Goal: Task Accomplishment & Management: Use online tool/utility

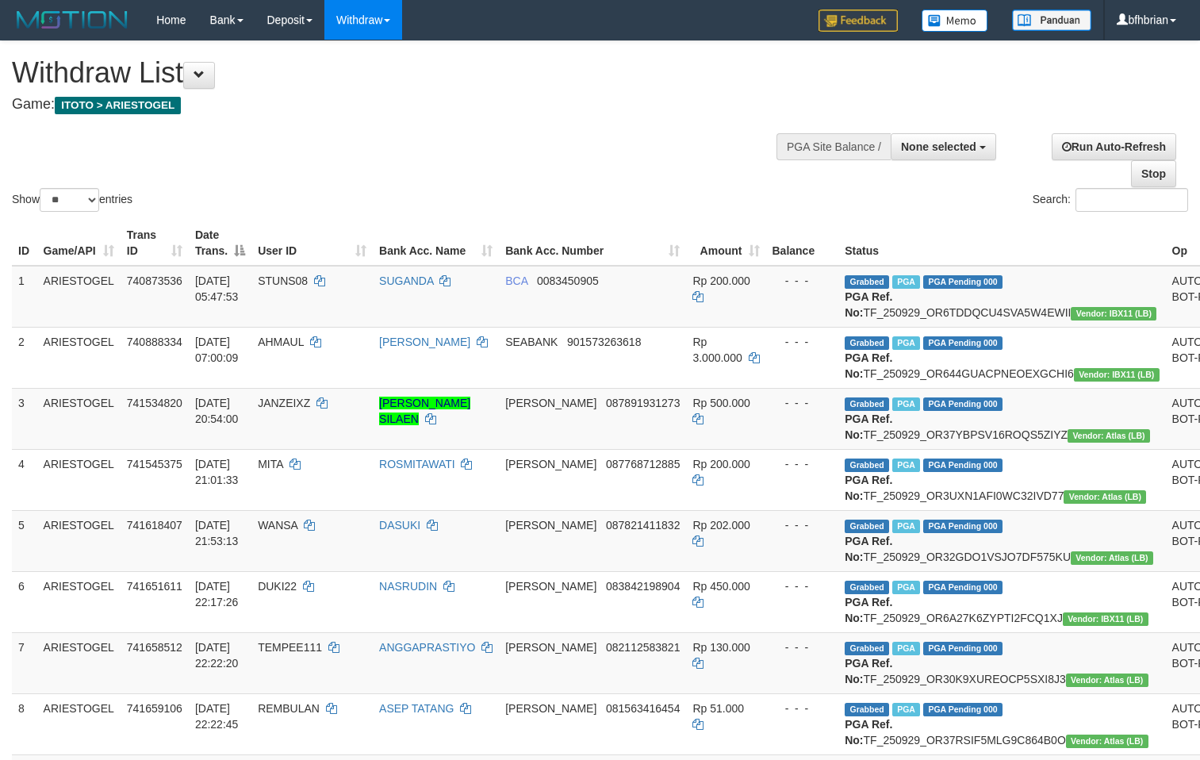
select select
select select "**"
select select
select select "**"
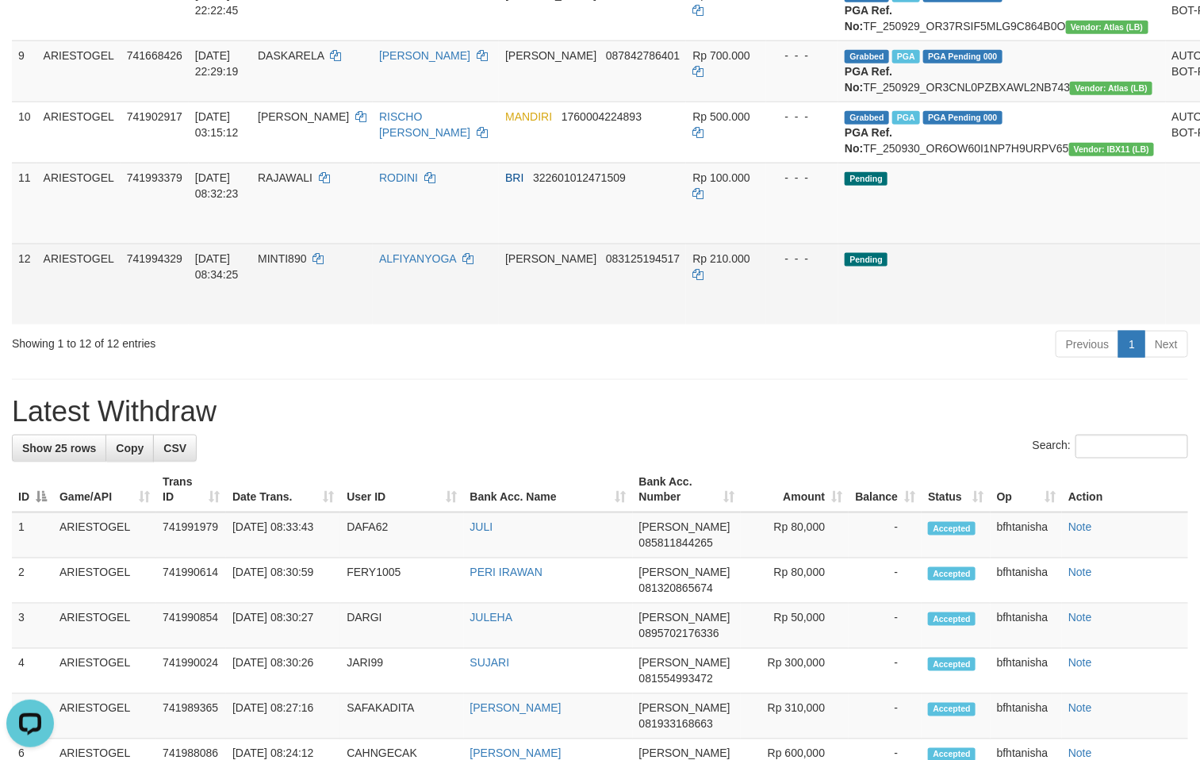
click at [710, 324] on td "Rp 210.000" at bounding box center [725, 283] width 79 height 81
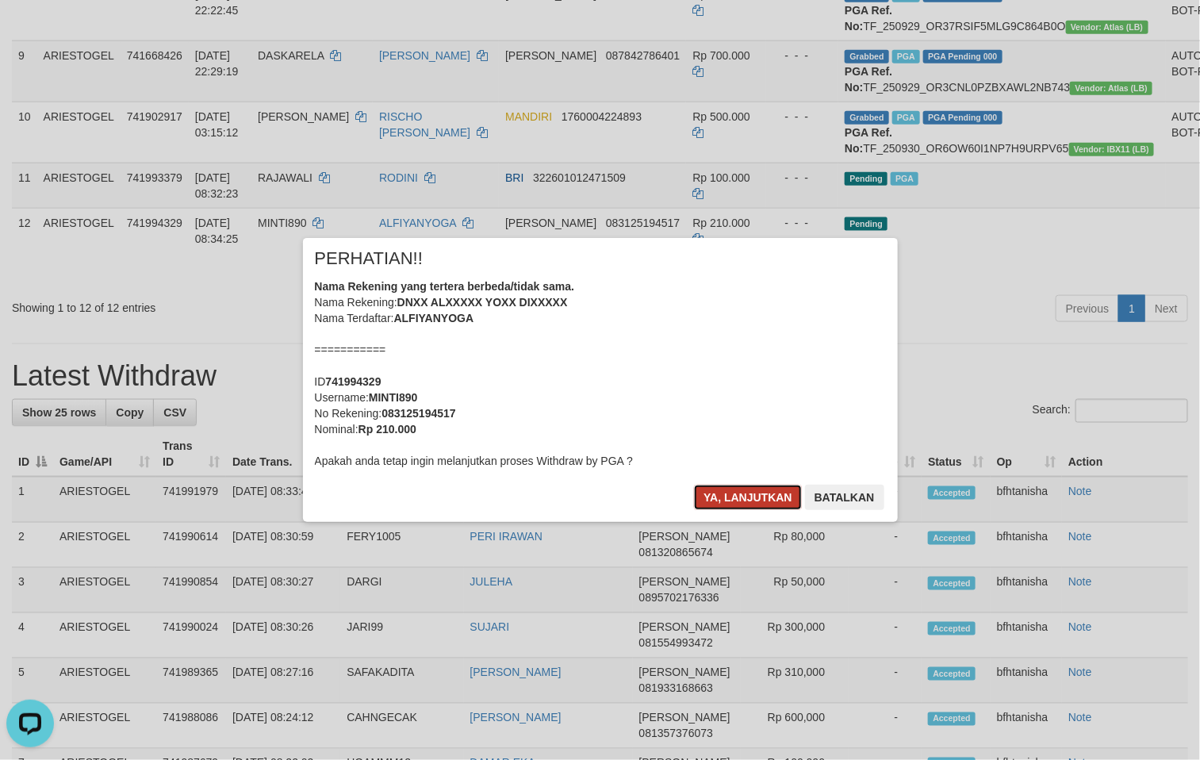
click at [757, 502] on button "Ya, lanjutkan" at bounding box center [748, 497] width 108 height 25
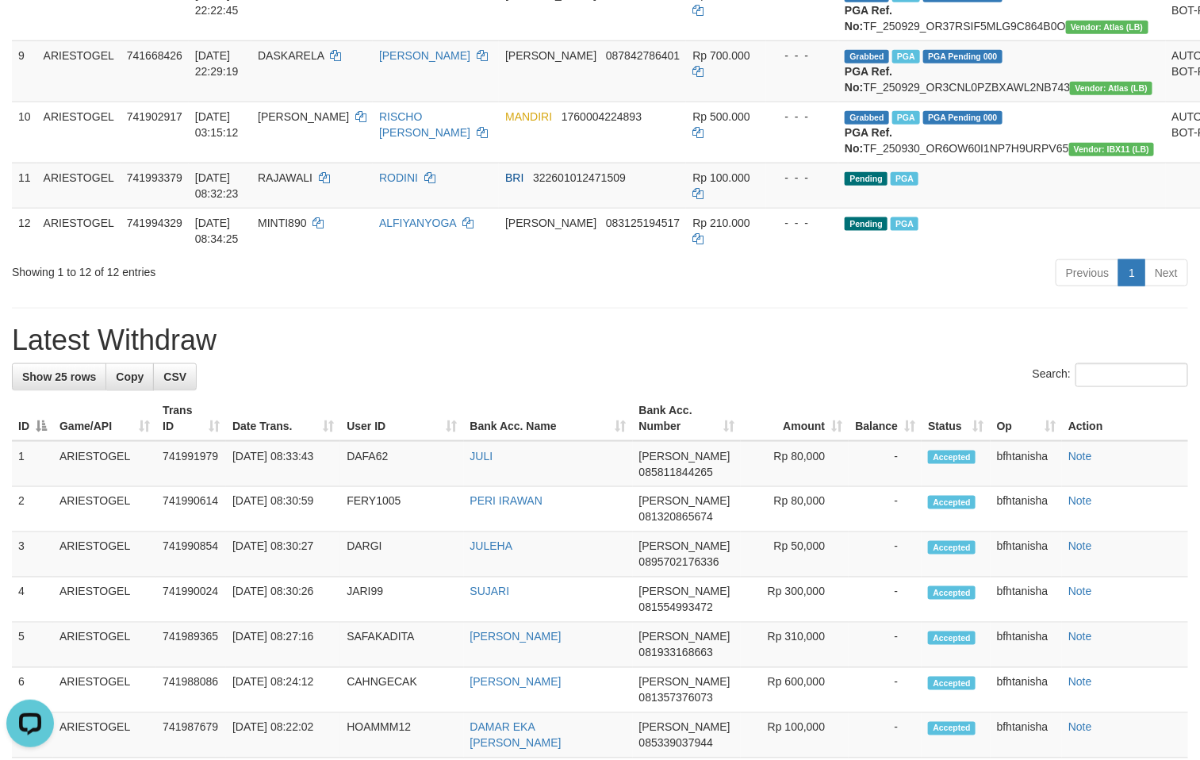
click at [861, 356] on h1 "Latest Withdraw" at bounding box center [600, 340] width 1176 height 32
click at [460, 474] on div "**********" at bounding box center [600, 502] width 1200 height 2350
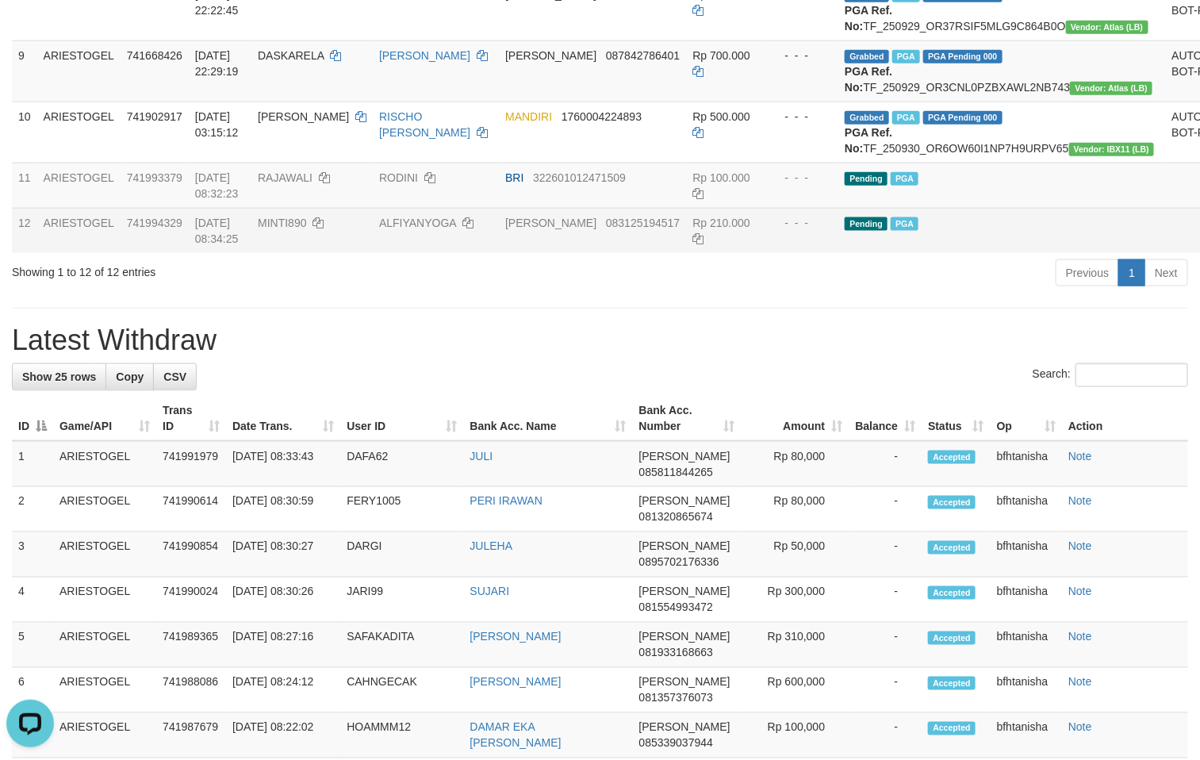
click at [510, 208] on tr "11 ARIESTOGEL 741993379 30/09/2025 08:32:23 RAJAWALI RODINI BRI 322601012471509…" at bounding box center [661, 185] width 1298 height 45
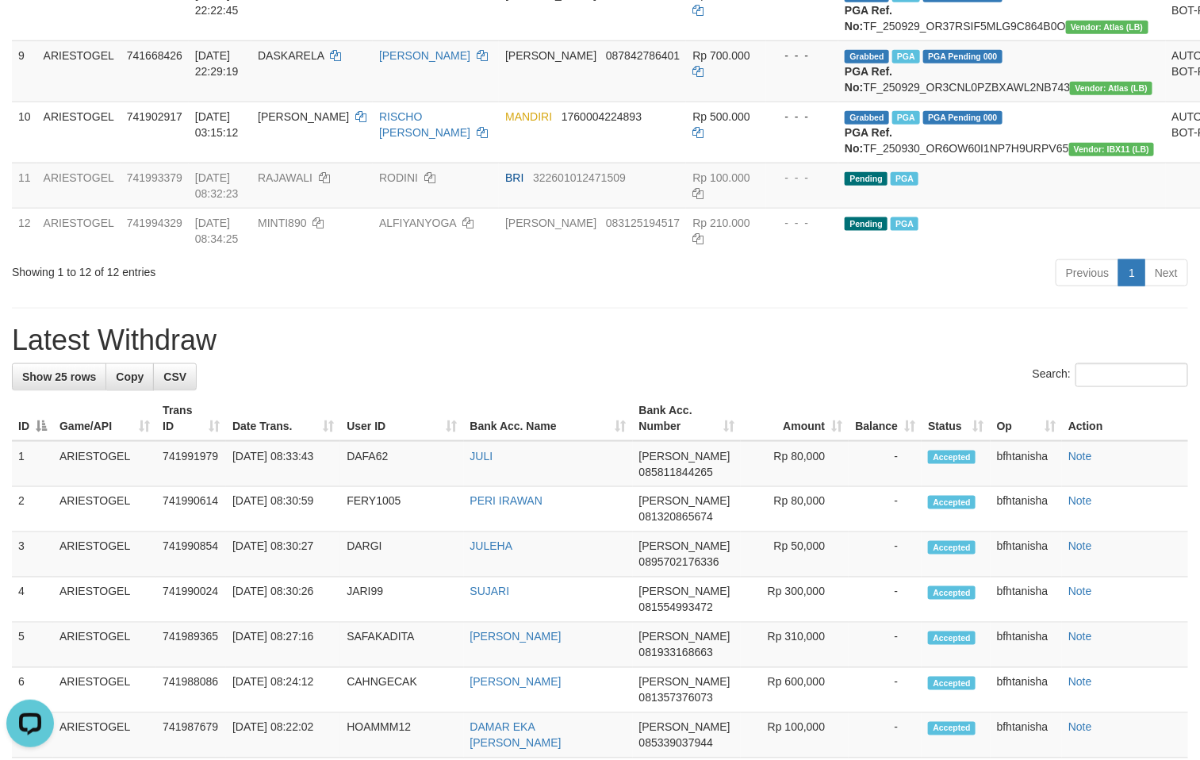
click at [762, 471] on div "**********" at bounding box center [600, 502] width 1200 height 2350
click at [747, 464] on div "**********" at bounding box center [600, 502] width 1200 height 2350
drag, startPoint x: 750, startPoint y: 469, endPoint x: 828, endPoint y: 434, distance: 85.9
click at [760, 466] on div "**********" at bounding box center [600, 502] width 1200 height 2350
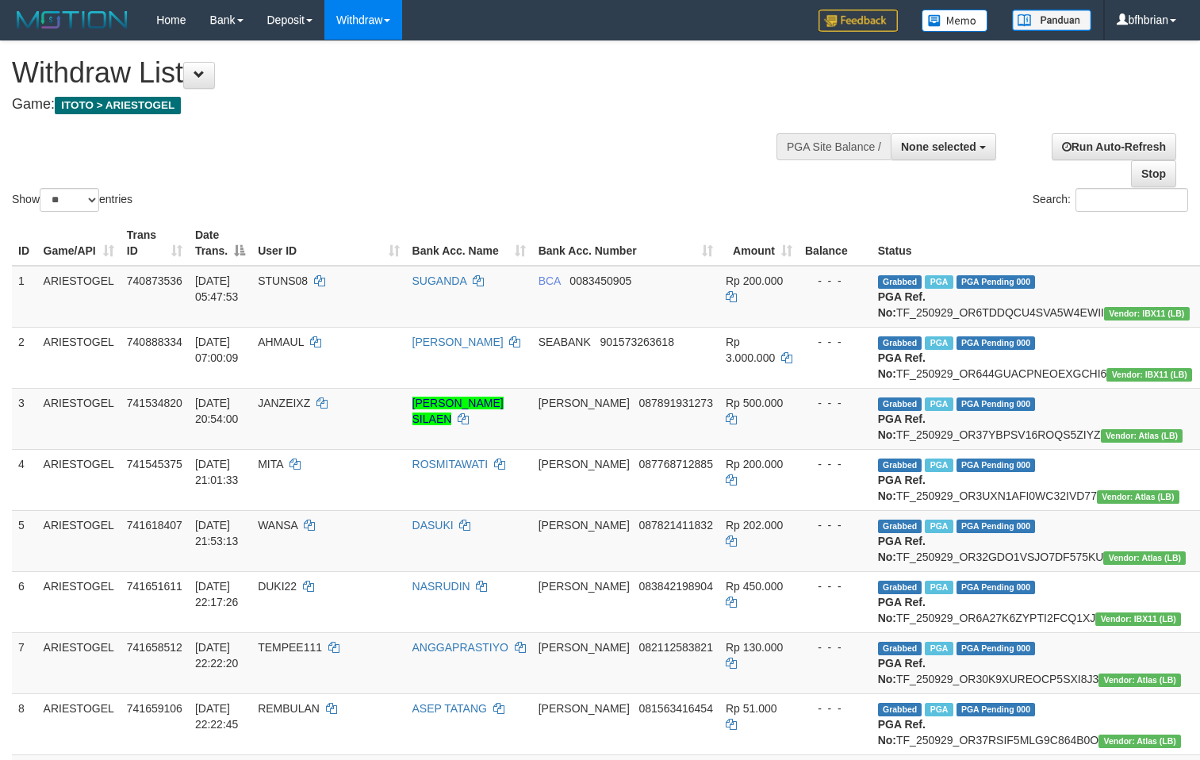
select select
select select "**"
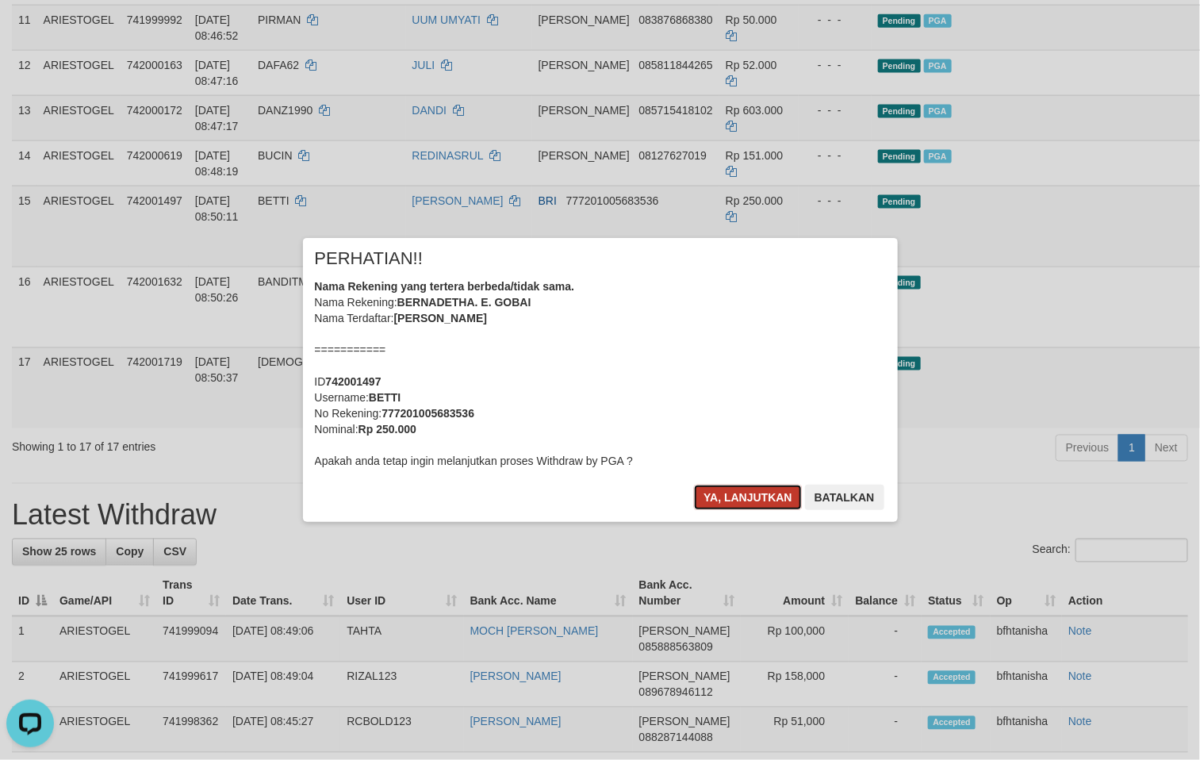
click at [726, 493] on button "Ya, lanjutkan" at bounding box center [748, 497] width 108 height 25
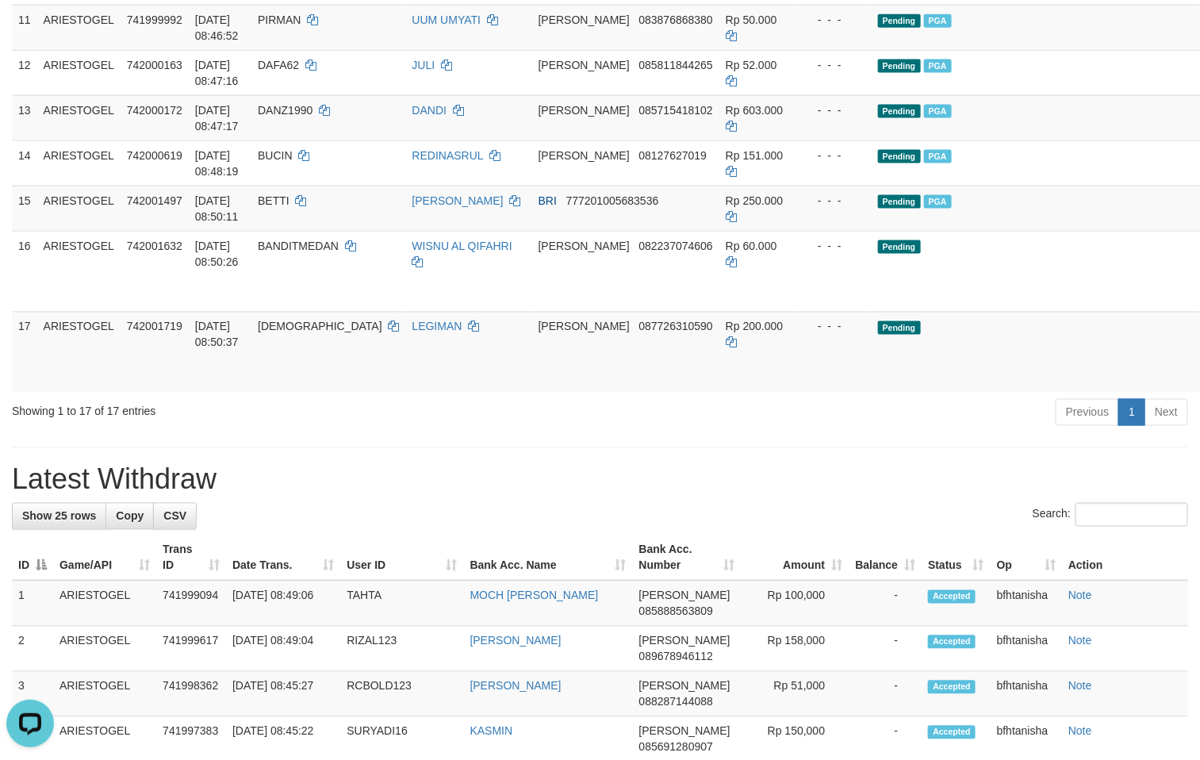
click at [750, 496] on h1 "Latest Withdraw" at bounding box center [600, 480] width 1176 height 32
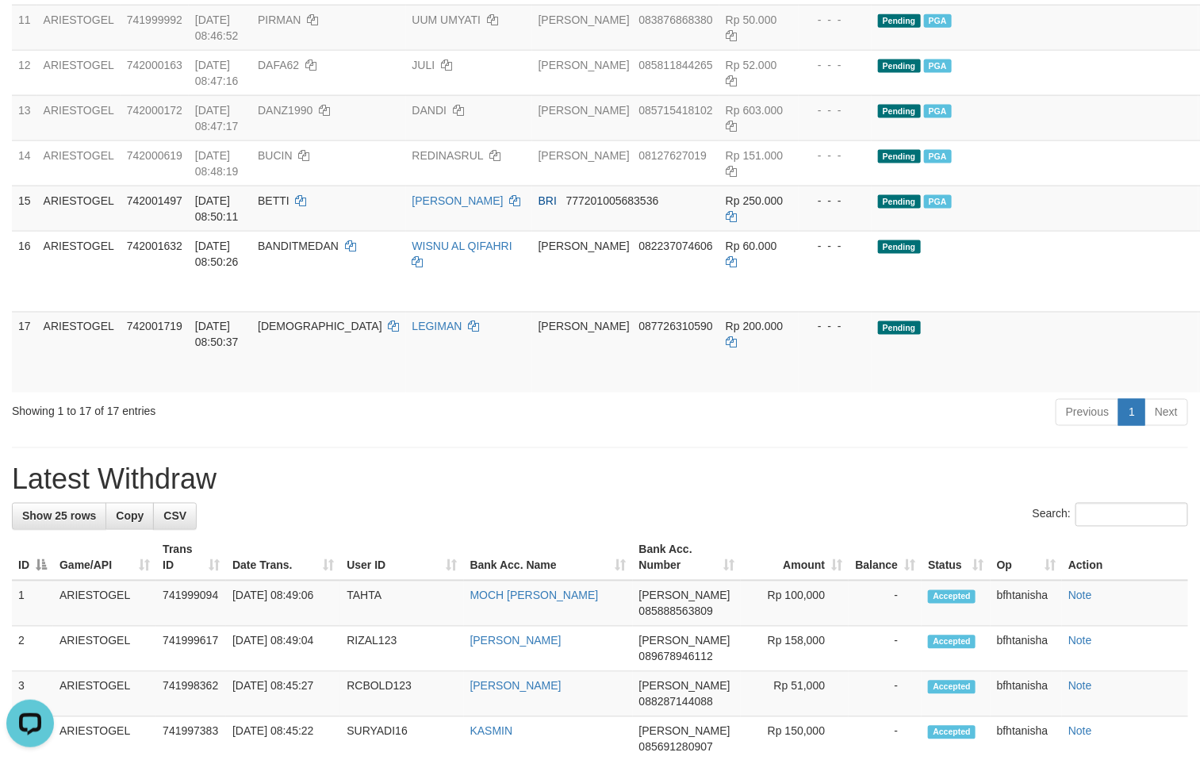
drag, startPoint x: 826, startPoint y: 605, endPoint x: 838, endPoint y: 615, distance: 15.9
click at [829, 614] on div "**********" at bounding box center [600, 493] width 1200 height 2647
click at [845, 617] on div "**********" at bounding box center [600, 493] width 1200 height 2647
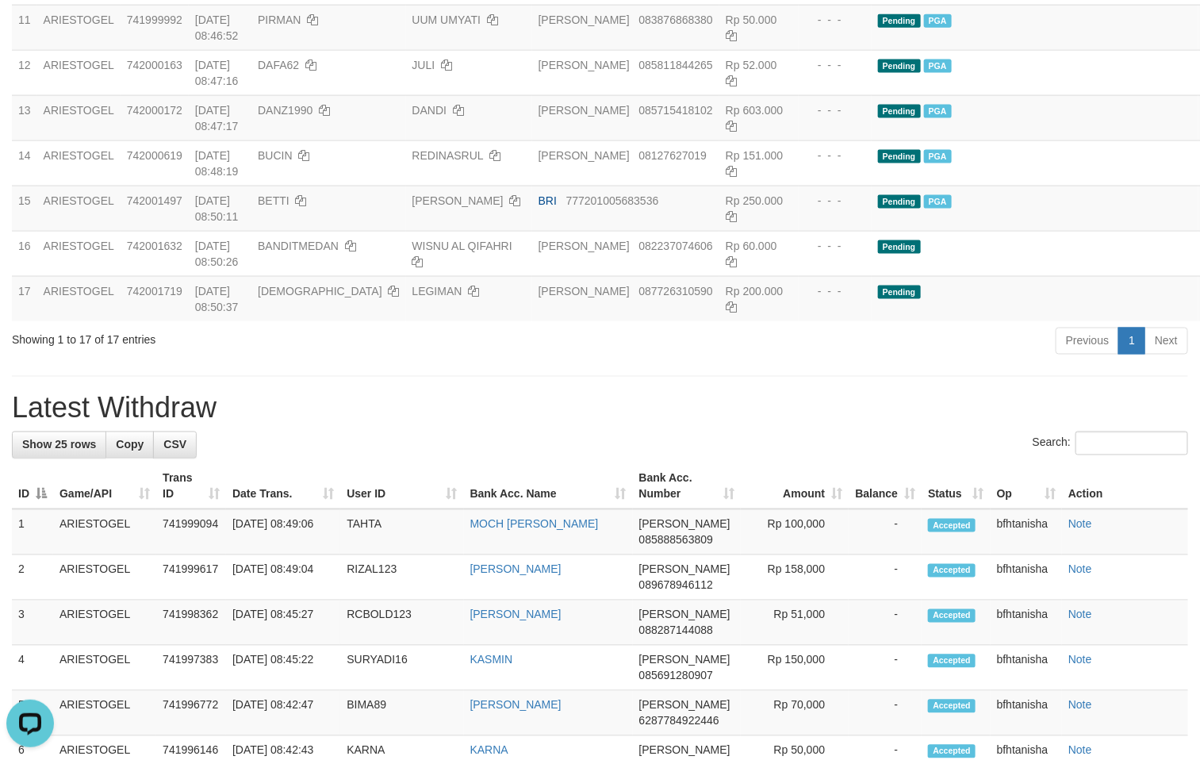
click at [440, 360] on div "Showing 1 to 17 of 17 entries Previous 1 Next" at bounding box center [600, 343] width 1200 height 34
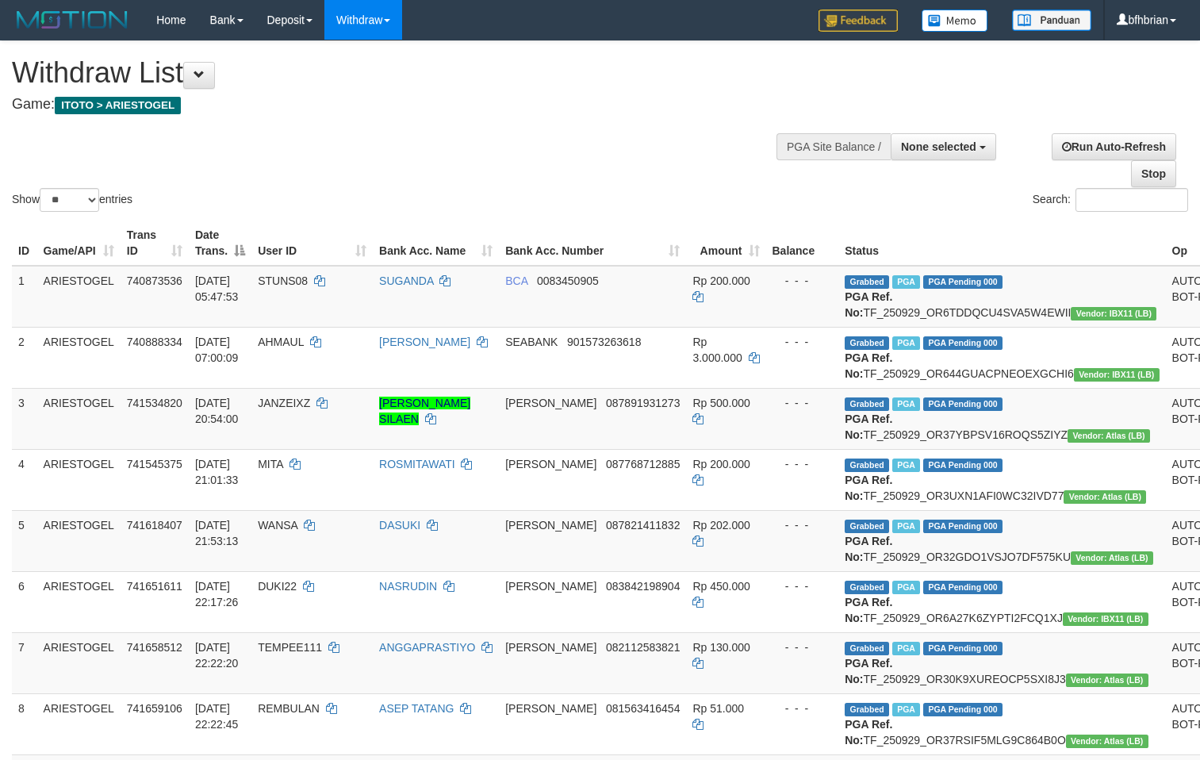
select select
select select "**"
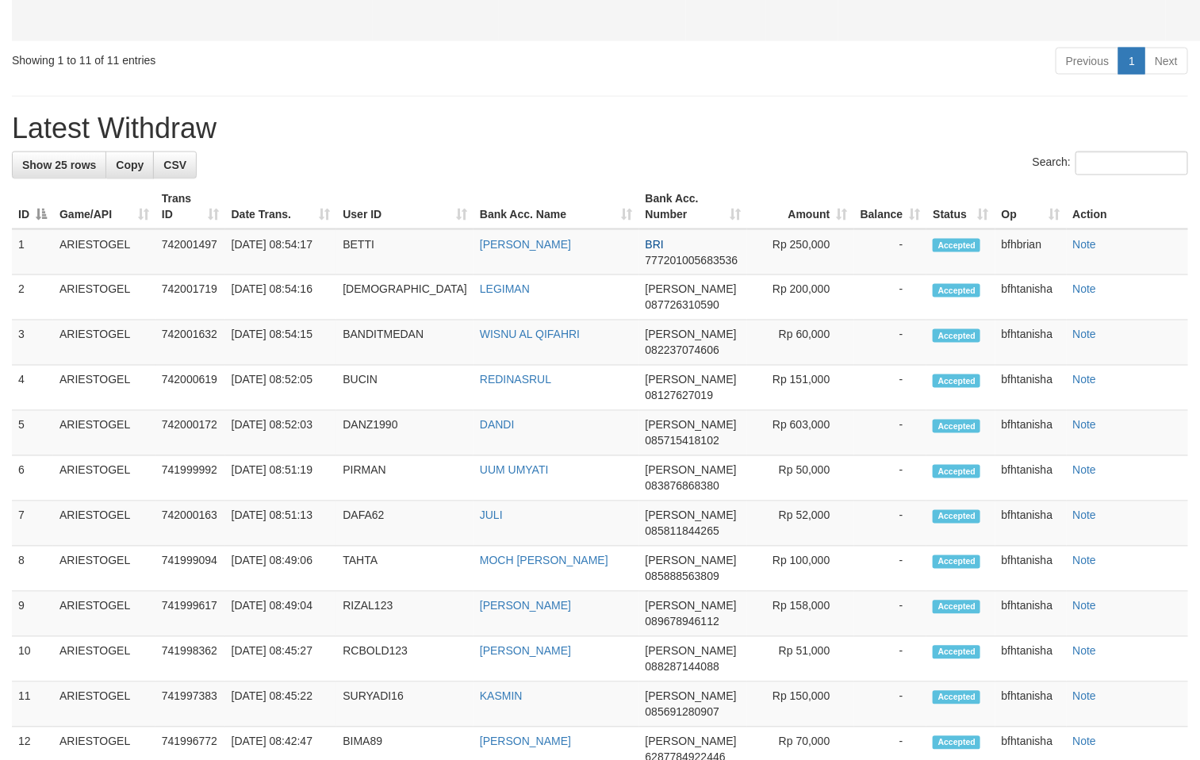
scroll to position [872, 0]
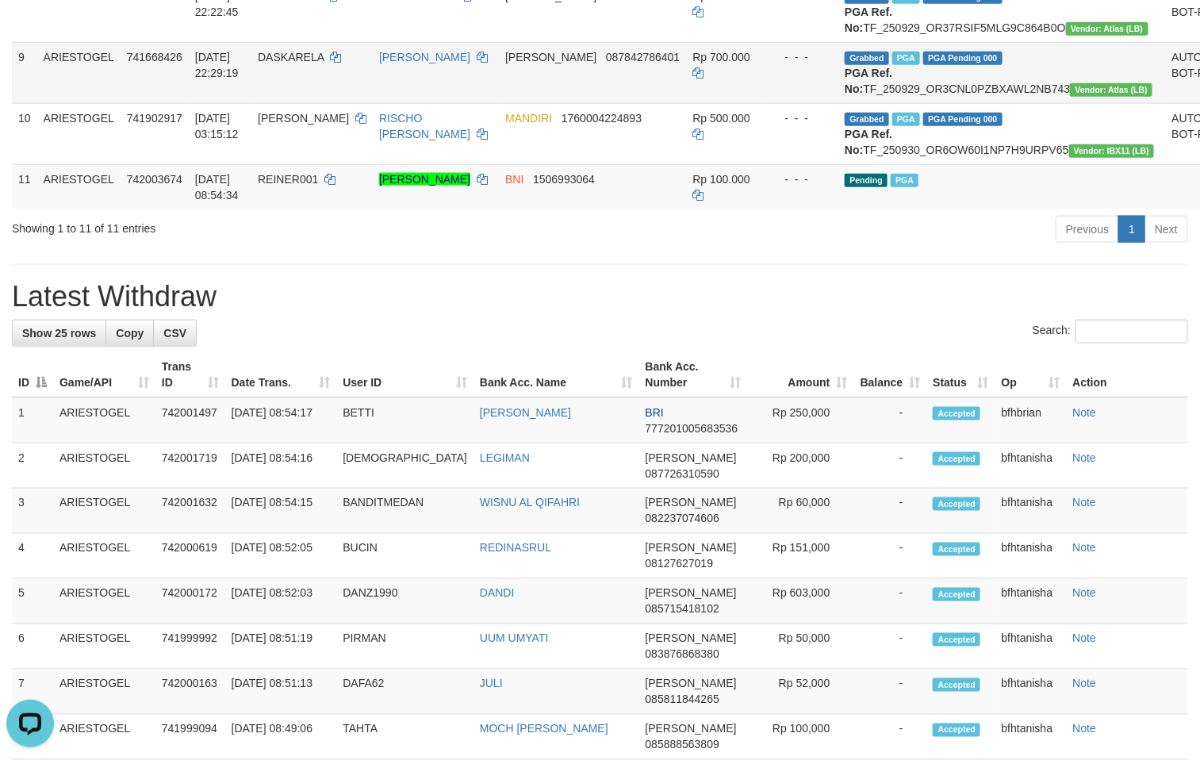
scroll to position [714, 0]
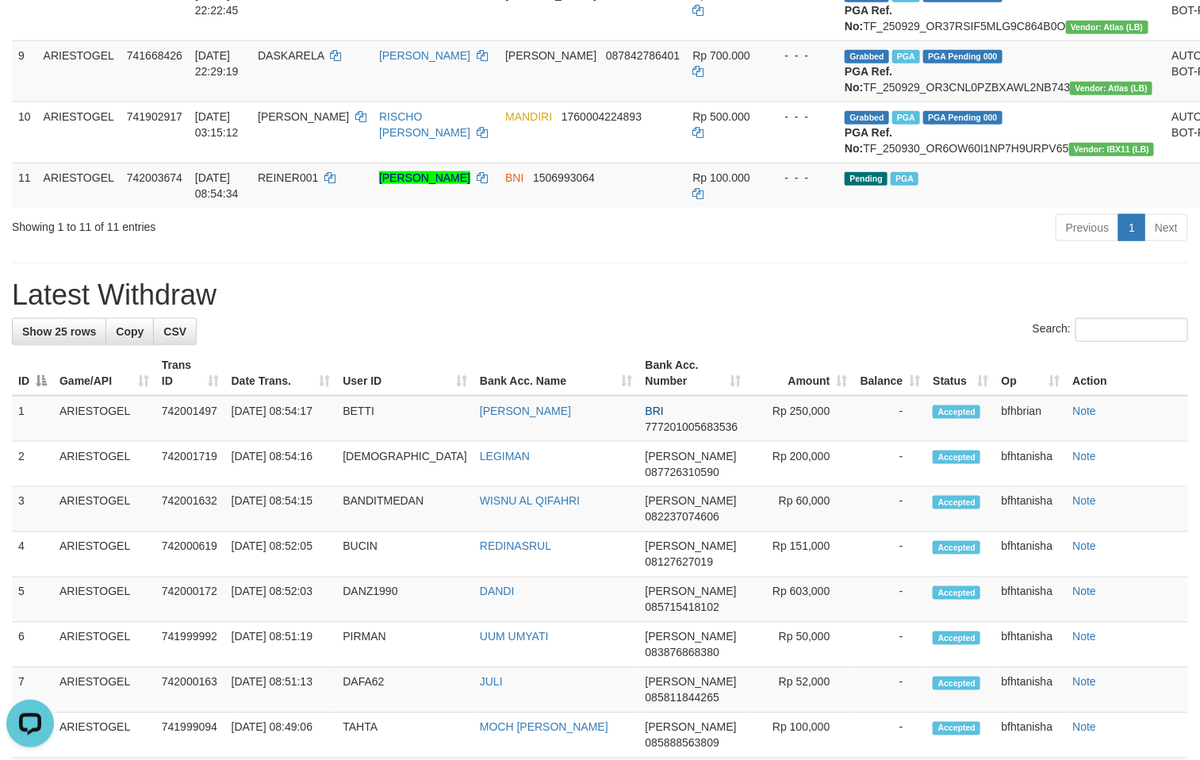
click at [757, 443] on div "**********" at bounding box center [600, 479] width 1200 height 2305
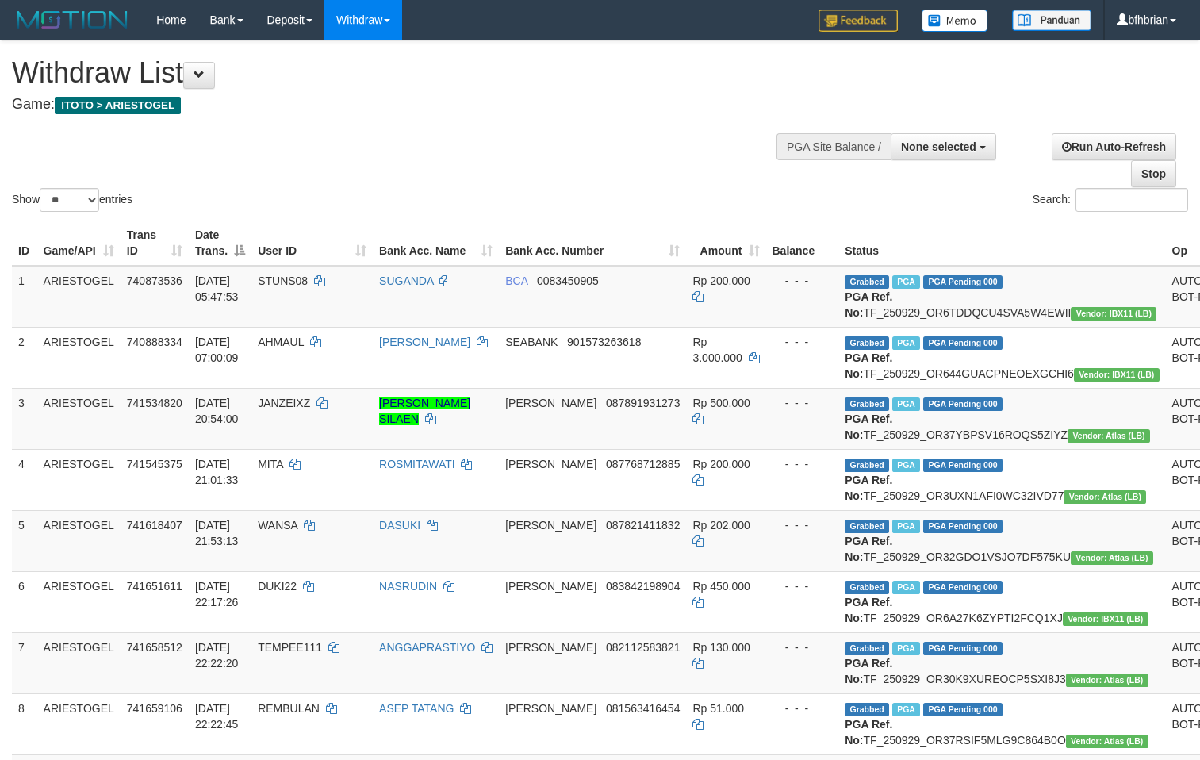
select select
select select "**"
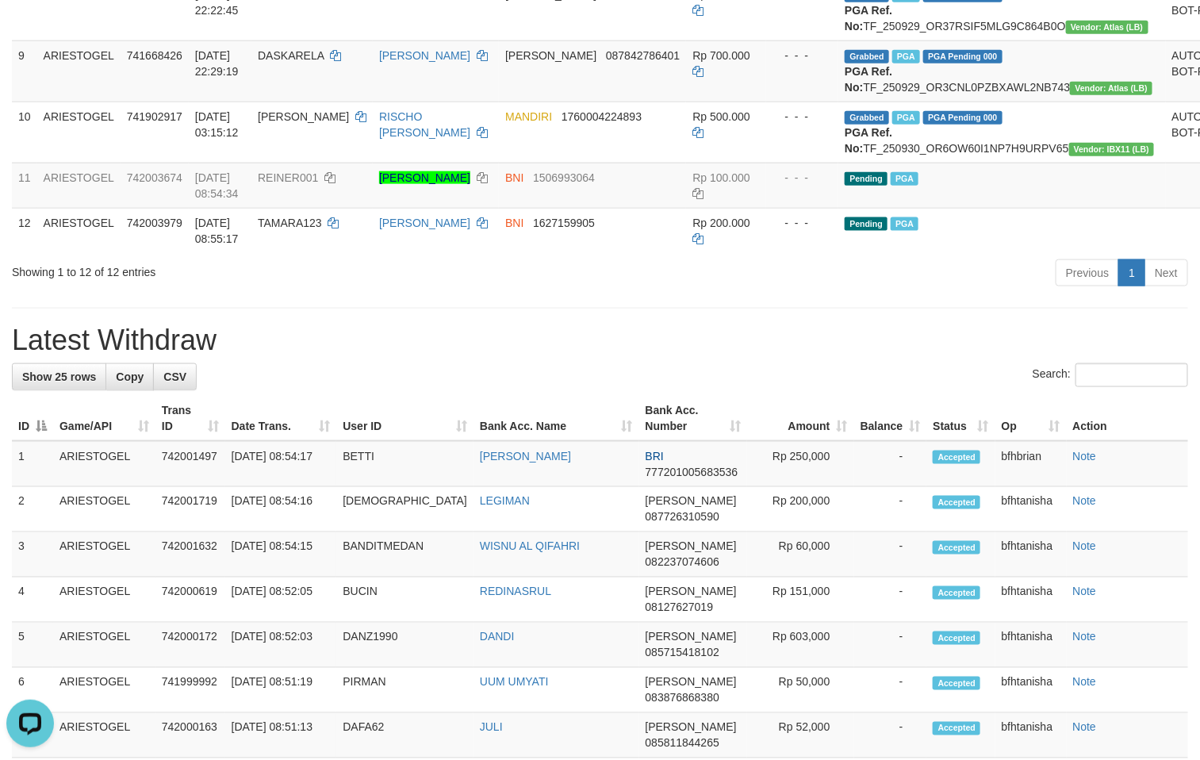
click at [566, 485] on div "**********" at bounding box center [600, 502] width 1200 height 2350
drag, startPoint x: 823, startPoint y: 512, endPoint x: 892, endPoint y: 502, distance: 69.8
click at [823, 356] on h1 "Latest Withdraw" at bounding box center [600, 340] width 1176 height 32
click at [588, 356] on h1 "Latest Withdraw" at bounding box center [600, 340] width 1176 height 32
click at [828, 356] on h1 "Latest Withdraw" at bounding box center [600, 340] width 1176 height 32
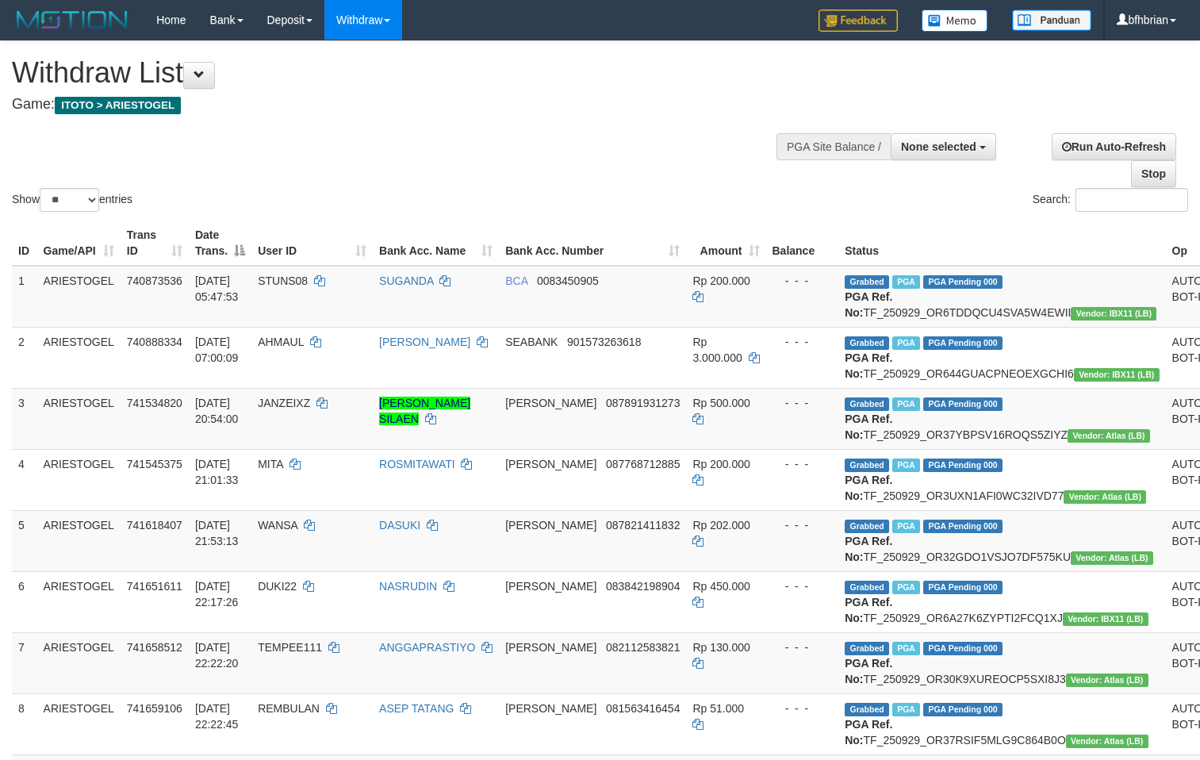
select select
select select "**"
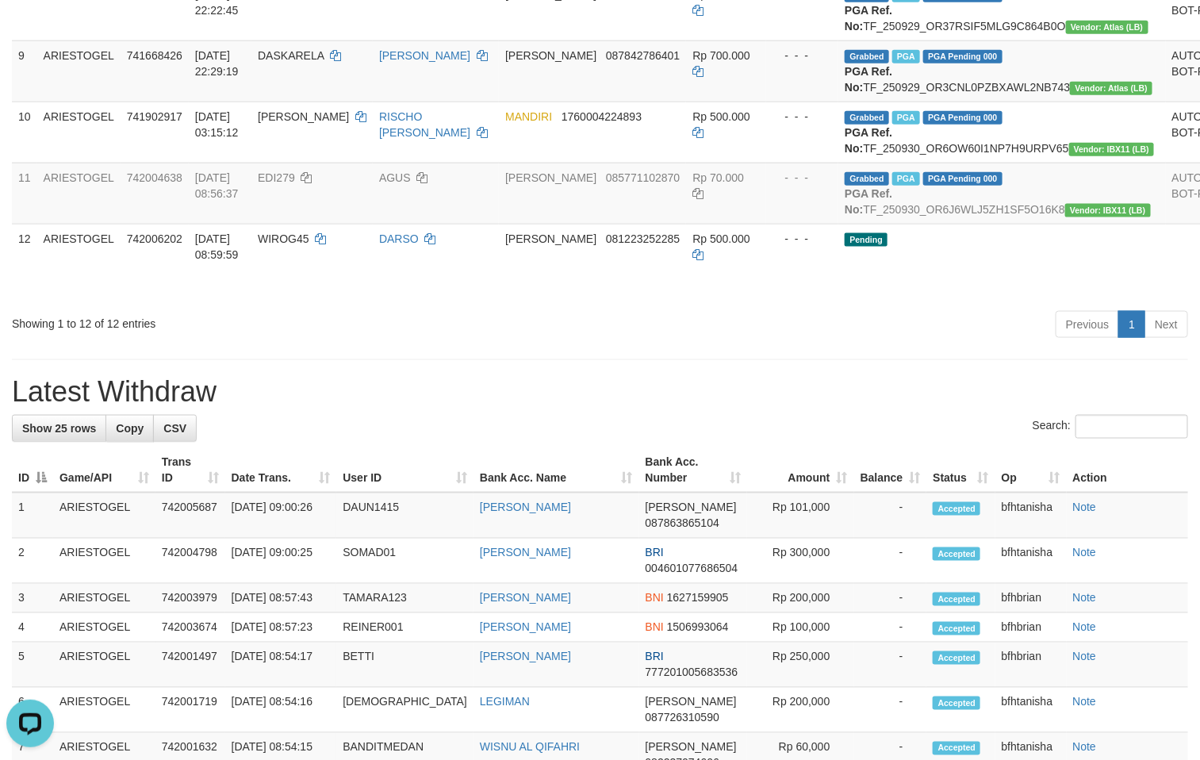
click at [762, 343] on div "Previous 1 Next" at bounding box center [850, 326] width 677 height 34
click at [834, 343] on div "Previous 1 Next" at bounding box center [850, 326] width 677 height 34
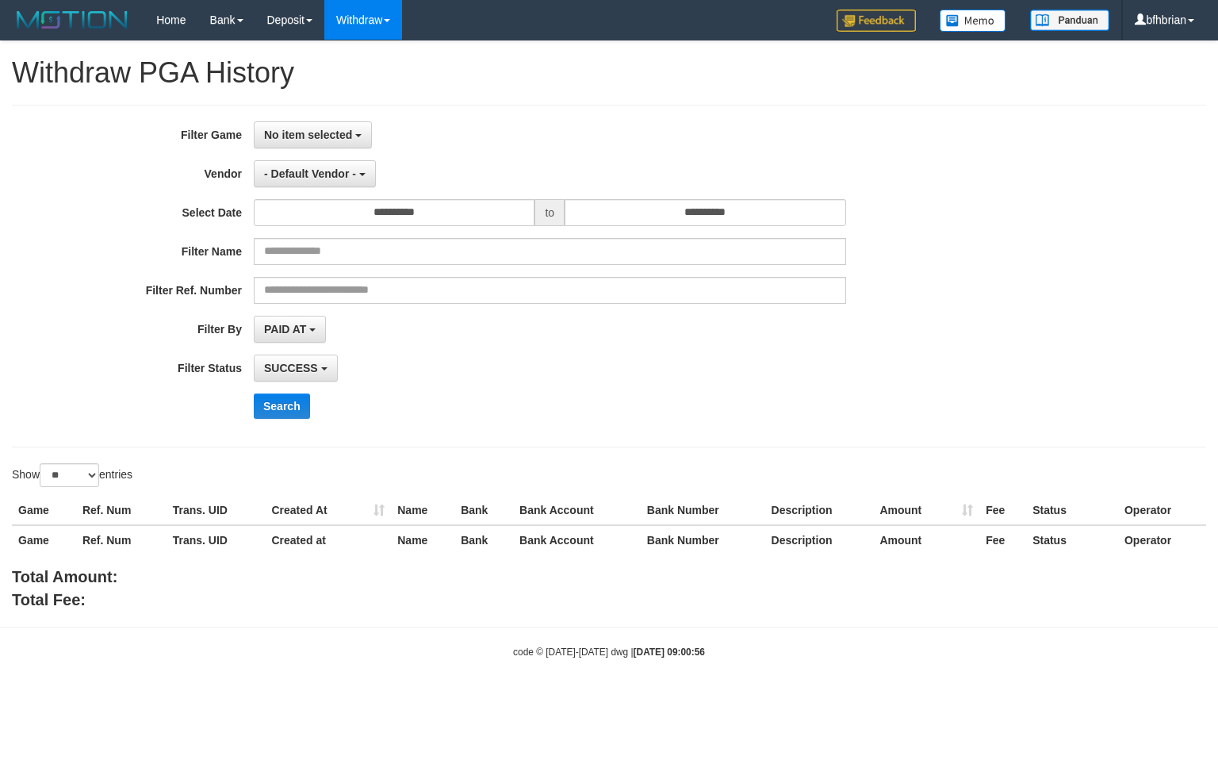
select select
select select "**"
click at [338, 148] on button "No item selected" at bounding box center [313, 134] width 118 height 27
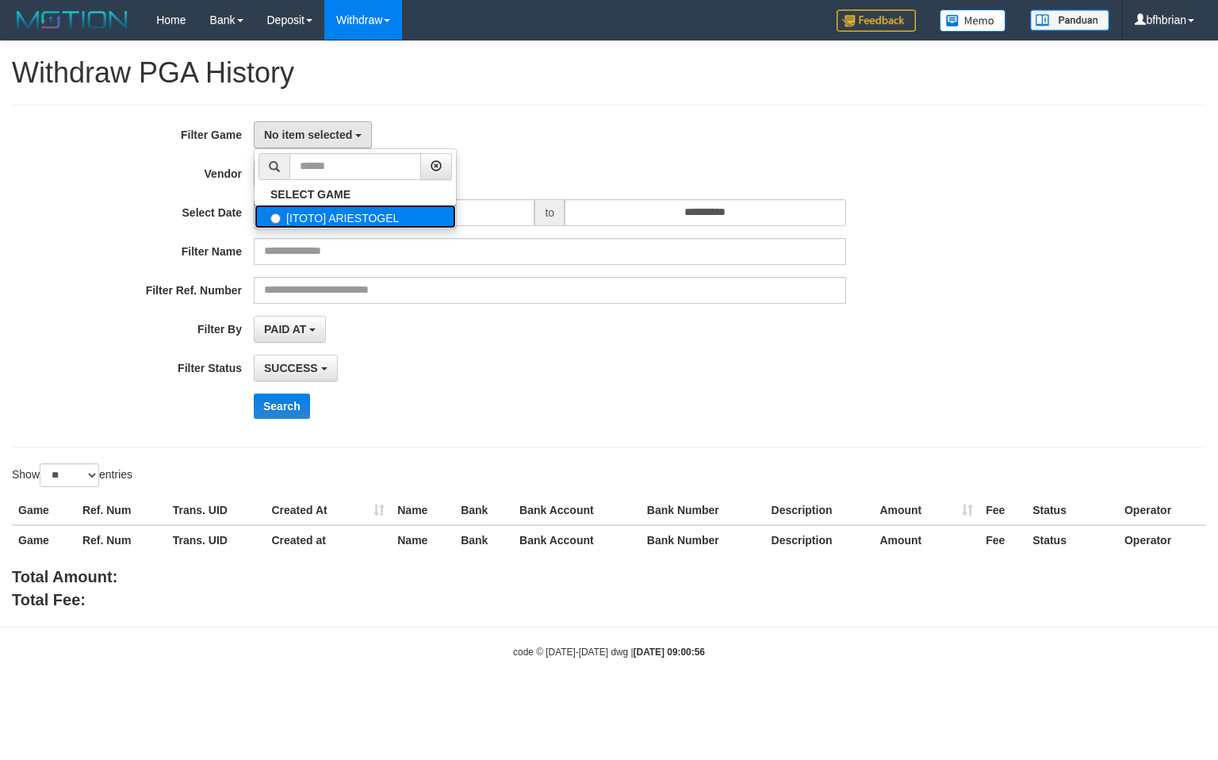
click at [345, 219] on label "[ITOTO] ARIESTOGEL" at bounding box center [355, 217] width 201 height 24
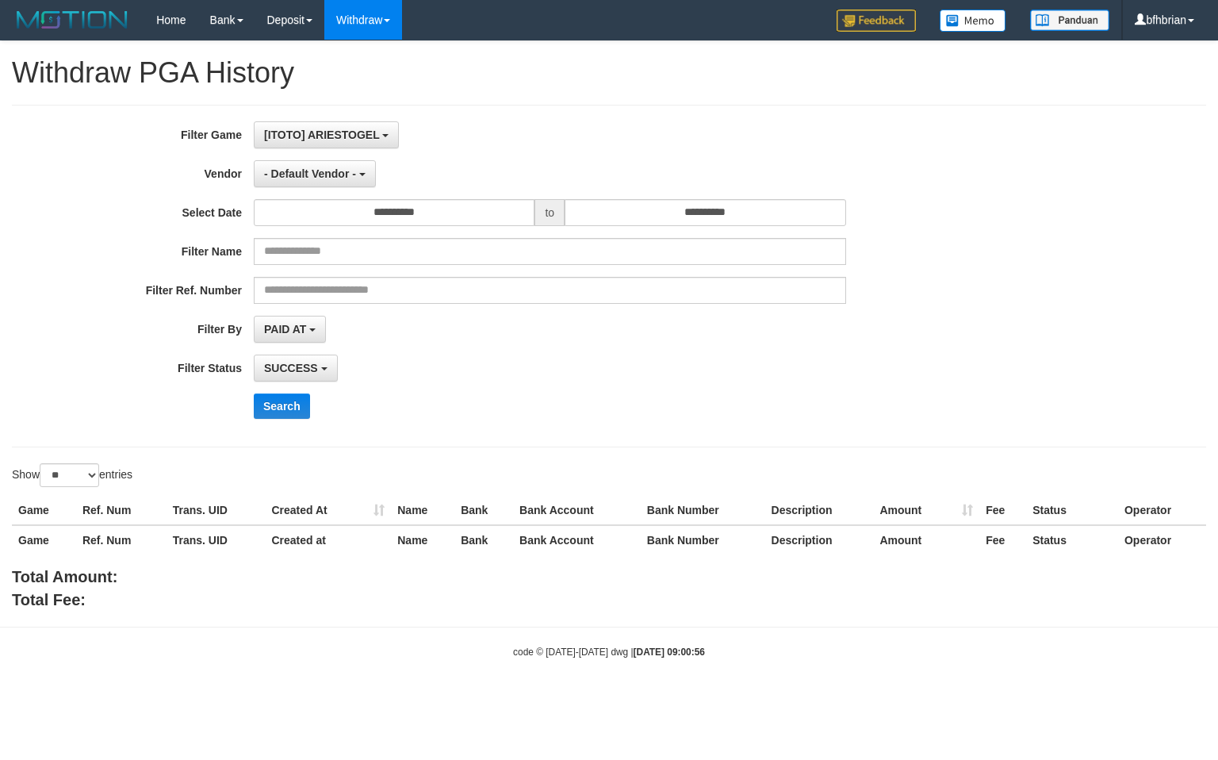
select select "***"
click at [281, 401] on button "Search" at bounding box center [282, 405] width 56 height 25
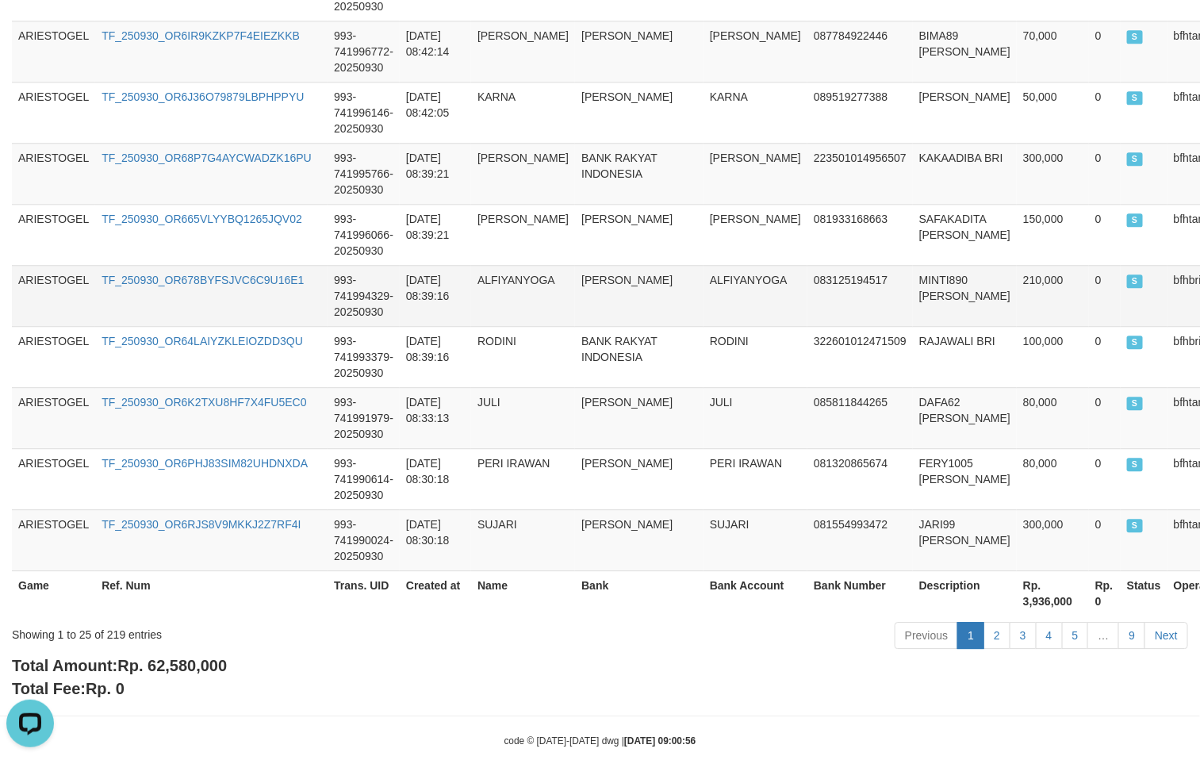
scroll to position [1538, 0]
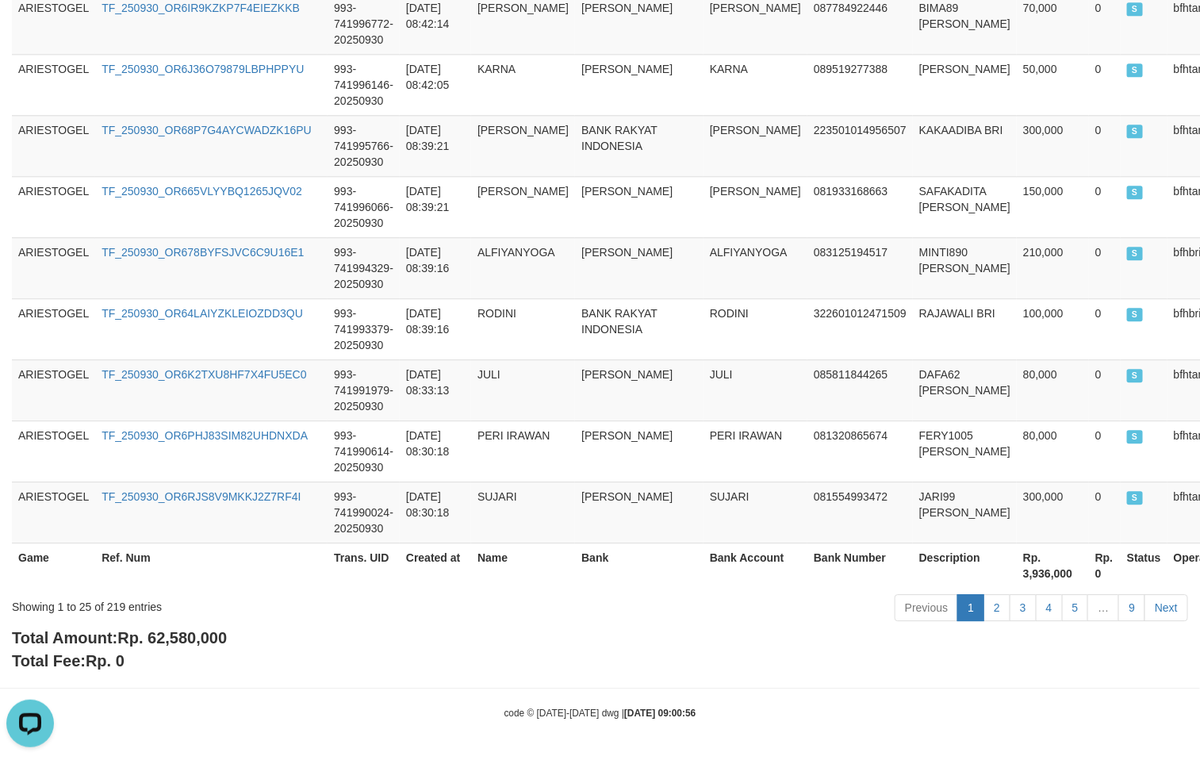
click at [170, 635] on span "Rp. 62,580,000" at bounding box center [171, 637] width 109 height 17
click at [174, 631] on span "Rp. 62,580,000" at bounding box center [171, 637] width 109 height 17
click at [807, 508] on td "081554993472" at bounding box center [859, 511] width 105 height 61
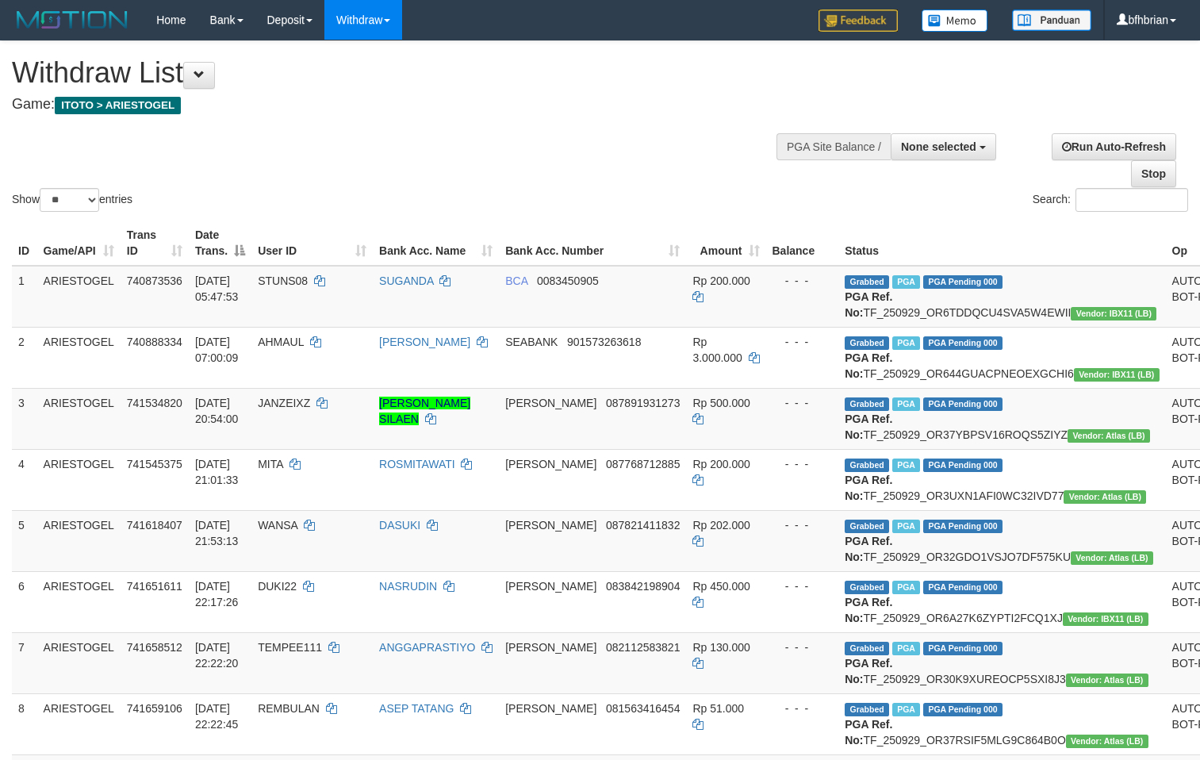
select select
select select "**"
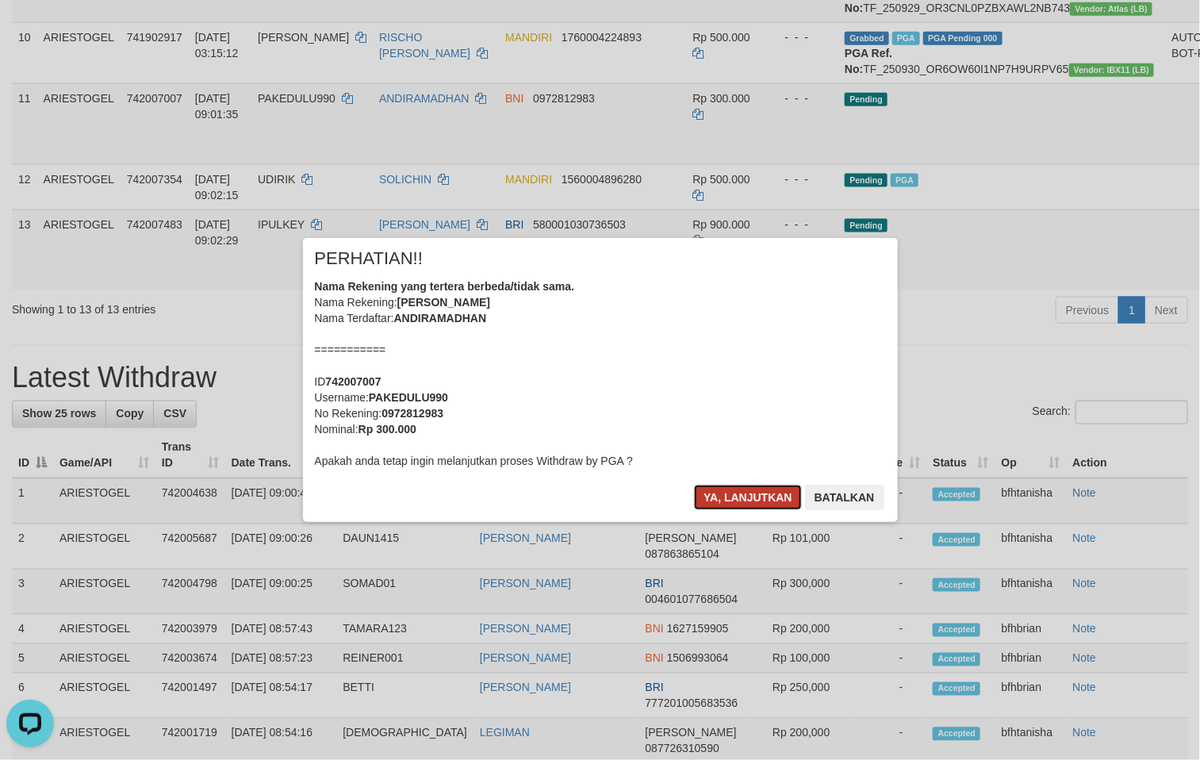
drag, startPoint x: 748, startPoint y: 495, endPoint x: 864, endPoint y: 493, distance: 115.8
click at [750, 493] on button "Ya, lanjutkan" at bounding box center [748, 497] width 108 height 25
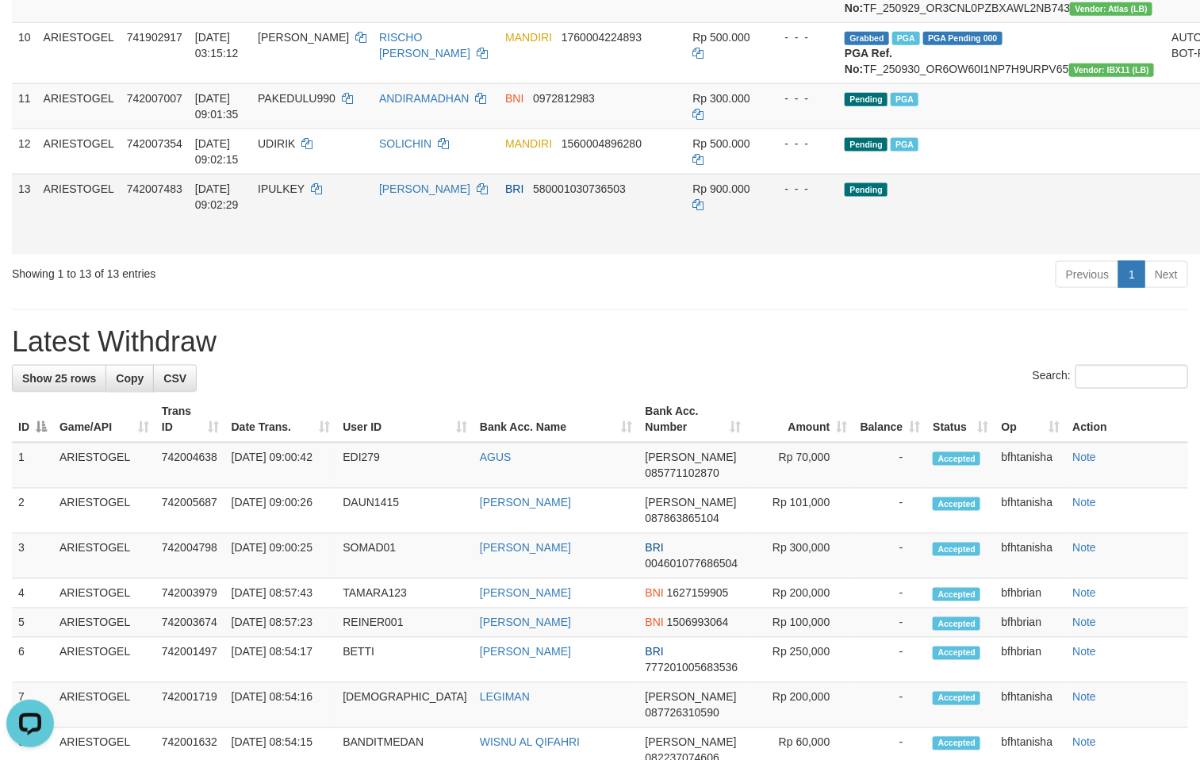
click at [704, 293] on div "Previous 1 Next" at bounding box center [850, 276] width 677 height 34
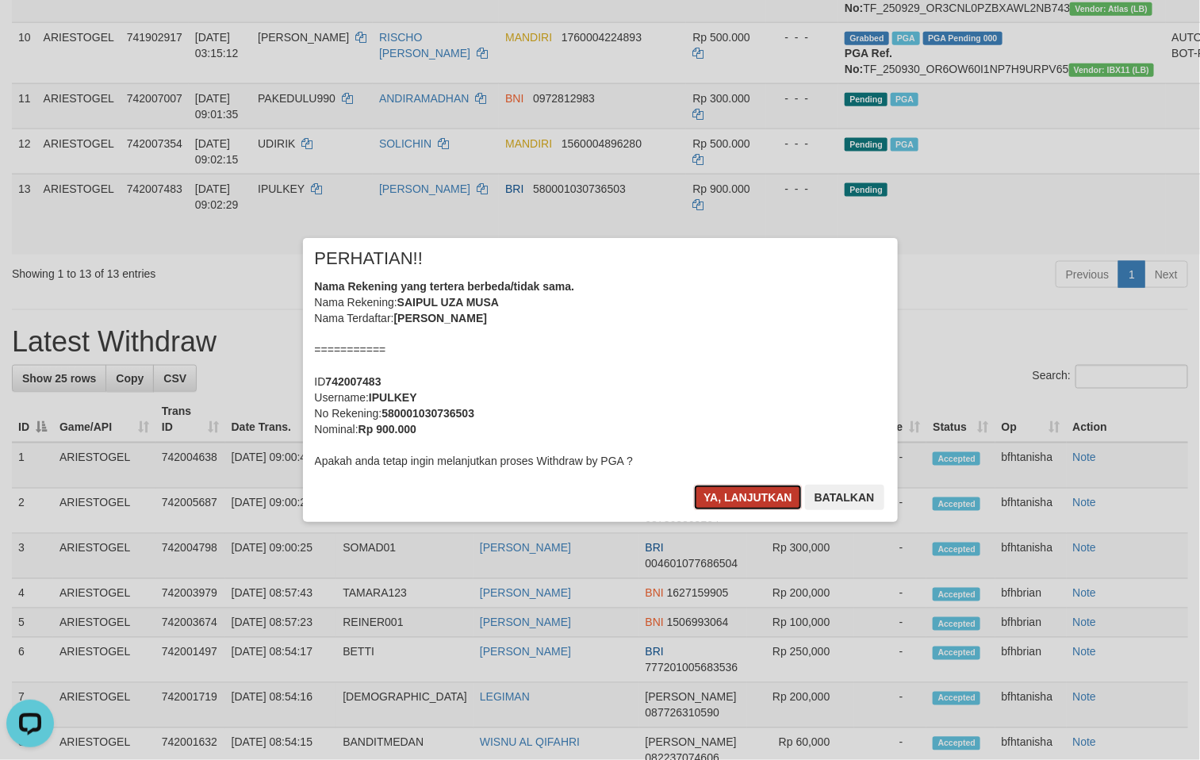
click at [727, 507] on button "Ya, lanjutkan" at bounding box center [748, 497] width 108 height 25
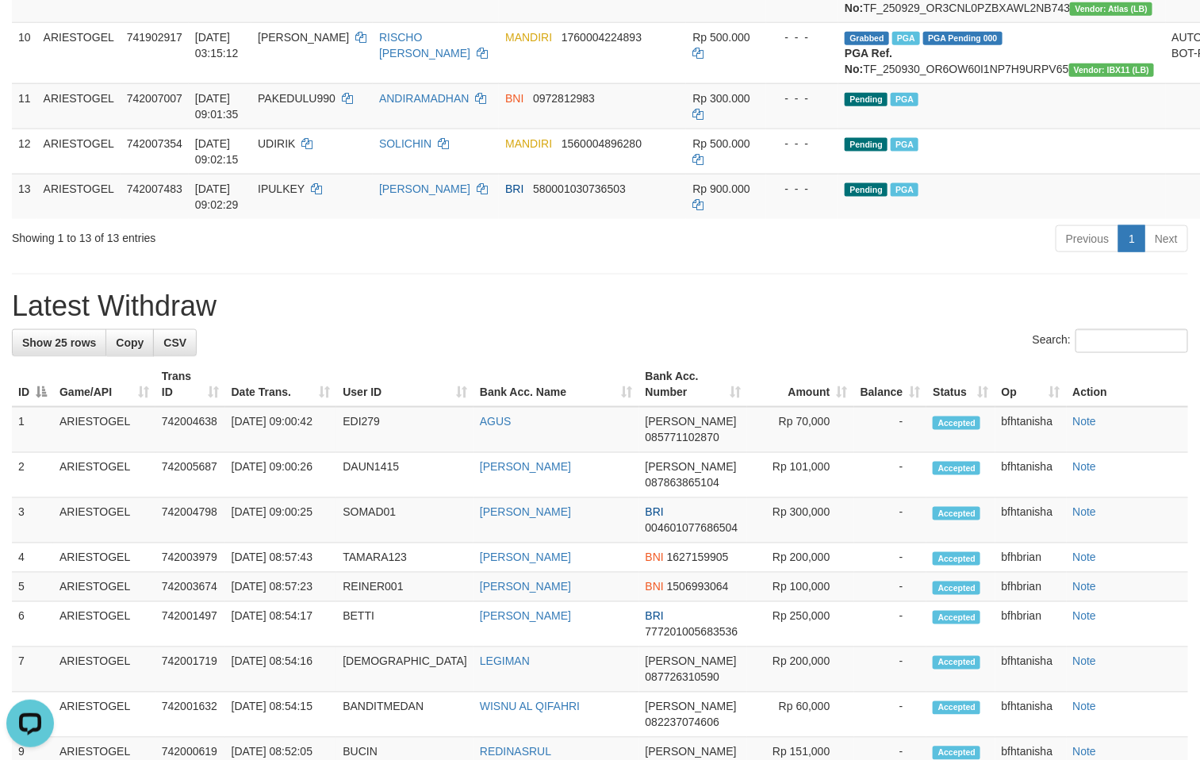
click at [819, 322] on h1 "Latest Withdraw" at bounding box center [600, 306] width 1176 height 32
click at [842, 322] on h1 "Latest Withdraw" at bounding box center [600, 306] width 1176 height 32
click at [769, 433] on div "**********" at bounding box center [600, 430] width 1200 height 2364
click at [714, 258] on div "Previous 1 Next" at bounding box center [850, 241] width 677 height 34
click at [826, 451] on div "**********" at bounding box center [600, 430] width 1200 height 2364
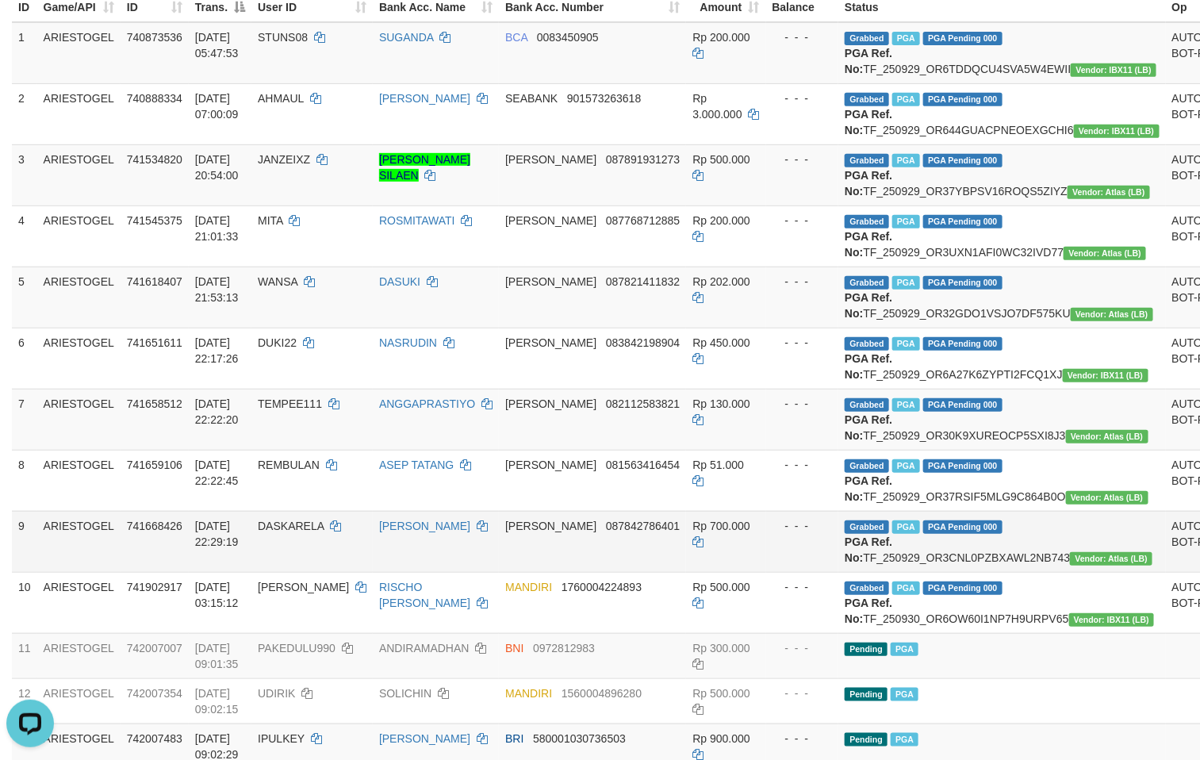
scroll to position [238, 0]
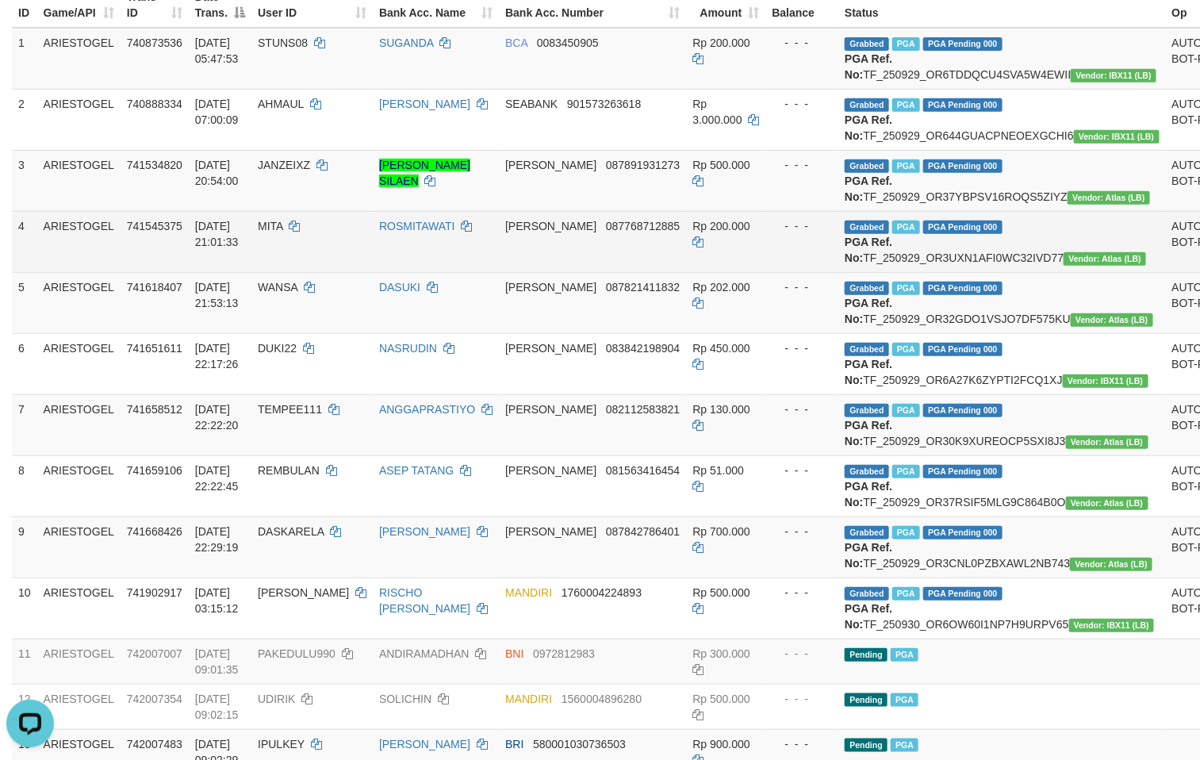
click at [133, 232] on span "741545375" at bounding box center [155, 226] width 56 height 13
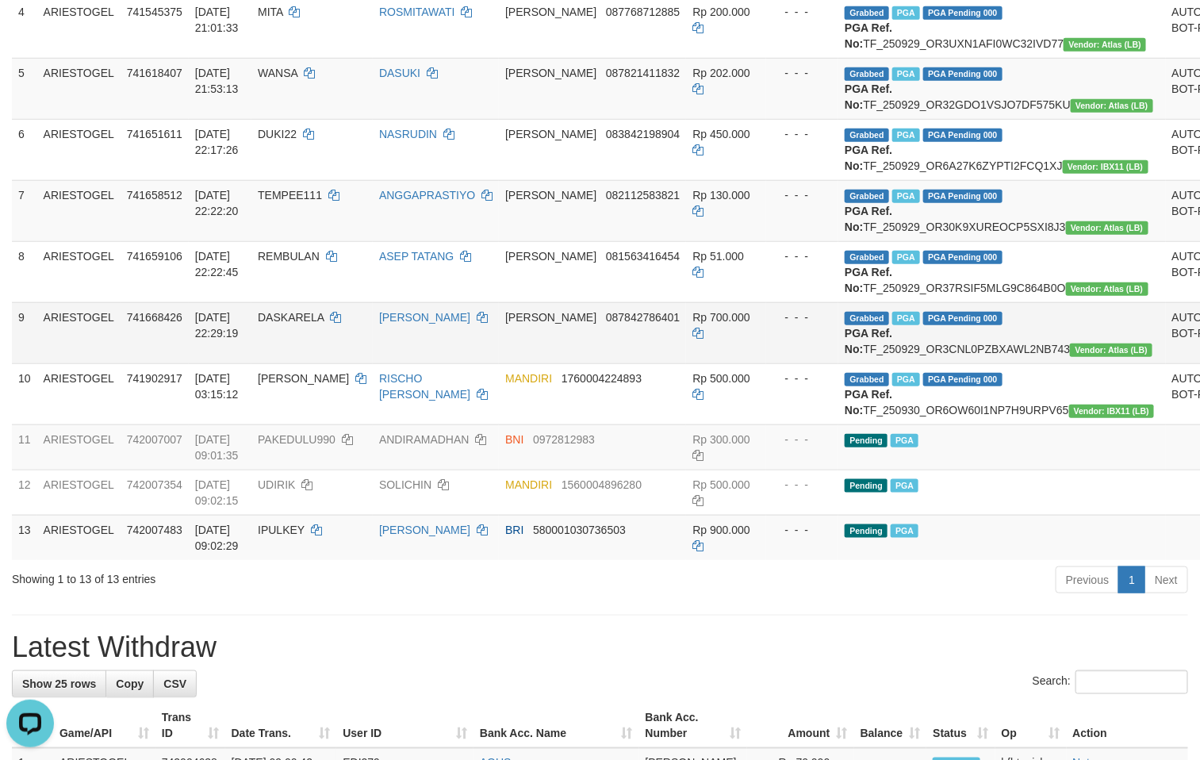
scroll to position [555, 0]
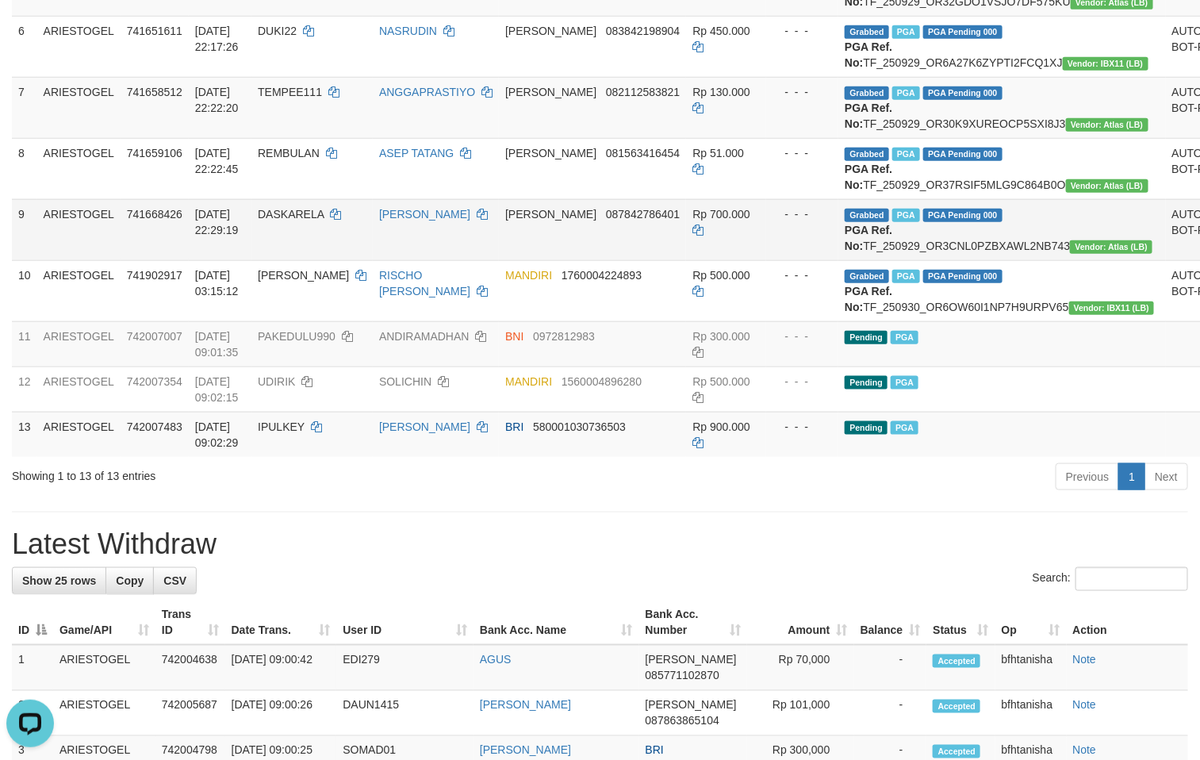
click at [766, 260] on td "- - -" at bounding box center [802, 229] width 73 height 61
click at [671, 496] on div "Previous 1 Next" at bounding box center [850, 479] width 677 height 34
click at [765, 560] on h1 "Latest Withdraw" at bounding box center [600, 544] width 1176 height 32
drag, startPoint x: 936, startPoint y: 647, endPoint x: 960, endPoint y: 647, distance: 23.8
click at [936, 496] on div "Previous 1 Next" at bounding box center [850, 479] width 677 height 34
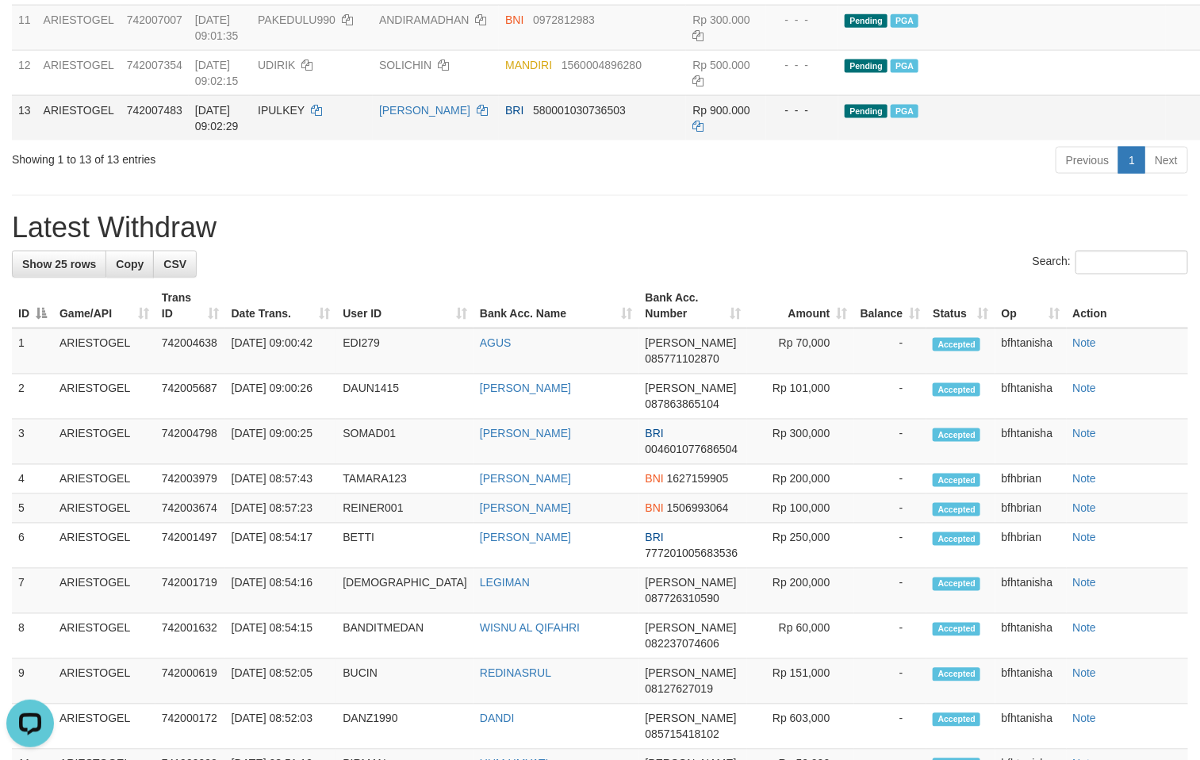
scroll to position [952, 0]
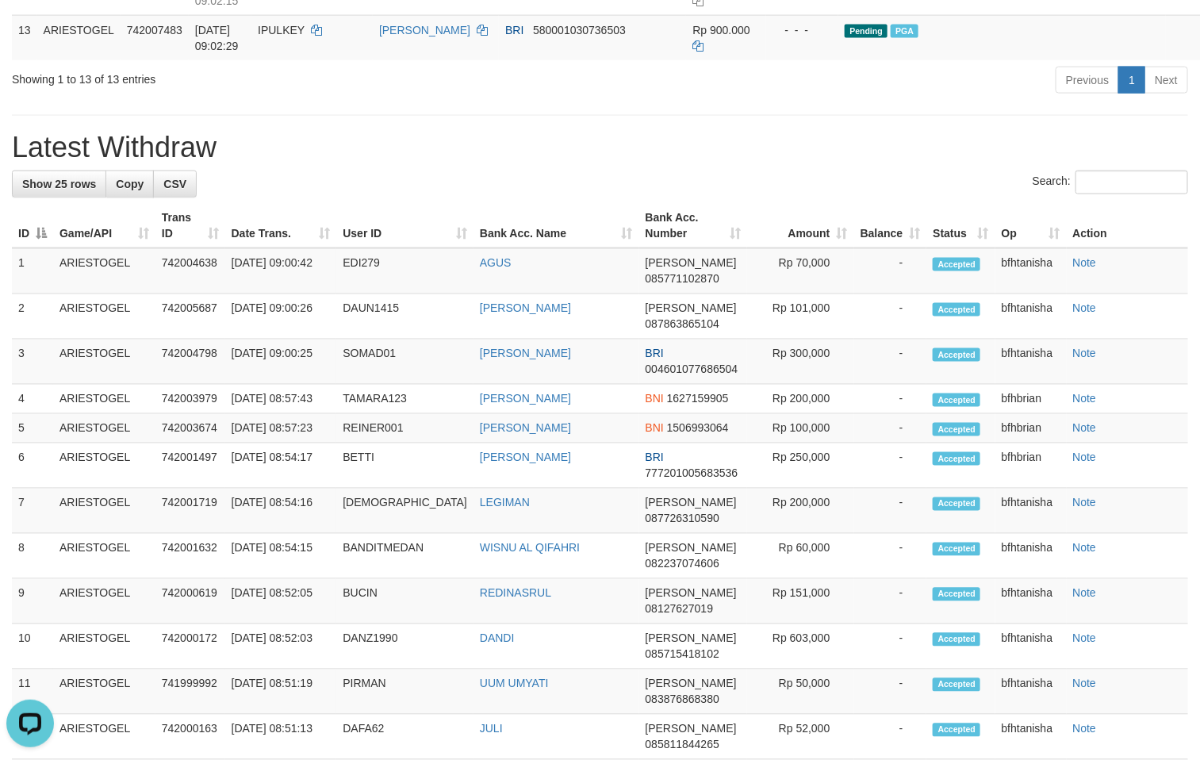
click at [390, 286] on div "**********" at bounding box center [600, 271] width 1200 height 2364
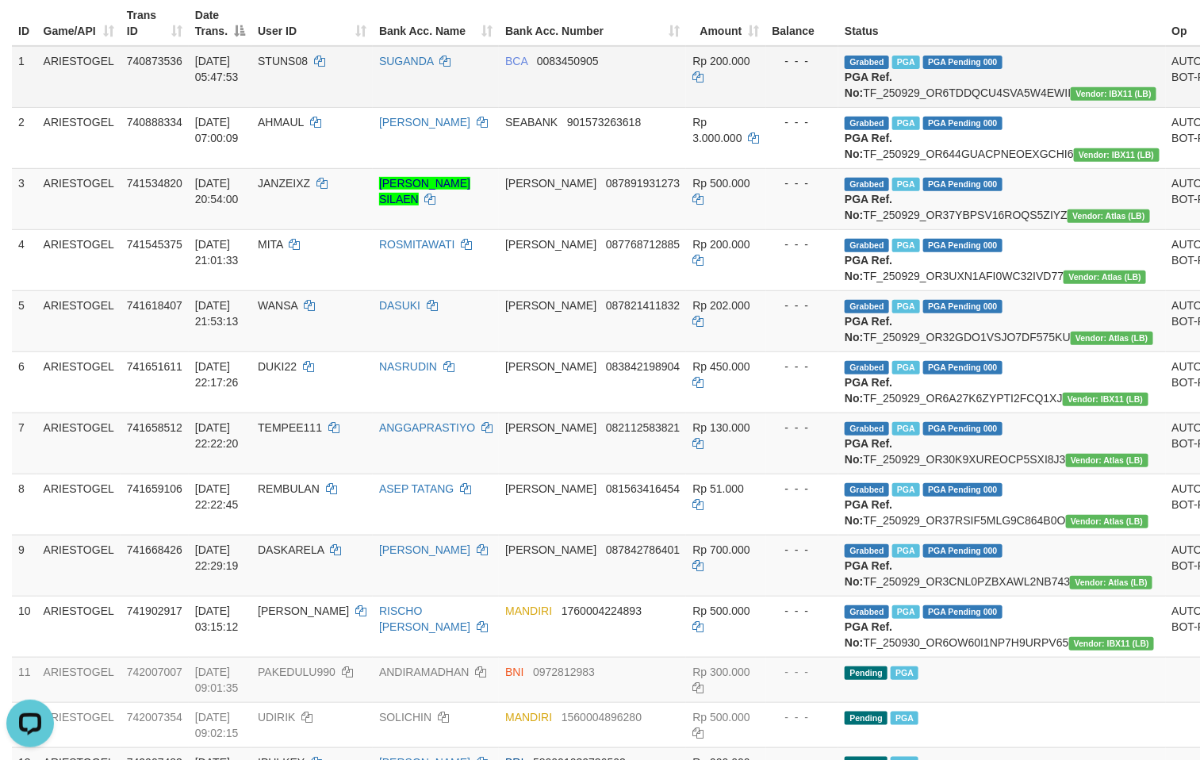
scroll to position [0, 0]
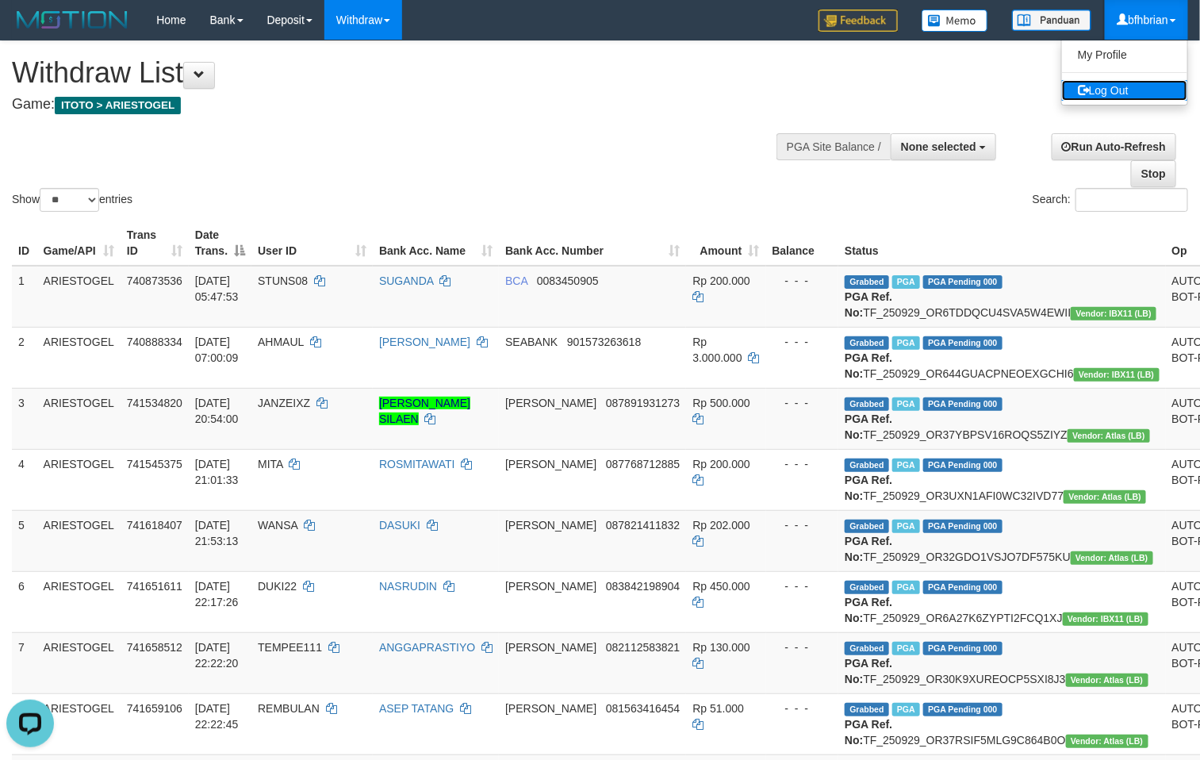
click at [1147, 88] on link "Log Out" at bounding box center [1124, 90] width 125 height 21
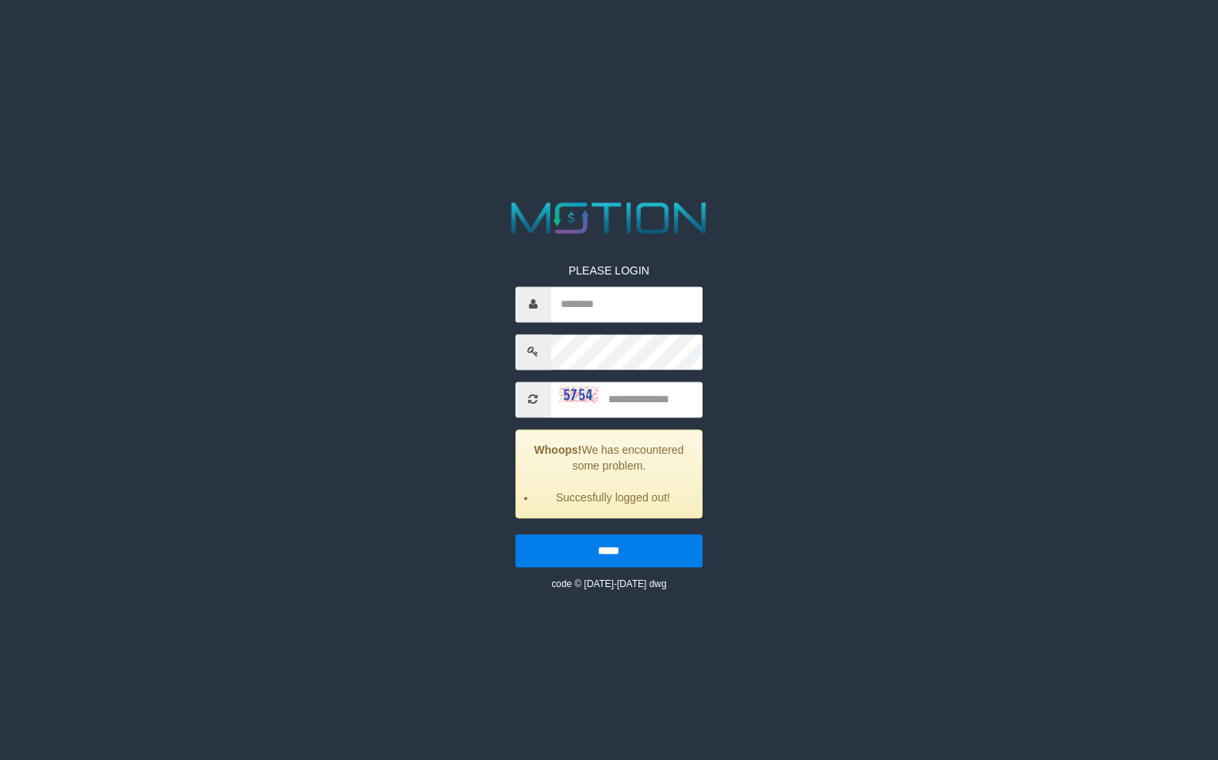
click at [881, 259] on div "PLEASE LOGIN Whoops! We has encountered some problem. Succesfully logged out! *…" at bounding box center [609, 394] width 633 height 394
drag, startPoint x: 702, startPoint y: 58, endPoint x: 714, endPoint y: 39, distance: 22.4
click at [702, 40] on html "PLEASE LOGIN Whoops! We has encountered some problem. Succesfully logged out! *…" at bounding box center [609, 20] width 1218 height 40
click at [616, 40] on html "PLEASE LOGIN Whoops! We has encountered some problem. Succesfully logged out! *…" at bounding box center [609, 20] width 1218 height 40
click at [648, 309] on input "text" at bounding box center [626, 304] width 151 height 36
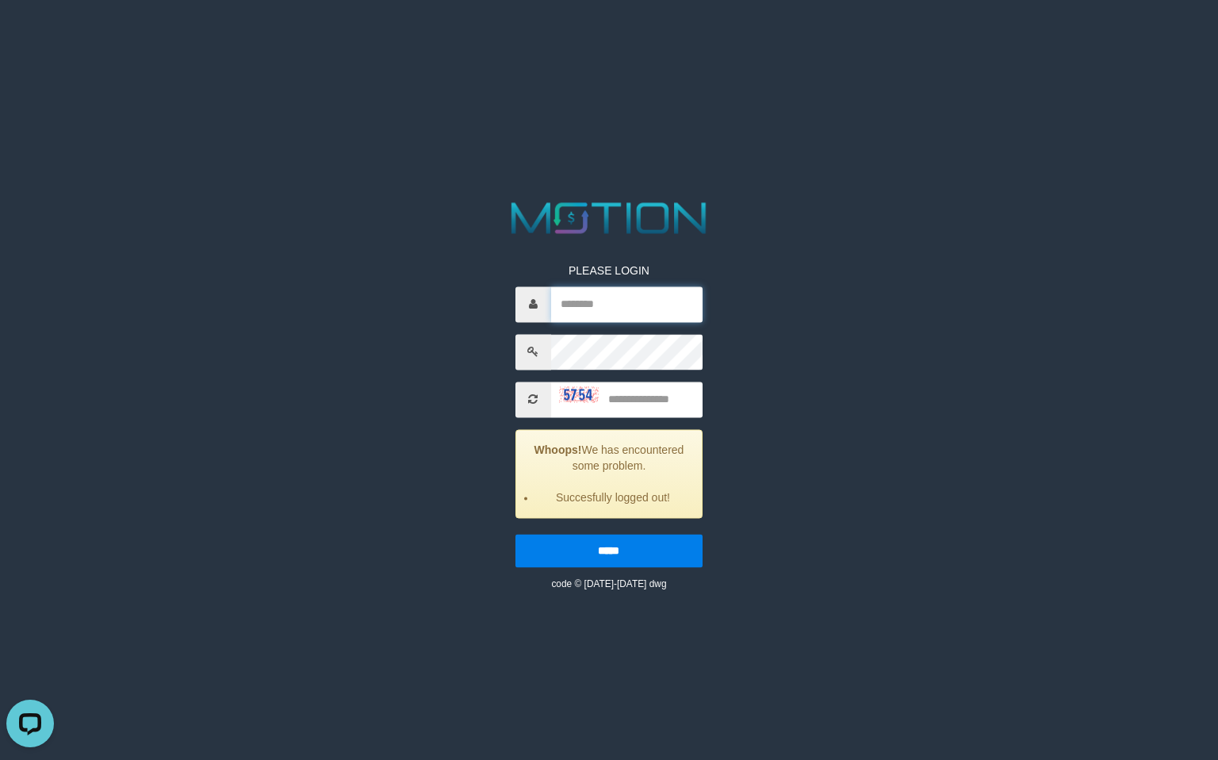
paste input "**********"
type input "**********"
click at [564, 393] on img at bounding box center [579, 395] width 40 height 16
click at [645, 402] on input "text" at bounding box center [626, 399] width 151 height 36
type input "****"
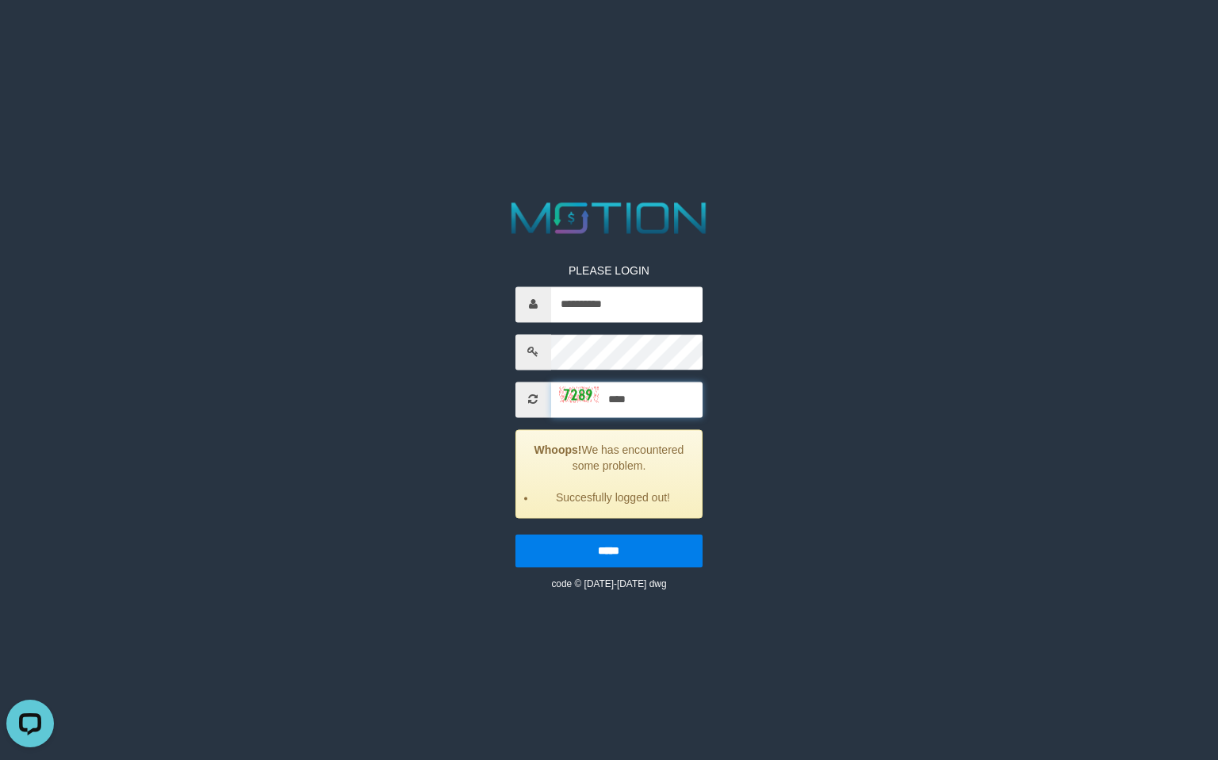
click at [516, 534] on input "*****" at bounding box center [609, 550] width 187 height 33
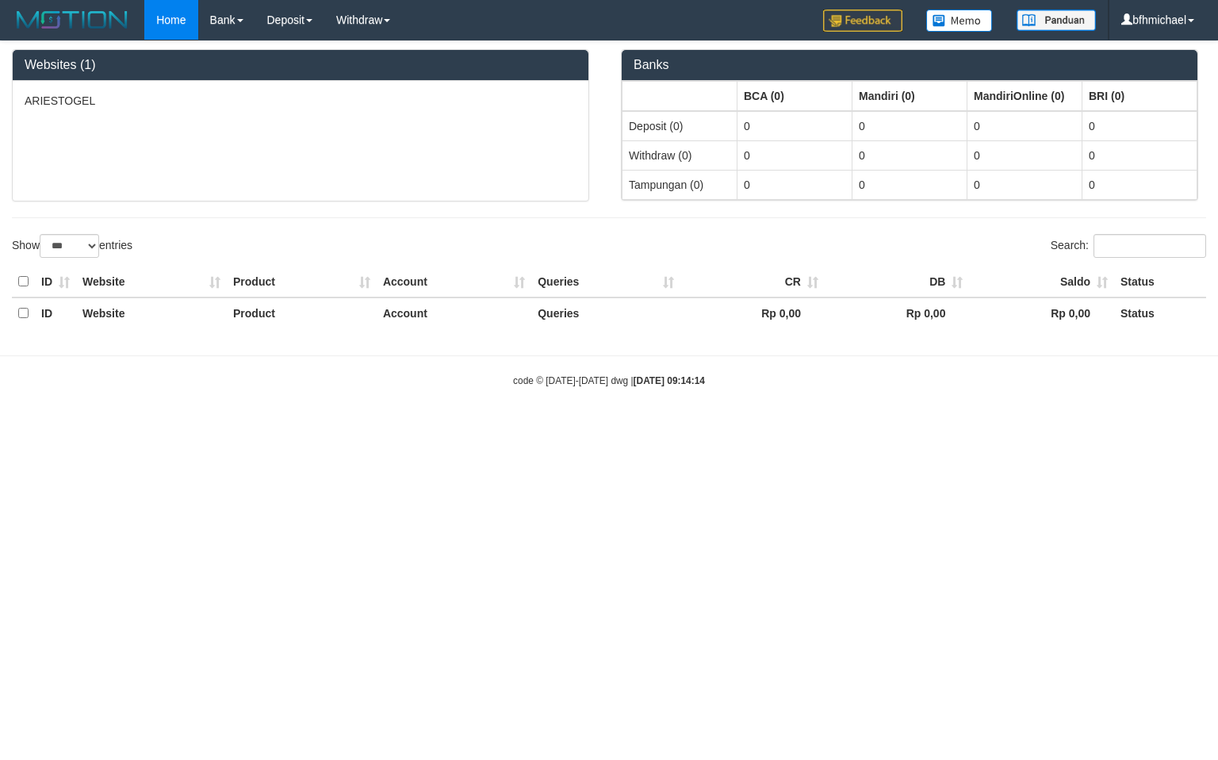
select select "***"
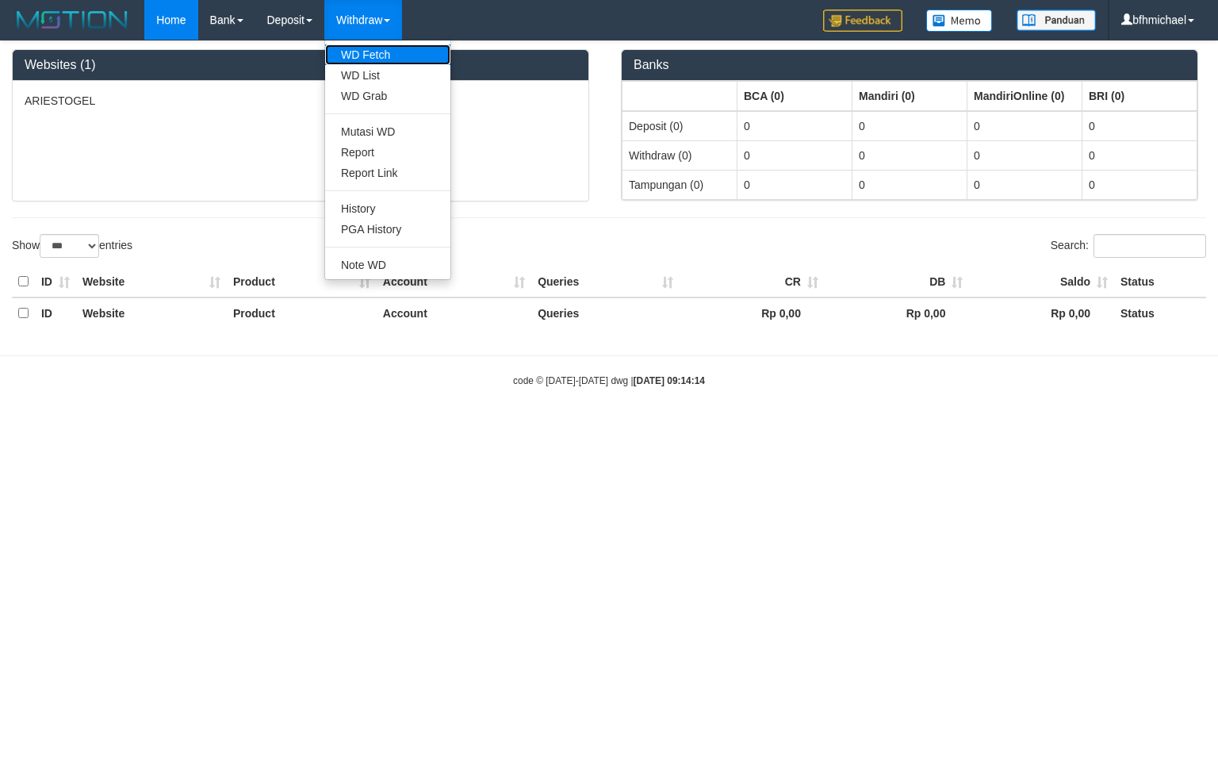
click at [362, 60] on link "WD Fetch" at bounding box center [387, 54] width 125 height 21
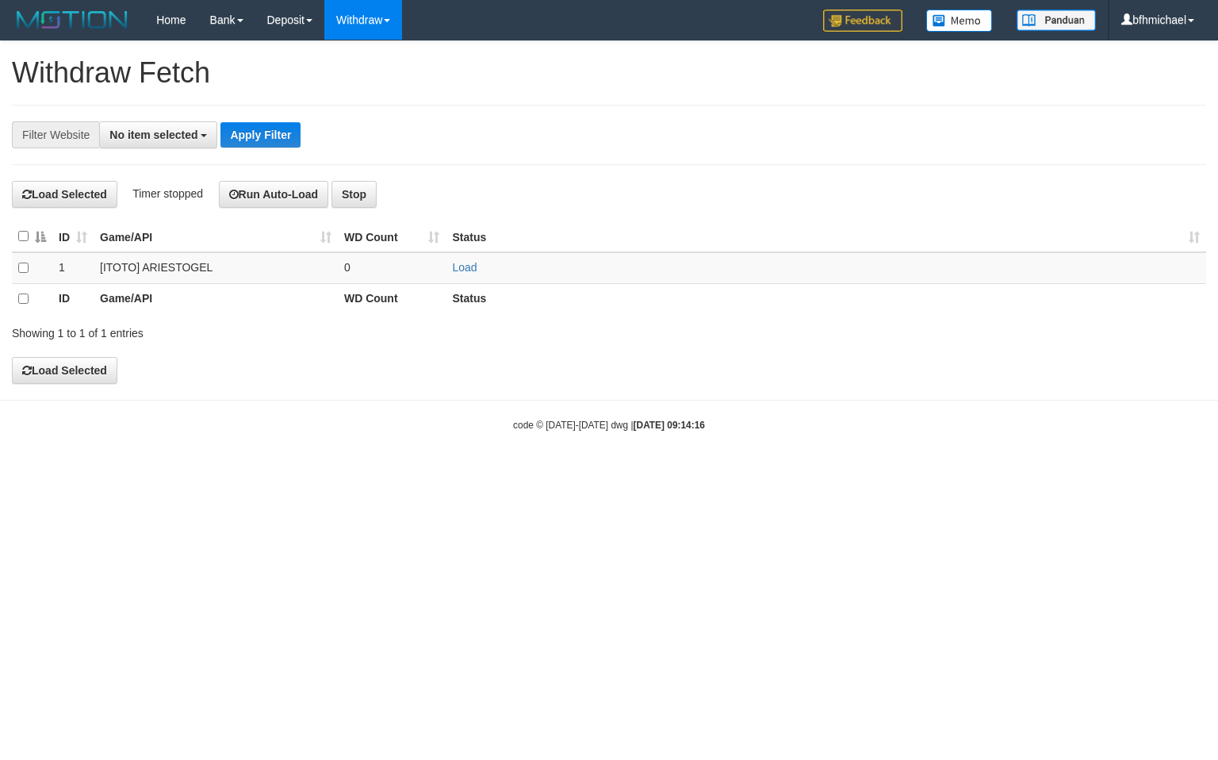
select select
click at [464, 269] on link "Load" at bounding box center [464, 267] width 25 height 13
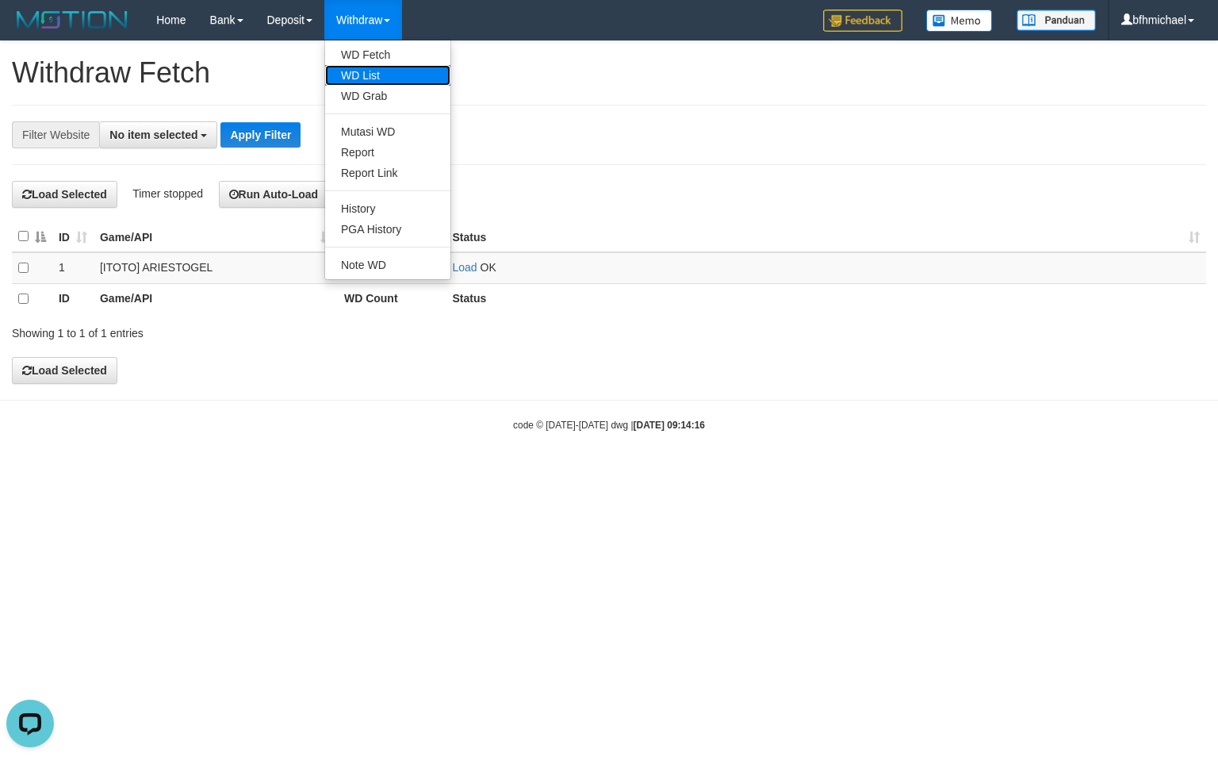
click at [377, 79] on link "WD List" at bounding box center [387, 75] width 125 height 21
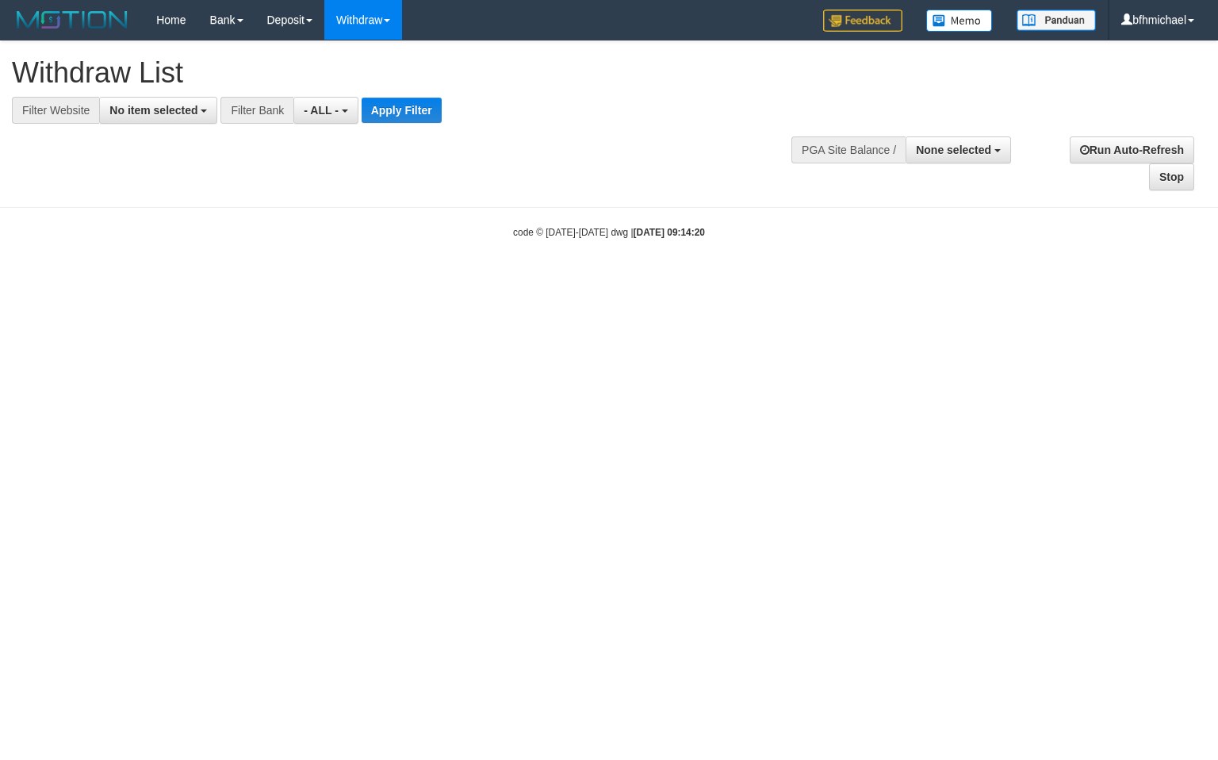
select select
click at [186, 110] on span "No item selected" at bounding box center [153, 110] width 88 height 13
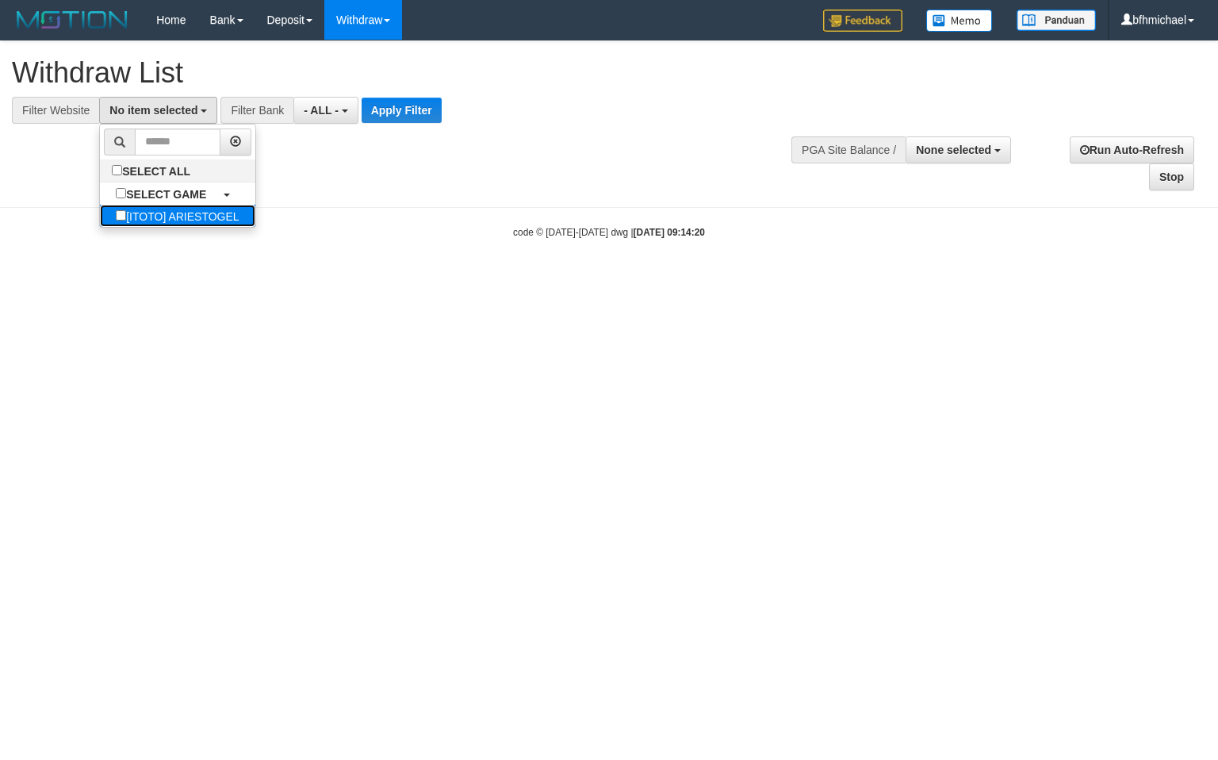
click at [160, 214] on label "[ITOTO] ARIESTOGEL" at bounding box center [177, 216] width 155 height 22
select select "***"
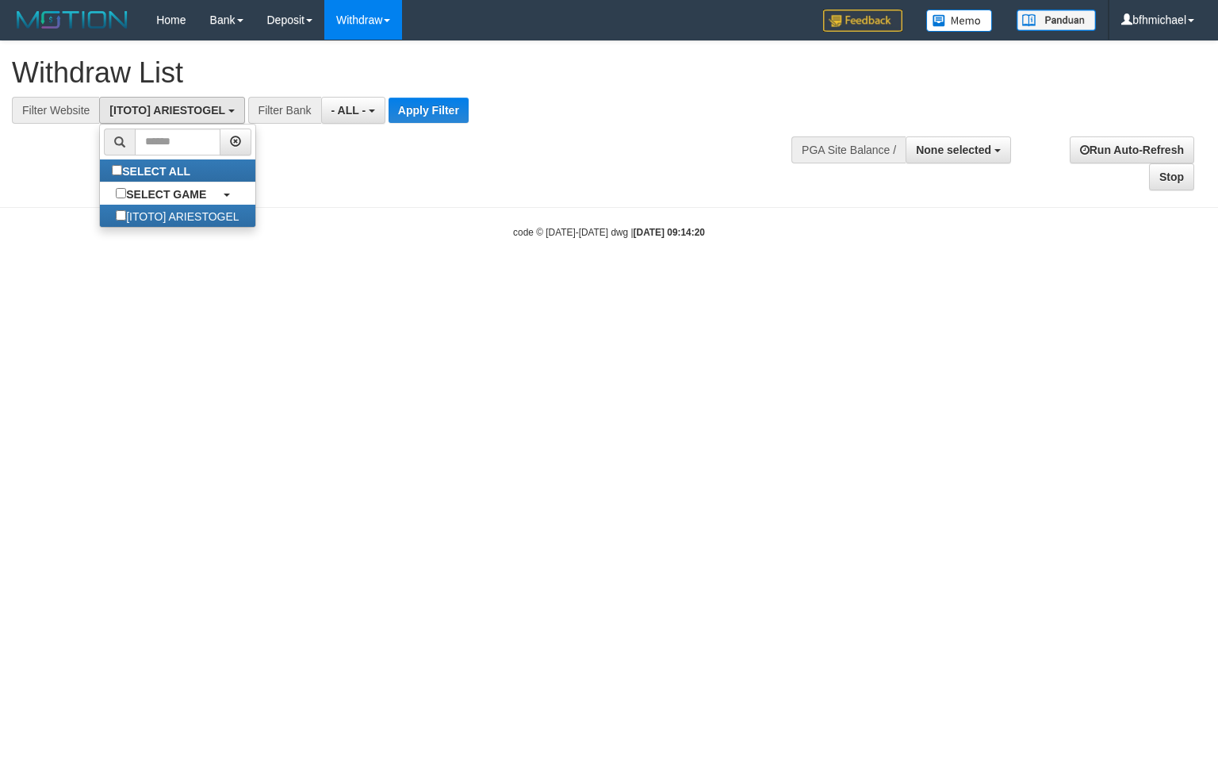
scroll to position [14, 0]
click at [429, 105] on button "Apply Filter" at bounding box center [429, 110] width 80 height 25
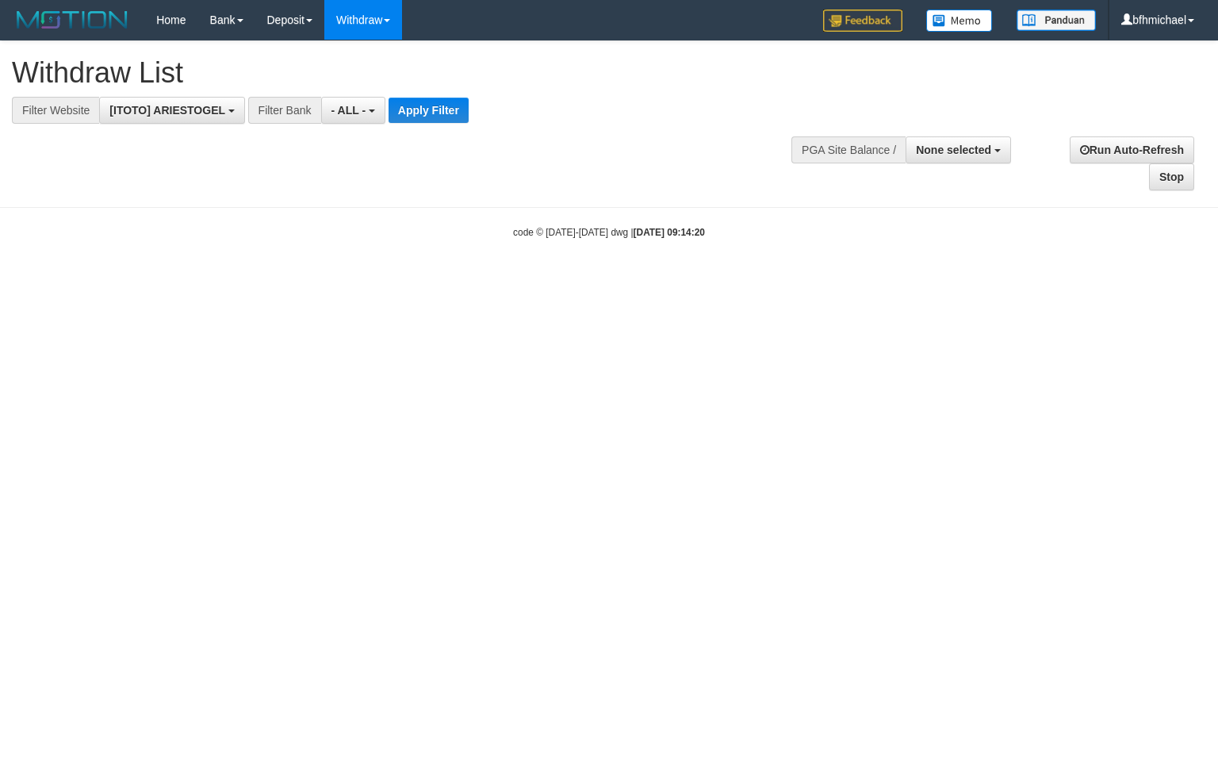
drag, startPoint x: 1185, startPoint y: 276, endPoint x: 1214, endPoint y: 243, distance: 43.8
click at [1187, 276] on body "Toggle navigation Home Bank Account List Load By Website Group [ITOTO] ARIESTOG…" at bounding box center [609, 139] width 1218 height 279
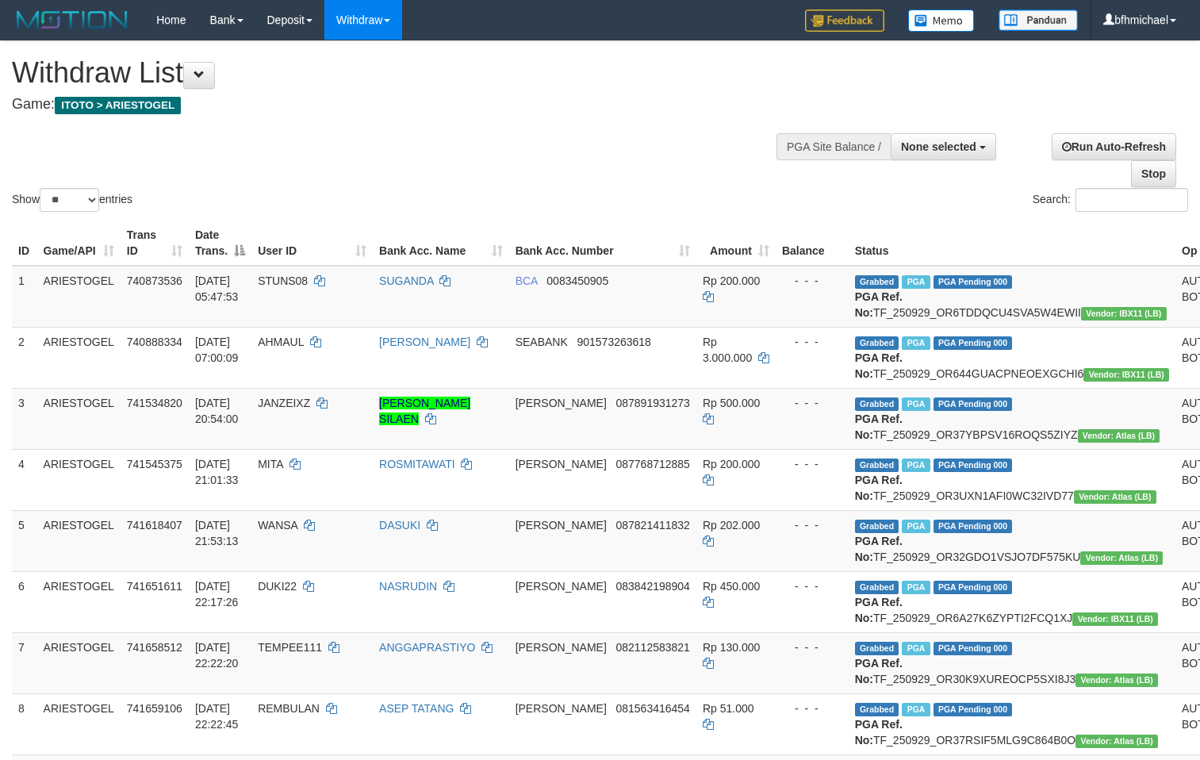
select select
select select "**"
click at [629, 146] on div "Show ** ** ** *** entries Search:" at bounding box center [600, 128] width 1200 height 174
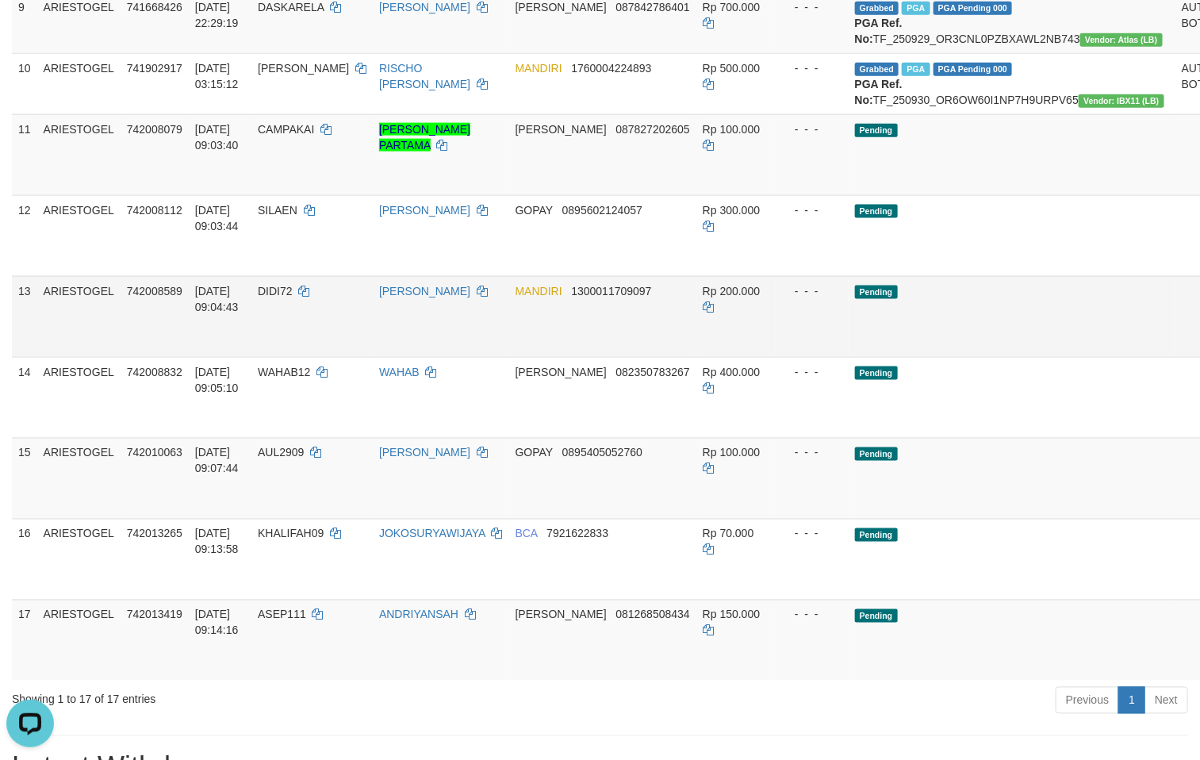
scroll to position [677, 0]
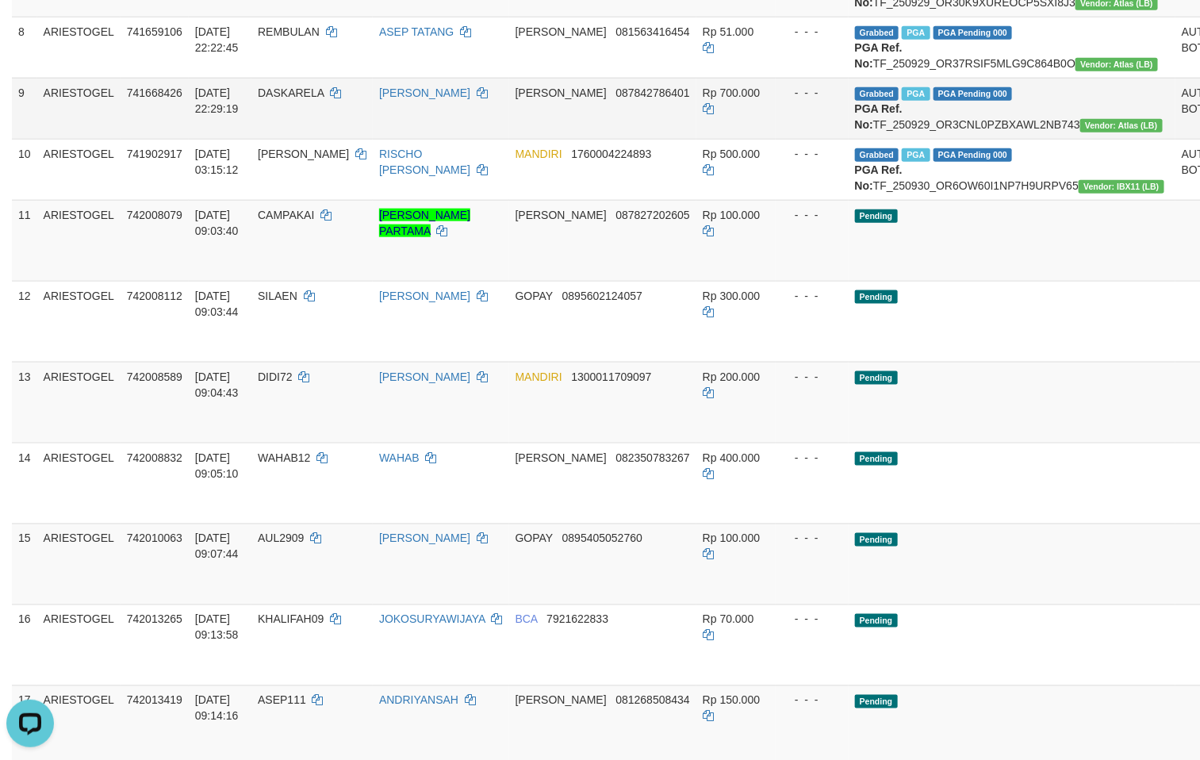
click at [643, 139] on td "DANA 087842786401" at bounding box center [602, 108] width 187 height 61
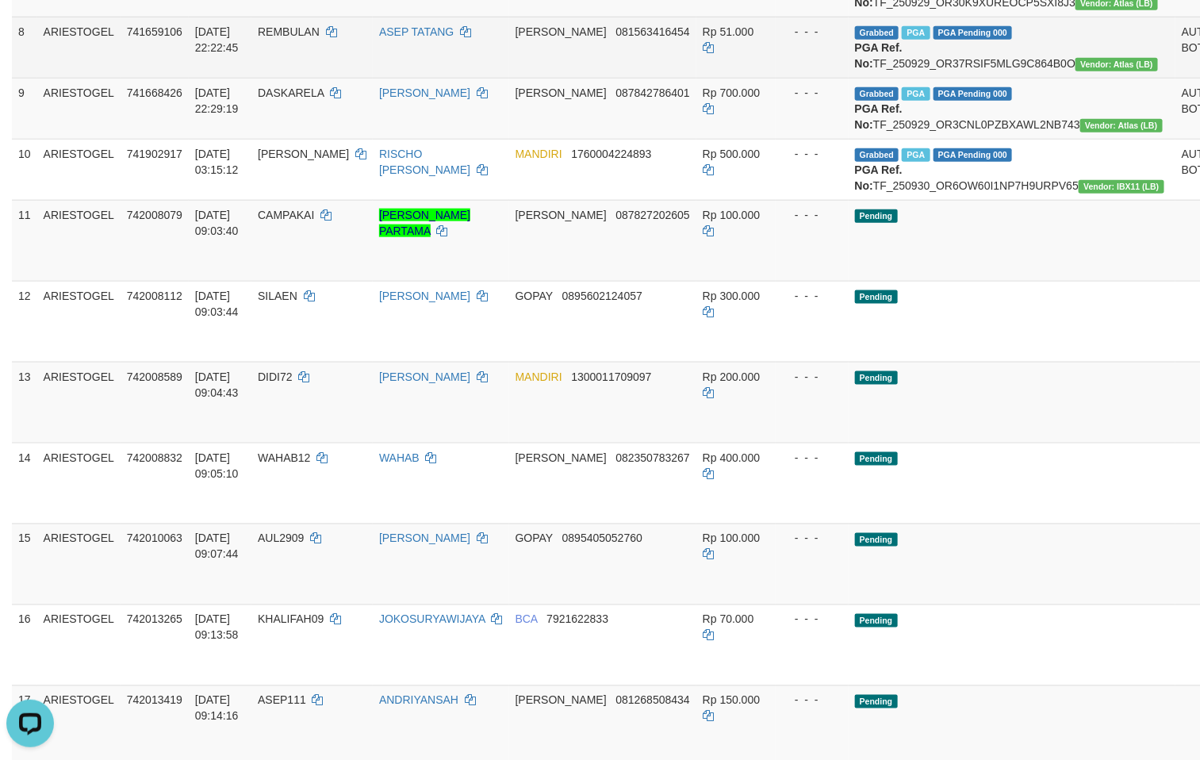
click at [610, 78] on td "DANA 081563416454" at bounding box center [602, 47] width 187 height 61
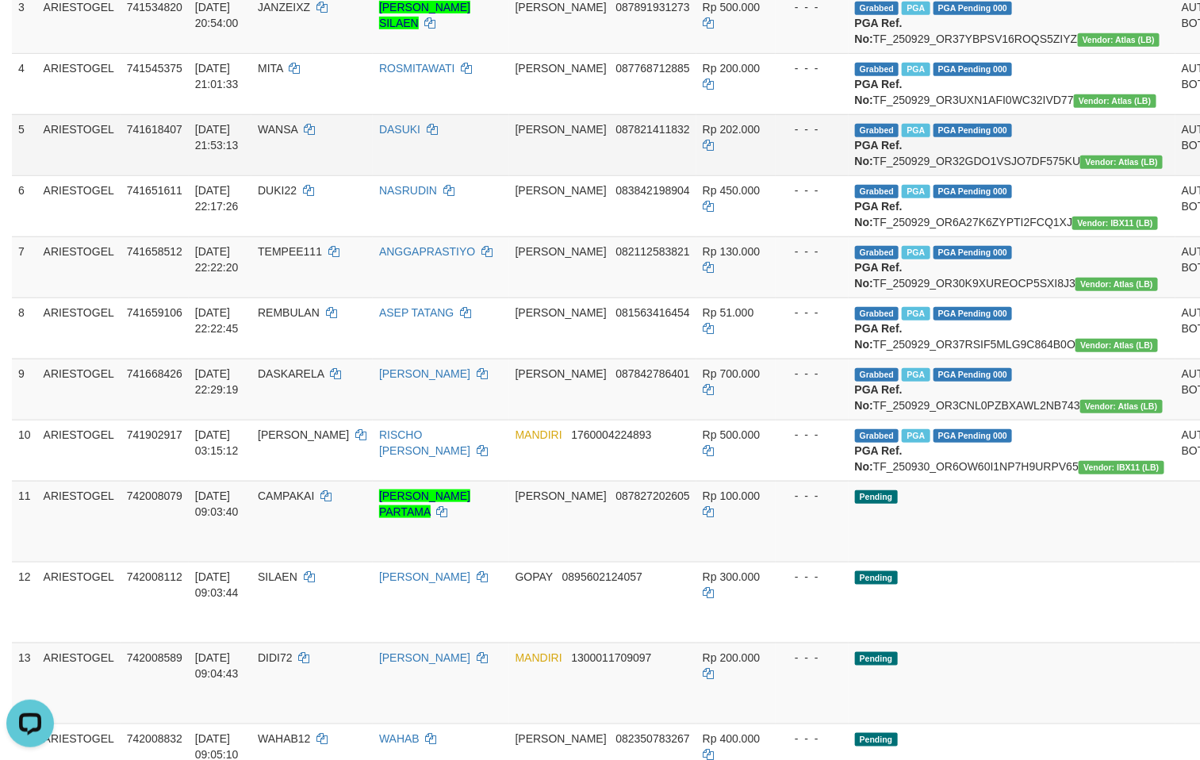
scroll to position [476, 0]
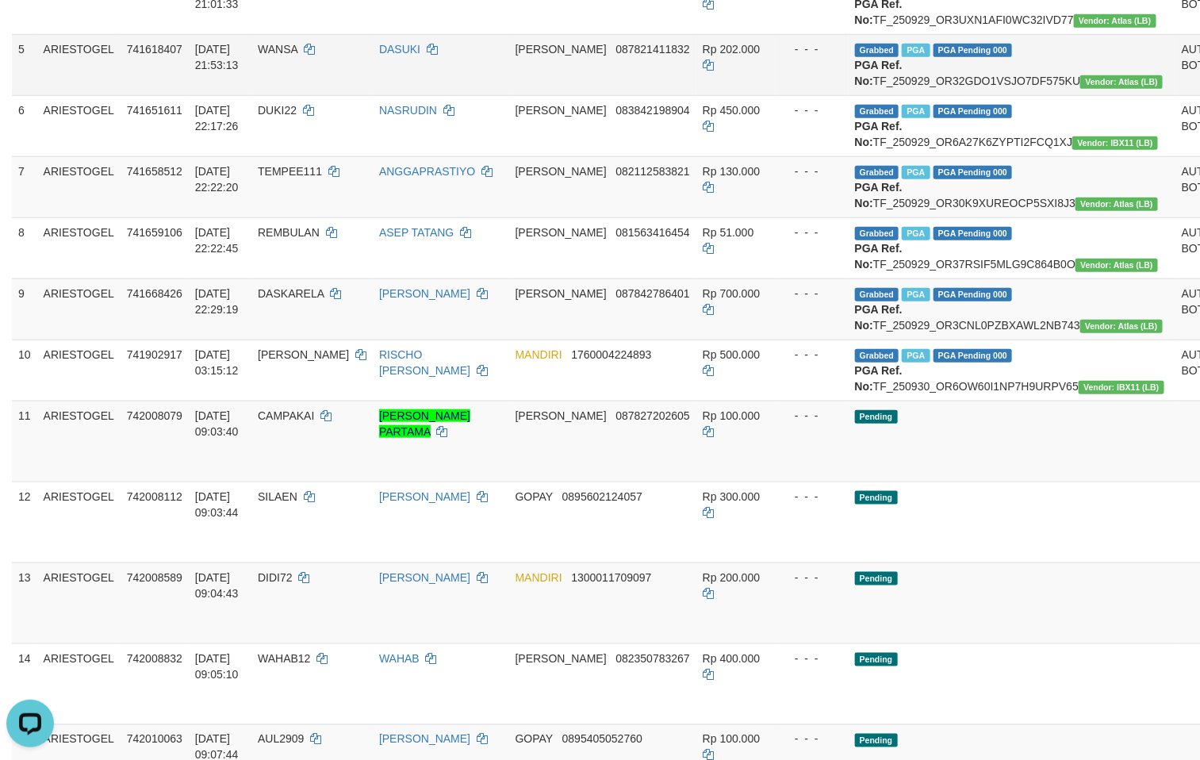
click at [440, 95] on td "DASUKI" at bounding box center [441, 64] width 136 height 61
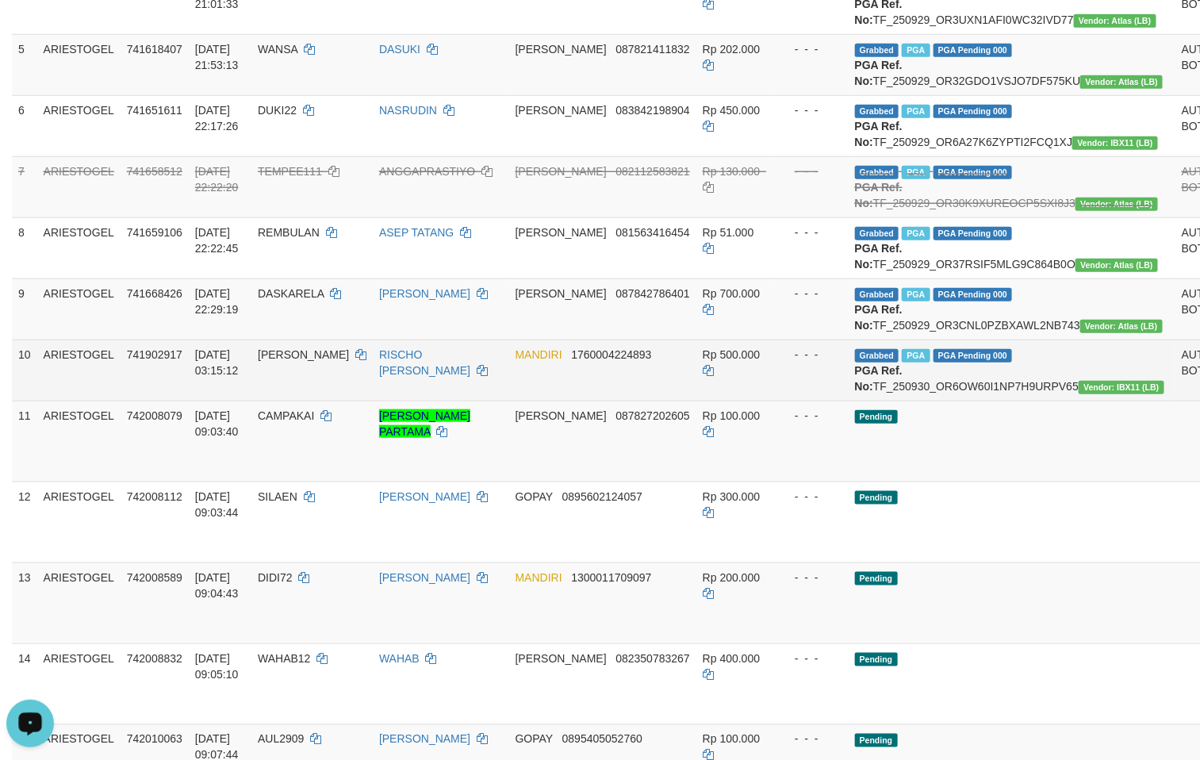
click at [13, 401] on td "10" at bounding box center [24, 369] width 25 height 61
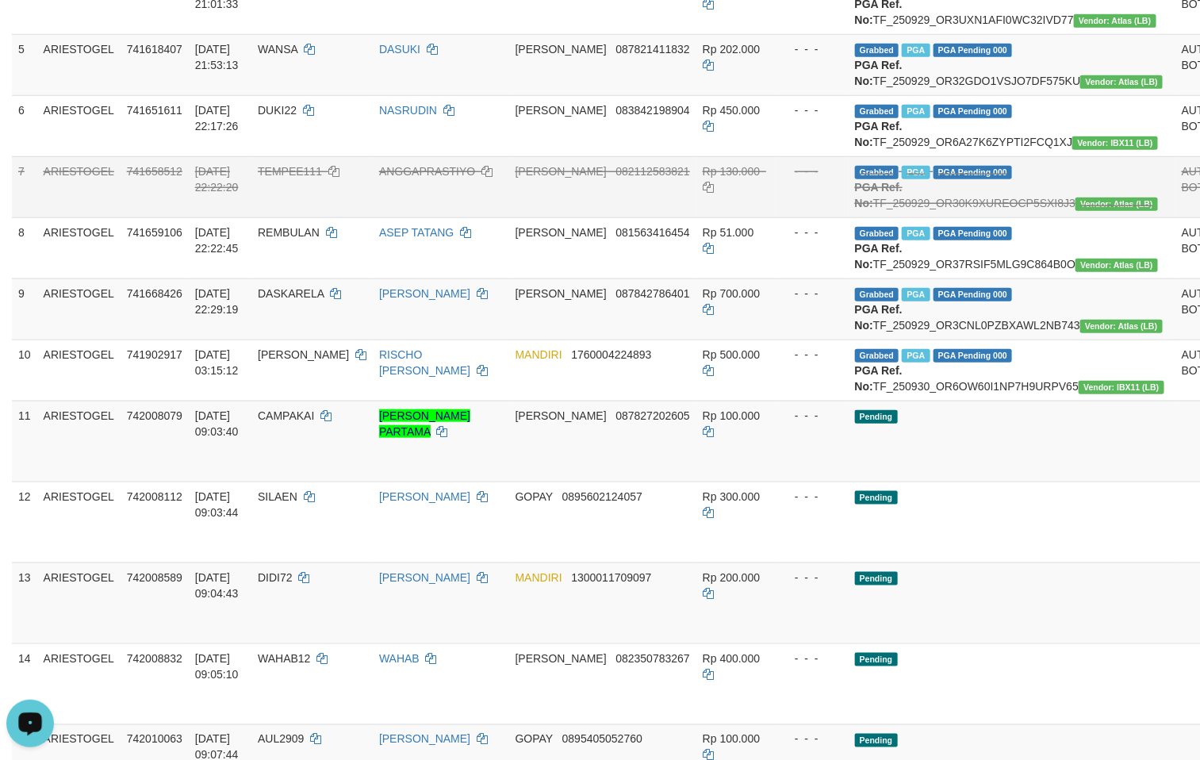
click at [436, 217] on td "ANGGAPRASTIYO" at bounding box center [441, 186] width 136 height 61
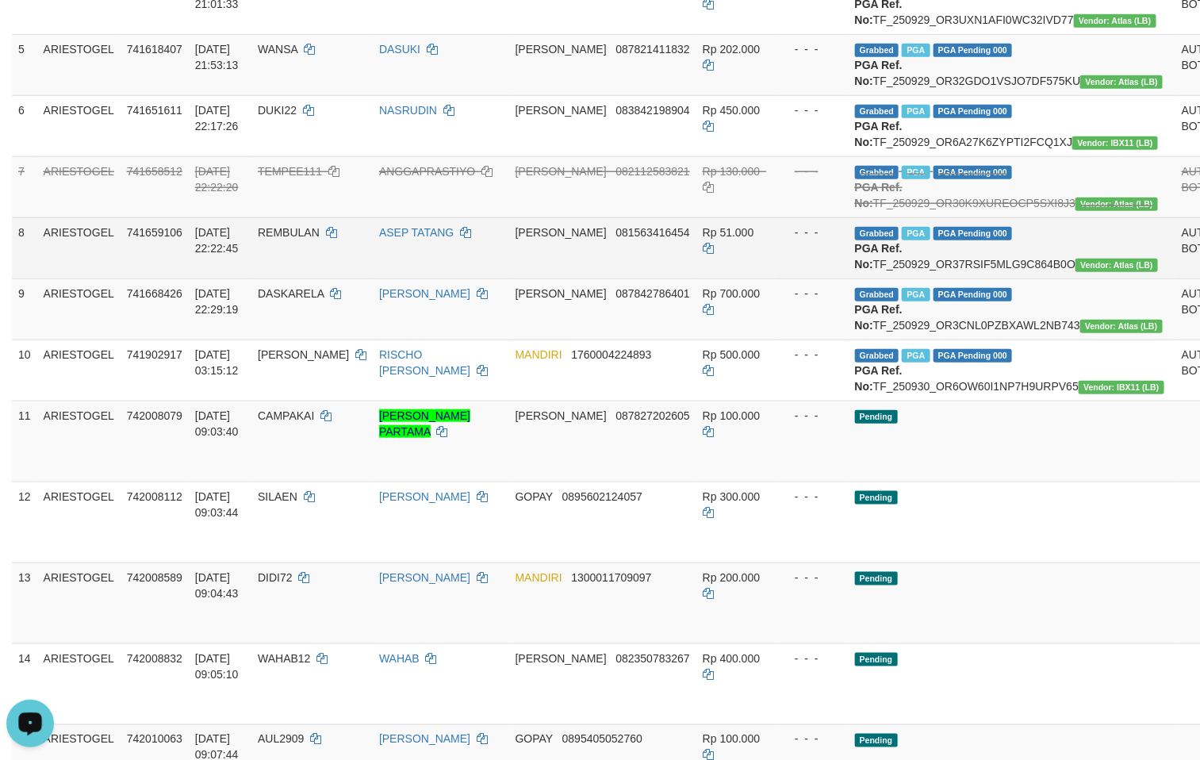
click at [355, 278] on td "REMBULAN" at bounding box center [311, 247] width 121 height 61
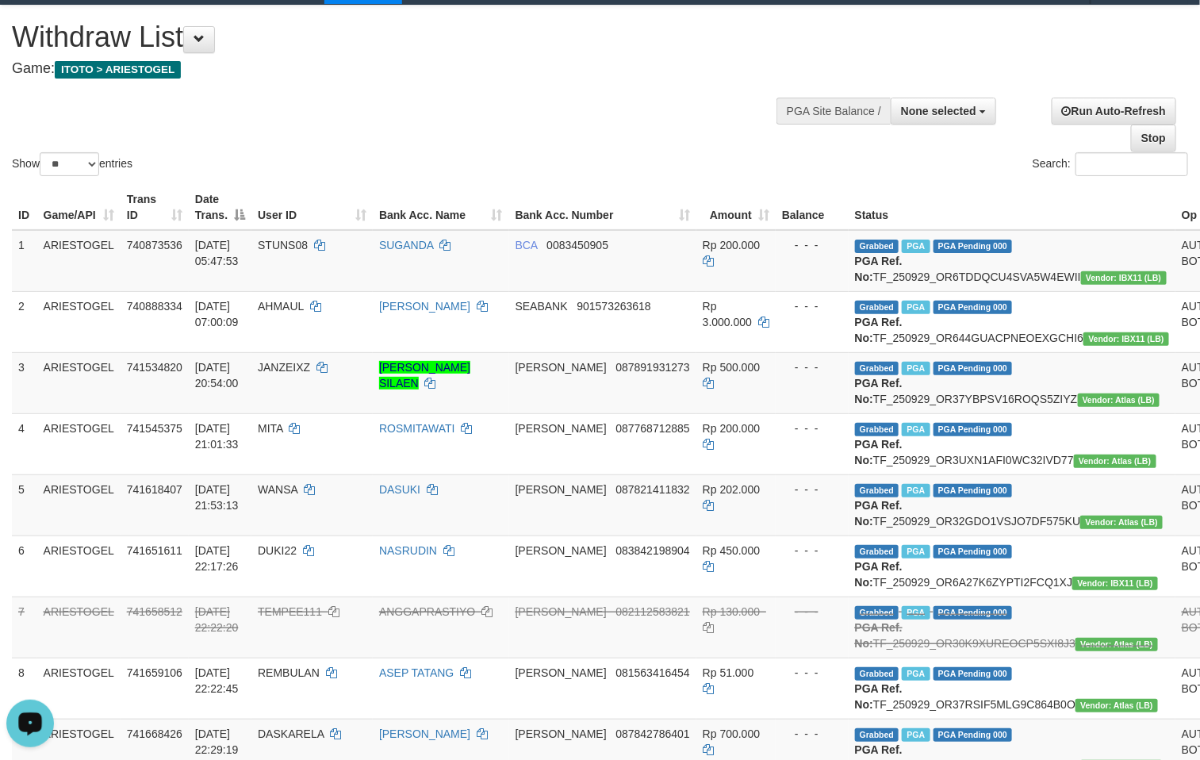
scroll to position [0, 0]
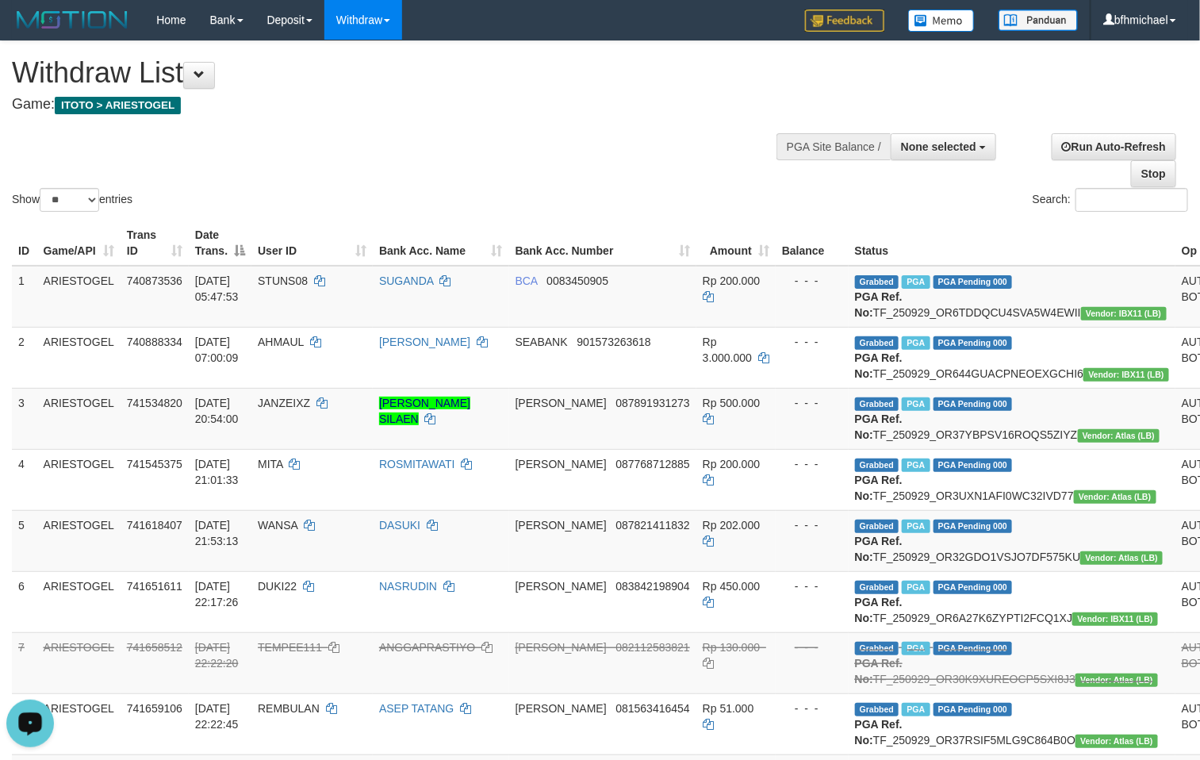
click at [451, 121] on div at bounding box center [600, 121] width 1176 height 1
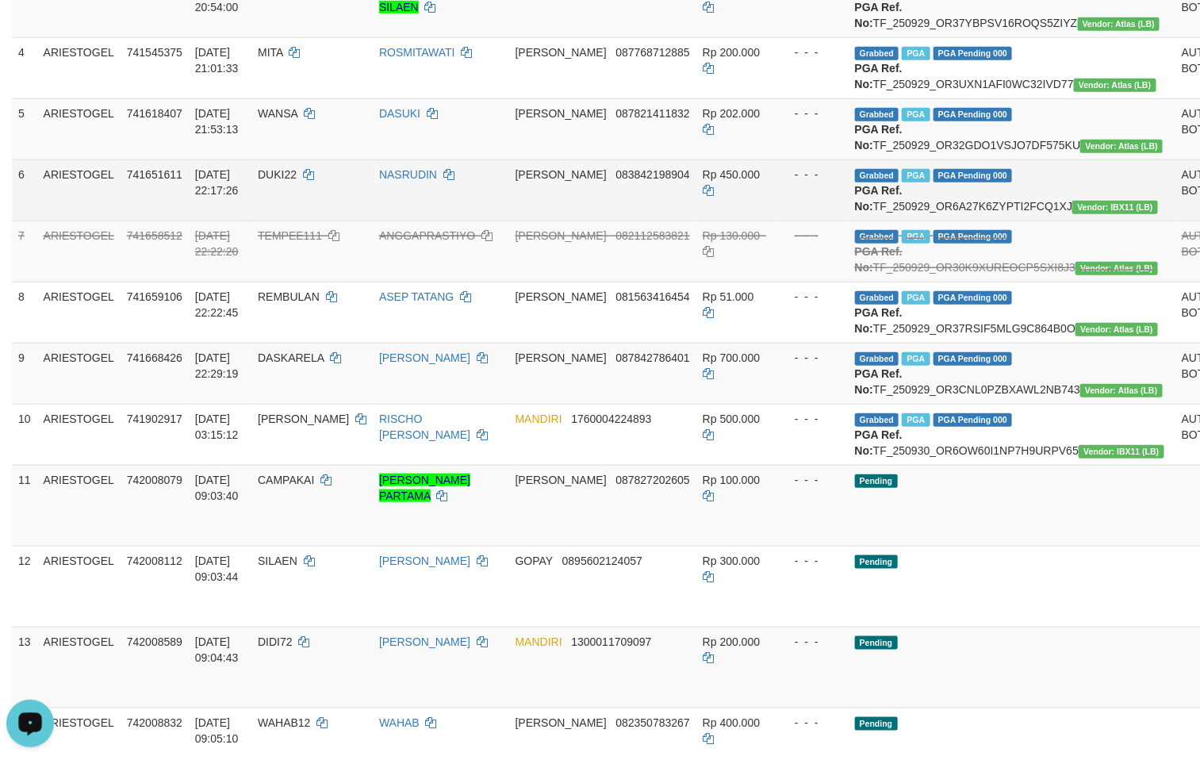
scroll to position [396, 0]
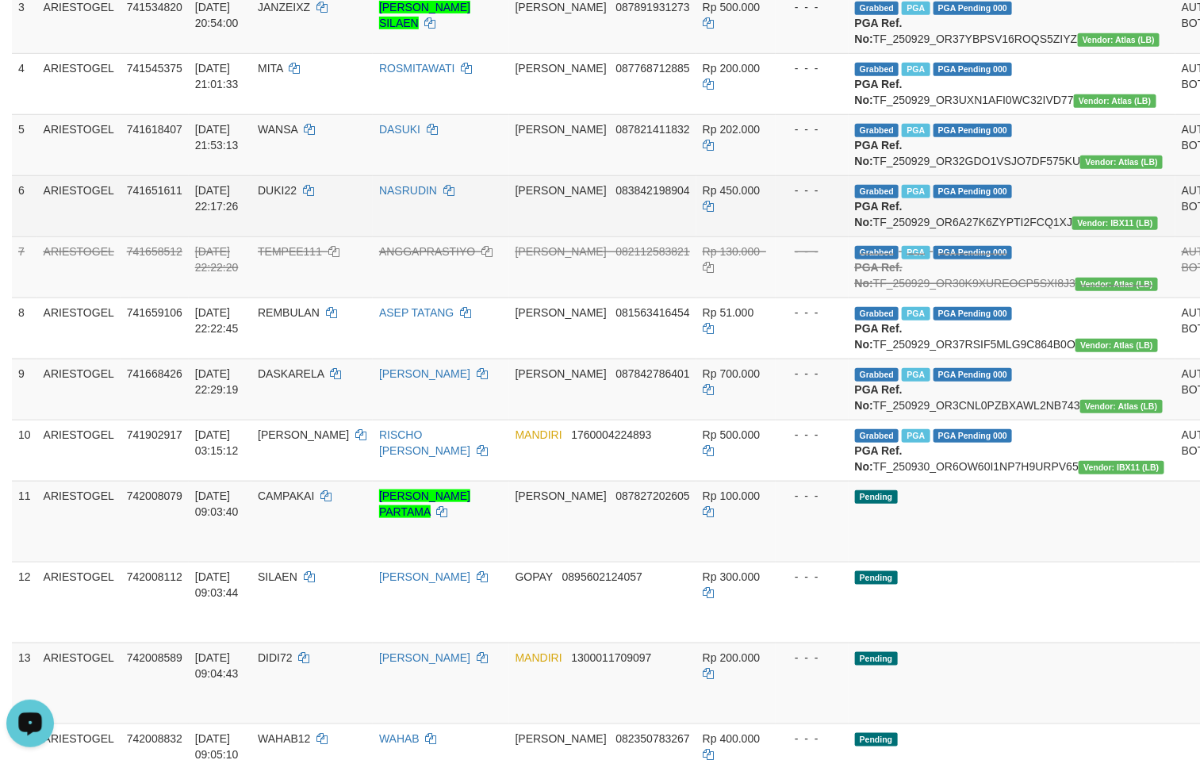
click at [572, 236] on td "DANA 083842198904" at bounding box center [602, 205] width 187 height 61
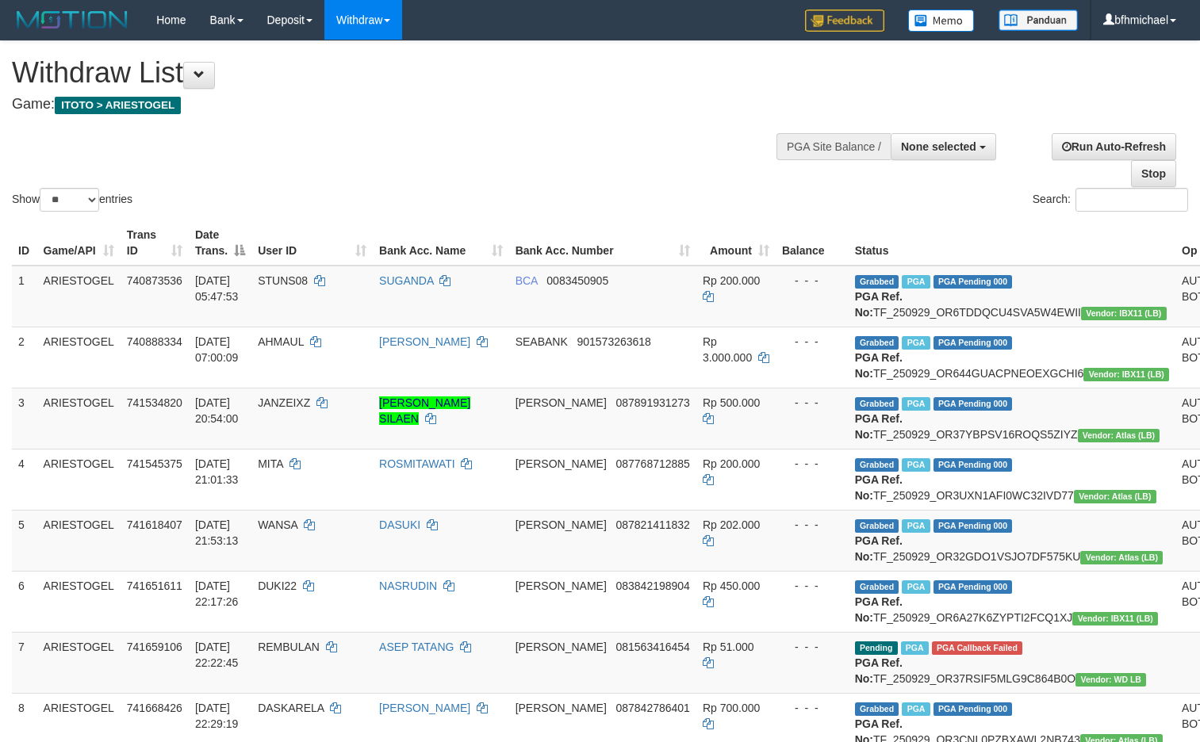
select select
select select "**"
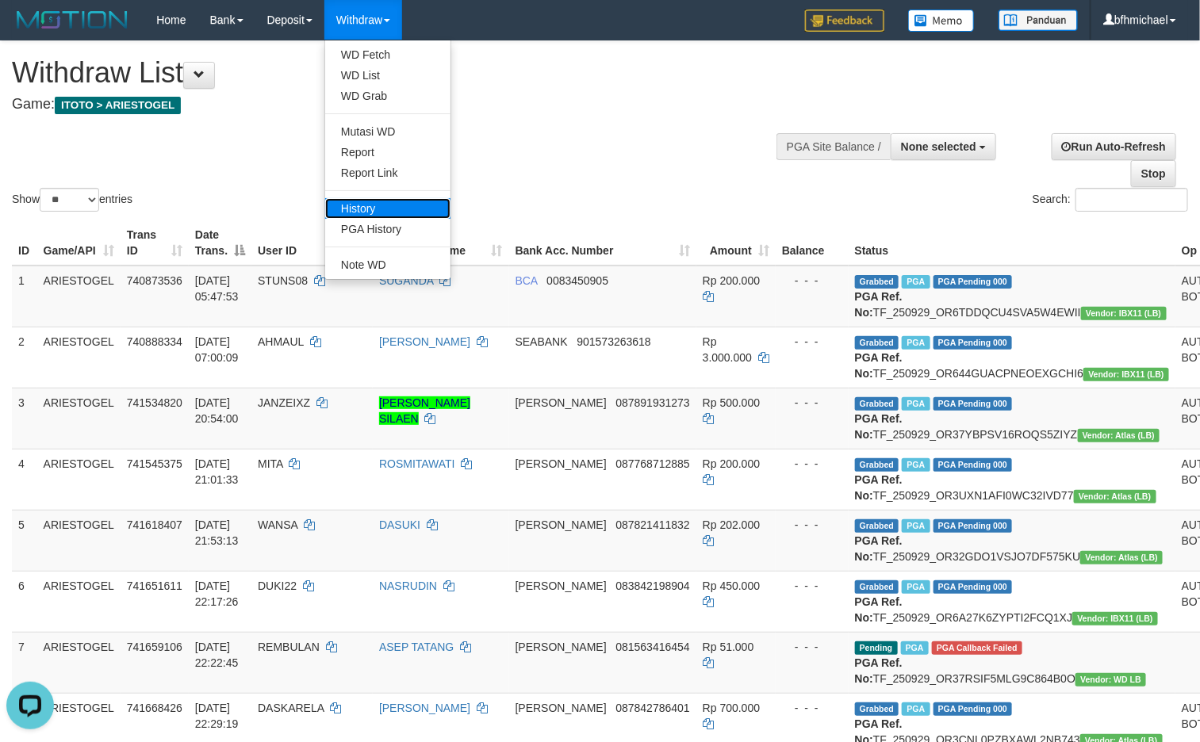
click at [376, 217] on link "History" at bounding box center [387, 208] width 125 height 21
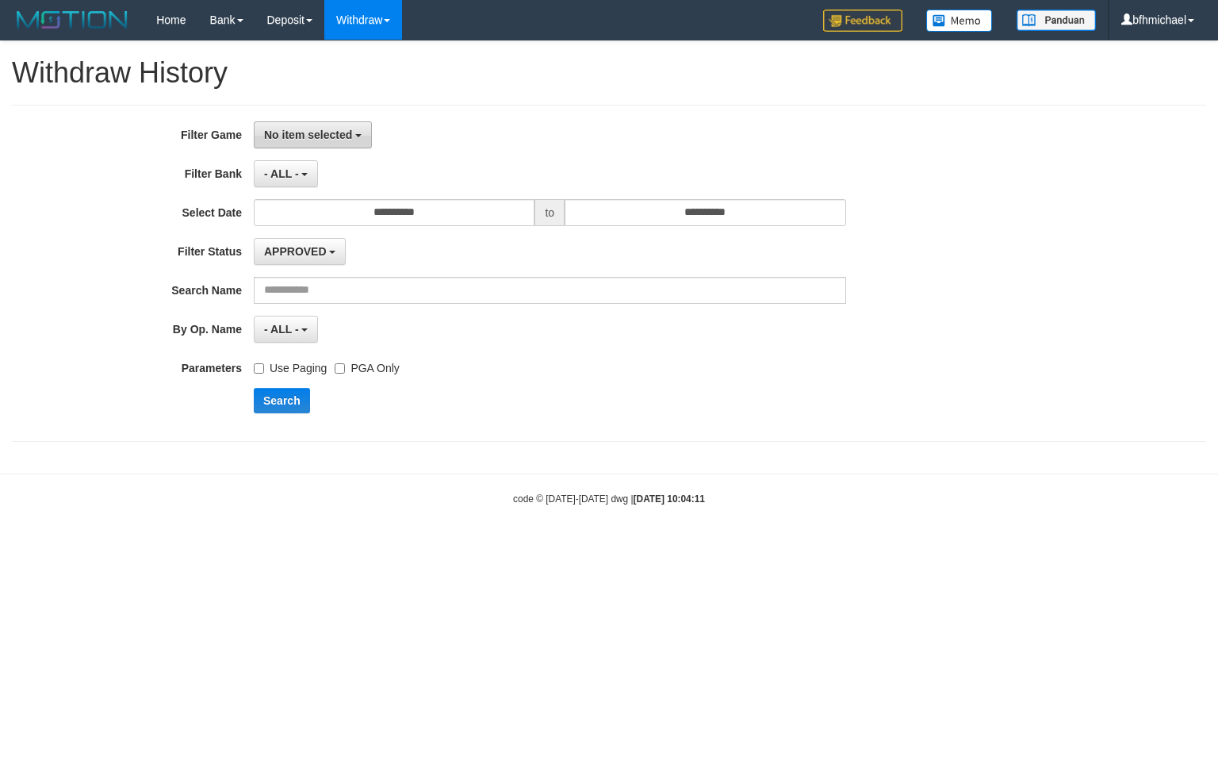
click at [293, 133] on span "No item selected" at bounding box center [308, 134] width 88 height 13
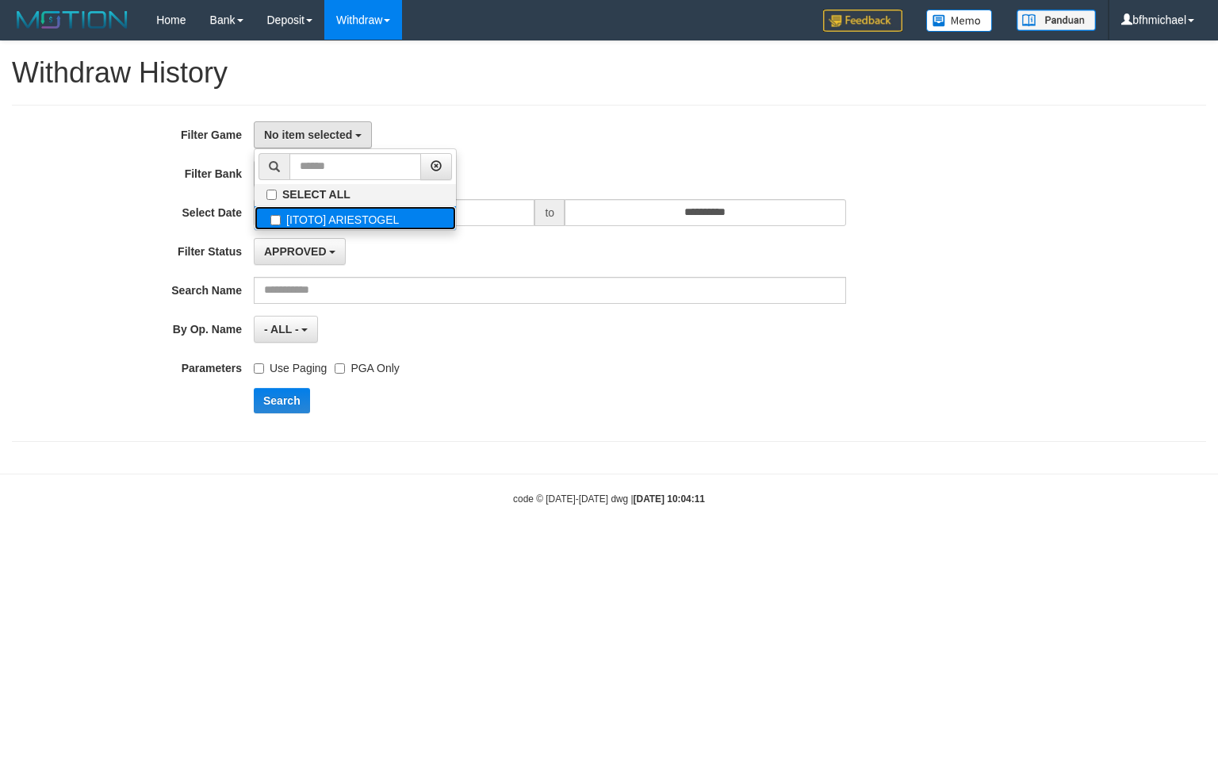
click at [301, 213] on label "[ITOTO] ARIESTOGEL" at bounding box center [355, 218] width 201 height 24
select select "***"
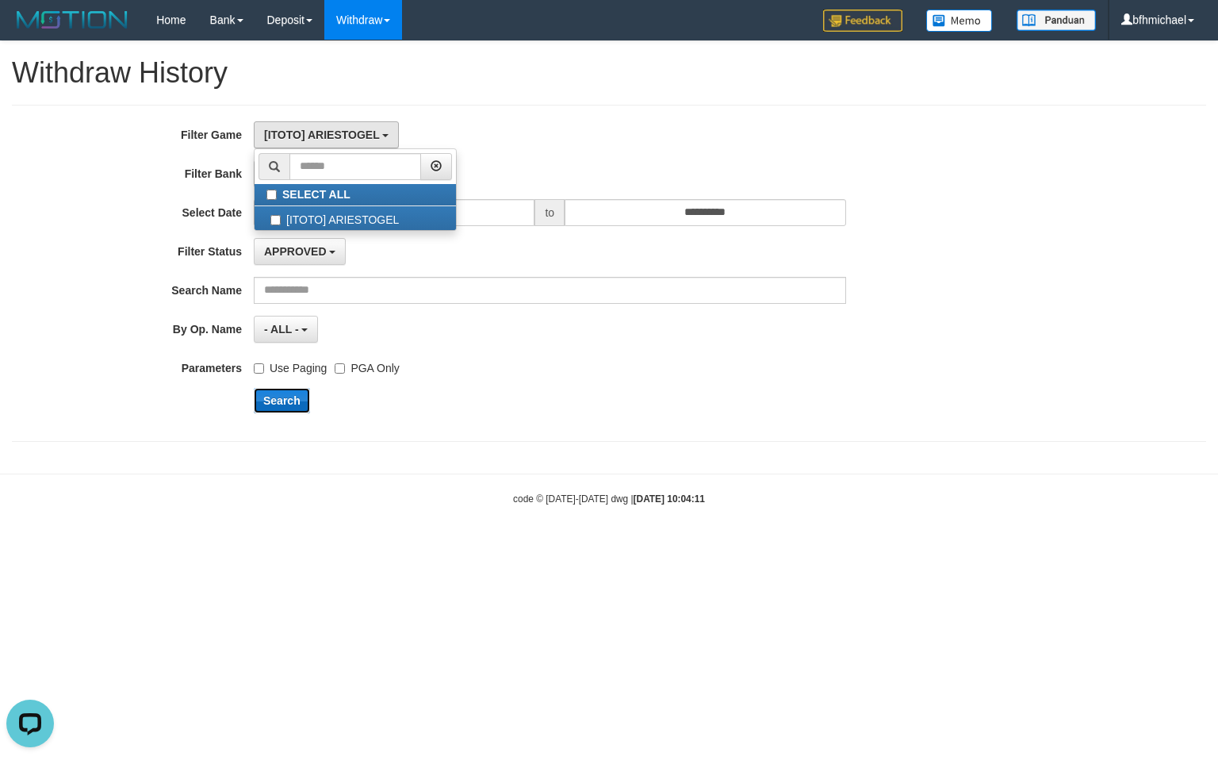
click at [305, 401] on button "Search" at bounding box center [282, 400] width 56 height 25
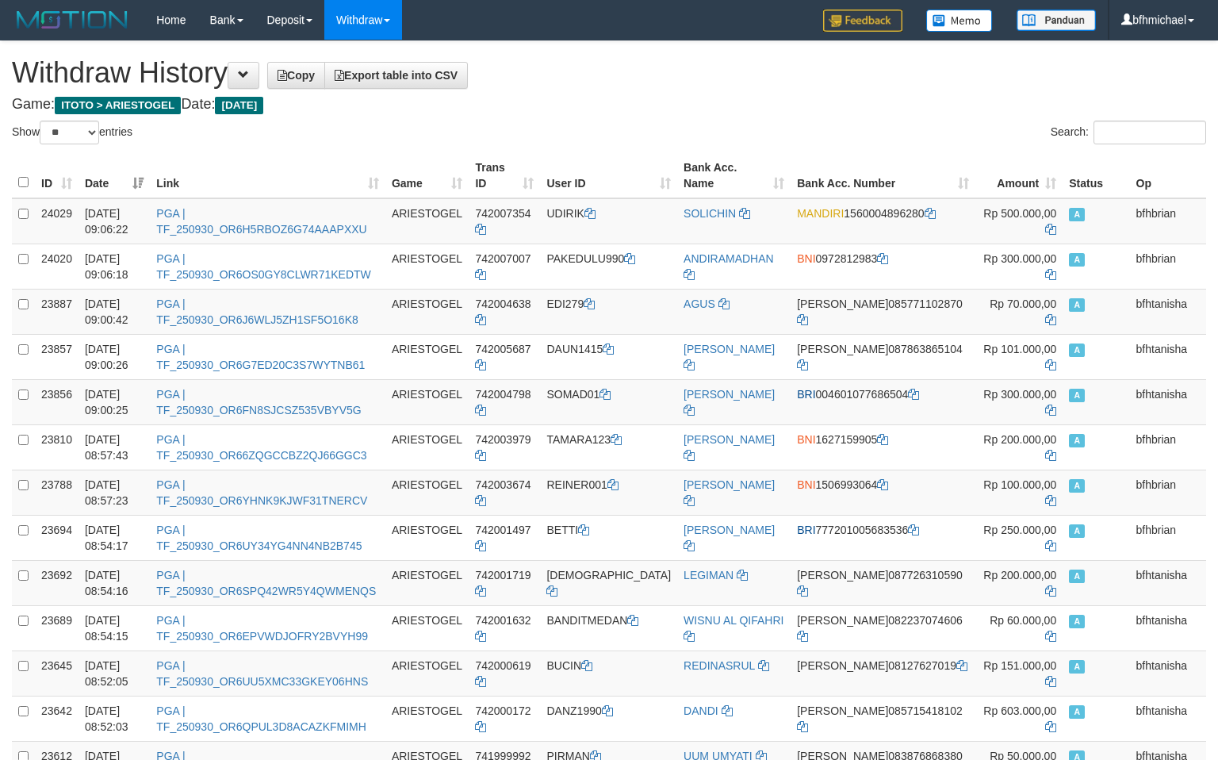
select select "**"
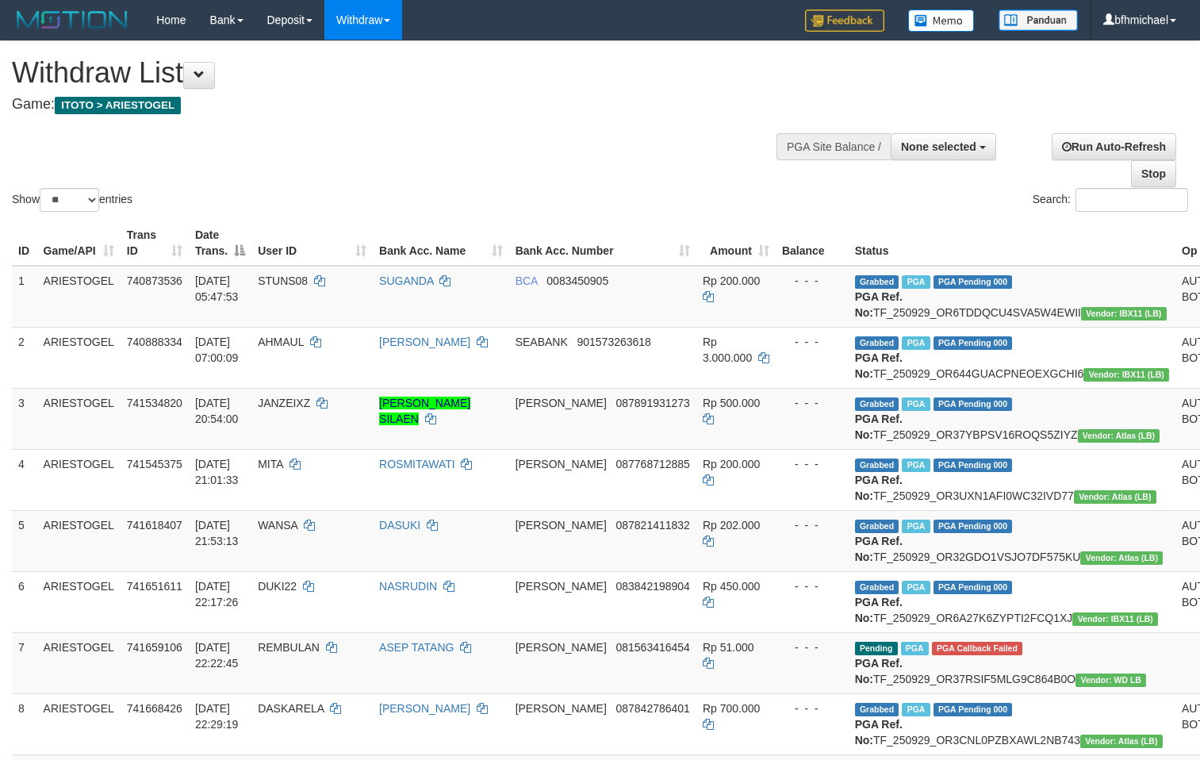
select select
select select "**"
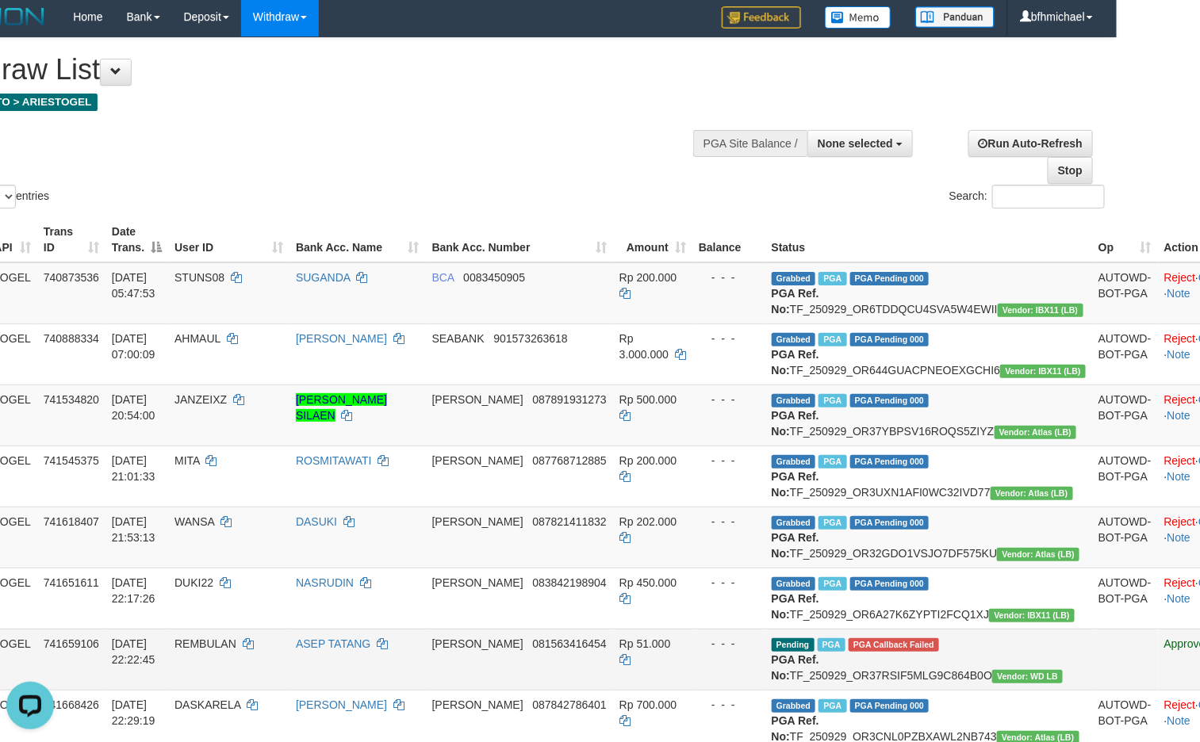
scroll to position [0, 83]
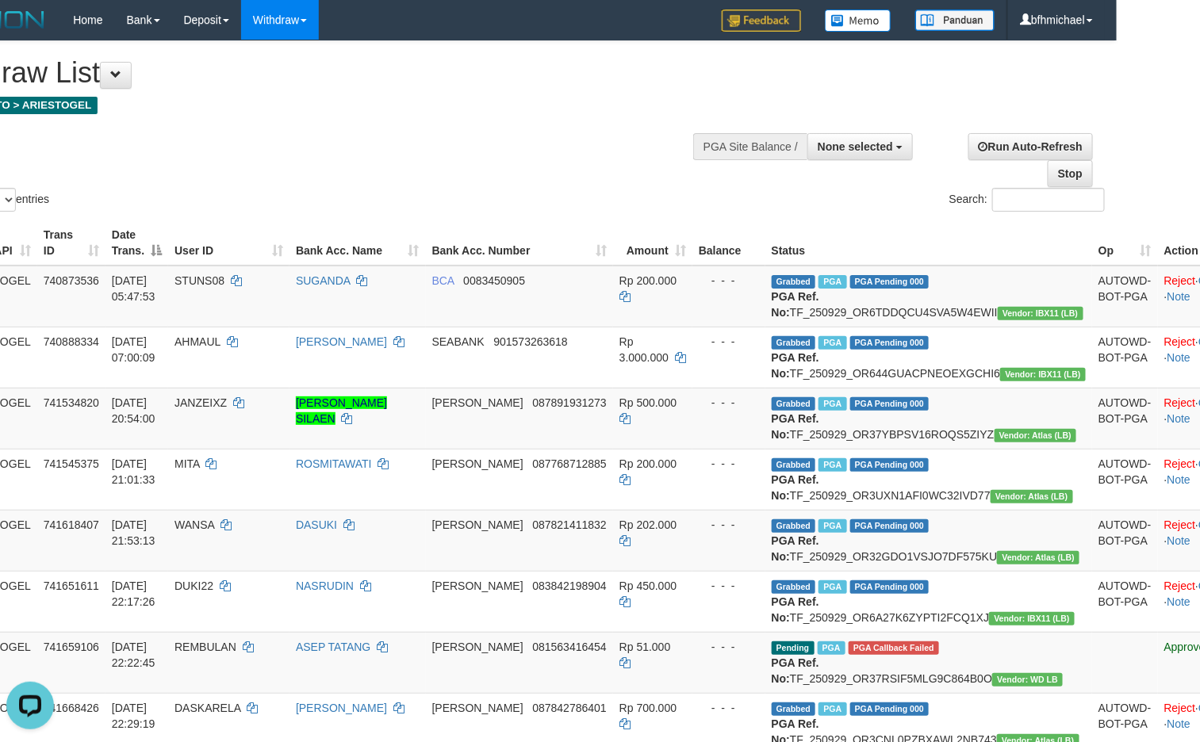
click at [745, 196] on div "Search:" at bounding box center [817, 202] width 577 height 28
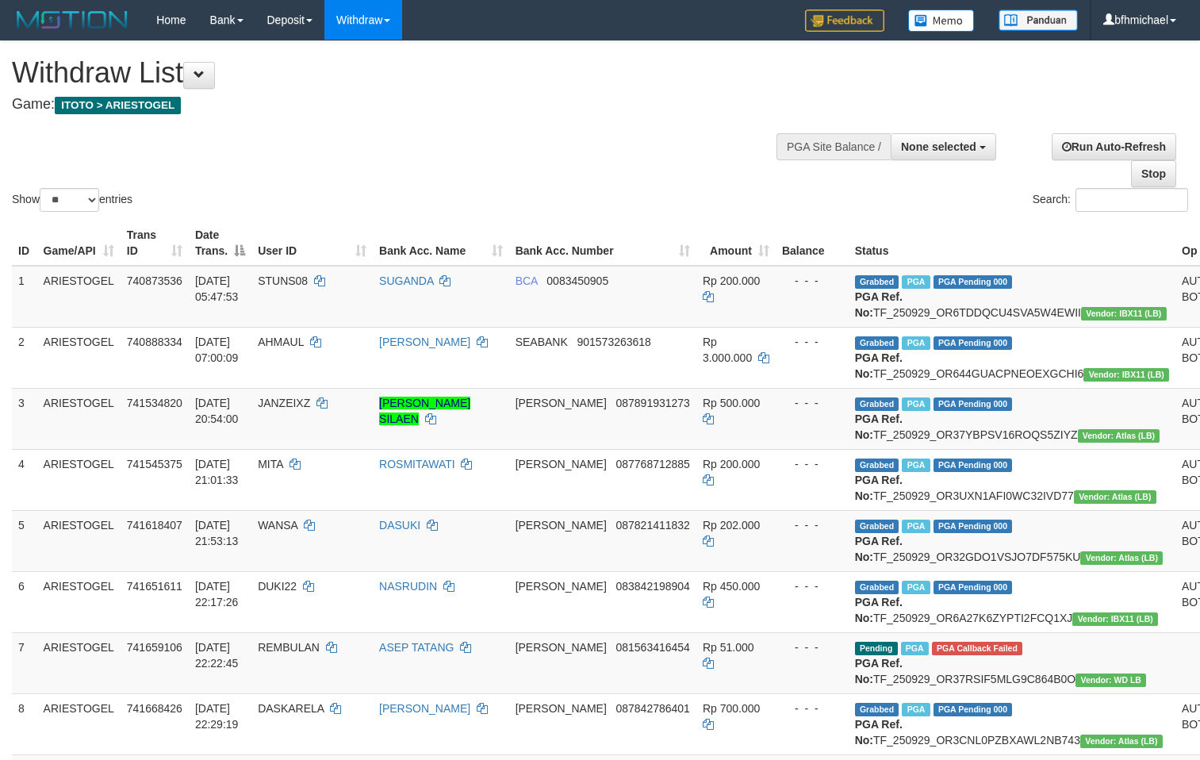
select select
select select "**"
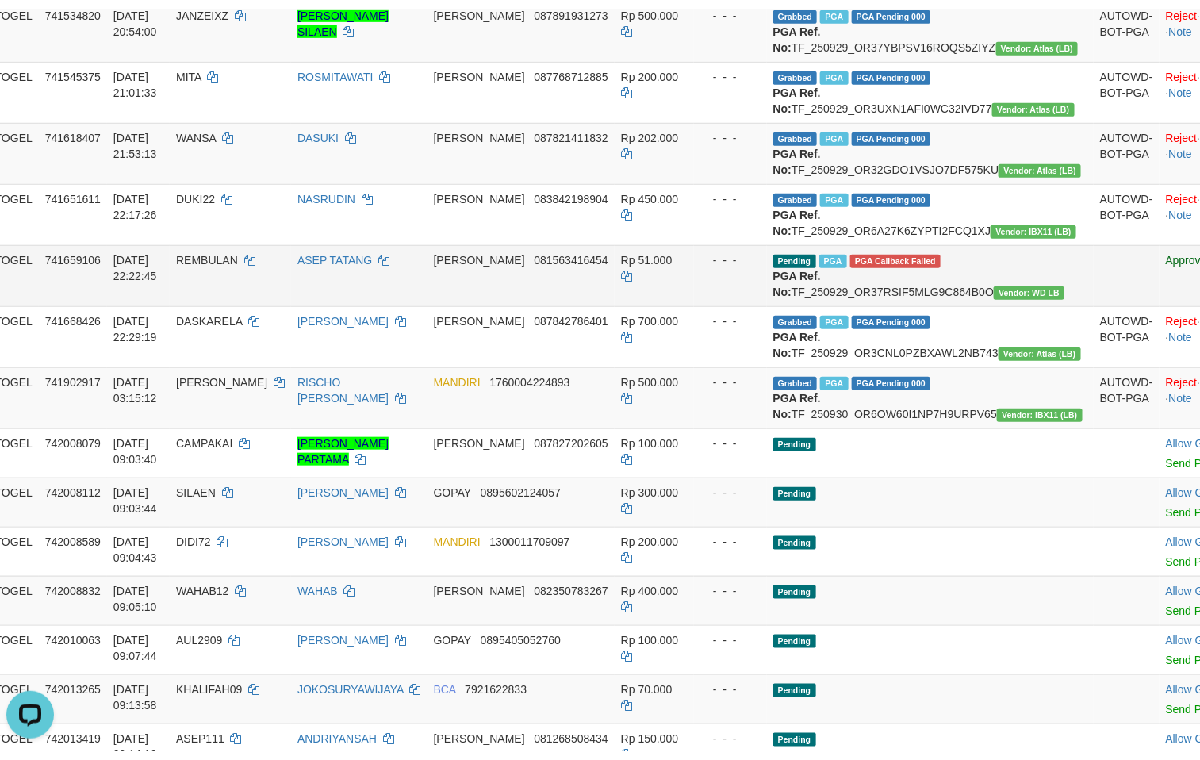
scroll to position [396, 0]
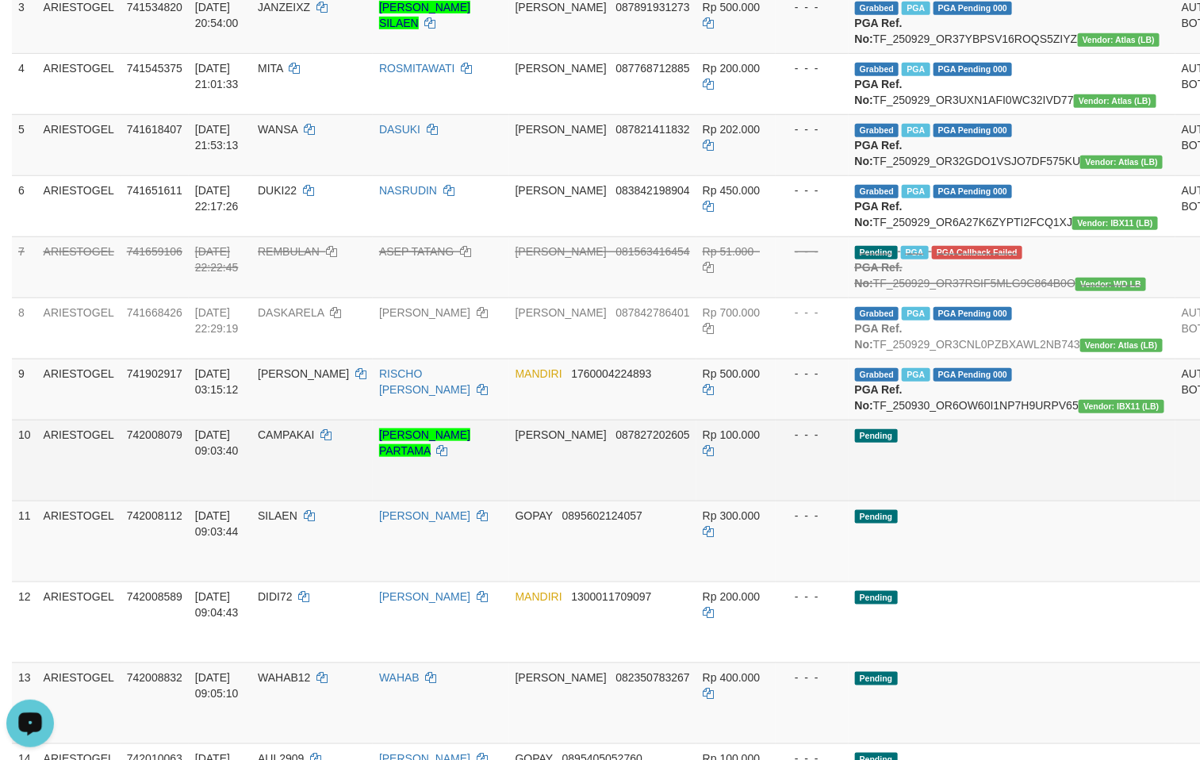
click at [13, 500] on td "10" at bounding box center [24, 460] width 25 height 81
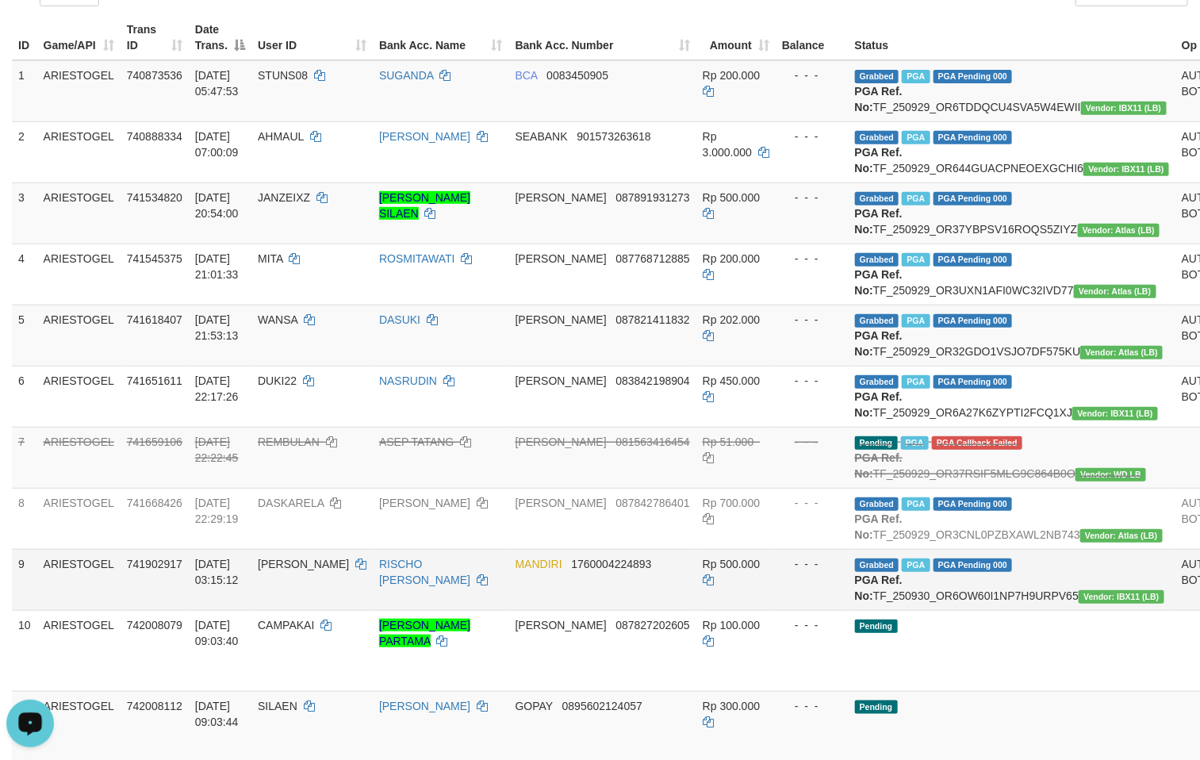
scroll to position [317, 0]
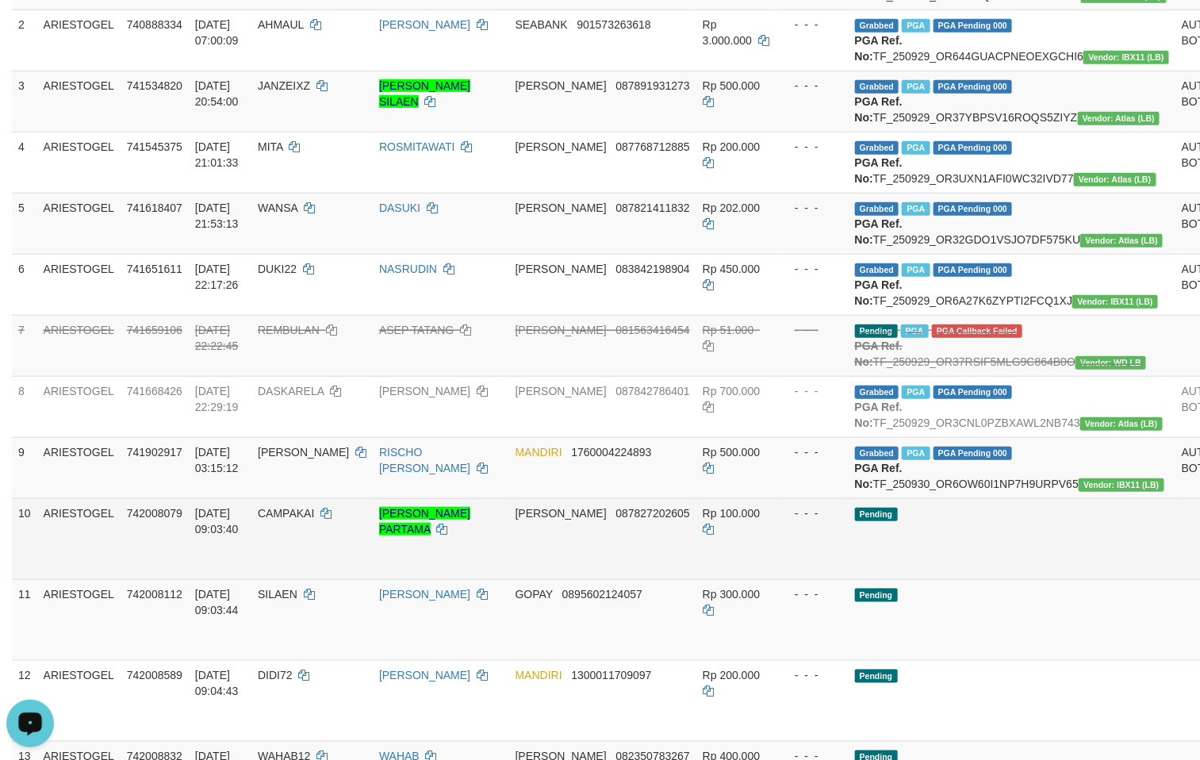
click at [1029, 579] on td "Pending" at bounding box center [1012, 538] width 327 height 81
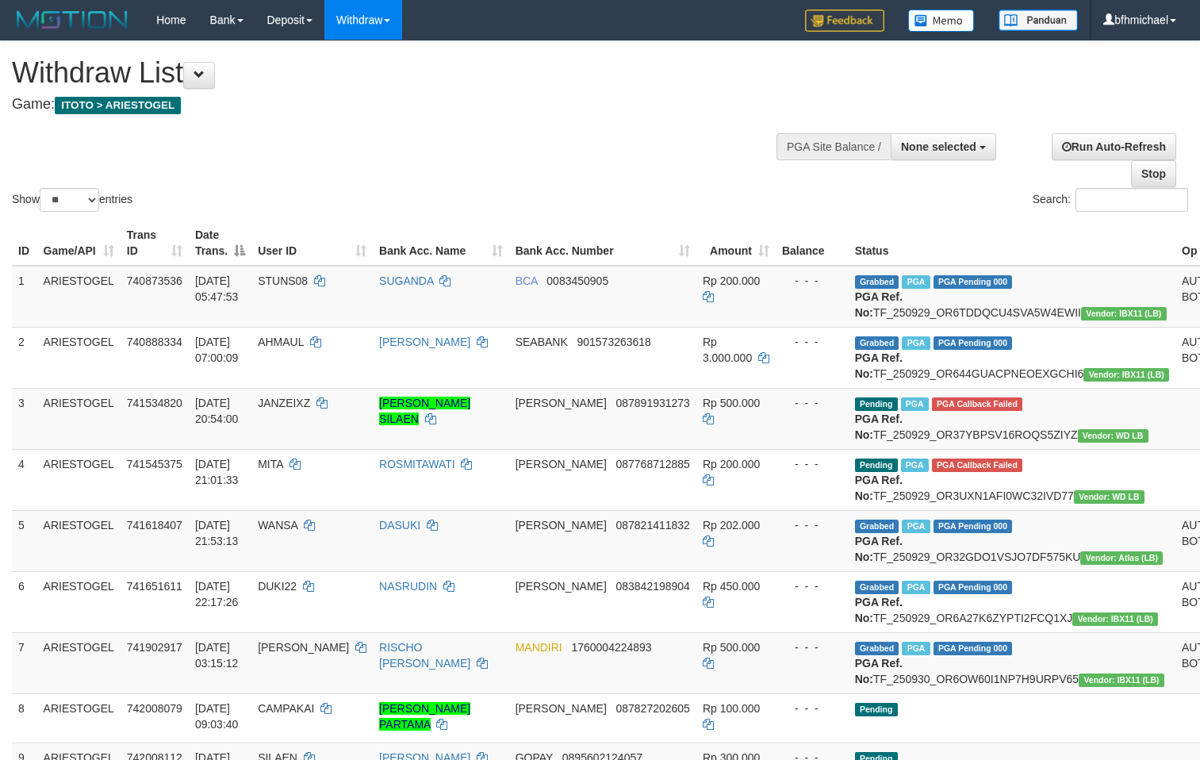
select select
select select "**"
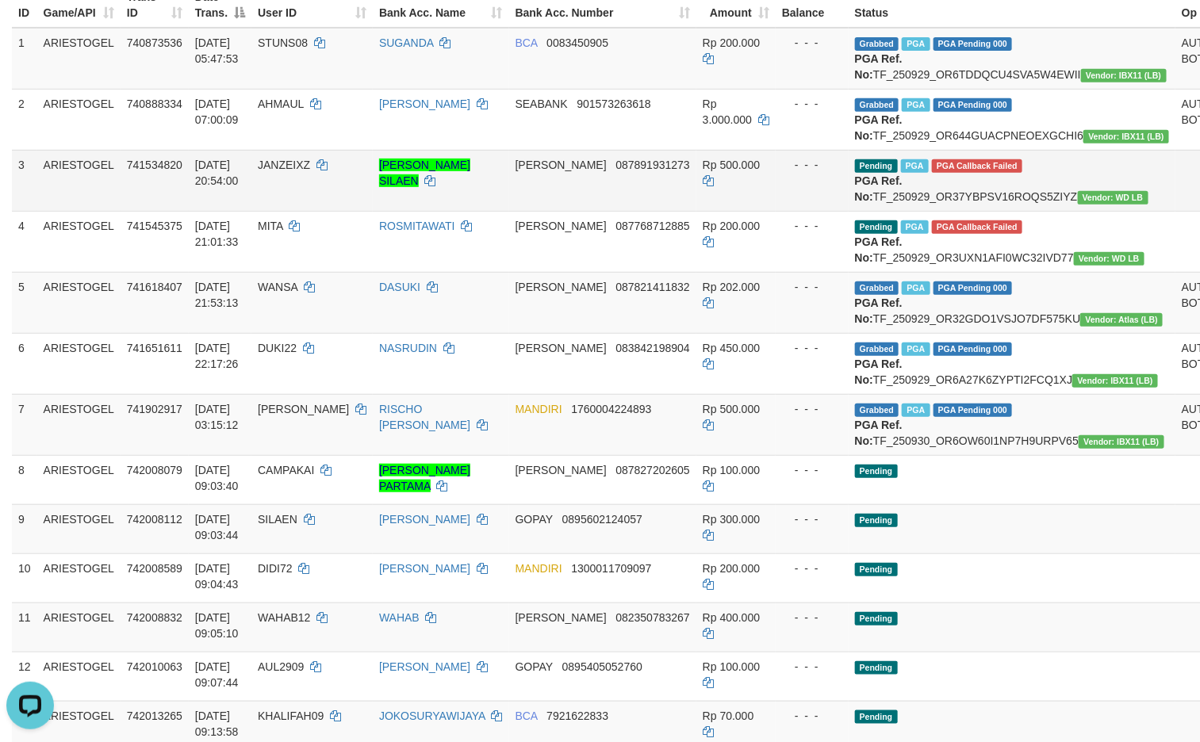
click at [1175, 211] on td at bounding box center [1208, 180] width 66 height 61
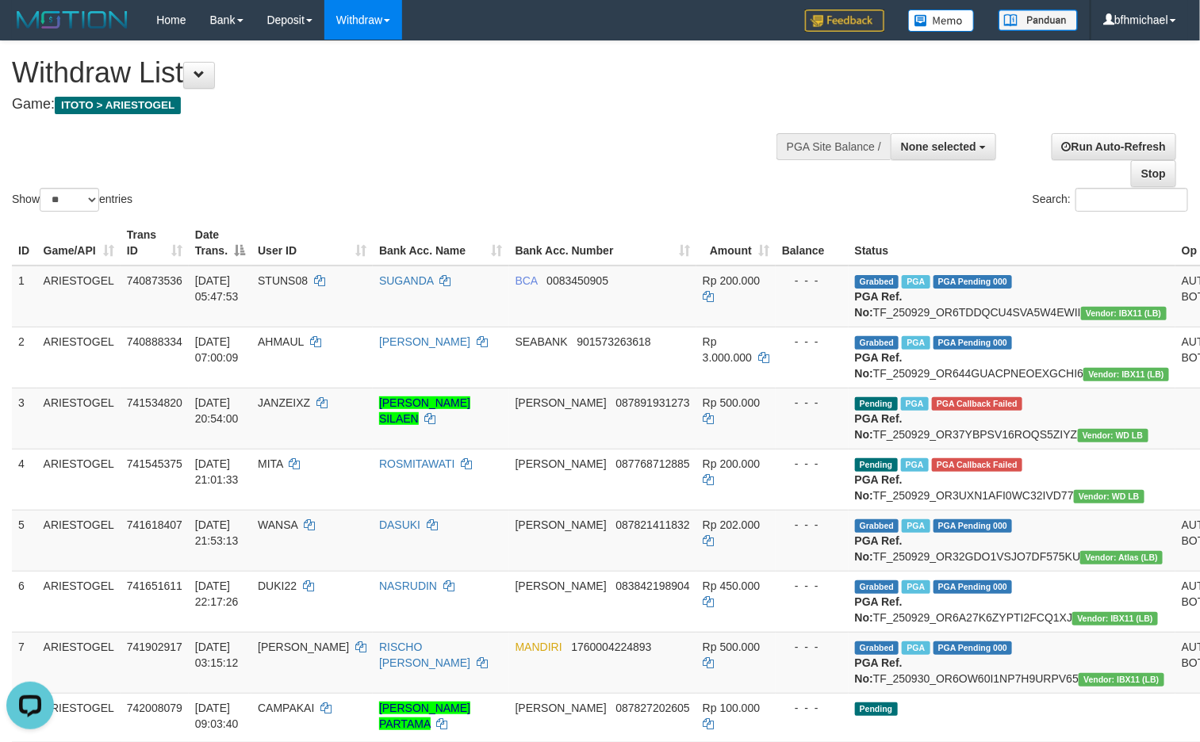
click at [282, 195] on div "Show ** ** ** *** entries" at bounding box center [300, 202] width 577 height 28
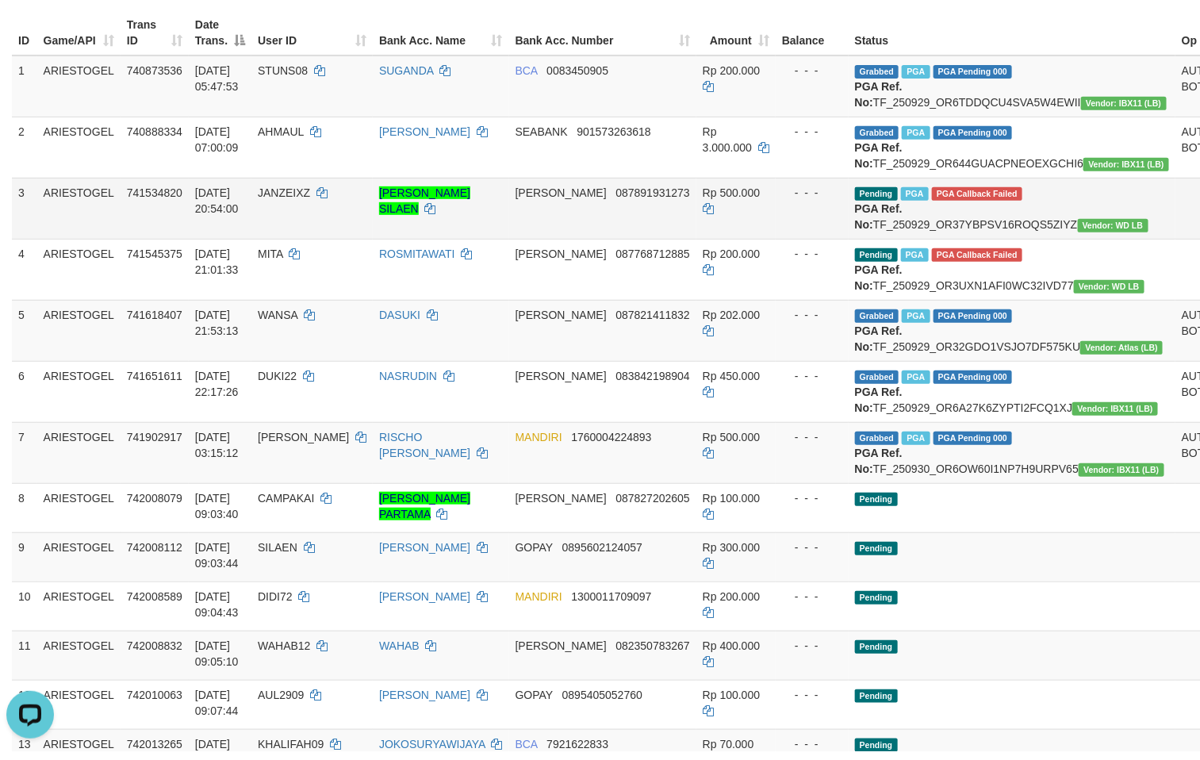
scroll to position [317, 0]
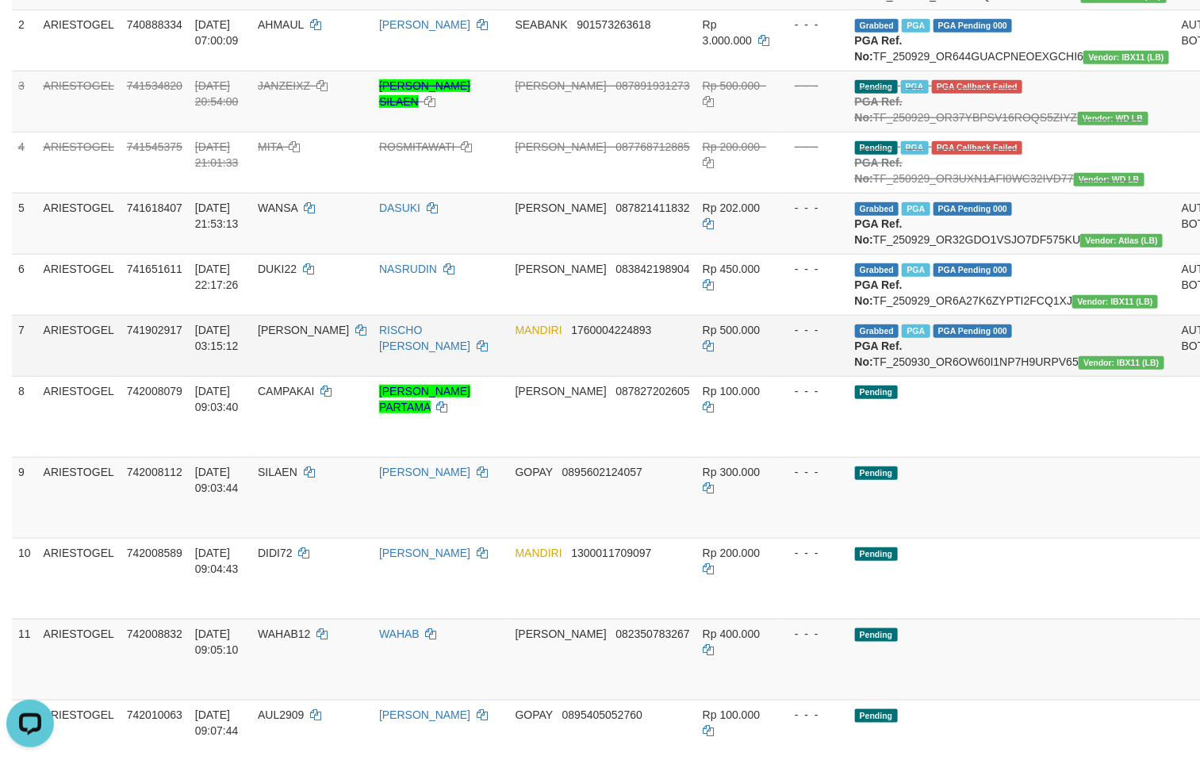
click at [412, 376] on td "RISCHO ALFREDO" at bounding box center [441, 345] width 136 height 61
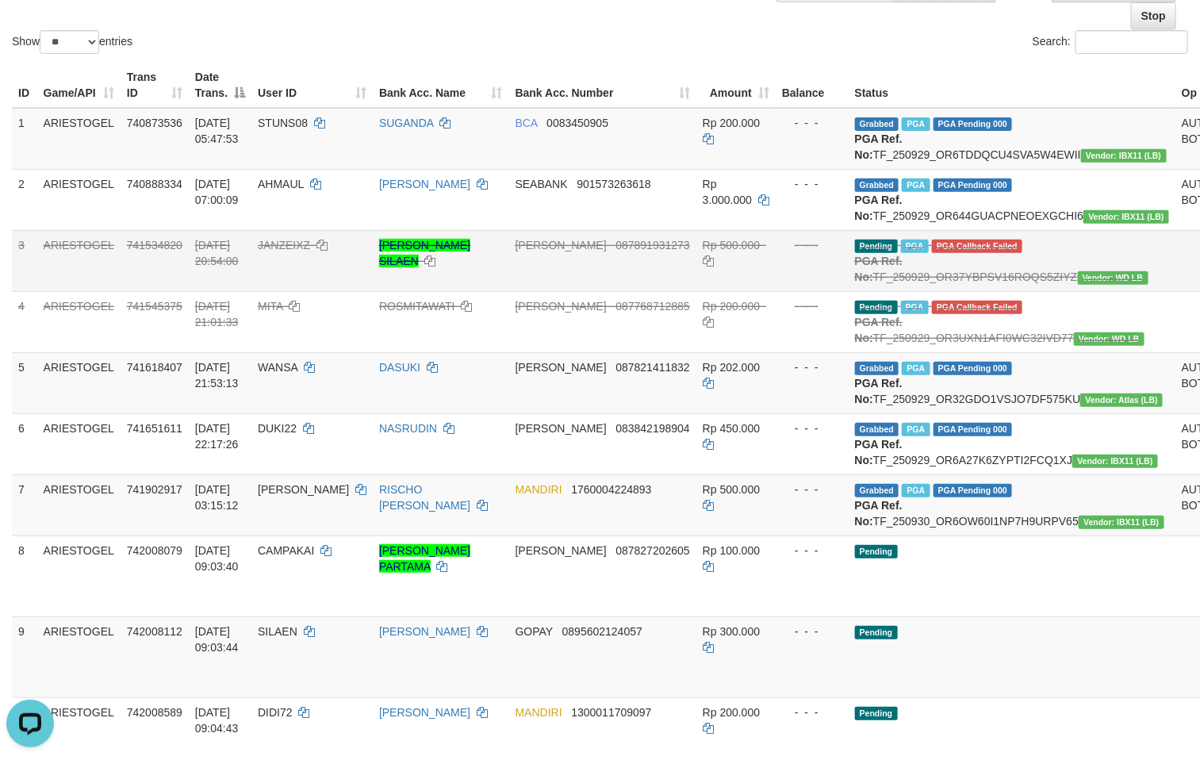
scroll to position [238, 0]
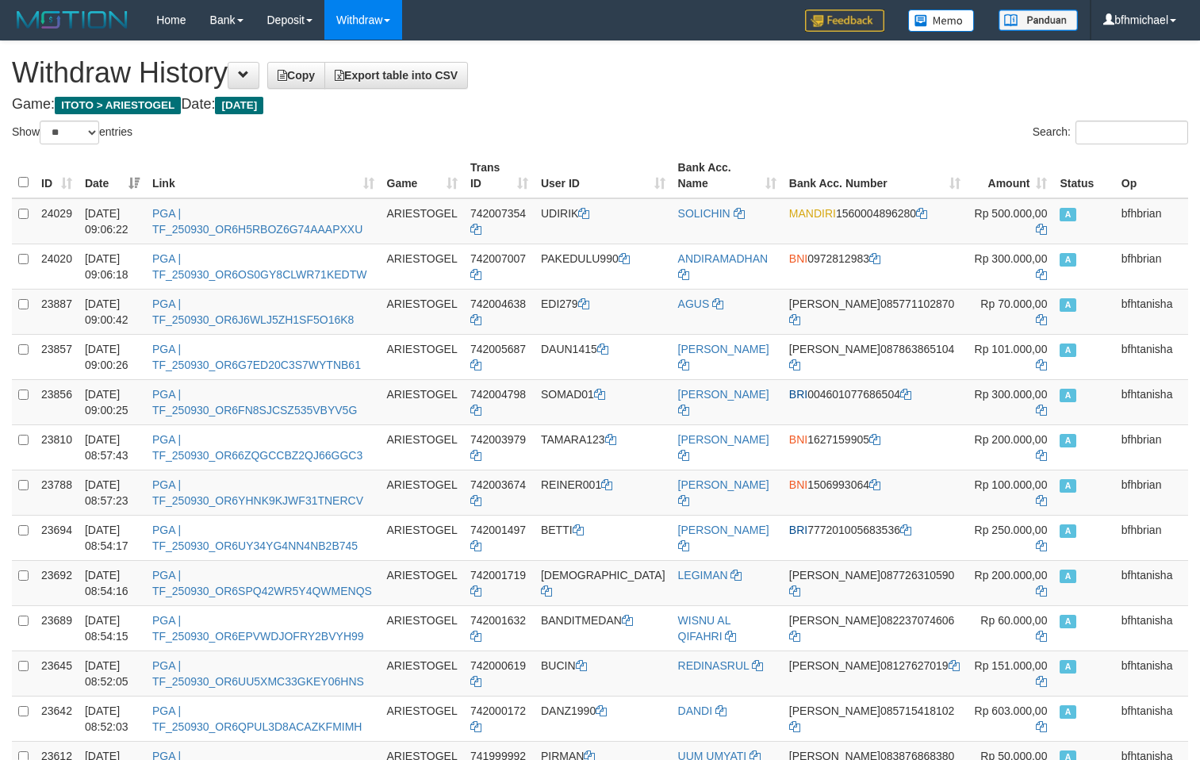
select select "**"
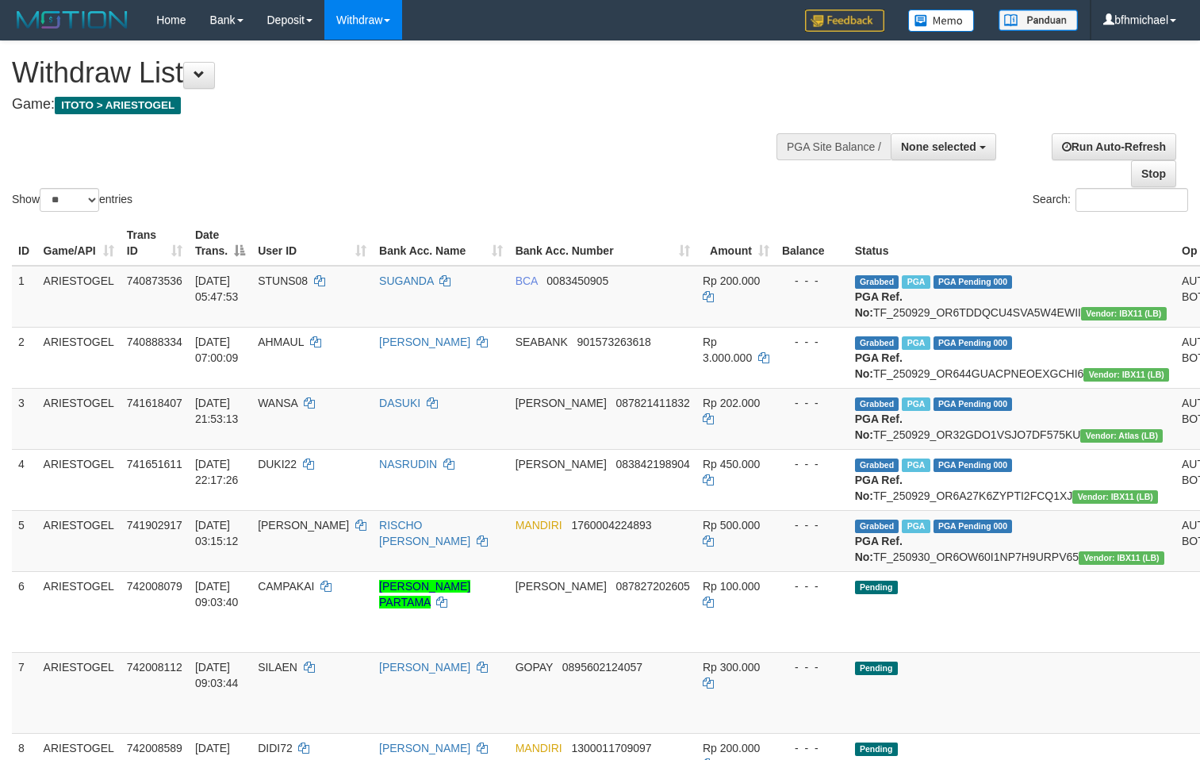
select select
select select "**"
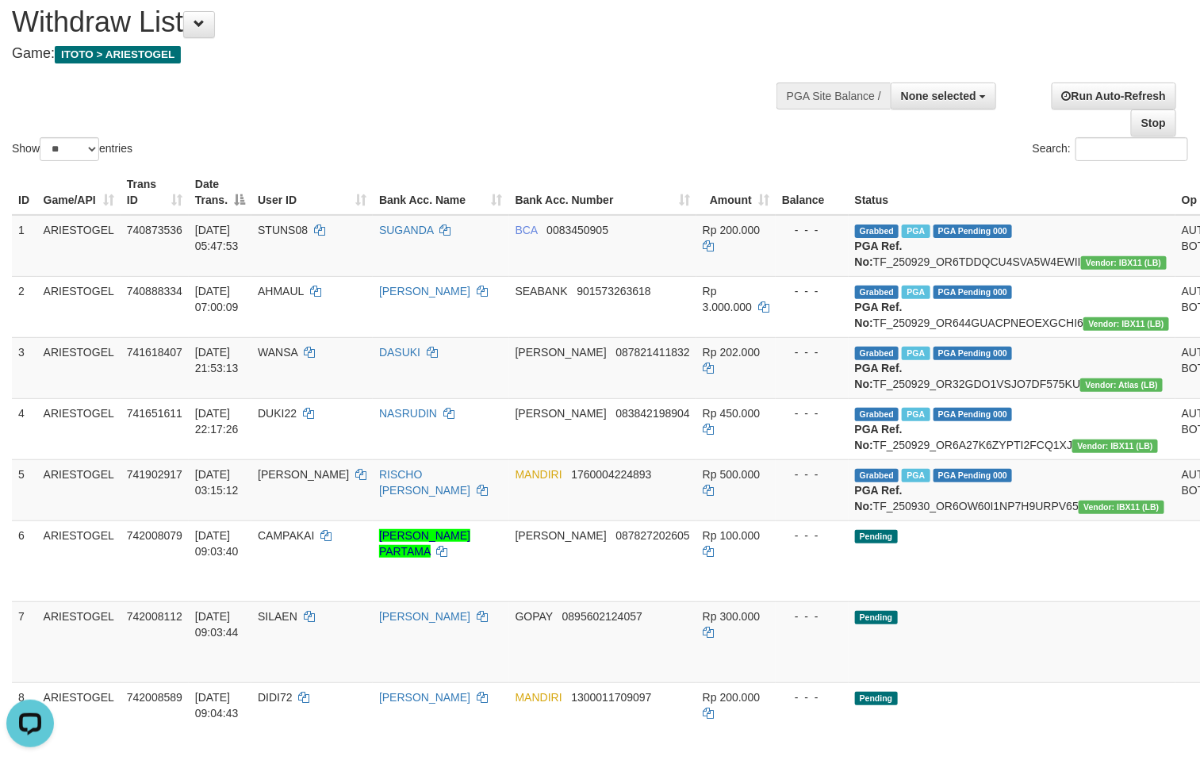
scroll to position [24, 0]
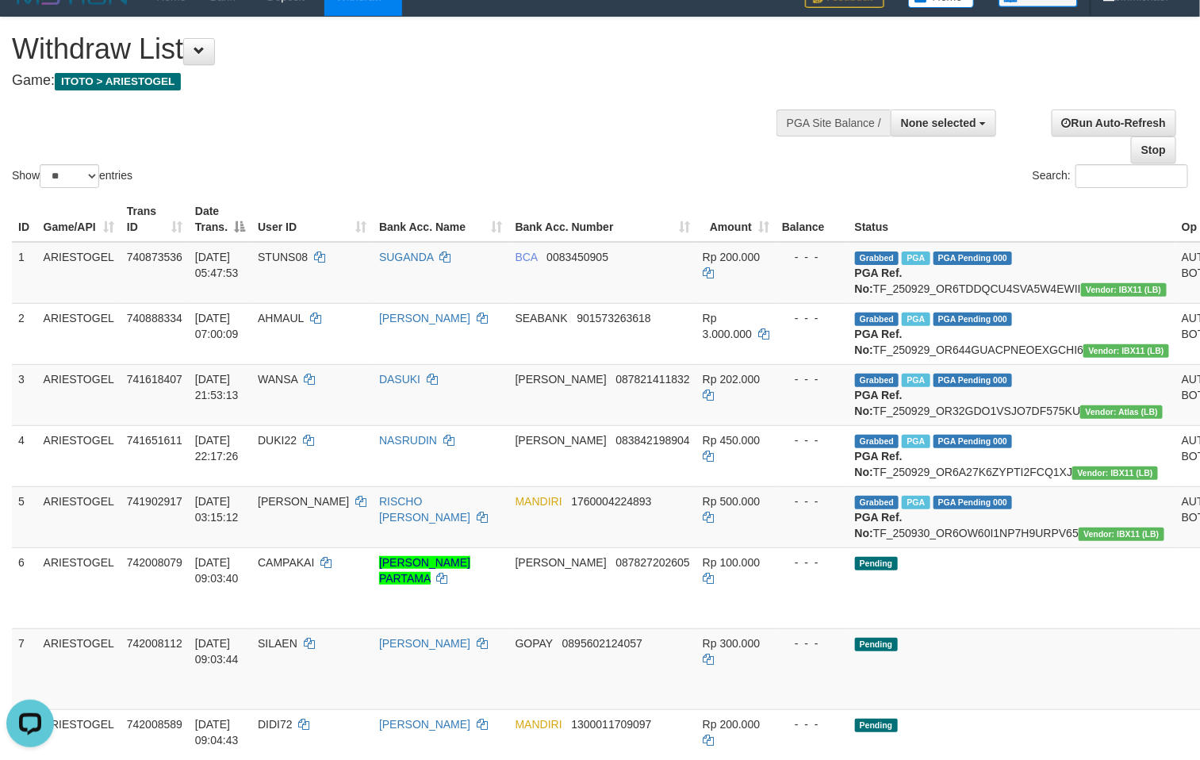
click at [308, 163] on div "Show ** ** ** *** entries Search:" at bounding box center [600, 104] width 1200 height 174
click at [429, 128] on div "Show ** ** ** *** entries Search:" at bounding box center [600, 104] width 1200 height 174
click at [359, 122] on div "Show ** ** ** *** entries Search:" at bounding box center [600, 104] width 1200 height 174
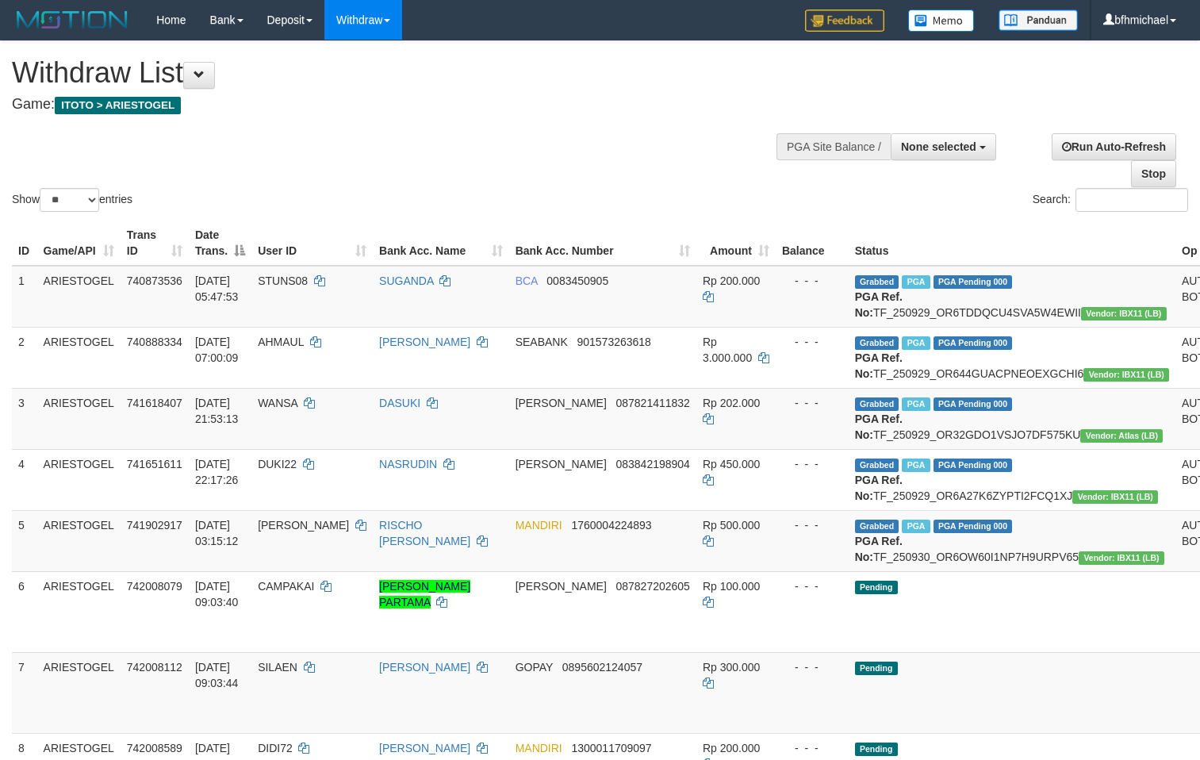
select select
select select "**"
click at [464, 138] on div "Show ** ** ** *** entries Search:" at bounding box center [600, 128] width 1200 height 174
click at [360, 141] on div "Show ** ** ** *** entries Search:" at bounding box center [600, 128] width 1200 height 174
select select
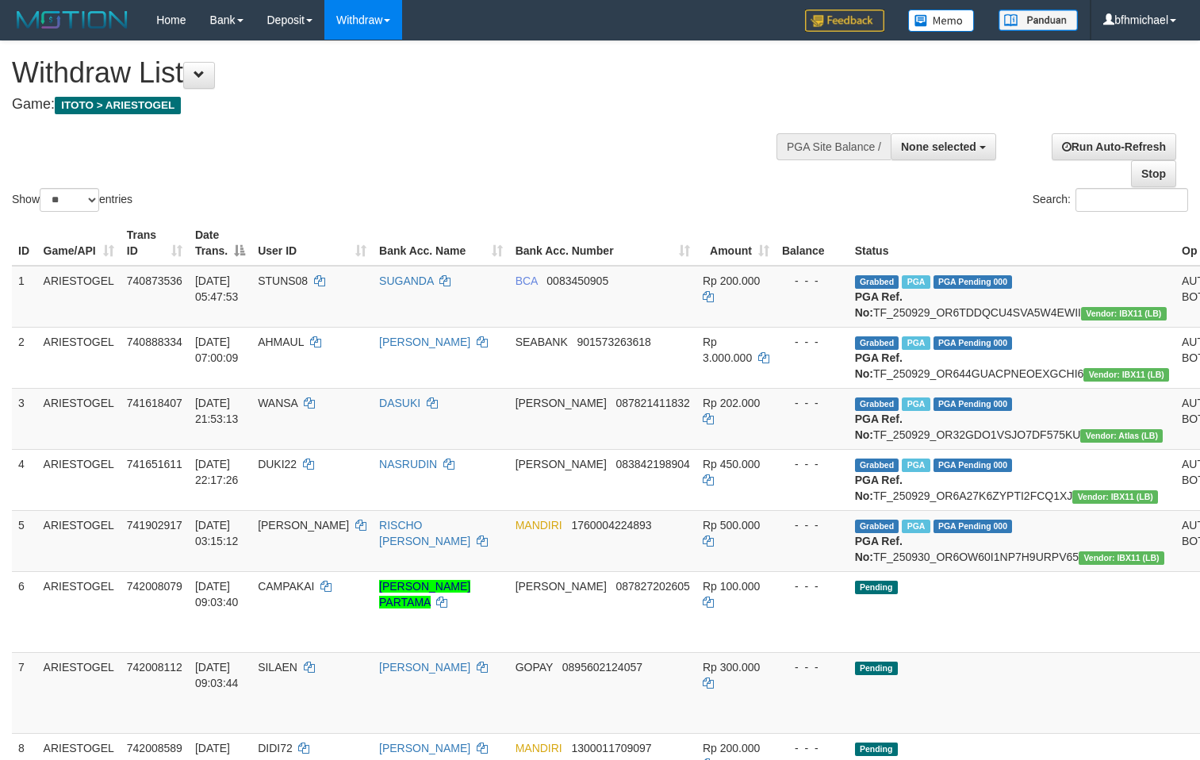
select select "**"
click at [422, 157] on div "Show ** ** ** *** entries Search:" at bounding box center [600, 128] width 1200 height 174
click at [17, 449] on td "3" at bounding box center [24, 418] width 25 height 61
click at [416, 143] on div "Show ** ** ** *** entries Search:" at bounding box center [600, 128] width 1200 height 174
click at [390, 177] on div "Show ** ** ** *** entries Search:" at bounding box center [600, 128] width 1200 height 174
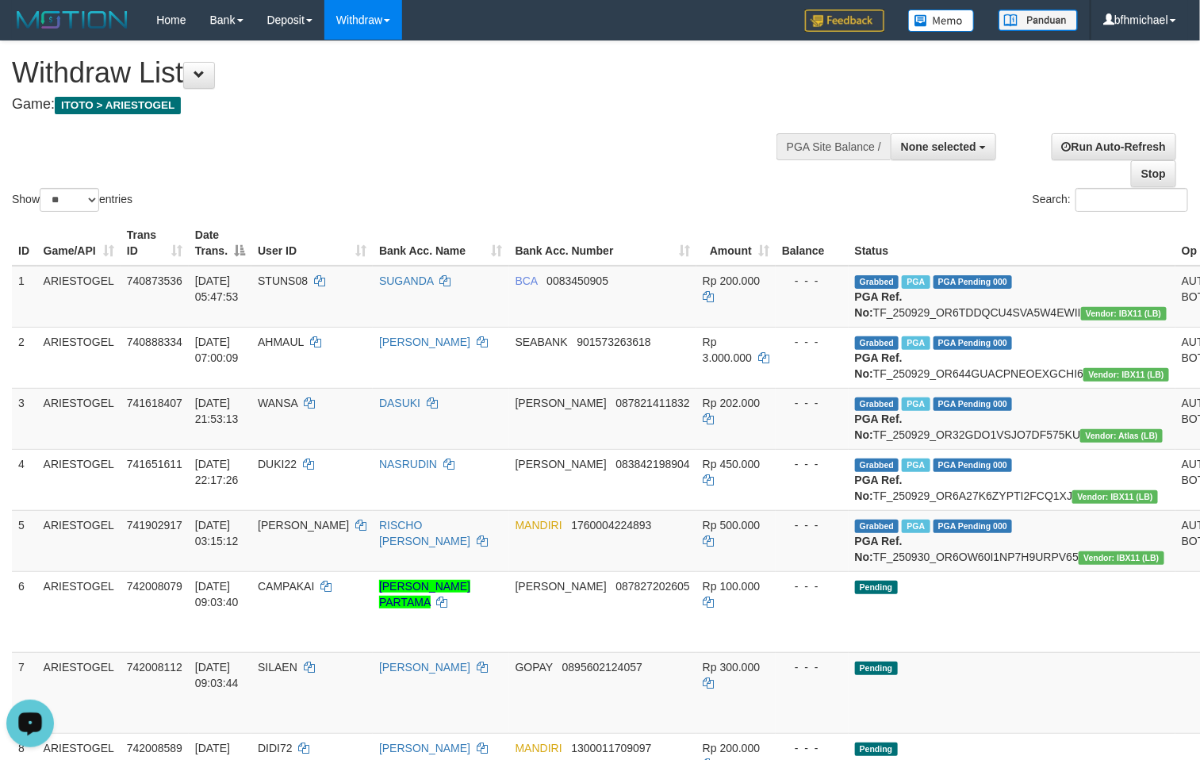
click at [353, 153] on div "Show ** ** ** *** entries Search:" at bounding box center [600, 128] width 1200 height 174
click at [619, 170] on div "Show ** ** ** *** entries Search:" at bounding box center [600, 128] width 1200 height 174
click at [612, 136] on div "Show ** ** ** *** entries Search:" at bounding box center [600, 128] width 1200 height 174
click at [291, 141] on div "Show ** ** ** *** entries Search:" at bounding box center [600, 128] width 1200 height 174
click at [391, 157] on div "Show ** ** ** *** entries Search:" at bounding box center [600, 128] width 1200 height 174
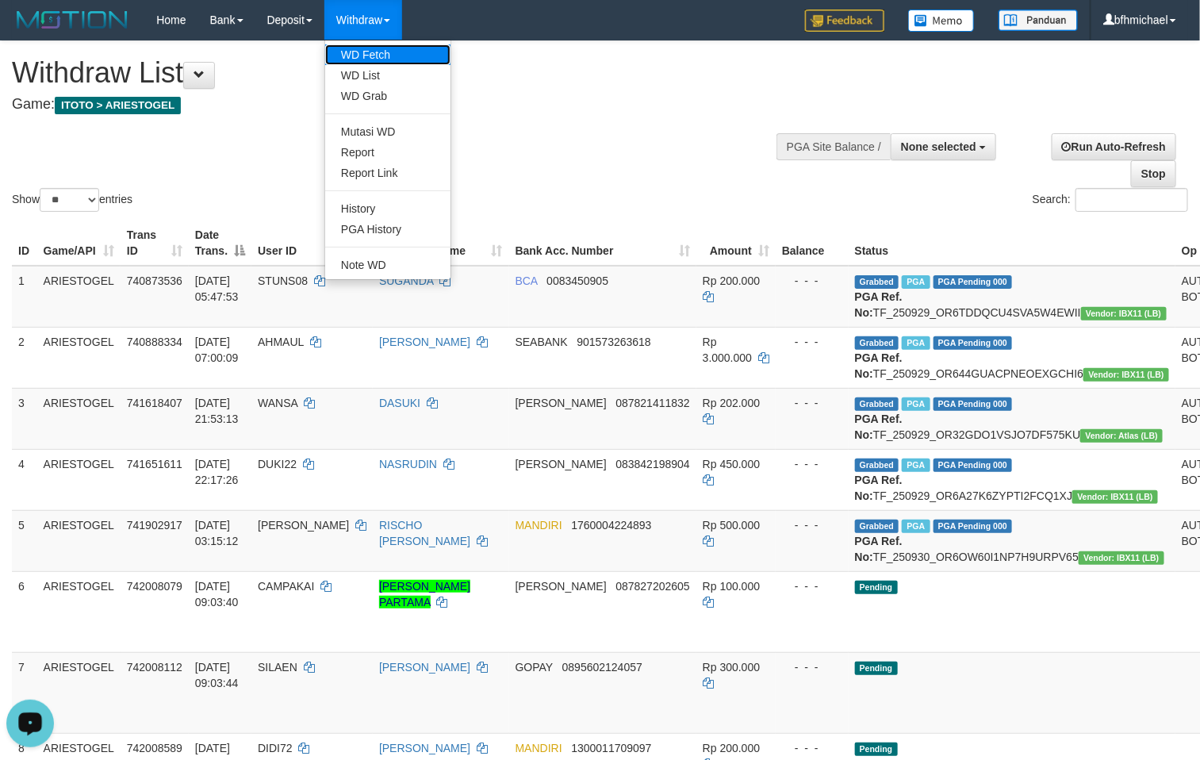
click at [378, 48] on link "WD Fetch" at bounding box center [387, 54] width 125 height 21
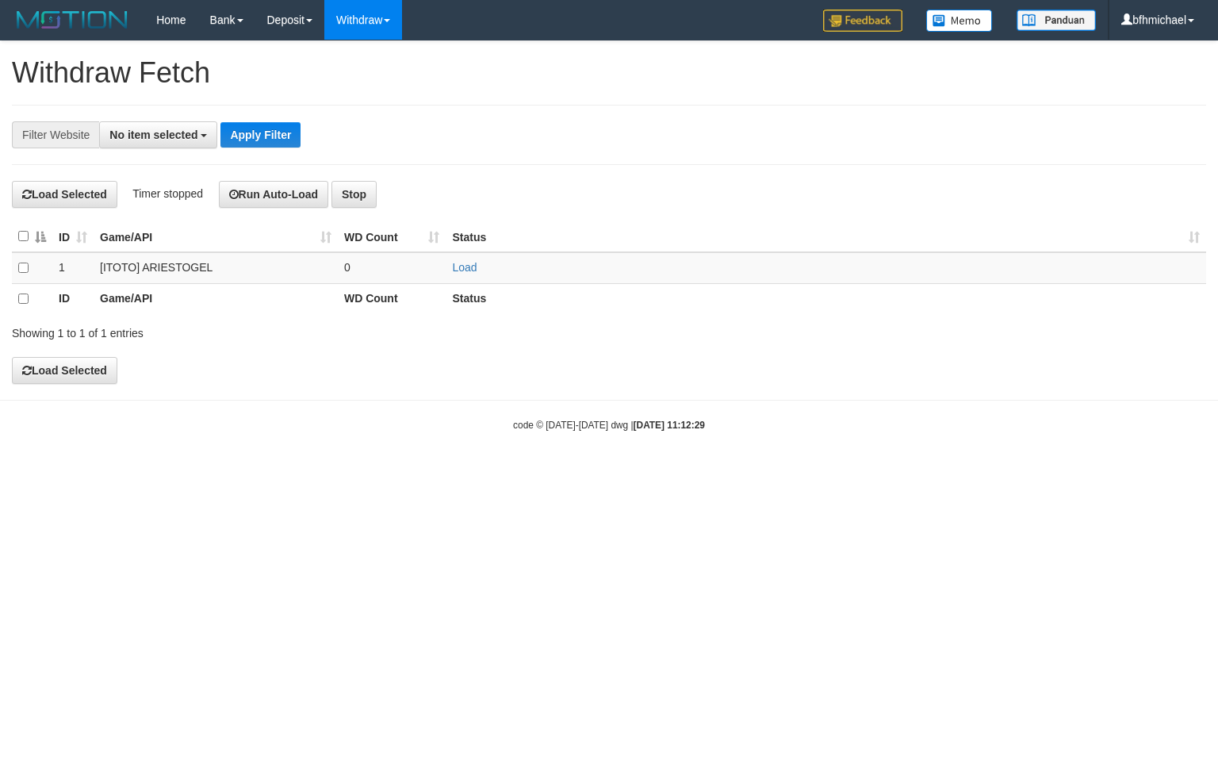
select select
click at [472, 267] on link "Load" at bounding box center [464, 267] width 25 height 13
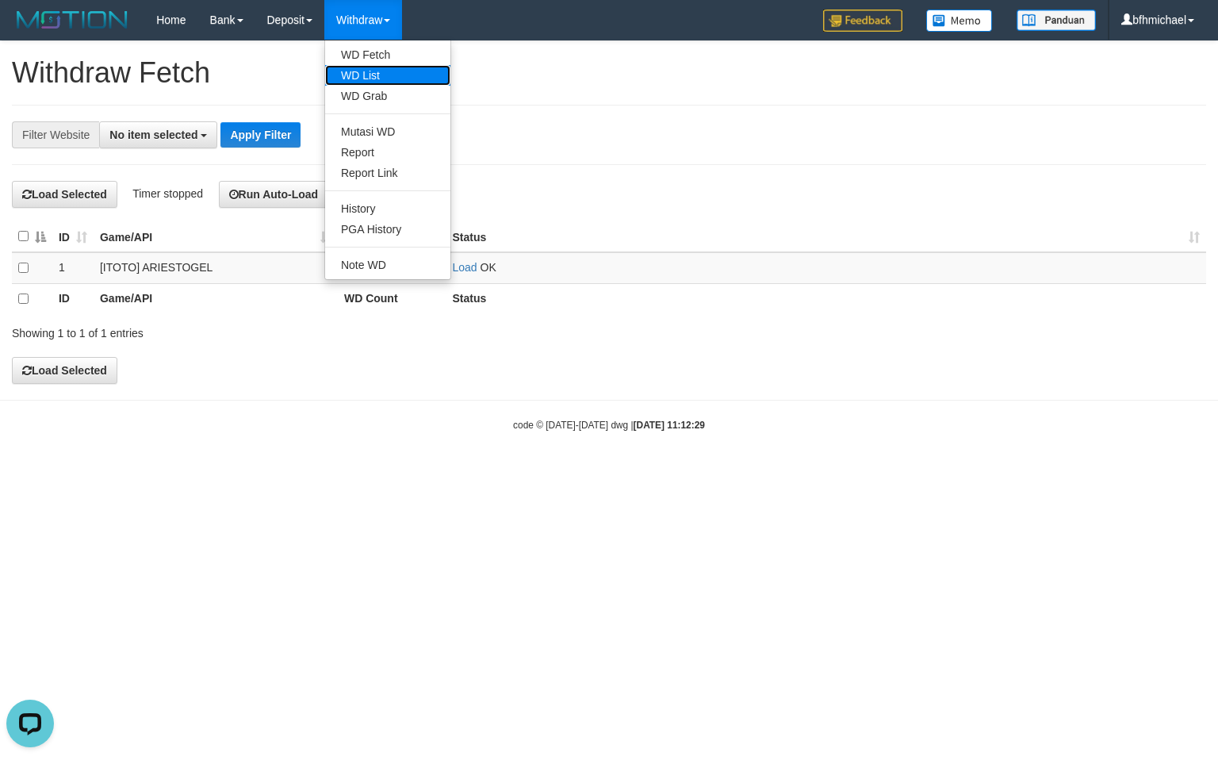
click at [362, 75] on link "WD List" at bounding box center [387, 75] width 125 height 21
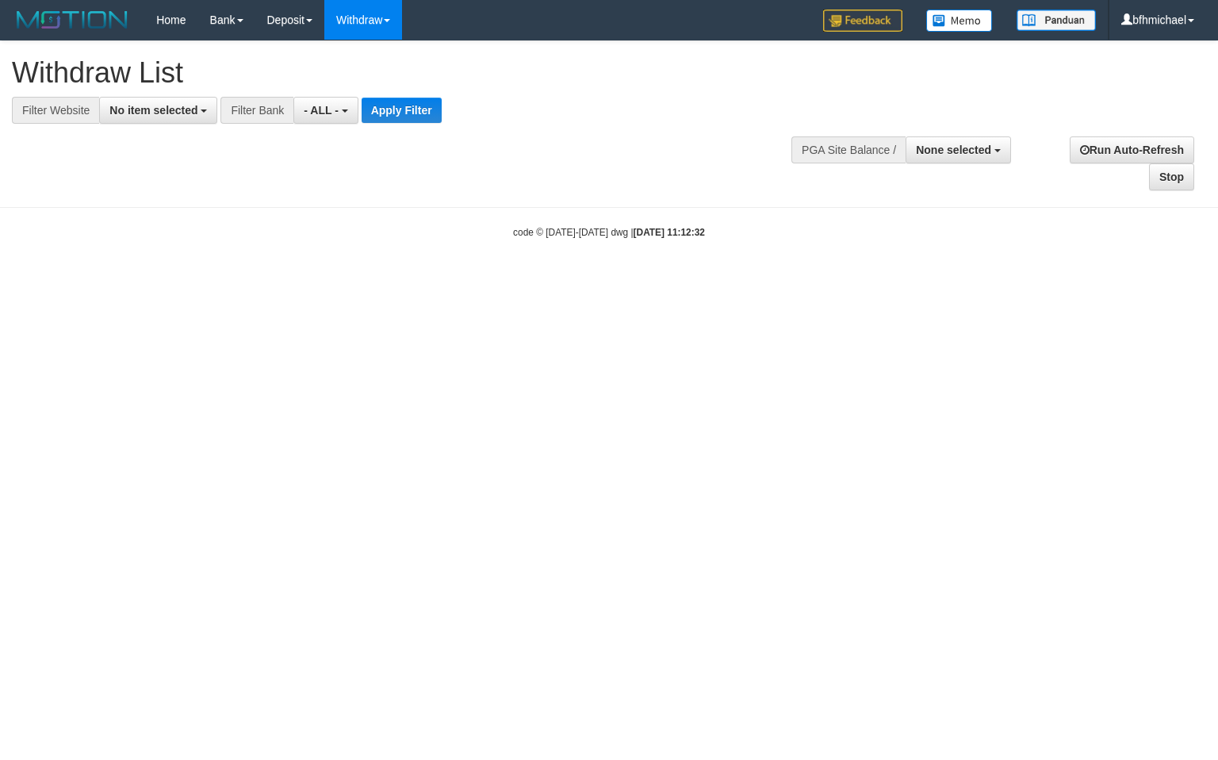
select select
click at [155, 109] on span "No item selected" at bounding box center [153, 110] width 88 height 13
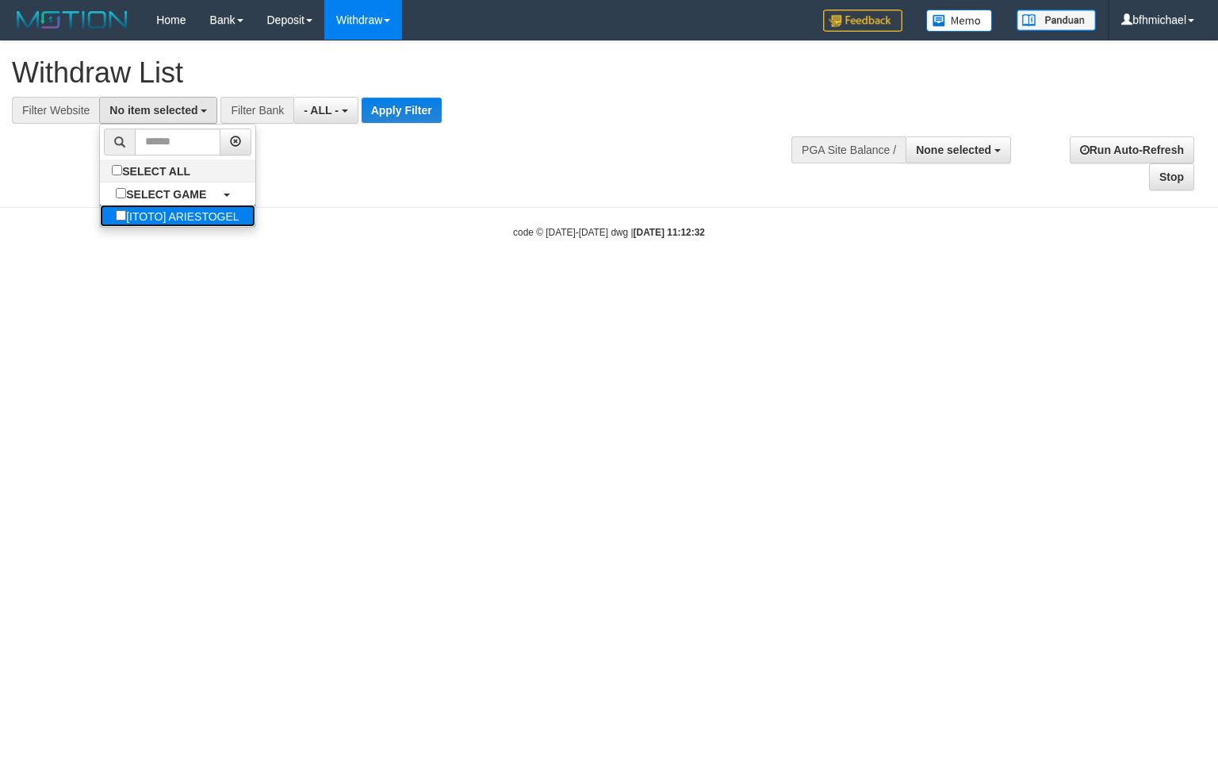
drag, startPoint x: 164, startPoint y: 221, endPoint x: 172, endPoint y: 219, distance: 8.3
click at [164, 222] on label "[ITOTO] ARIESTOGEL" at bounding box center [177, 216] width 155 height 22
select select "***"
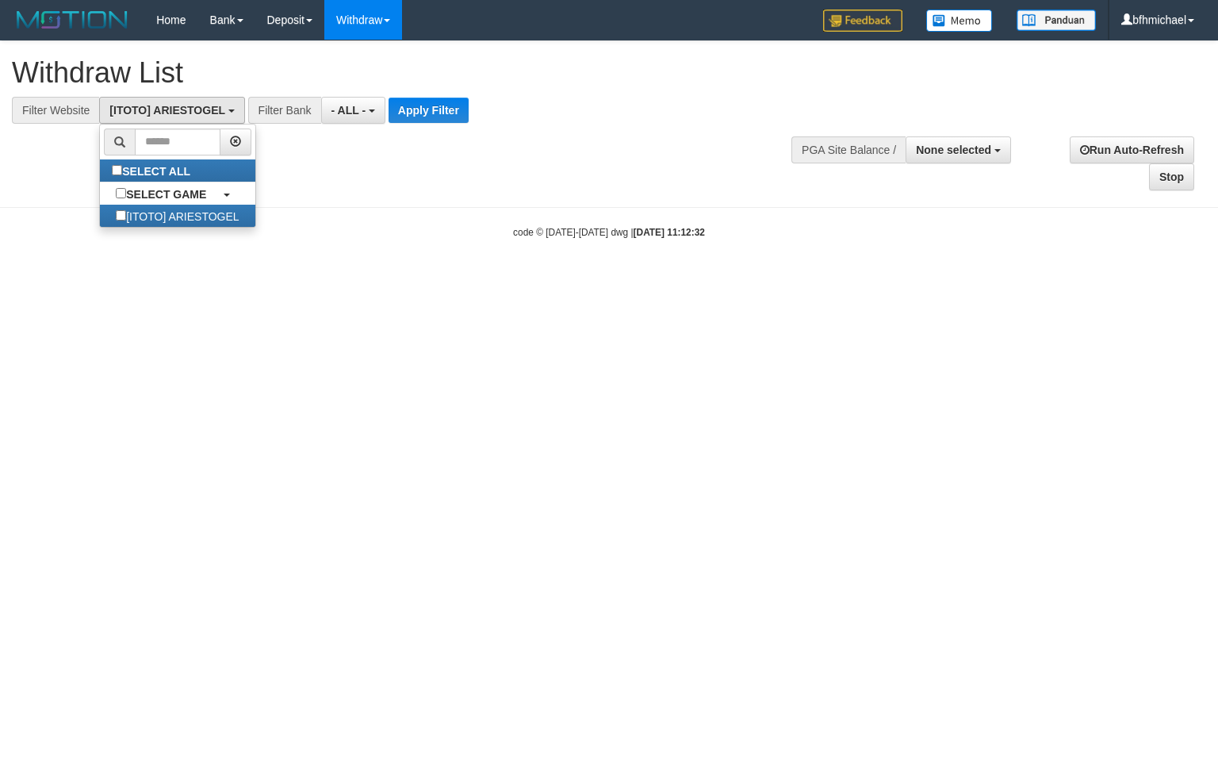
scroll to position [14, 0]
click at [414, 122] on button "Apply Filter" at bounding box center [429, 110] width 80 height 25
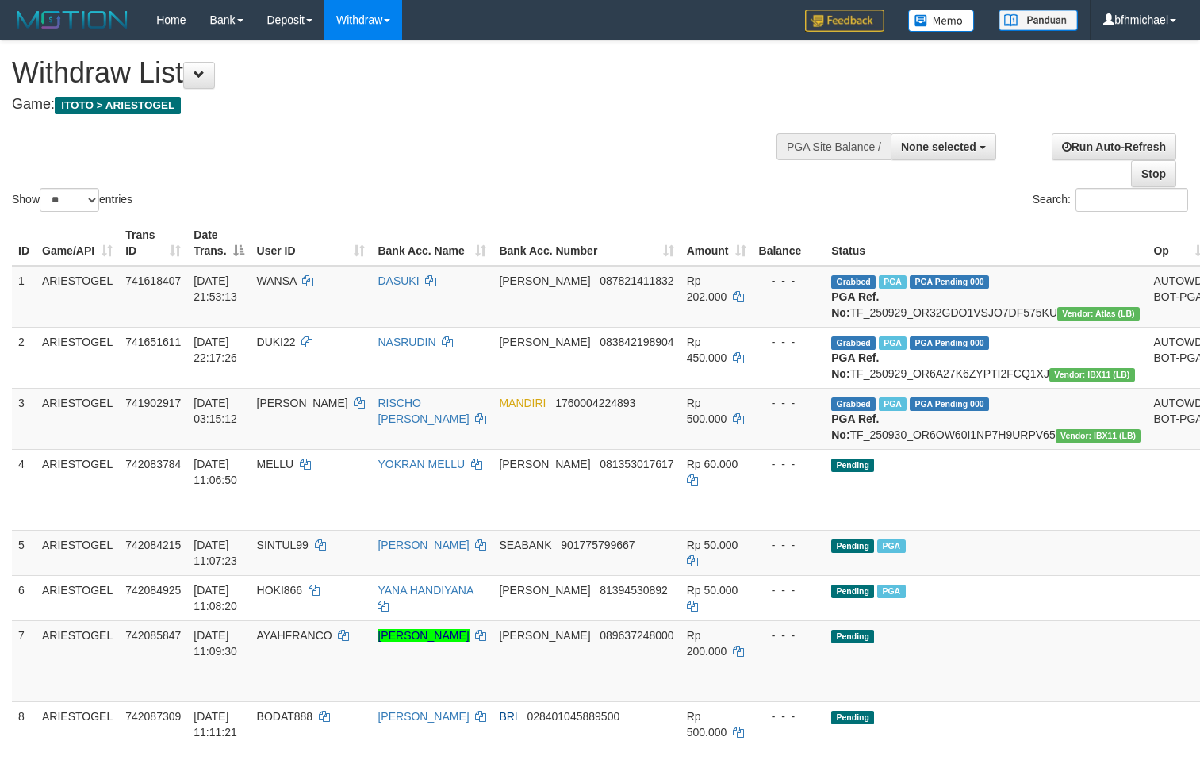
select select
select select "**"
click at [384, 171] on div "Show ** ** ** *** entries Search:" at bounding box center [600, 128] width 1200 height 174
click at [410, 148] on div "Show ** ** ** *** entries Search:" at bounding box center [600, 128] width 1200 height 174
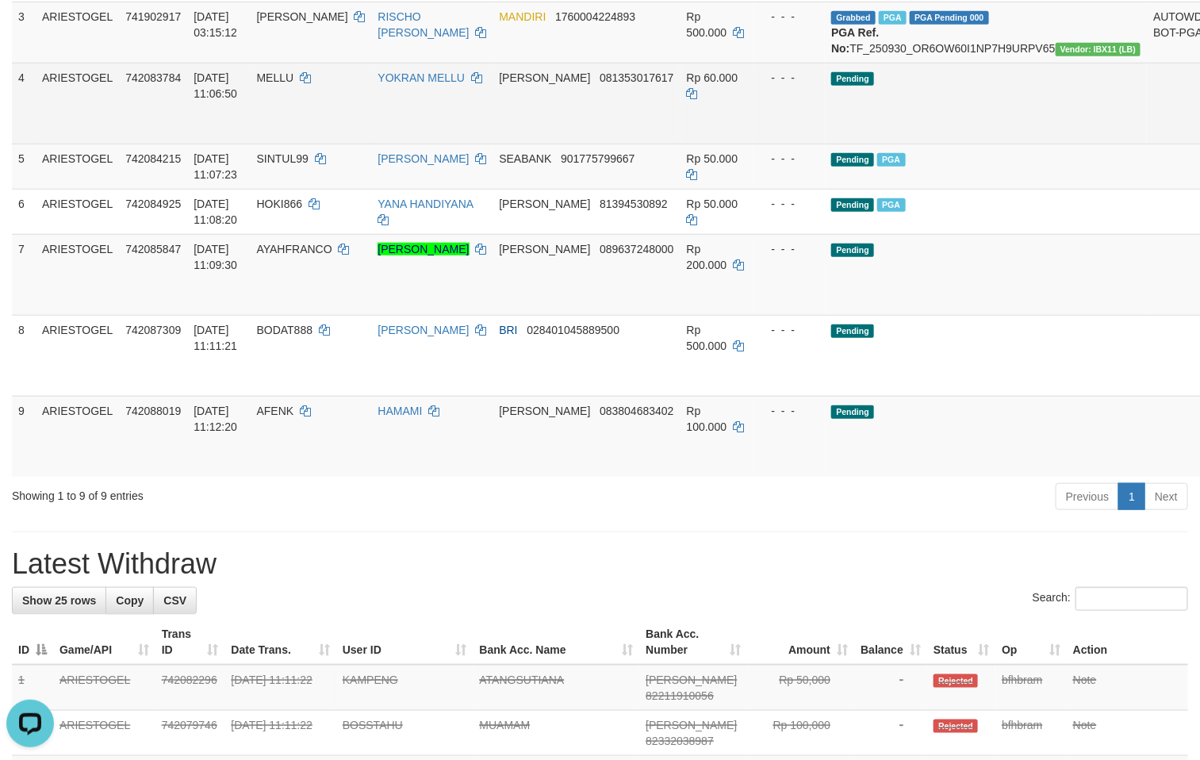
click at [372, 144] on td "MELLU" at bounding box center [311, 103] width 121 height 81
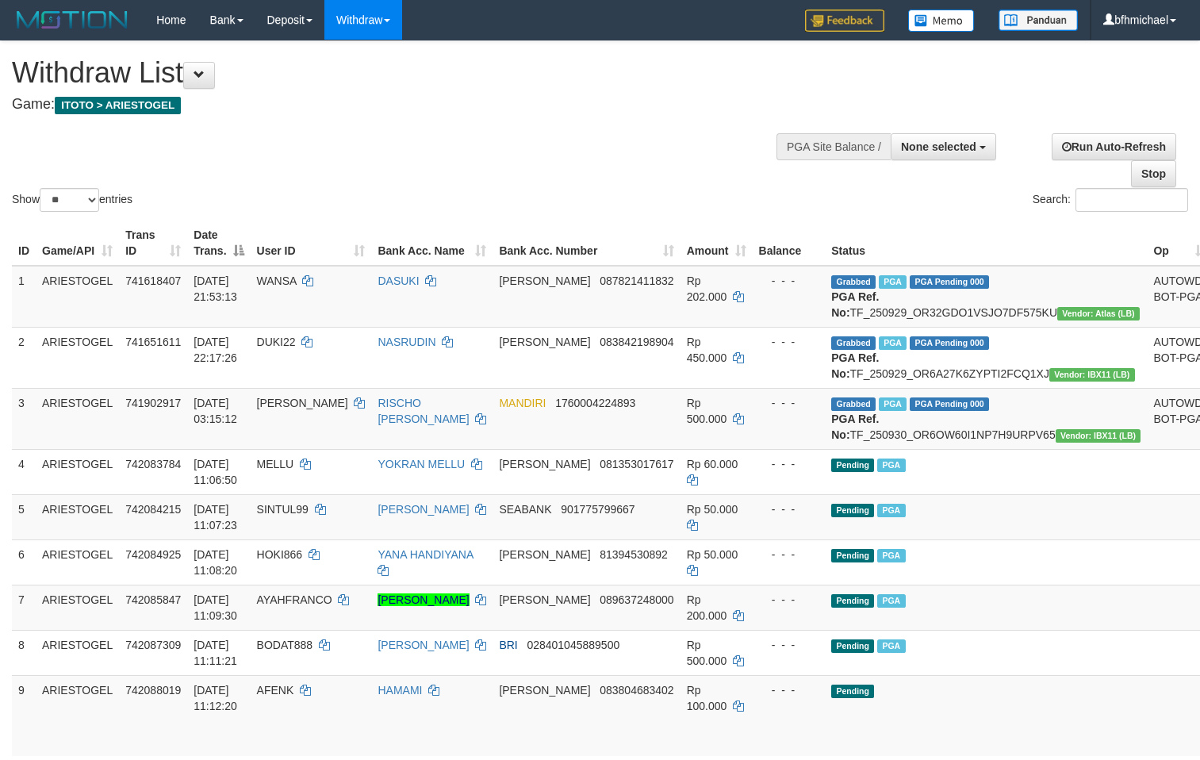
select select
select select "**"
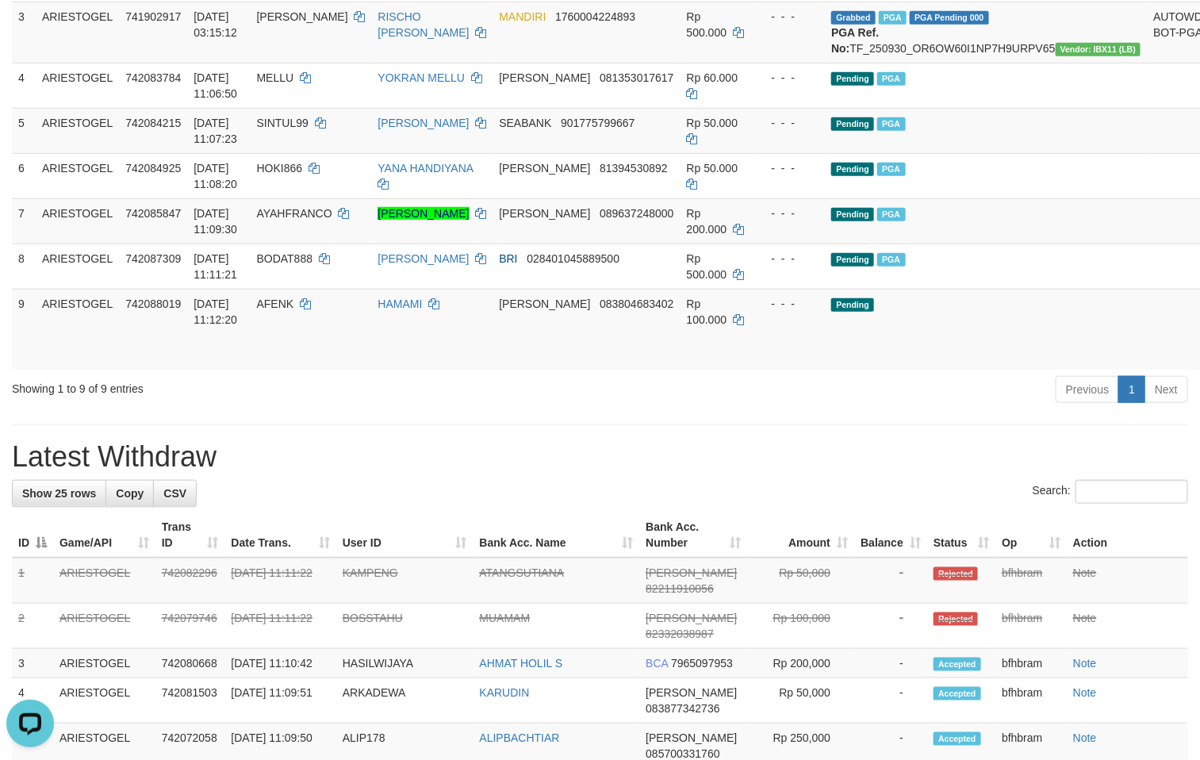
click at [366, 467] on div "**********" at bounding box center [600, 693] width 1200 height 2076
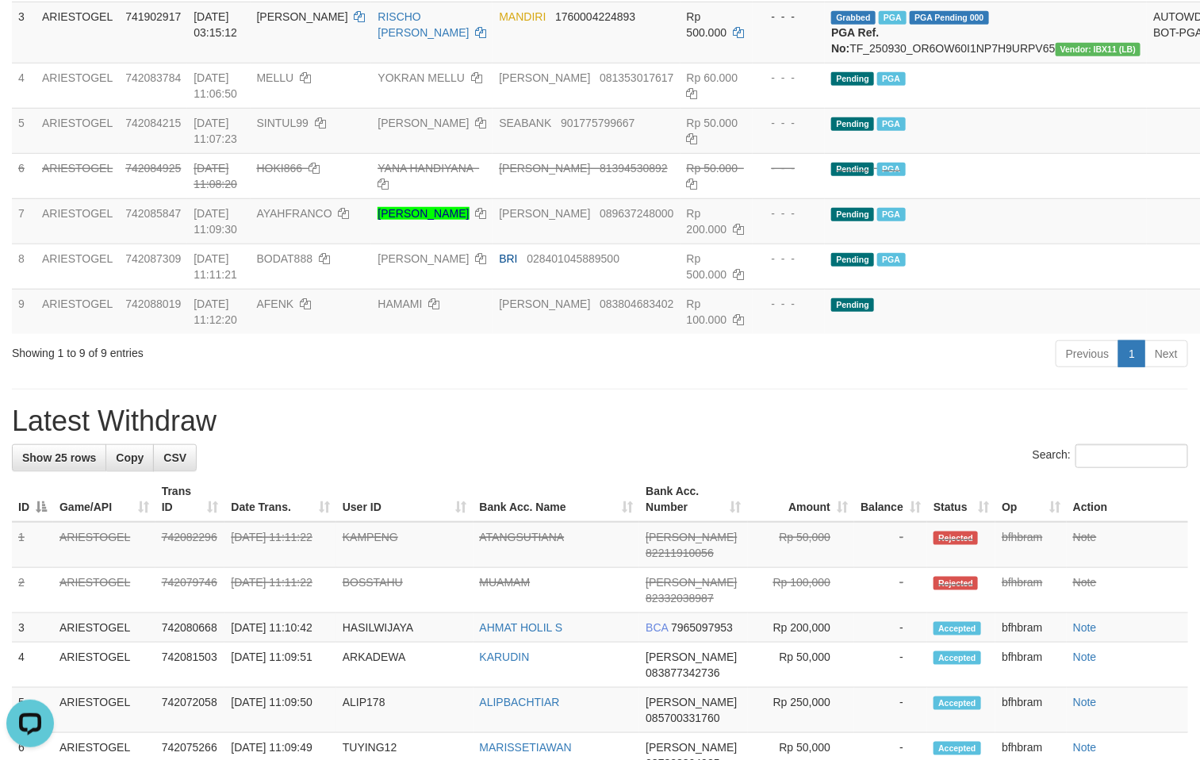
click at [14, 427] on div "**********" at bounding box center [600, 675] width 1200 height 2040
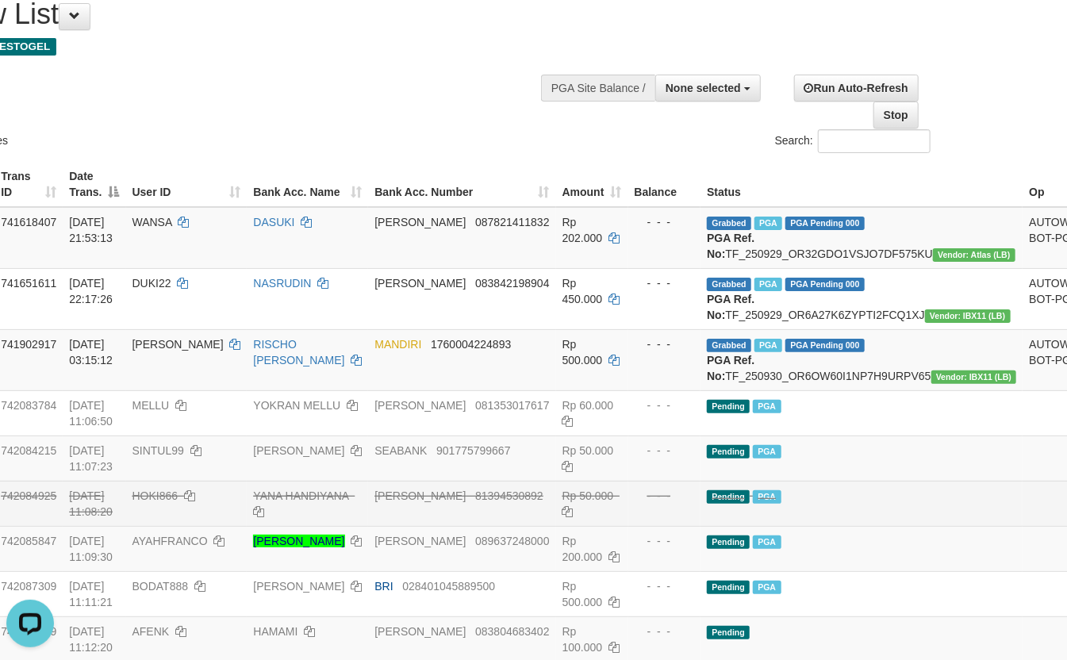
scroll to position [35, 125]
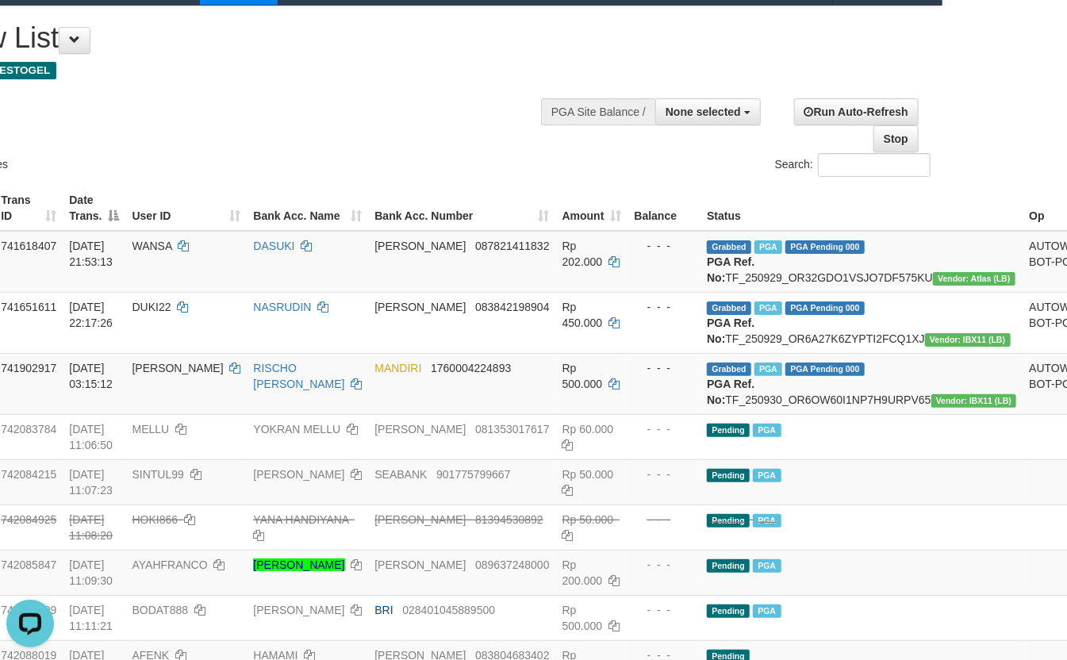
click at [268, 81] on div "**********" at bounding box center [235, 45] width 696 height 79
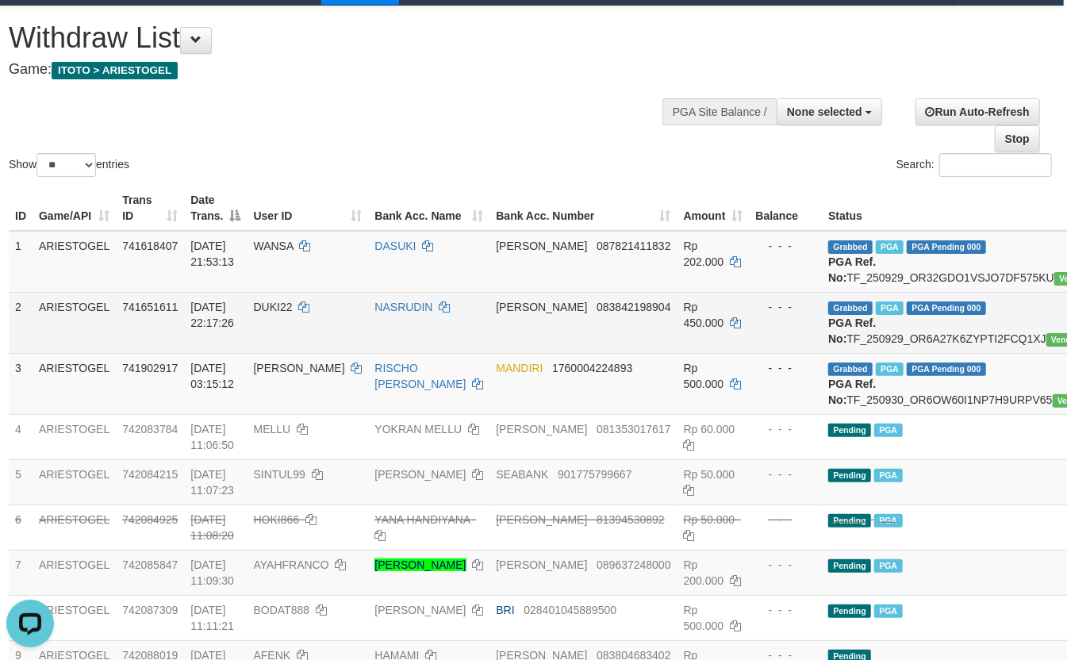
scroll to position [35, 0]
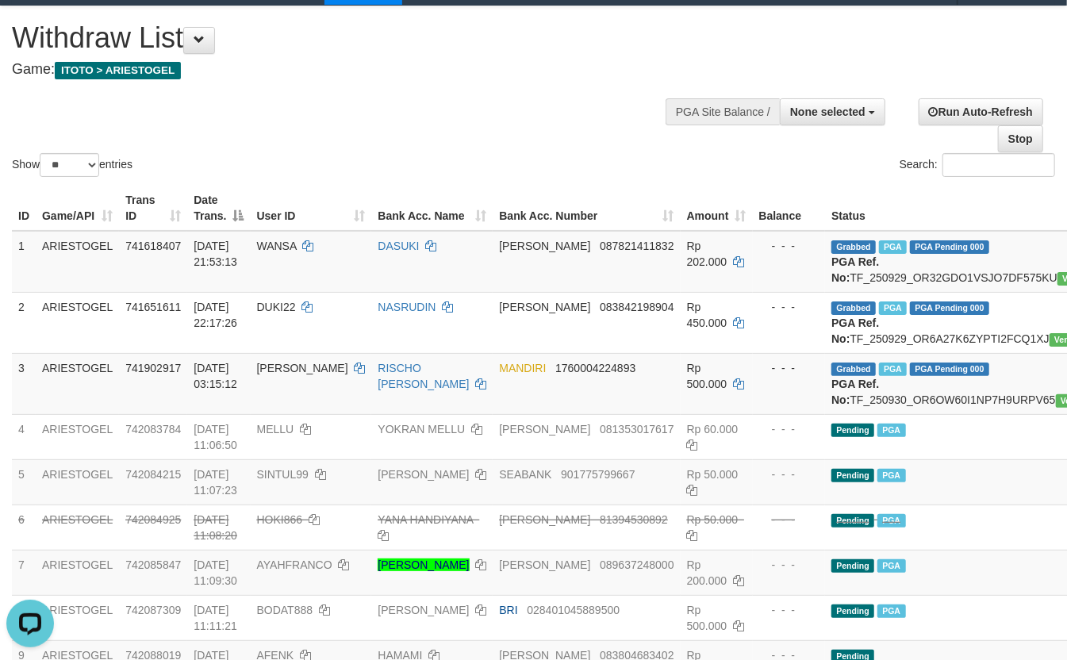
click at [426, 98] on div "Show ** ** ** *** entries Search:" at bounding box center [533, 93] width 1067 height 174
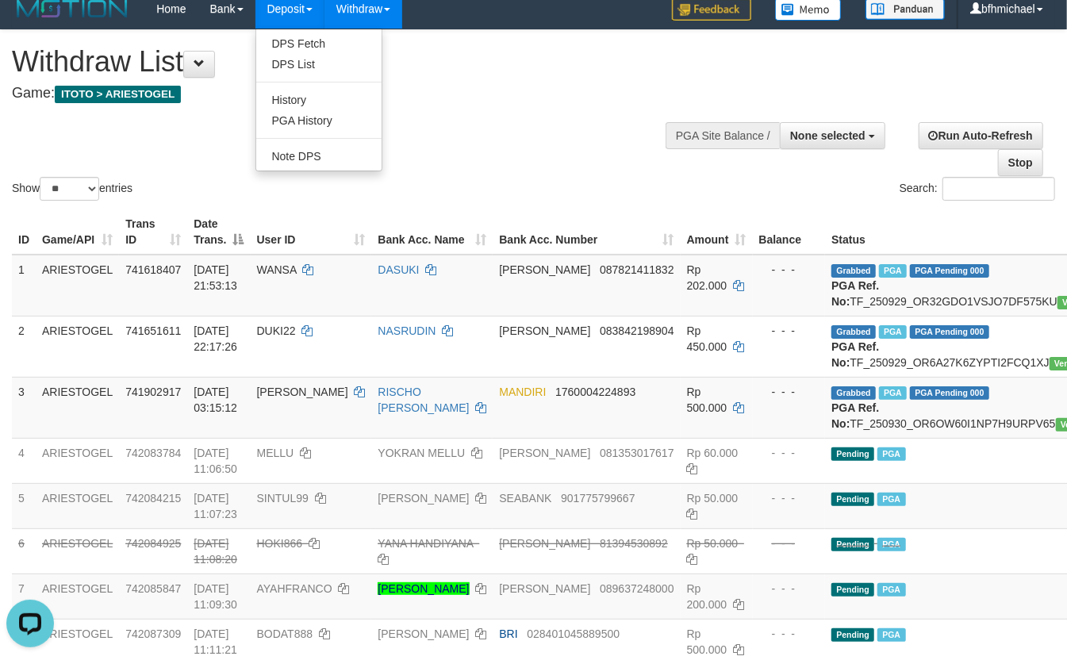
scroll to position [0, 0]
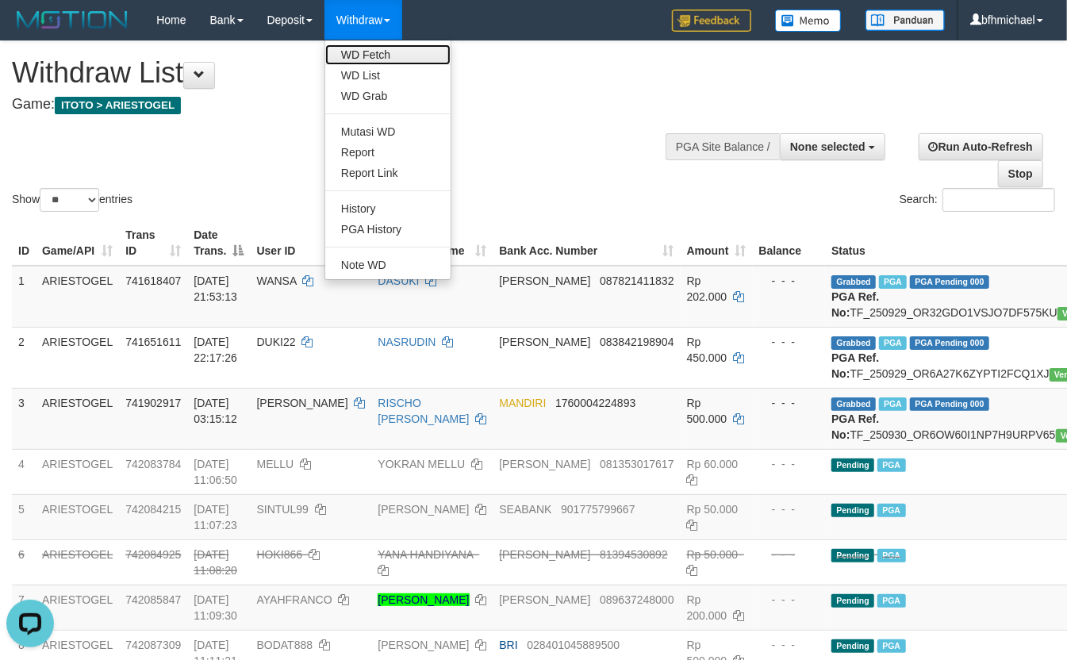
click at [392, 55] on link "WD Fetch" at bounding box center [387, 54] width 125 height 21
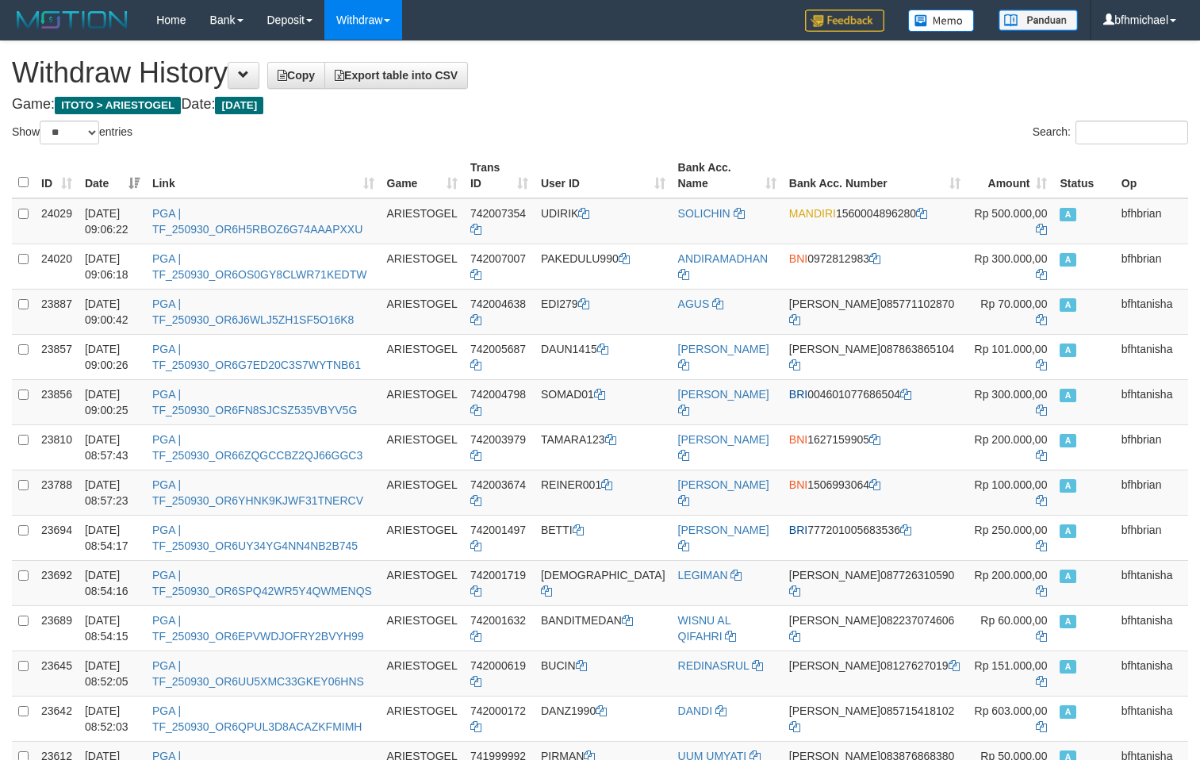
select select "**"
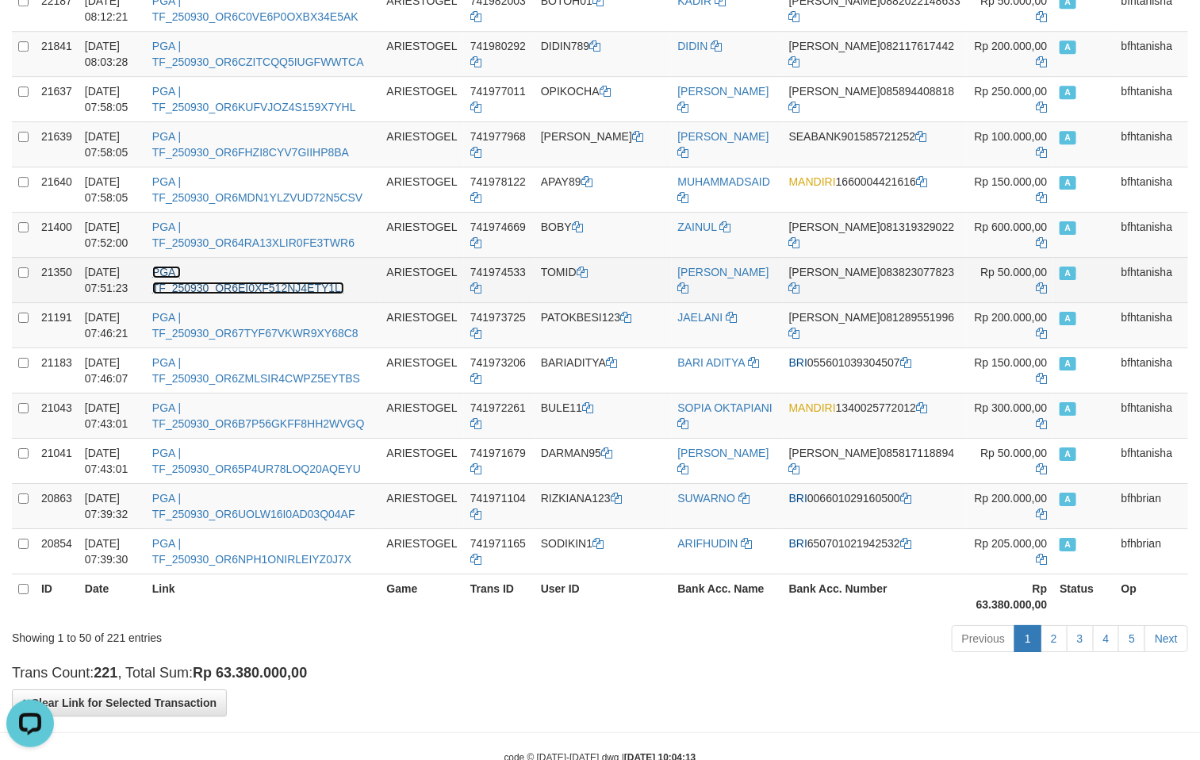
click at [344, 266] on link "PGA | TF_250930_OR6EI0XF512NJ4ETY1LI" at bounding box center [248, 280] width 192 height 29
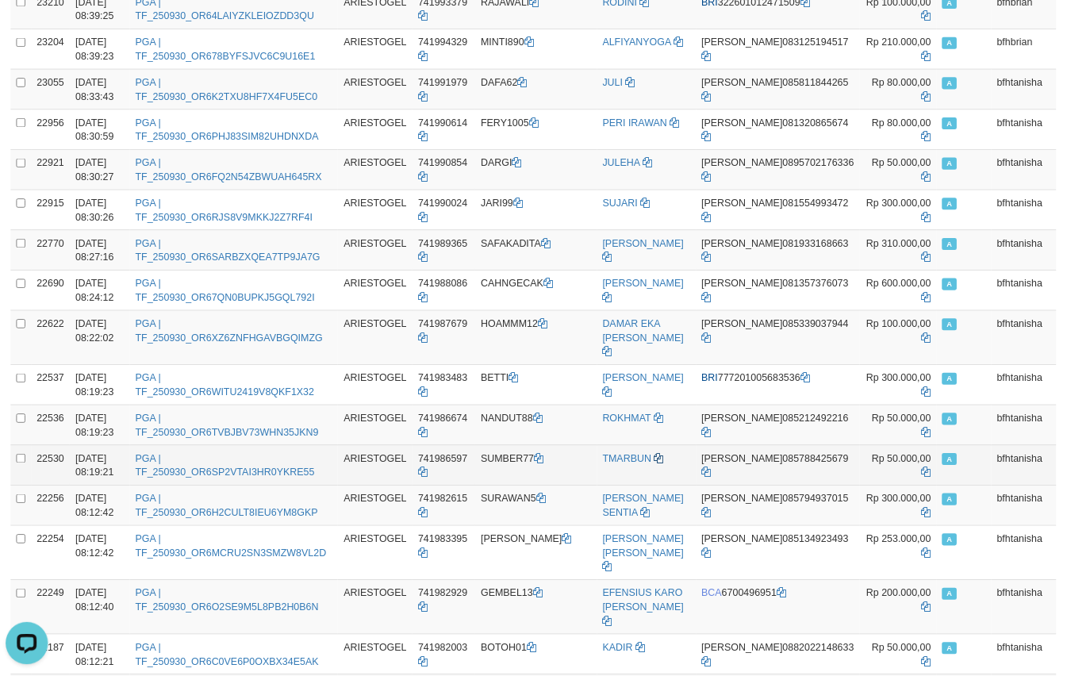
scroll to position [1004, 0]
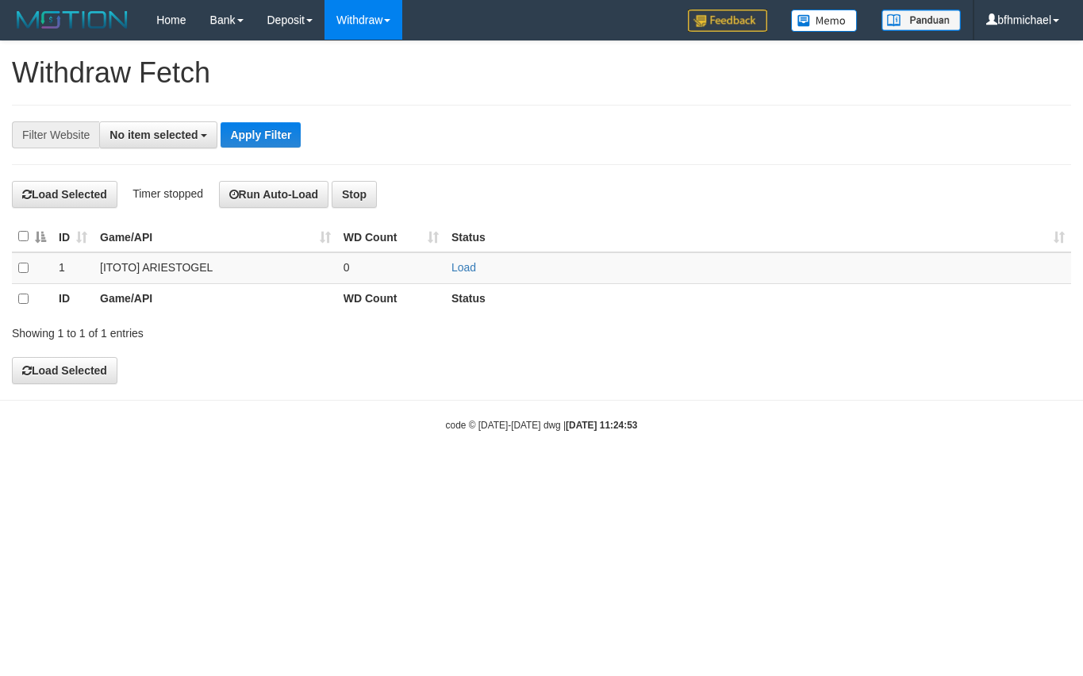
select select
click at [467, 266] on link "Load" at bounding box center [463, 267] width 25 height 13
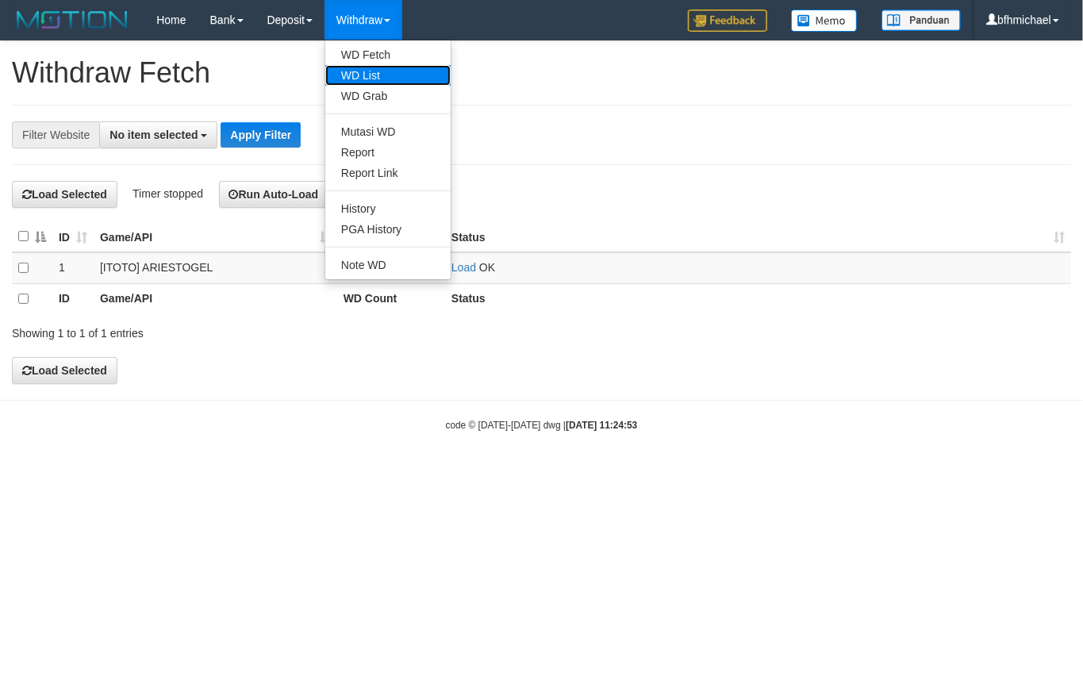
click at [374, 74] on link "WD List" at bounding box center [387, 75] width 125 height 21
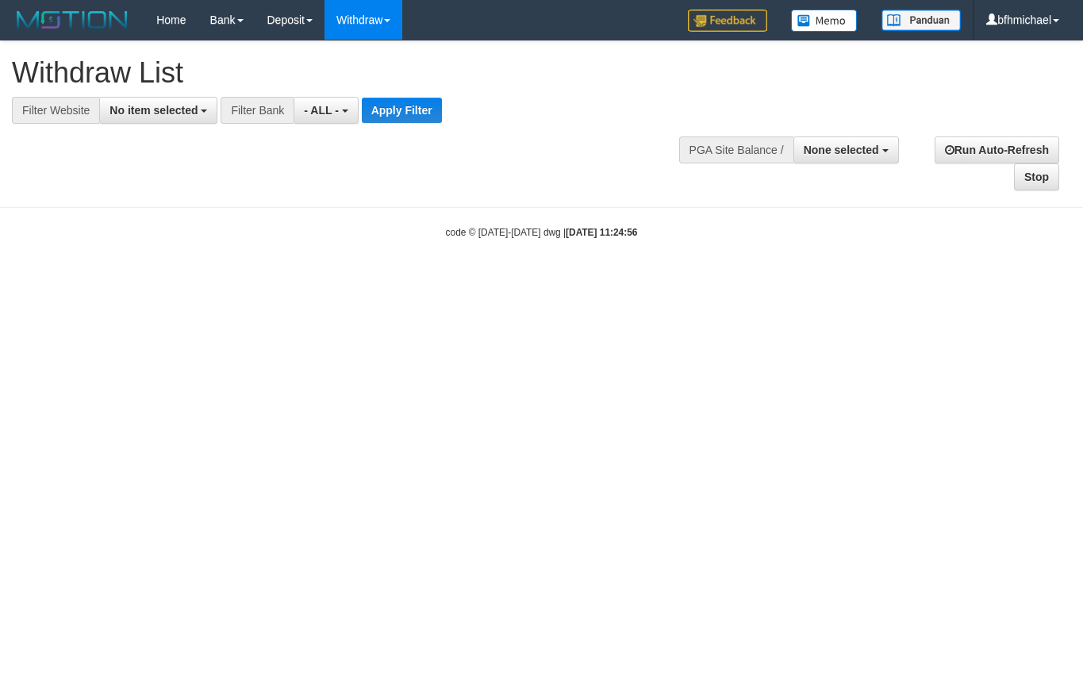
select select
click at [109, 121] on button "No item selected" at bounding box center [158, 110] width 118 height 27
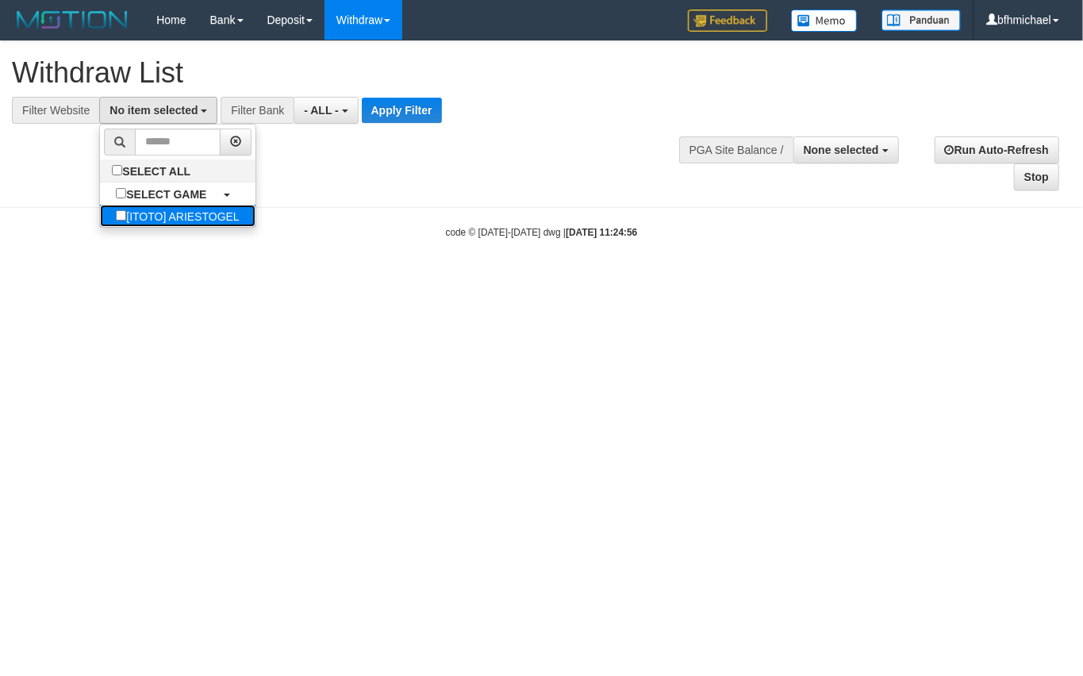
click at [141, 213] on label "[ITOTO] ARIESTOGEL" at bounding box center [177, 216] width 155 height 22
select select "***"
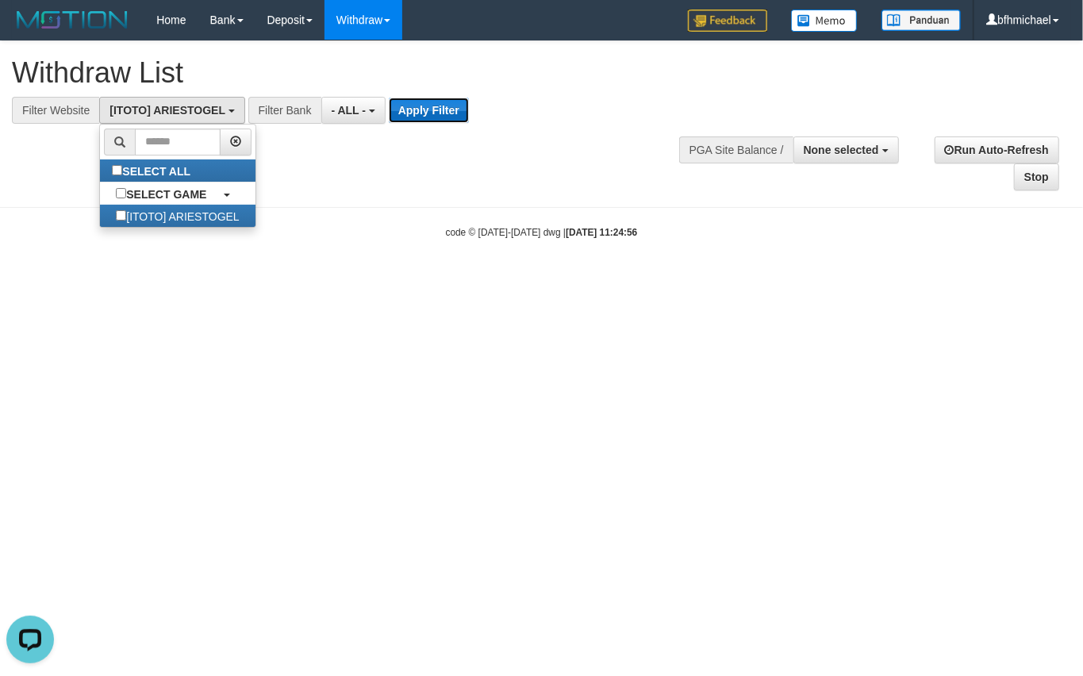
click at [455, 109] on button "Apply Filter" at bounding box center [429, 110] width 80 height 25
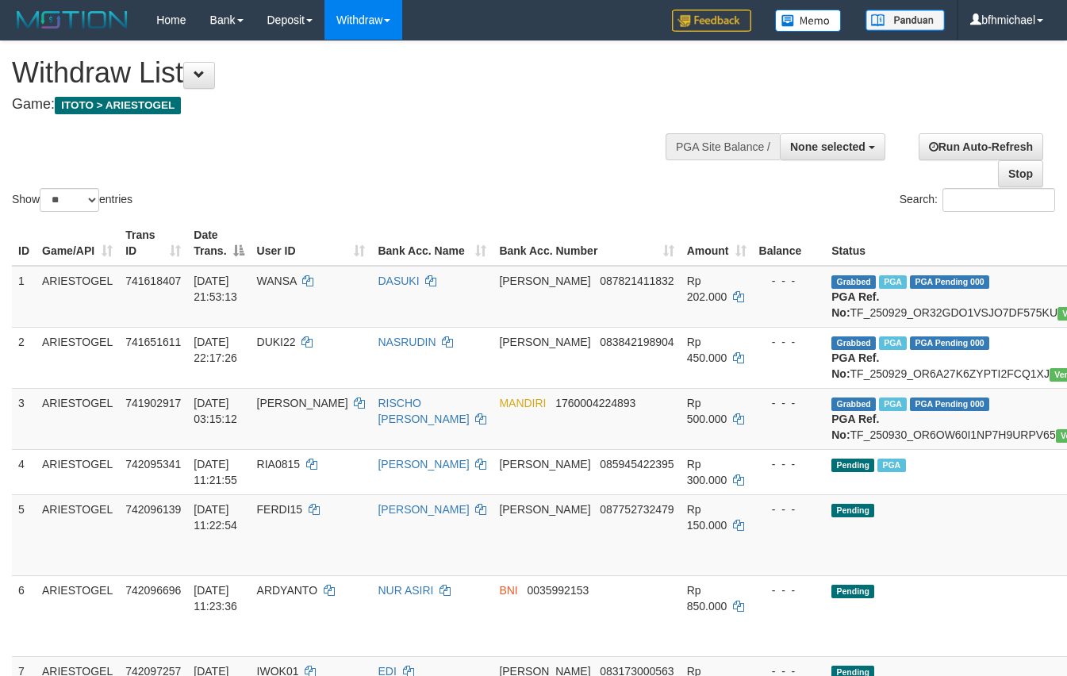
select select
select select "**"
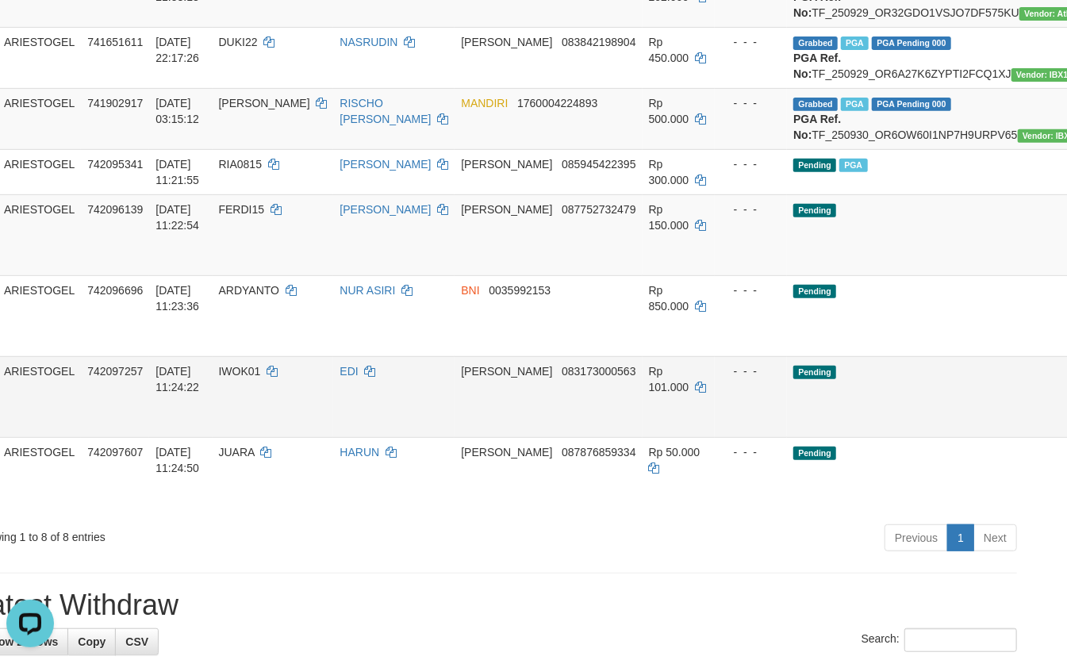
scroll to position [300, 59]
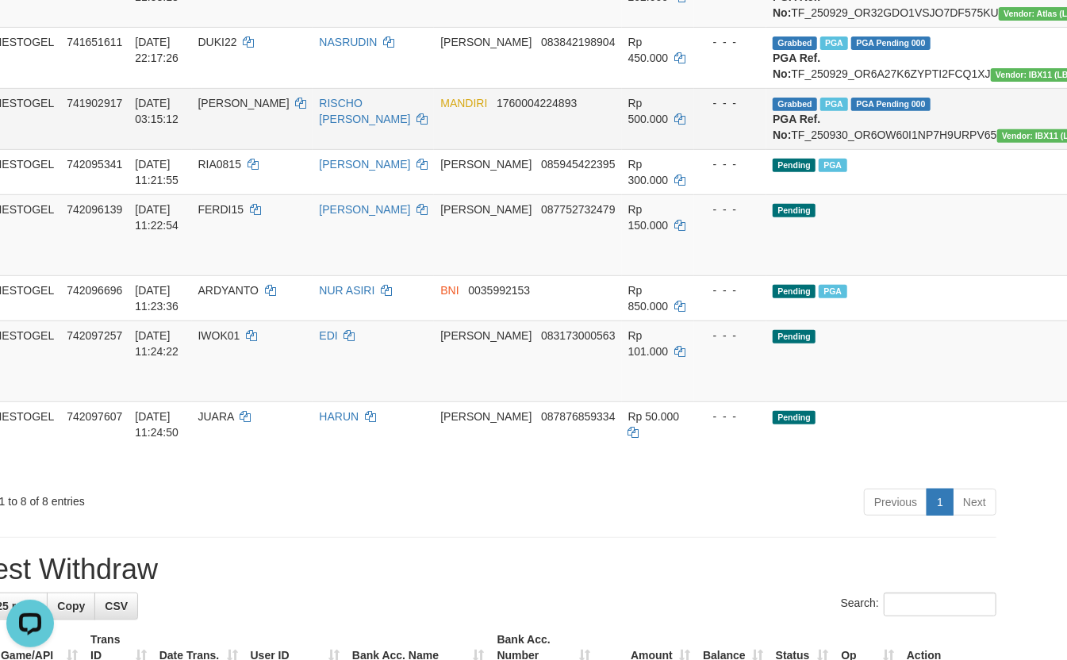
click at [261, 149] on td "[PERSON_NAME]" at bounding box center [252, 118] width 121 height 61
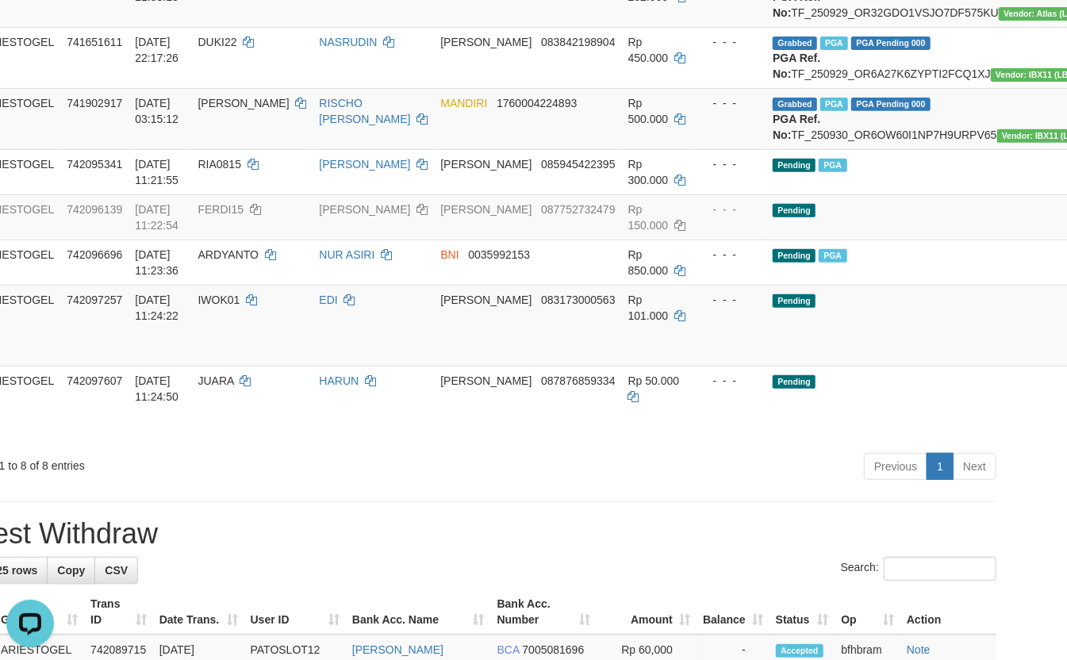
scroll to position [264, 59]
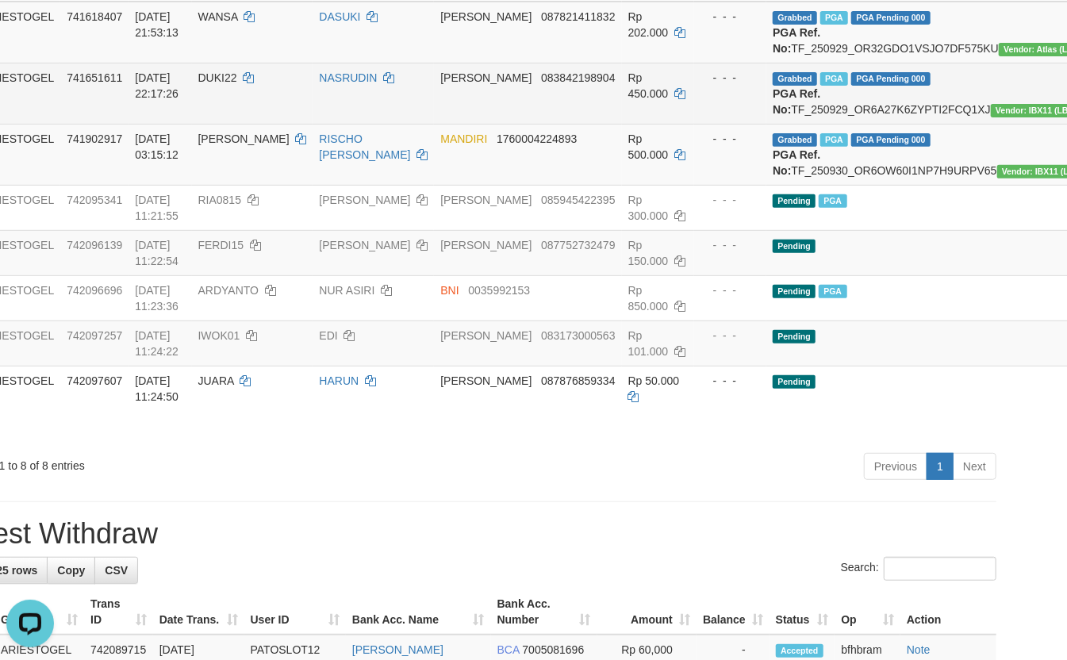
click at [312, 124] on td "NASRUDIN" at bounding box center [372, 93] width 121 height 61
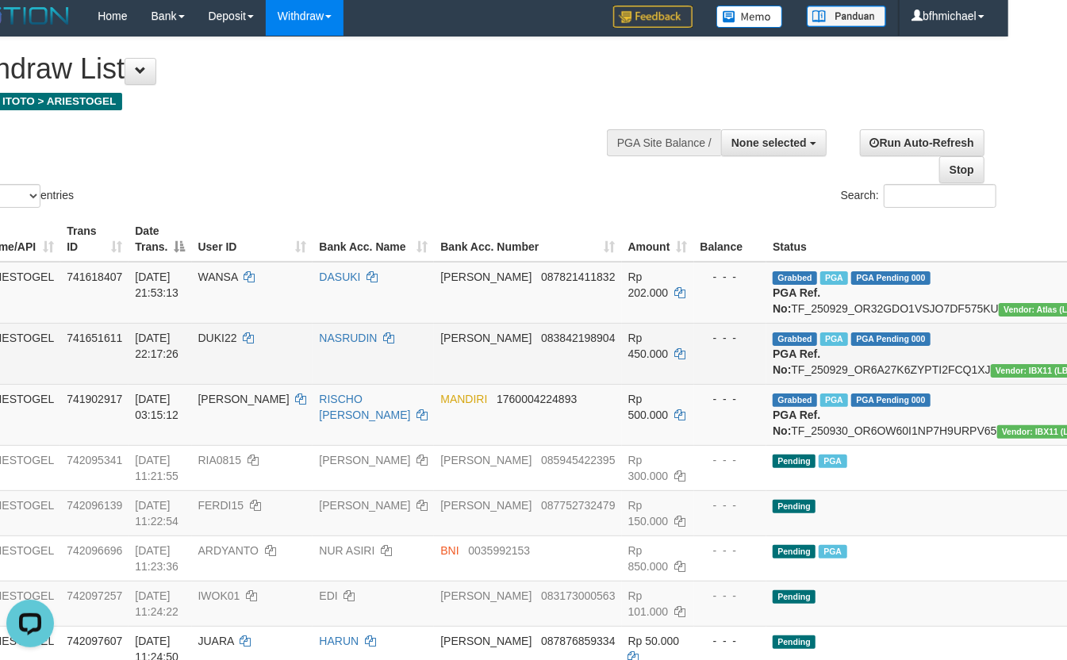
scroll to position [0, 59]
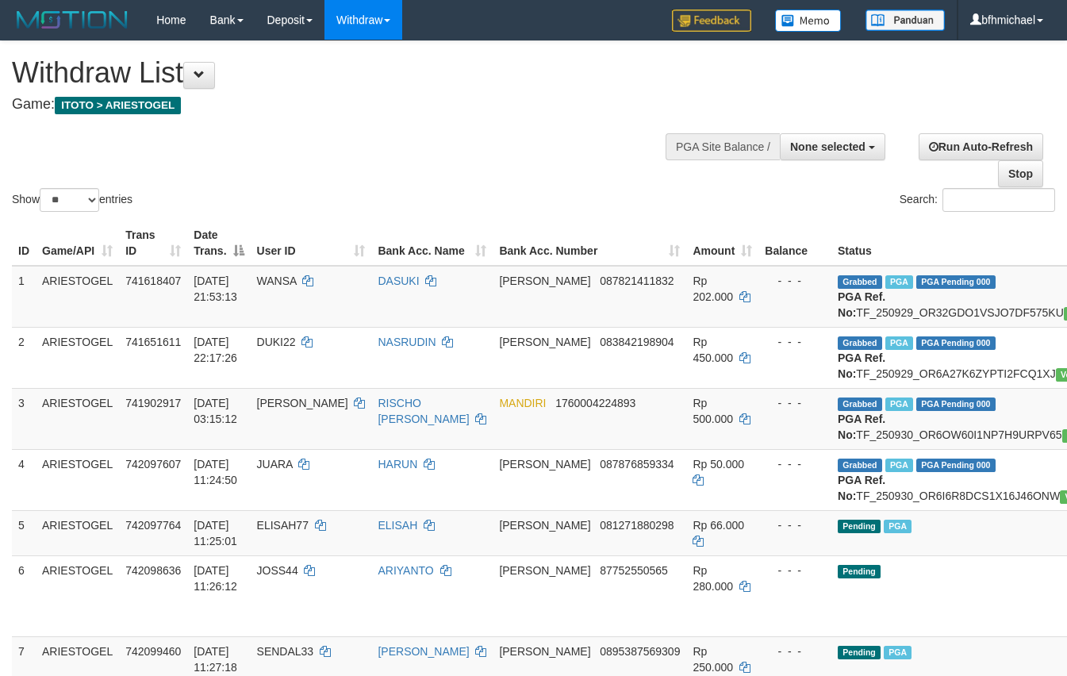
select select
select select "**"
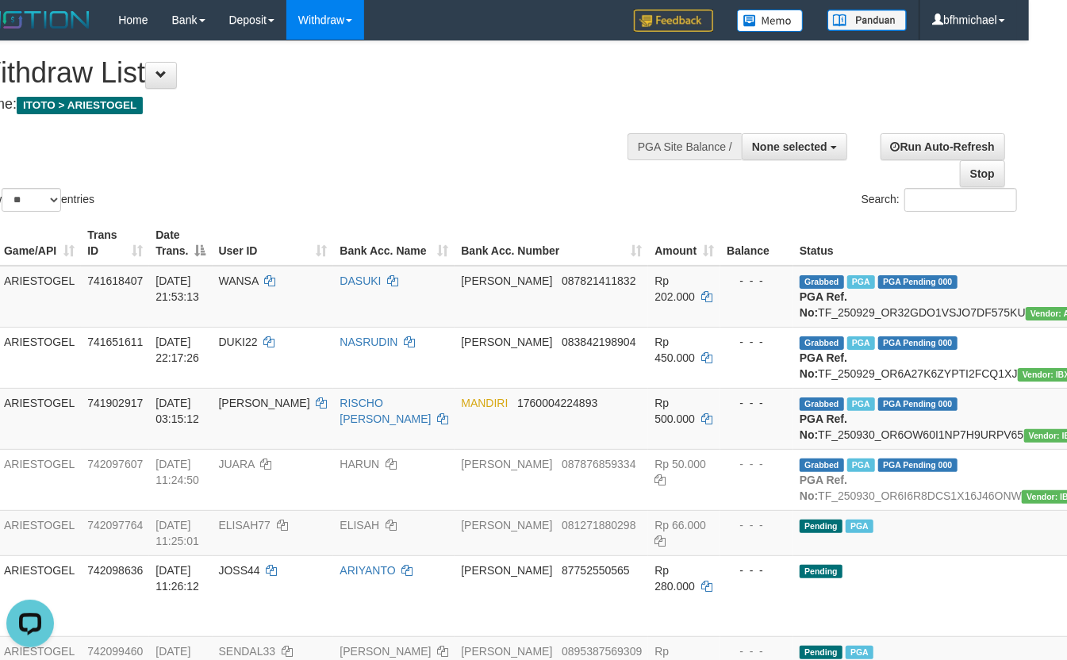
click at [290, 106] on h4 "Game: ITOTO > ARIESTOGEL" at bounding box center [316, 105] width 684 height 16
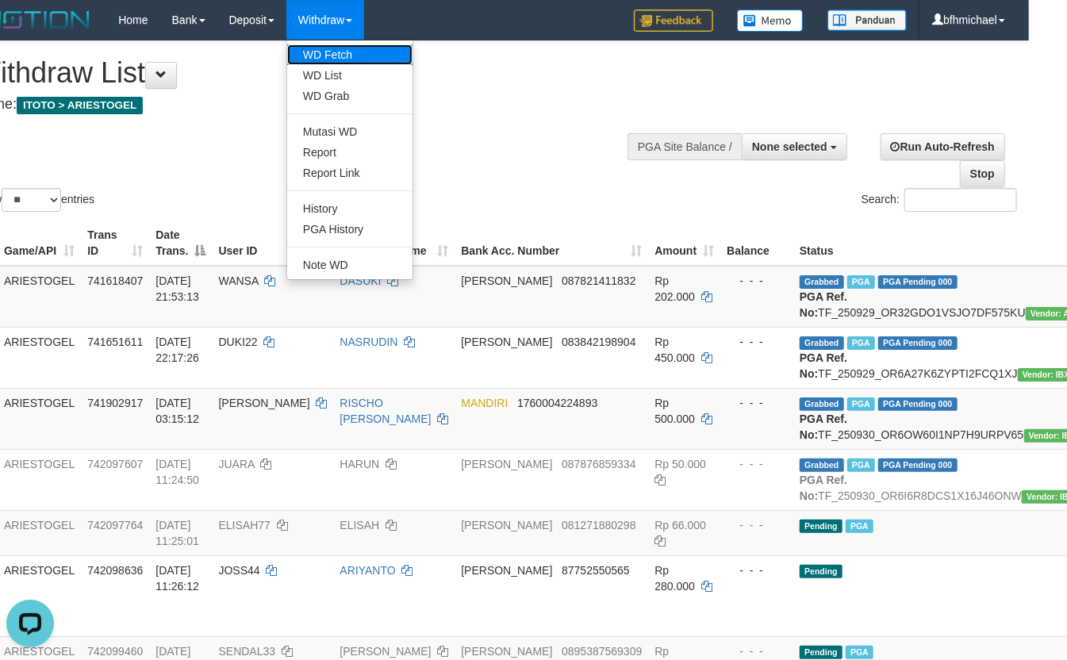
click at [343, 62] on link "WD Fetch" at bounding box center [349, 54] width 125 height 21
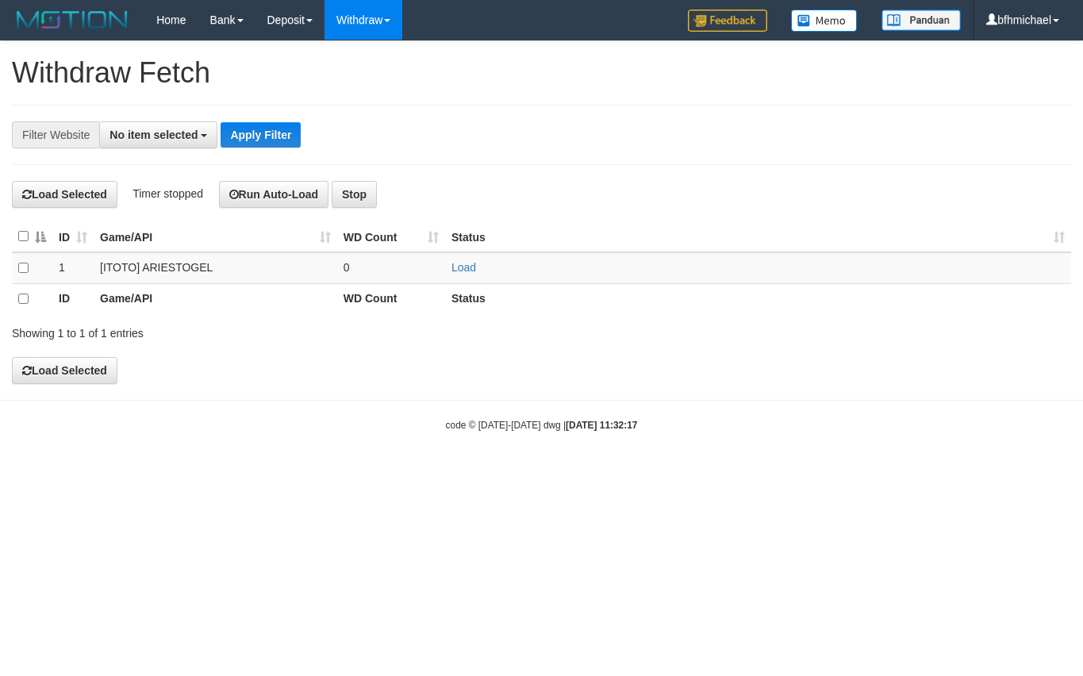
select select
click at [483, 265] on td "Load" at bounding box center [758, 268] width 626 height 32
click at [474, 268] on link "Load" at bounding box center [463, 267] width 25 height 13
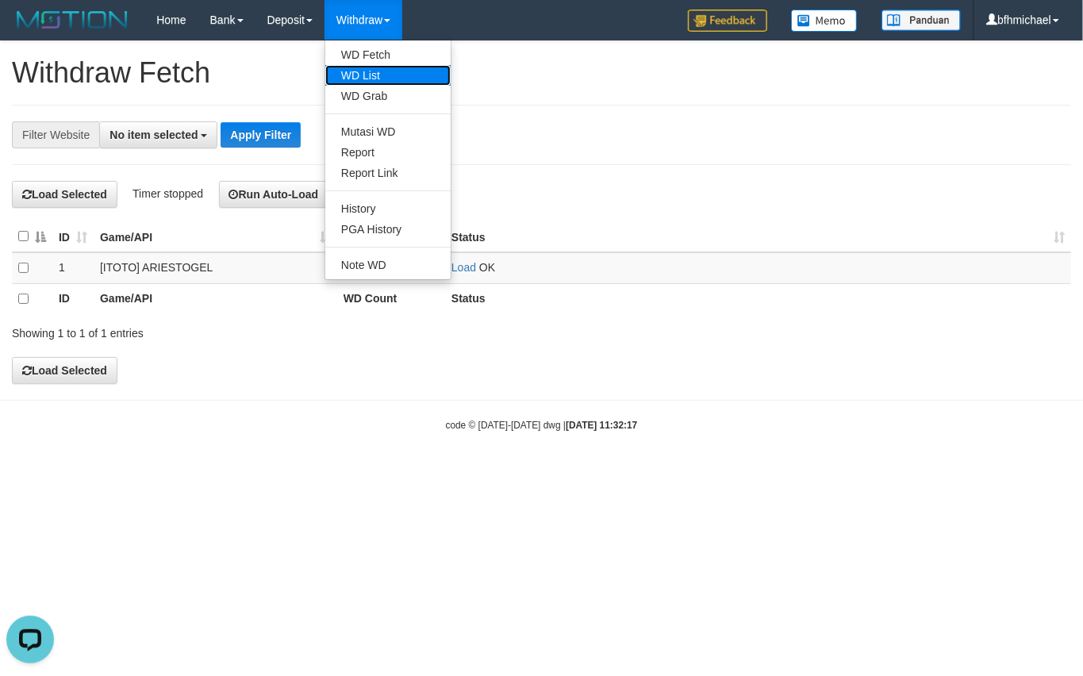
click at [374, 79] on link "WD List" at bounding box center [387, 75] width 125 height 21
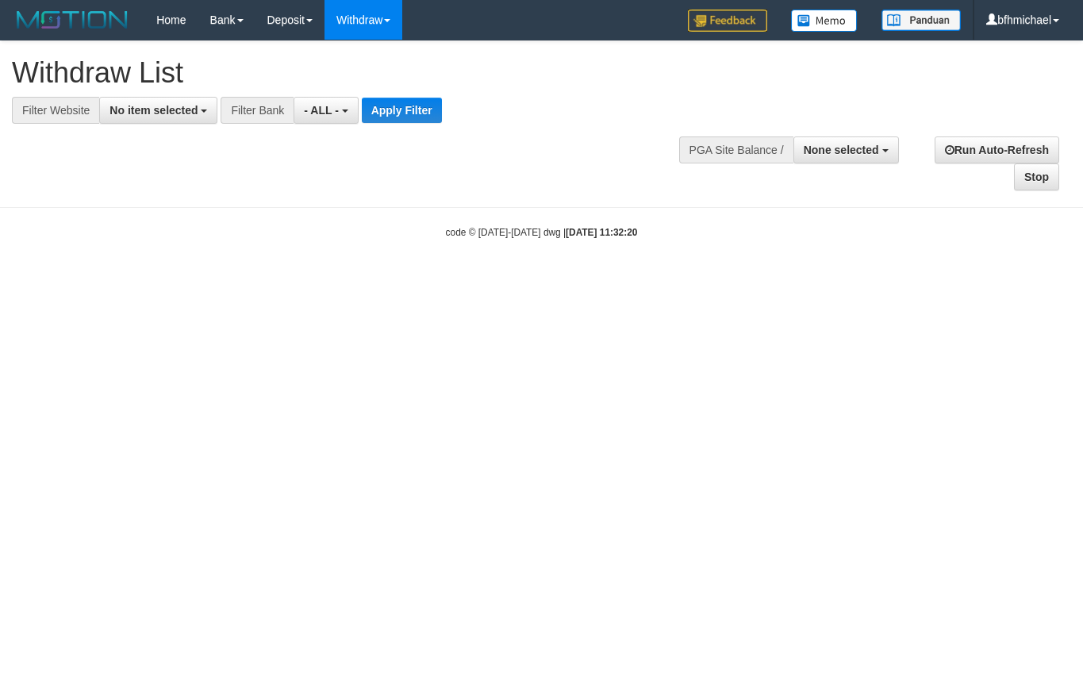
select select
click at [146, 117] on button "No item selected" at bounding box center [158, 110] width 118 height 27
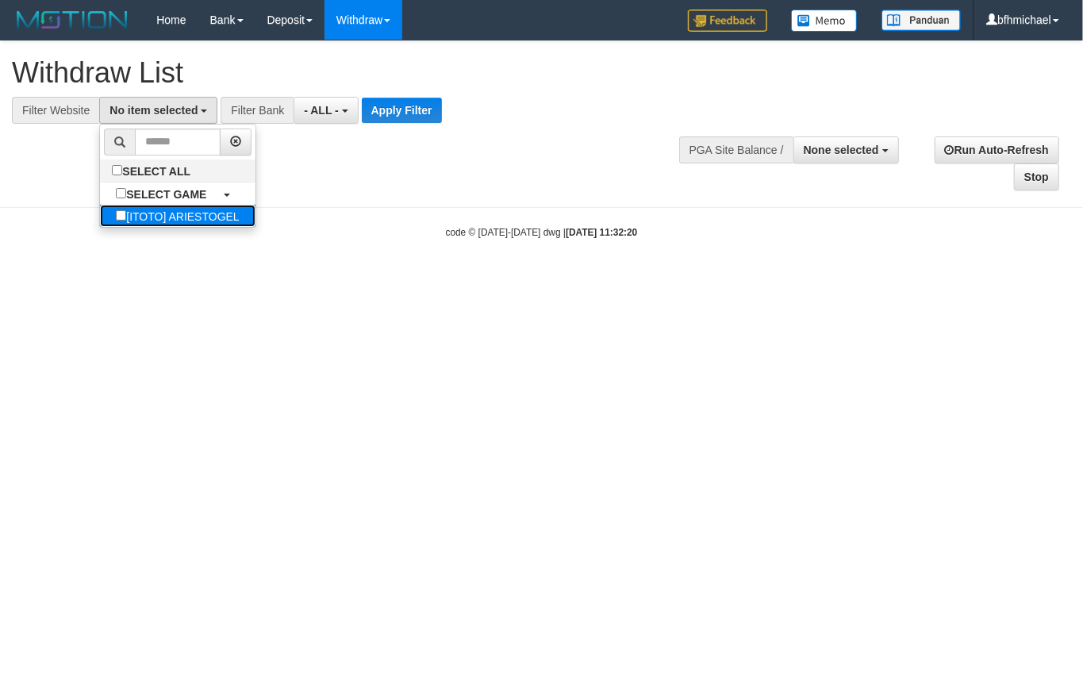
click at [157, 227] on label "[ITOTO] ARIESTOGEL" at bounding box center [177, 216] width 155 height 22
select select "***"
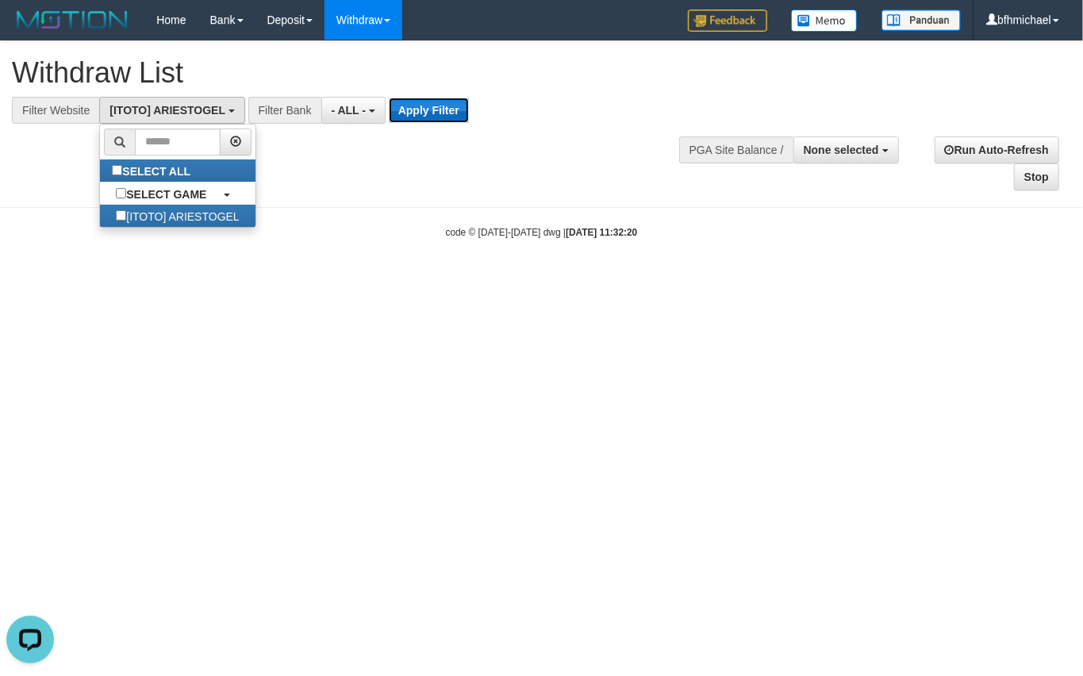
click at [413, 122] on button "Apply Filter" at bounding box center [429, 110] width 80 height 25
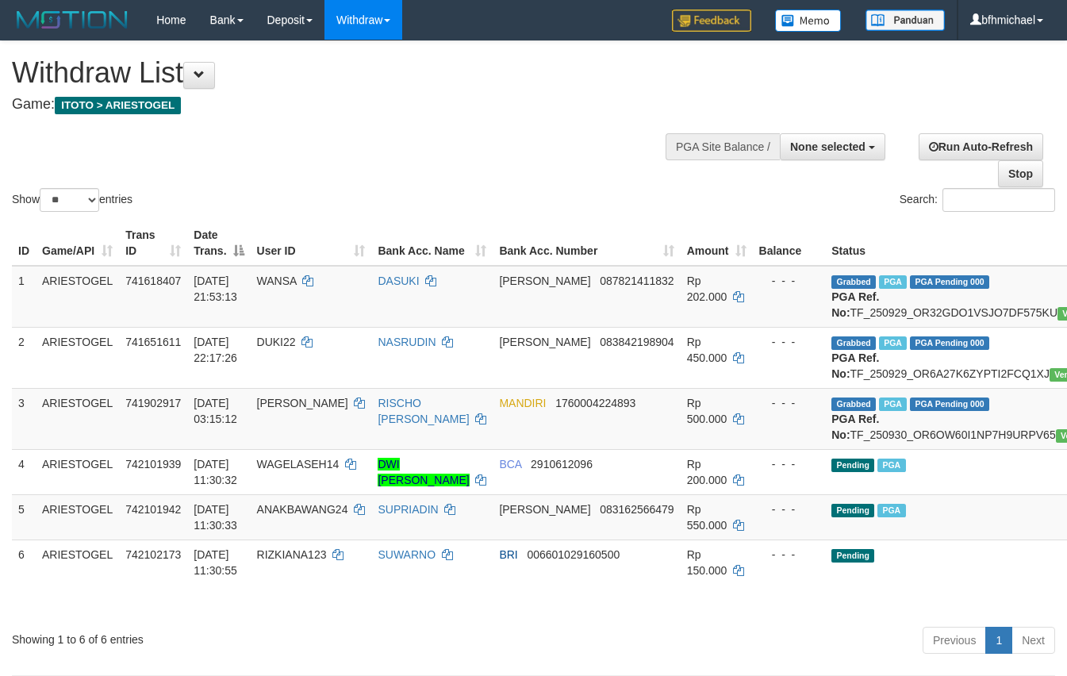
select select
select select "**"
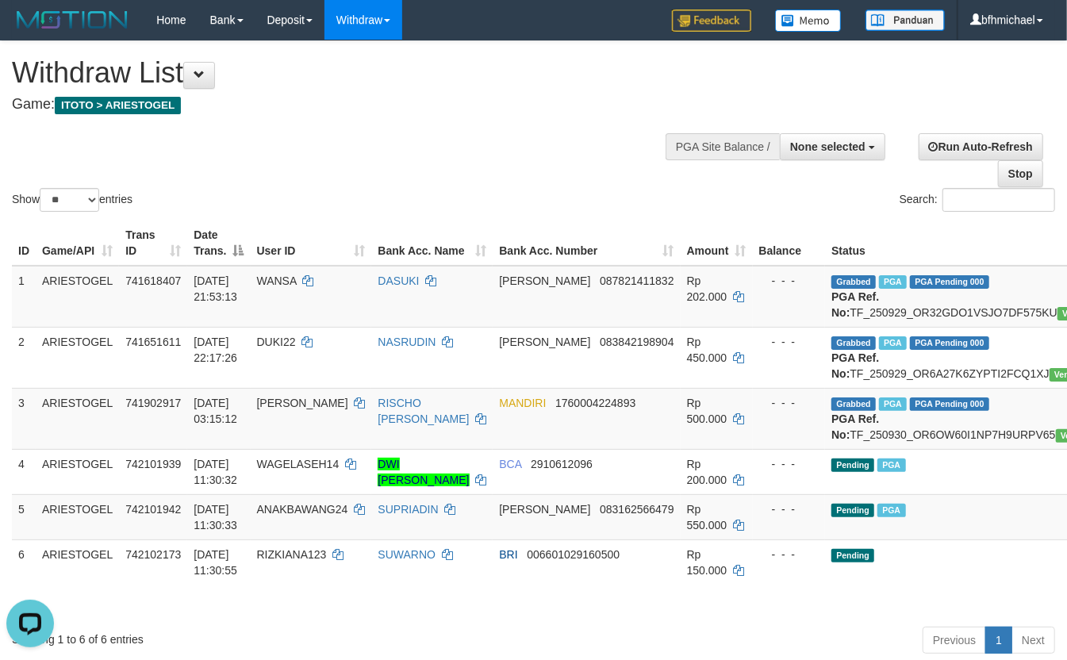
click at [462, 119] on div "**********" at bounding box center [360, 80] width 696 height 79
click at [370, 71] on h1 "Withdraw List" at bounding box center [354, 73] width 684 height 32
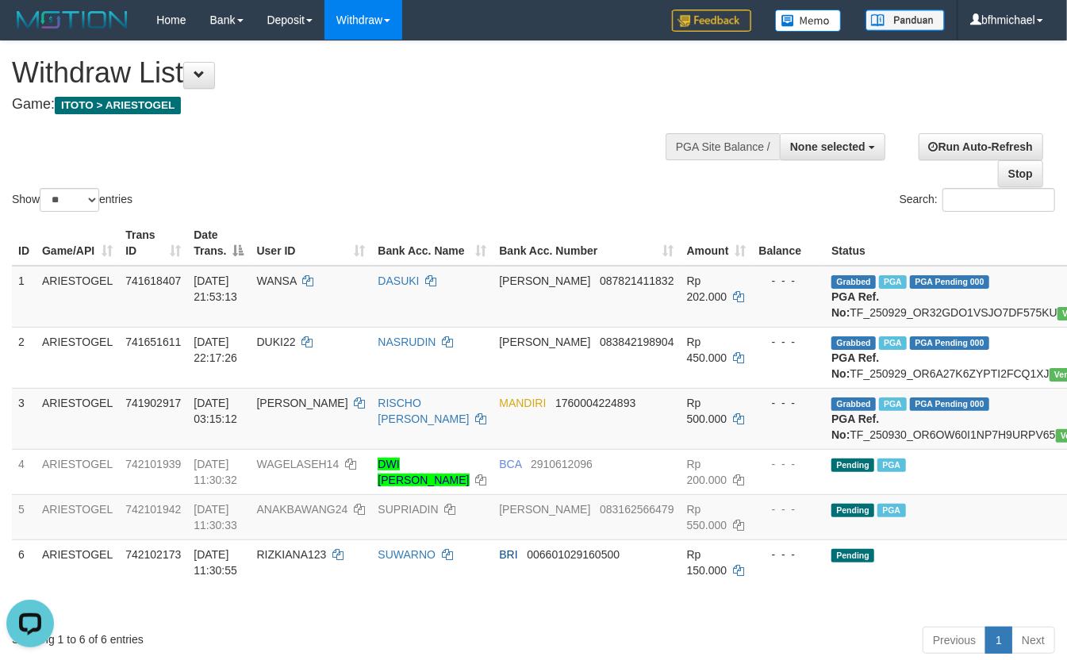
click at [387, 186] on div "Show ** ** ** *** entries Search:" at bounding box center [533, 128] width 1067 height 174
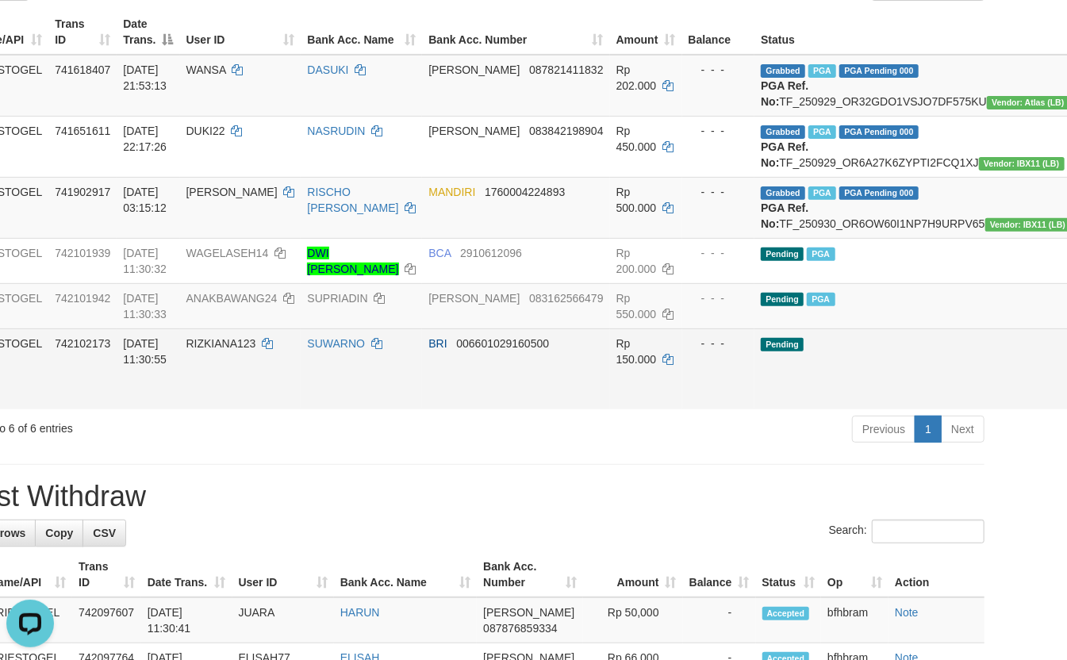
scroll to position [211, 74]
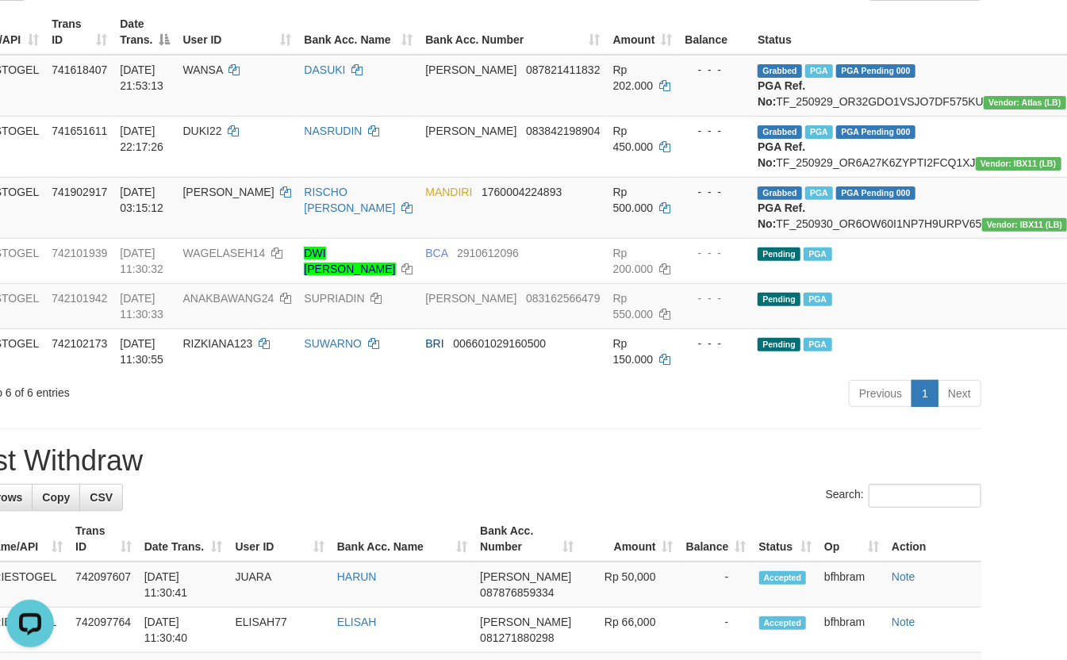
click at [255, 429] on hr at bounding box center [459, 428] width 1043 height 1
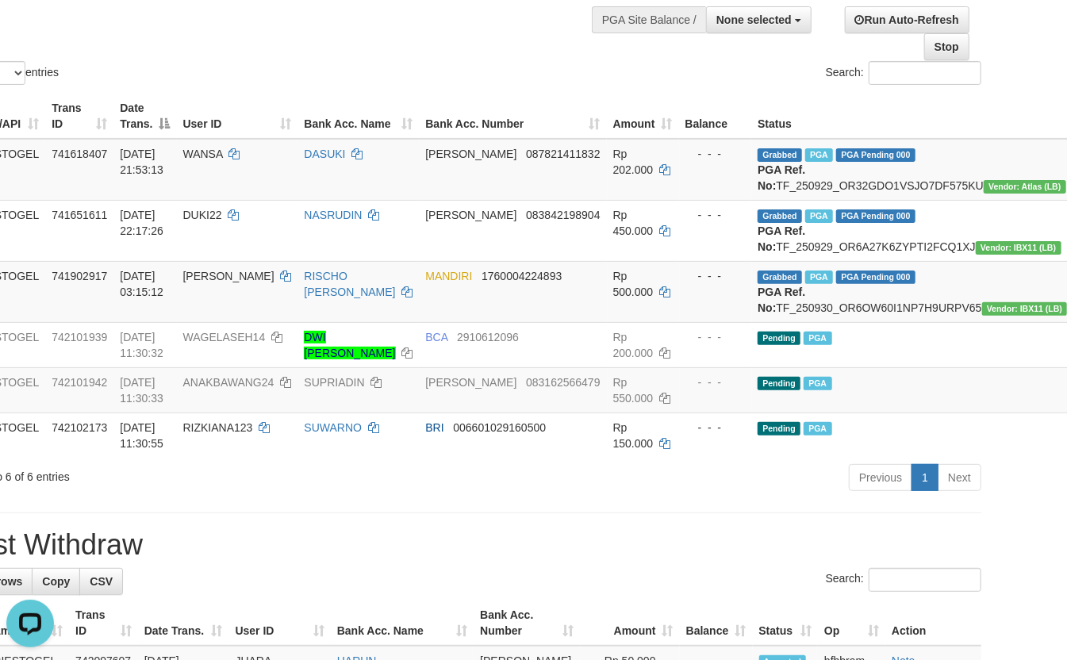
scroll to position [0, 74]
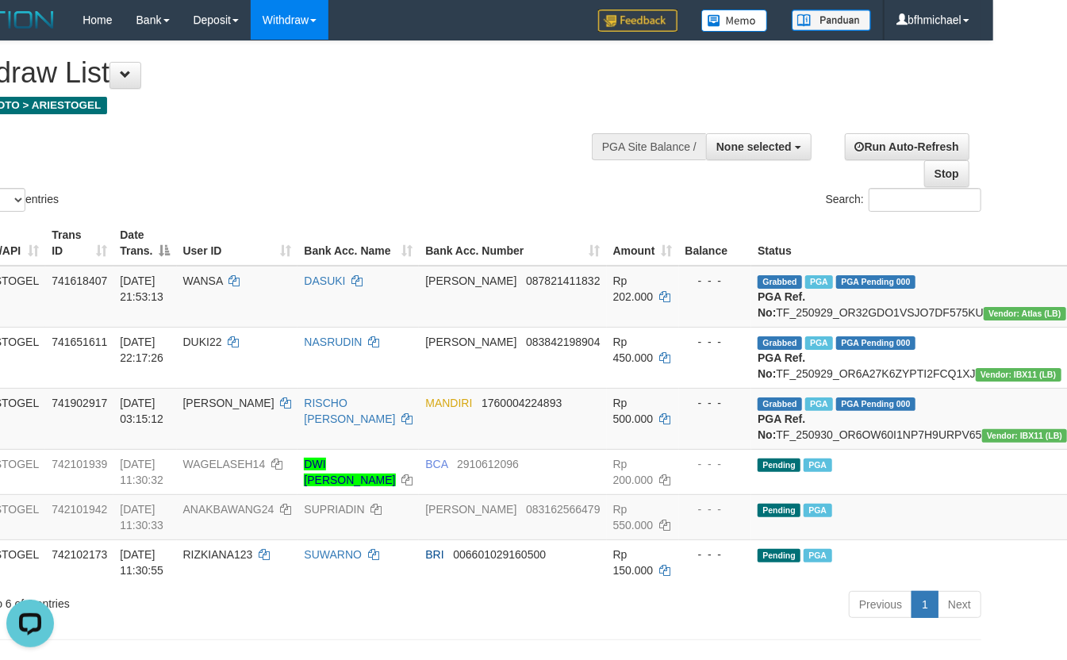
click at [320, 136] on div "Show ** ** ** *** entries Search:" at bounding box center [459, 128] width 1067 height 174
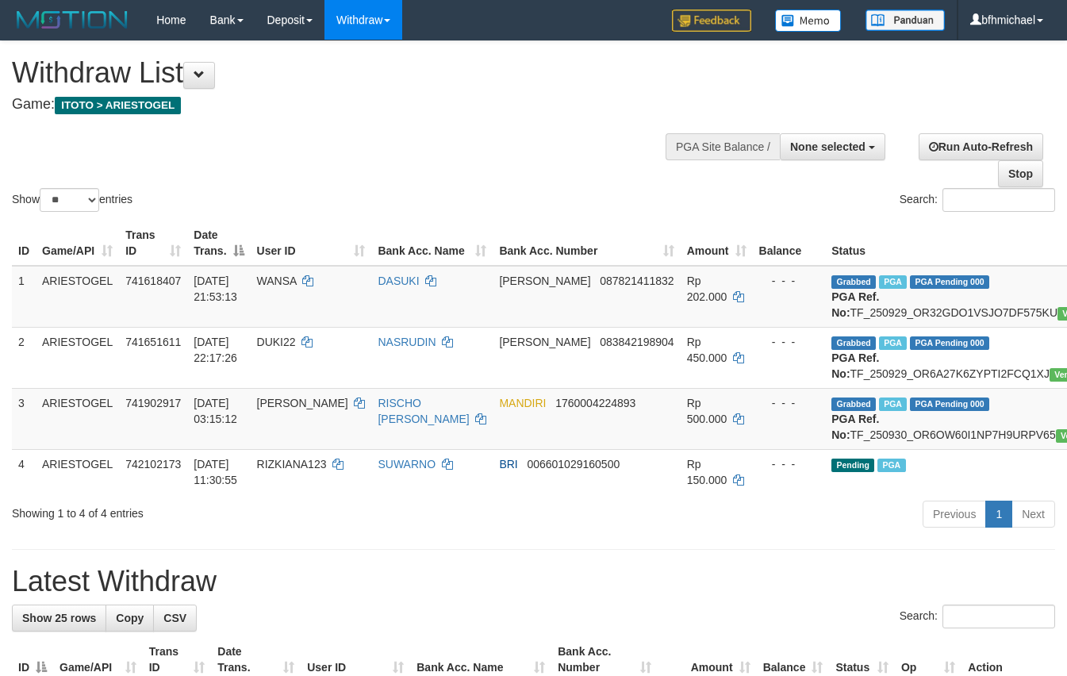
select select
select select "**"
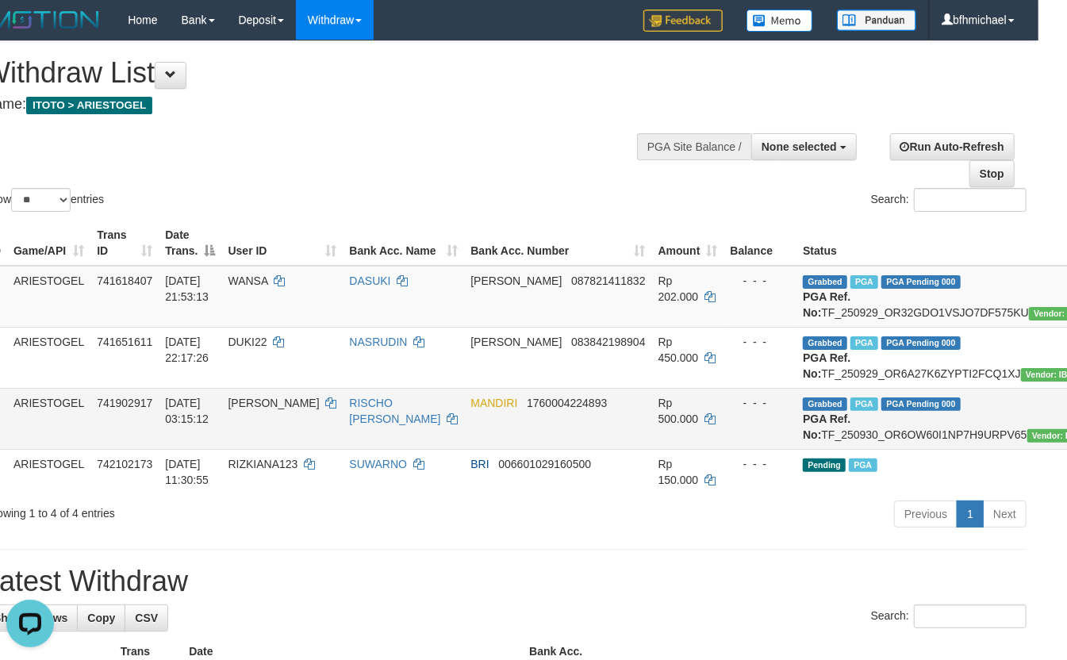
scroll to position [0, 44]
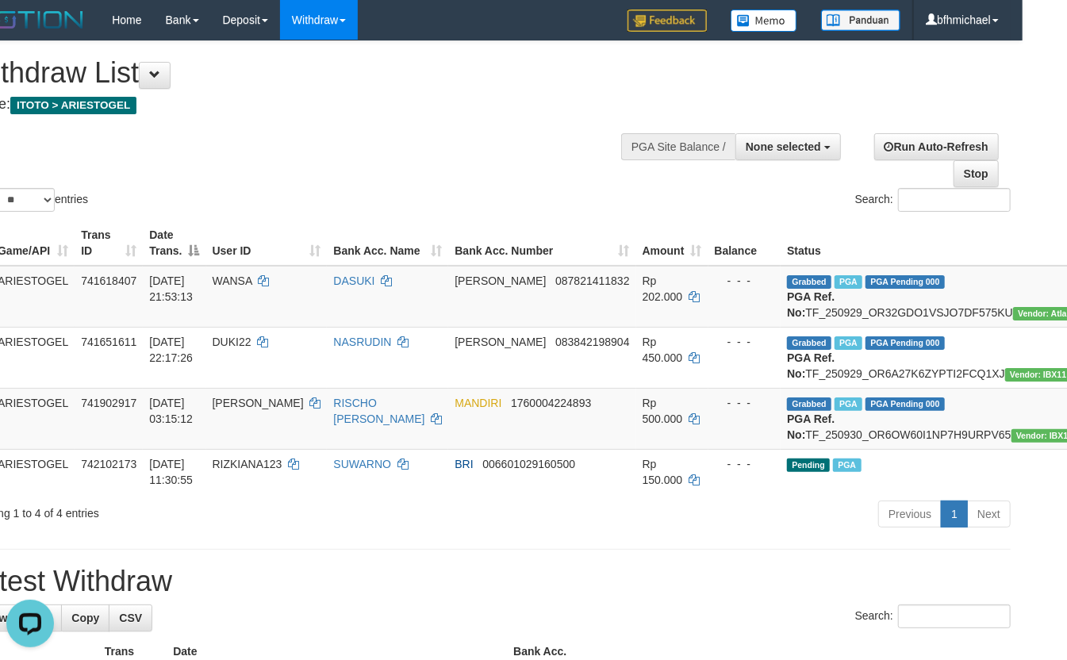
drag, startPoint x: 262, startPoint y: 194, endPoint x: 284, endPoint y: 137, distance: 61.3
click at [262, 192] on div "Show ** ** ** *** entries Search:" at bounding box center [489, 128] width 1067 height 174
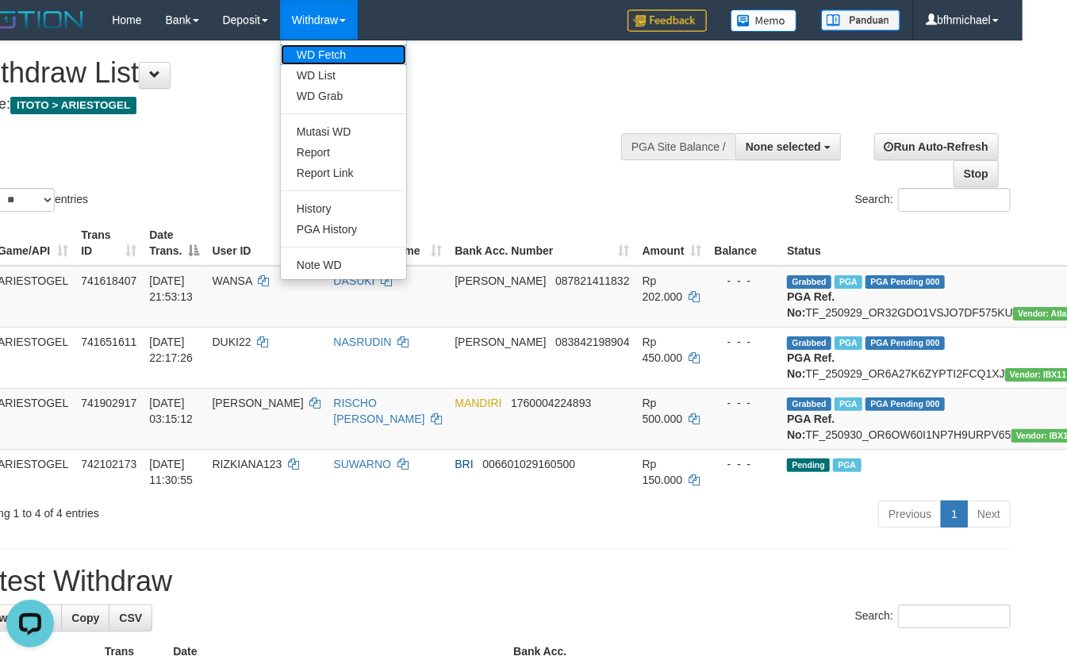
click at [317, 62] on link "WD Fetch" at bounding box center [343, 54] width 125 height 21
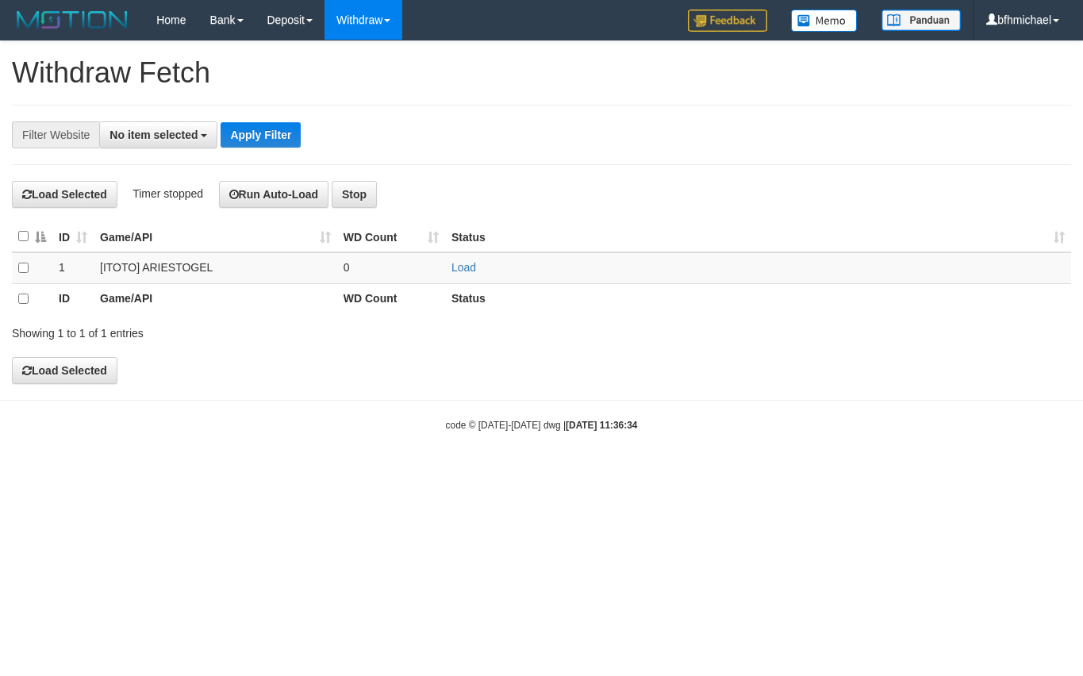
select select
click at [464, 271] on link "Load" at bounding box center [463, 267] width 25 height 13
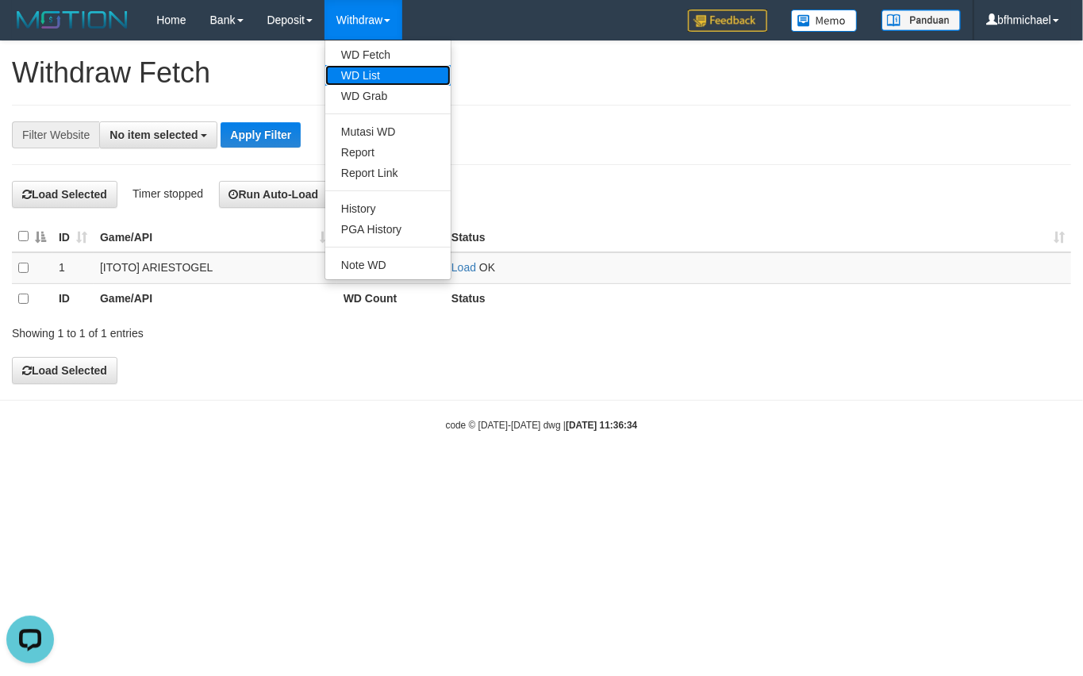
click at [358, 71] on link "WD List" at bounding box center [387, 75] width 125 height 21
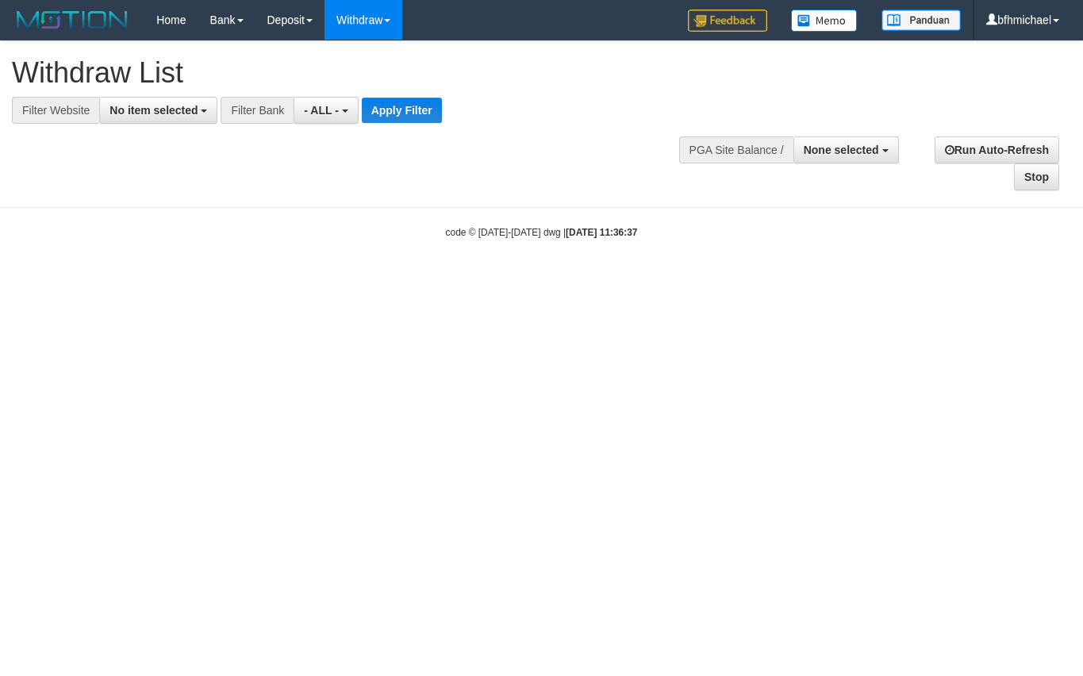
select select
click at [135, 113] on span "No item selected" at bounding box center [153, 110] width 88 height 13
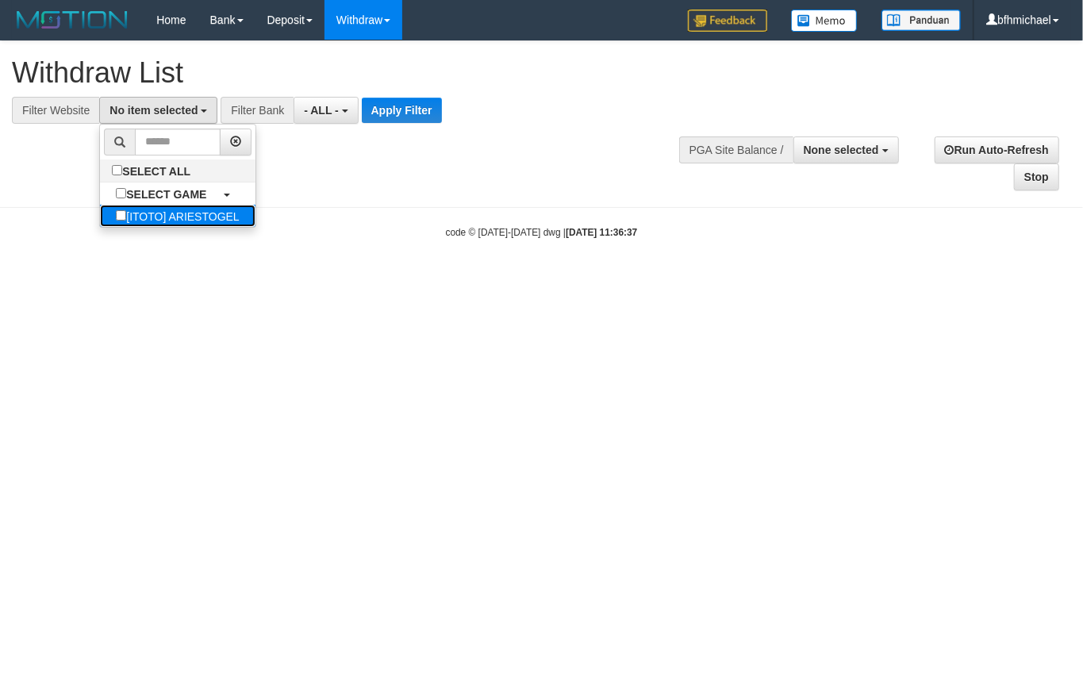
click at [178, 214] on label "[ITOTO] ARIESTOGEL" at bounding box center [177, 216] width 155 height 22
select select "***"
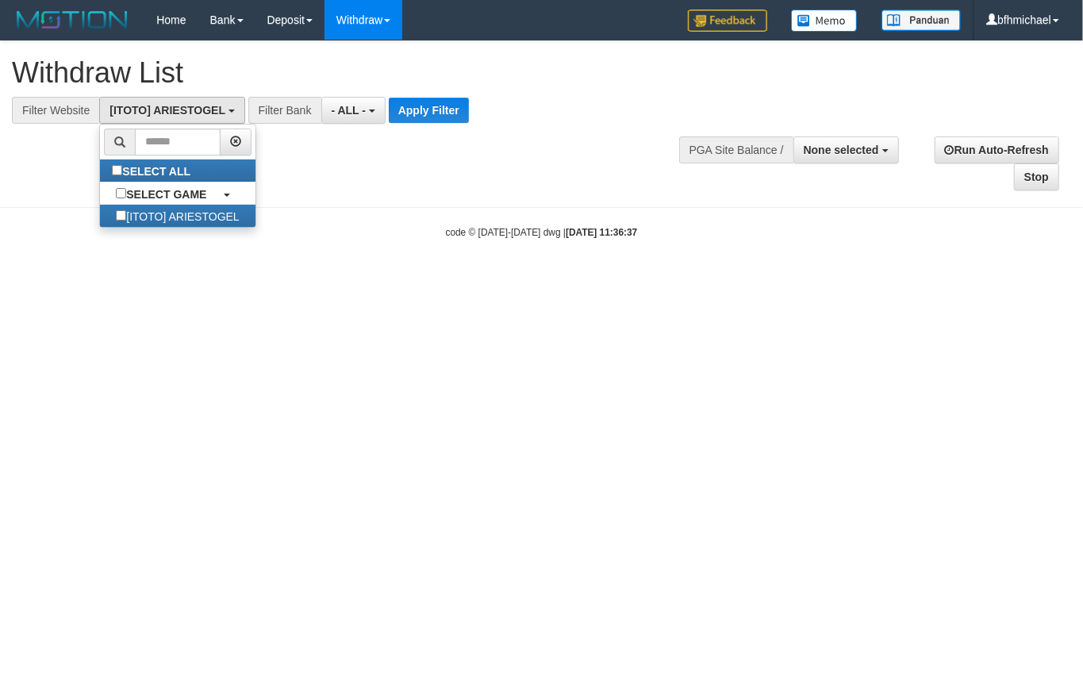
scroll to position [13, 0]
click at [431, 117] on button "Apply Filter" at bounding box center [429, 110] width 80 height 25
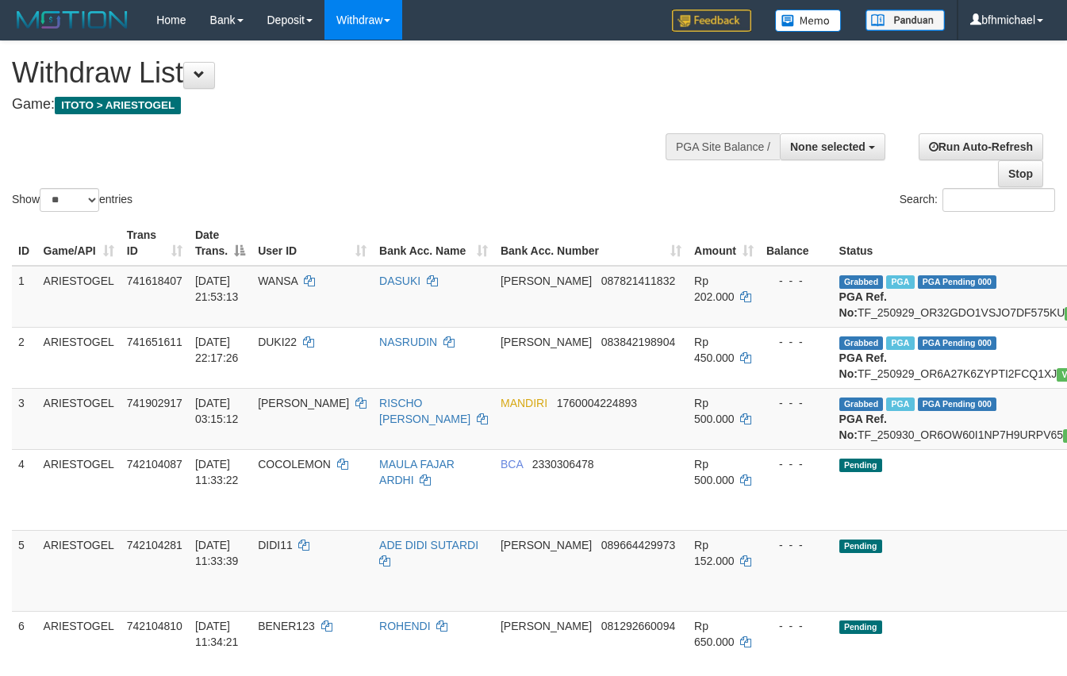
select select
select select "**"
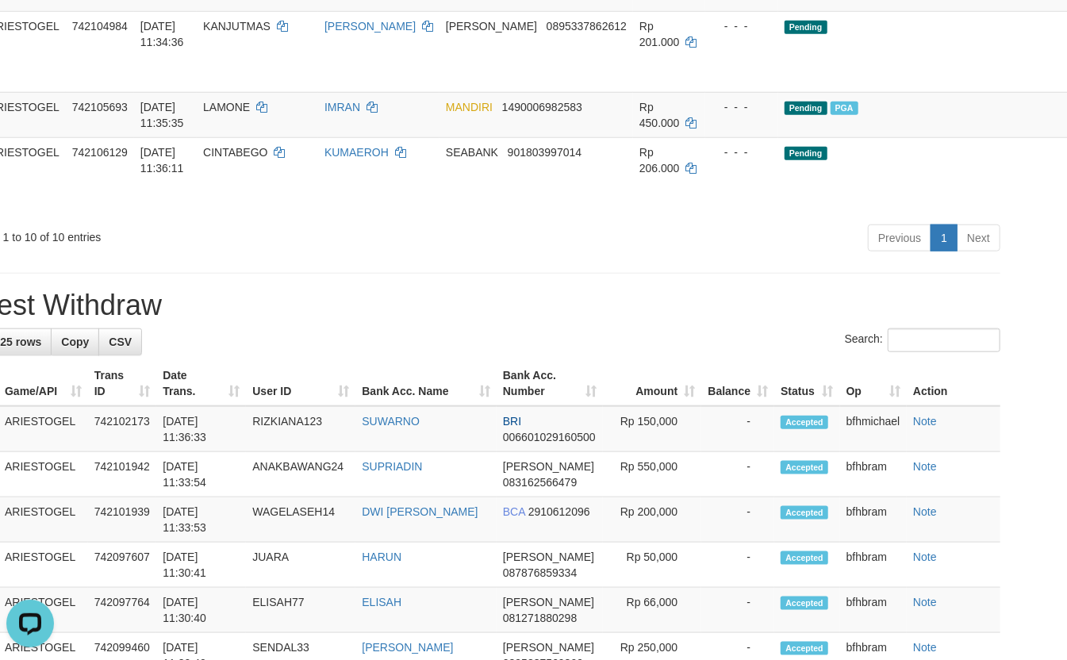
click at [340, 325] on div "**********" at bounding box center [478, 461] width 1067 height 2363
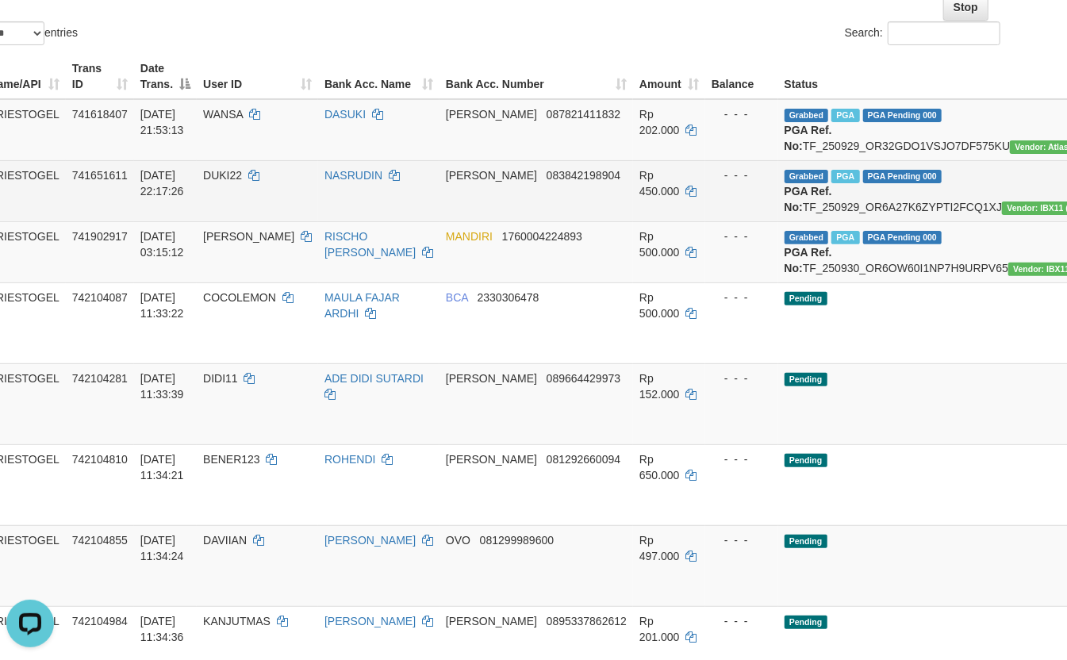
scroll to position [0, 55]
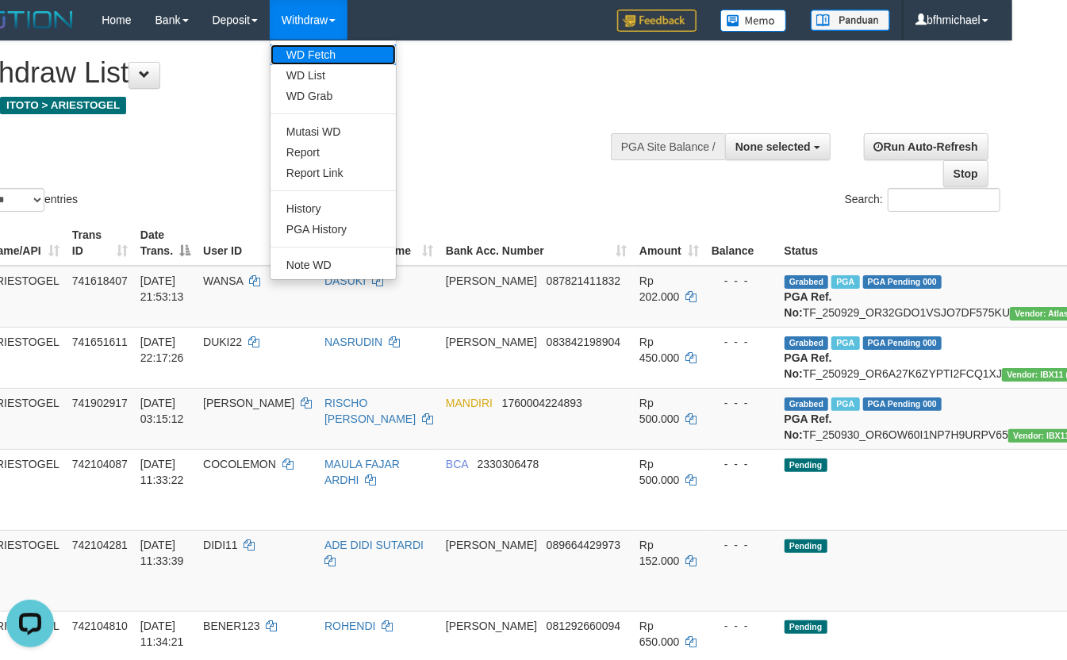
click at [312, 56] on link "WD Fetch" at bounding box center [332, 54] width 125 height 21
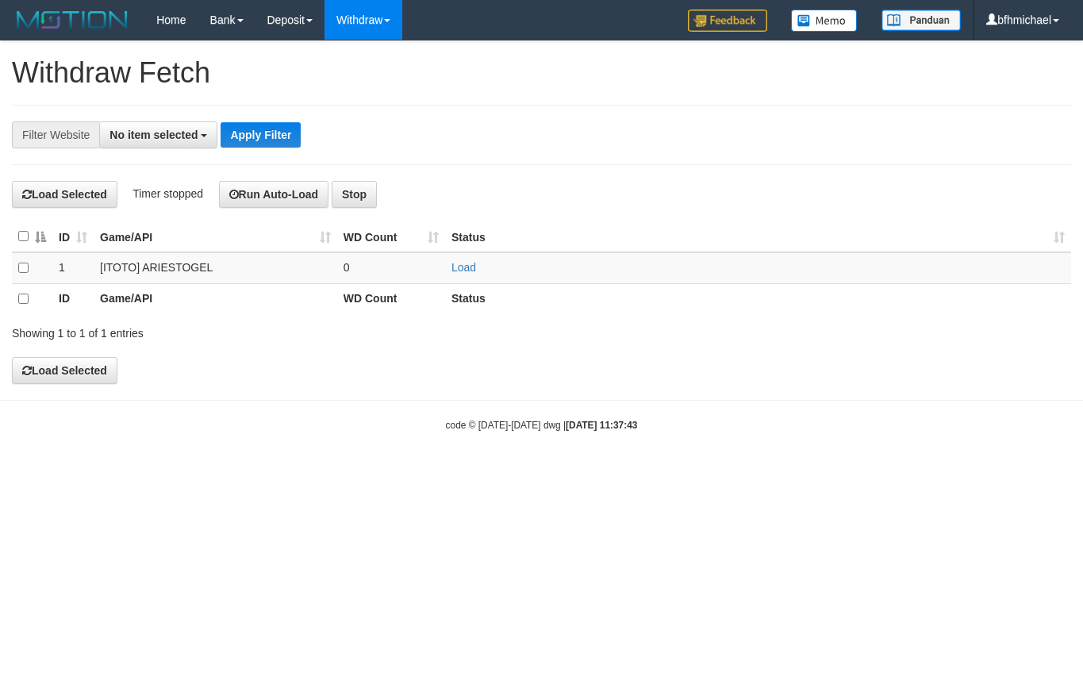
select select
click at [468, 268] on link "Load" at bounding box center [463, 267] width 25 height 13
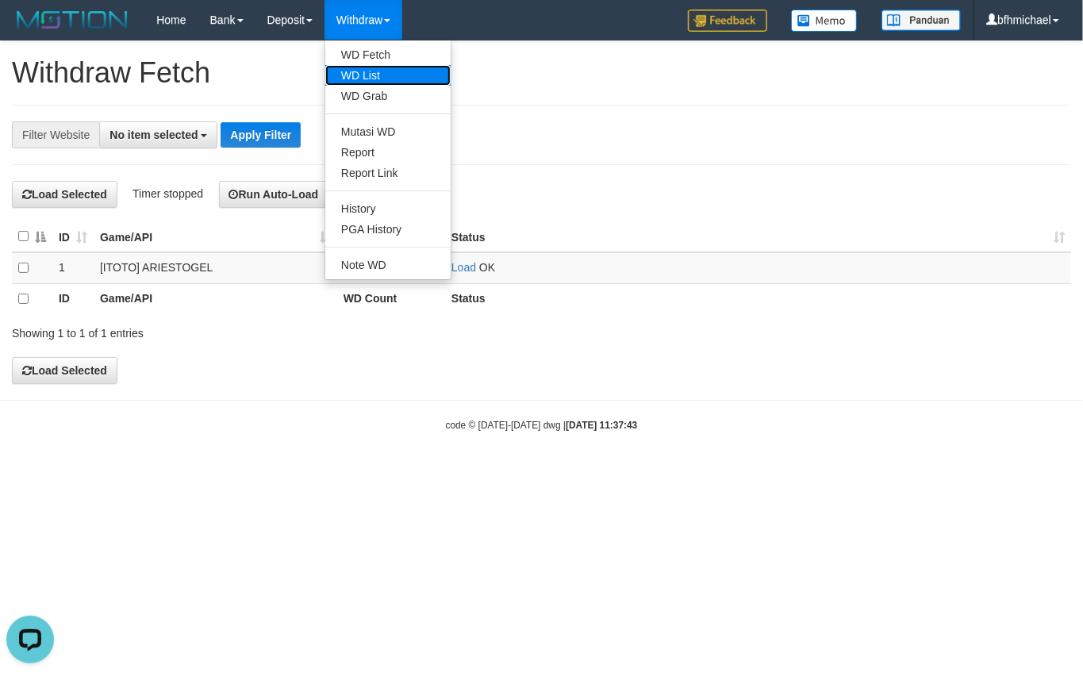
click at [369, 65] on link "WD List" at bounding box center [387, 75] width 125 height 21
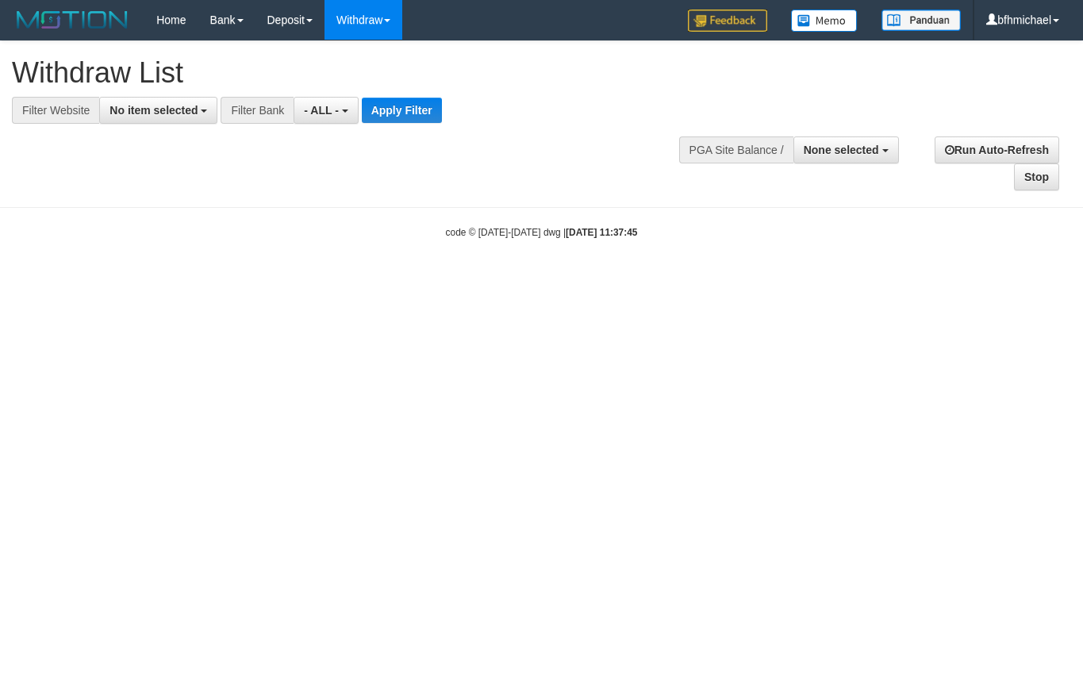
select select
click at [141, 105] on span "No item selected" at bounding box center [153, 110] width 88 height 13
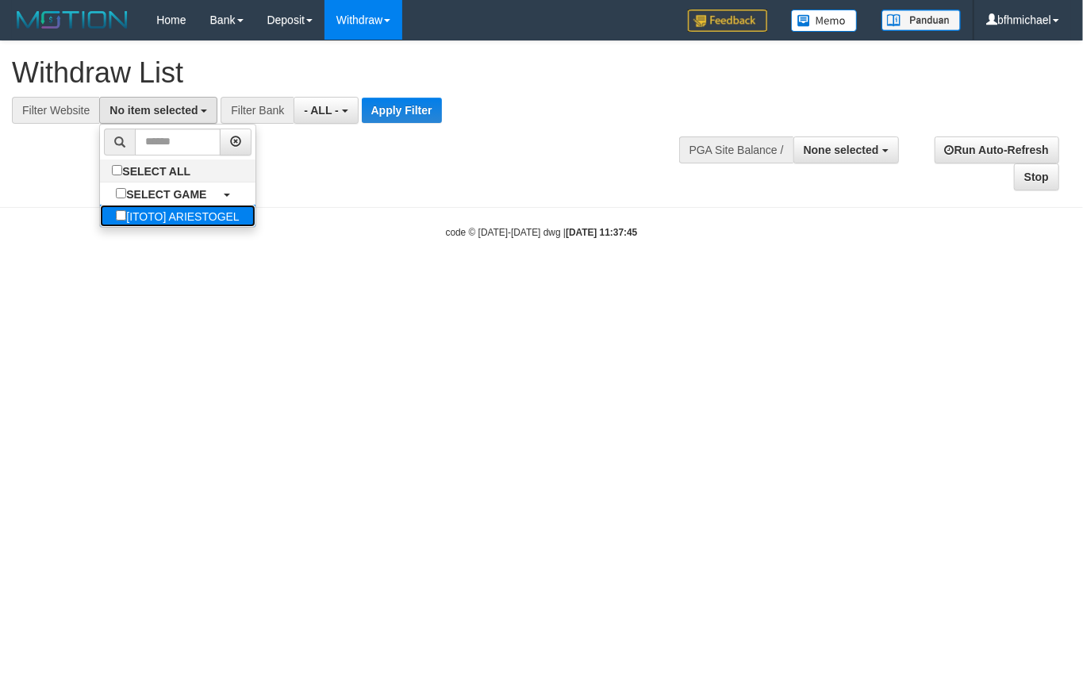
click at [137, 214] on label "[ITOTO] ARIESTOGEL" at bounding box center [177, 216] width 155 height 22
select select "***"
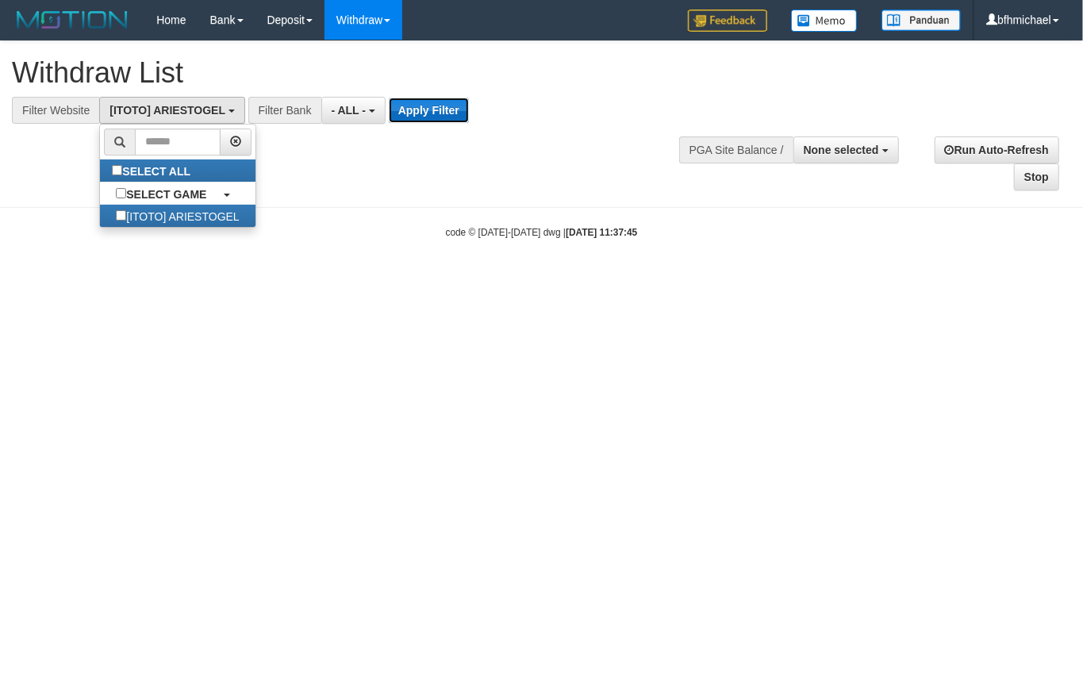
click at [419, 114] on button "Apply Filter" at bounding box center [429, 110] width 80 height 25
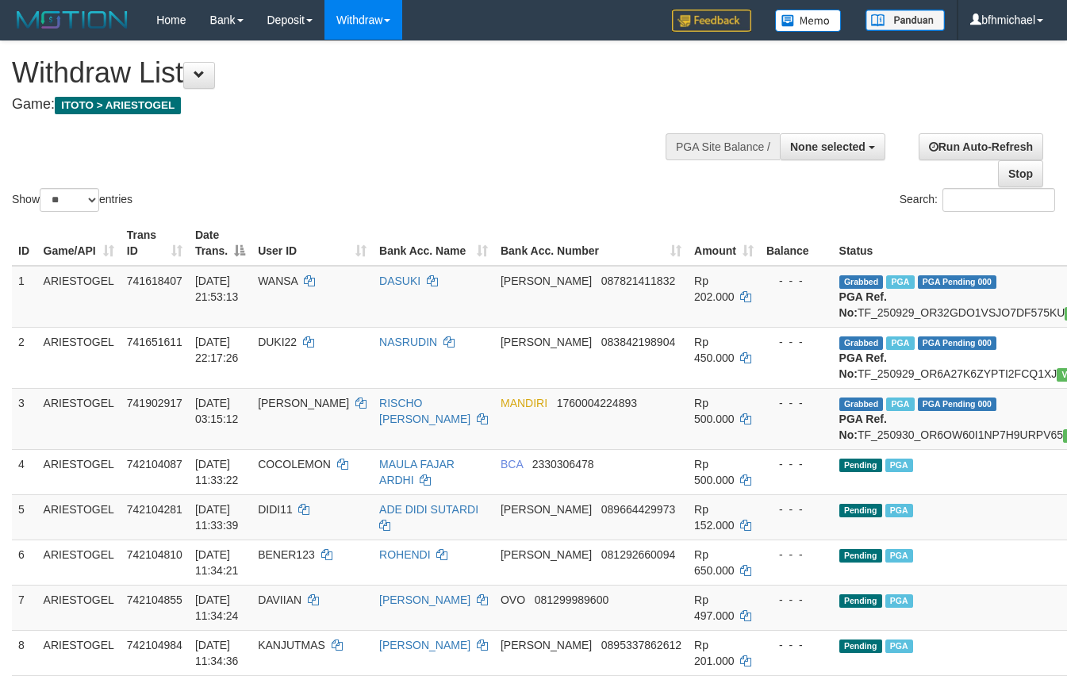
select select
select select "**"
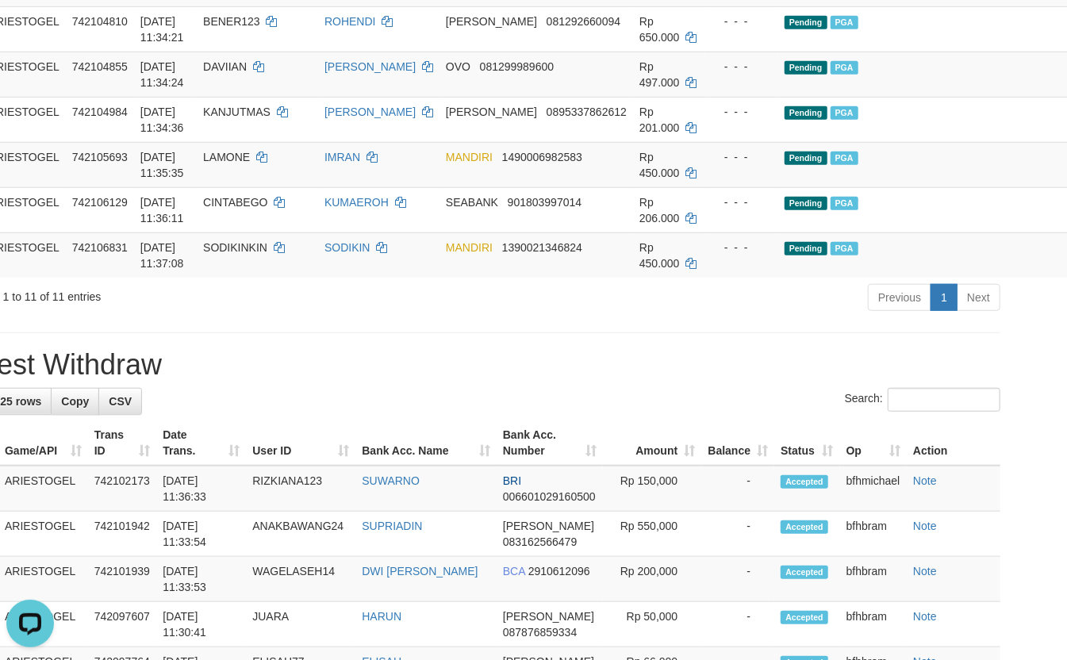
click at [309, 403] on div "**********" at bounding box center [478, 605] width 1067 height 2194
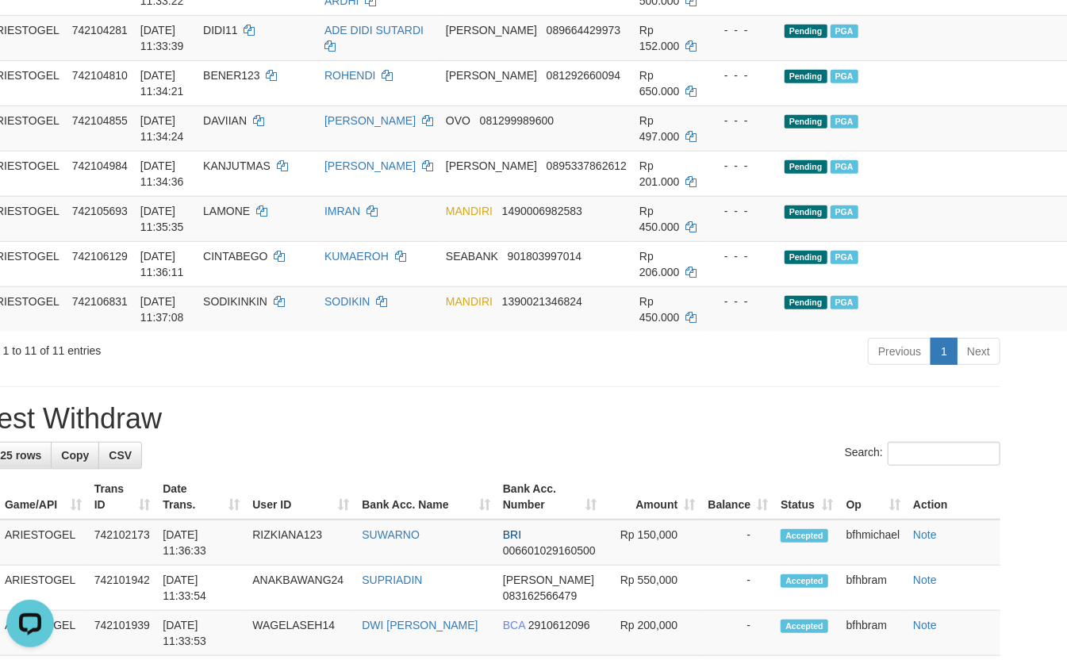
scroll to position [635, 55]
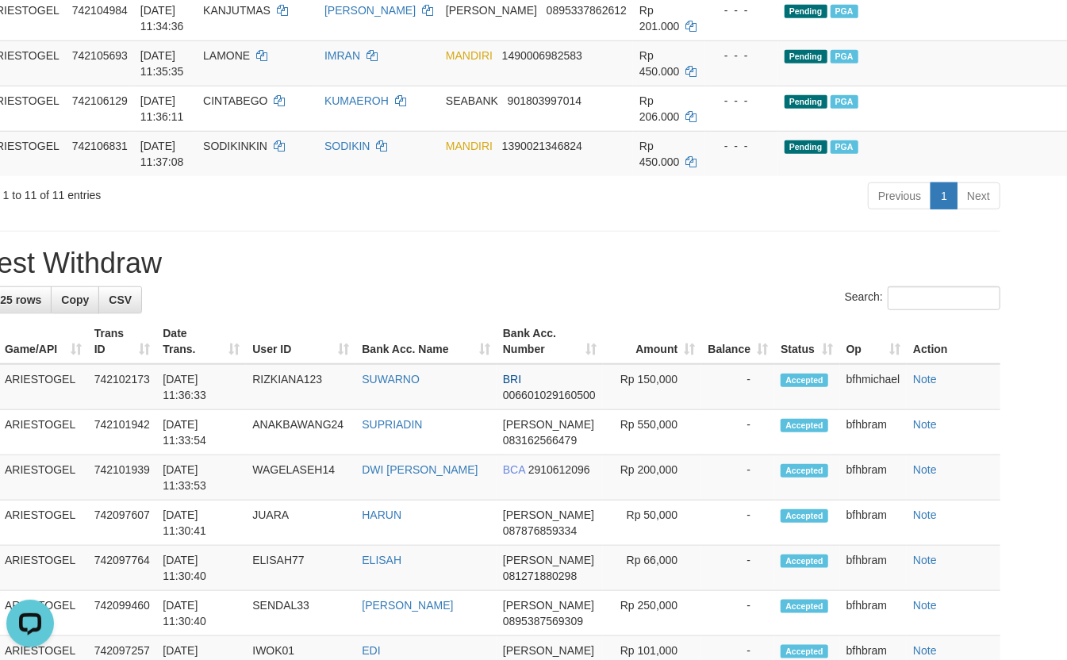
click at [322, 203] on div "Showing 1 to 11 of 11 entries" at bounding box center [167, 192] width 420 height 22
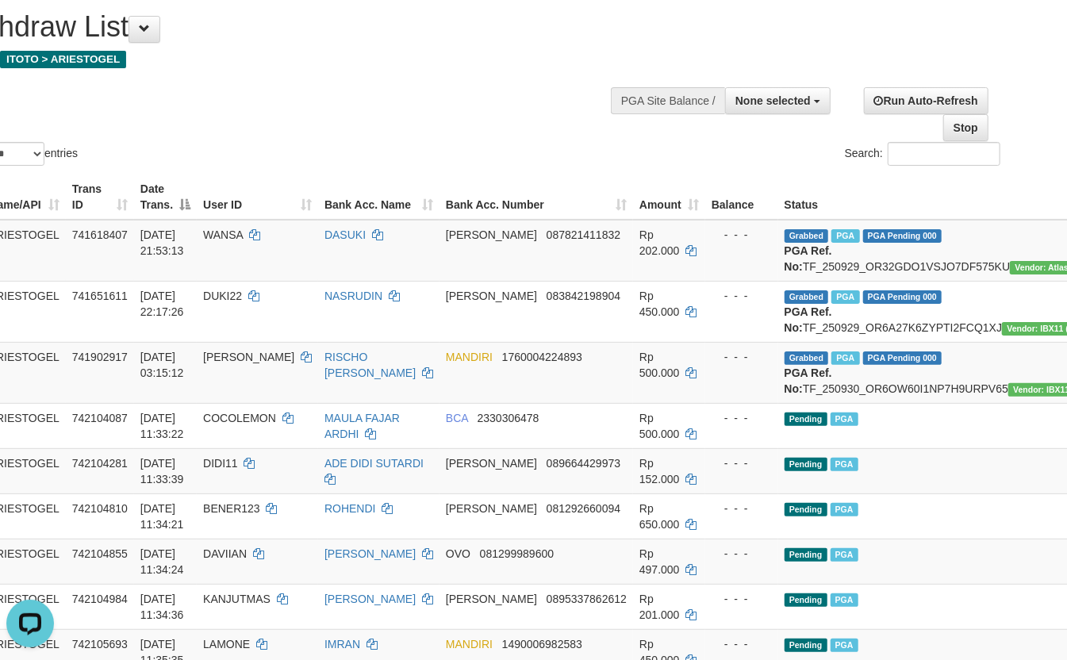
scroll to position [0, 55]
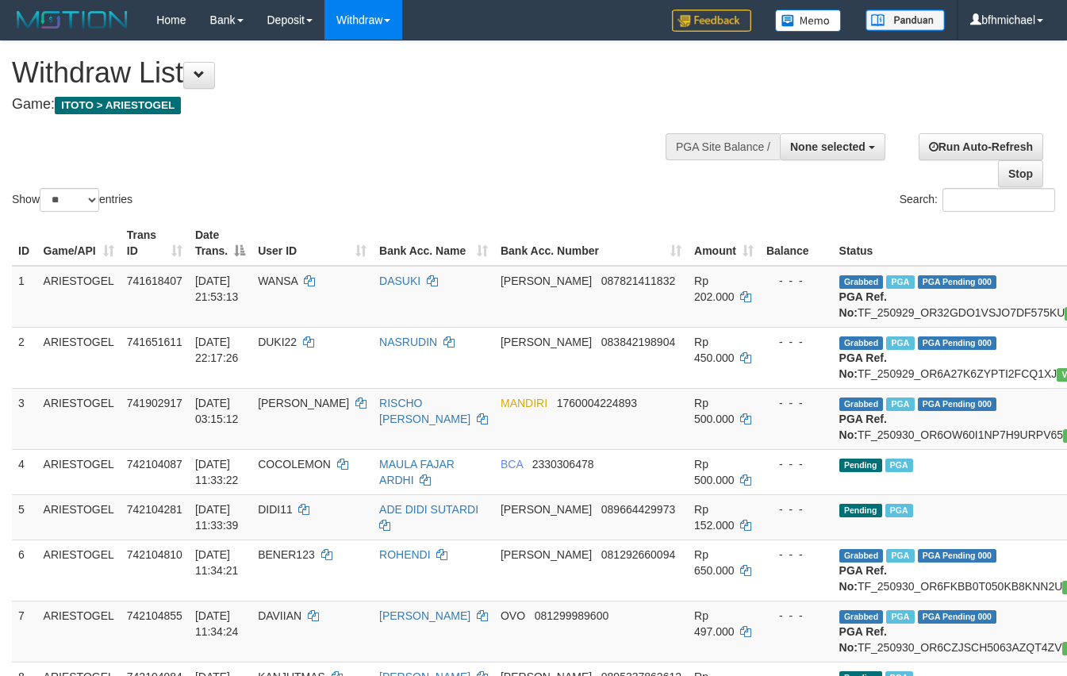
select select
select select "**"
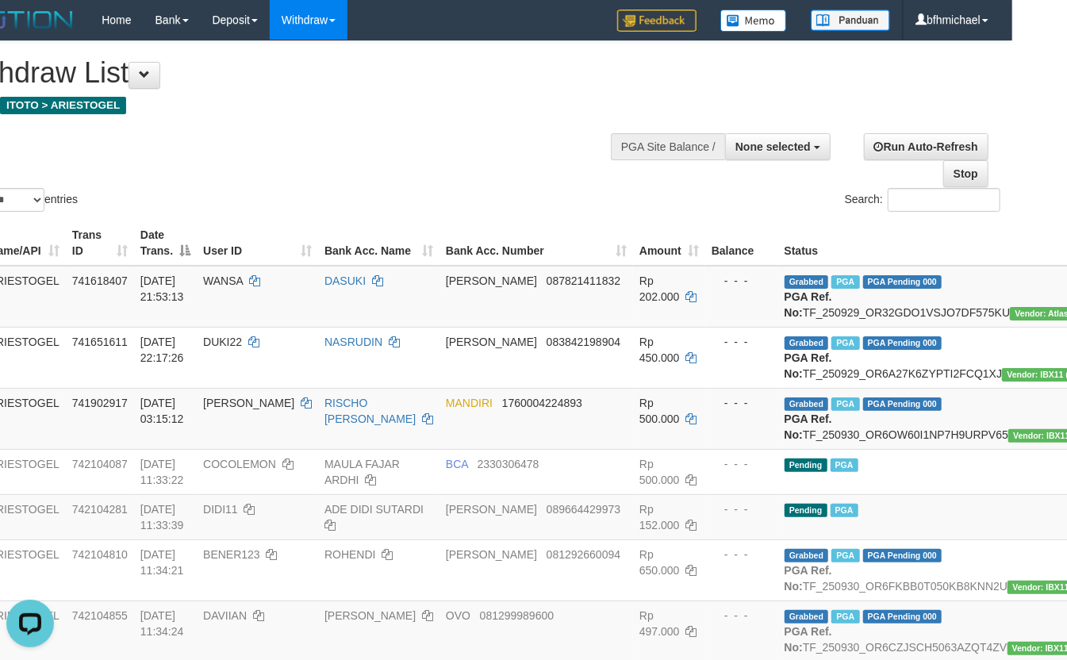
click at [297, 90] on div "Withdraw List Game: ITOTO > ARIESTOGEL" at bounding box center [299, 84] width 684 height 55
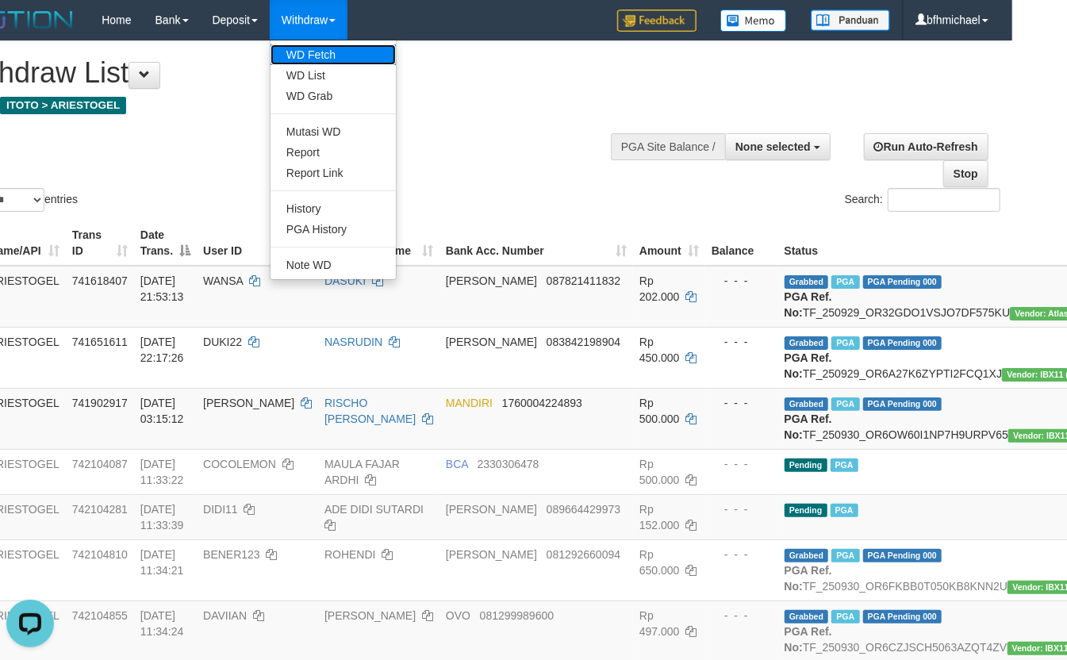
click at [321, 57] on link "WD Fetch" at bounding box center [332, 54] width 125 height 21
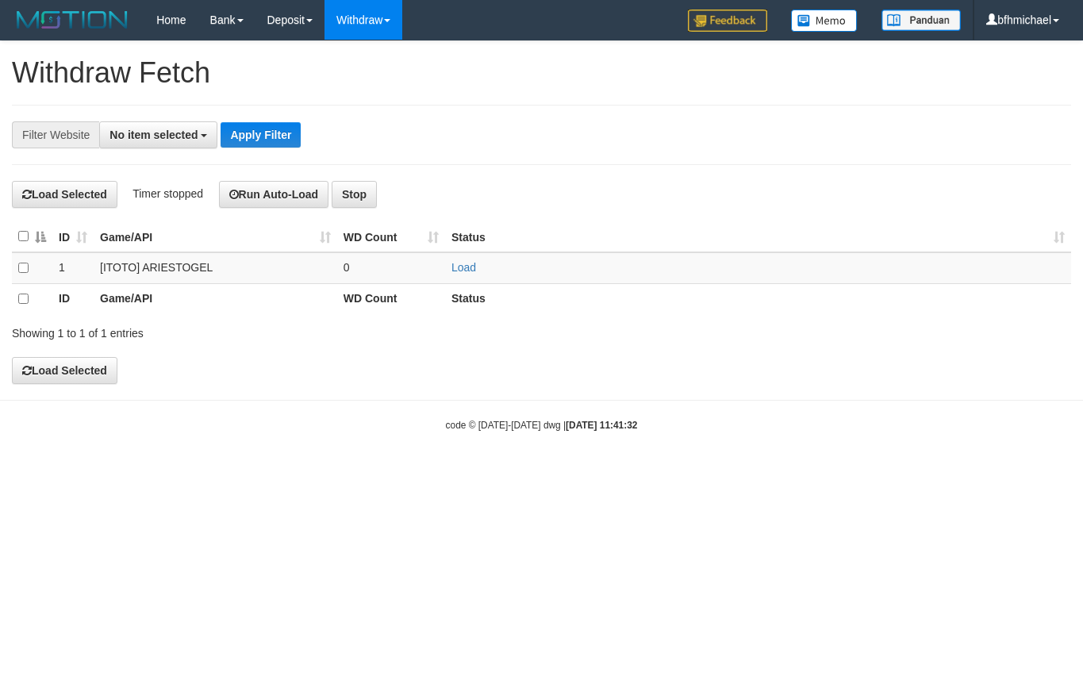
select select
drag, startPoint x: 471, startPoint y: 265, endPoint x: 458, endPoint y: 245, distance: 23.5
click at [470, 265] on link "Load" at bounding box center [463, 267] width 25 height 13
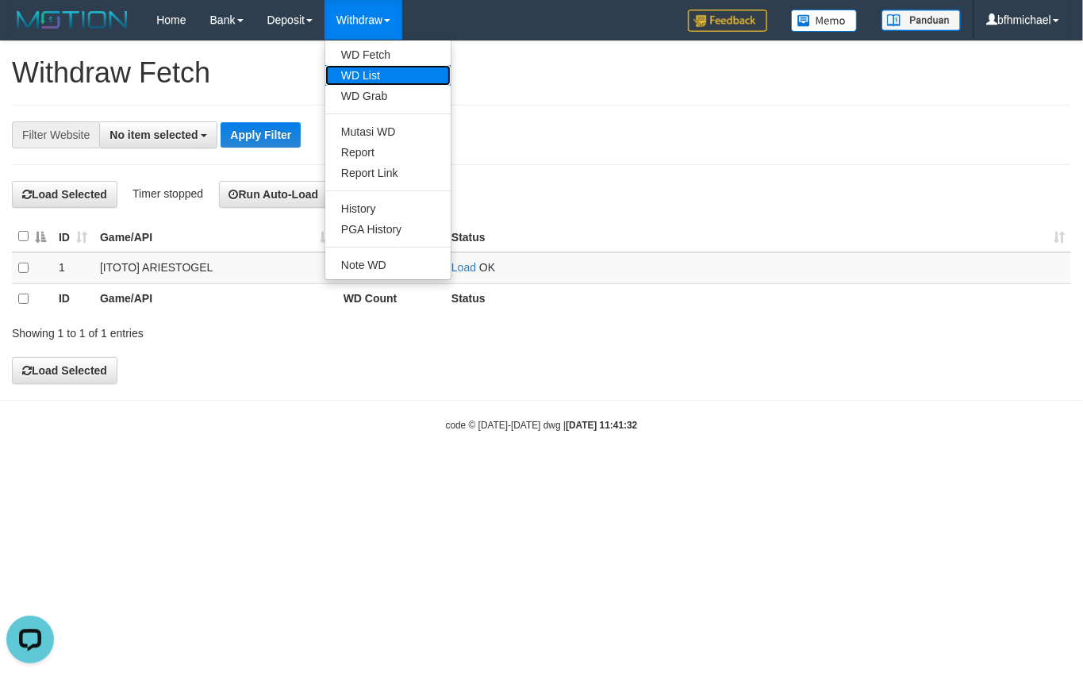
click at [357, 79] on link "WD List" at bounding box center [387, 75] width 125 height 21
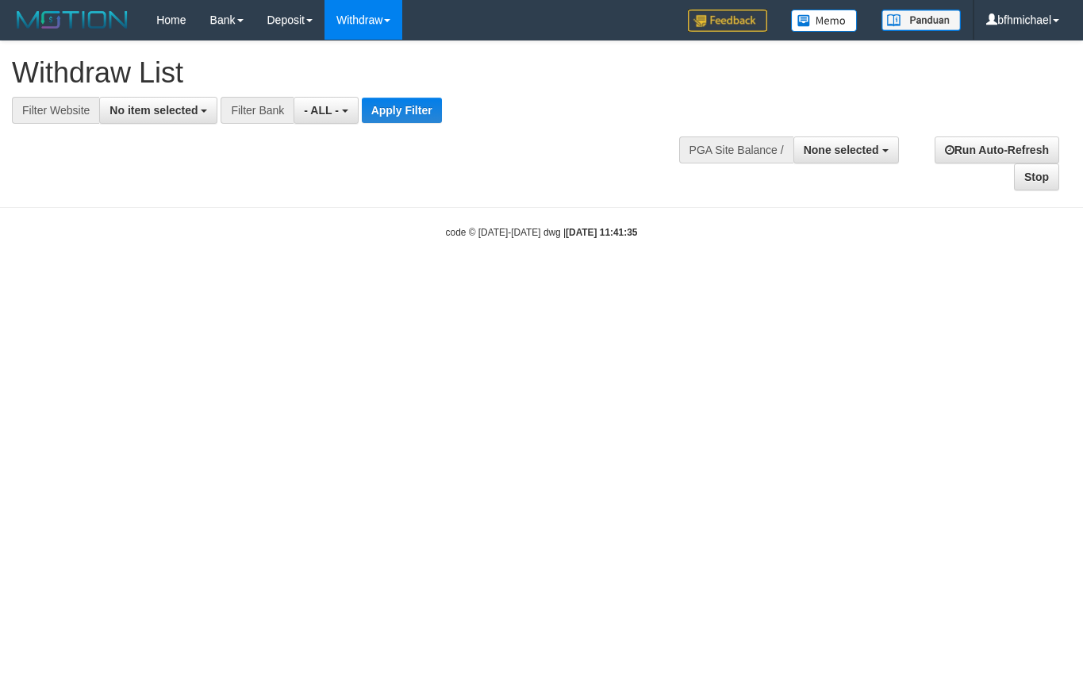
select select
click at [144, 111] on span "No item selected" at bounding box center [153, 110] width 88 height 13
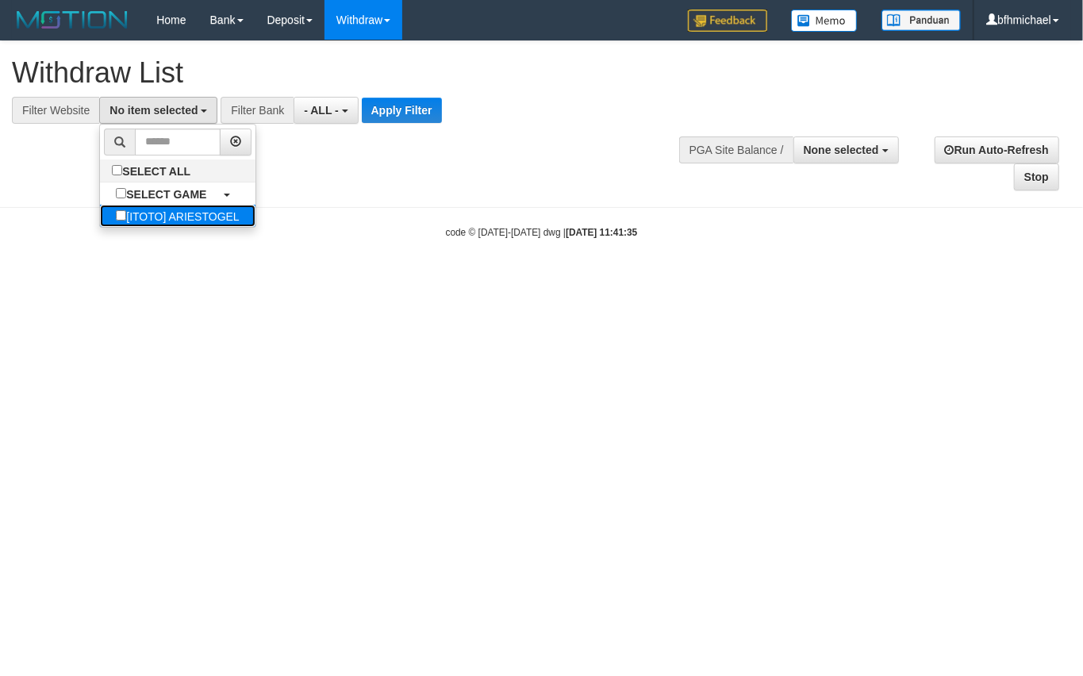
click at [144, 213] on label "[ITOTO] ARIESTOGEL" at bounding box center [177, 216] width 155 height 22
select select "***"
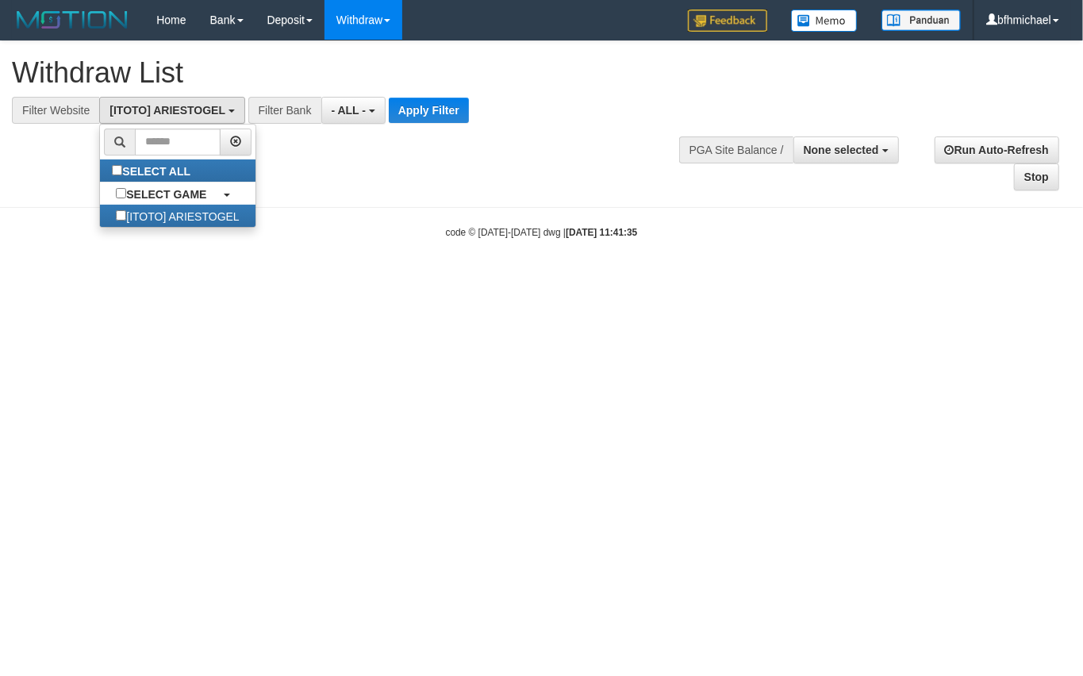
scroll to position [13, 0]
click at [381, 127] on div "**********" at bounding box center [541, 116] width 1083 height 150
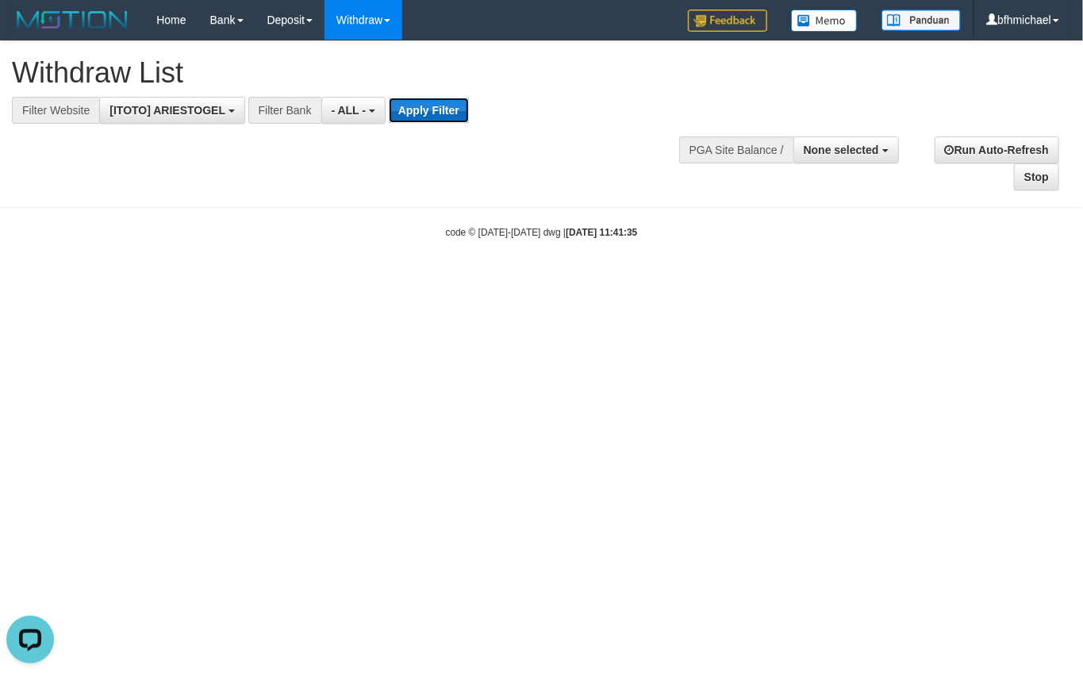
scroll to position [0, 0]
click at [410, 115] on button "Apply Filter" at bounding box center [429, 110] width 80 height 25
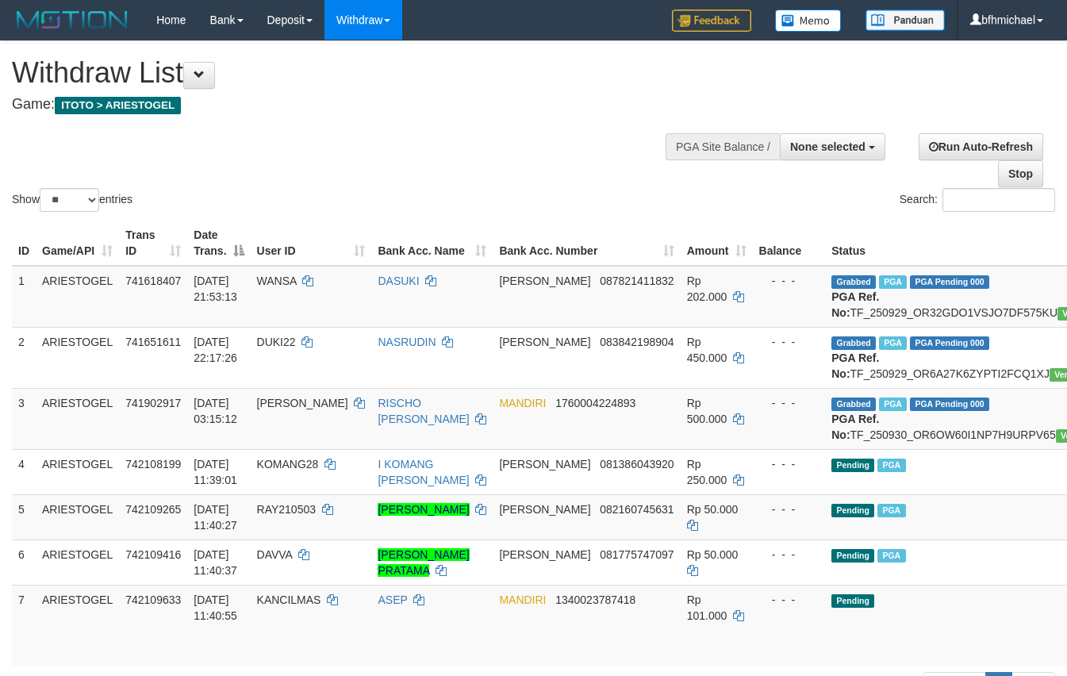
select select
select select "**"
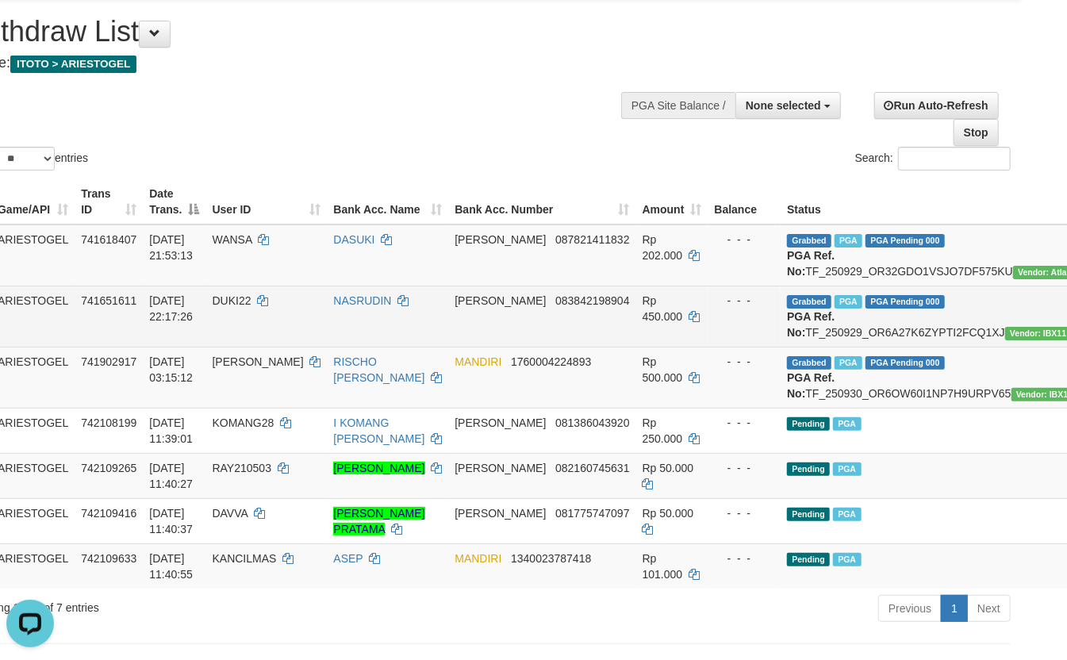
scroll to position [0, 44]
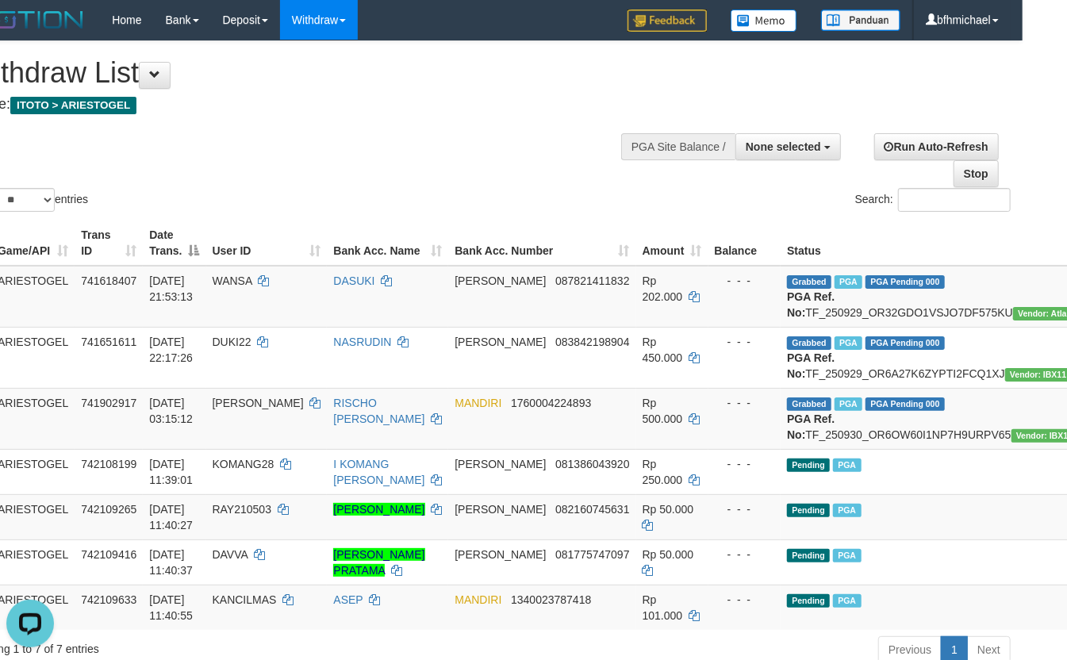
click at [236, 159] on div "Show ** ** ** *** entries Search:" at bounding box center [489, 128] width 1067 height 174
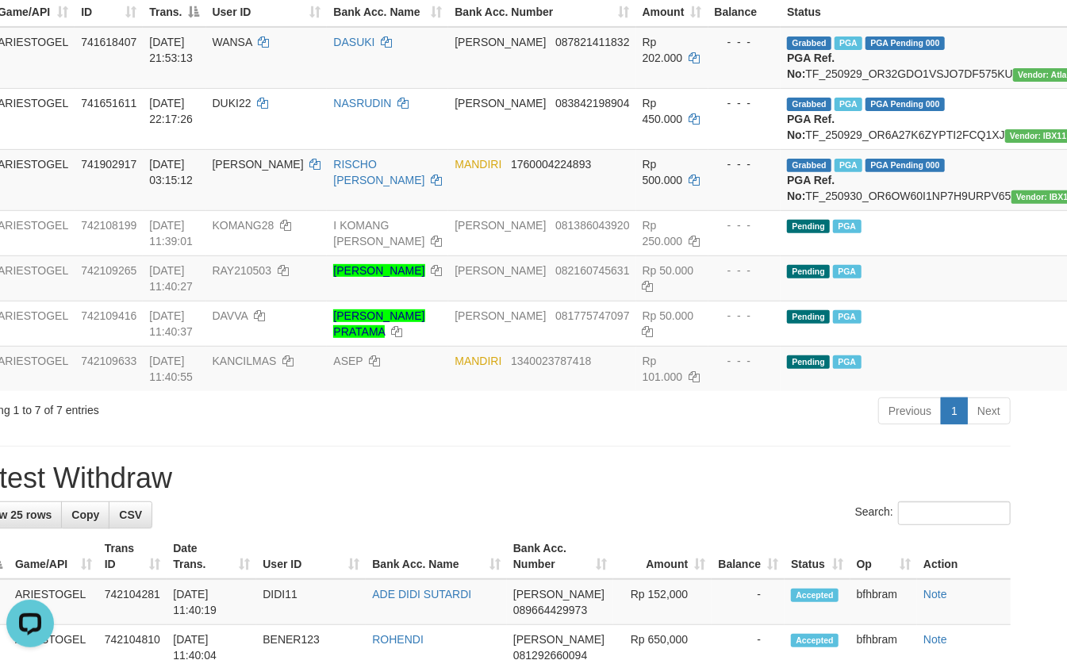
scroll to position [0, 44]
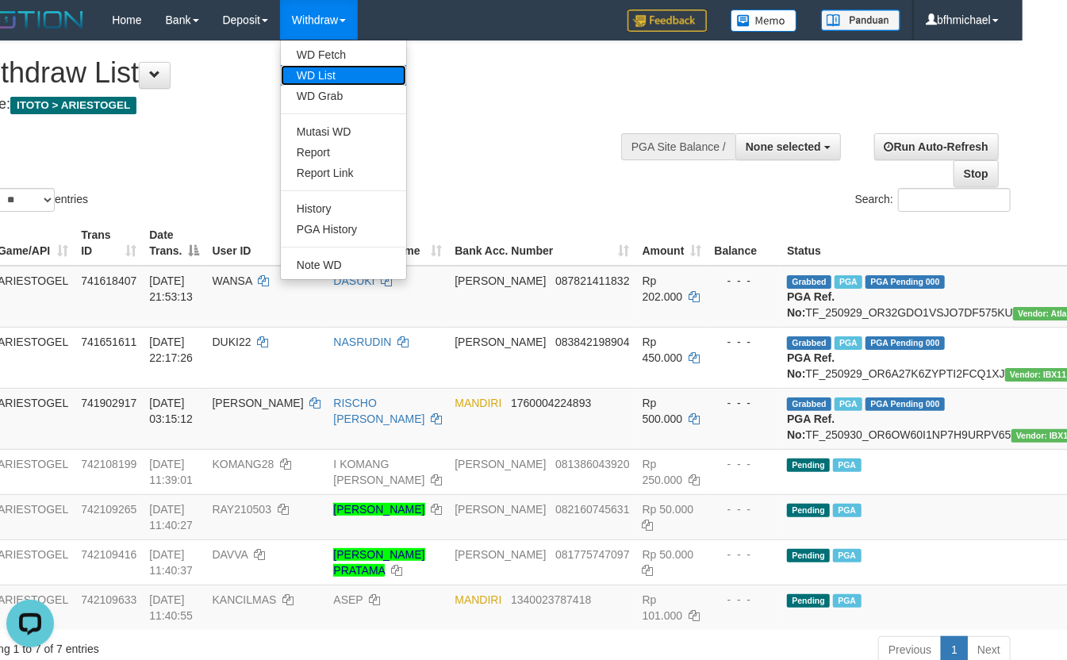
click at [335, 65] on link "WD List" at bounding box center [343, 75] width 125 height 21
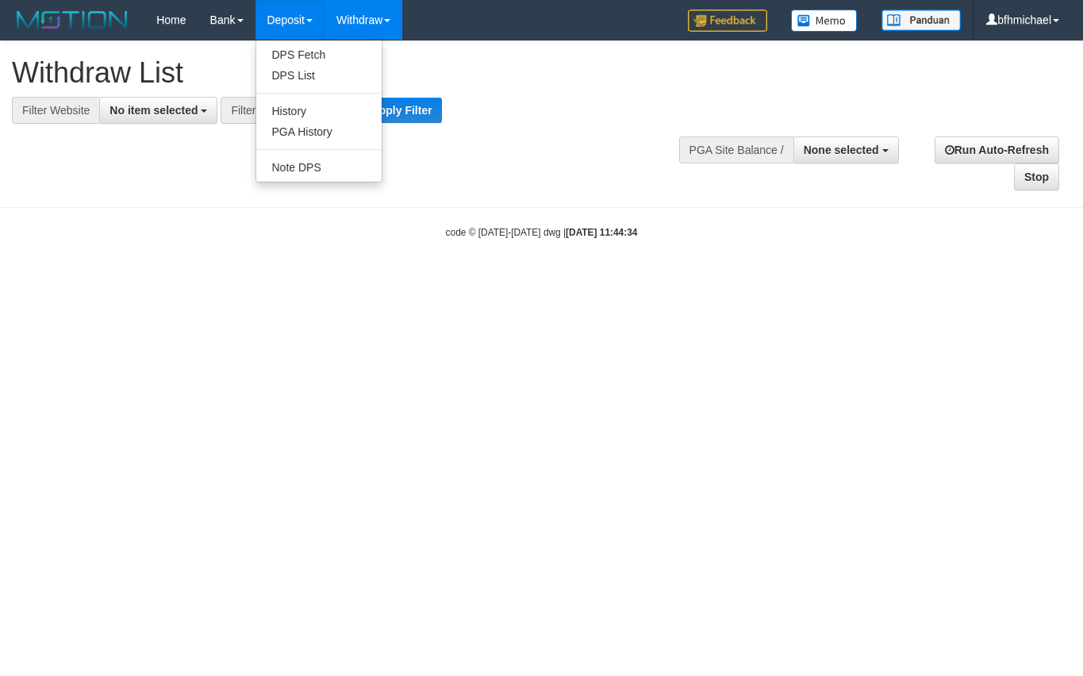
select select
click at [328, 52] on link "DPS Fetch" at bounding box center [318, 54] width 125 height 21
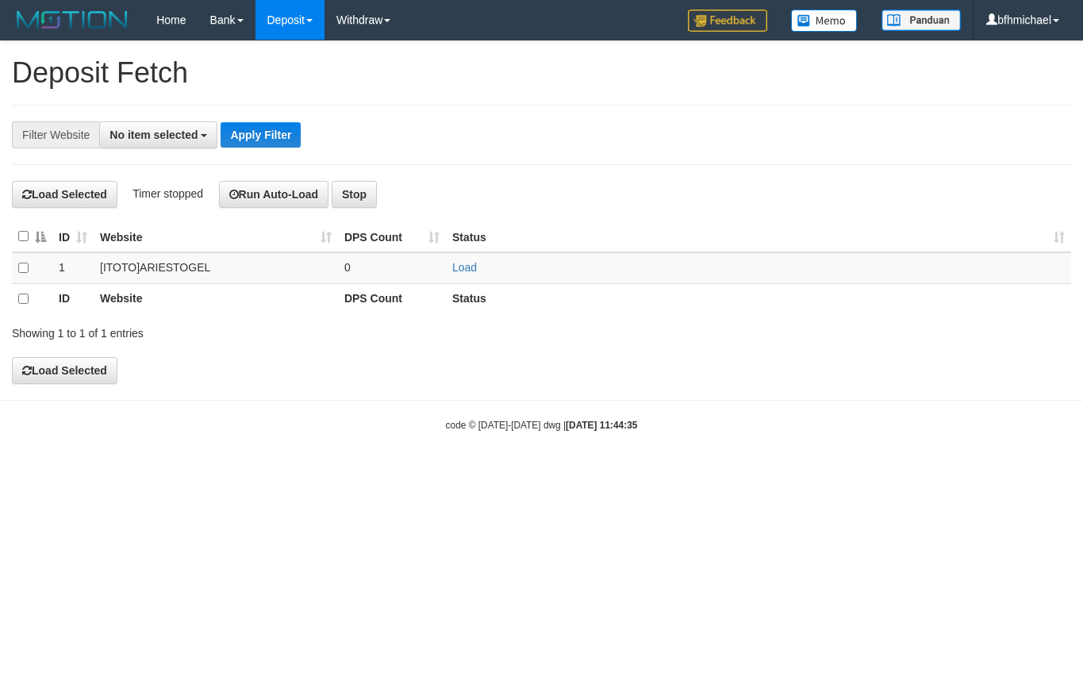
select select
click at [160, 118] on div "**********" at bounding box center [541, 135] width 1059 height 60
click at [458, 267] on link "Load" at bounding box center [464, 267] width 25 height 13
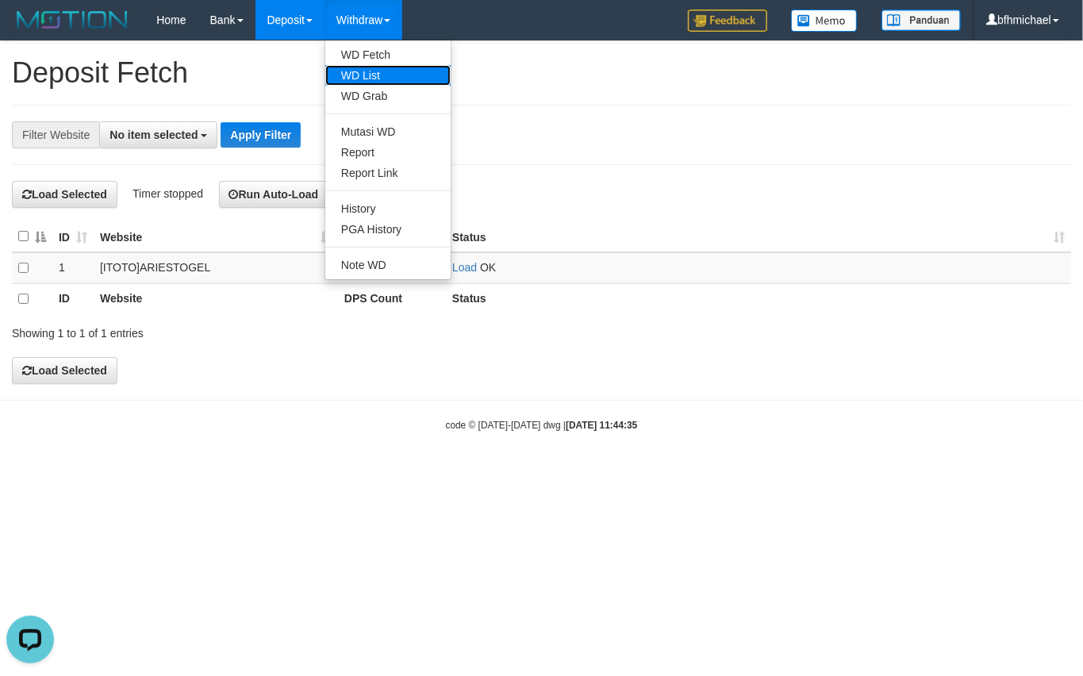
click at [378, 73] on link "WD List" at bounding box center [387, 75] width 125 height 21
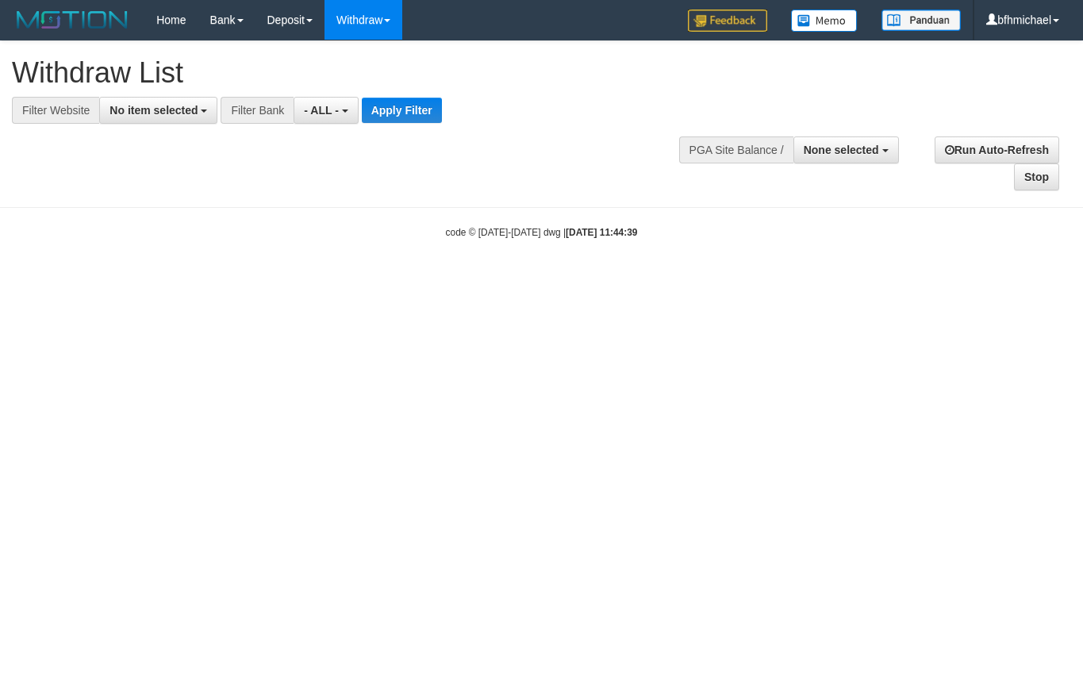
select select
click at [188, 115] on span "No item selected" at bounding box center [153, 110] width 88 height 13
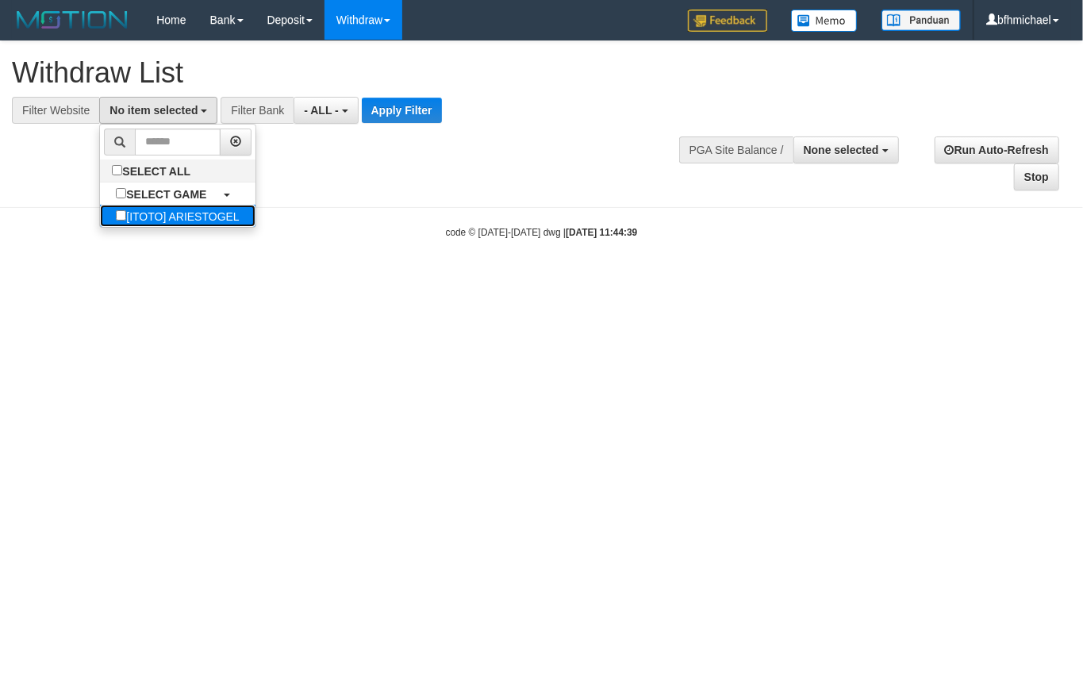
click at [170, 227] on label "[ITOTO] ARIESTOGEL" at bounding box center [177, 216] width 155 height 22
select select "***"
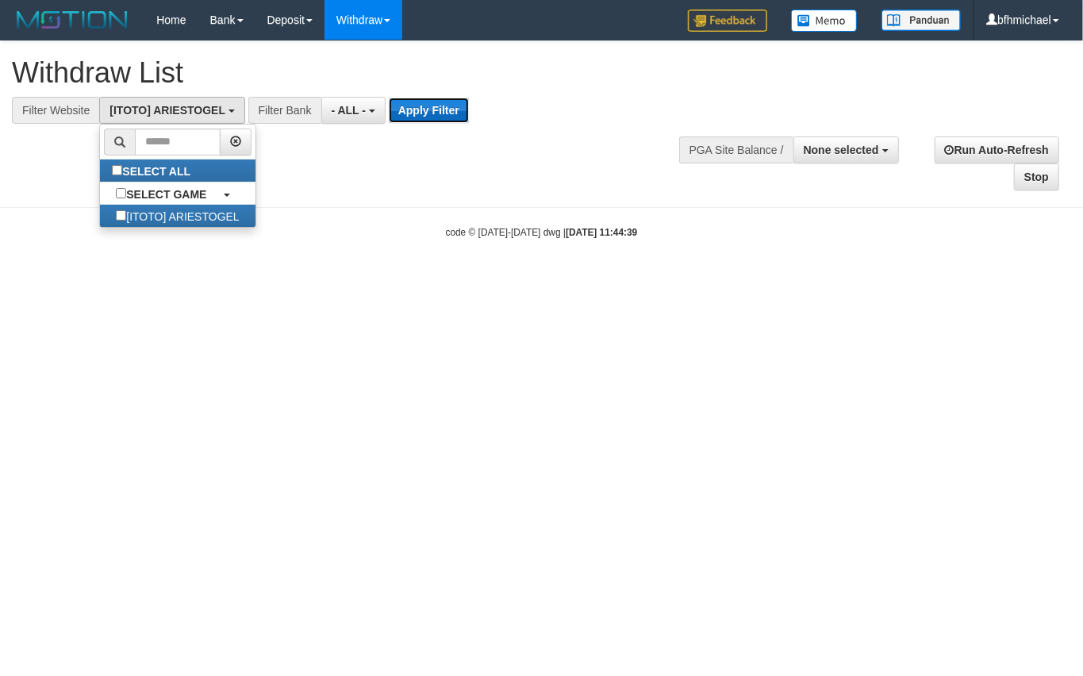
click at [416, 121] on button "Apply Filter" at bounding box center [429, 110] width 80 height 25
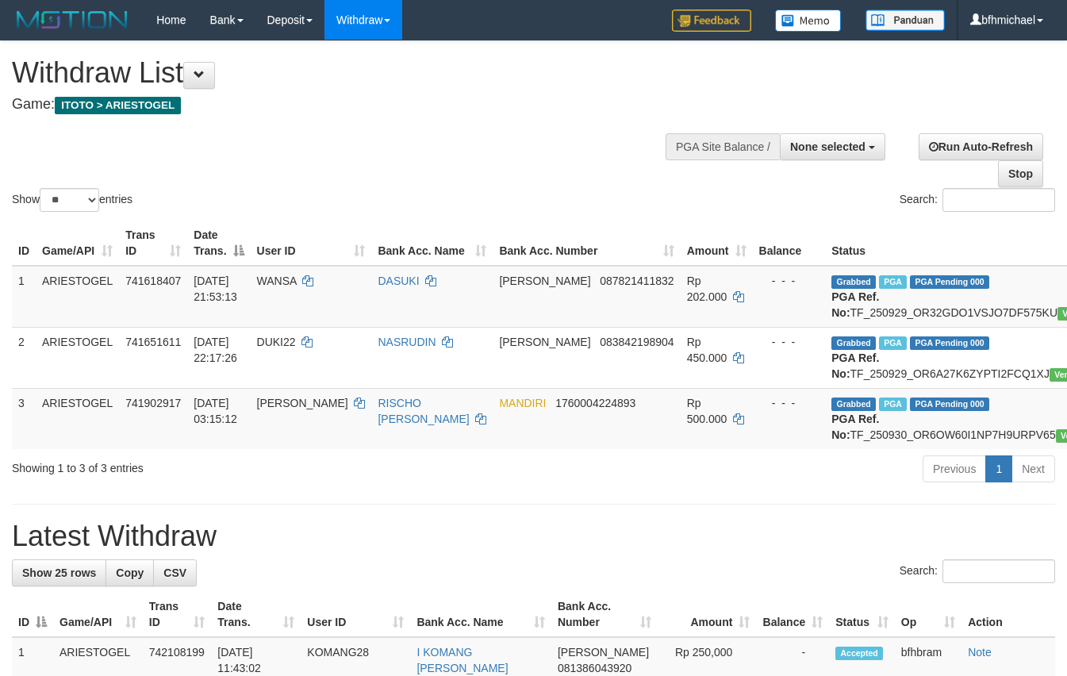
select select
select select "**"
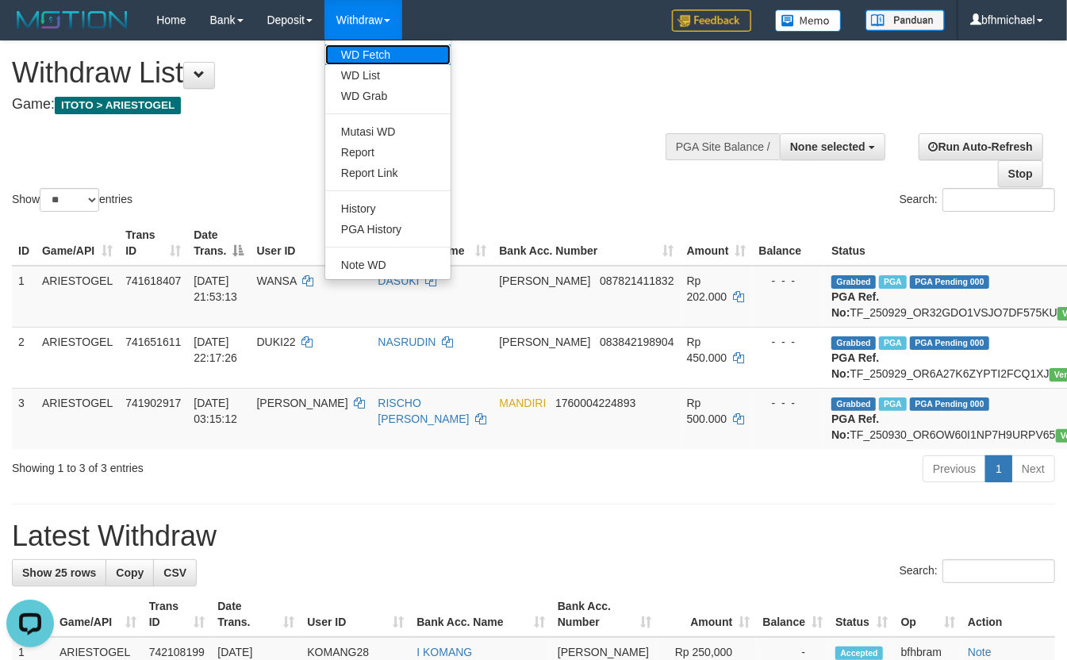
click at [373, 52] on link "WD Fetch" at bounding box center [387, 54] width 125 height 21
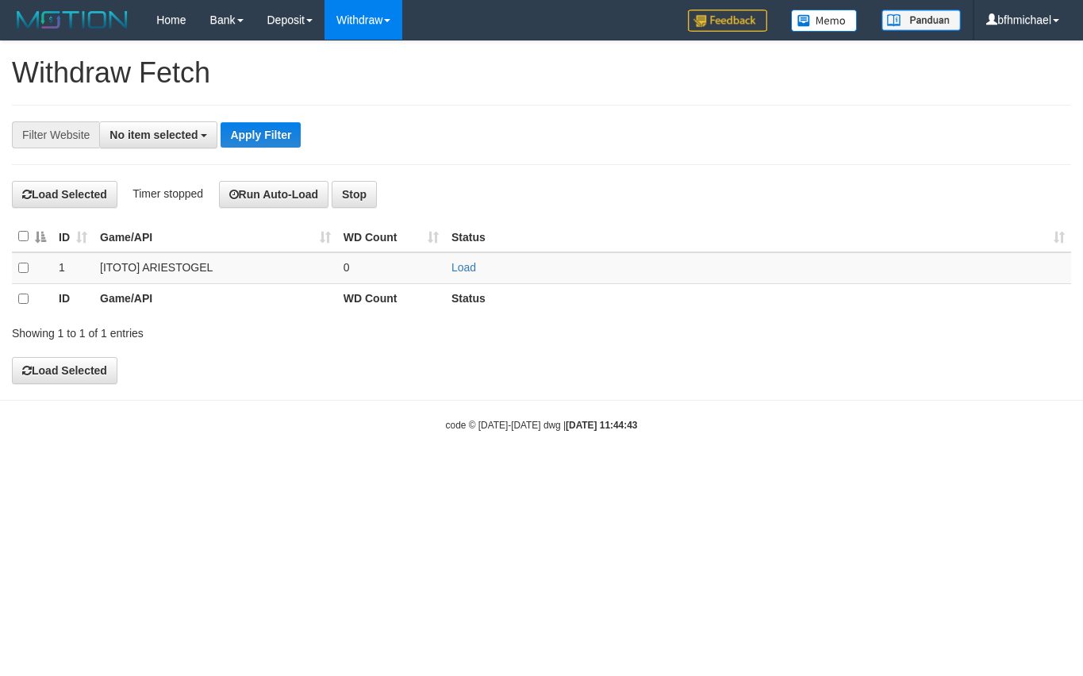
select select
click at [470, 265] on link "Load" at bounding box center [463, 267] width 25 height 13
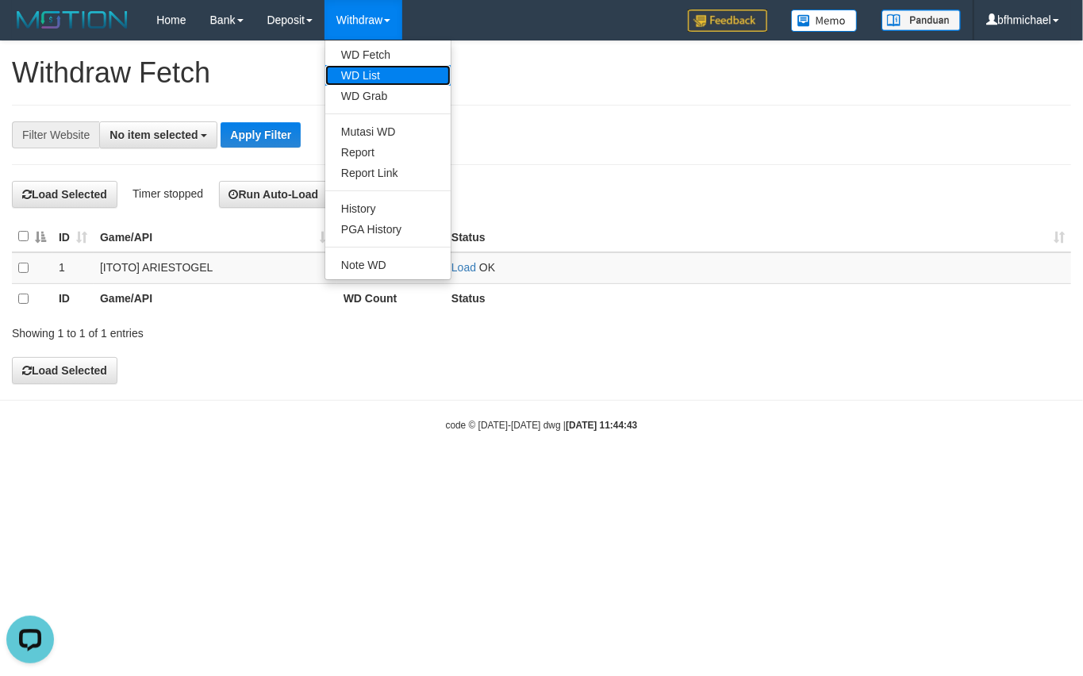
click at [358, 76] on link "WD List" at bounding box center [387, 75] width 125 height 21
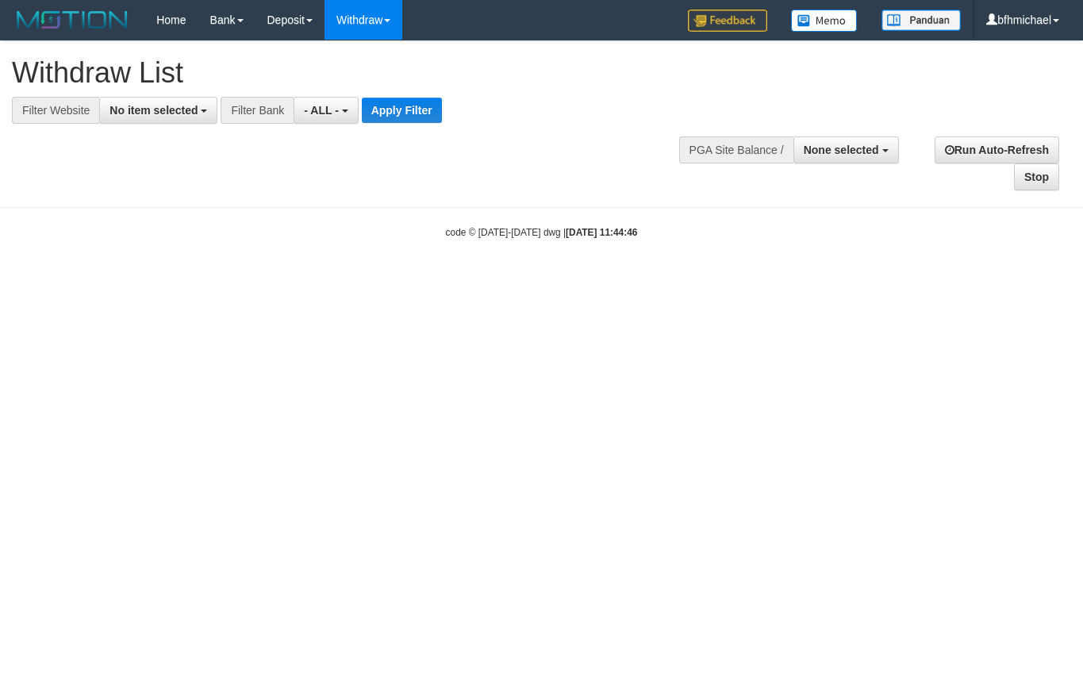
select select
click at [148, 116] on span "No item selected" at bounding box center [153, 110] width 88 height 13
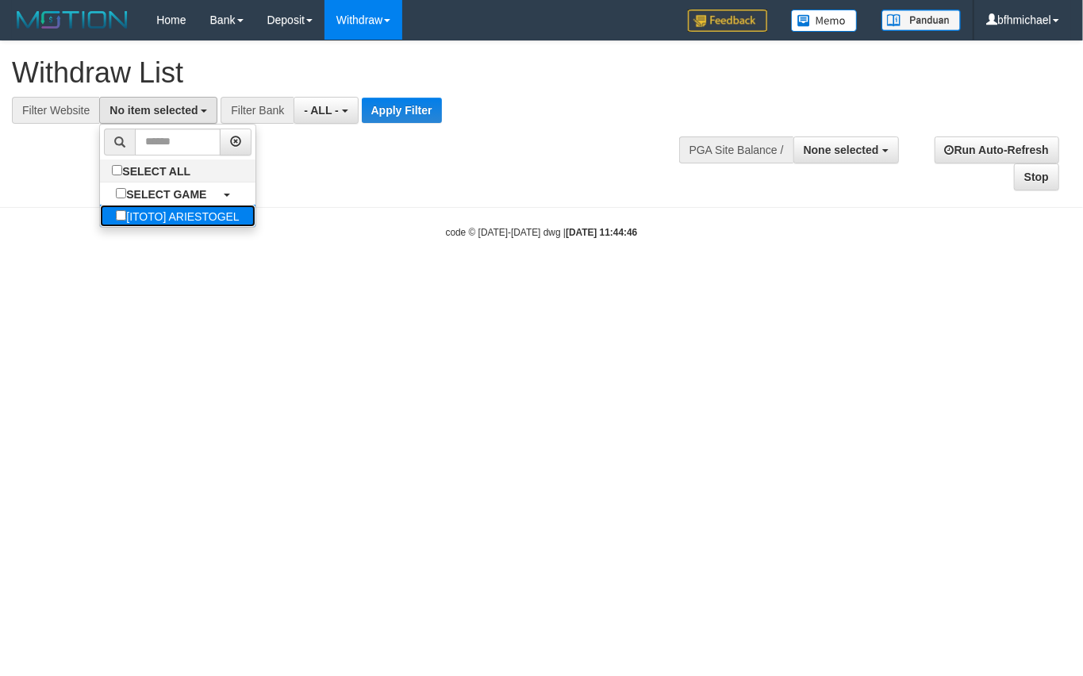
click at [146, 220] on label "[ITOTO] ARIESTOGEL" at bounding box center [177, 216] width 155 height 22
select select "***"
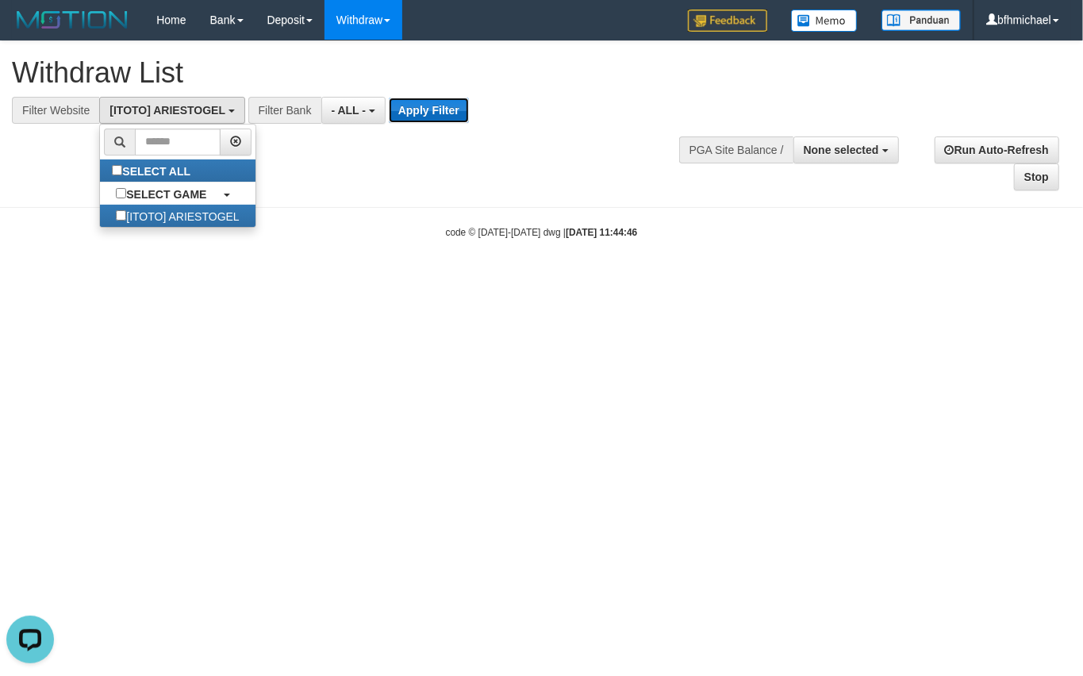
click at [454, 117] on button "Apply Filter" at bounding box center [429, 110] width 80 height 25
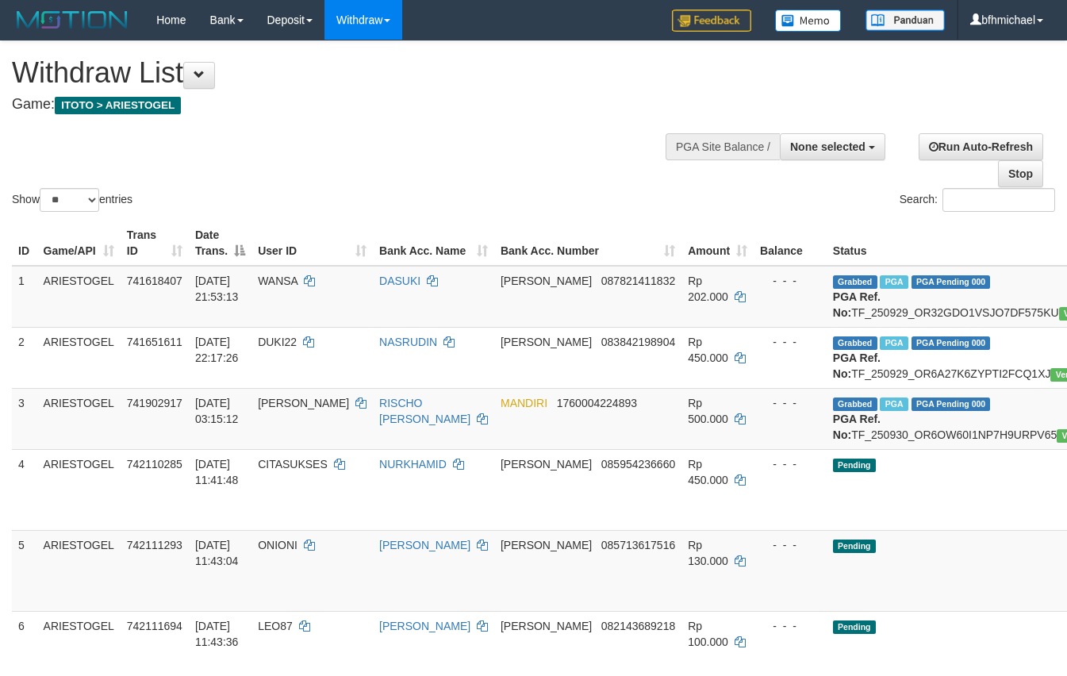
select select
select select "**"
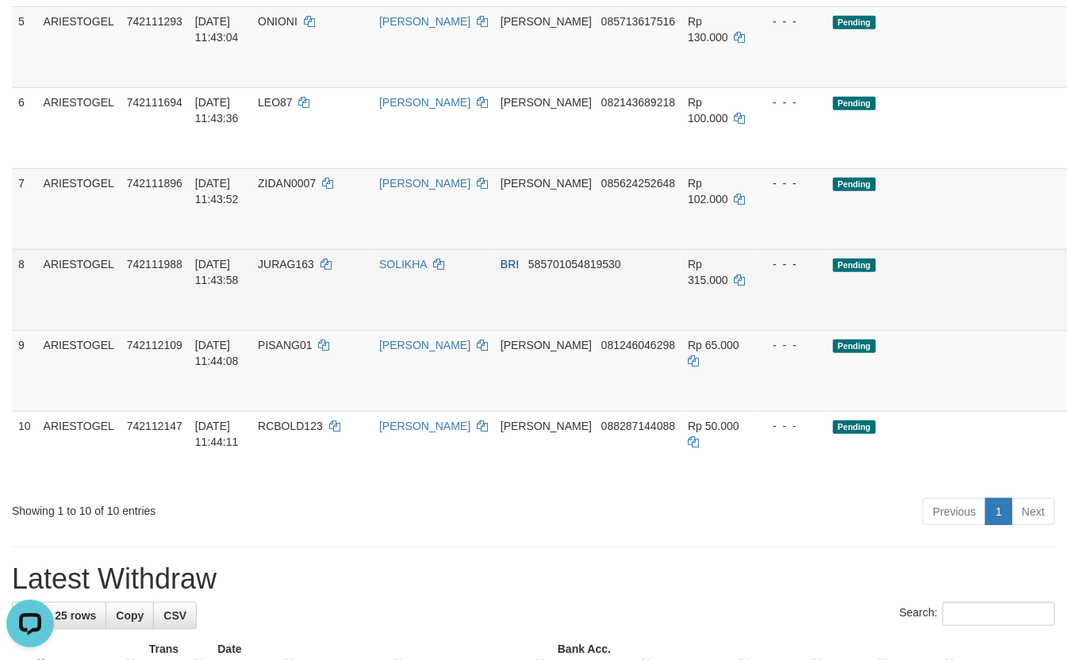
scroll to position [523, 55]
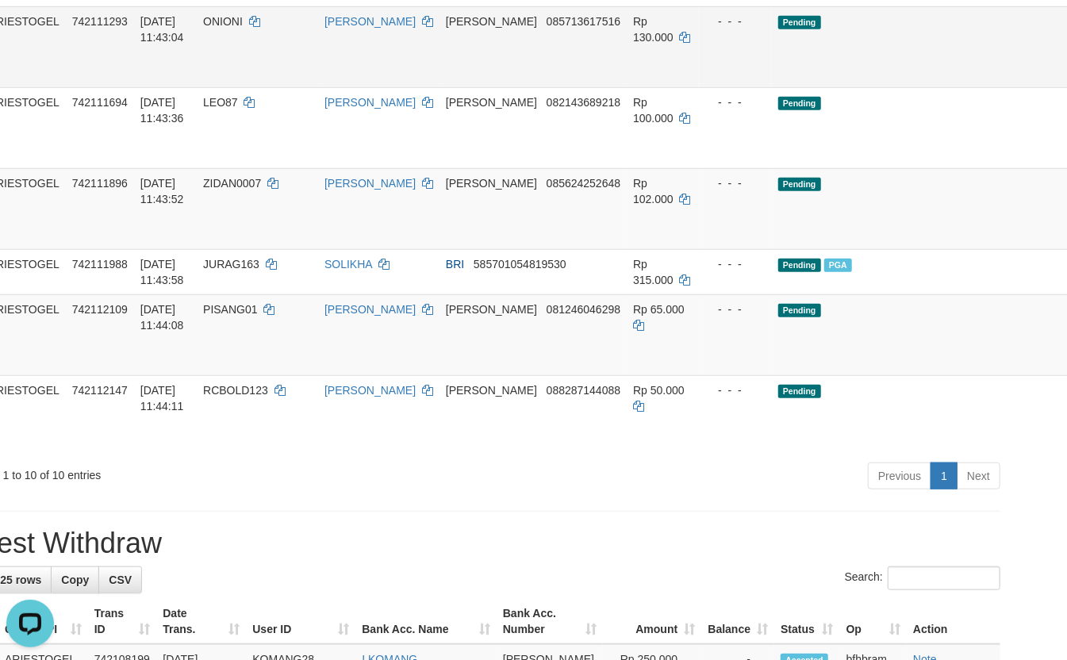
click at [318, 87] on td "[PERSON_NAME]" at bounding box center [378, 46] width 121 height 81
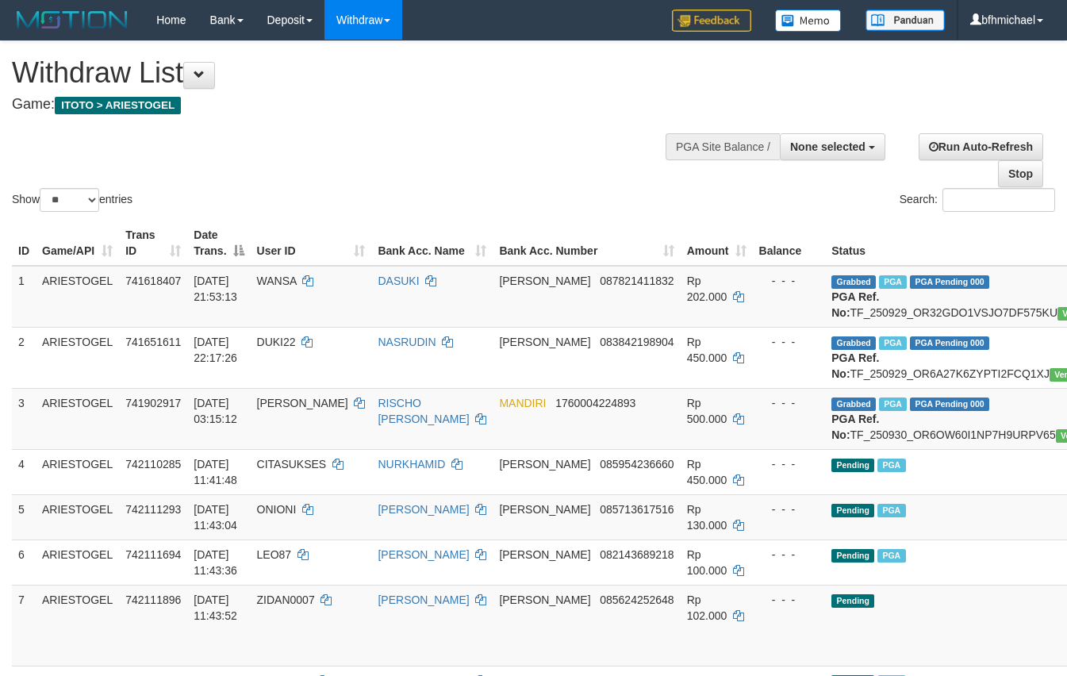
select select
select select "**"
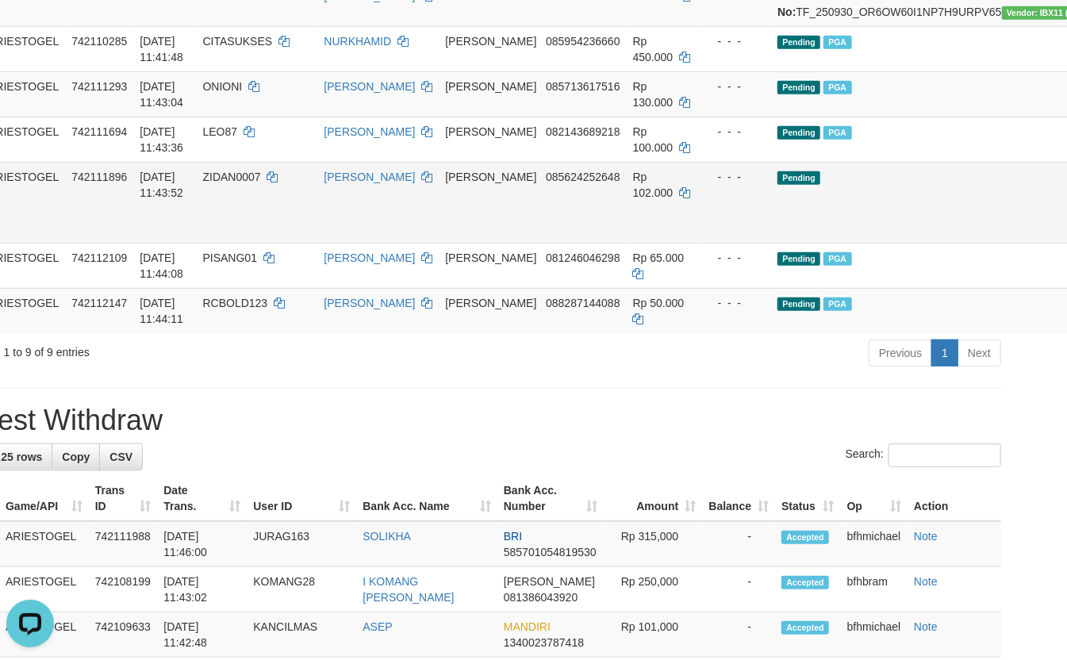
click at [226, 243] on td "ZIDAN0007" at bounding box center [257, 202] width 121 height 81
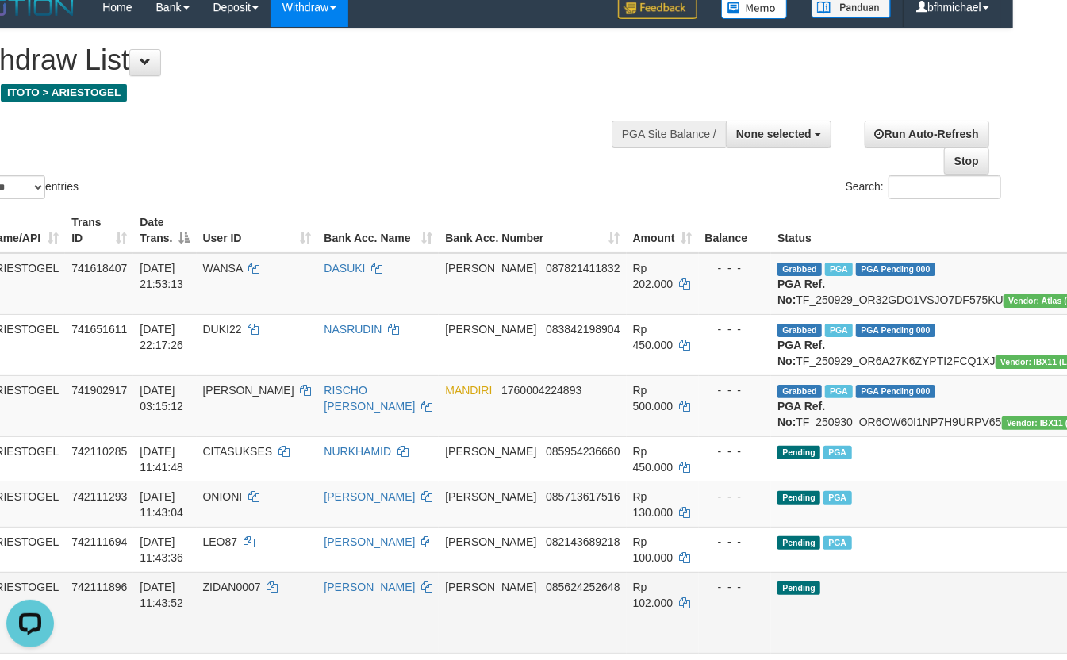
scroll to position [0, 54]
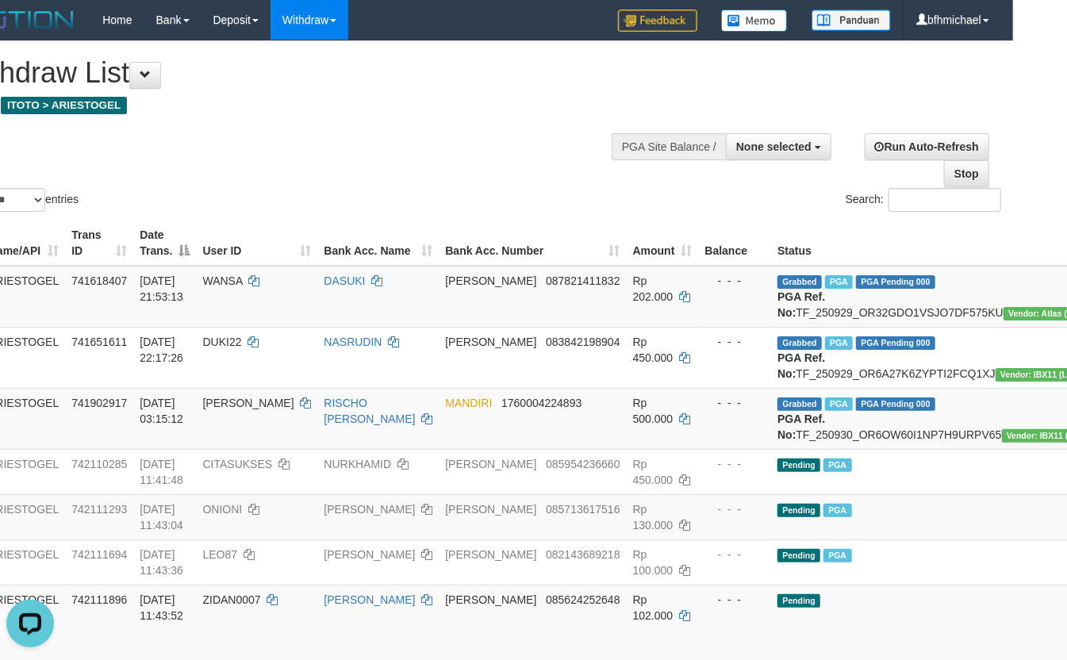
click at [289, 140] on div "Show ** ** ** *** entries Search:" at bounding box center [479, 128] width 1067 height 174
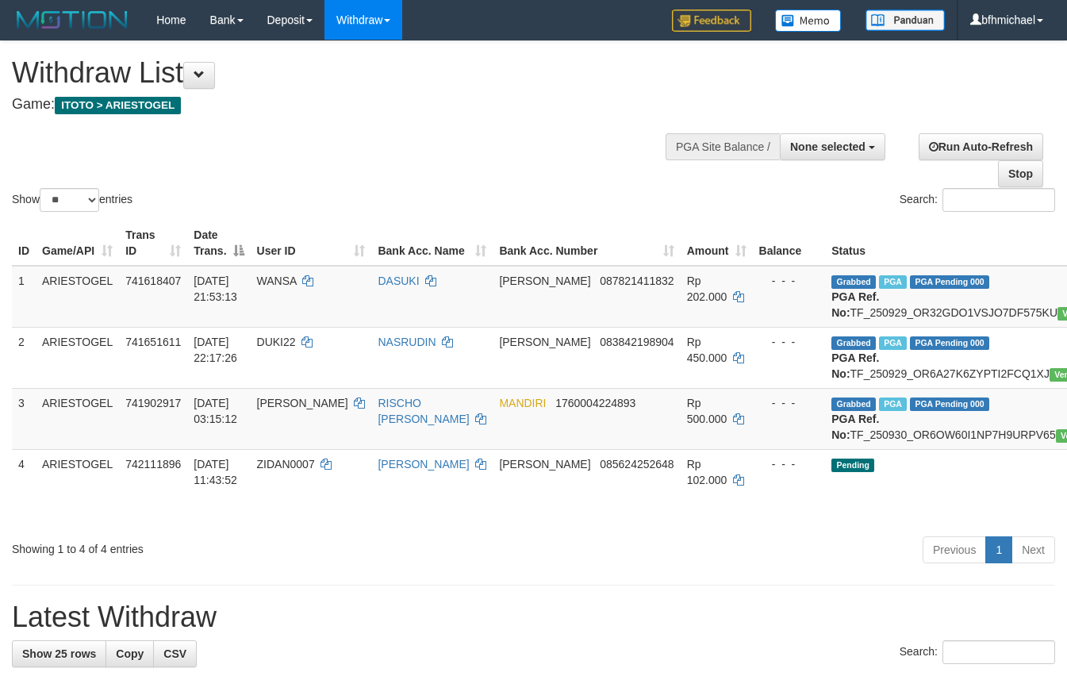
select select
select select "**"
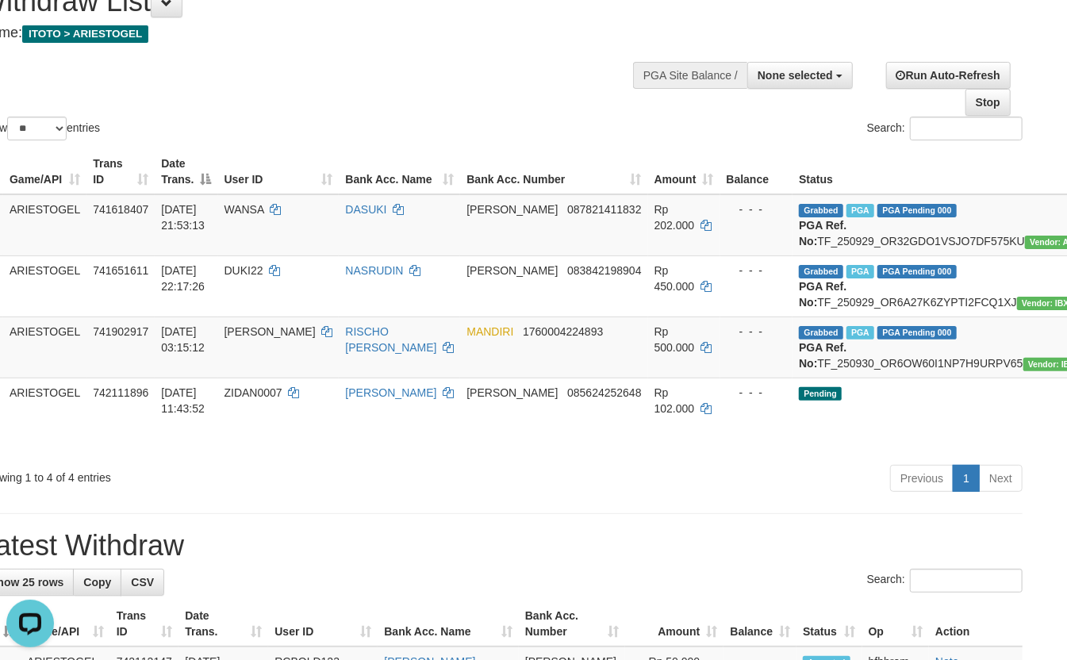
click at [246, 75] on div "Show ** ** ** *** entries Search:" at bounding box center [500, 57] width 1067 height 174
click at [211, 76] on div "Show ** ** ** *** entries Search:" at bounding box center [500, 57] width 1067 height 174
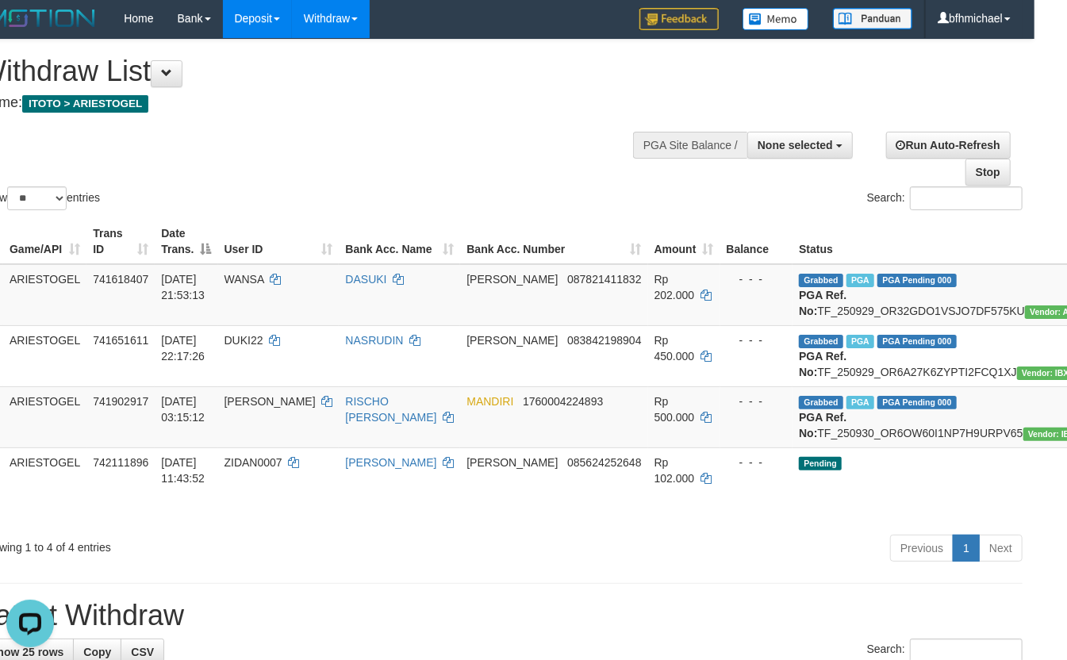
scroll to position [0, 33]
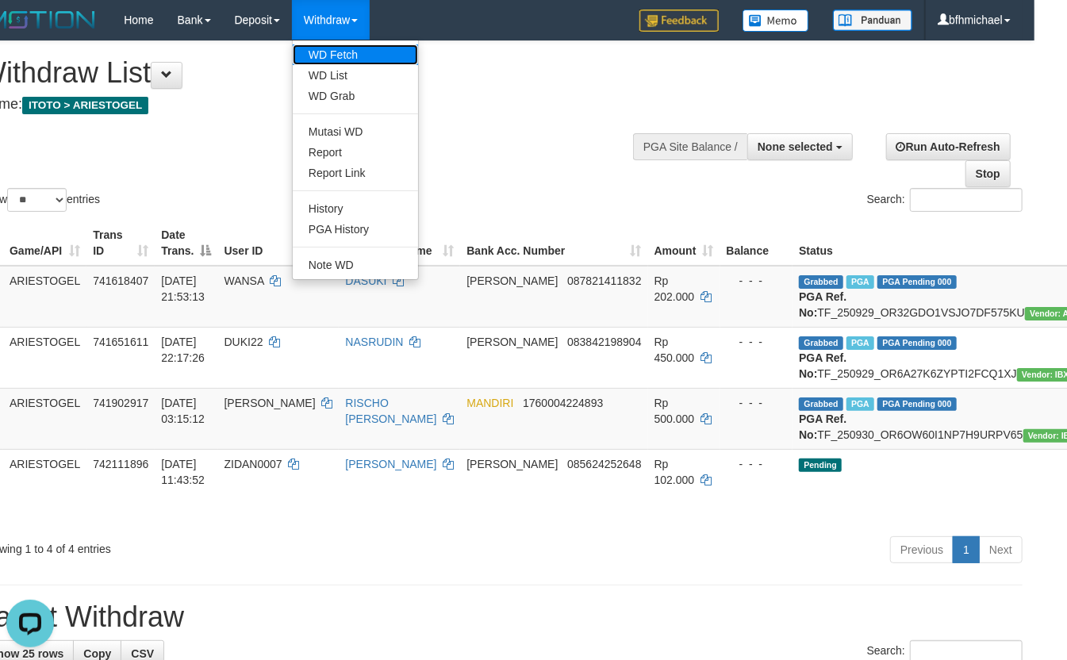
click at [353, 57] on link "WD Fetch" at bounding box center [355, 54] width 125 height 21
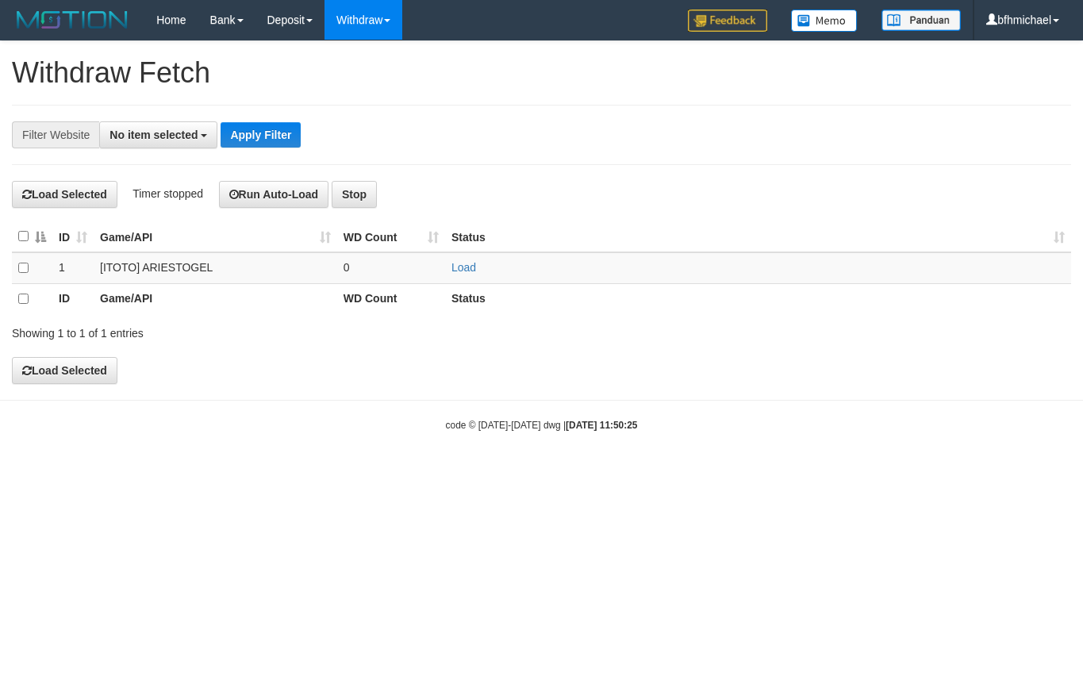
select select
click at [457, 270] on link "Load" at bounding box center [463, 267] width 25 height 13
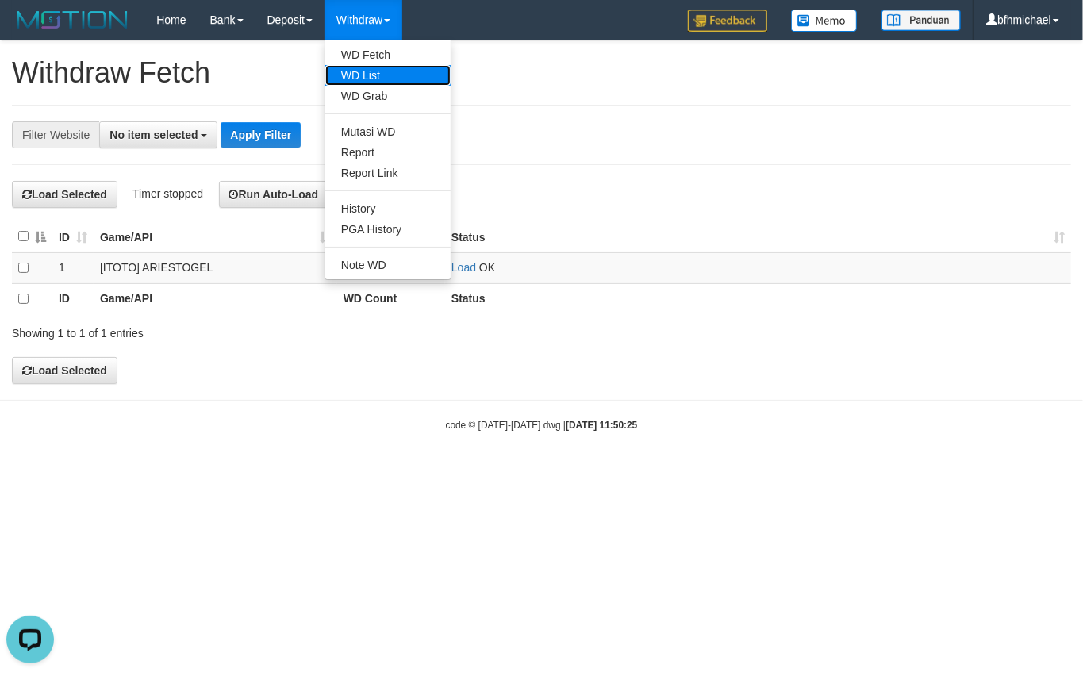
click at [369, 74] on link "WD List" at bounding box center [387, 75] width 125 height 21
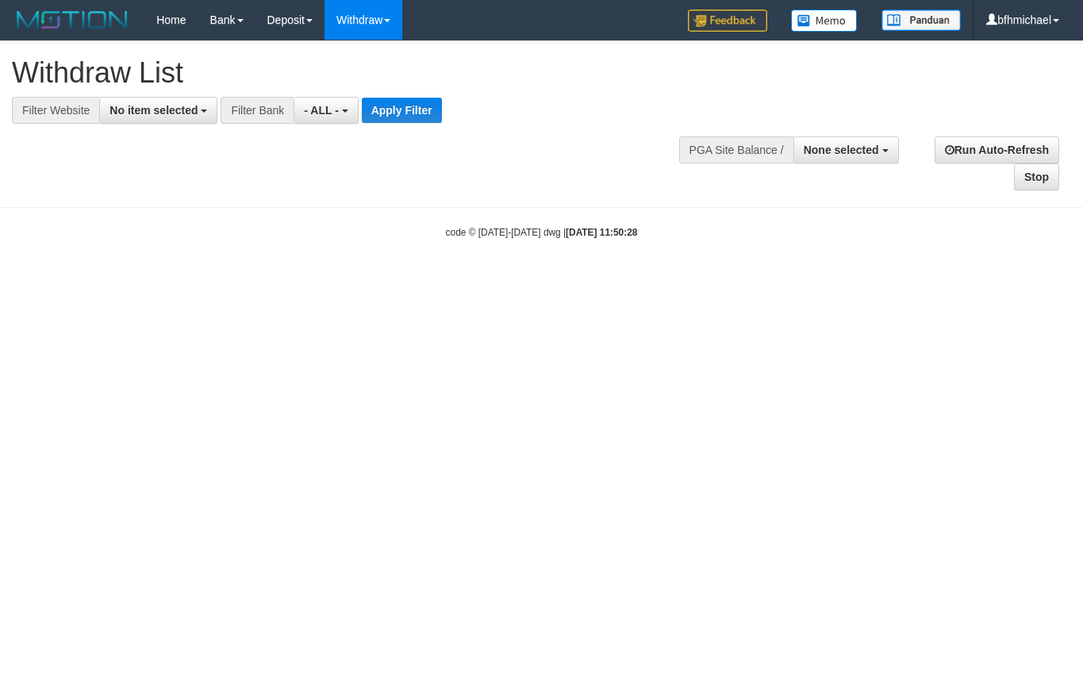
select select
drag, startPoint x: 0, startPoint y: 0, endPoint x: 153, endPoint y: 118, distance: 193.4
click at [153, 109] on span "No item selected" at bounding box center [153, 110] width 88 height 13
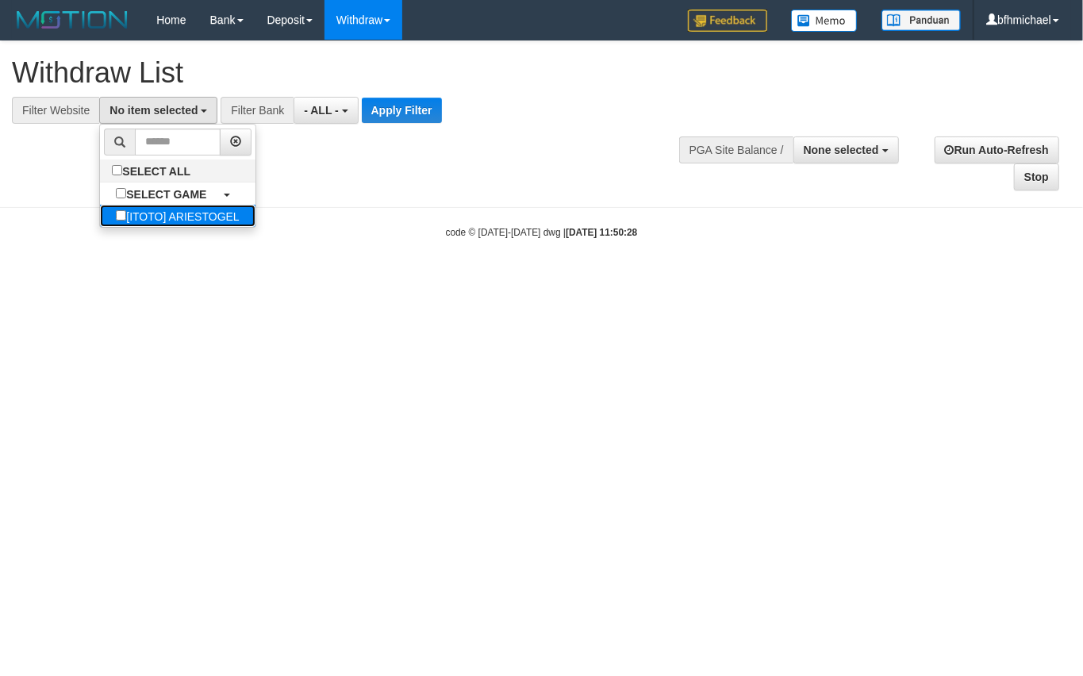
click at [178, 208] on label "[ITOTO] ARIESTOGEL" at bounding box center [177, 216] width 155 height 22
select select "***"
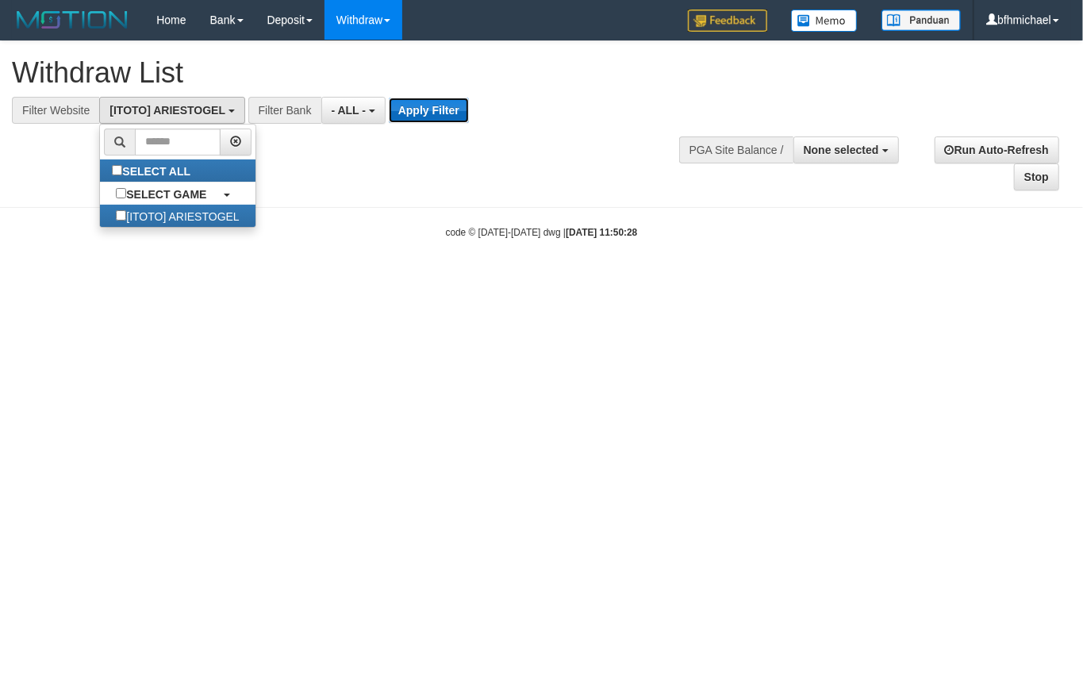
click at [431, 118] on button "Apply Filter" at bounding box center [429, 110] width 80 height 25
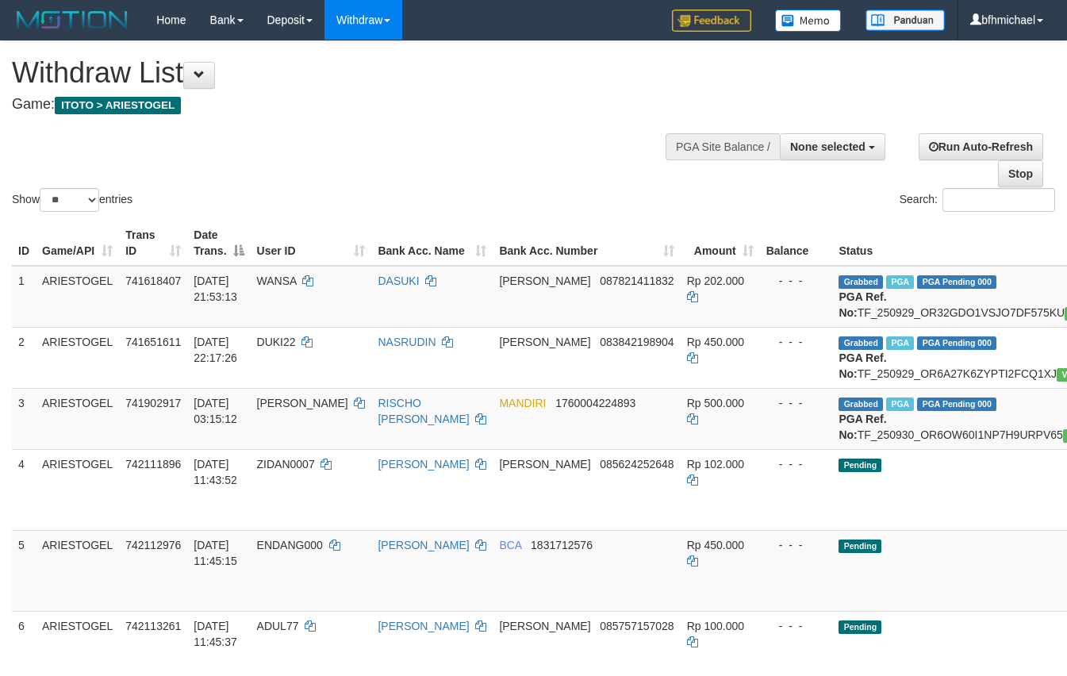
select select
select select "**"
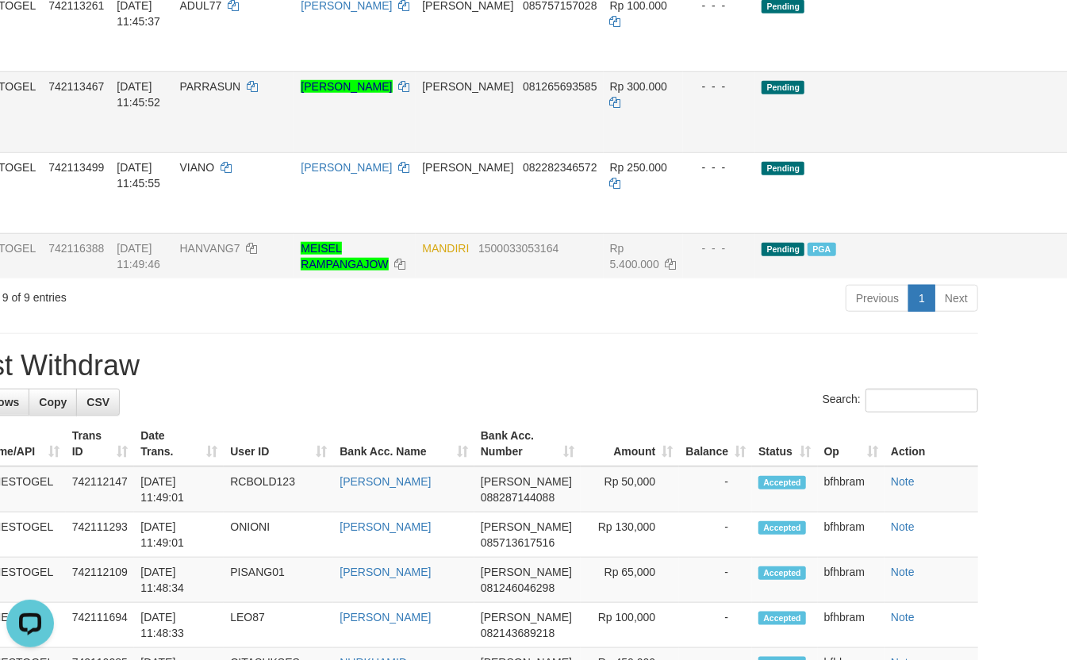
click at [294, 152] on td "[PERSON_NAME]" at bounding box center [354, 111] width 121 height 81
drag, startPoint x: 638, startPoint y: 385, endPoint x: 704, endPoint y: 420, distance: 75.2
click at [638, 385] on div "**********" at bounding box center [456, 562] width 1067 height 2282
click at [725, 401] on div "**********" at bounding box center [456, 562] width 1067 height 2282
click at [334, 416] on div "Search:" at bounding box center [456, 403] width 1043 height 28
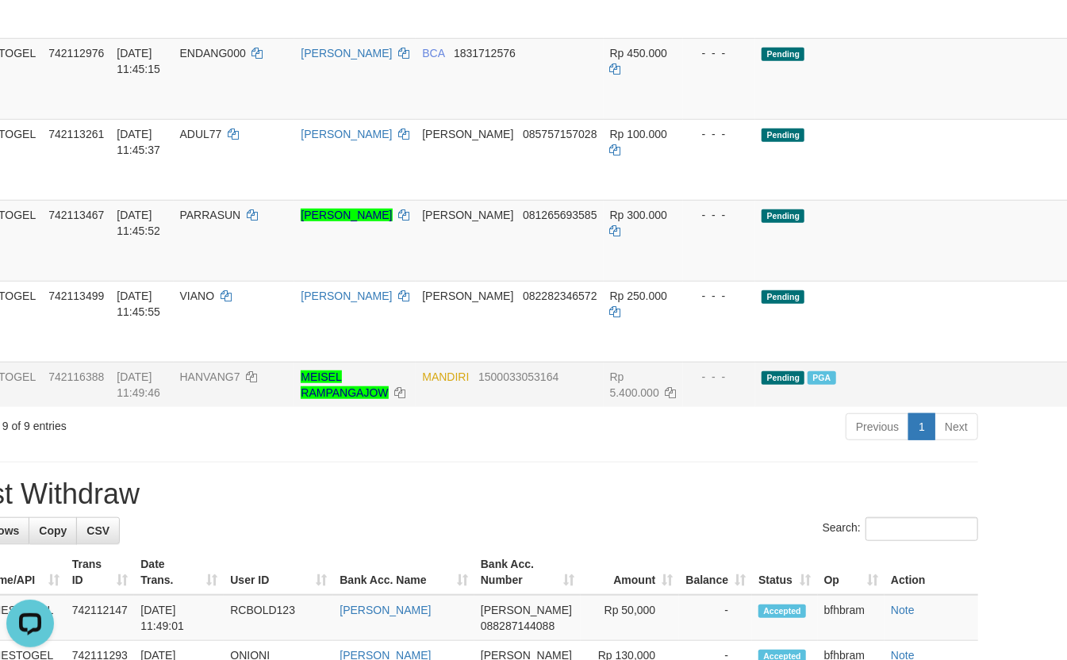
scroll to position [480, 77]
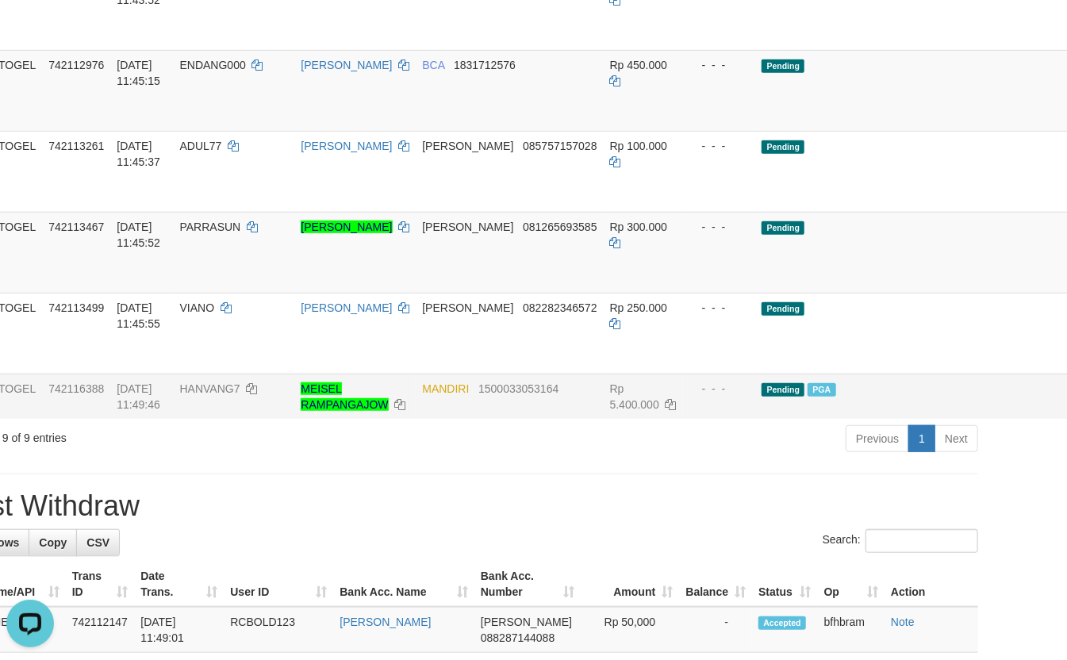
click at [337, 522] on h1 "Latest Withdraw" at bounding box center [456, 506] width 1043 height 32
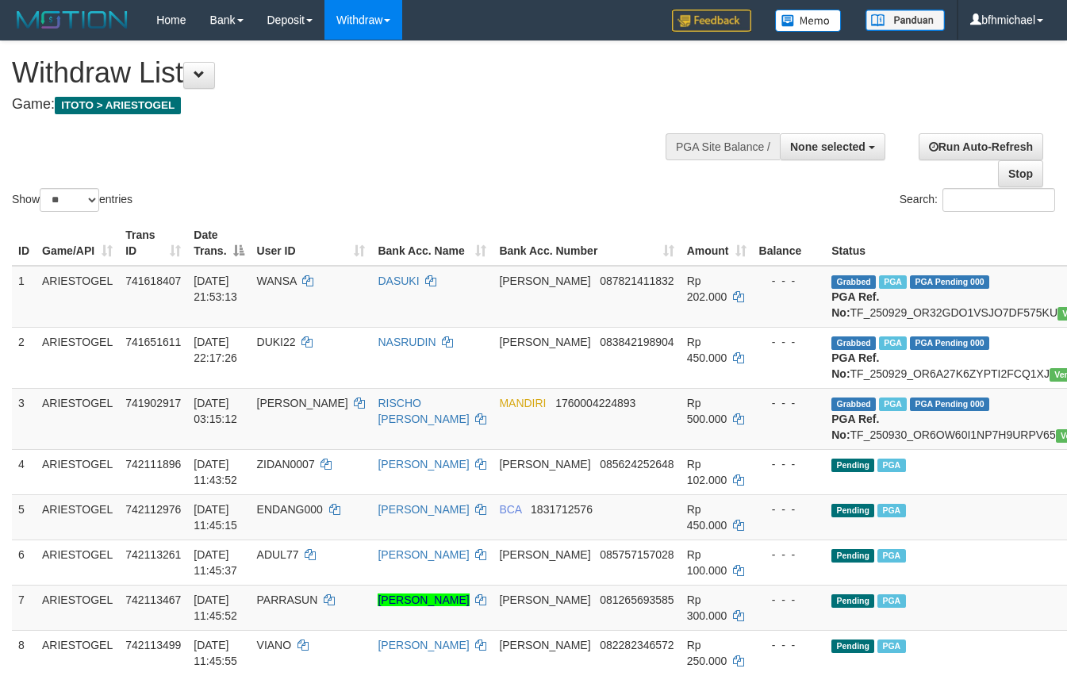
select select
select select "**"
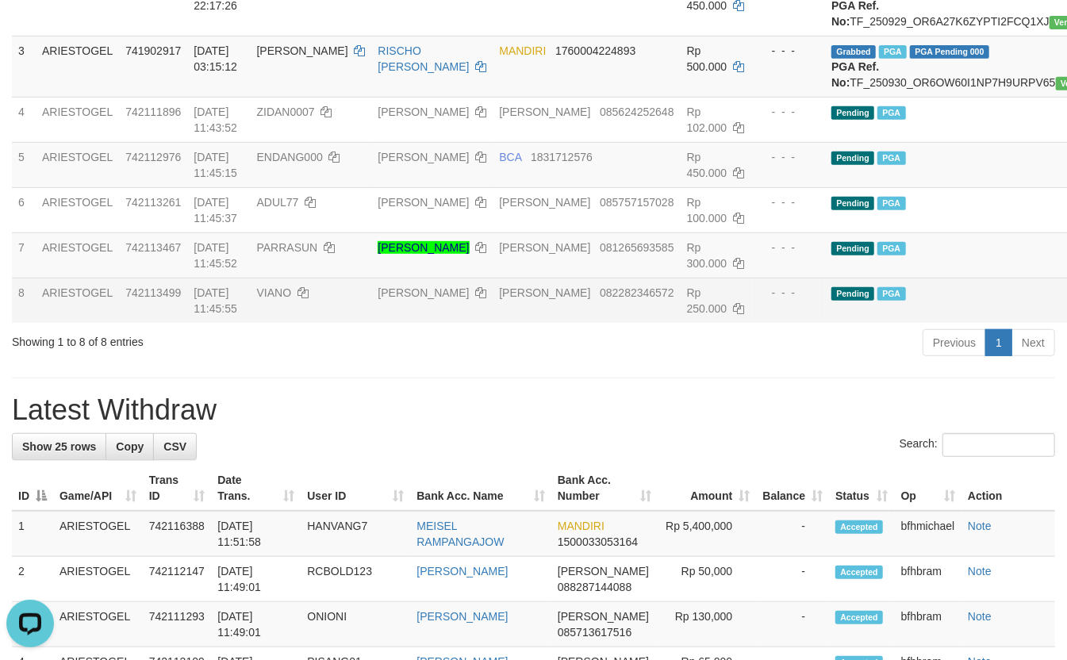
drag, startPoint x: 11, startPoint y: 335, endPoint x: 26, endPoint y: 363, distance: 32.3
click at [12, 278] on td "7" at bounding box center [24, 254] width 24 height 45
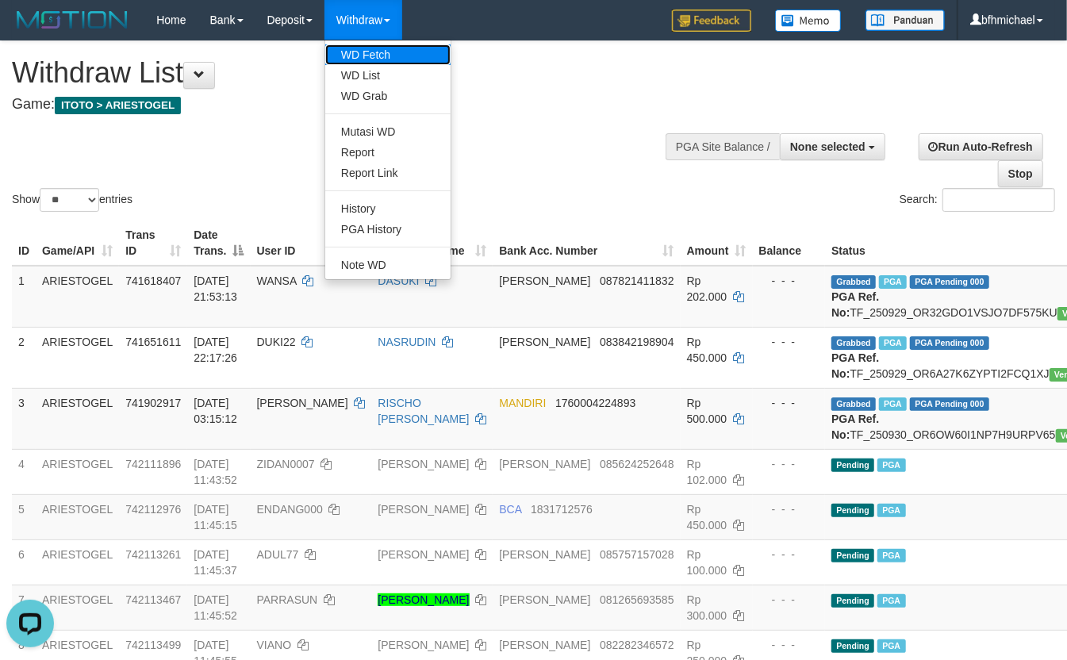
click at [394, 56] on link "WD Fetch" at bounding box center [387, 54] width 125 height 21
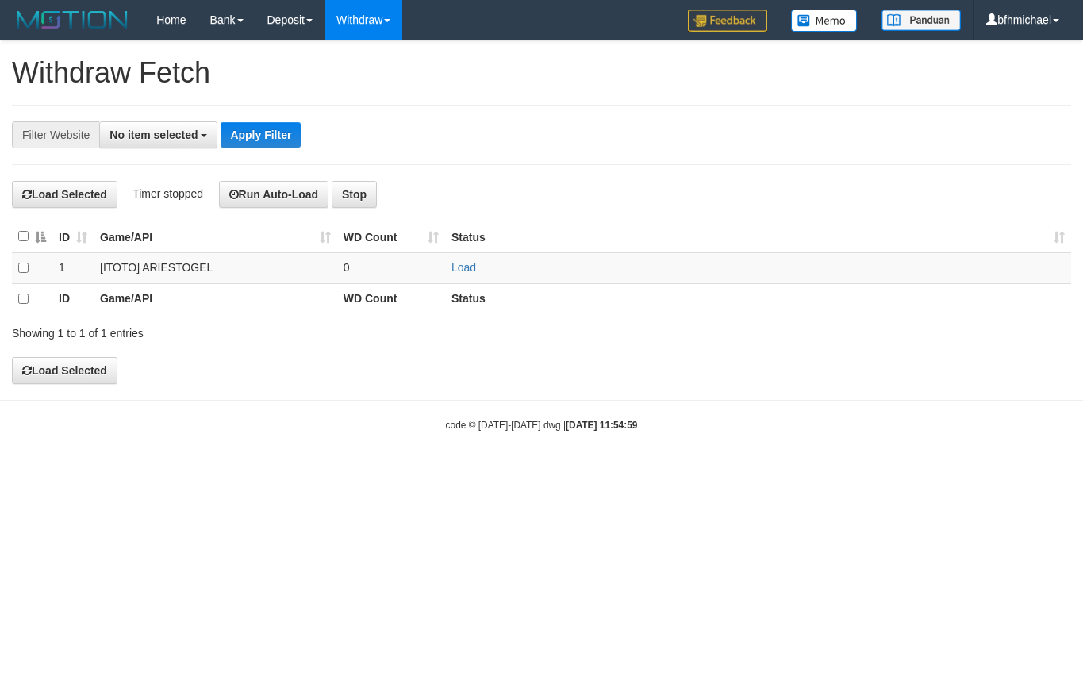
select select
click at [470, 273] on link "Load" at bounding box center [463, 267] width 25 height 13
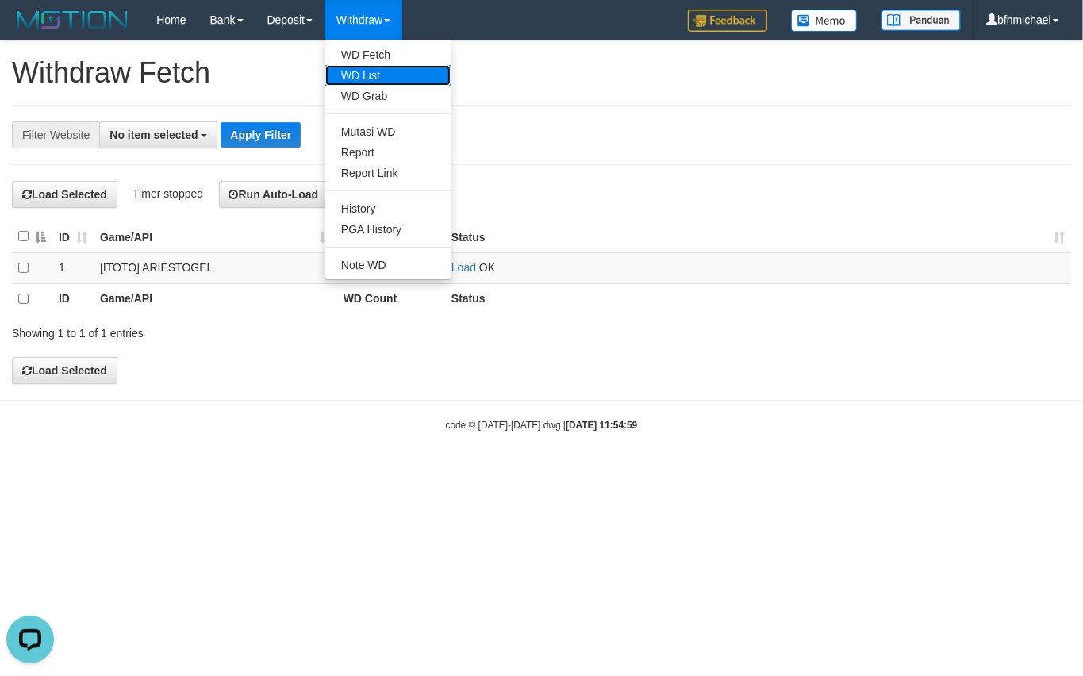
click at [369, 75] on link "WD List" at bounding box center [387, 75] width 125 height 21
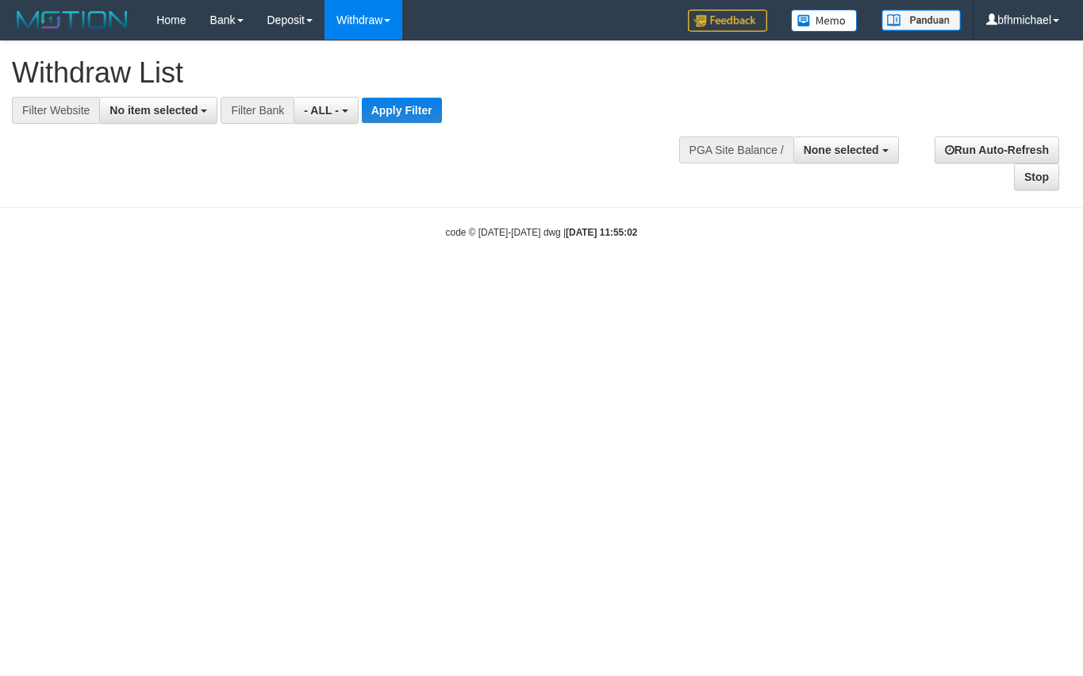
select select
drag, startPoint x: 0, startPoint y: 0, endPoint x: 135, endPoint y: 178, distance: 223.0
click at [154, 108] on span "No item selected" at bounding box center [153, 110] width 88 height 13
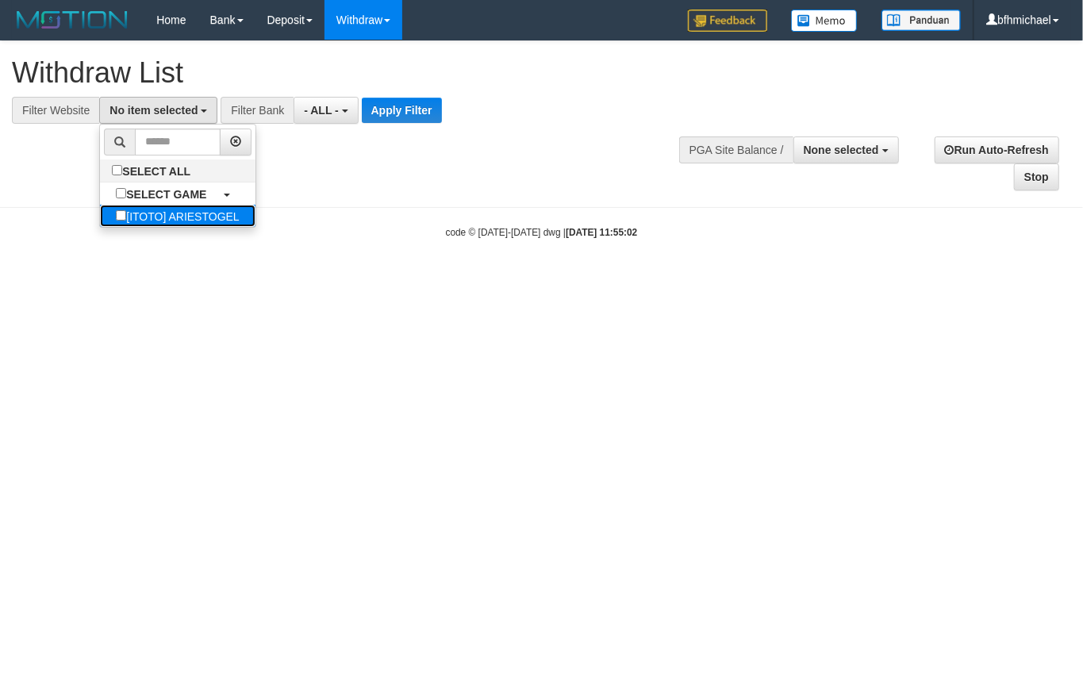
click at [146, 223] on label "[ITOTO] ARIESTOGEL" at bounding box center [177, 216] width 155 height 22
select select "***"
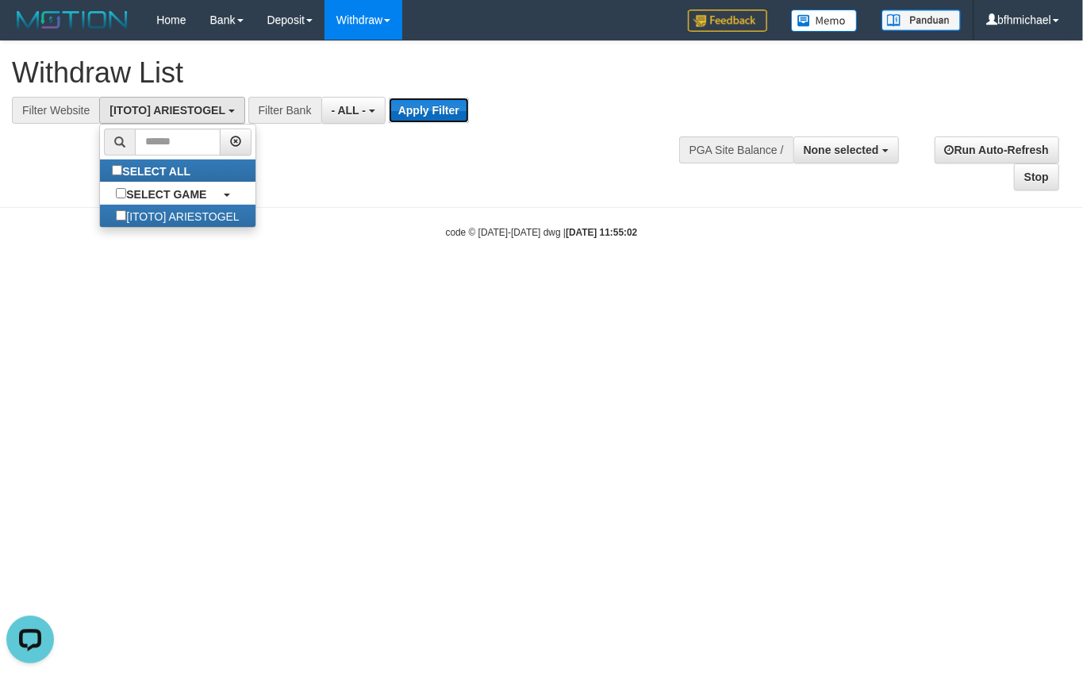
click at [414, 109] on button "Apply Filter" at bounding box center [429, 110] width 80 height 25
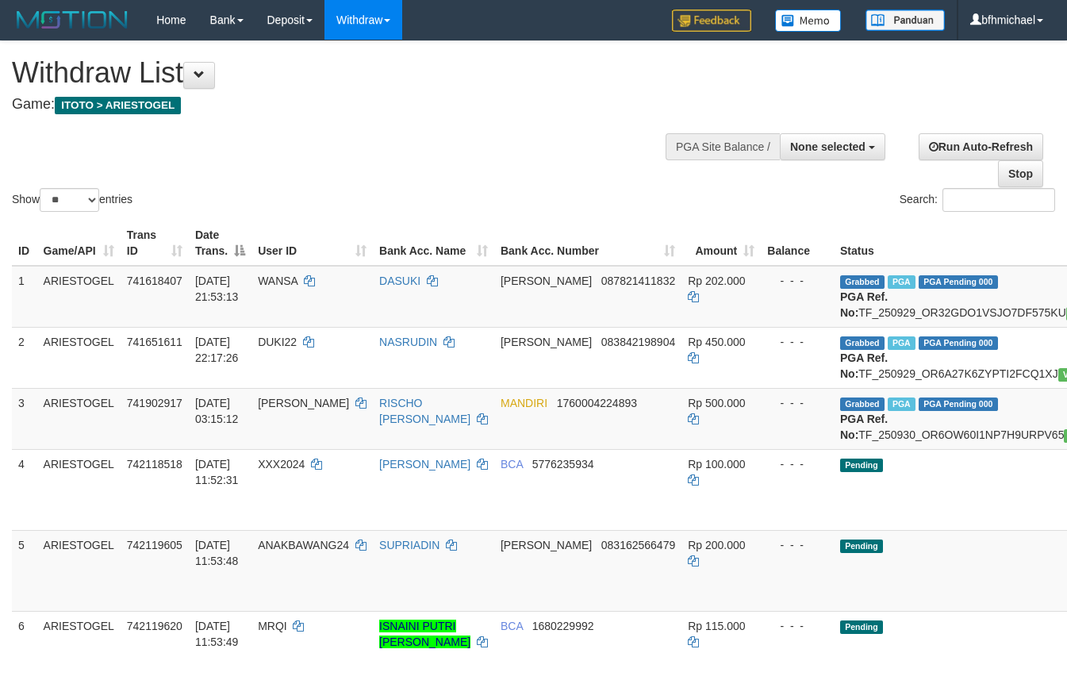
select select
select select "**"
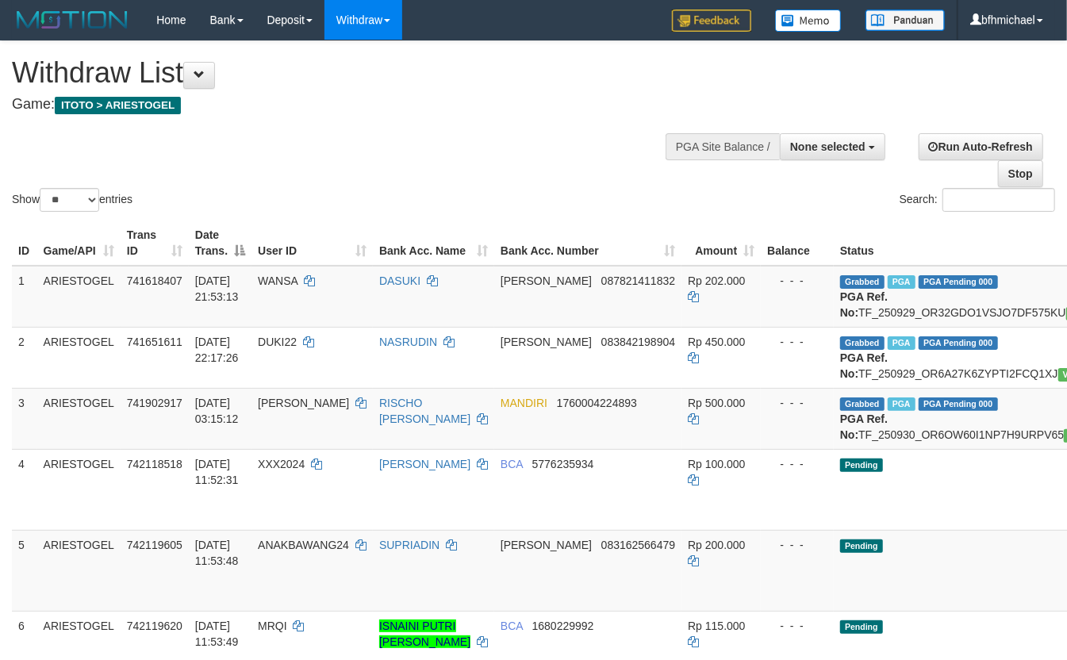
click at [337, 121] on div at bounding box center [533, 121] width 1043 height 1
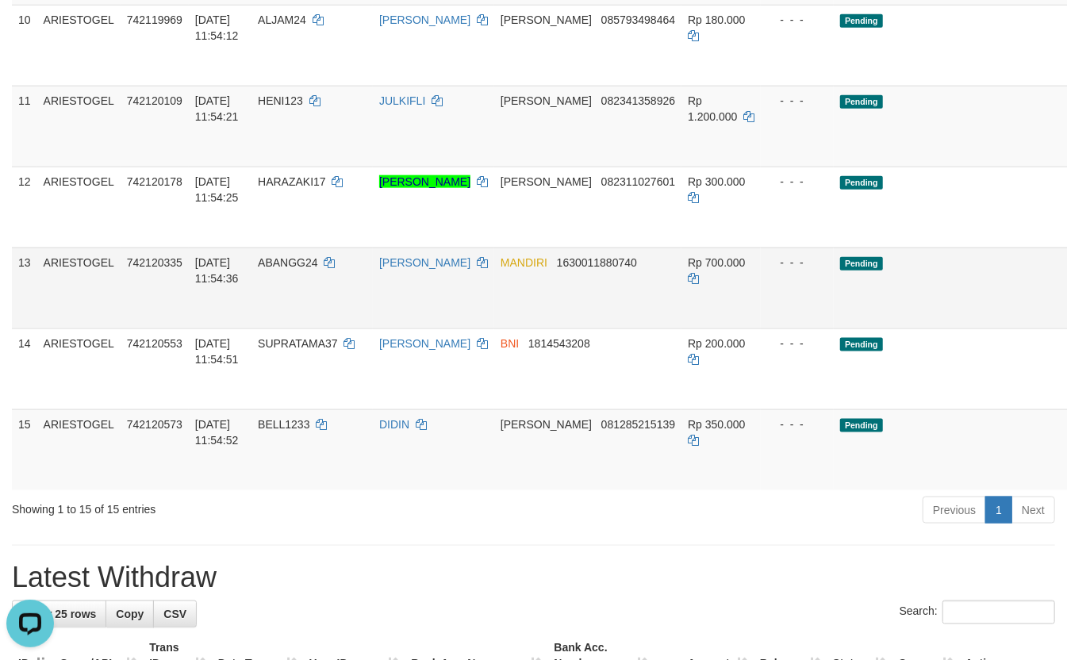
scroll to position [930, 86]
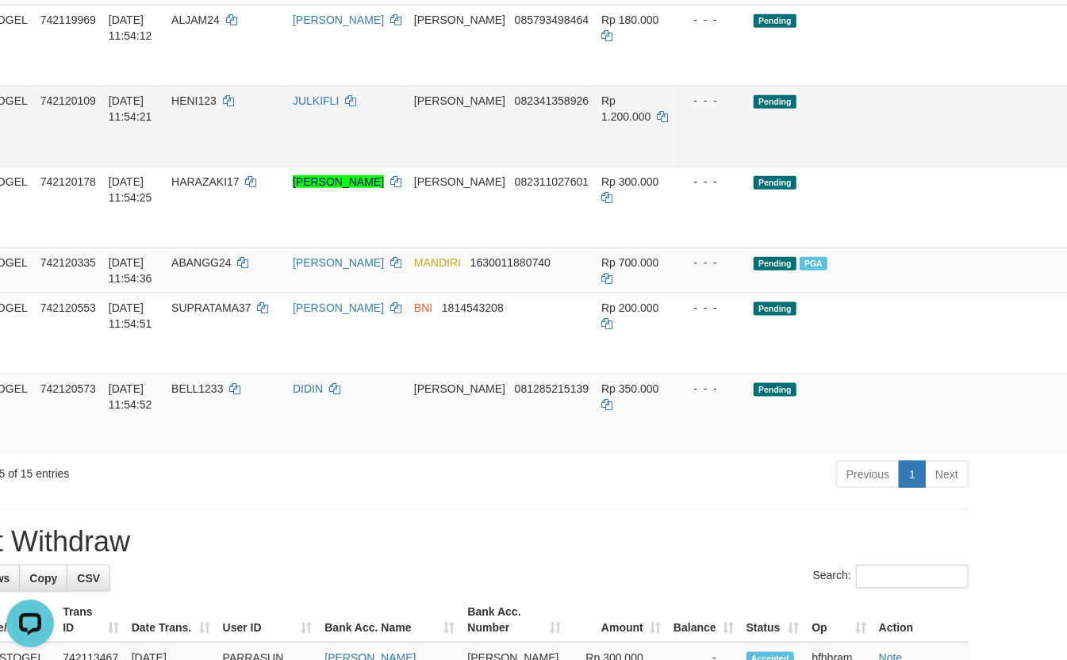
click at [408, 167] on td "DANA 082341358926" at bounding box center [501, 126] width 187 height 81
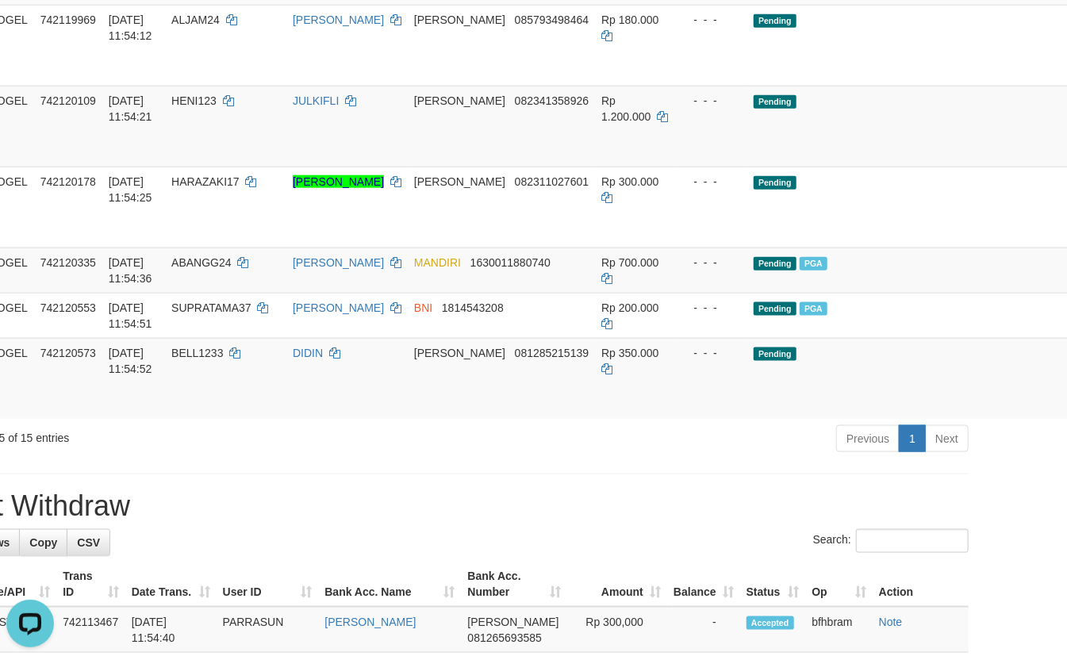
click at [319, 446] on div "Showing 1 to 15 of 15 entries" at bounding box center [135, 435] width 420 height 22
click at [312, 167] on td "JULKIFLI" at bounding box center [346, 126] width 121 height 81
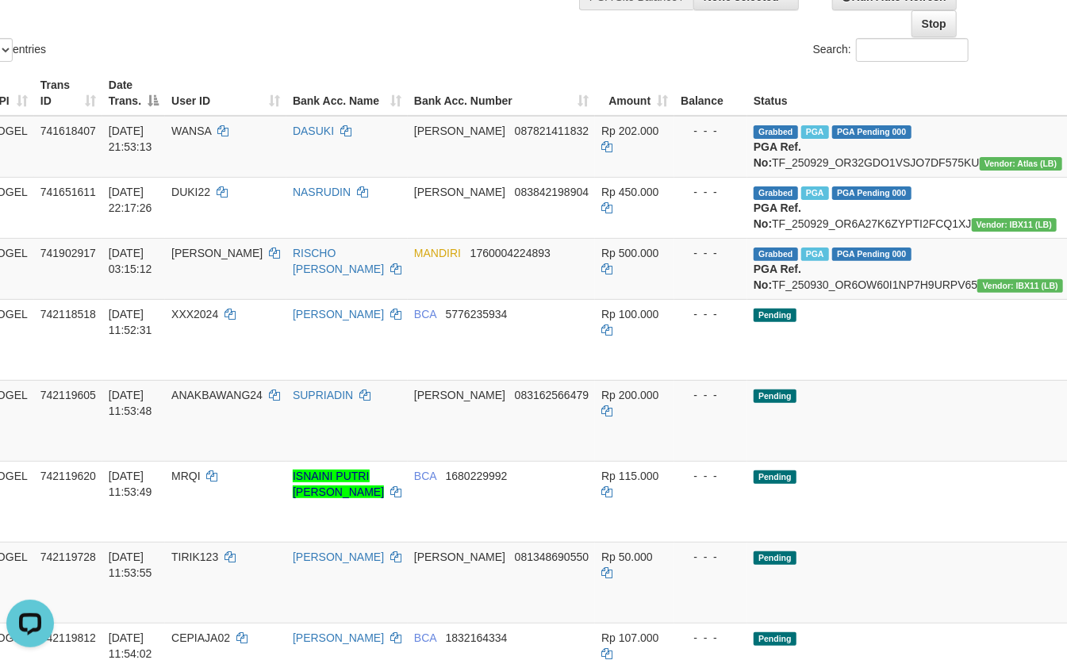
scroll to position [0, 86]
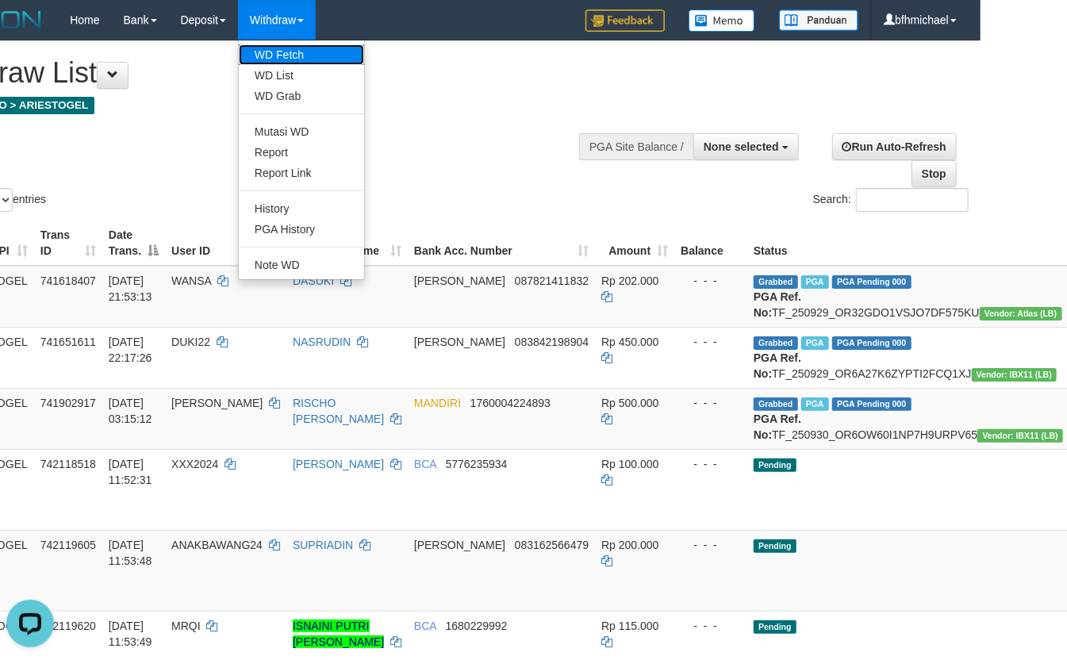
click at [298, 62] on link "WD Fetch" at bounding box center [301, 54] width 125 height 21
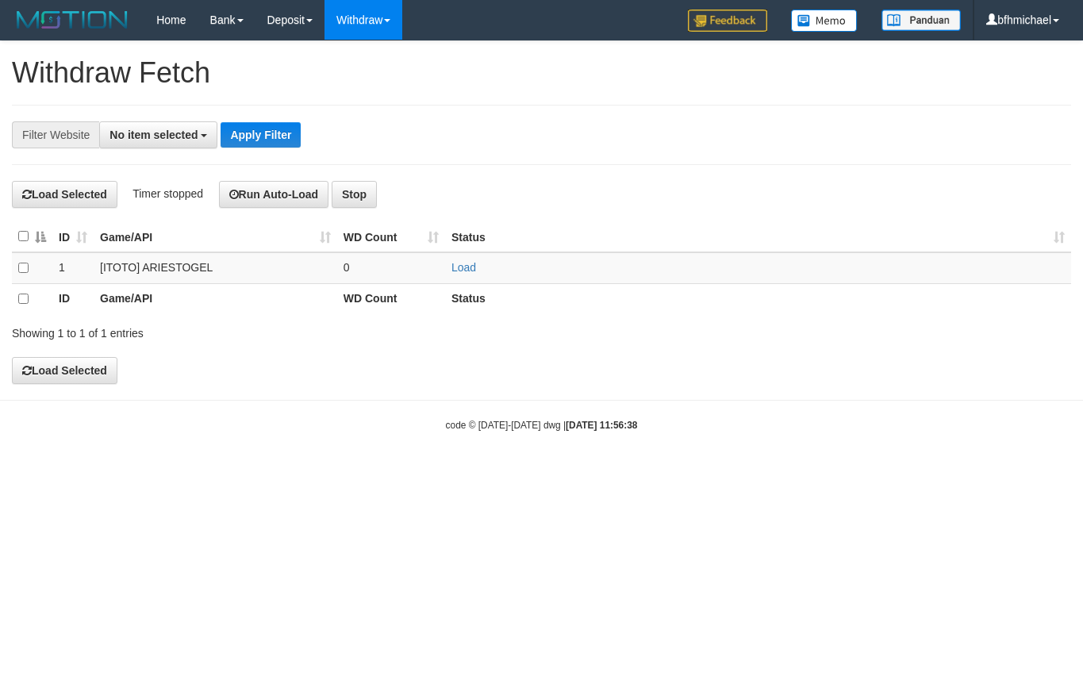
select select
click at [467, 265] on link "Load" at bounding box center [463, 267] width 25 height 13
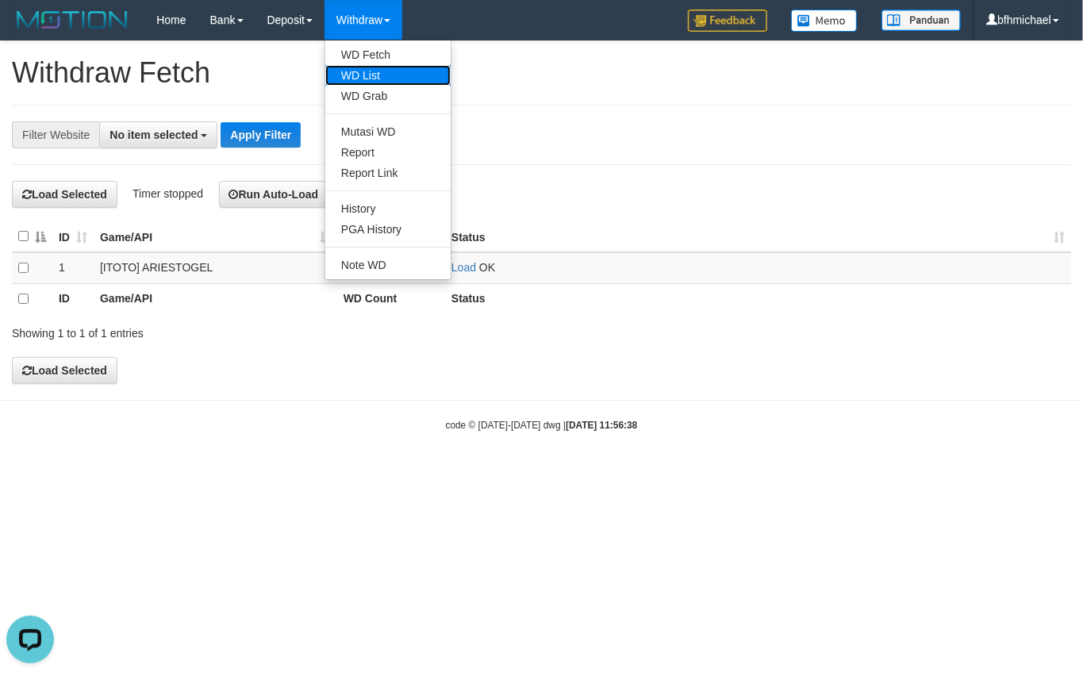
click at [366, 70] on link "WD List" at bounding box center [387, 75] width 125 height 21
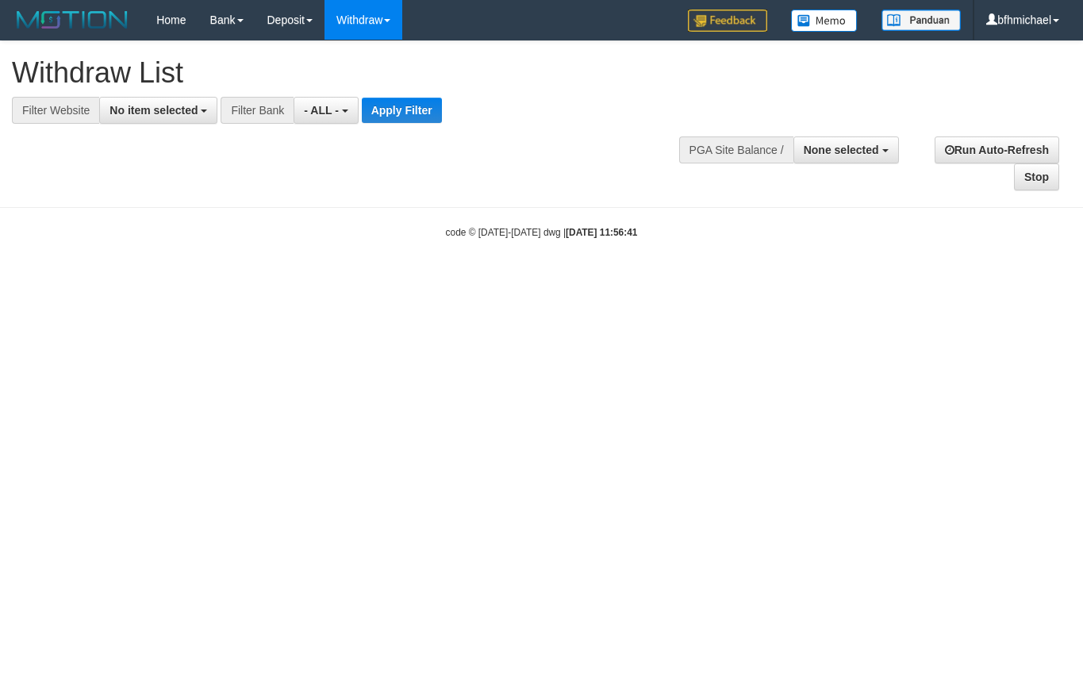
select select
click at [134, 116] on span "No item selected" at bounding box center [153, 110] width 88 height 13
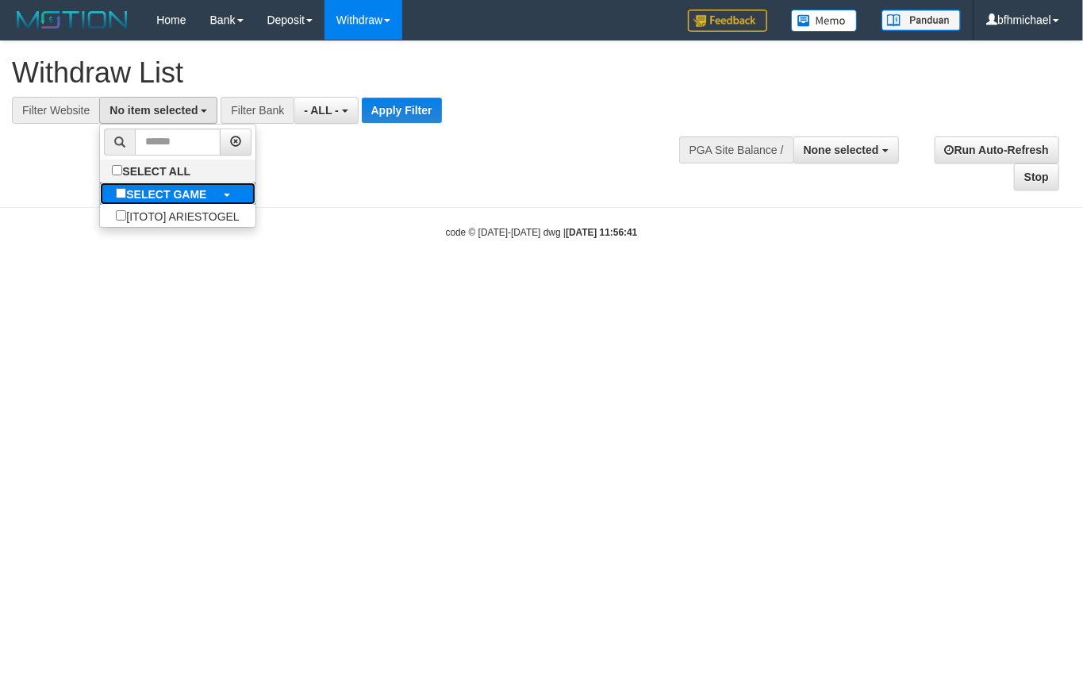
click at [165, 204] on label "SELECT GAME" at bounding box center [161, 193] width 122 height 22
select select "***"
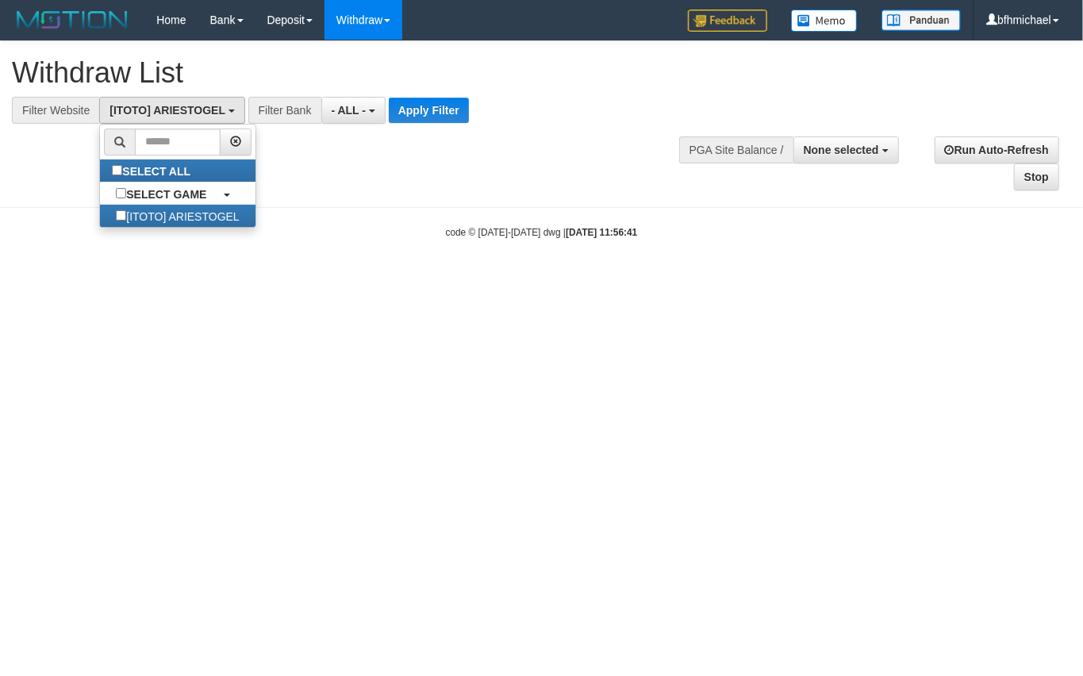
scroll to position [13, 0]
drag, startPoint x: 445, startPoint y: 115, endPoint x: 574, endPoint y: 182, distance: 145.8
click at [445, 115] on button "Apply Filter" at bounding box center [429, 110] width 80 height 25
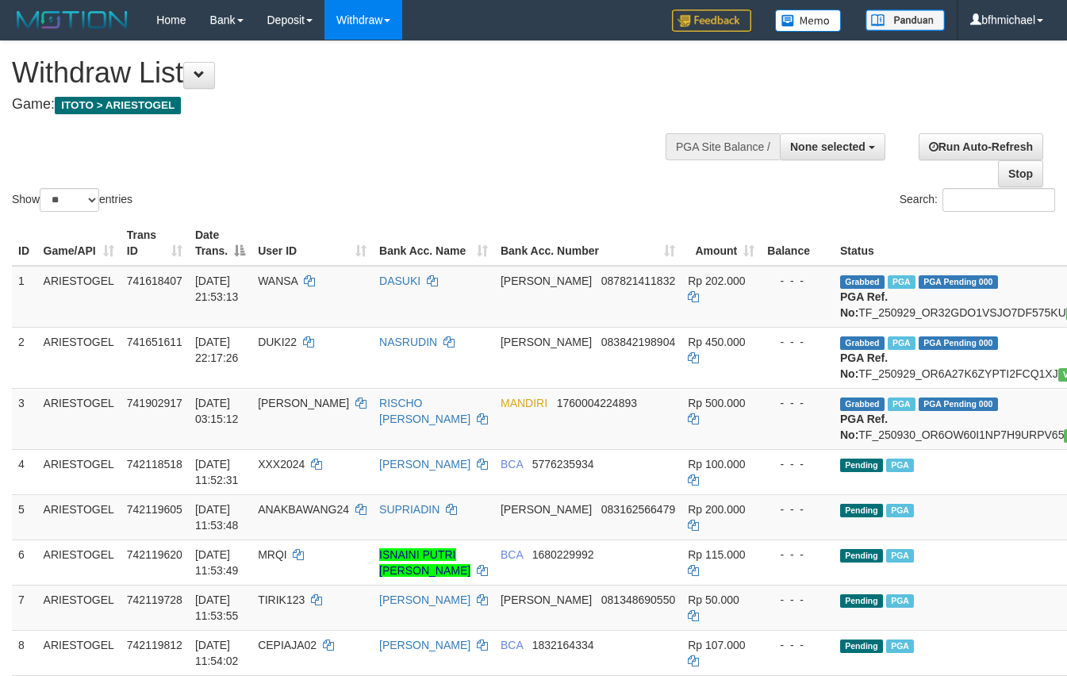
select select
select select "**"
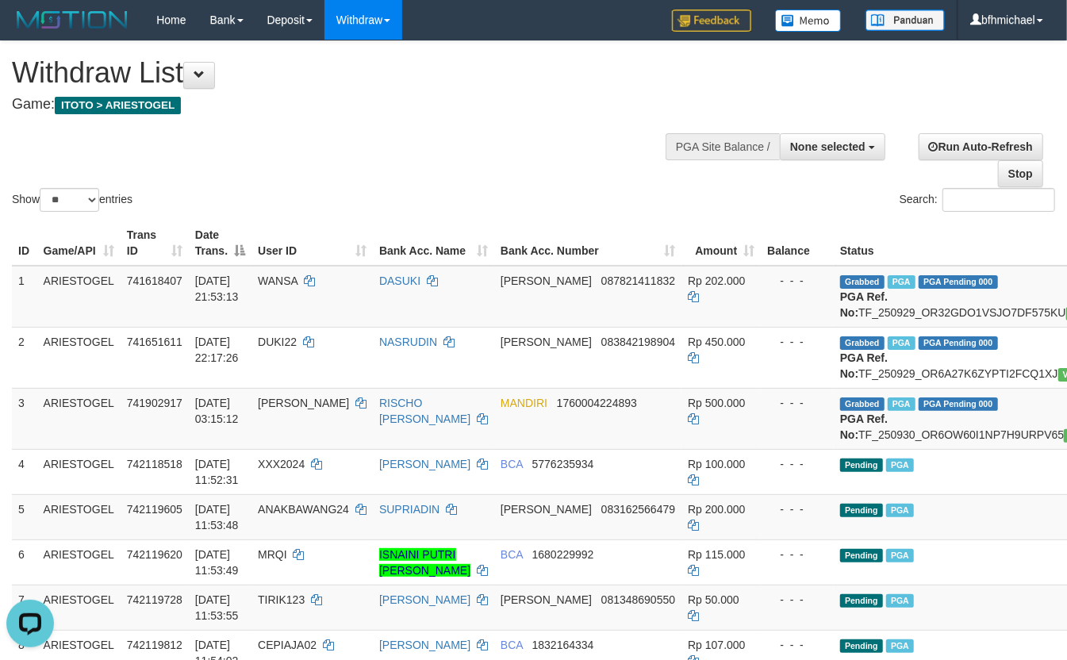
click at [337, 159] on div "Show ** ** ** *** entries Search:" at bounding box center [533, 128] width 1067 height 174
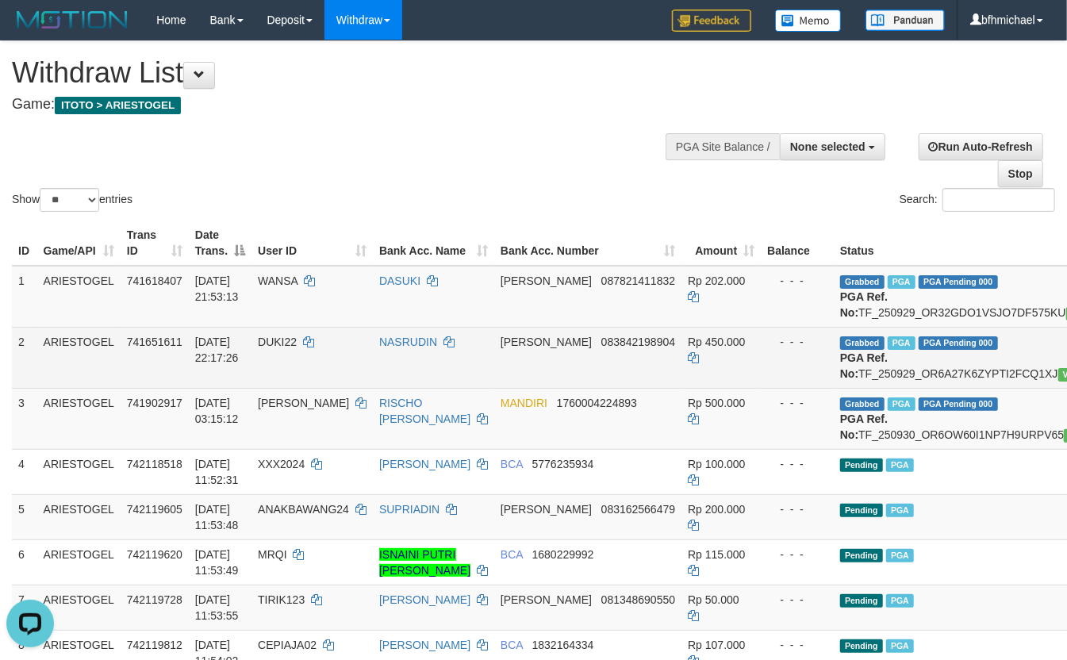
scroll to position [917, 0]
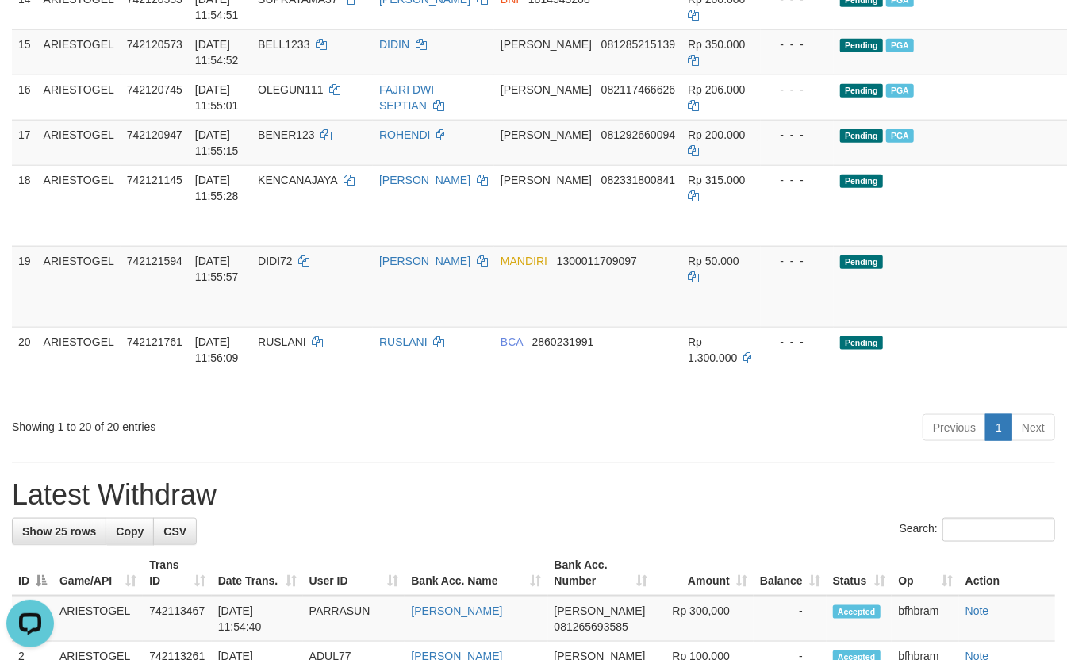
drag, startPoint x: 311, startPoint y: 484, endPoint x: 356, endPoint y: 477, distance: 45.8
click at [318, 435] on div "Showing 1 to 20 of 20 entries" at bounding box center [222, 423] width 420 height 22
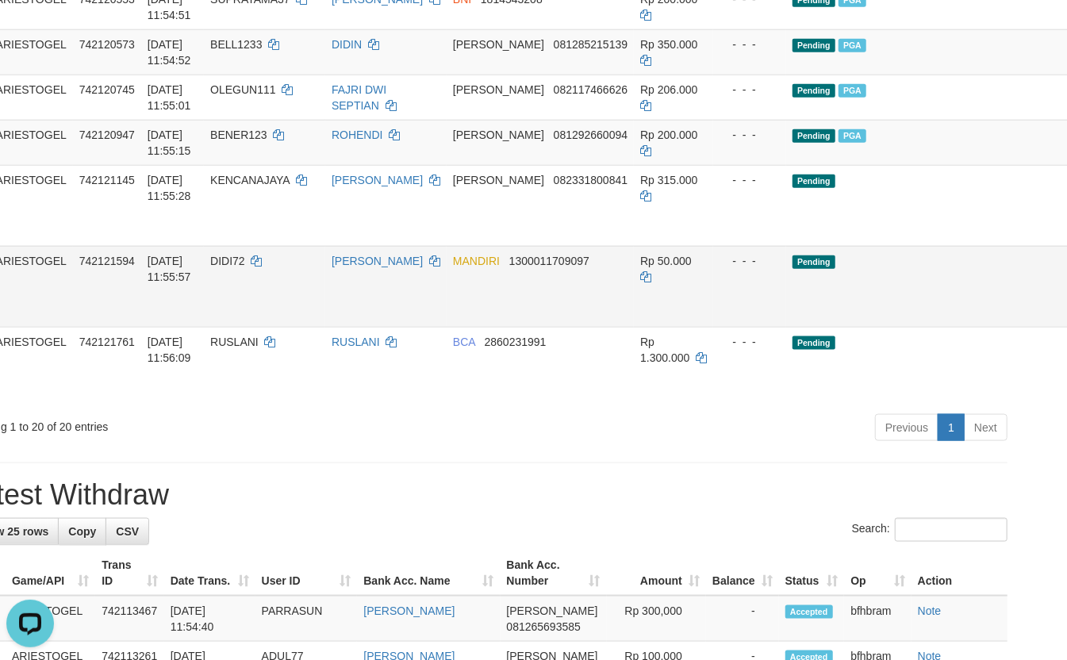
scroll to position [917, 86]
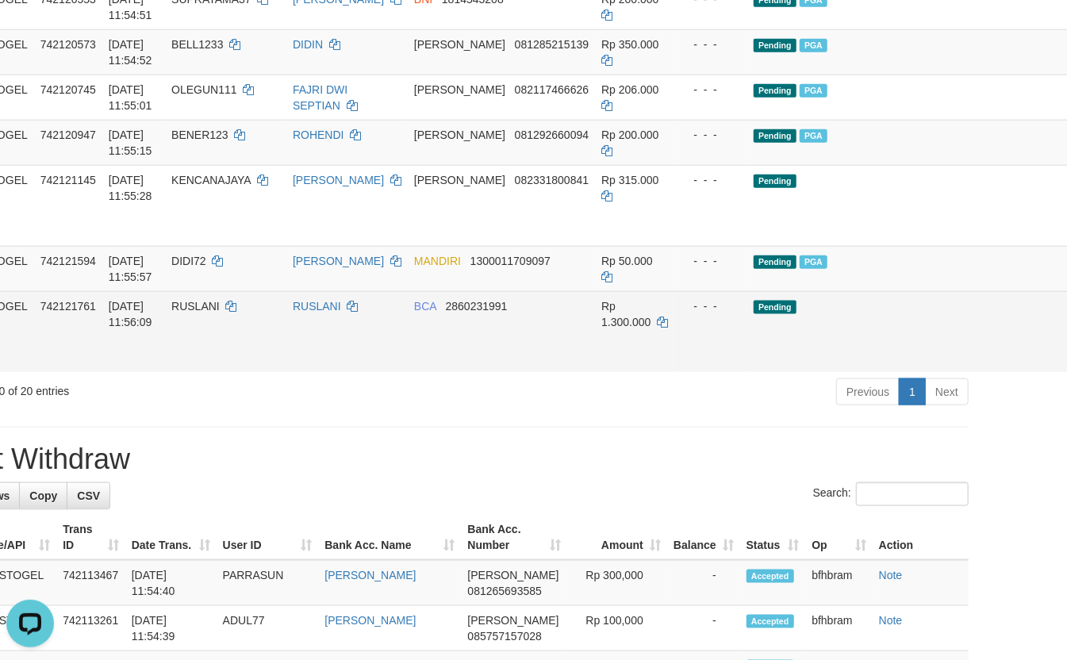
click at [330, 372] on td "RUSLANI" at bounding box center [346, 331] width 121 height 81
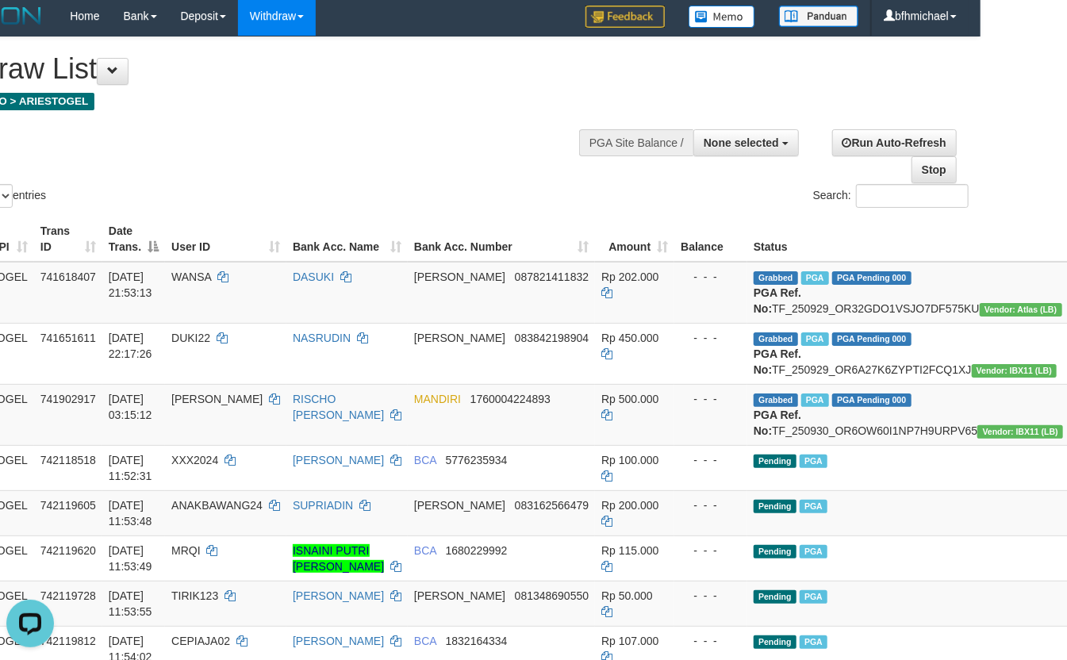
scroll to position [0, 86]
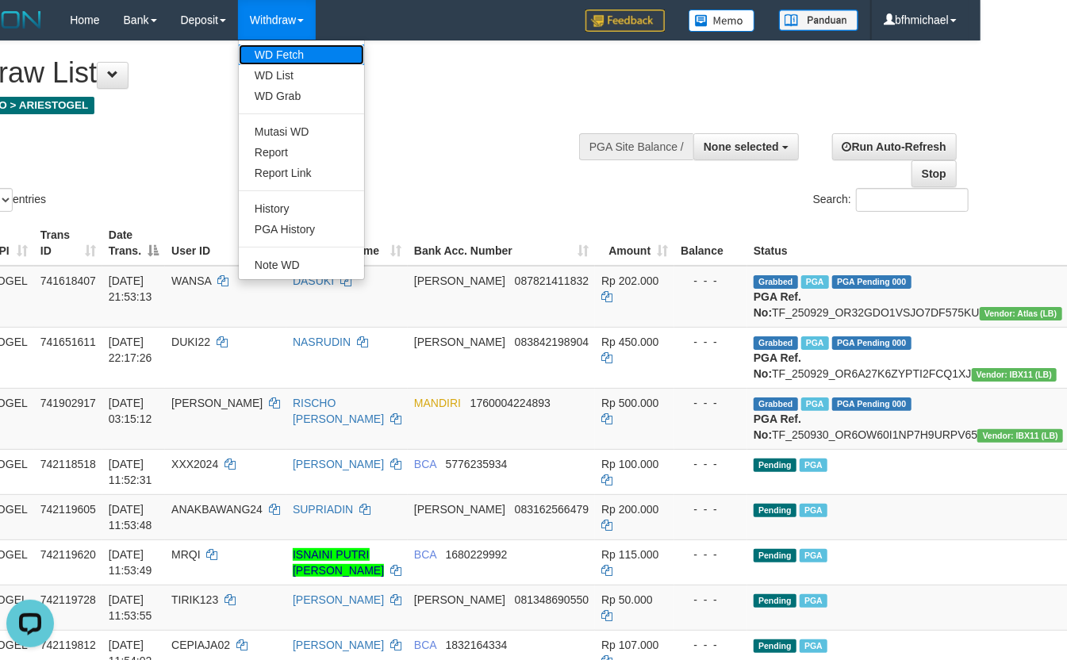
click at [279, 58] on link "WD Fetch" at bounding box center [301, 54] width 125 height 21
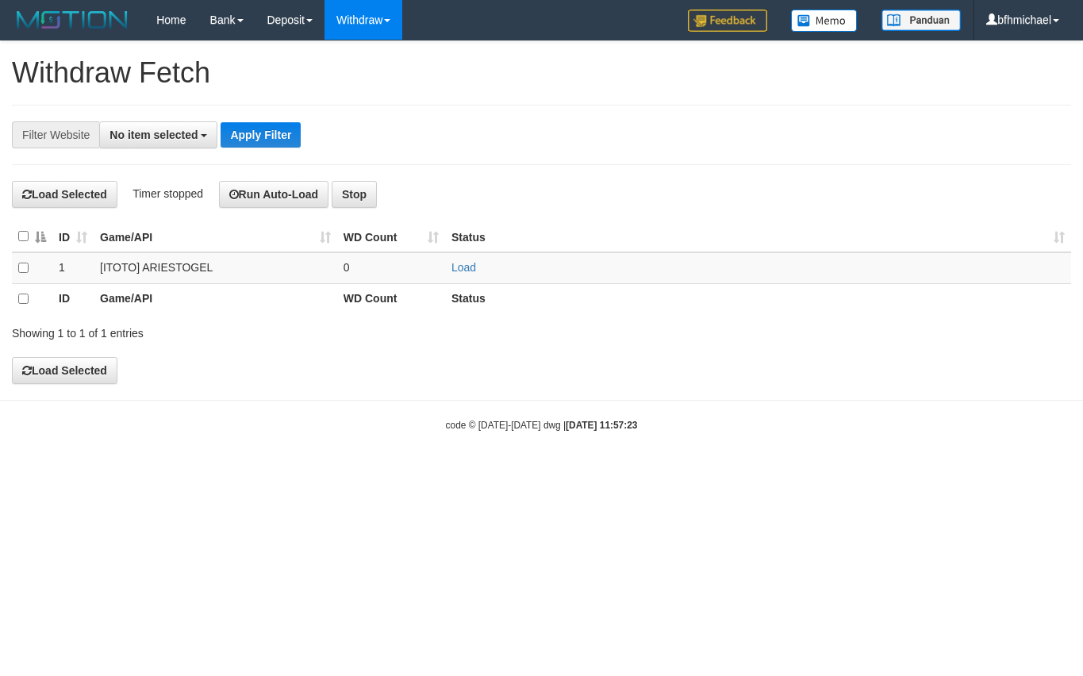
select select
click at [455, 266] on link "Load" at bounding box center [463, 267] width 25 height 13
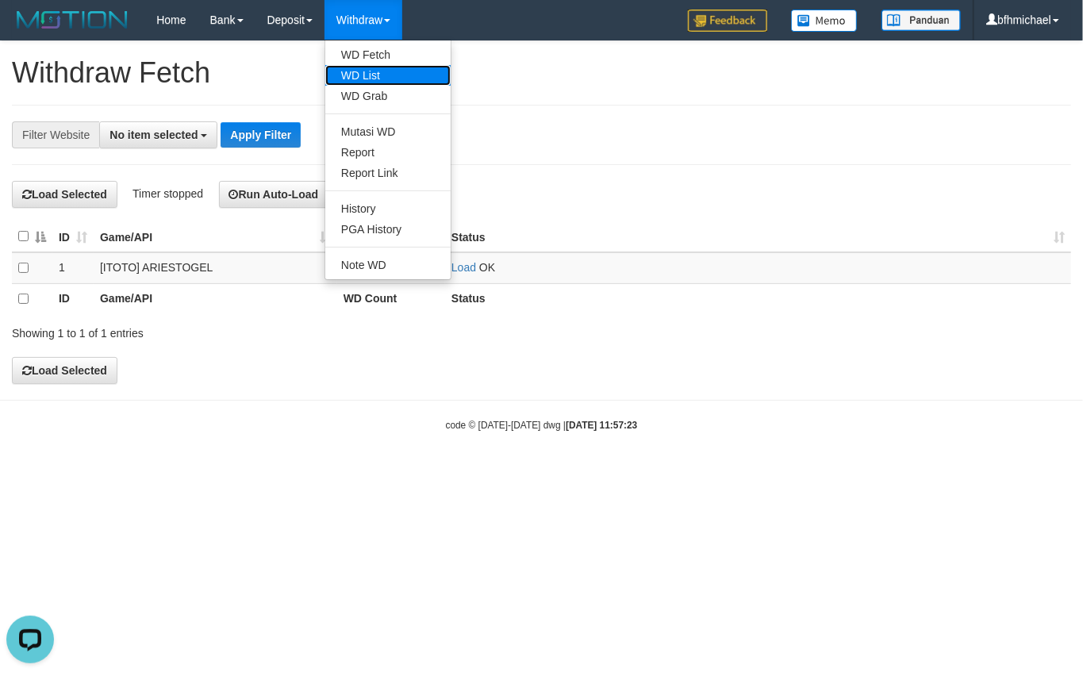
click at [370, 70] on link "WD List" at bounding box center [387, 75] width 125 height 21
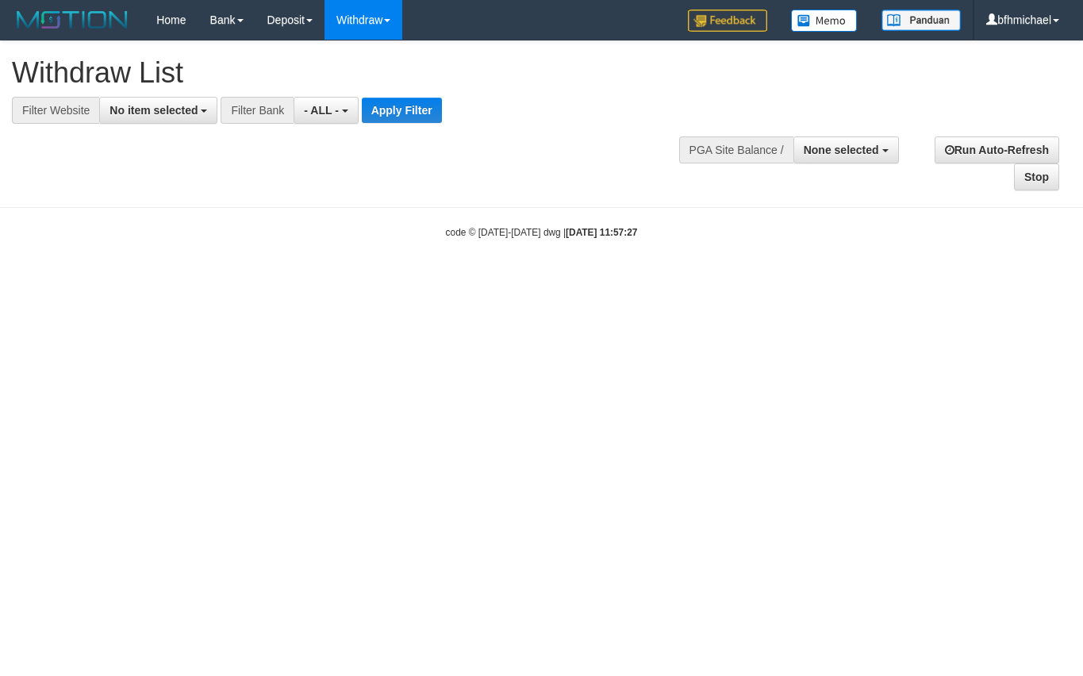
select select
click at [153, 124] on div at bounding box center [541, 124] width 1059 height 1
drag, startPoint x: 165, startPoint y: 121, endPoint x: 171, endPoint y: 194, distance: 72.5
click at [167, 127] on div "**********" at bounding box center [541, 116] width 1083 height 150
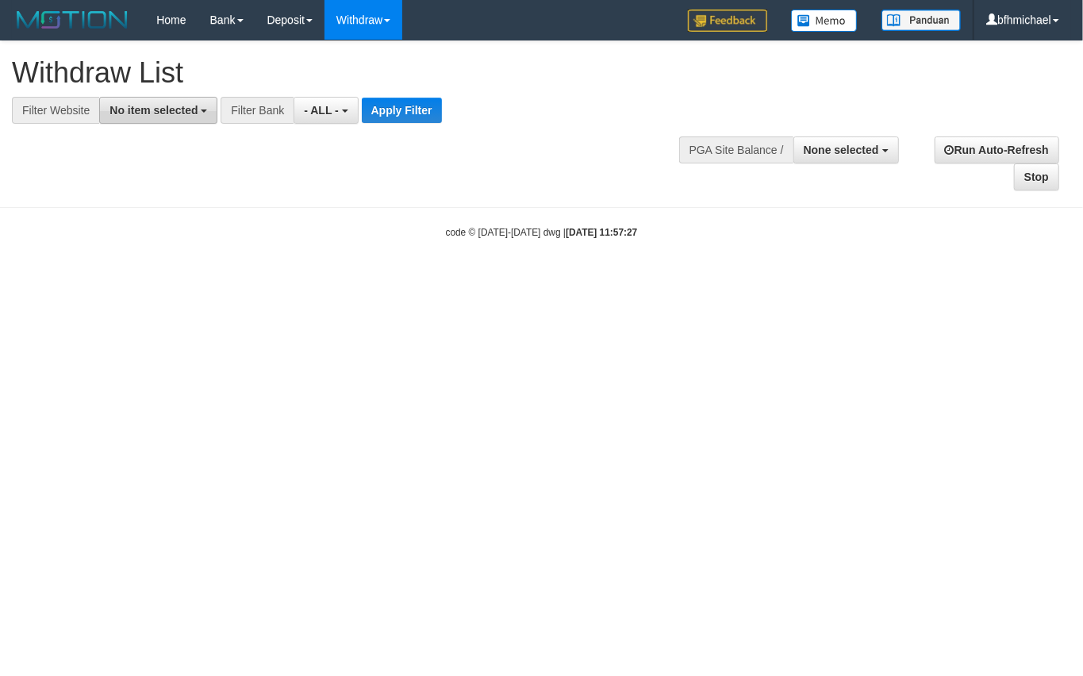
click at [187, 112] on span "No item selected" at bounding box center [153, 110] width 88 height 13
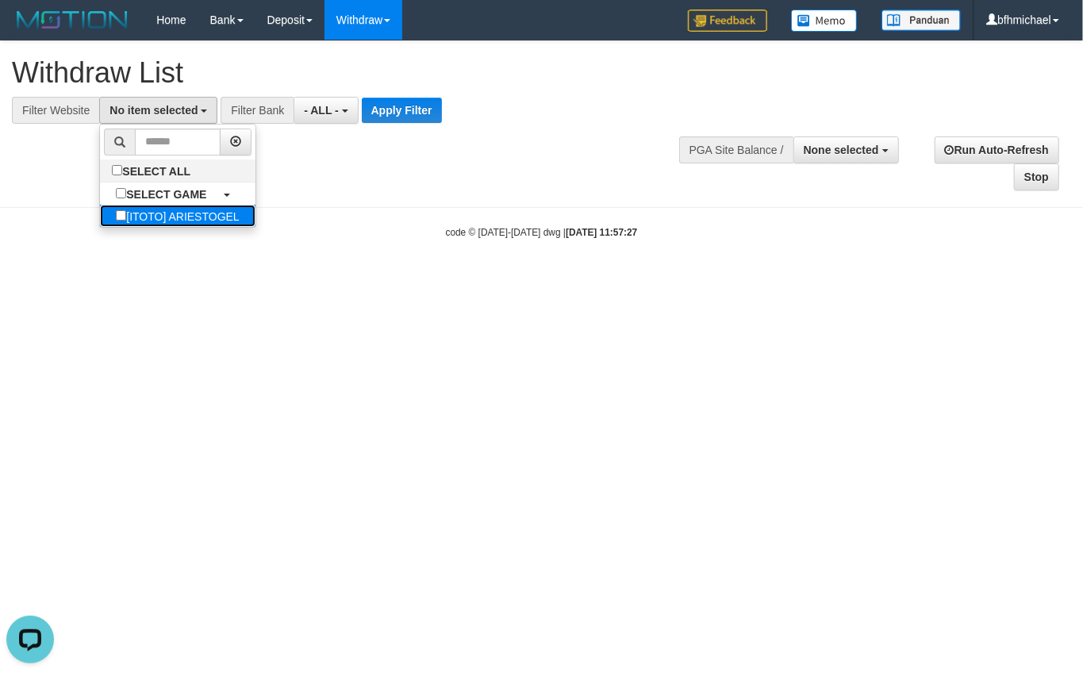
click at [194, 217] on label "[ITOTO] ARIESTOGEL" at bounding box center [177, 216] width 155 height 22
select select "***"
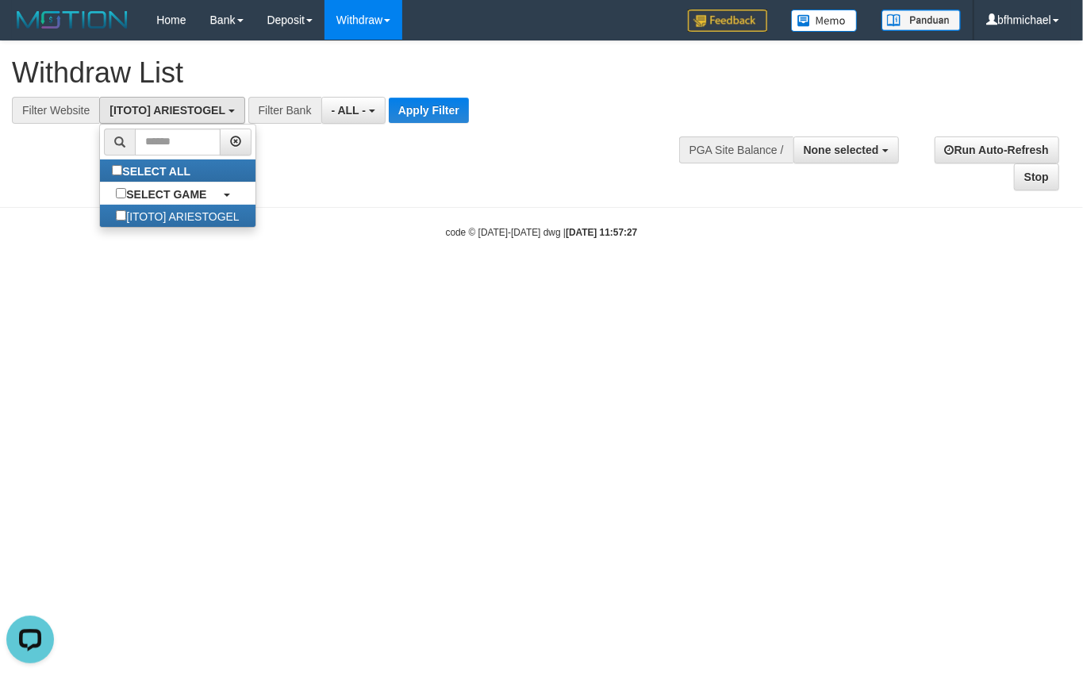
scroll to position [13, 0]
click at [419, 116] on button "Apply Filter" at bounding box center [429, 110] width 80 height 25
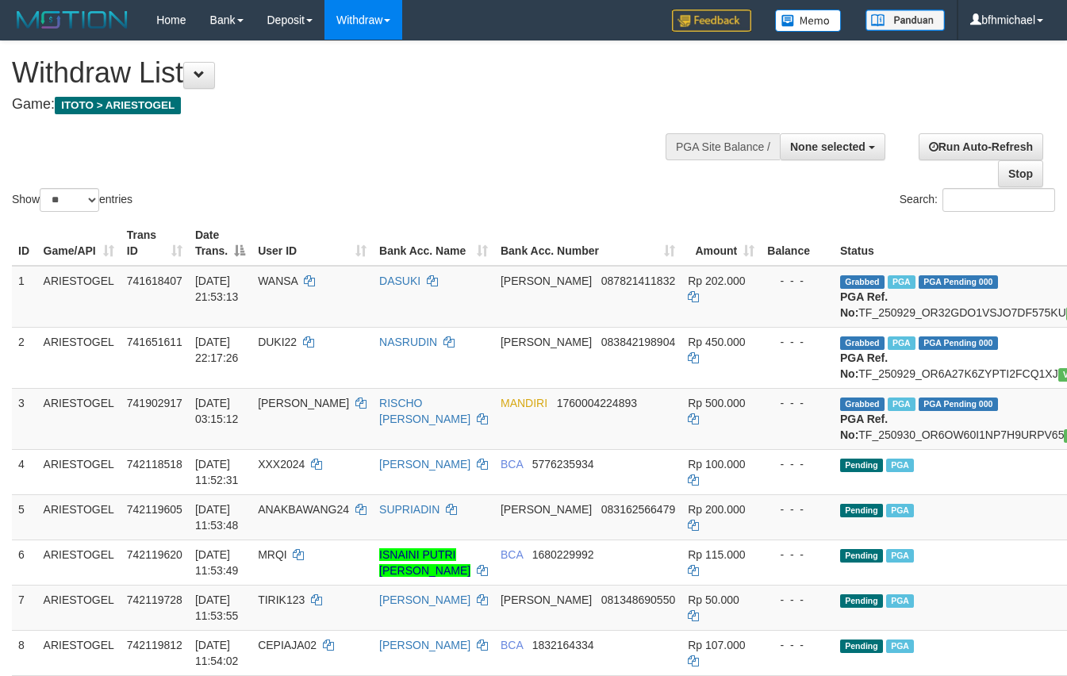
select select
select select "**"
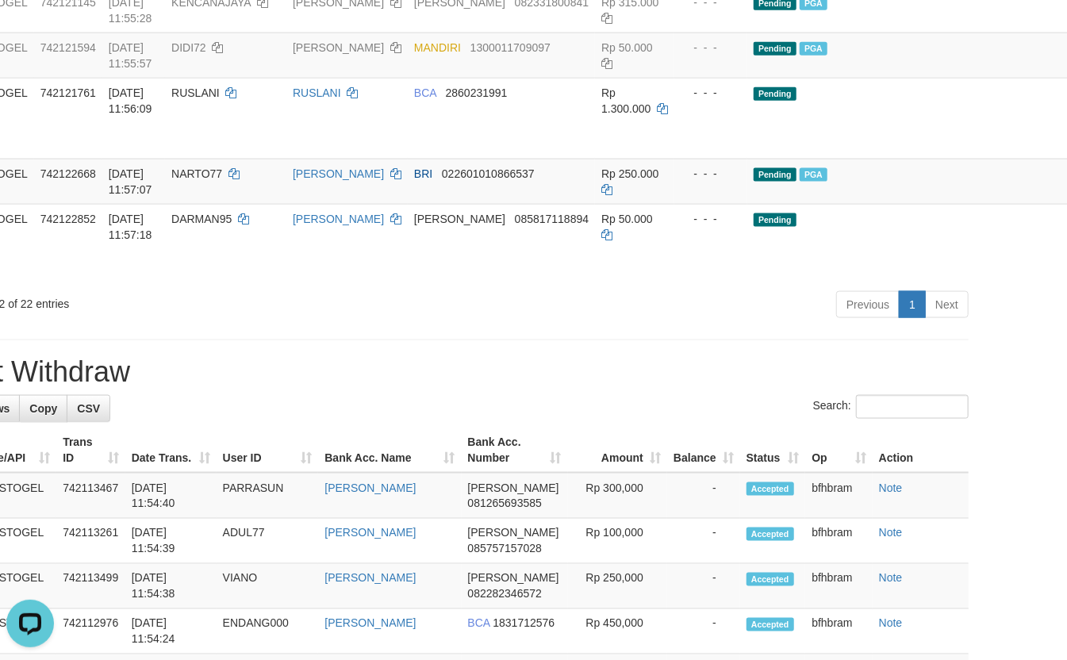
click at [287, 404] on div "**********" at bounding box center [447, 328] width 1067 height 2762
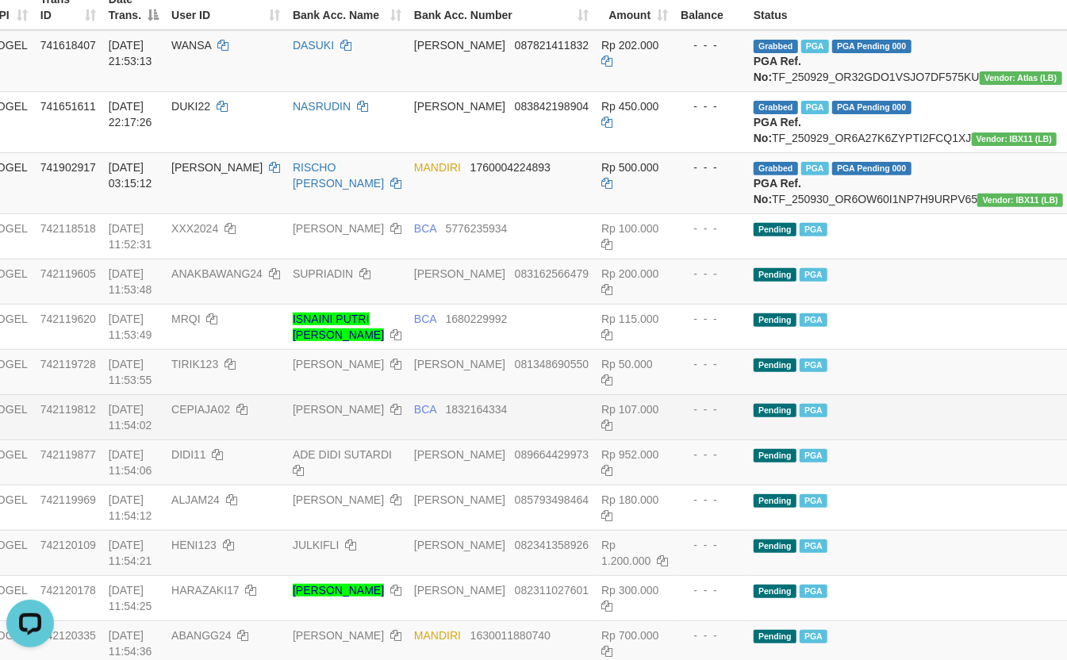
scroll to position [106, 86]
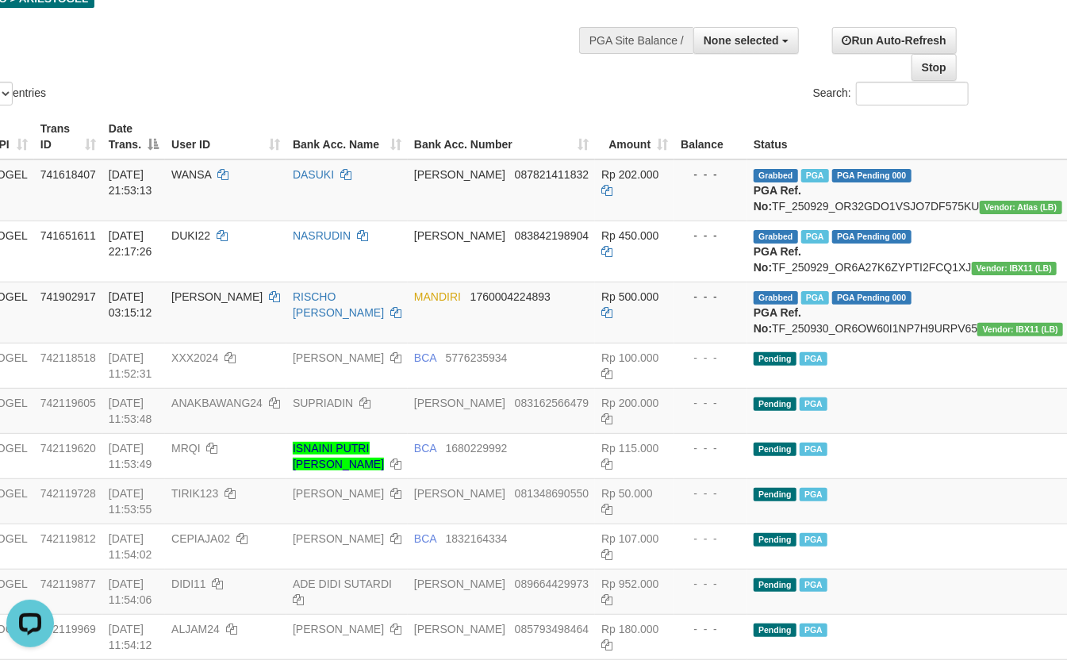
click at [333, 96] on div "Show ** ** ** *** entries Search:" at bounding box center [447, 22] width 1067 height 174
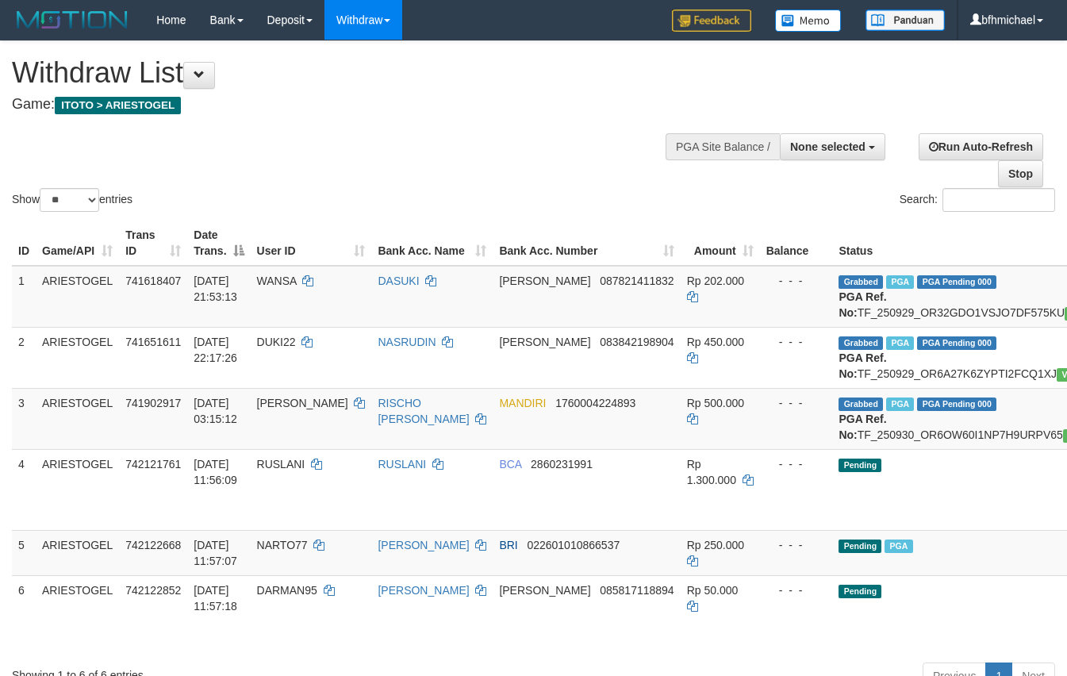
select select
select select "**"
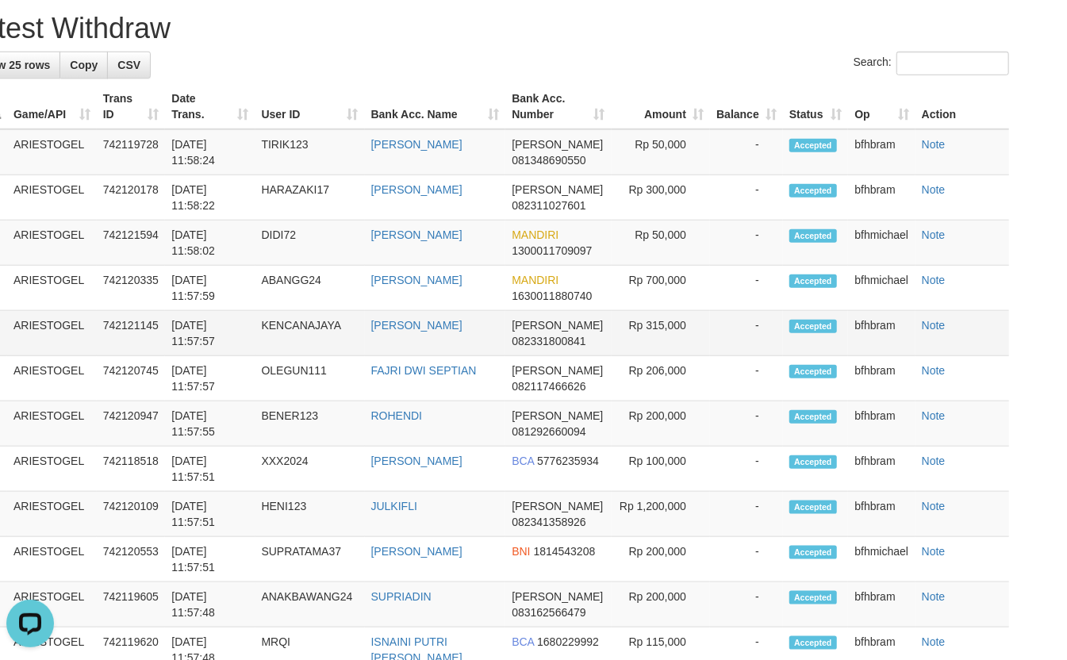
scroll to position [739, 46]
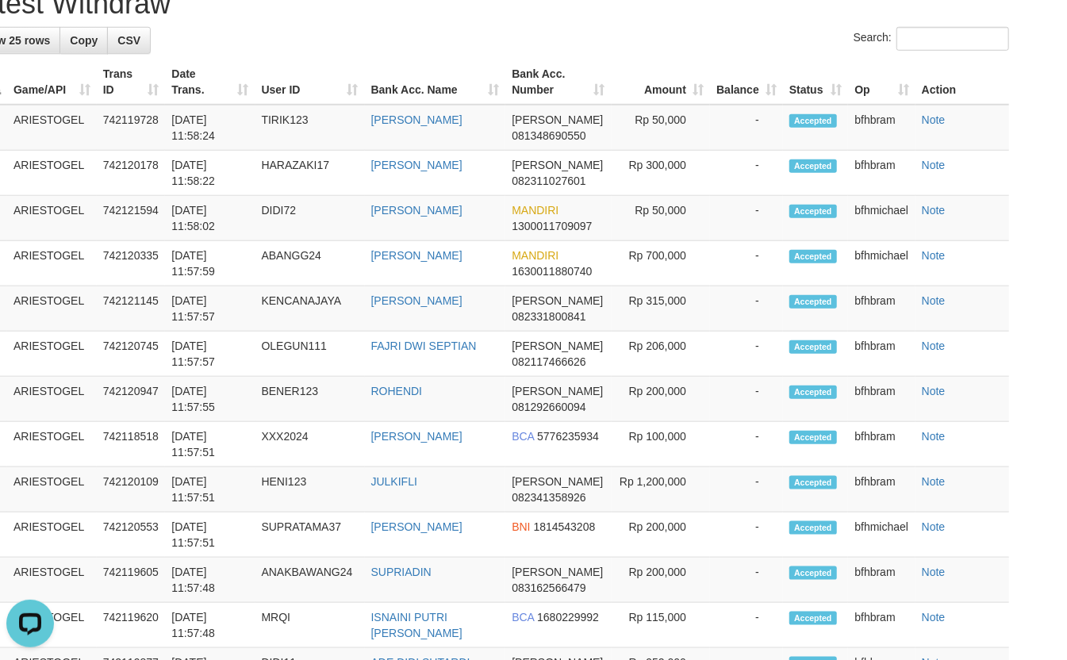
click at [280, 20] on h1 "Latest Withdraw" at bounding box center [487, 4] width 1043 height 32
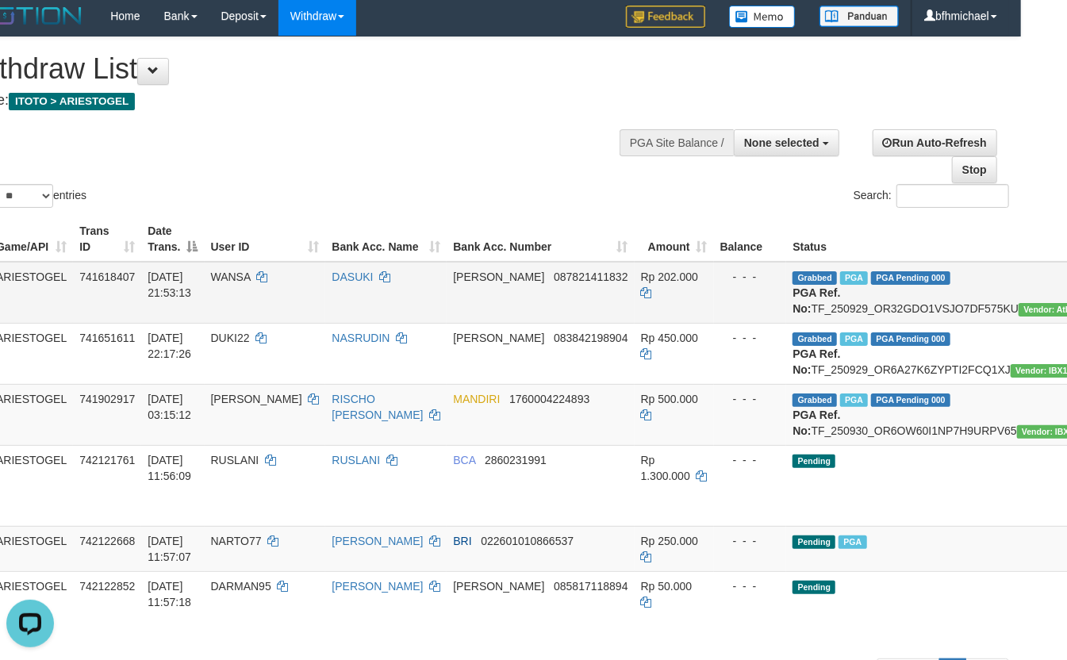
scroll to position [0, 46]
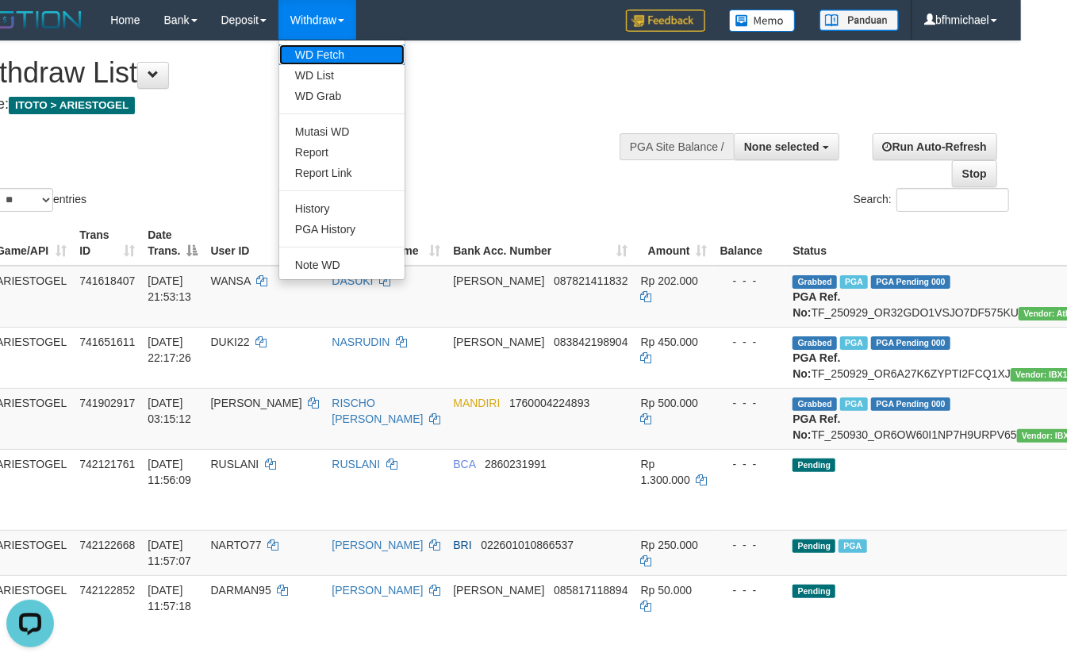
click at [319, 55] on link "WD Fetch" at bounding box center [341, 54] width 125 height 21
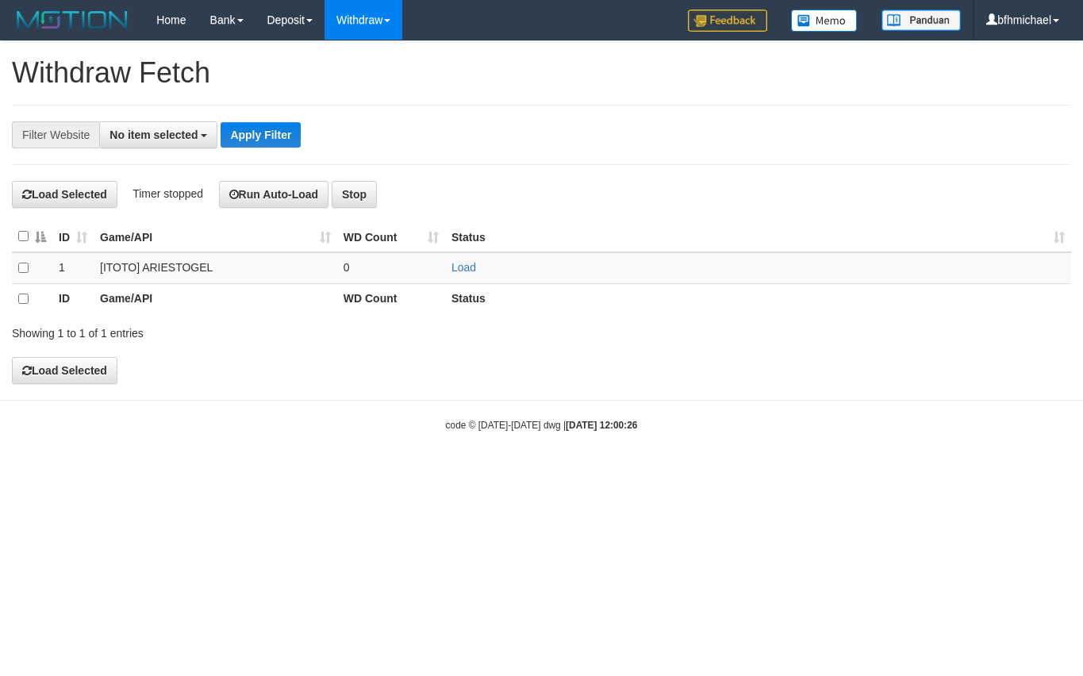
select select
click at [476, 267] on link "Load" at bounding box center [463, 267] width 25 height 13
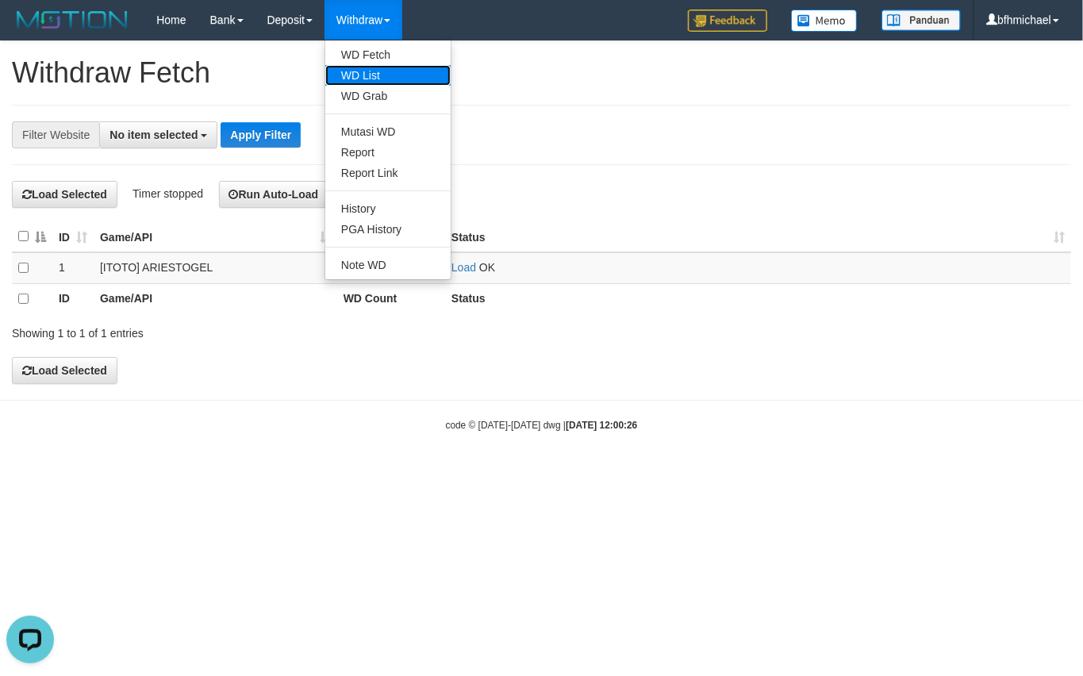
click at [371, 67] on link "WD List" at bounding box center [387, 75] width 125 height 21
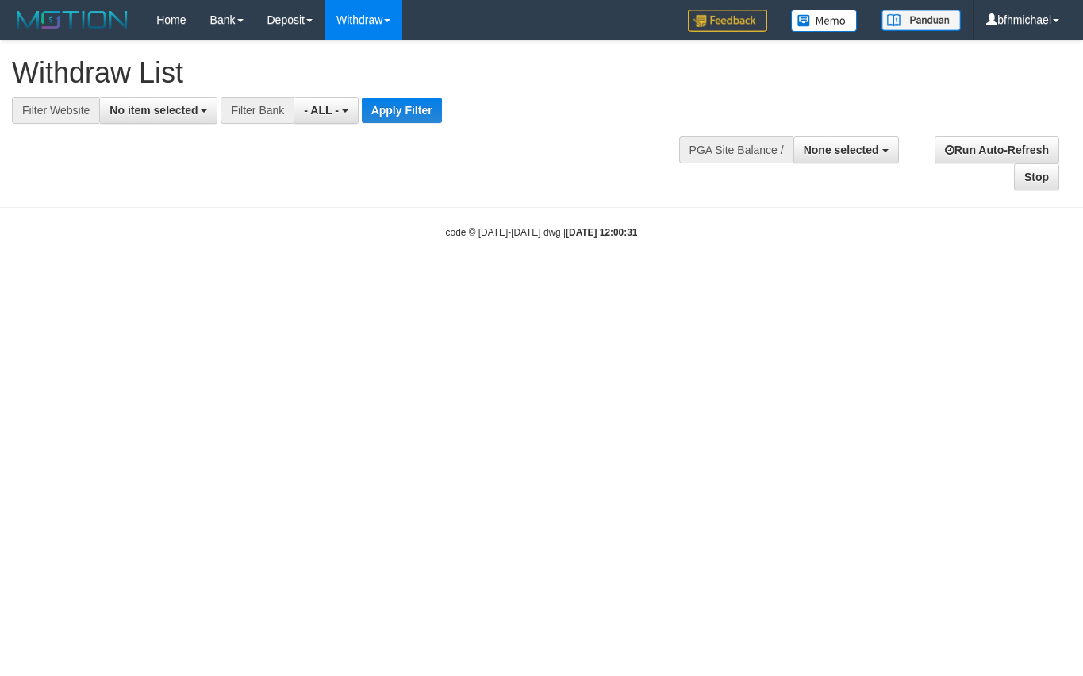
select select
click at [149, 105] on span "No item selected" at bounding box center [153, 110] width 88 height 13
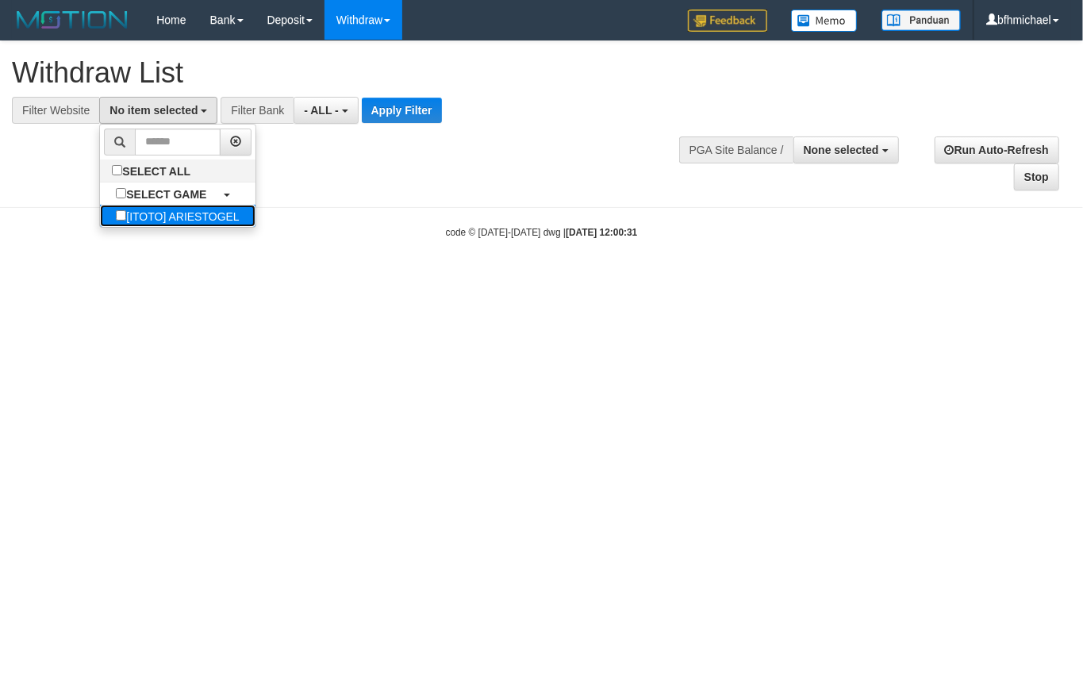
click at [149, 213] on label "[ITOTO] ARIESTOGEL" at bounding box center [177, 216] width 155 height 22
select select "***"
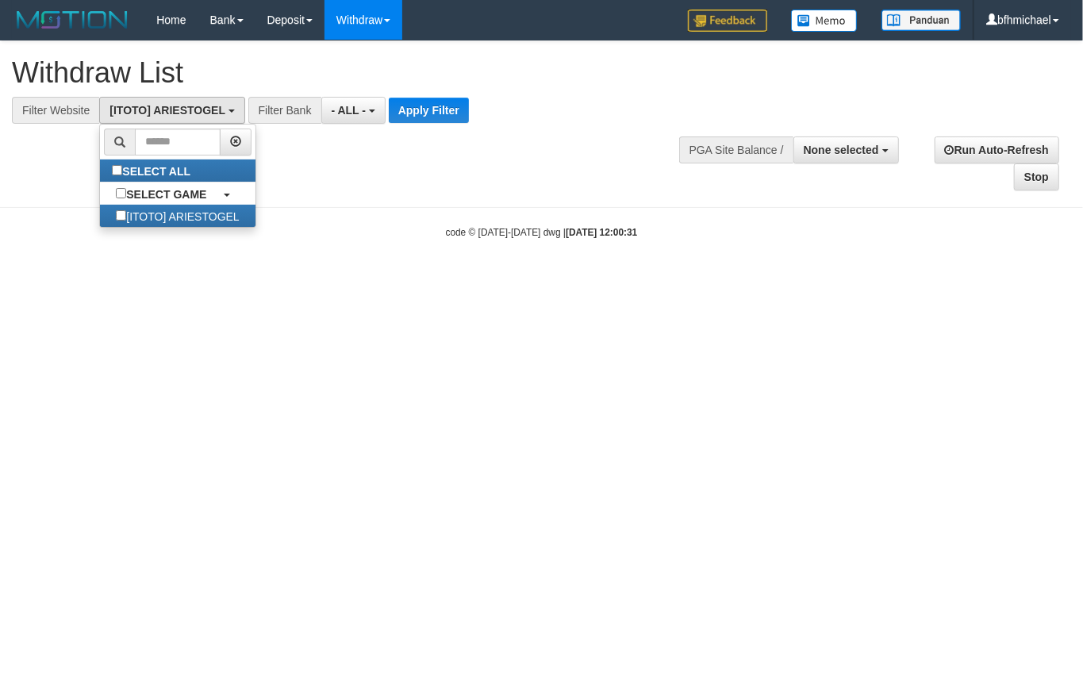
scroll to position [13, 0]
click at [461, 118] on button "Apply Filter" at bounding box center [429, 110] width 80 height 25
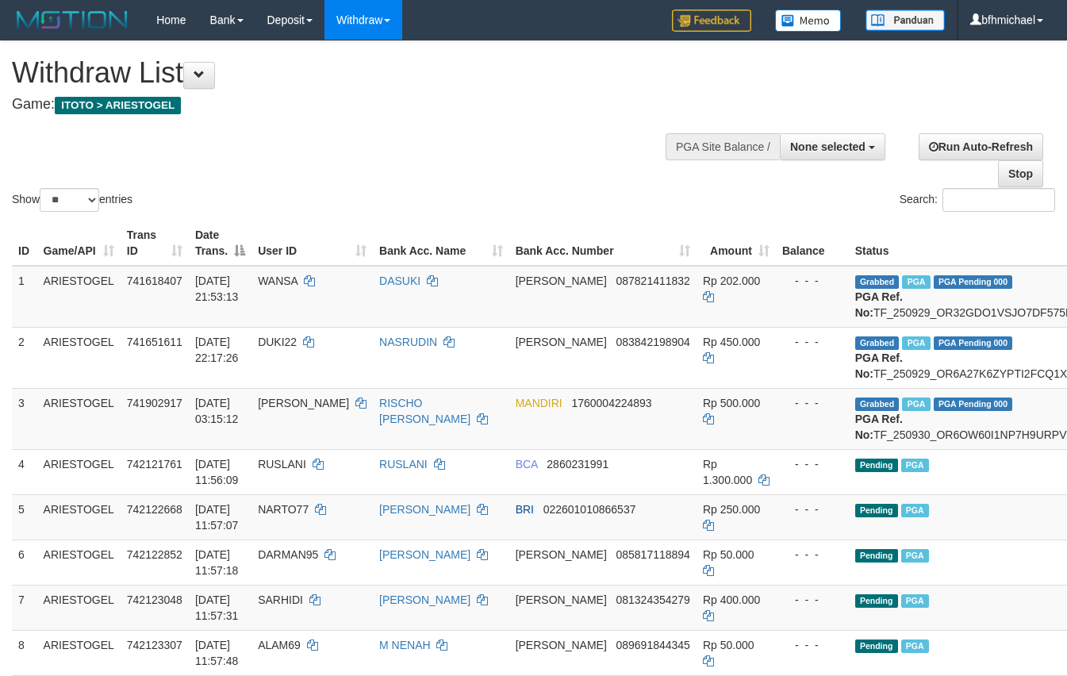
select select
select select "**"
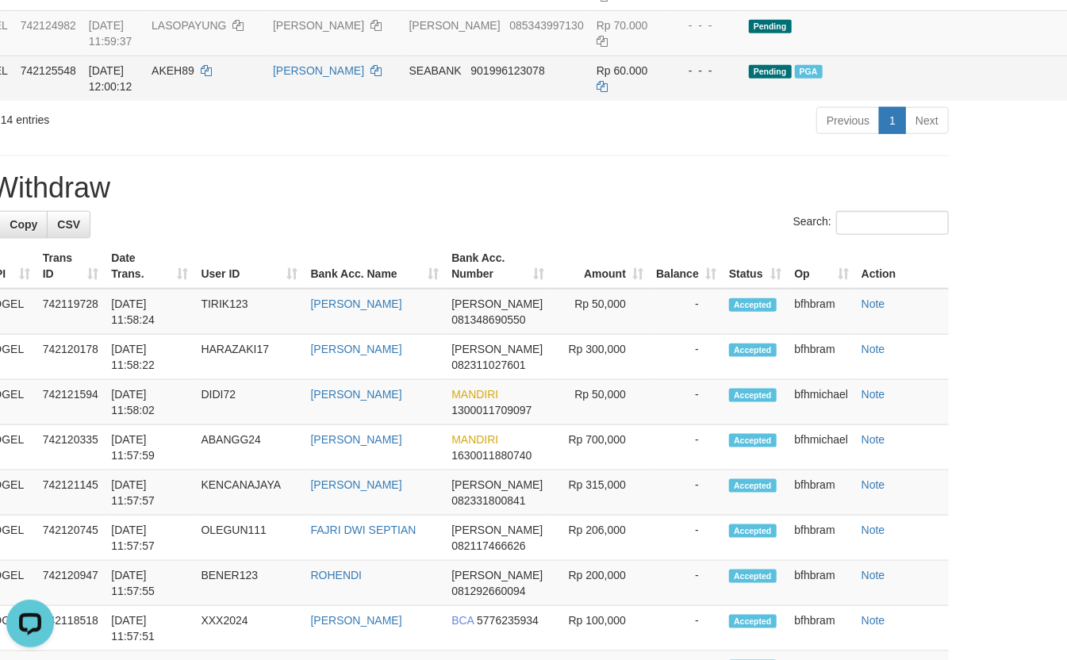
scroll to position [810, 106]
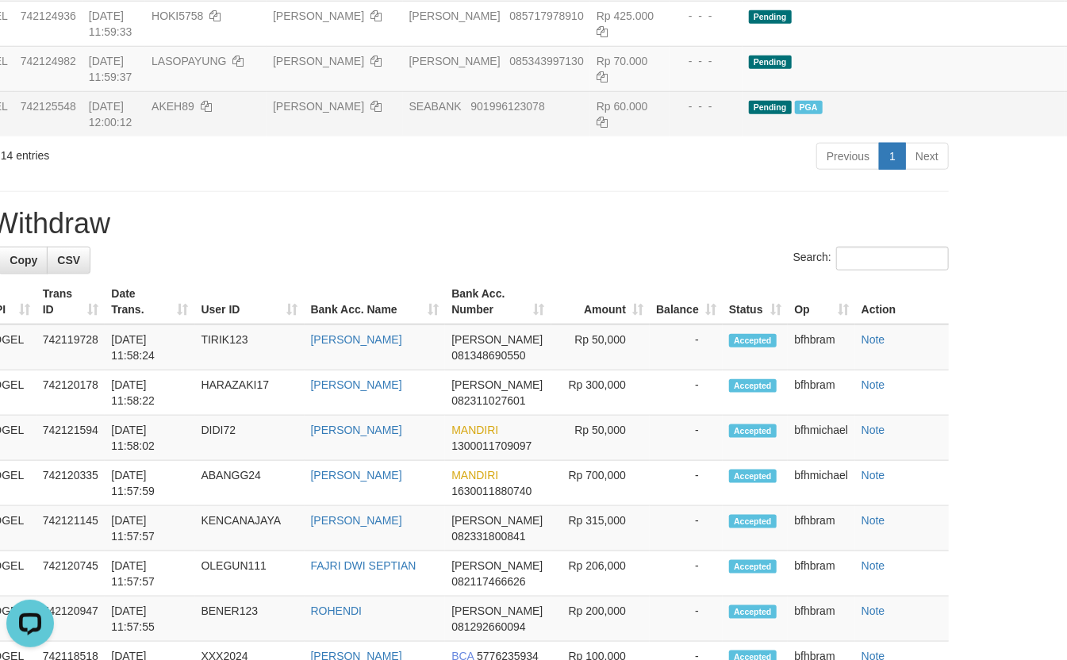
click at [246, 175] on div "Showing 1 to 14 of 14 entries Previous 1 Next" at bounding box center [427, 158] width 1067 height 34
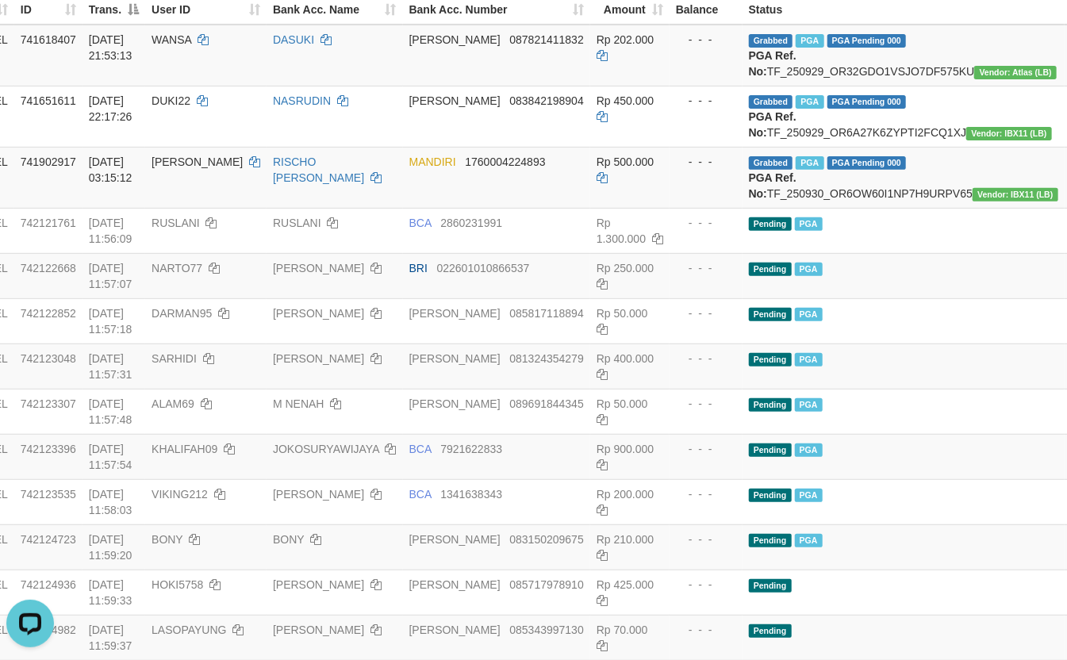
scroll to position [0, 106]
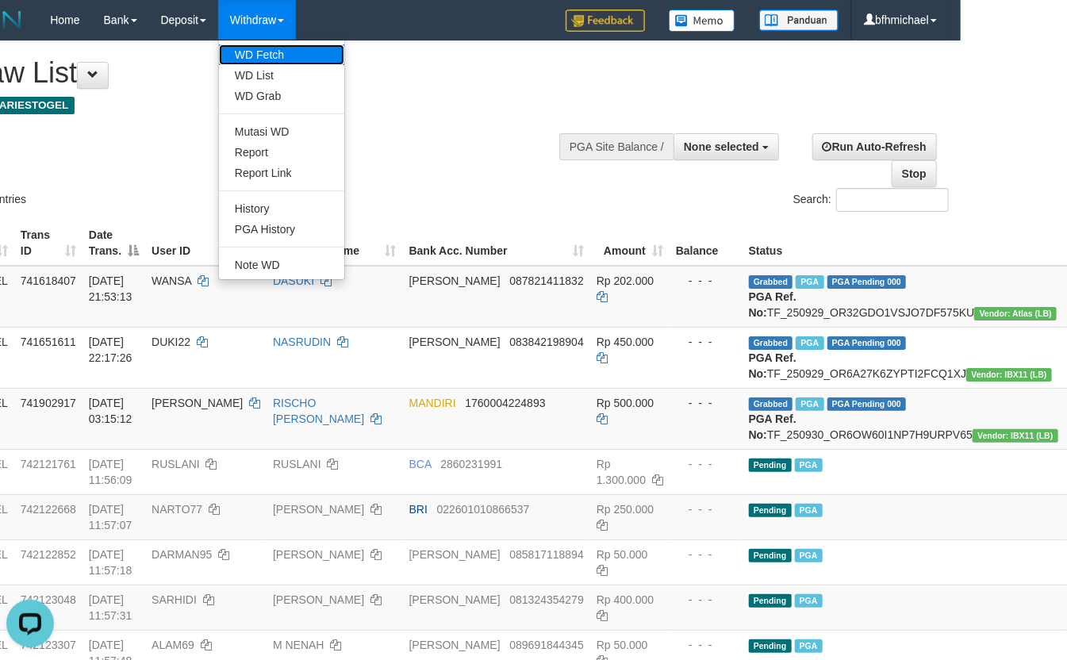
click at [271, 46] on link "WD Fetch" at bounding box center [281, 54] width 125 height 21
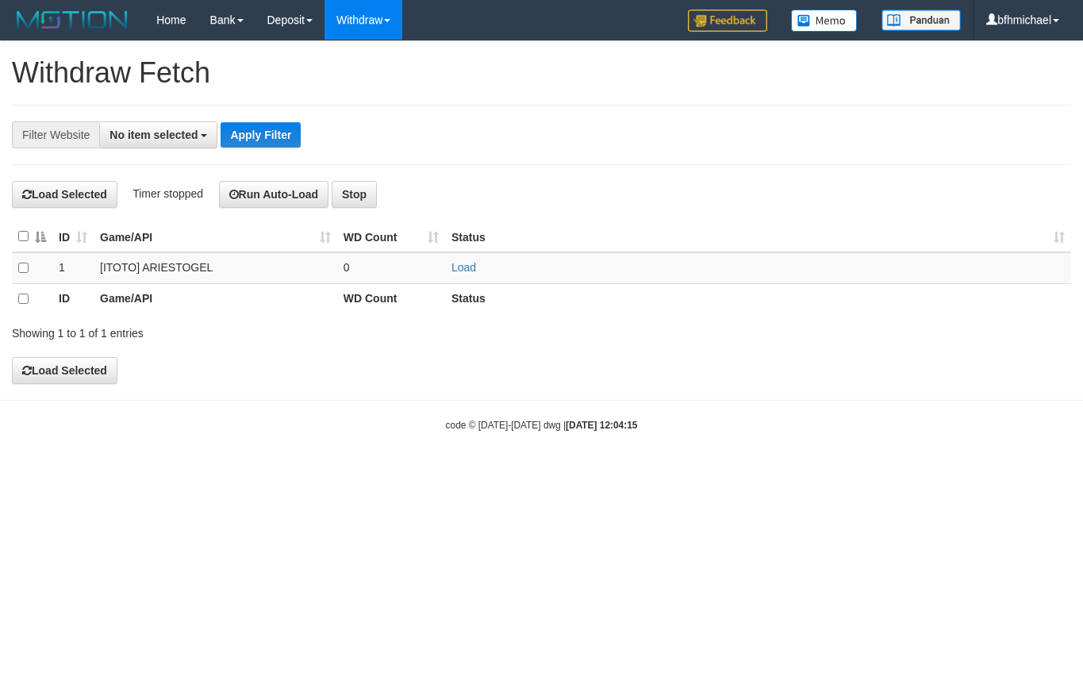
select select
click at [462, 261] on link "Load" at bounding box center [463, 267] width 25 height 13
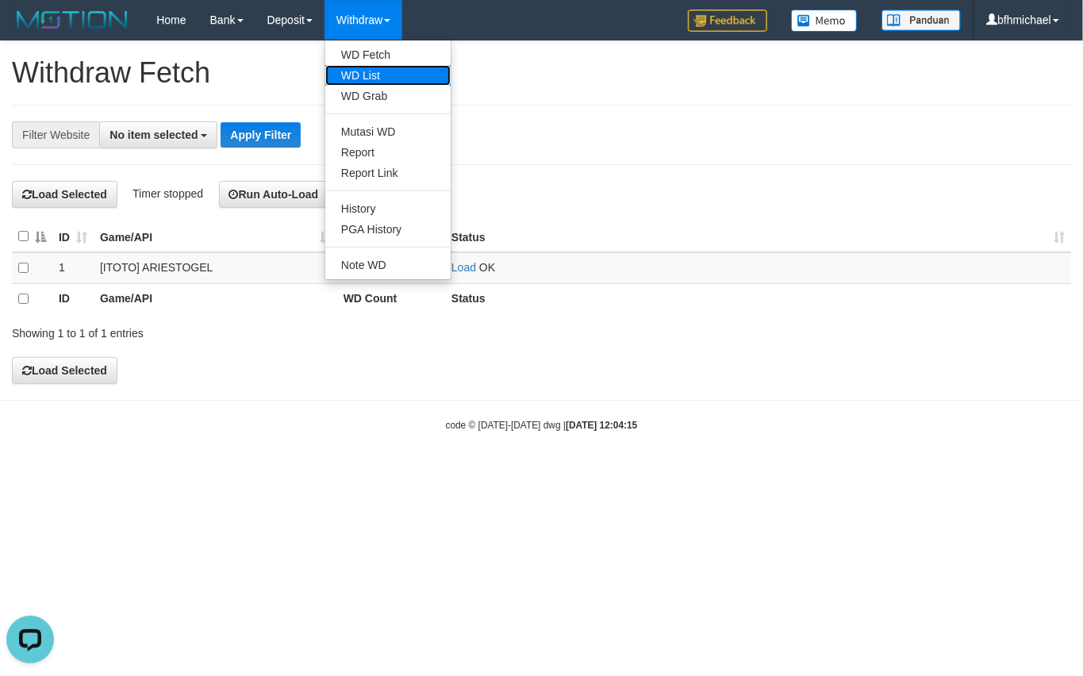
click at [384, 76] on link "WD List" at bounding box center [387, 75] width 125 height 21
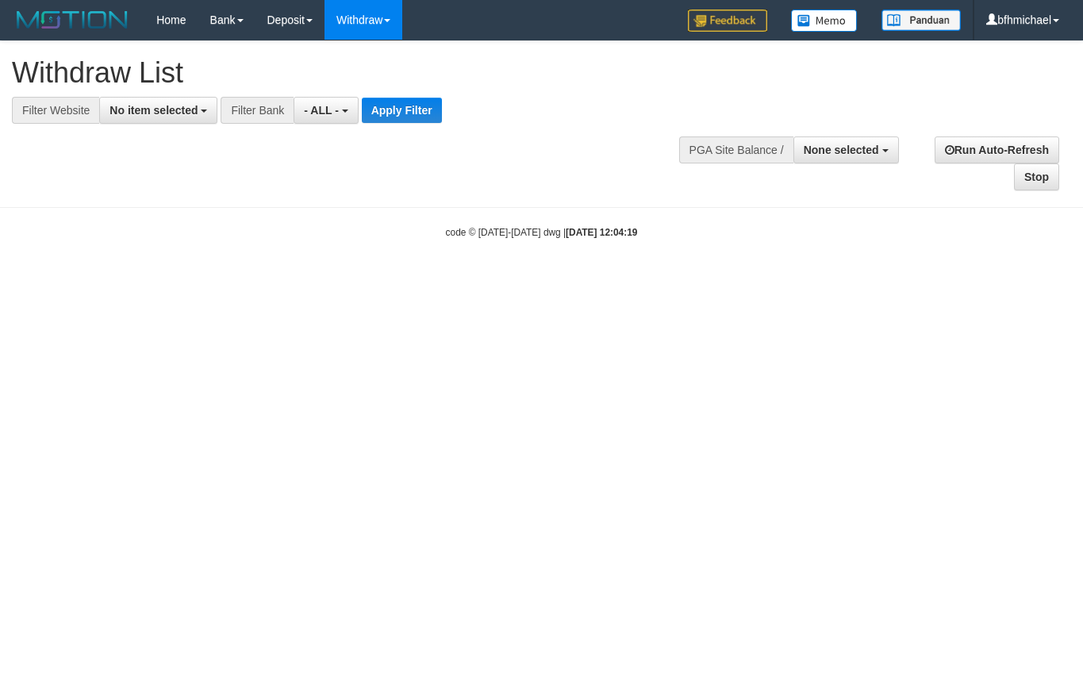
select select
click at [128, 114] on span "No item selected" at bounding box center [153, 110] width 88 height 13
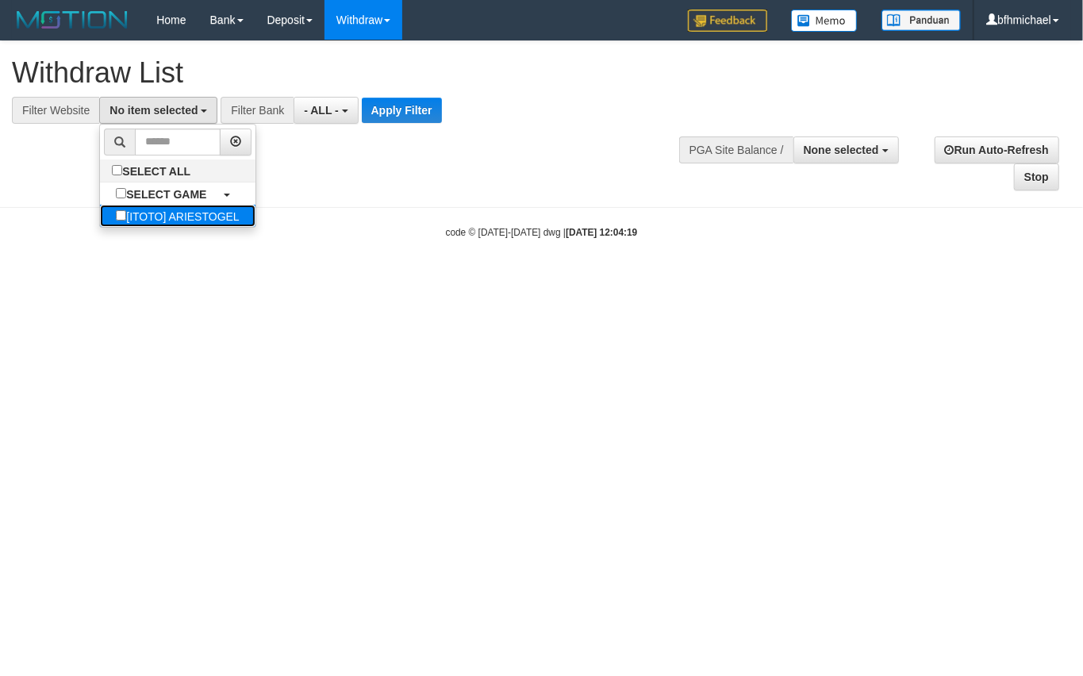
click at [147, 209] on label "[ITOTO] ARIESTOGEL" at bounding box center [177, 216] width 155 height 22
select select "***"
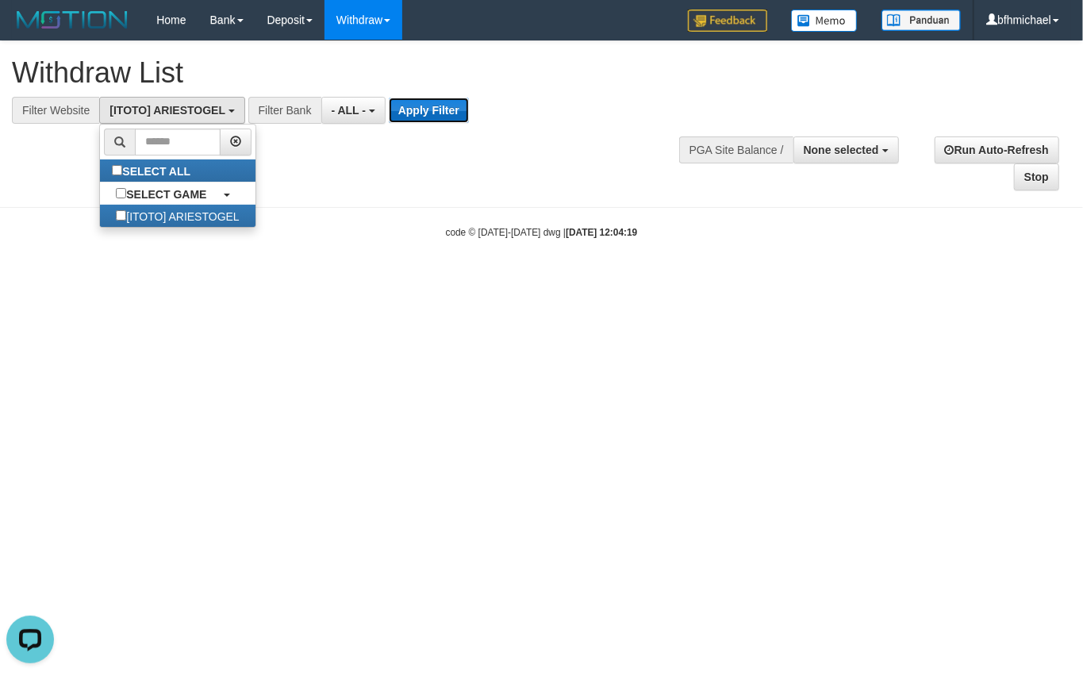
click at [431, 119] on button "Apply Filter" at bounding box center [429, 110] width 80 height 25
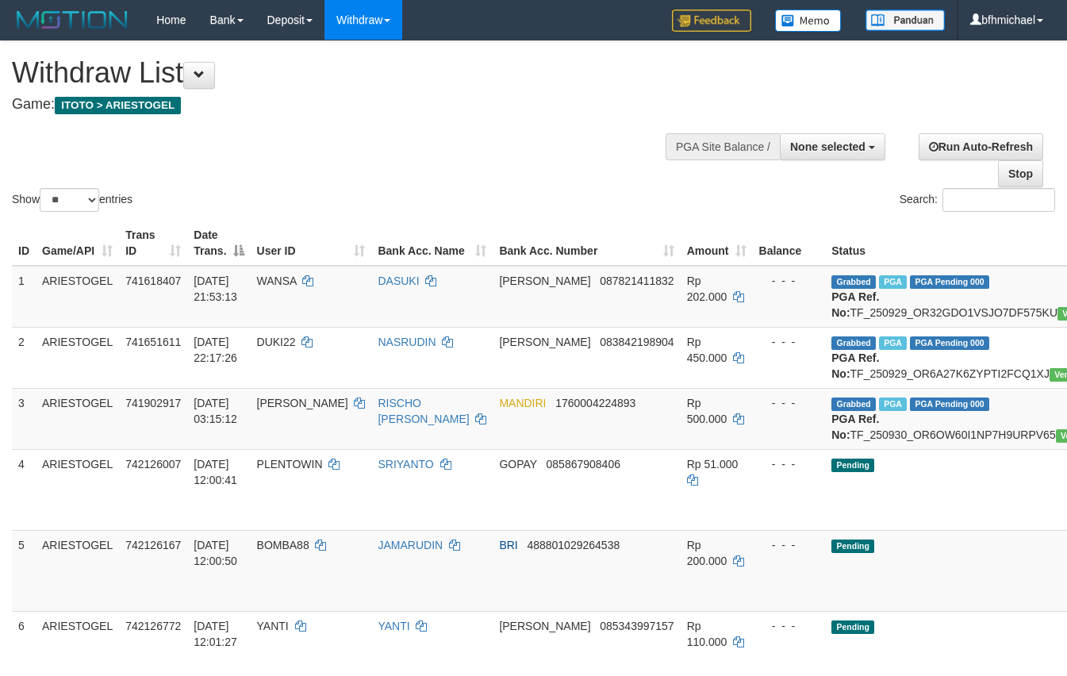
select select
select select "**"
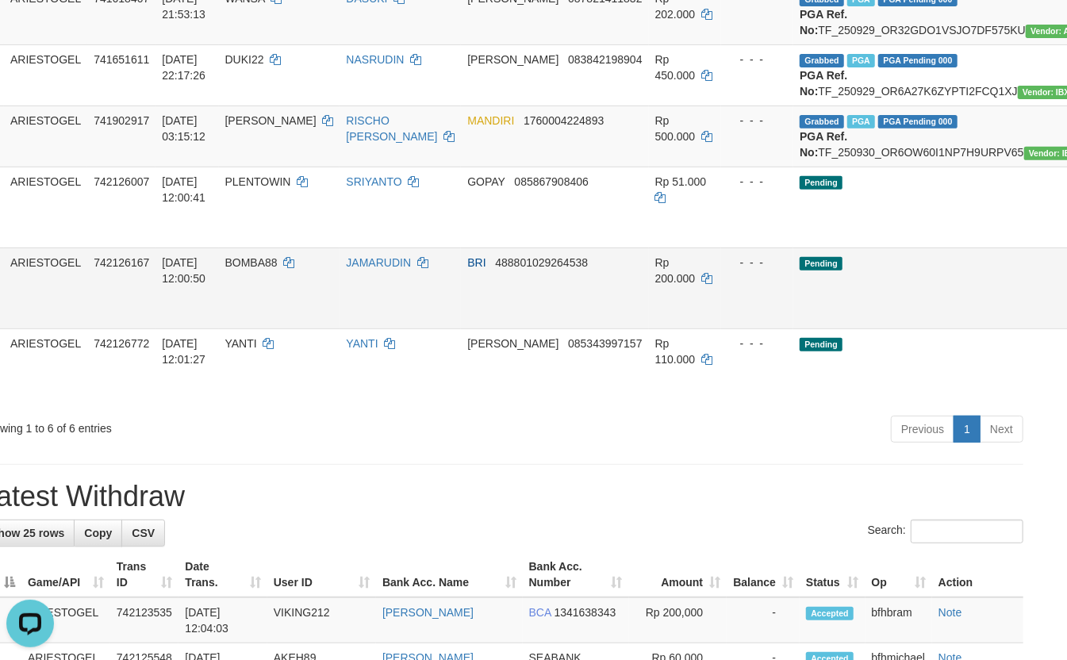
scroll to position [282, 48]
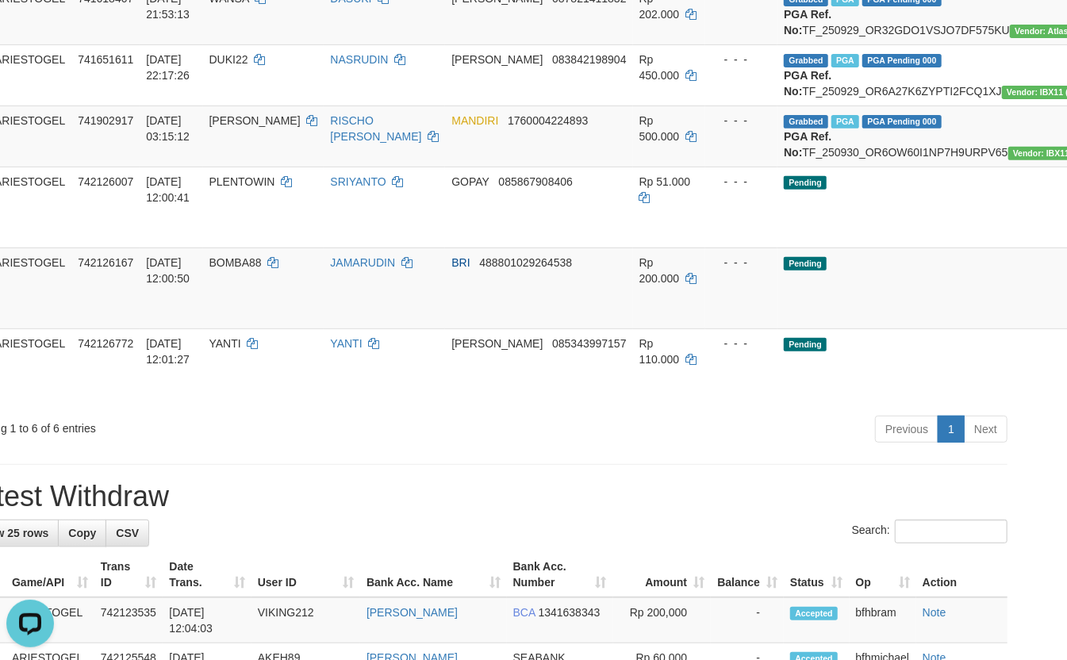
click at [353, 414] on div "ID Game/API Trans ID Date Trans. User ID Bank Acc. Name Bank Acc. Number Amount…" at bounding box center [485, 173] width 1067 height 481
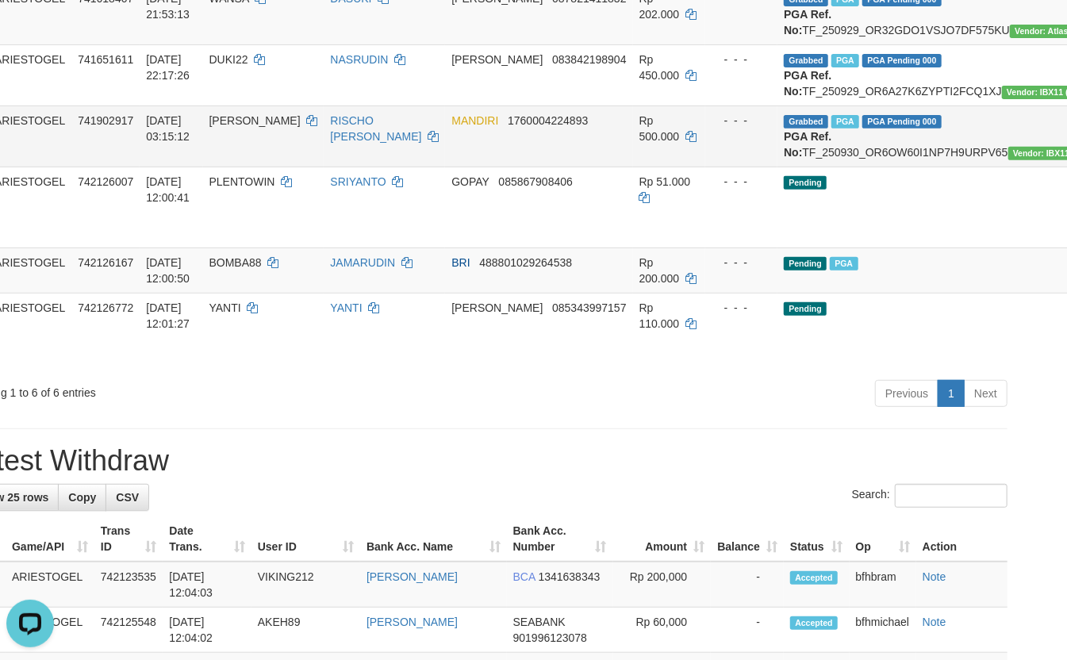
click at [289, 167] on td "[PERSON_NAME]" at bounding box center [263, 135] width 121 height 61
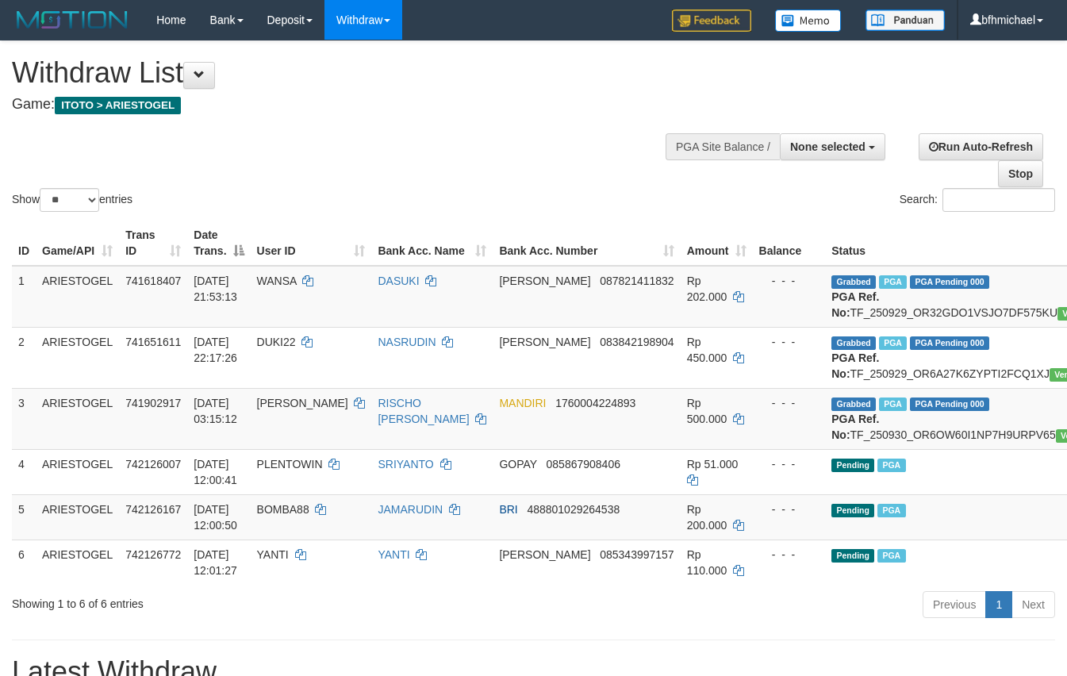
select select
select select "**"
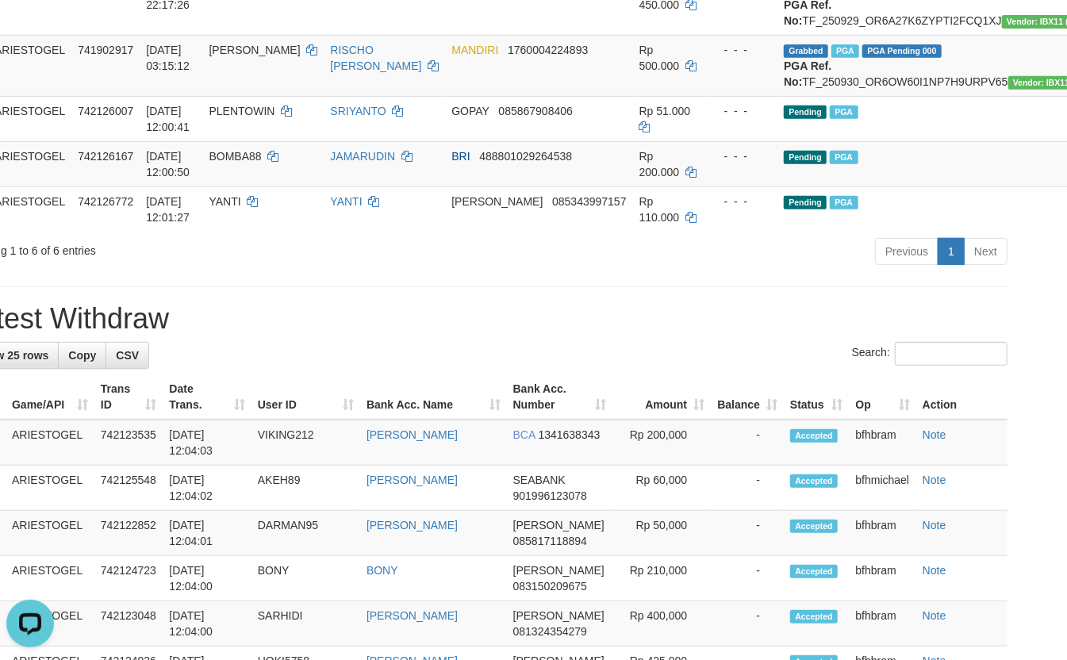
drag, startPoint x: 817, startPoint y: 357, endPoint x: 800, endPoint y: 352, distance: 17.3
click at [817, 357] on div "**********" at bounding box center [485, 672] width 1067 height 1968
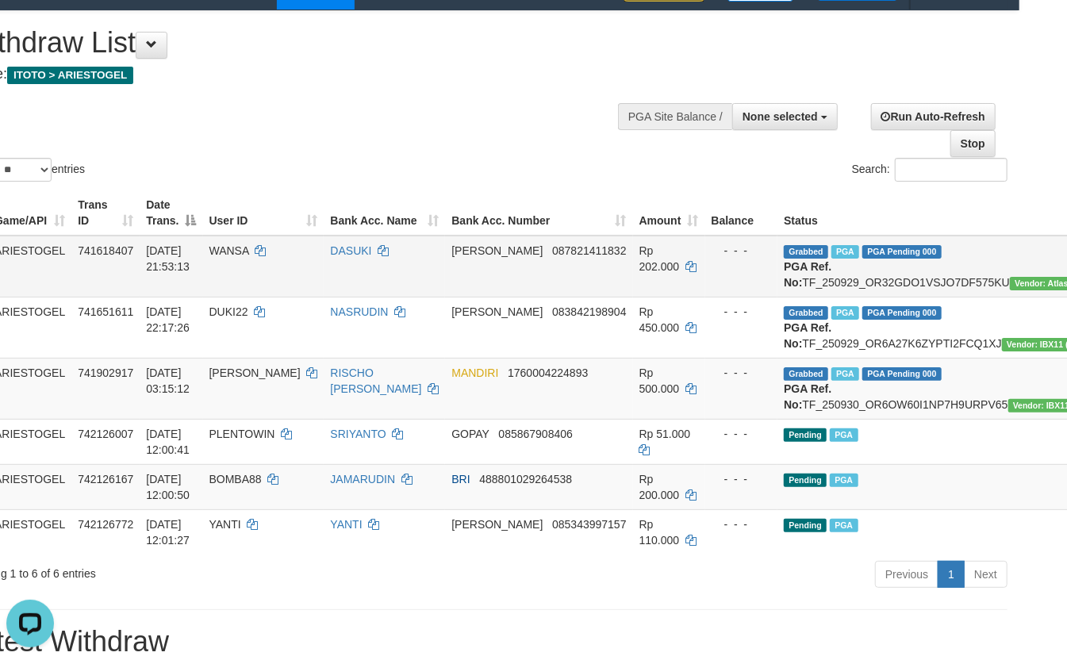
scroll to position [0, 48]
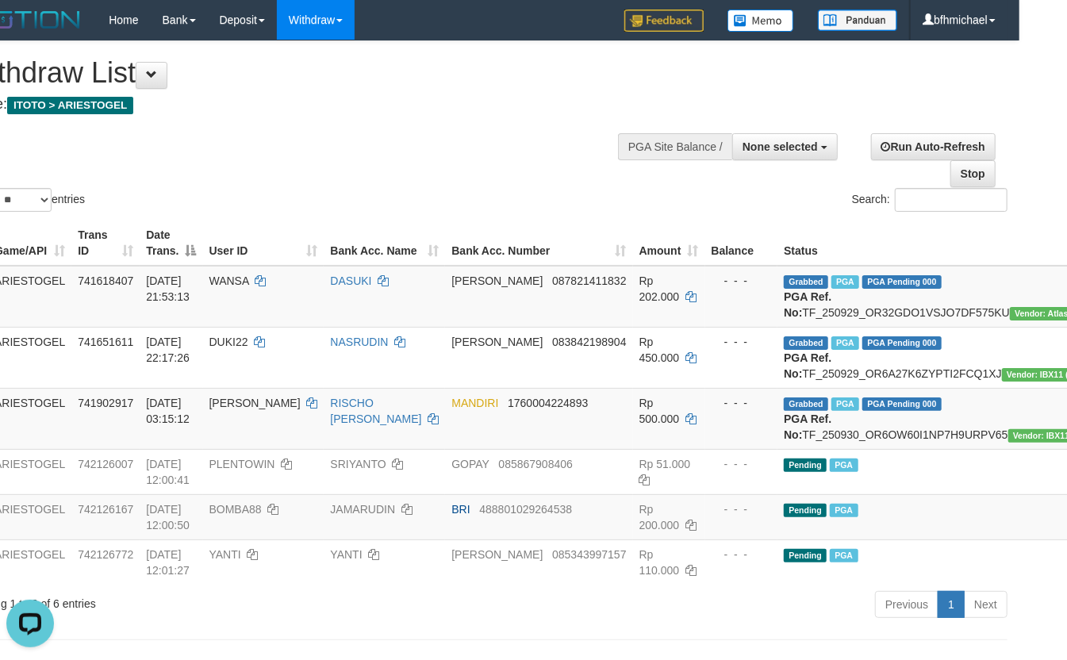
click at [220, 138] on div "Show ** ** ** *** entries Search:" at bounding box center [485, 128] width 1067 height 174
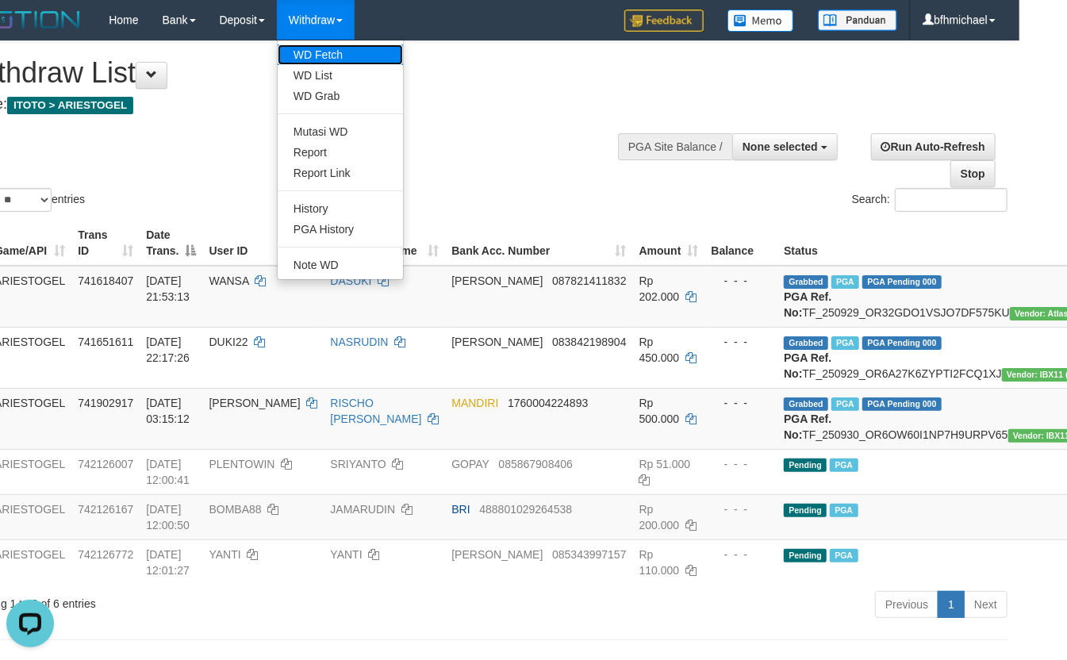
click at [324, 45] on link "WD Fetch" at bounding box center [340, 54] width 125 height 21
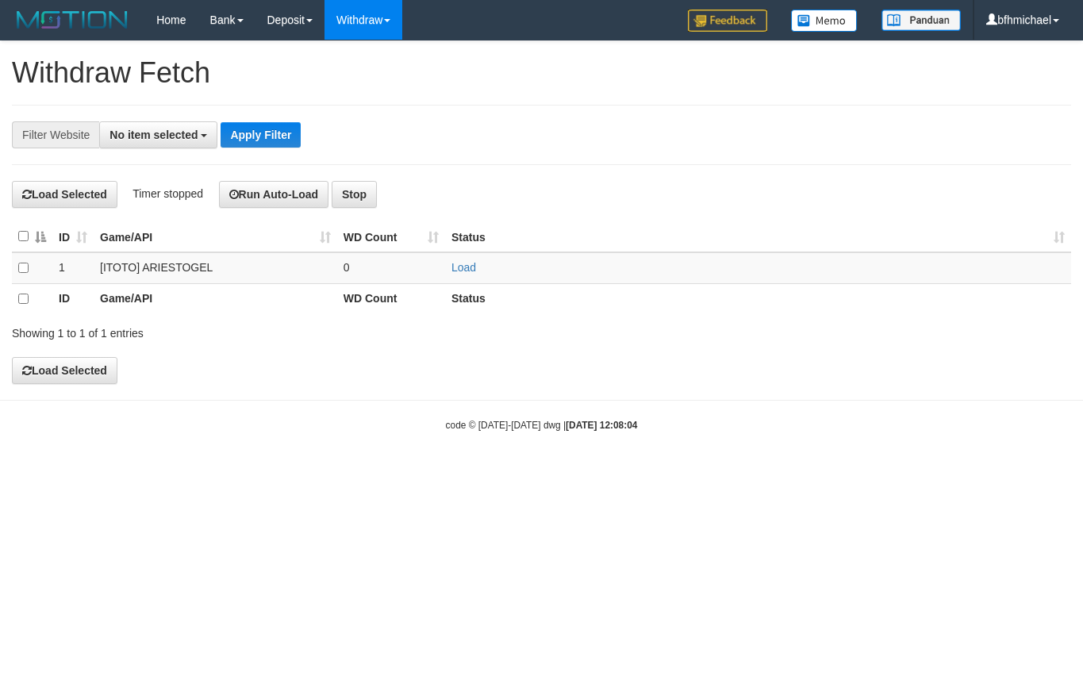
select select
click at [470, 267] on link "Load" at bounding box center [463, 267] width 25 height 13
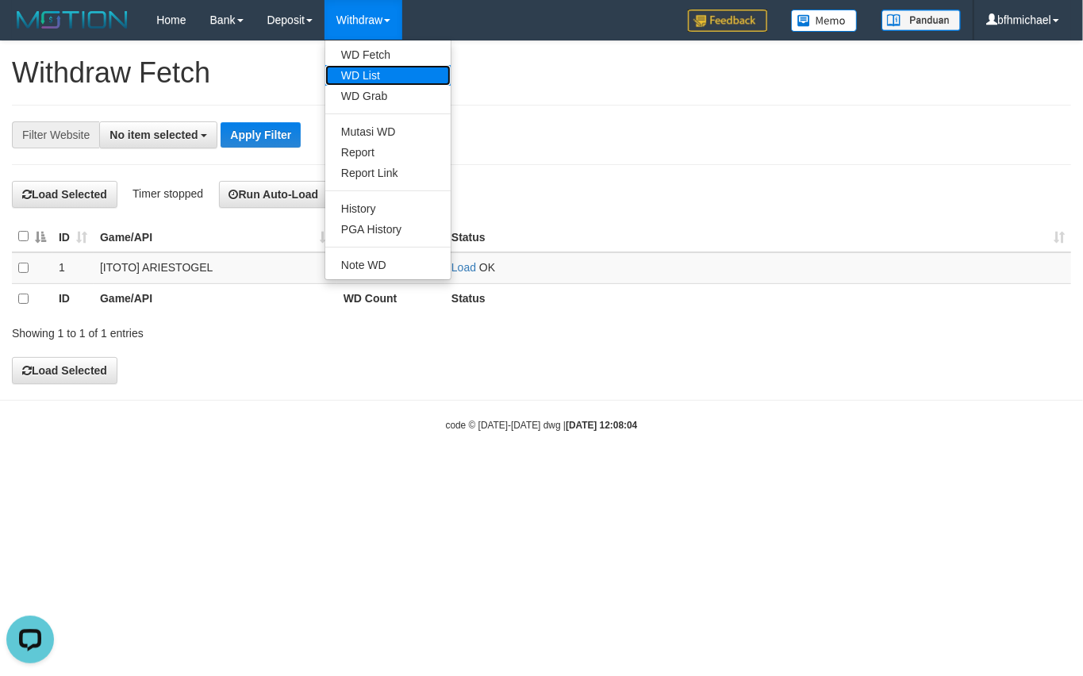
click at [369, 83] on link "WD List" at bounding box center [387, 75] width 125 height 21
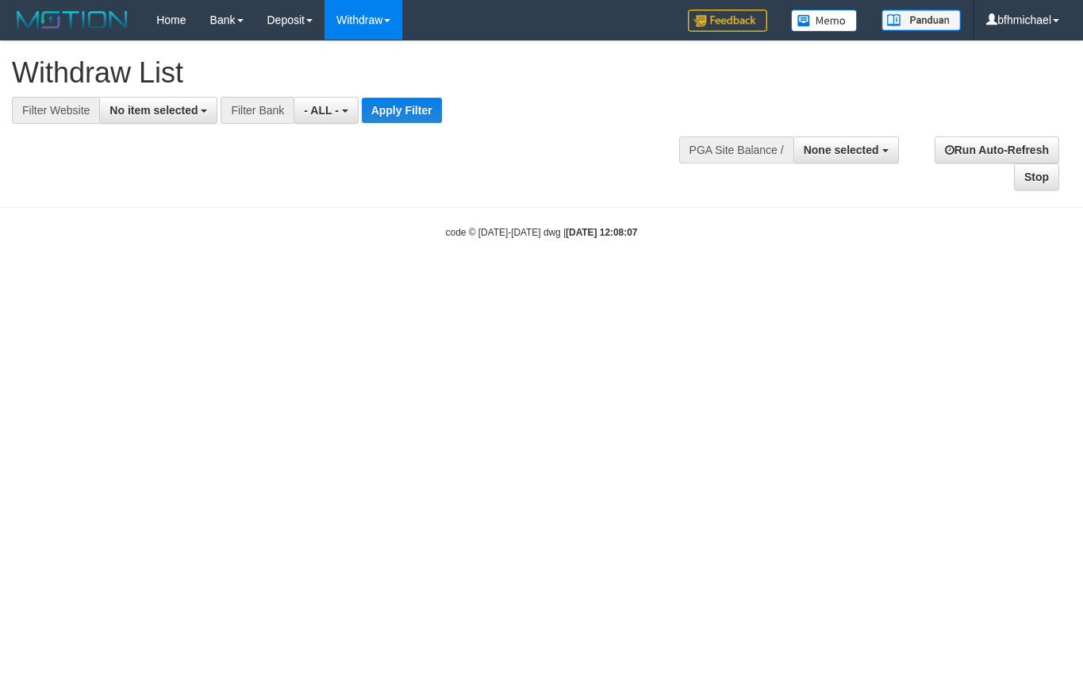
select select
click at [175, 113] on span "No item selected" at bounding box center [153, 110] width 88 height 13
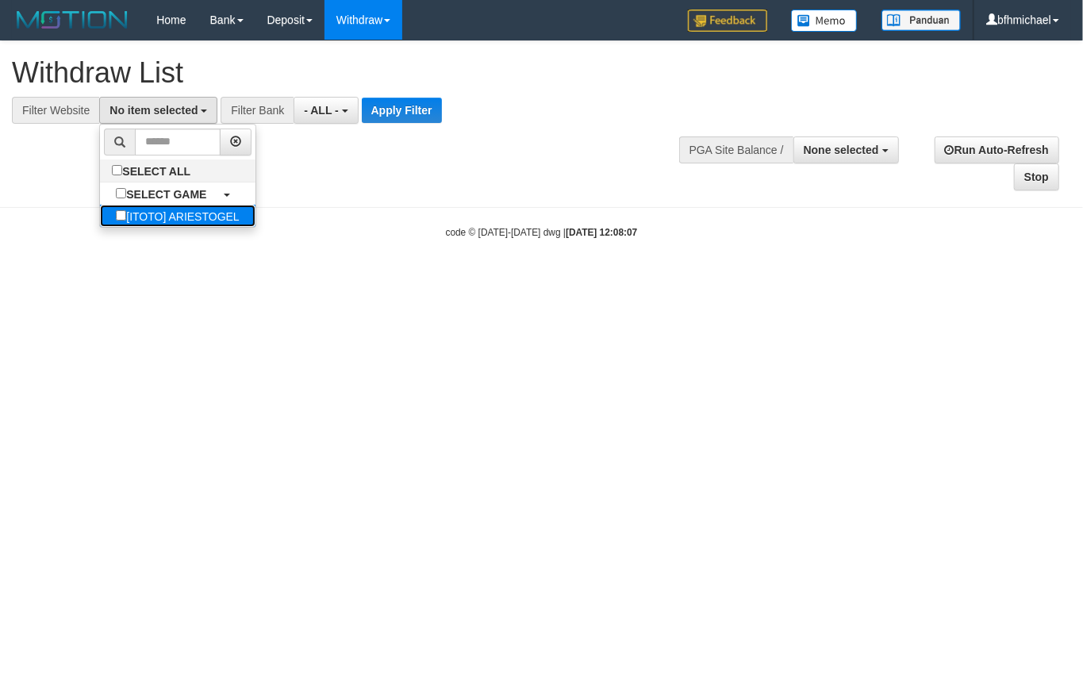
click at [188, 222] on label "[ITOTO] ARIESTOGEL" at bounding box center [177, 216] width 155 height 22
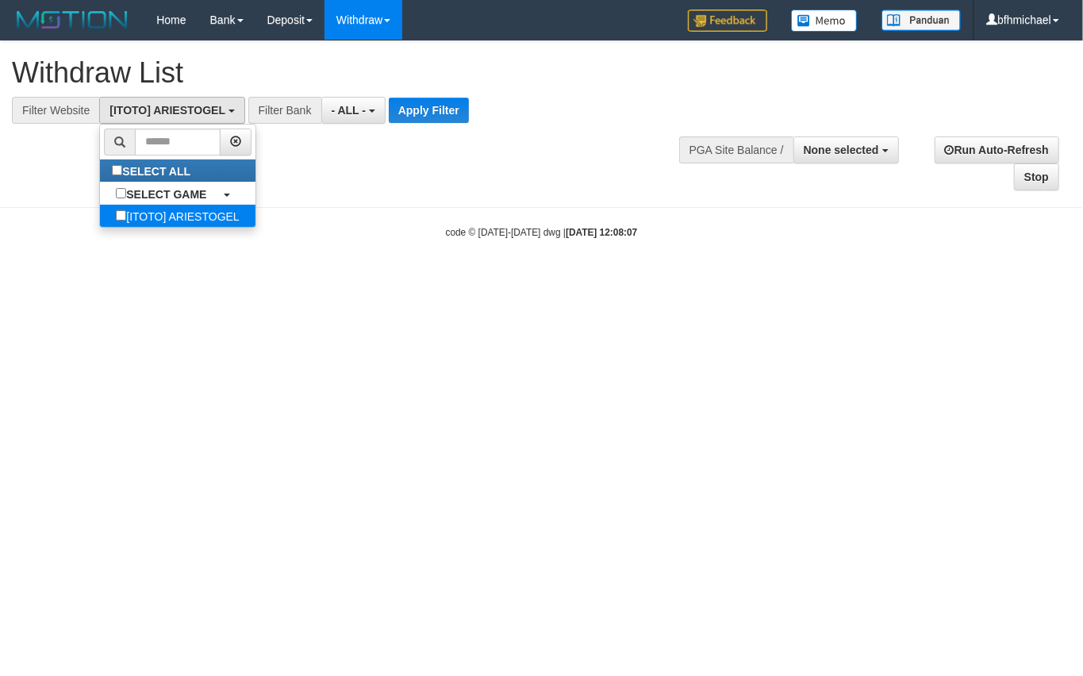
select select "***"
click at [407, 119] on button "Apply Filter" at bounding box center [429, 110] width 80 height 25
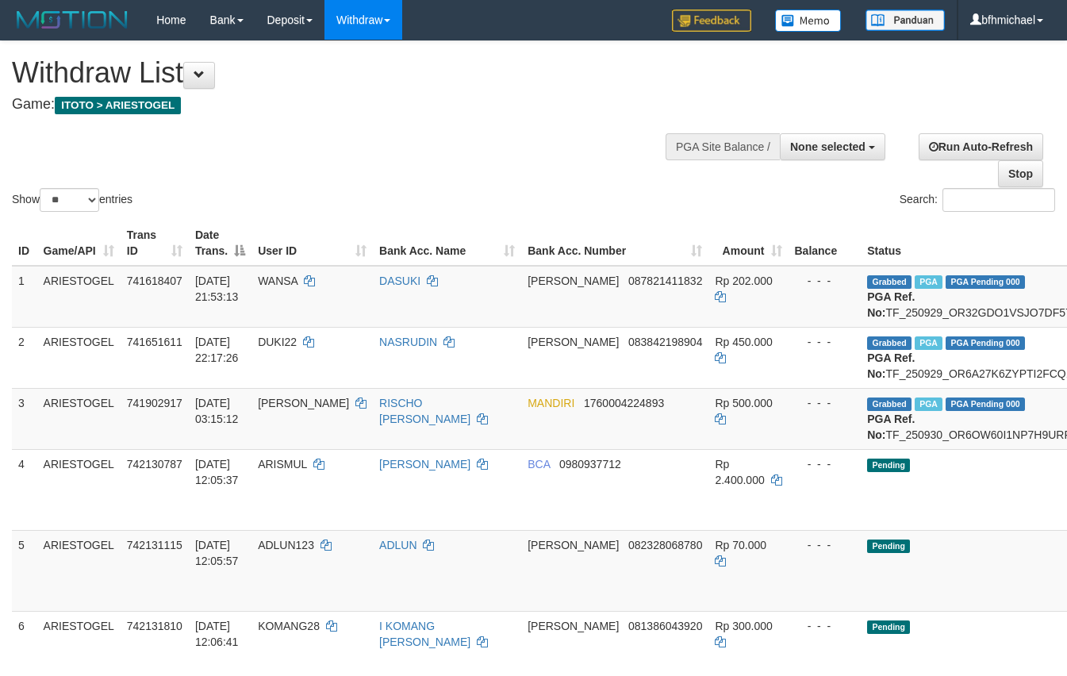
select select
select select "**"
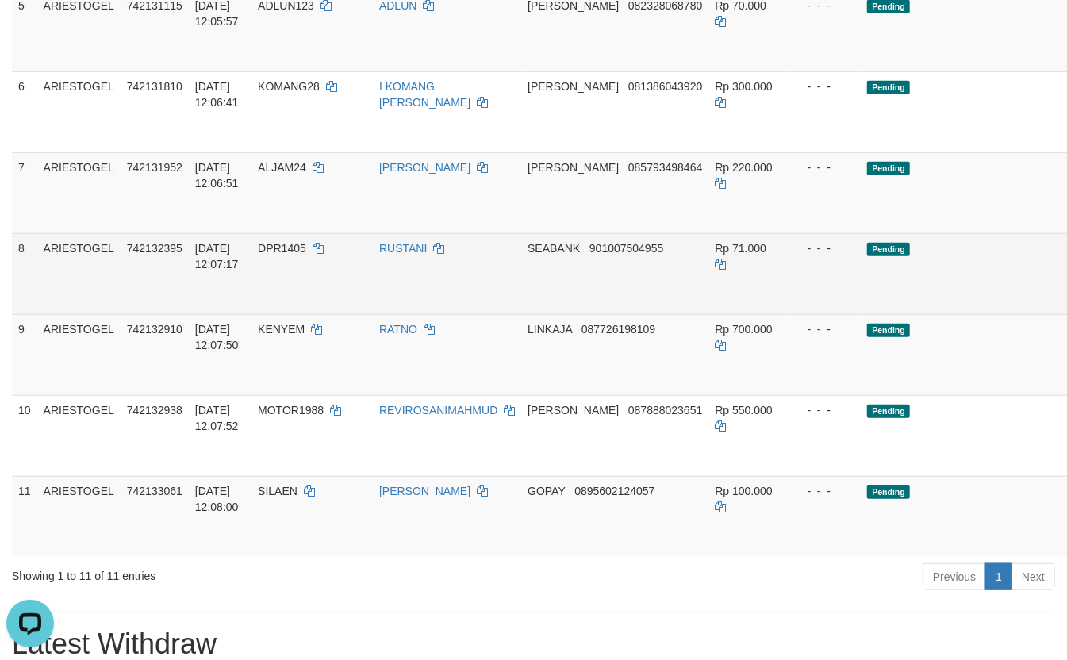
scroll to position [539, 109]
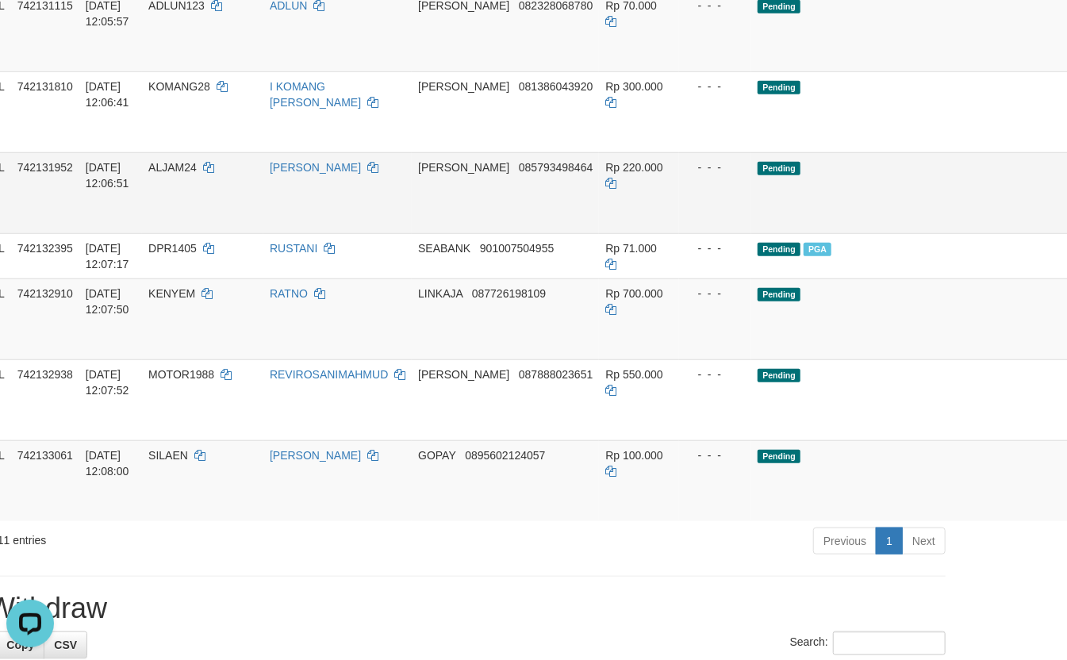
click at [290, 233] on td "[PERSON_NAME]" at bounding box center [337, 192] width 148 height 81
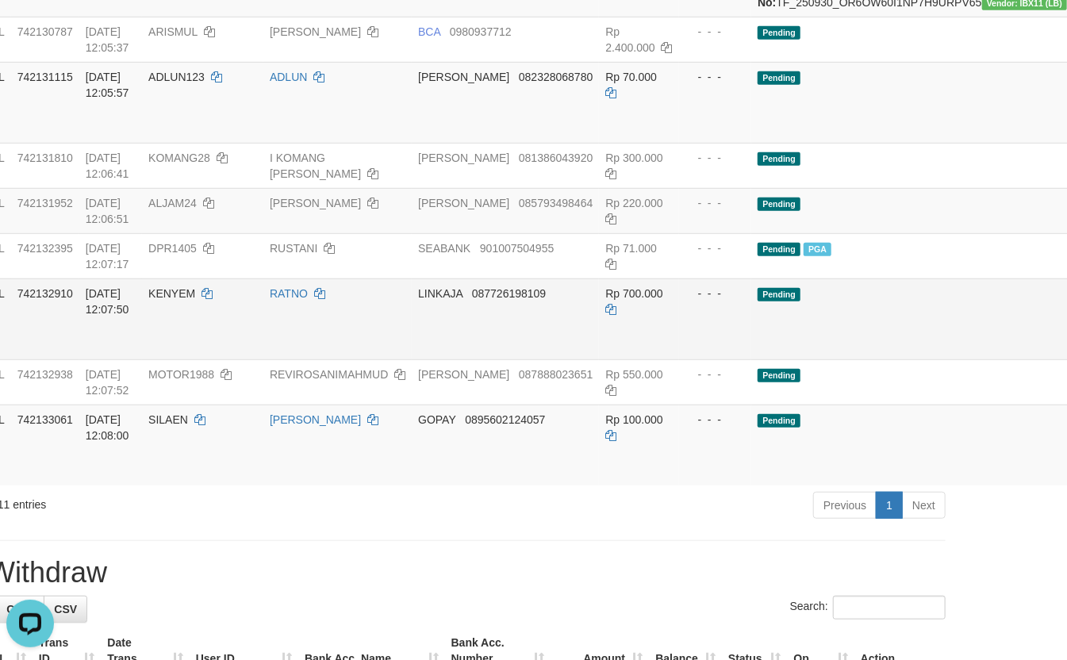
scroll to position [397, 109]
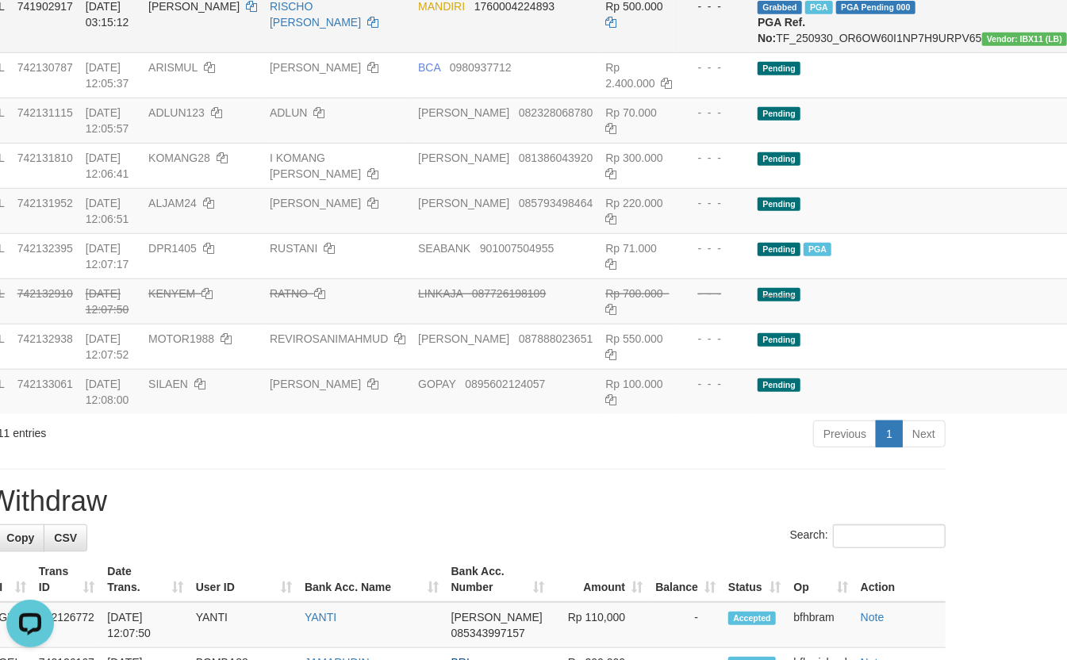
click at [350, 52] on td "RISCHO [PERSON_NAME]" at bounding box center [337, 21] width 148 height 61
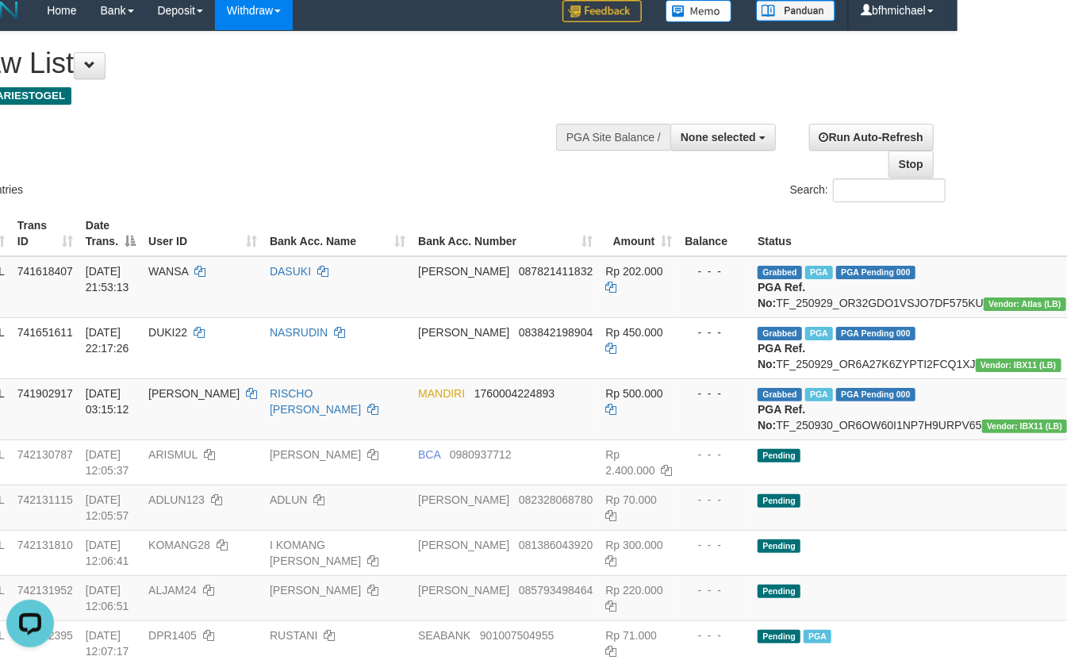
scroll to position [0, 109]
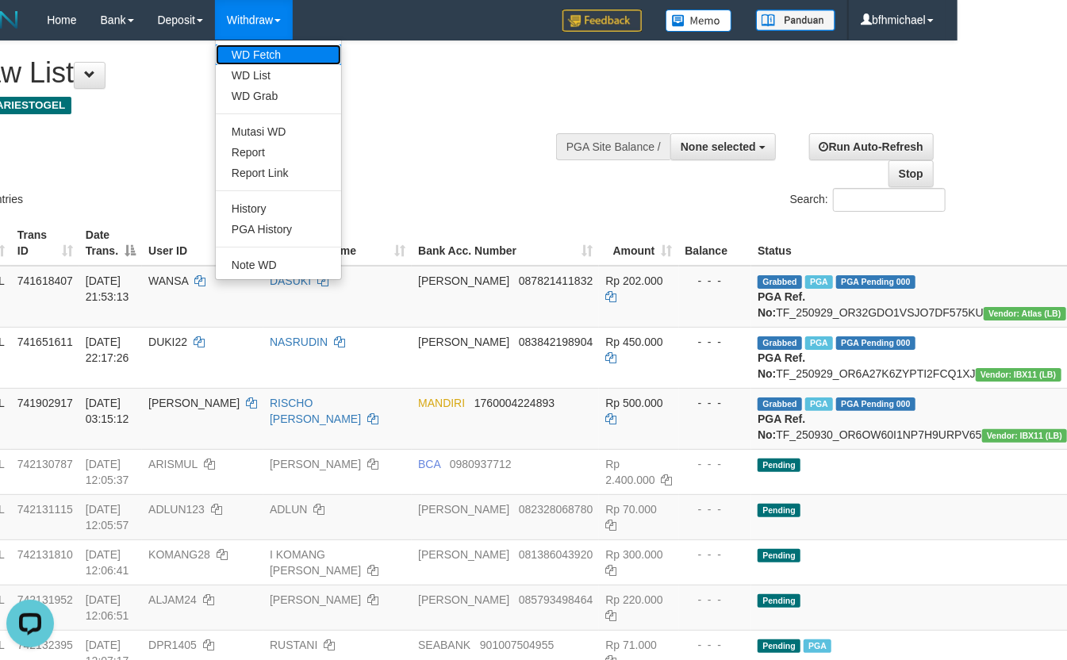
click at [270, 45] on link "WD Fetch" at bounding box center [278, 54] width 125 height 21
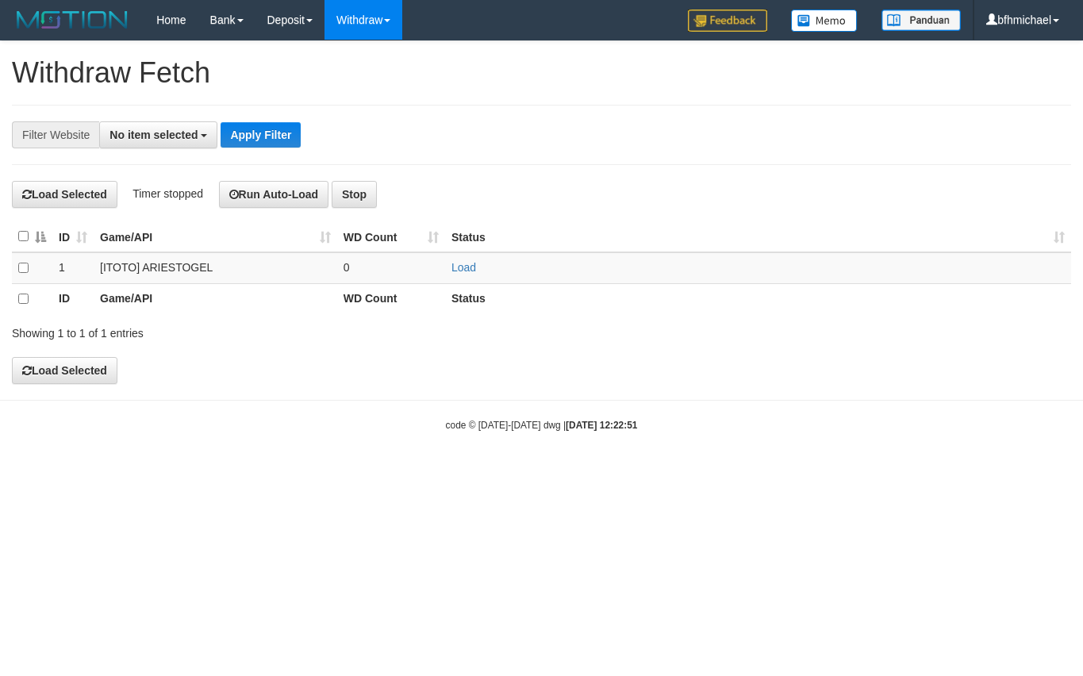
select select
click at [454, 259] on td "Load" at bounding box center [758, 268] width 626 height 32
click at [455, 264] on link "Load" at bounding box center [463, 267] width 25 height 13
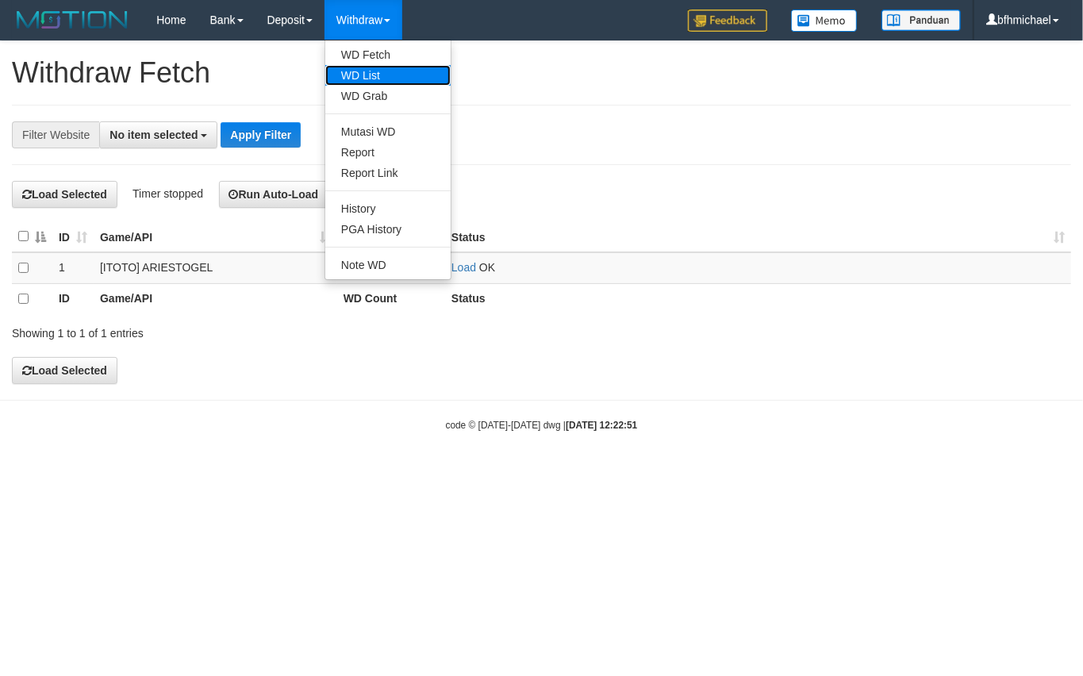
click at [362, 67] on link "WD List" at bounding box center [387, 75] width 125 height 21
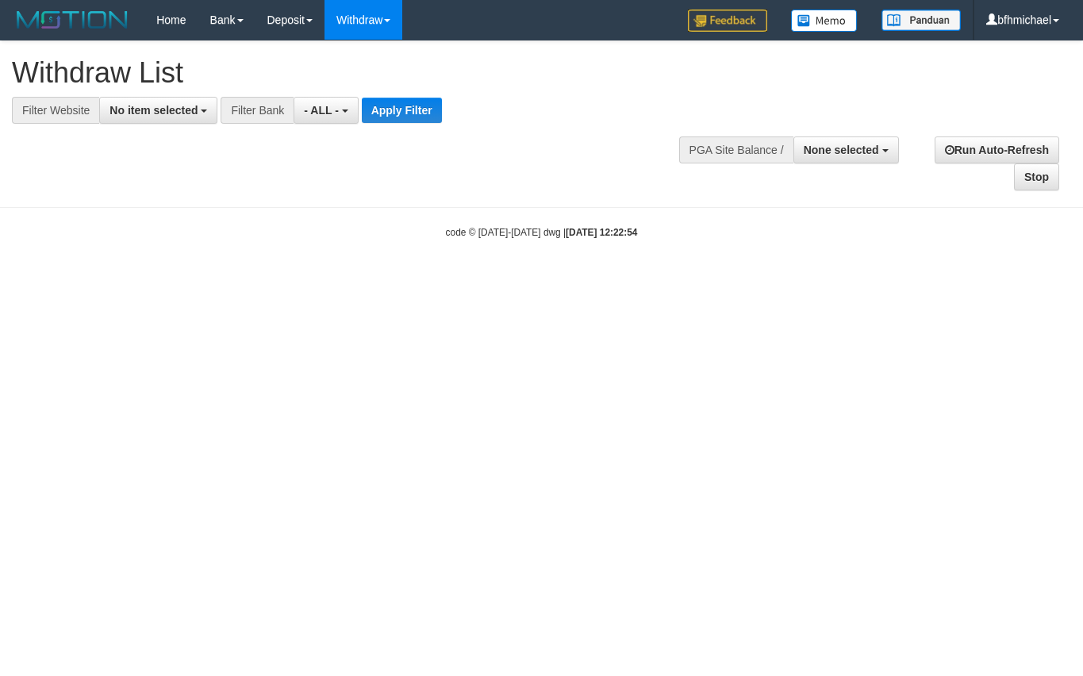
select select
click at [140, 106] on span "No item selected" at bounding box center [153, 110] width 88 height 13
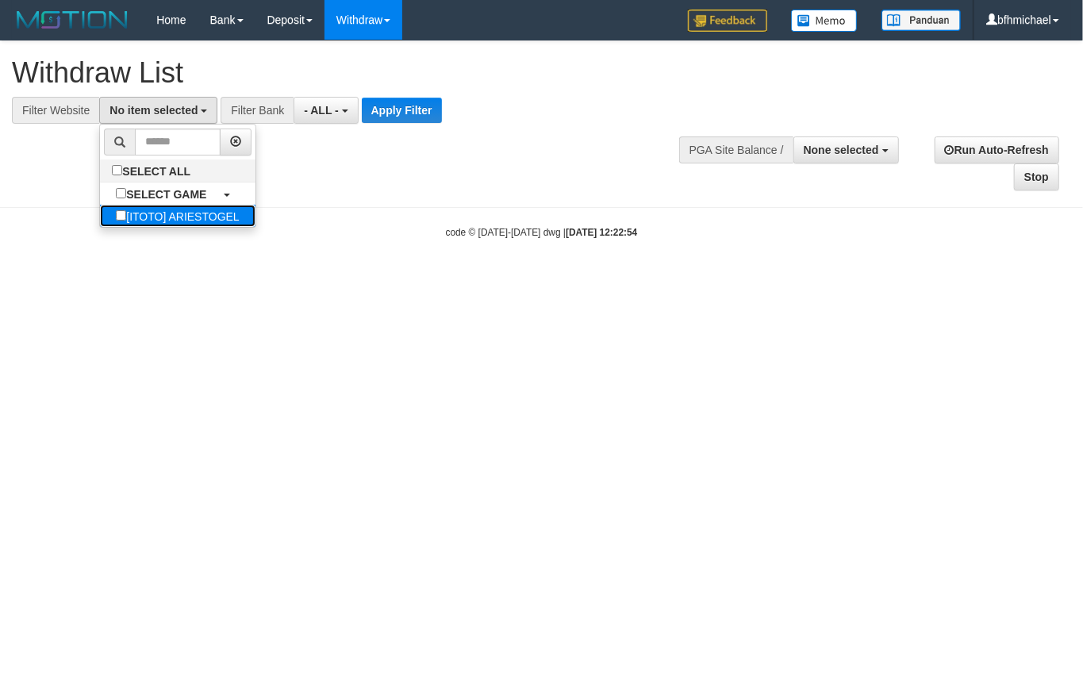
click at [166, 206] on label "[ITOTO] ARIESTOGEL" at bounding box center [177, 216] width 155 height 22
select select "***"
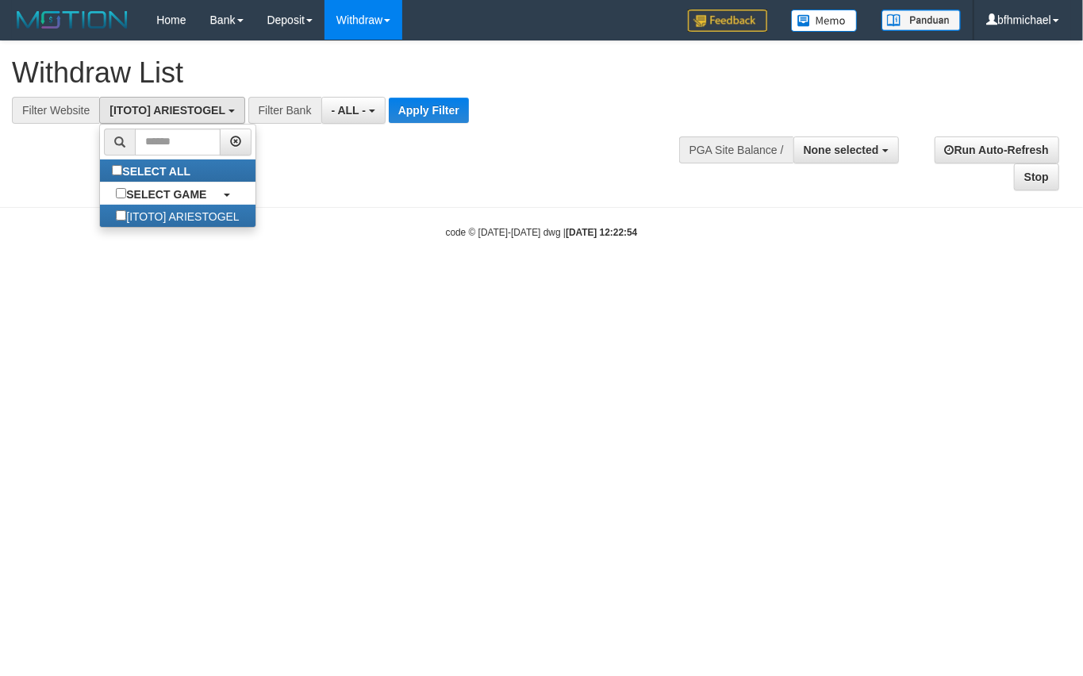
scroll to position [13, 0]
click at [429, 108] on button "Apply Filter" at bounding box center [429, 110] width 80 height 25
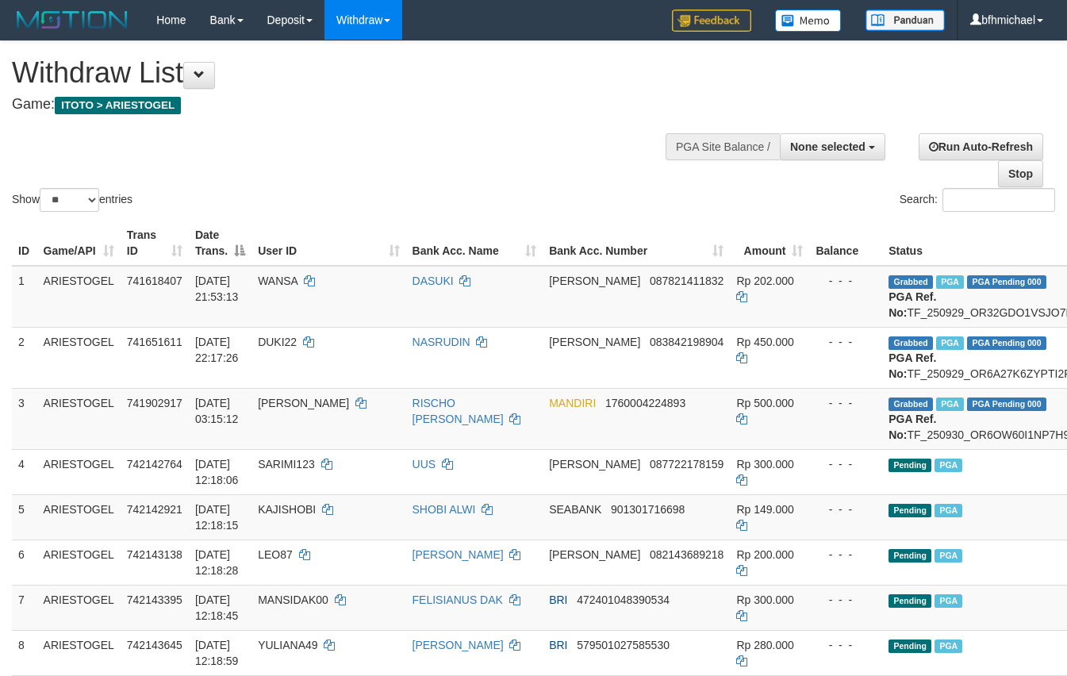
select select
select select "**"
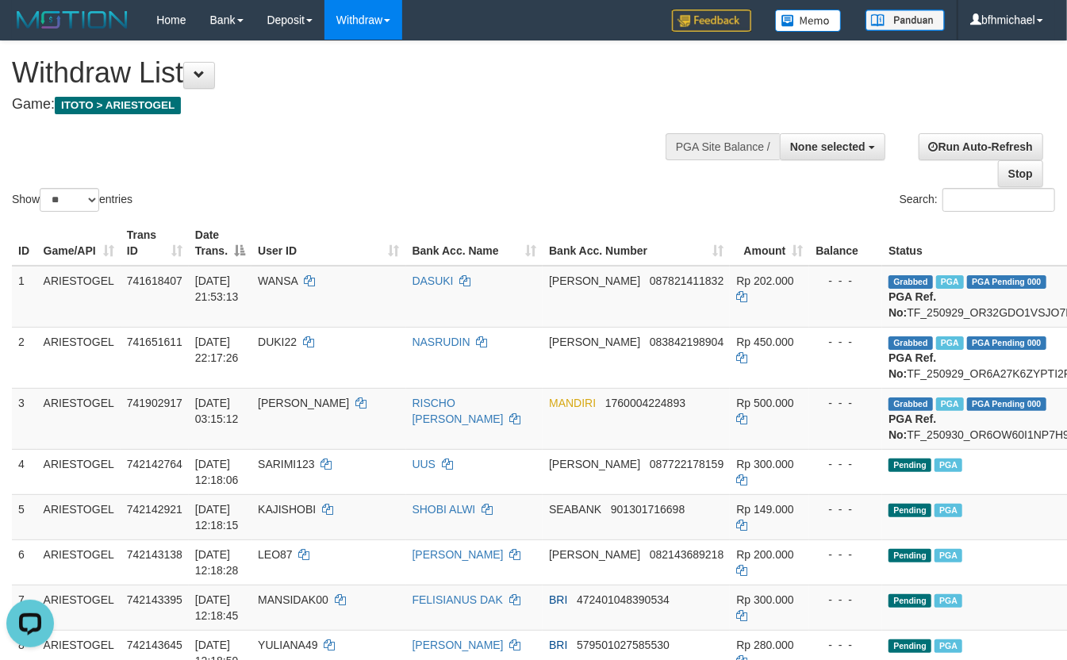
click at [311, 148] on div "Show ** ** ** *** entries Search:" at bounding box center [533, 128] width 1067 height 174
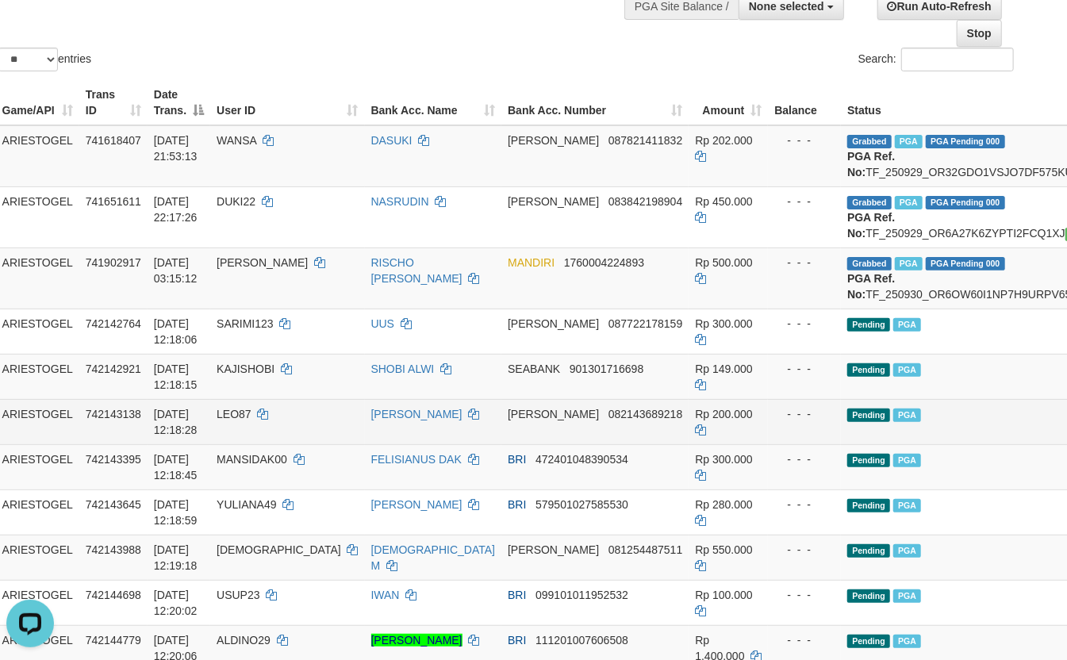
scroll to position [140, 60]
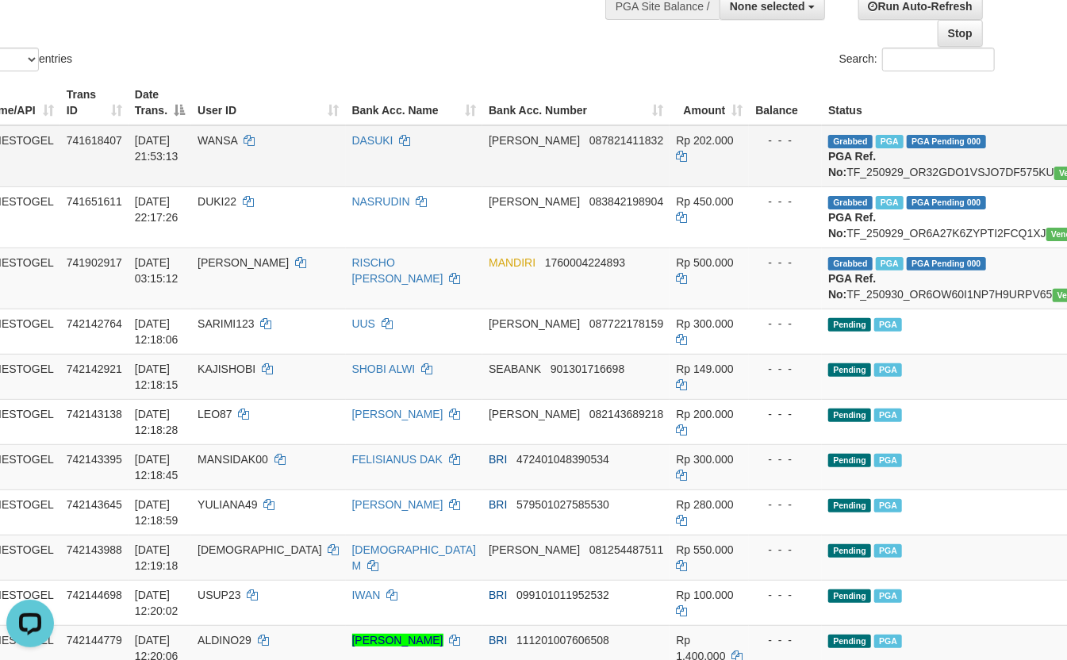
click at [287, 187] on td "WANSA" at bounding box center [268, 156] width 154 height 62
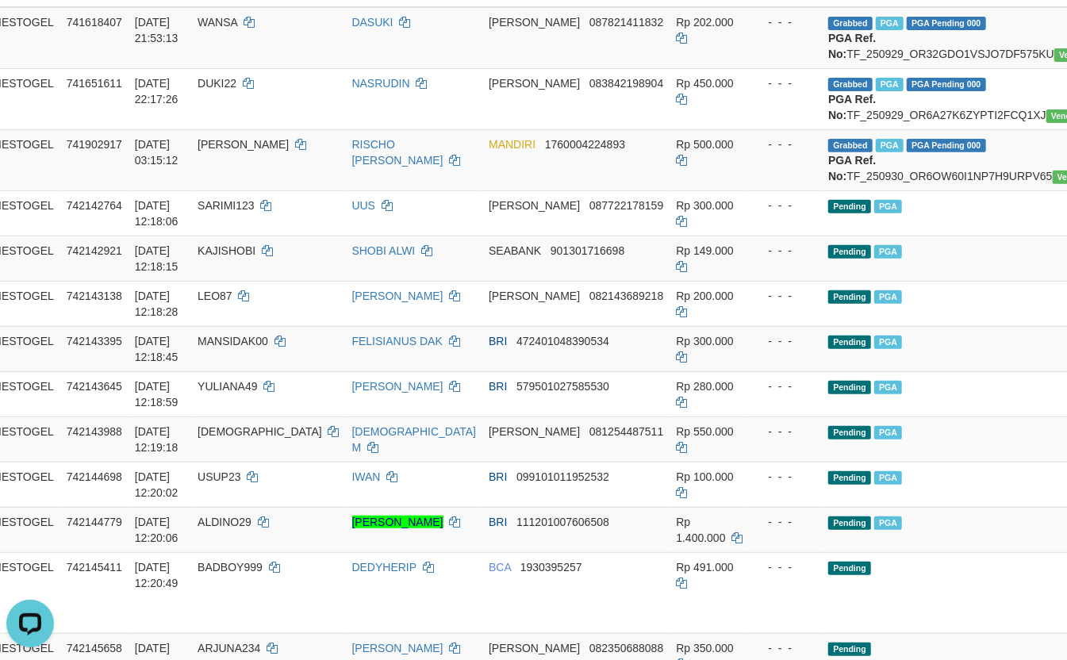
scroll to position [282, 60]
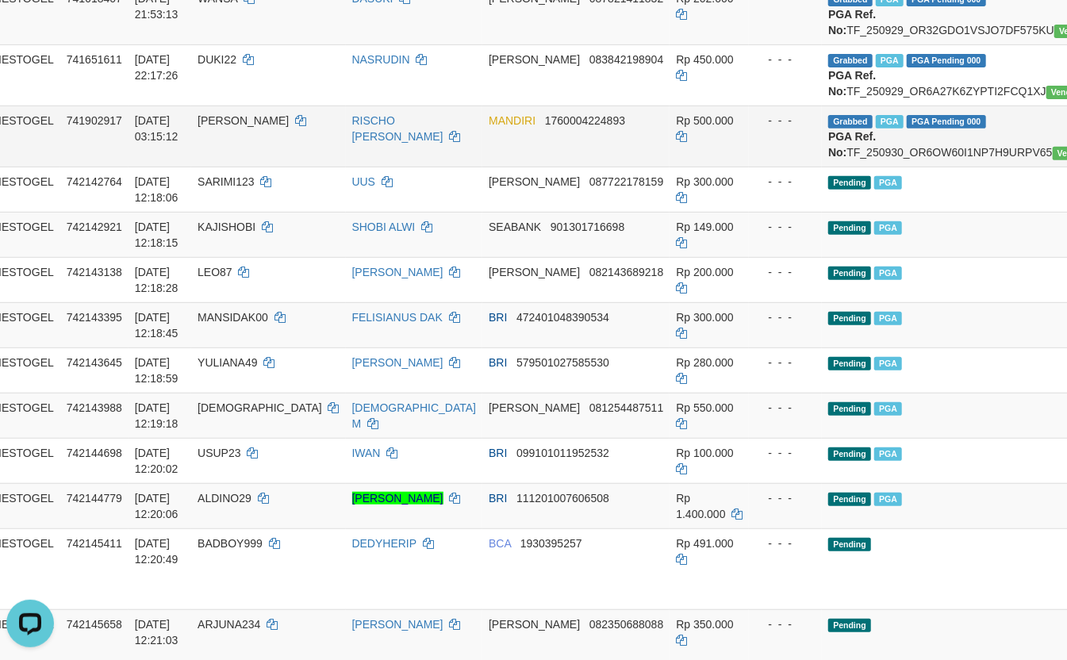
click at [346, 167] on td "RISCHO ALFREDO" at bounding box center [414, 135] width 137 height 61
click at [251, 167] on td "ALFREDO" at bounding box center [268, 135] width 154 height 61
click at [368, 167] on td "RISCHO ALFREDO" at bounding box center [414, 135] width 137 height 61
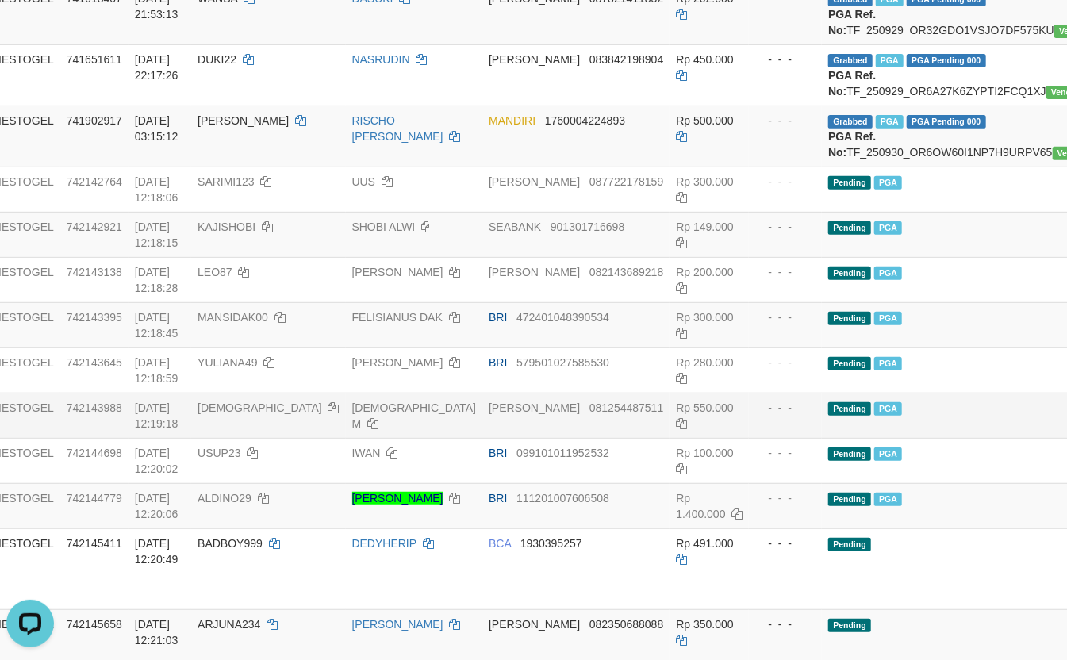
click at [11, 438] on td "ARIESTOGEL" at bounding box center [18, 415] width 83 height 45
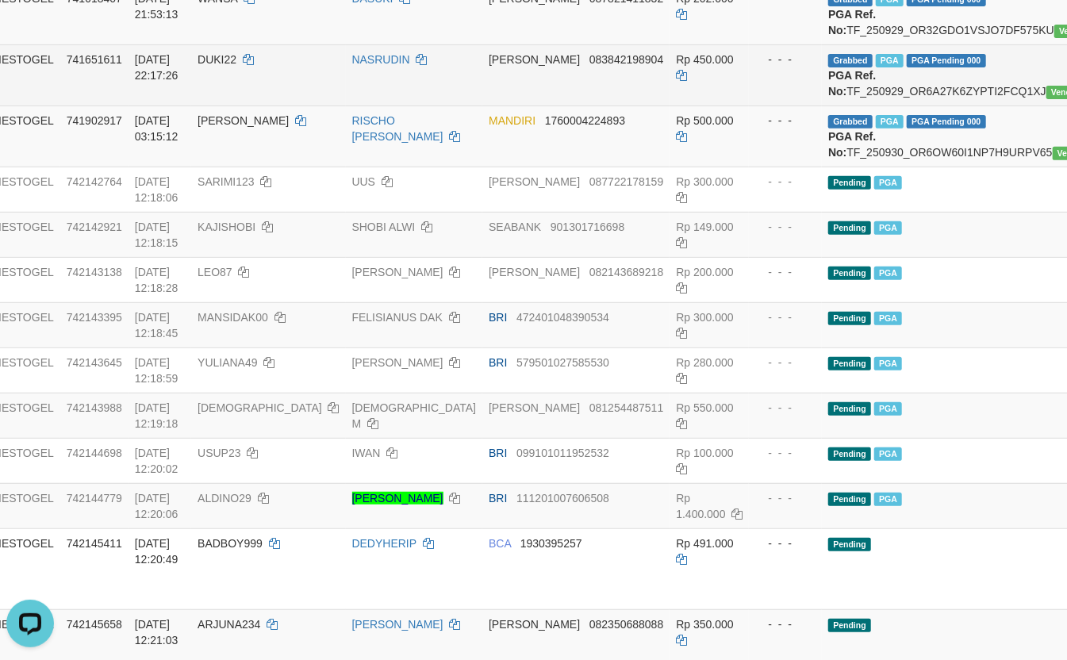
click at [346, 105] on td "NASRUDIN" at bounding box center [414, 74] width 137 height 61
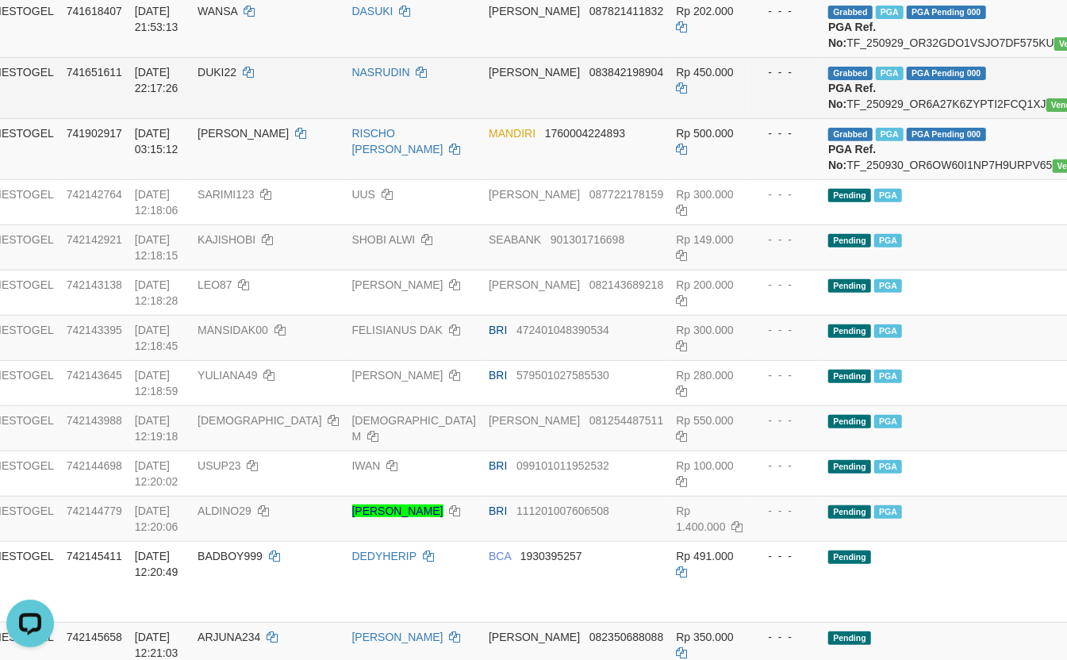
scroll to position [0, 60]
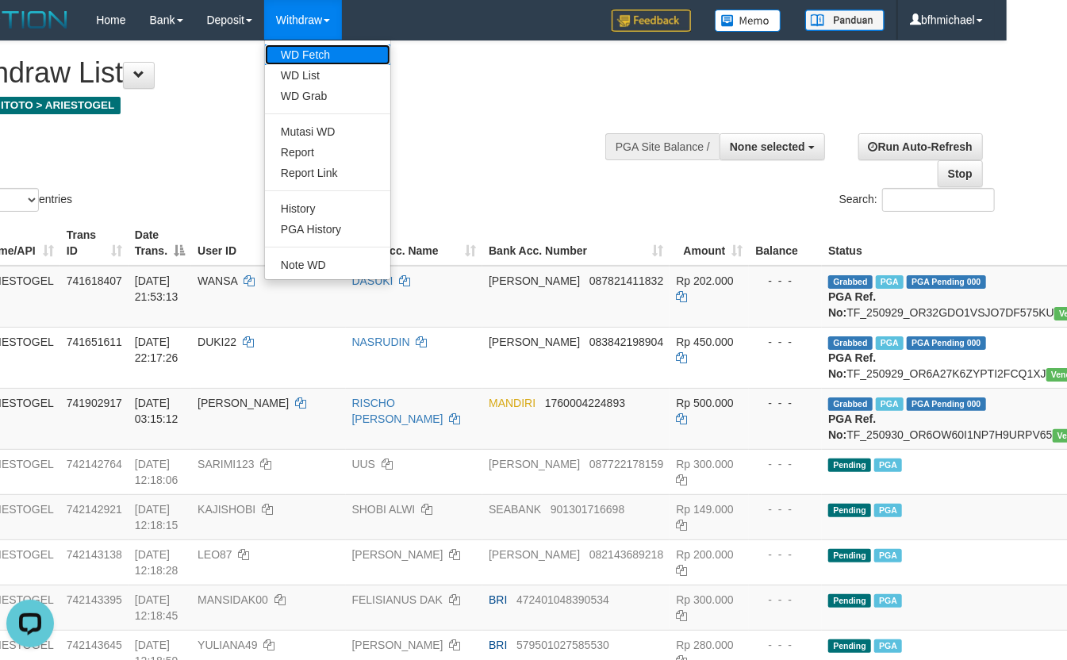
click at [321, 48] on link "WD Fetch" at bounding box center [327, 54] width 125 height 21
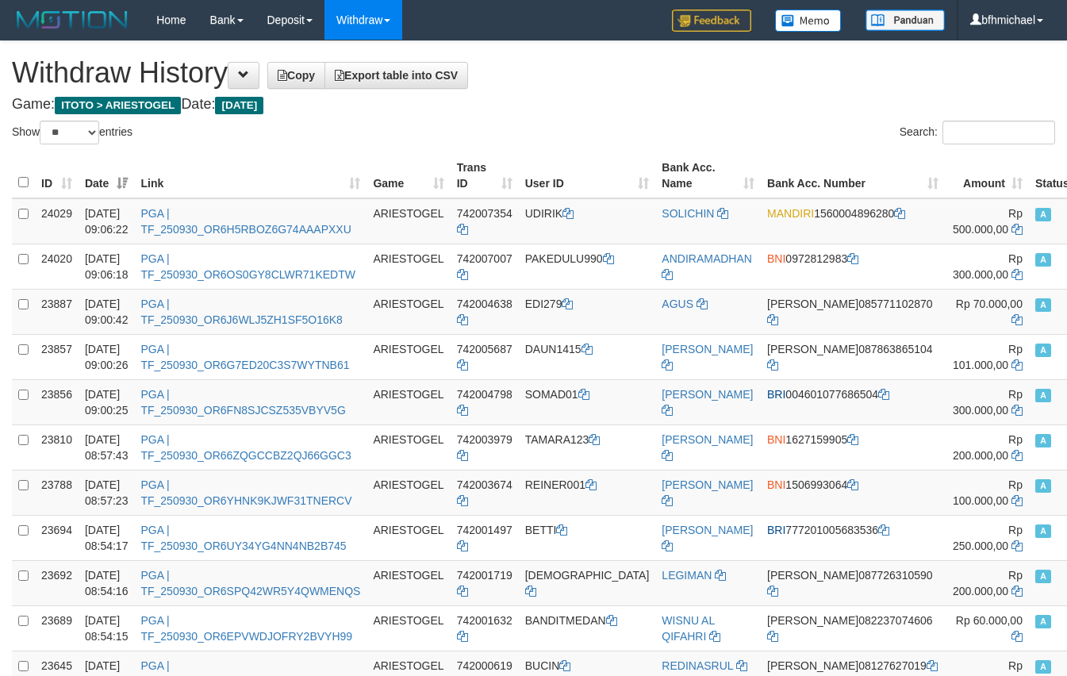
select select "**"
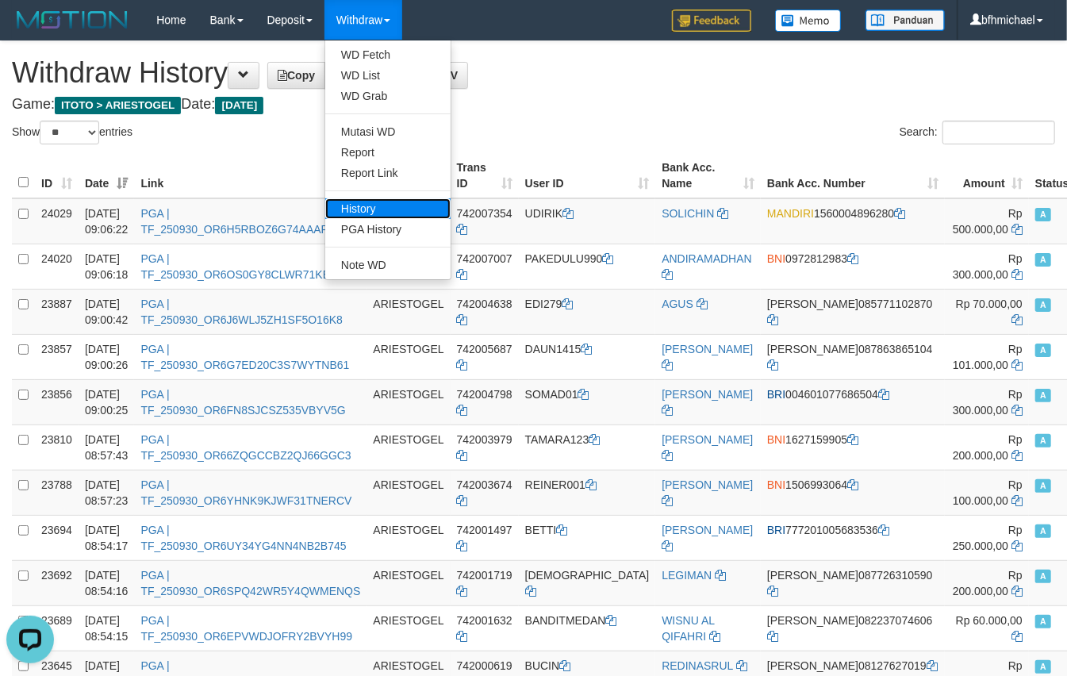
click at [371, 206] on link "History" at bounding box center [387, 208] width 125 height 21
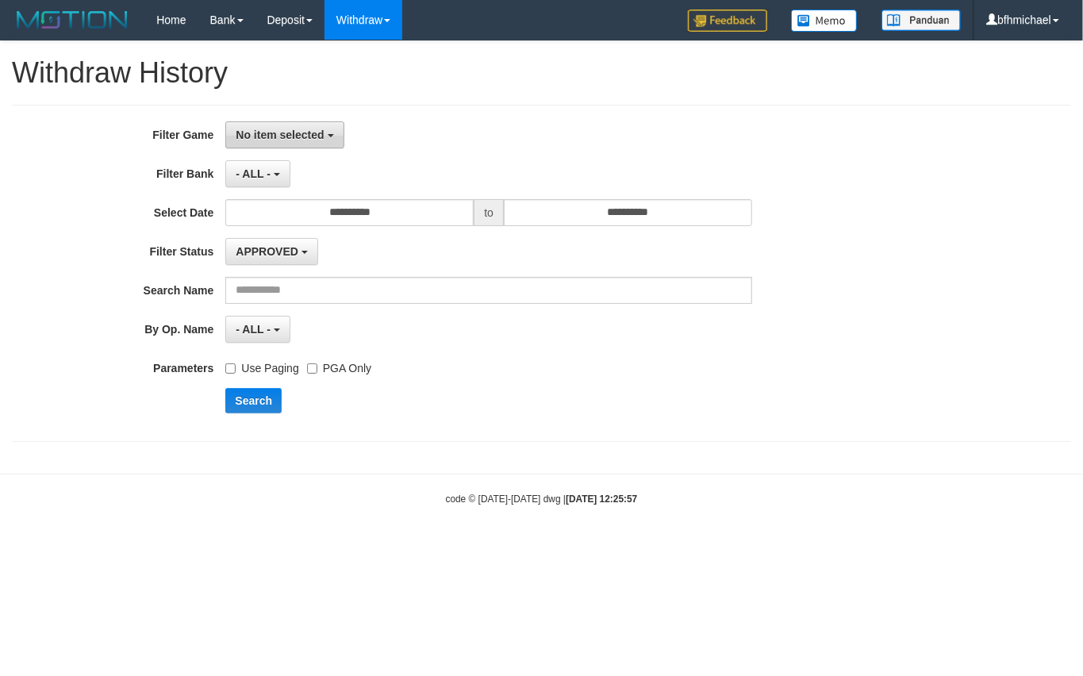
click at [258, 135] on span "No item selected" at bounding box center [280, 134] width 88 height 13
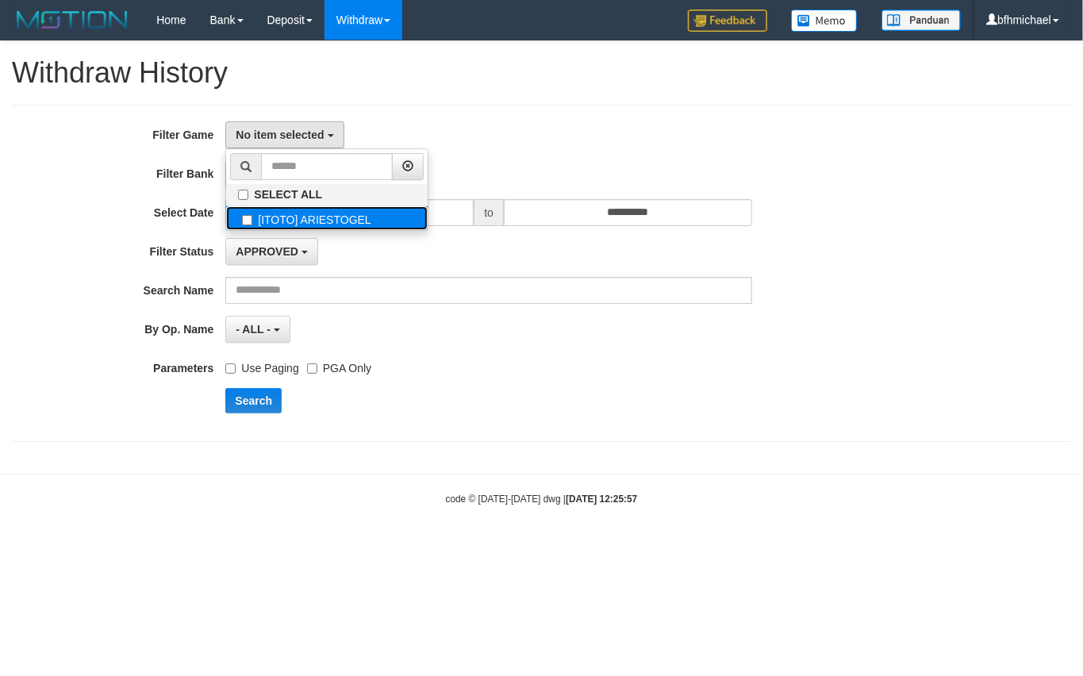
click at [265, 213] on label "[ITOTO] ARIESTOGEL" at bounding box center [326, 218] width 201 height 24
select select "***"
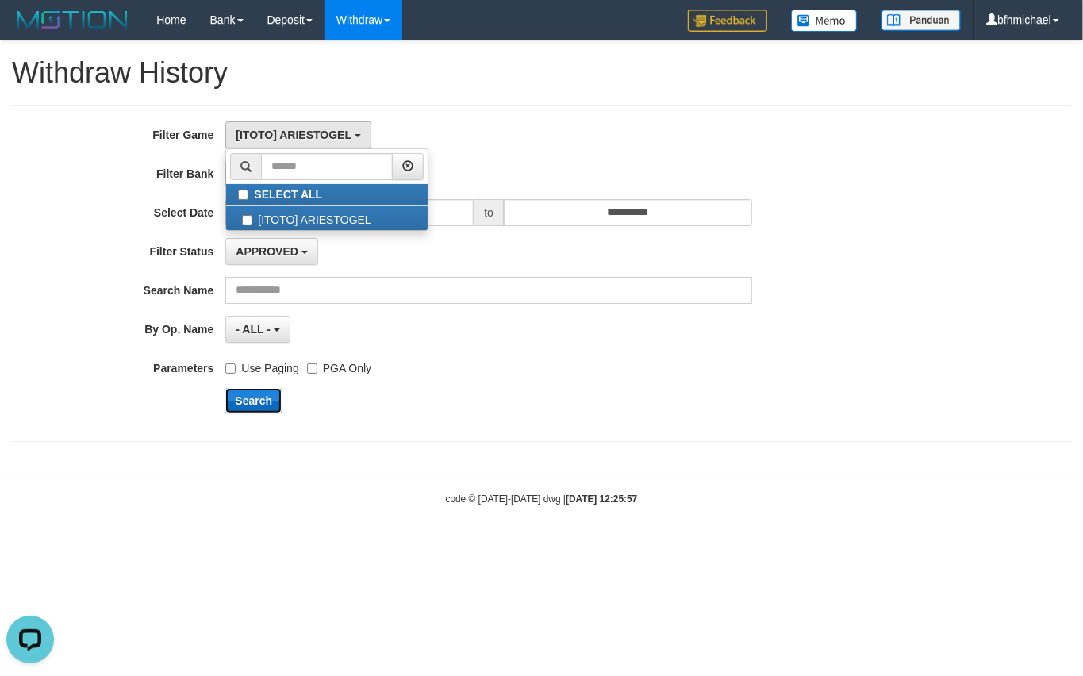
click at [260, 398] on button "Search" at bounding box center [253, 400] width 56 height 25
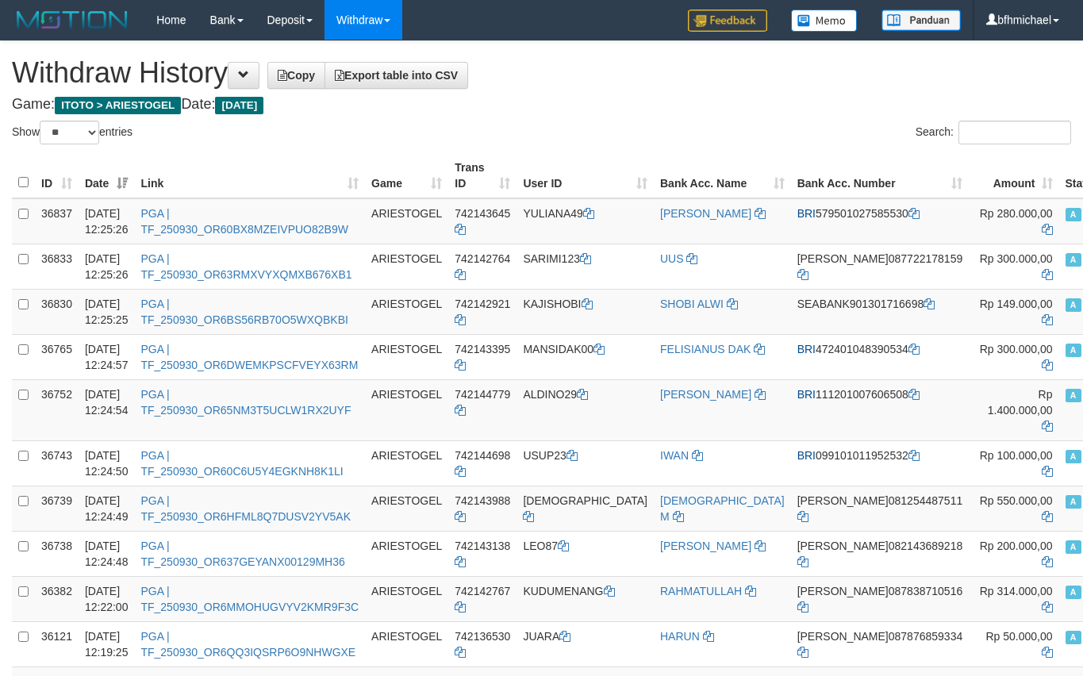
select select "**"
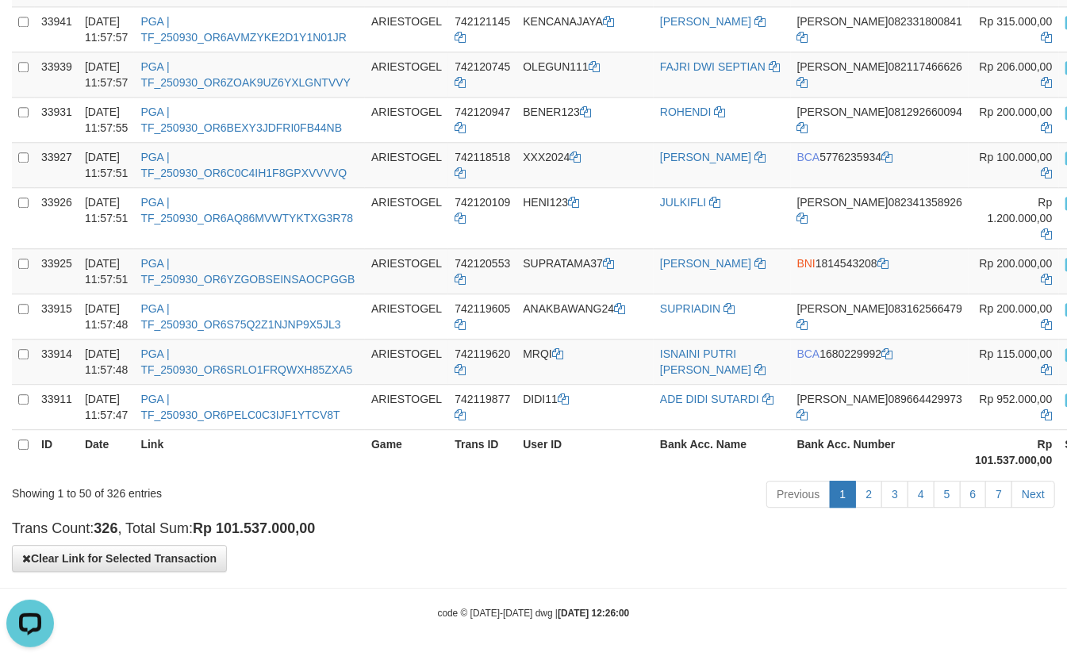
click at [684, 505] on div "Previous 1 2 3 4 5 6 7 Next" at bounding box center [755, 496] width 599 height 34
click at [29, 621] on icon "Open LiveChat chat widget" at bounding box center [30, 622] width 15 height 10
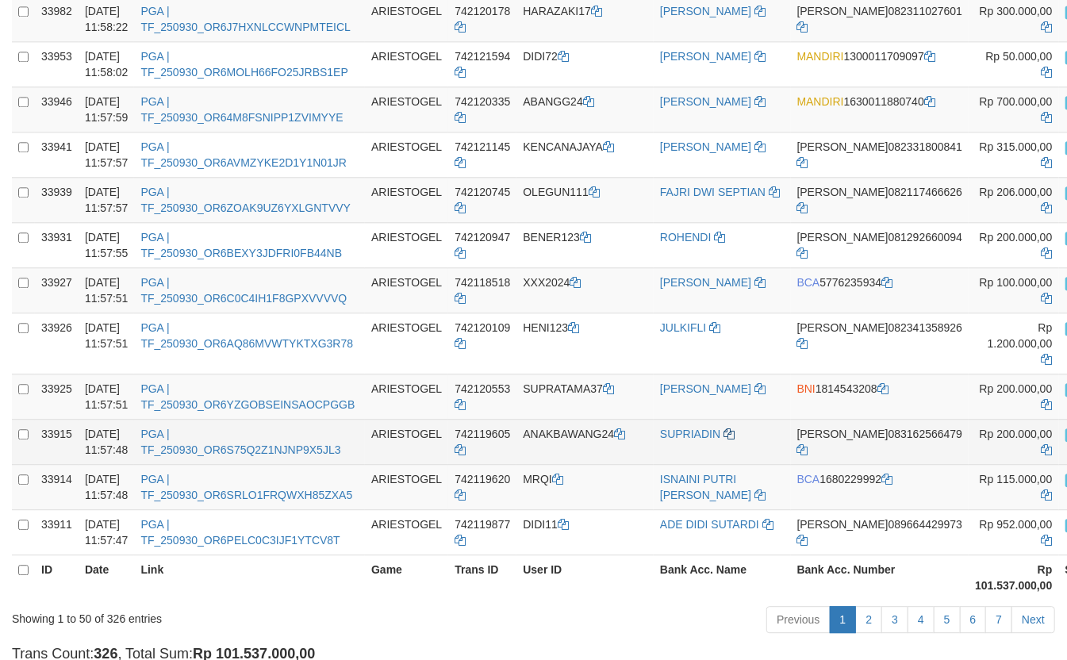
scroll to position [1968, 0]
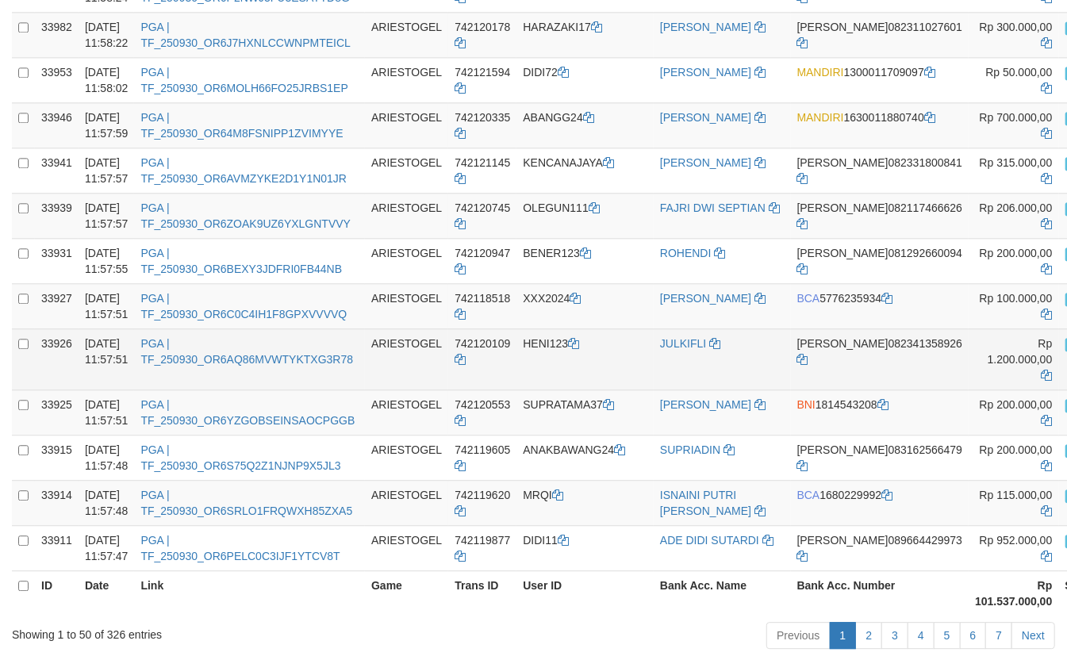
click at [734, 389] on td "JULKIFLI" at bounding box center [722, 358] width 137 height 61
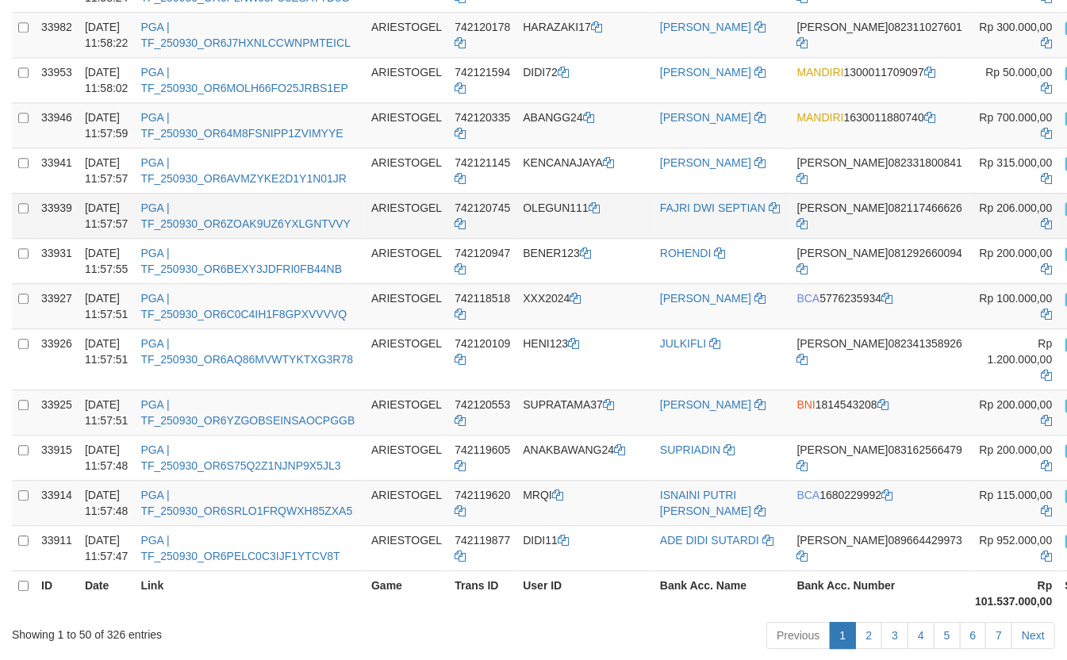
click at [791, 238] on td "DANA 082117466626" at bounding box center [880, 215] width 178 height 45
click at [592, 238] on td "OLEGUN111" at bounding box center [584, 215] width 137 height 45
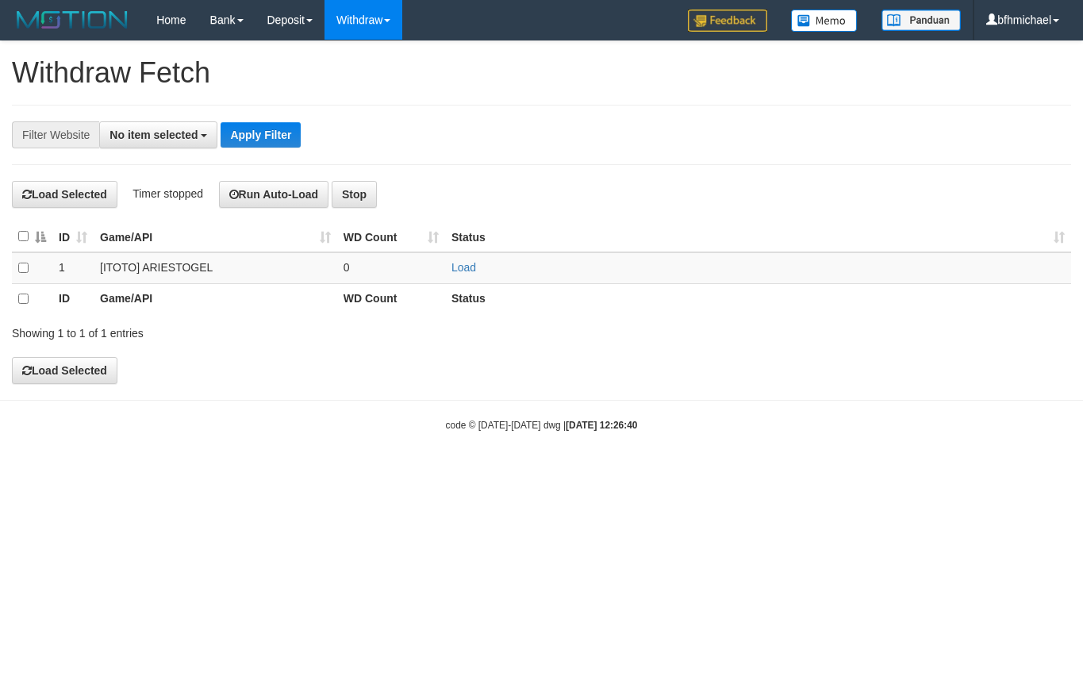
select select
click at [462, 270] on link "Load" at bounding box center [463, 267] width 25 height 13
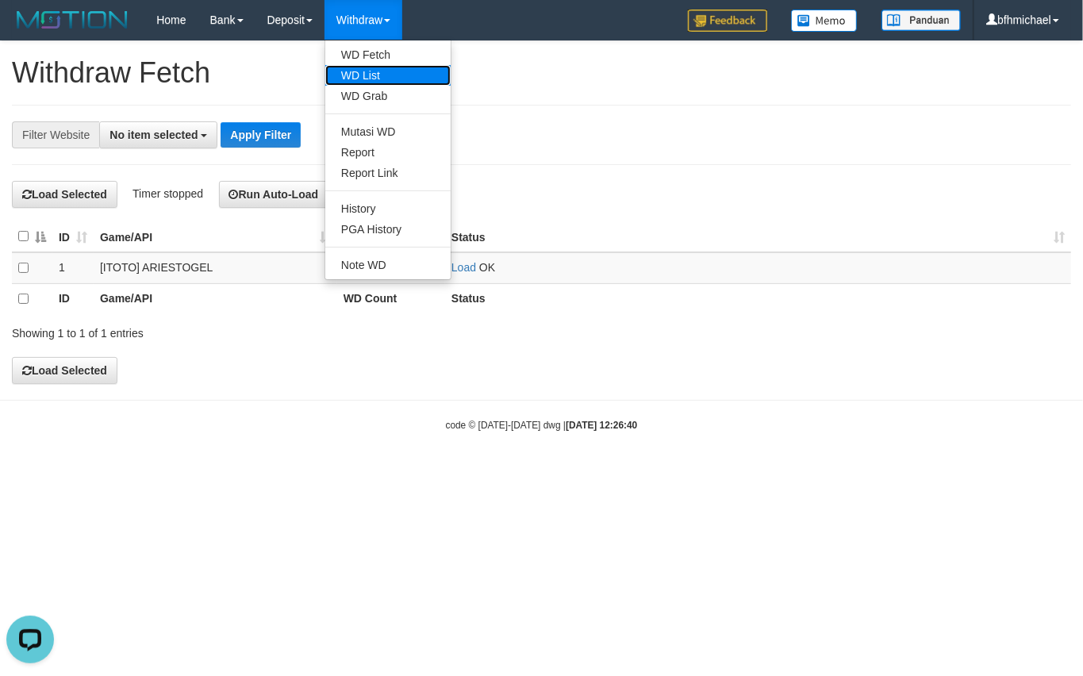
click at [393, 68] on link "WD List" at bounding box center [387, 75] width 125 height 21
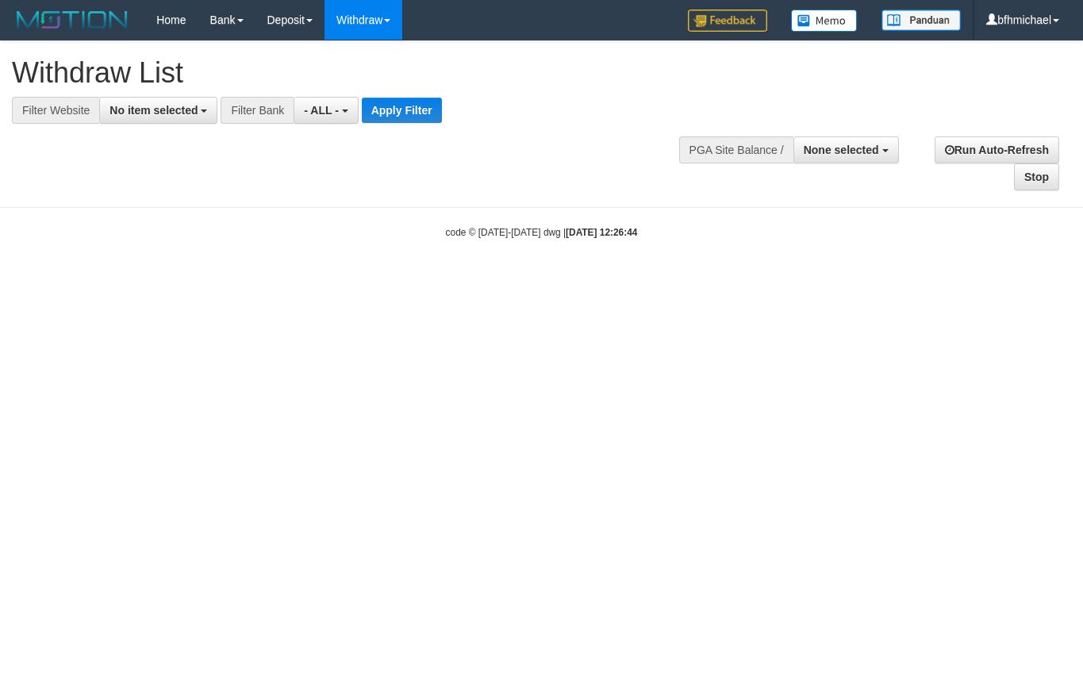
select select
click at [162, 99] on button "No item selected" at bounding box center [158, 110] width 118 height 27
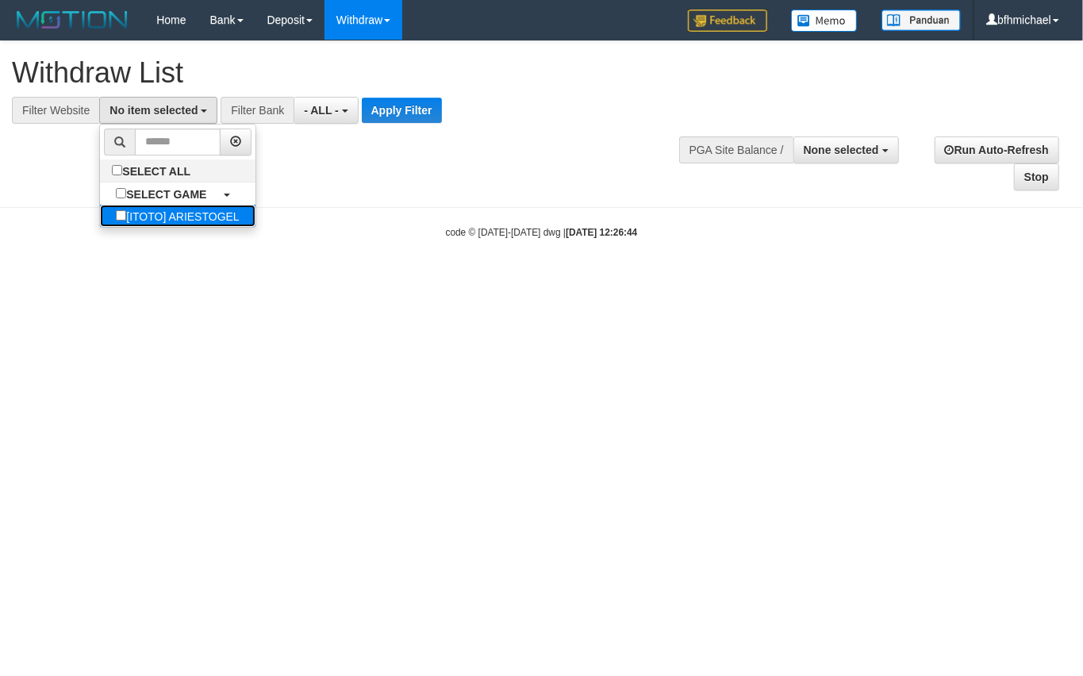
click at [167, 213] on label "[ITOTO] ARIESTOGEL" at bounding box center [177, 216] width 155 height 22
select select "***"
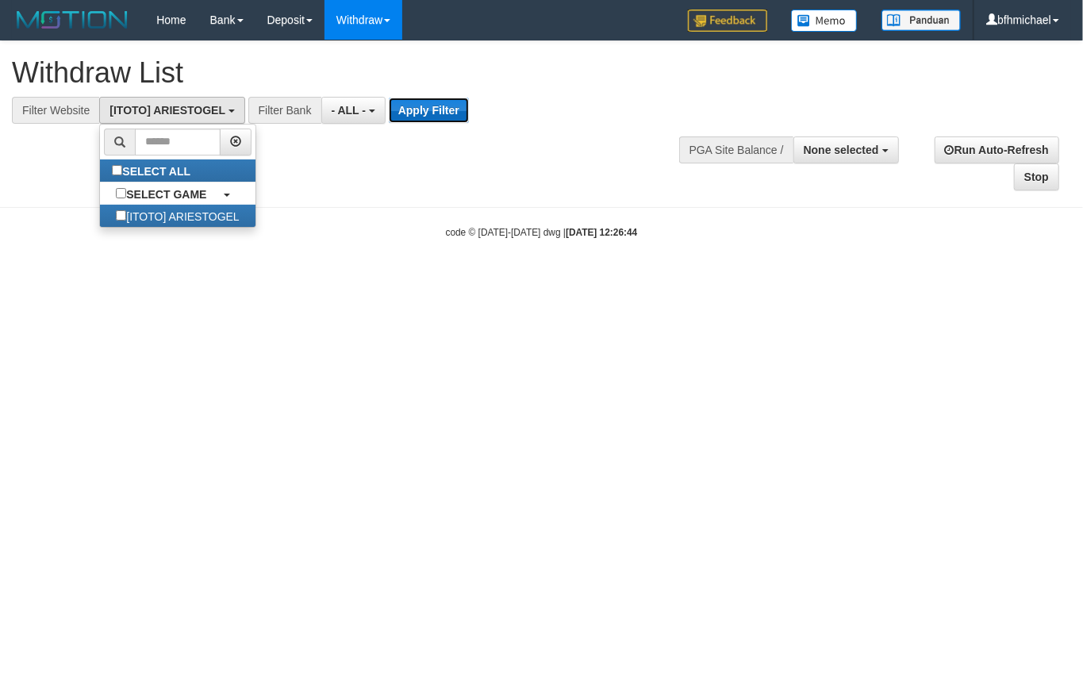
click at [445, 113] on button "Apply Filter" at bounding box center [429, 110] width 80 height 25
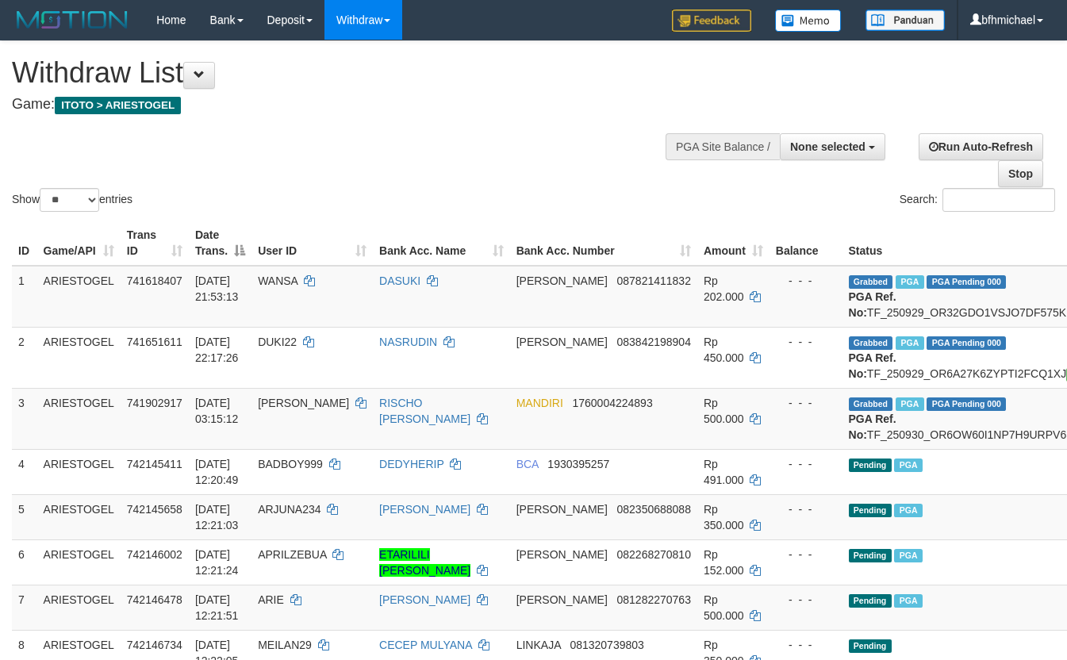
select select
select select "**"
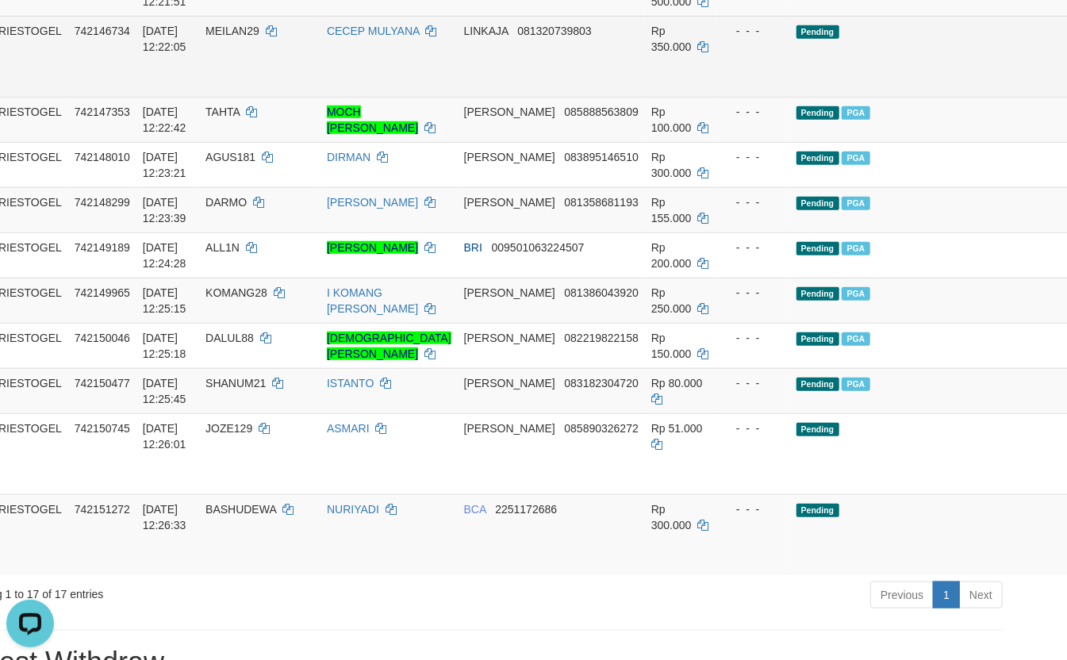
click at [385, 97] on td "CECEP MULYANA" at bounding box center [388, 56] width 137 height 81
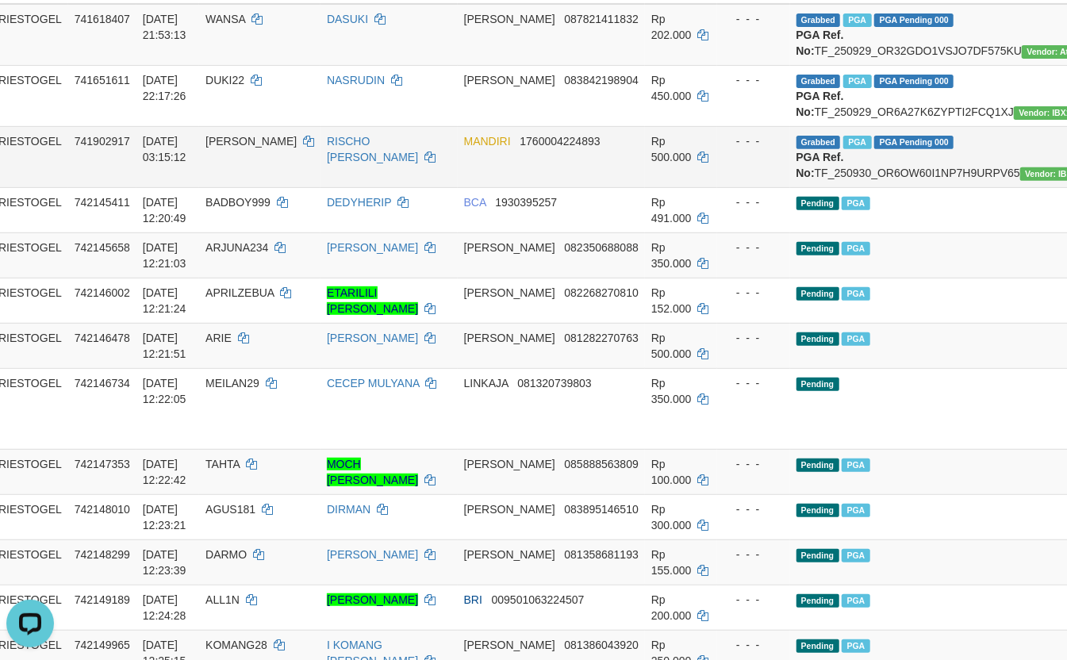
scroll to position [0, 52]
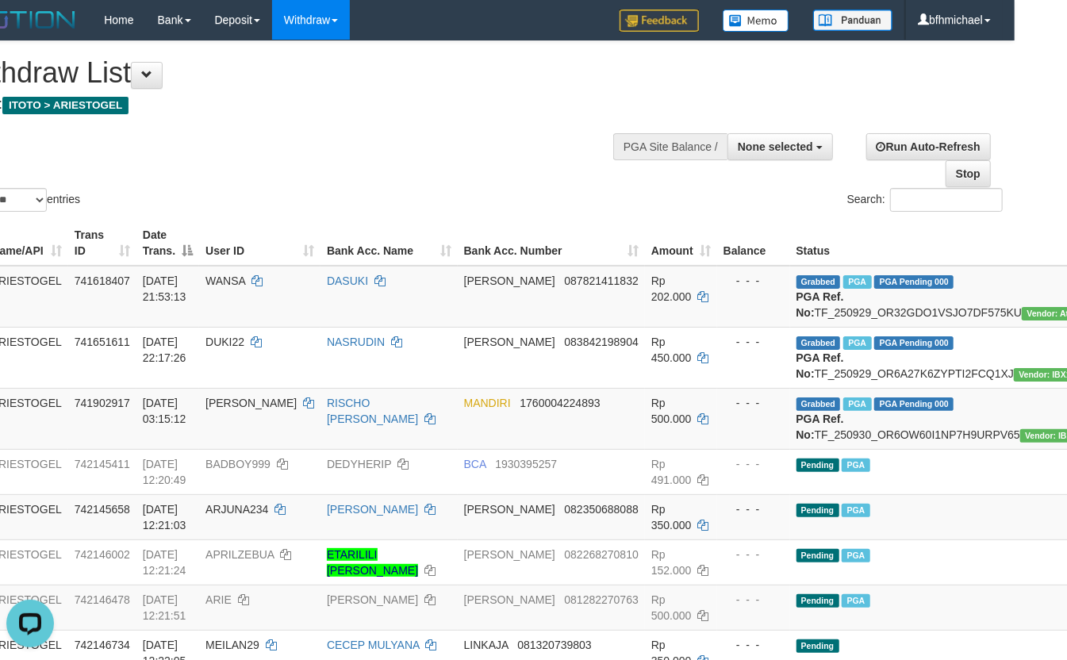
click at [270, 197] on div "Show ** ** ** *** entries Search:" at bounding box center [481, 128] width 1067 height 174
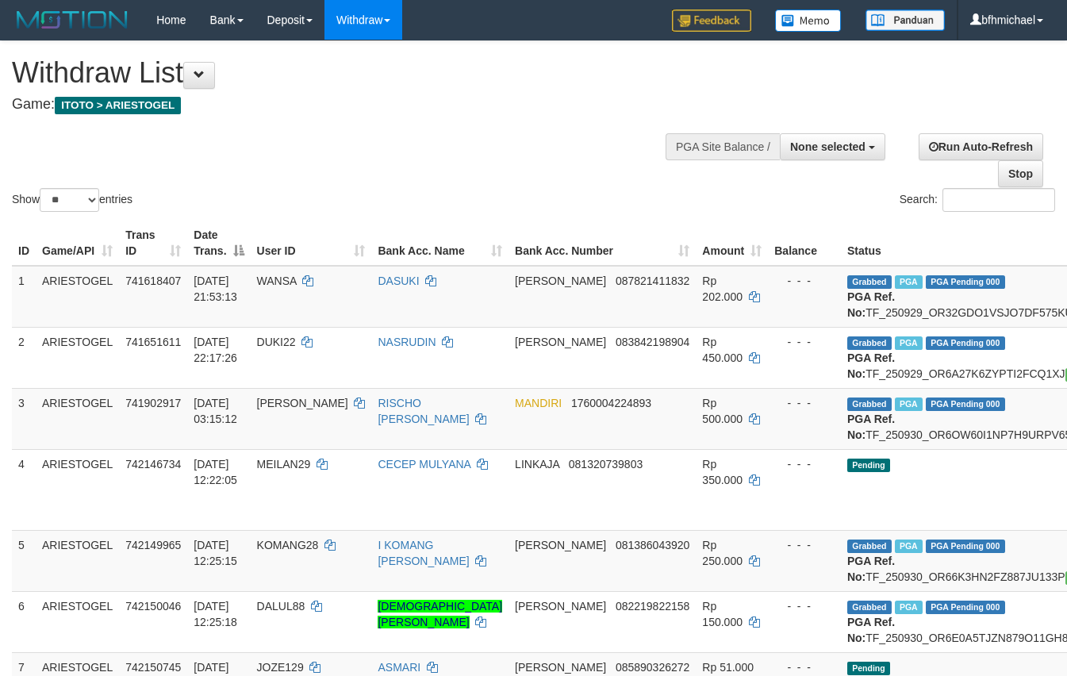
select select
select select "**"
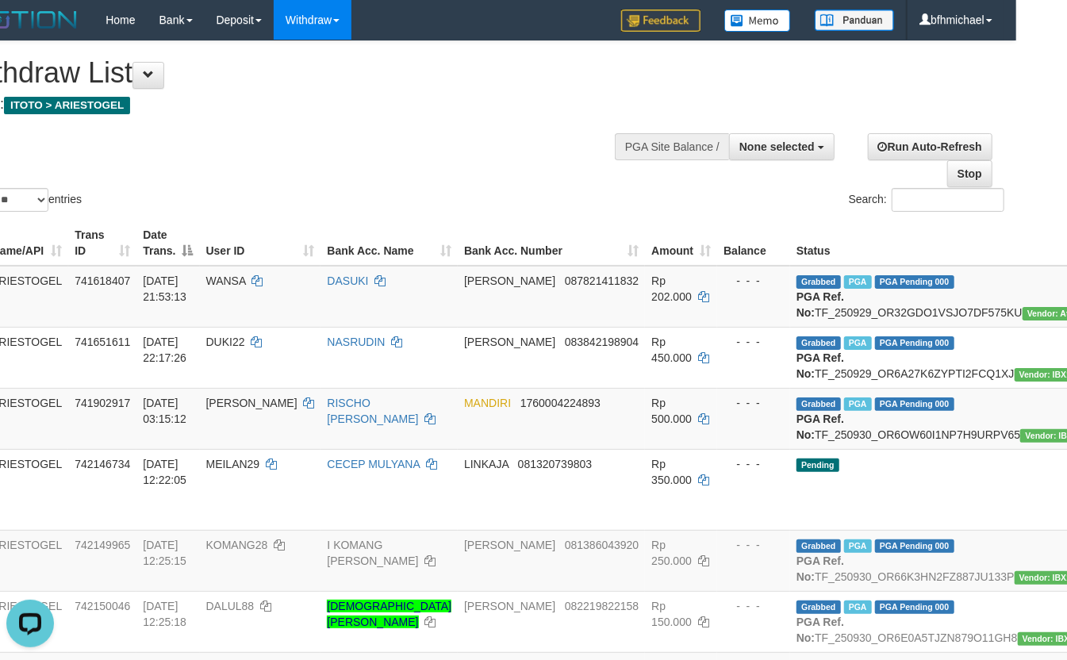
click at [365, 195] on div "Show ** ** ** *** entries Search:" at bounding box center [482, 128] width 1067 height 174
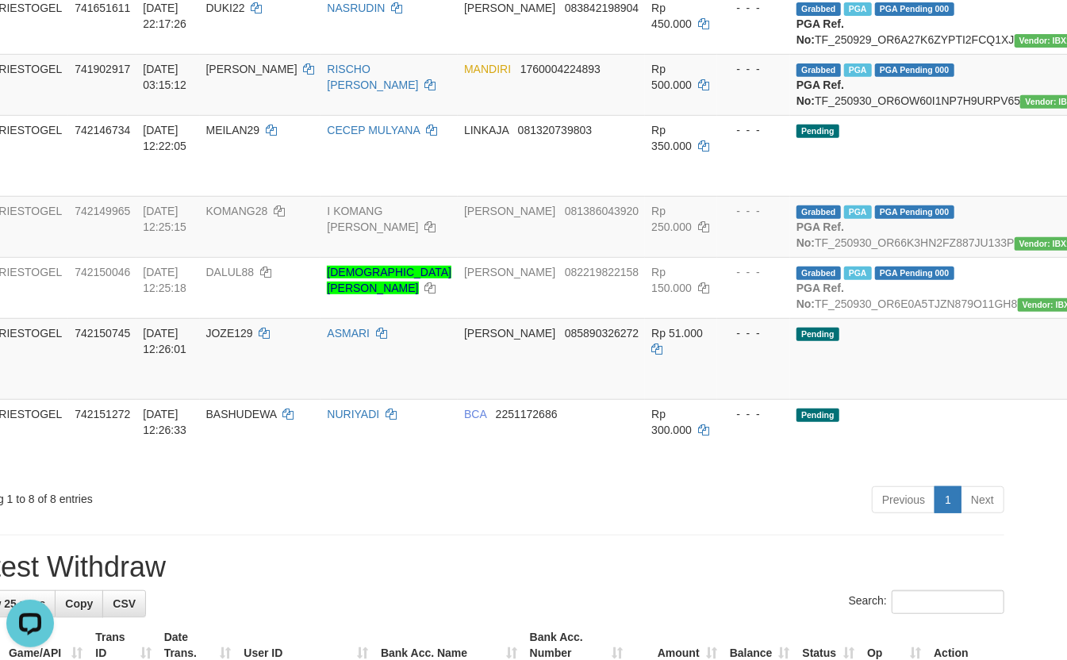
scroll to position [352, 51]
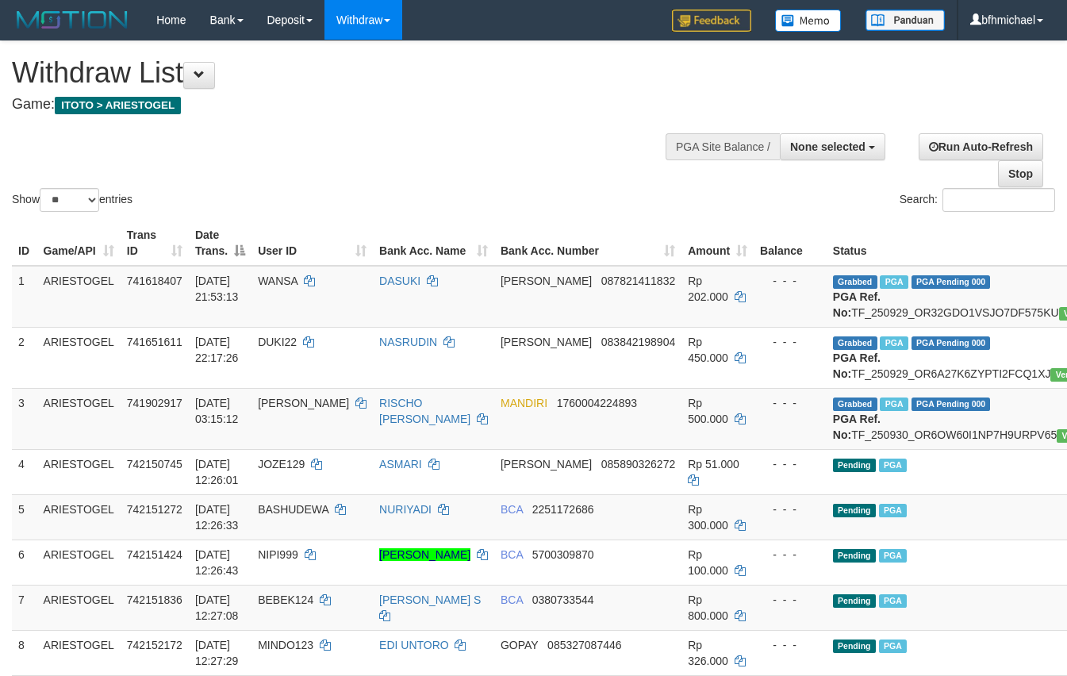
select select
select select "**"
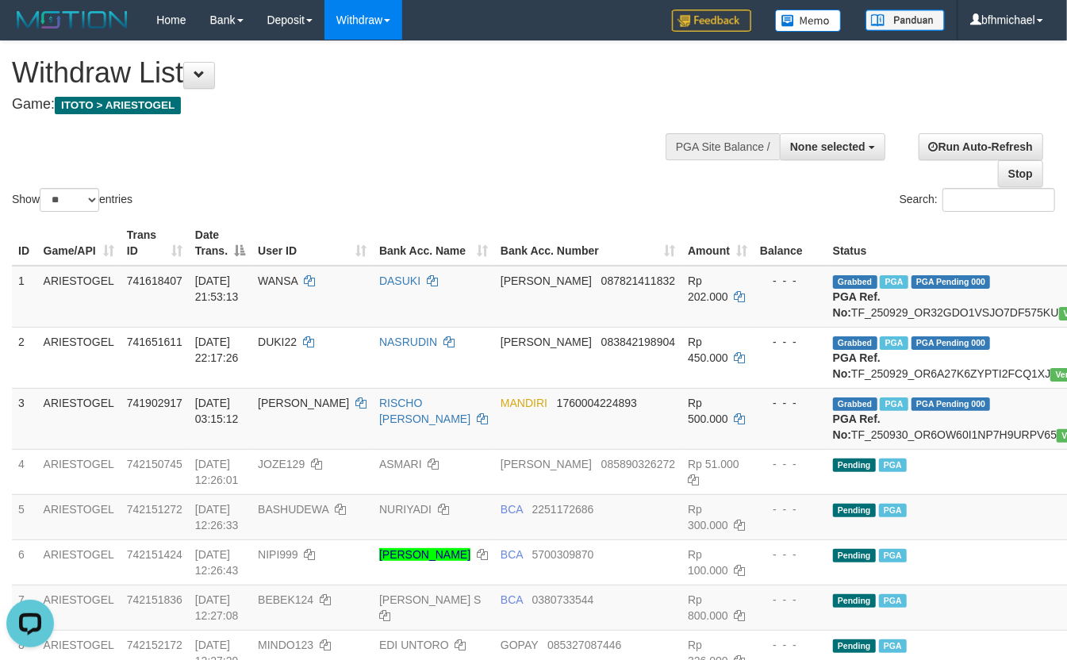
click at [257, 216] on div "Show ** ** ** *** entries" at bounding box center [267, 202] width 510 height 28
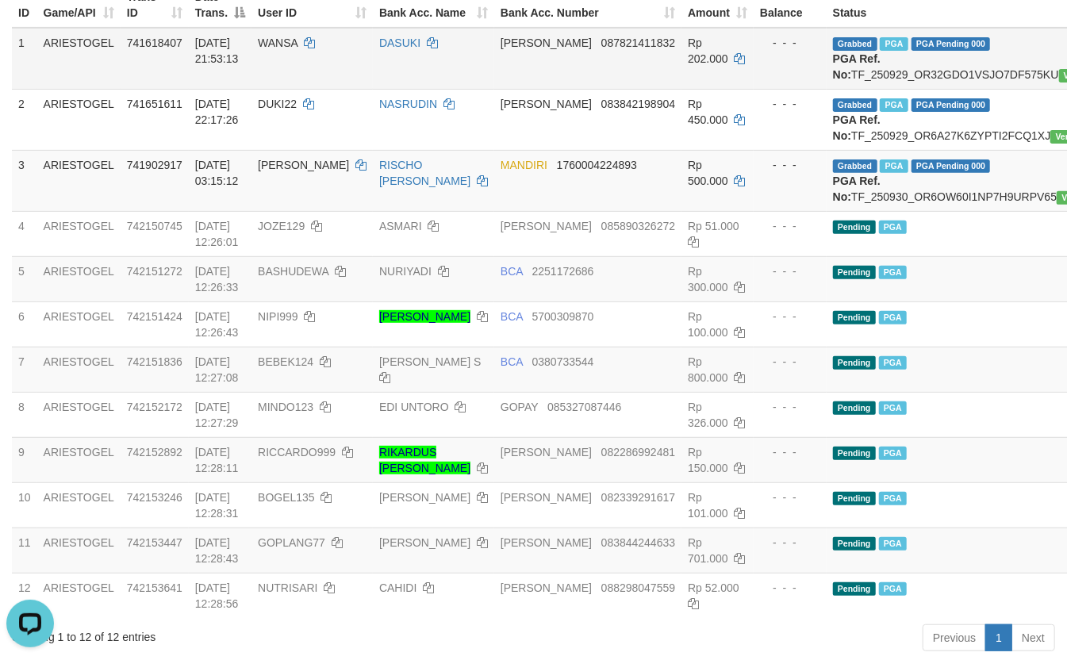
scroll to position [423, 0]
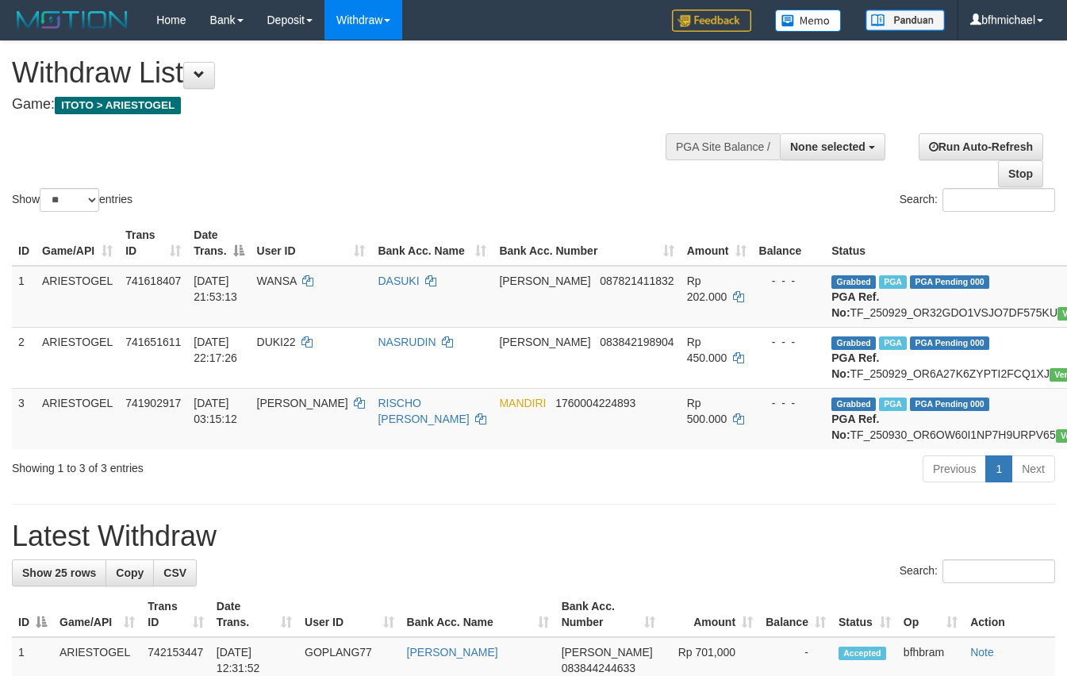
select select
select select "**"
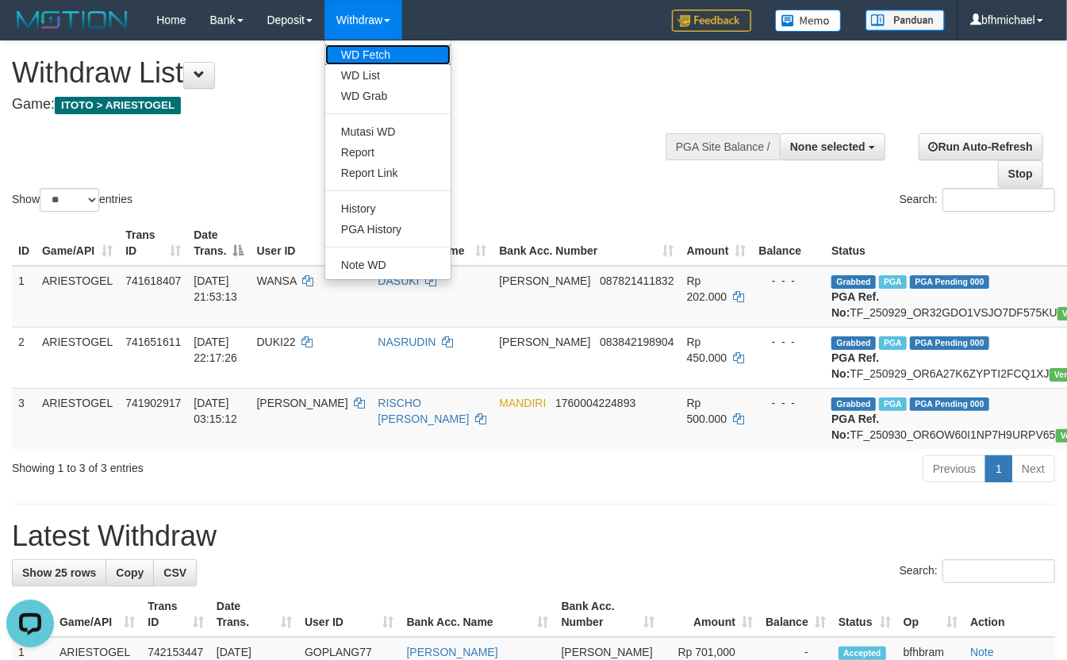
click at [376, 48] on link "WD Fetch" at bounding box center [387, 54] width 125 height 21
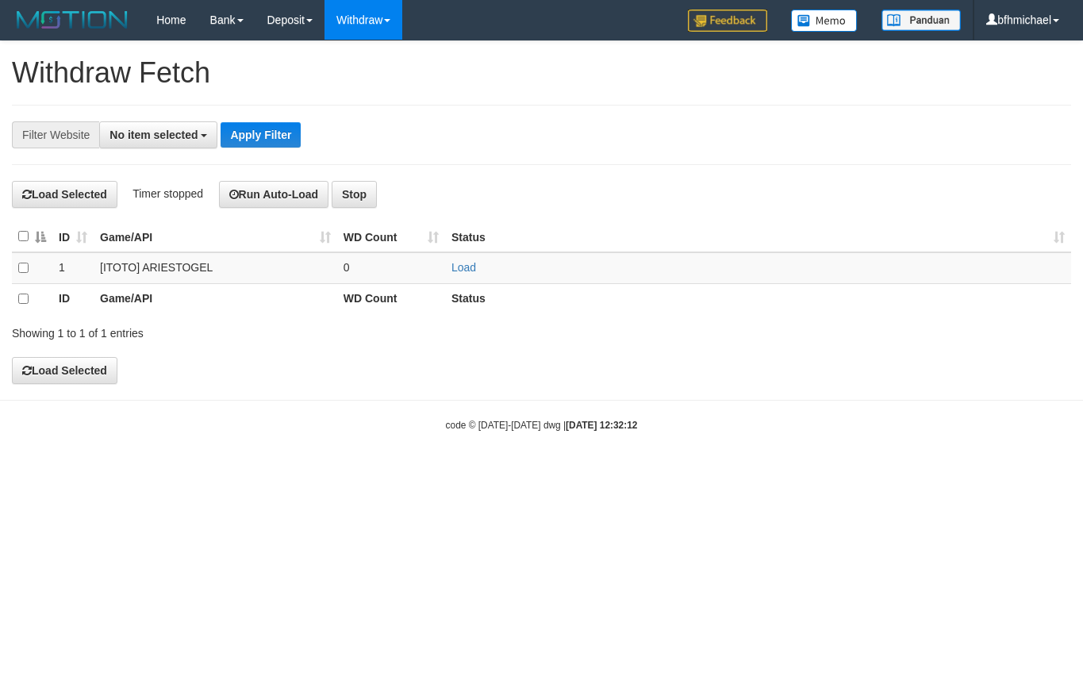
select select
click at [473, 267] on link "Load" at bounding box center [463, 267] width 25 height 13
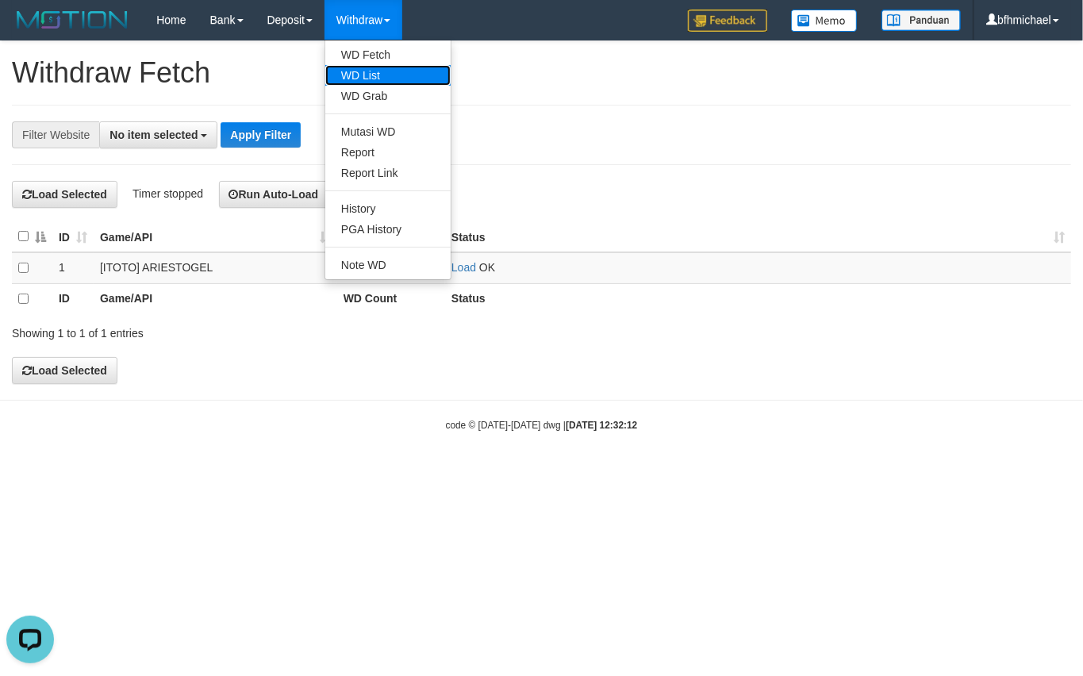
click at [373, 71] on link "WD List" at bounding box center [387, 75] width 125 height 21
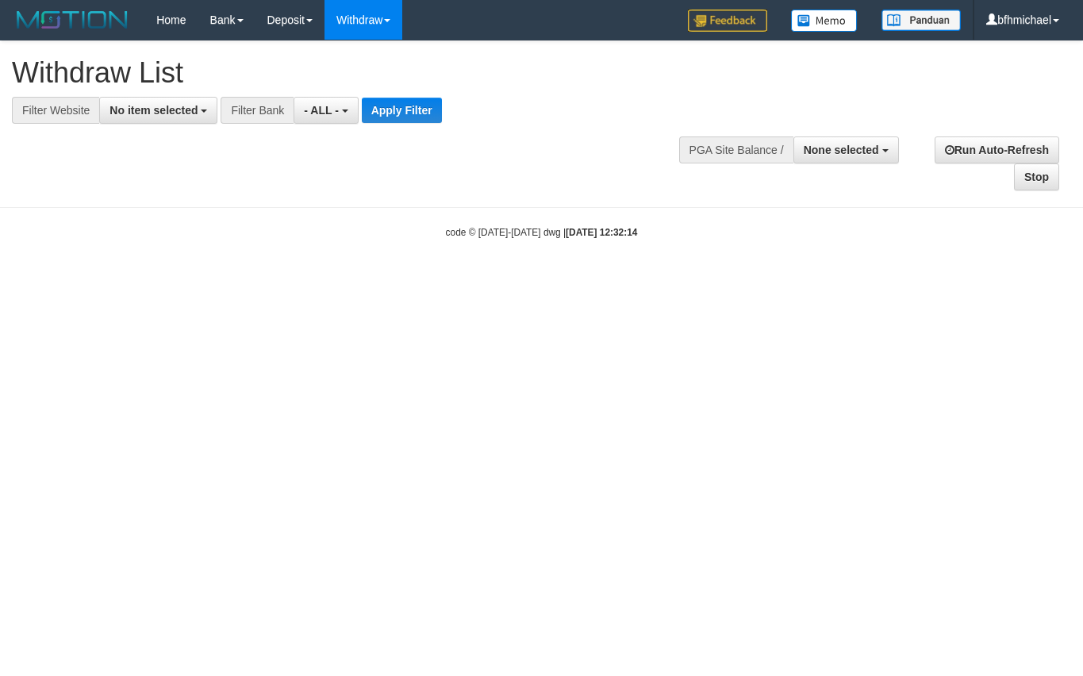
select select
click at [157, 118] on button "No item selected" at bounding box center [158, 110] width 118 height 27
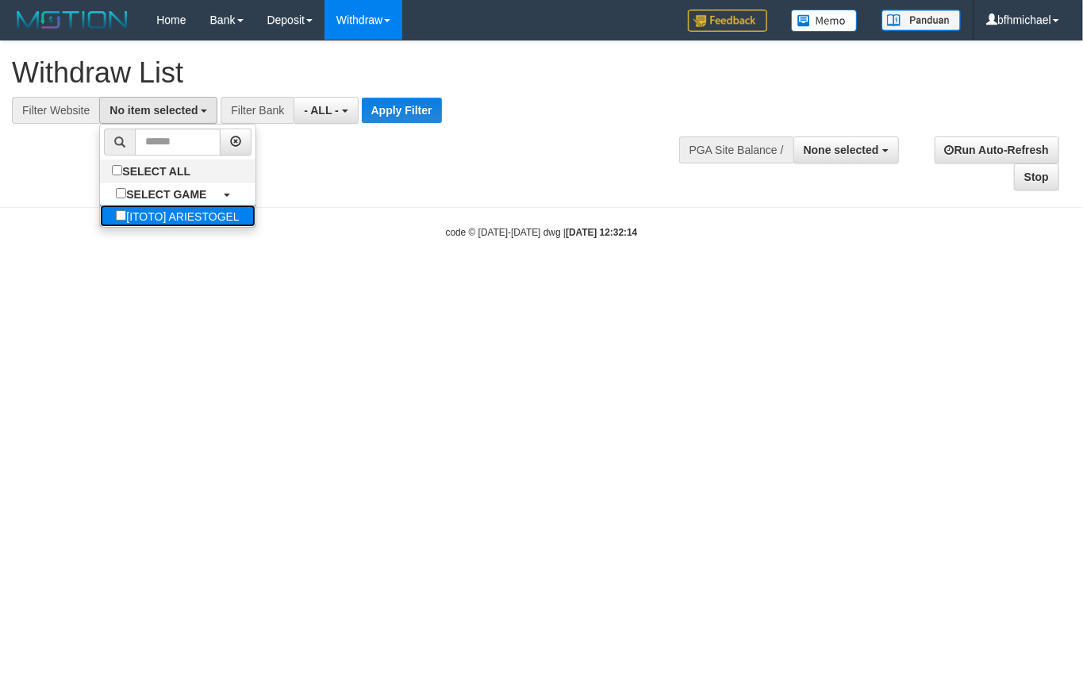
click at [170, 217] on label "[ITOTO] ARIESTOGEL" at bounding box center [177, 216] width 155 height 22
select select "***"
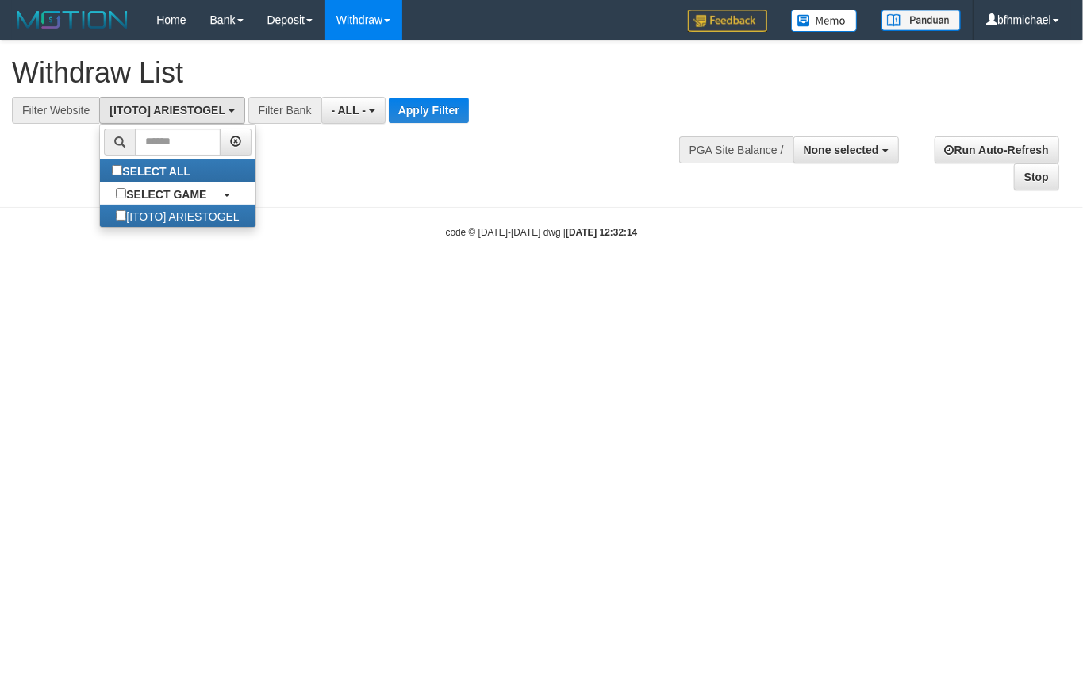
scroll to position [13, 0]
click at [445, 109] on button "Apply Filter" at bounding box center [429, 110] width 80 height 25
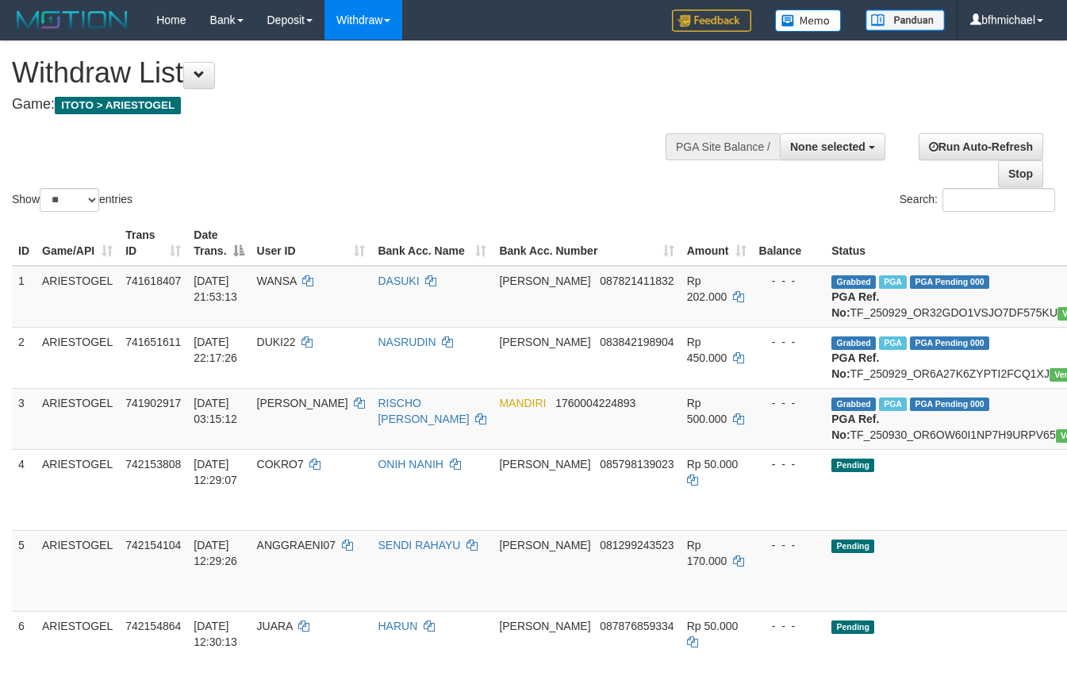
select select
select select "**"
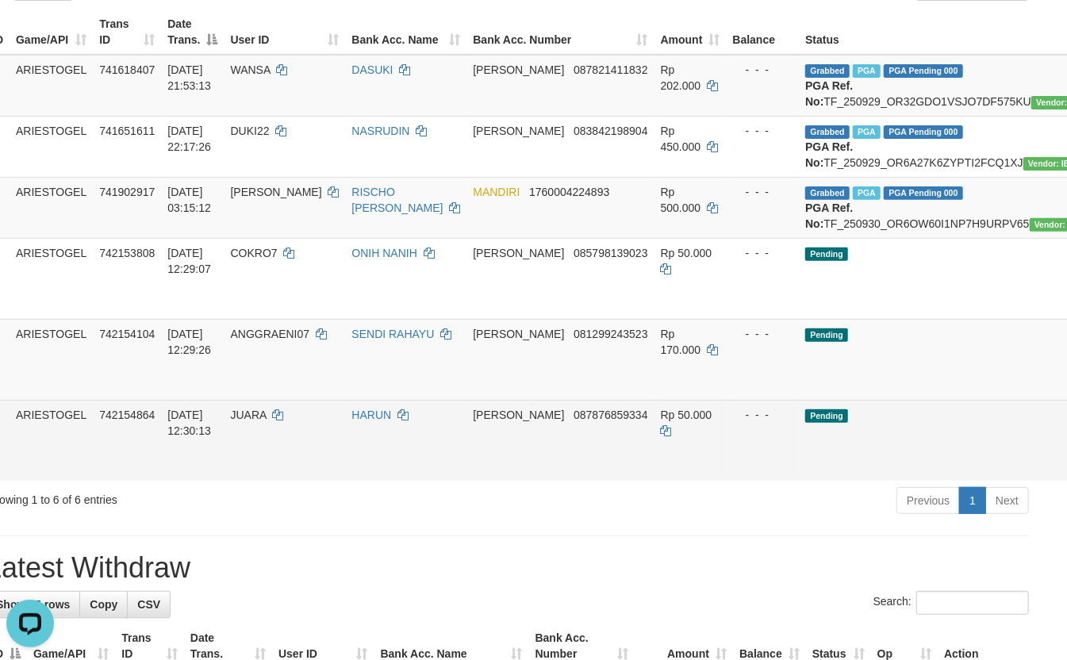
scroll to position [211, 0]
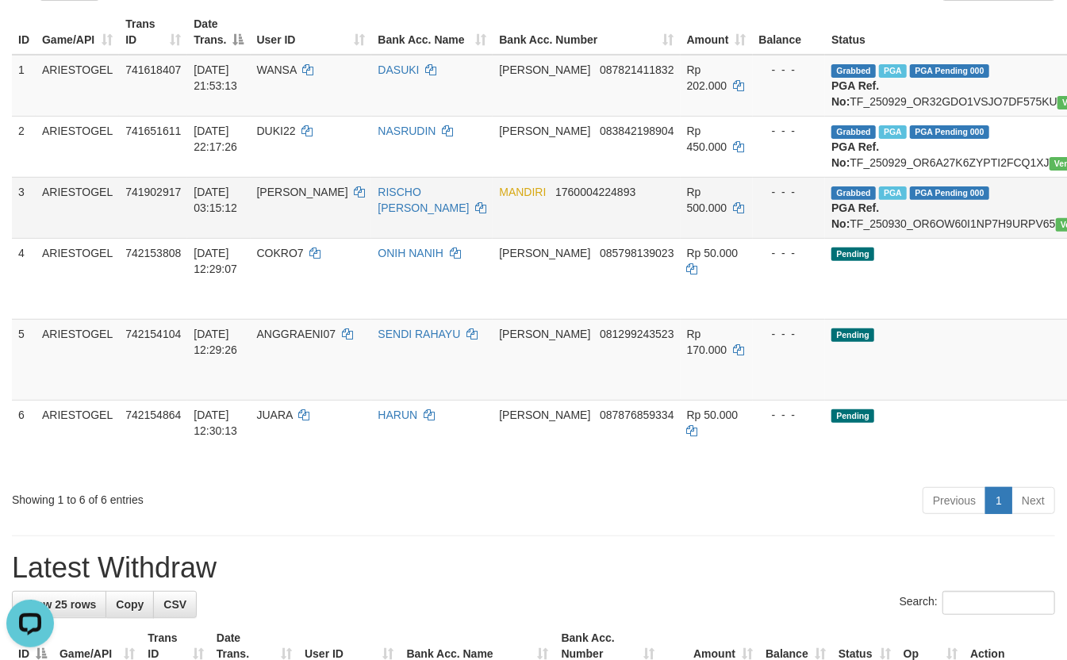
click at [346, 238] on td "[PERSON_NAME]" at bounding box center [311, 207] width 121 height 61
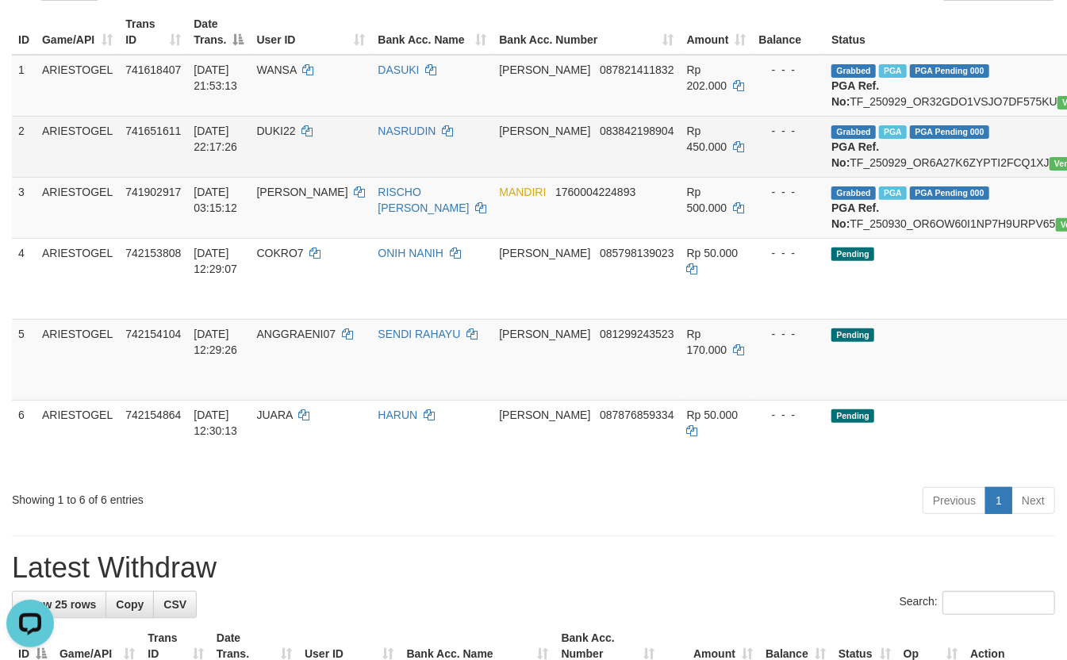
click at [371, 177] on td "NASRUDIN" at bounding box center [431, 146] width 121 height 61
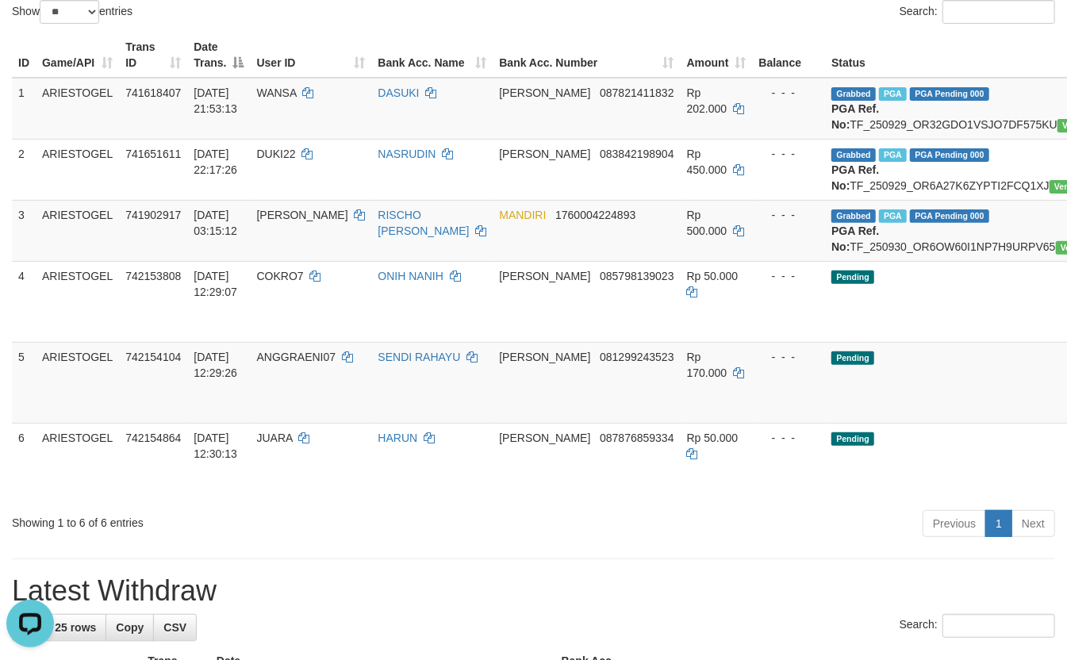
scroll to position [0, 0]
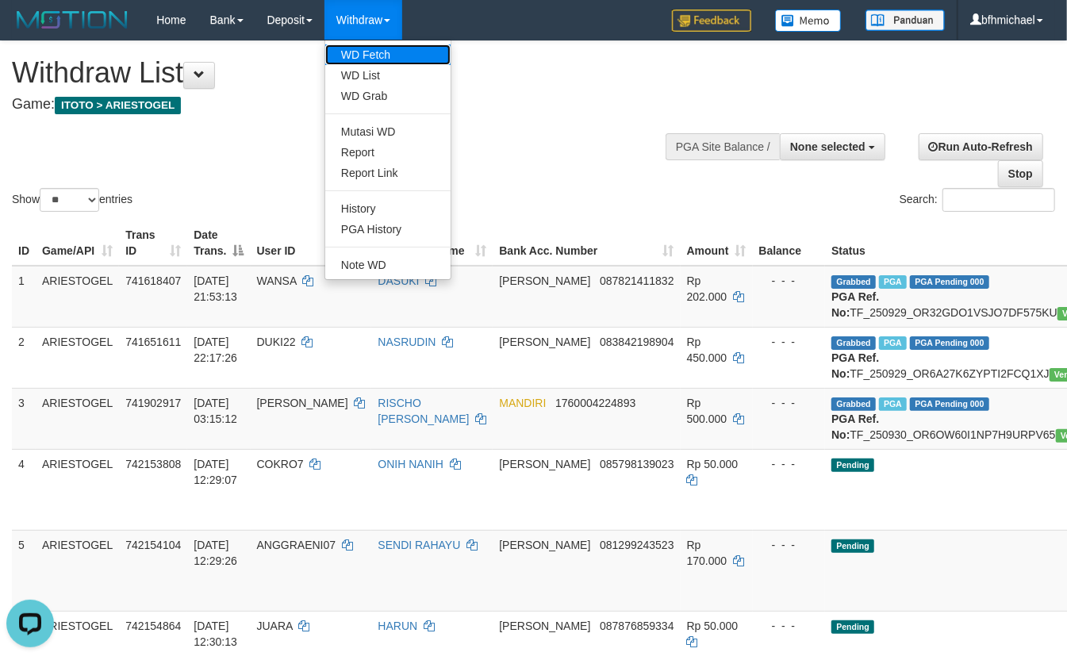
click at [371, 62] on link "WD Fetch" at bounding box center [387, 54] width 125 height 21
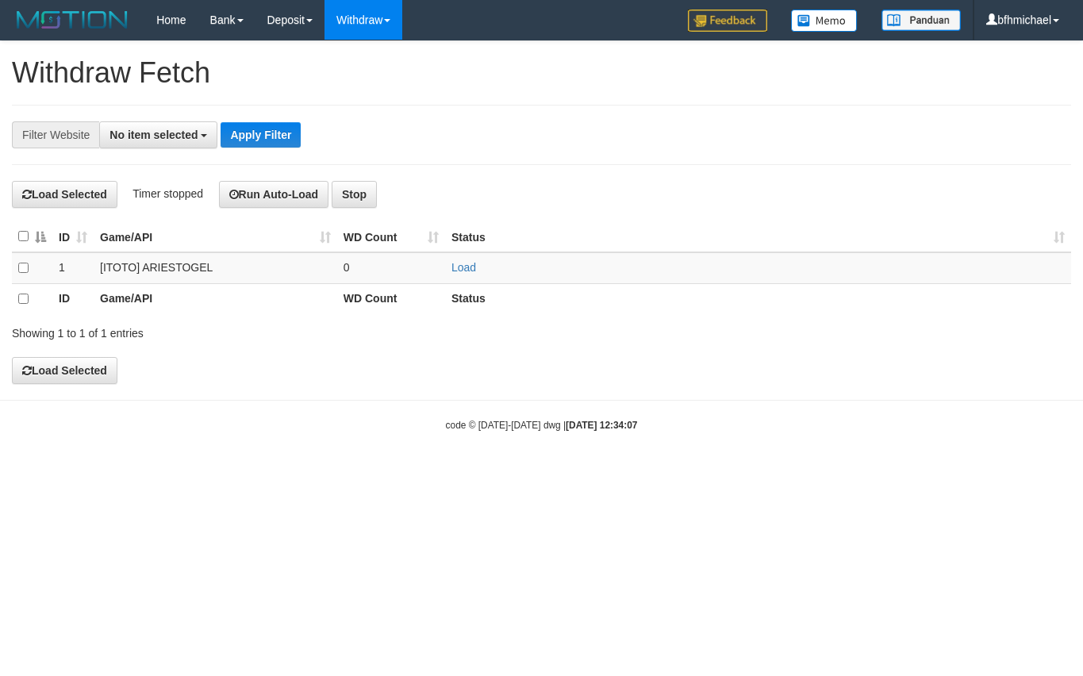
select select
click at [463, 270] on link "Load" at bounding box center [463, 267] width 25 height 13
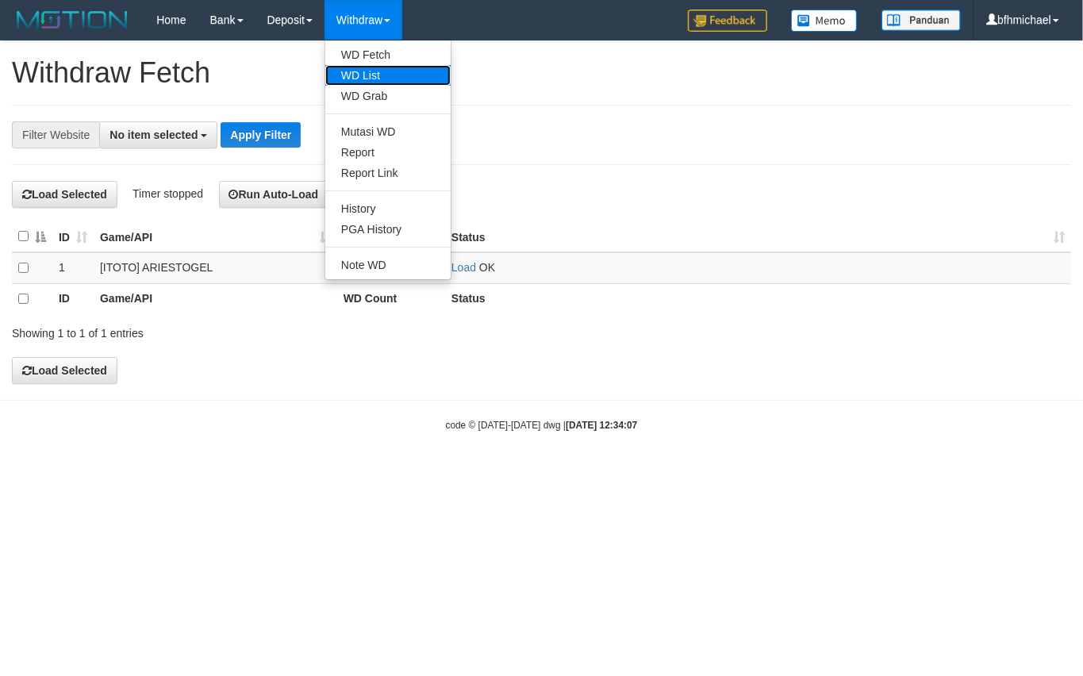
click at [378, 74] on link "WD List" at bounding box center [387, 75] width 125 height 21
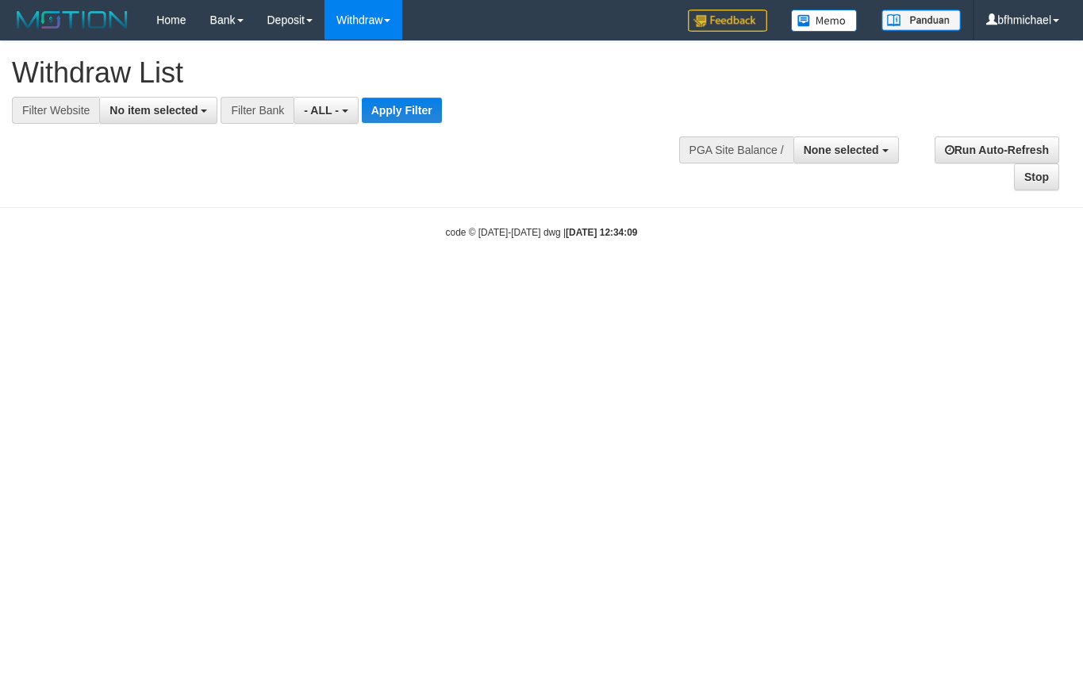
select select
click at [117, 111] on span "No item selected" at bounding box center [153, 110] width 88 height 13
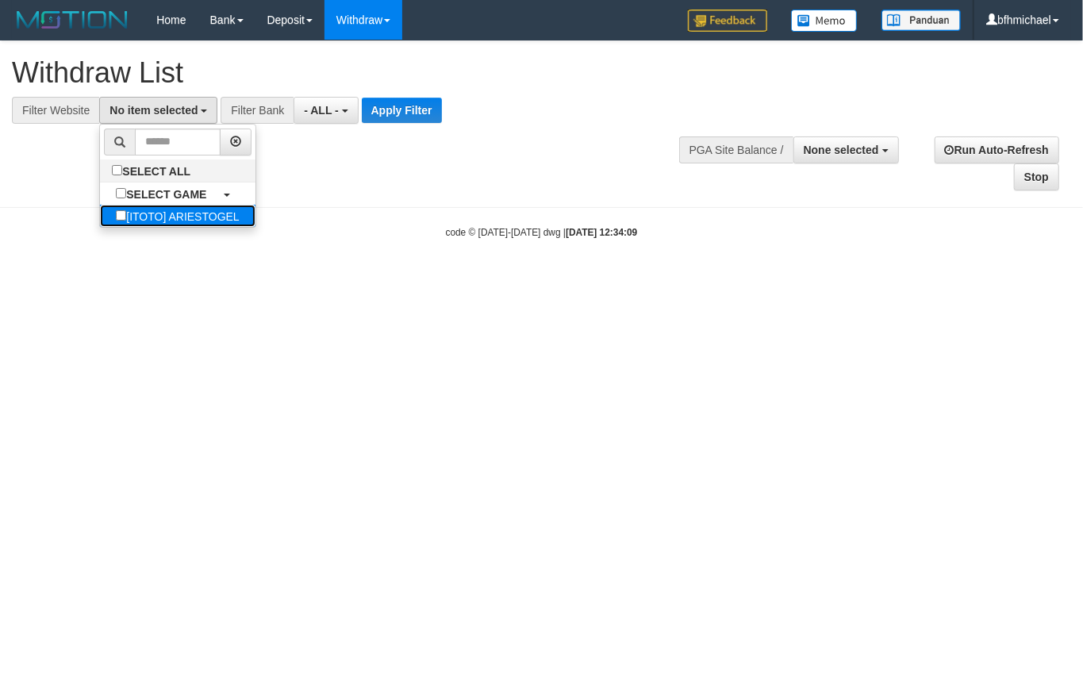
click at [159, 220] on label "[ITOTO] ARIESTOGEL" at bounding box center [177, 216] width 155 height 22
select select "***"
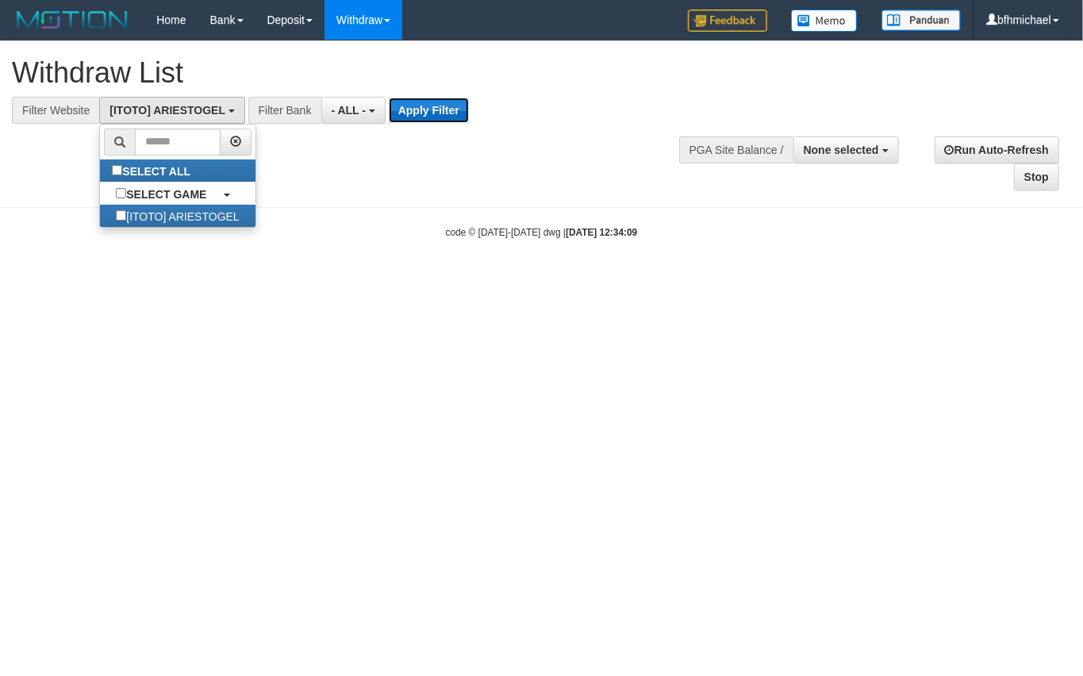
click at [417, 114] on button "Apply Filter" at bounding box center [429, 110] width 80 height 25
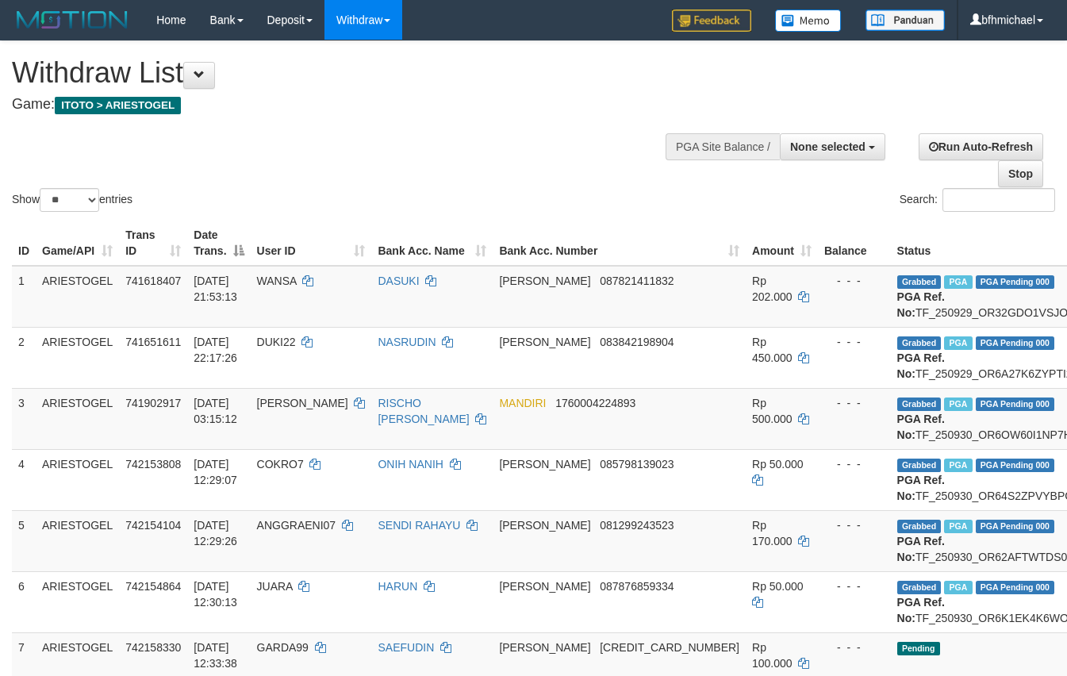
select select
select select "**"
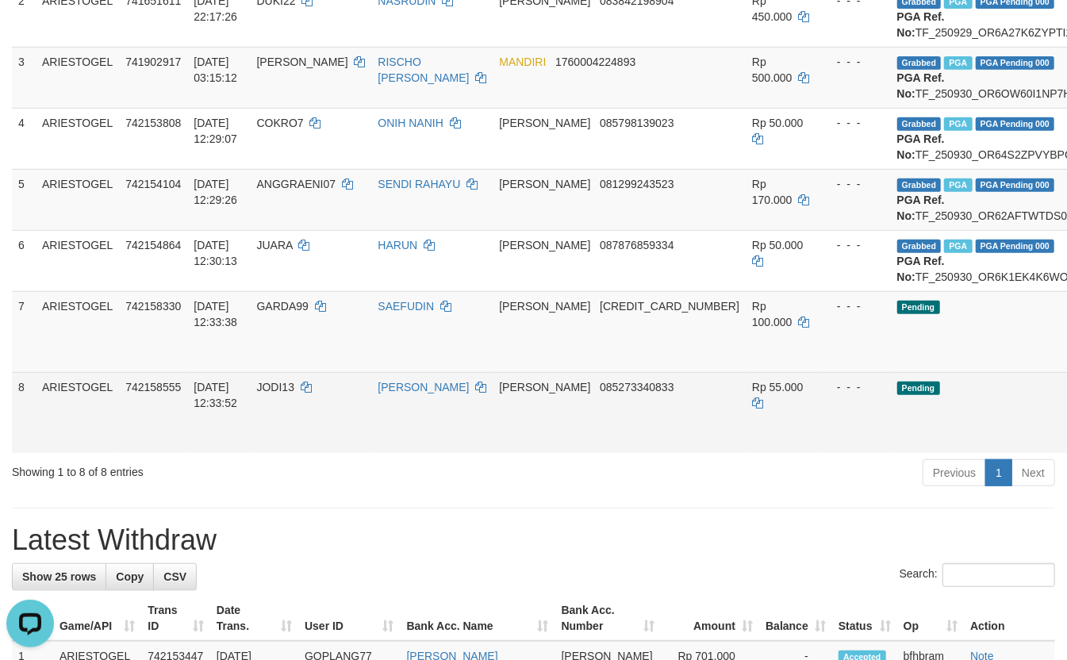
scroll to position [358, 0]
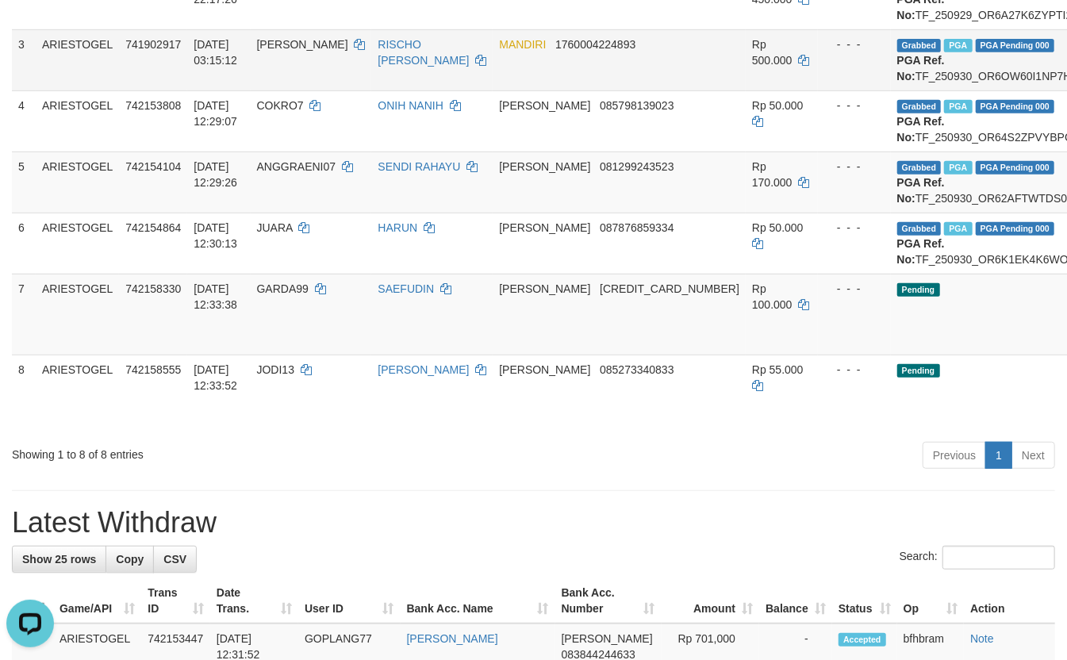
click at [378, 90] on td "RISCHO [PERSON_NAME]" at bounding box center [431, 59] width 121 height 61
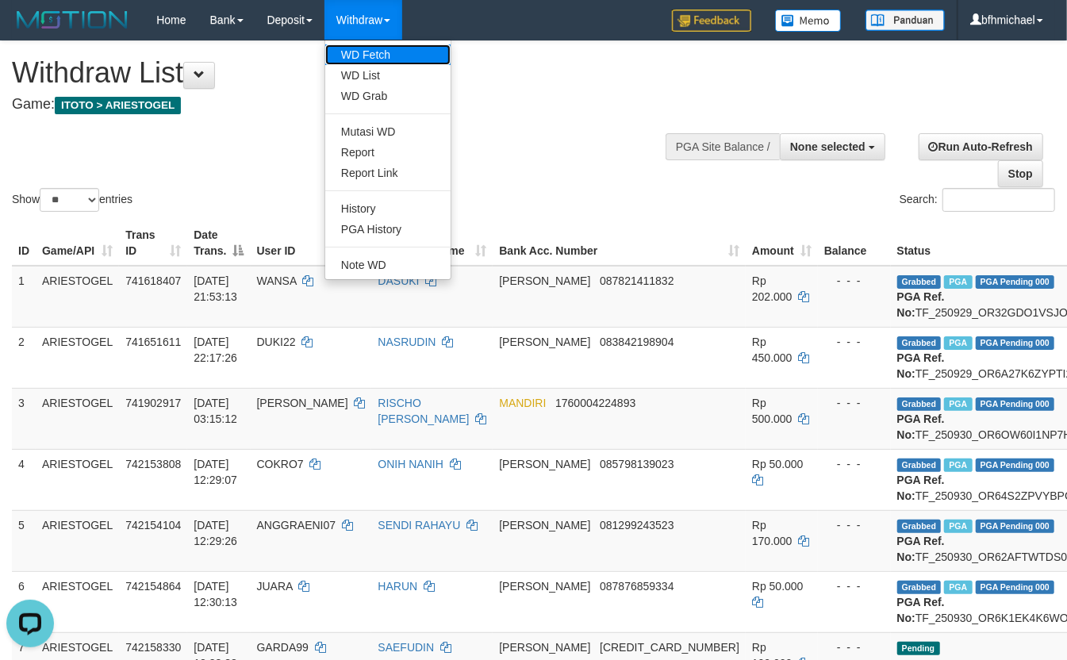
click at [365, 52] on link "WD Fetch" at bounding box center [387, 54] width 125 height 21
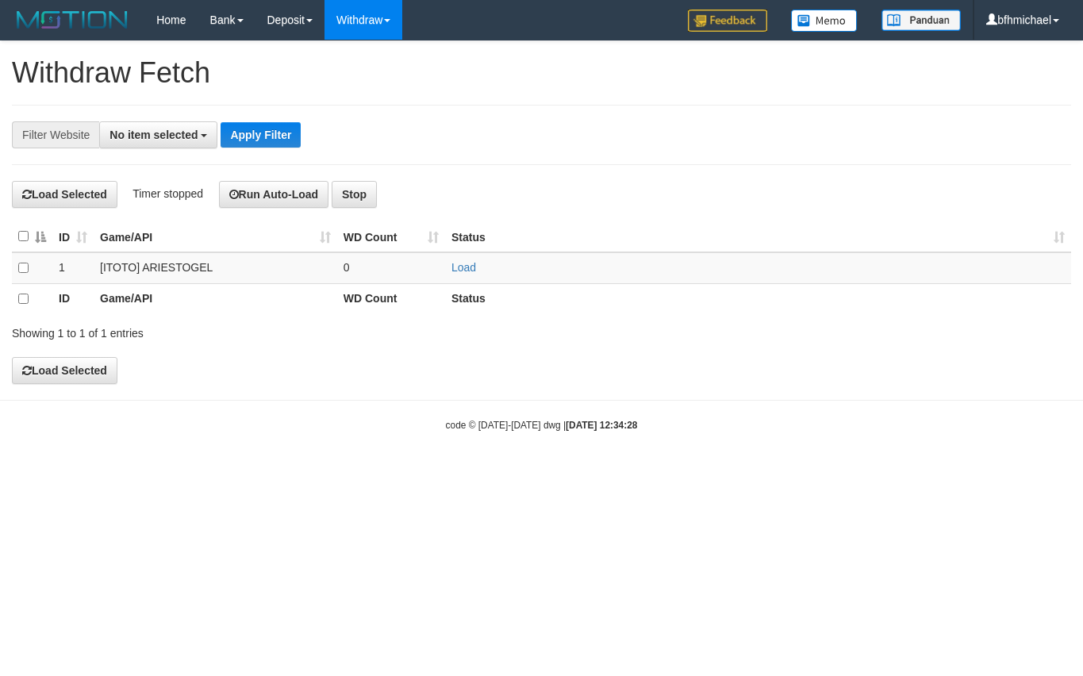
select select
click at [467, 266] on link "Load" at bounding box center [463, 267] width 25 height 13
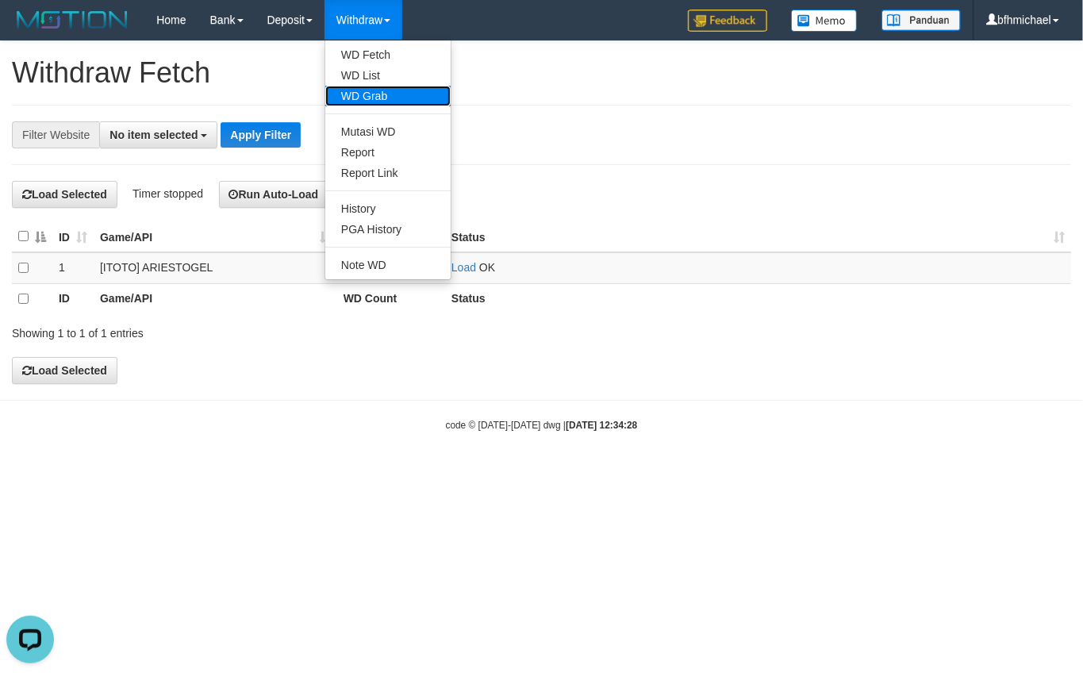
click at [389, 89] on link "WD Grab" at bounding box center [387, 96] width 125 height 21
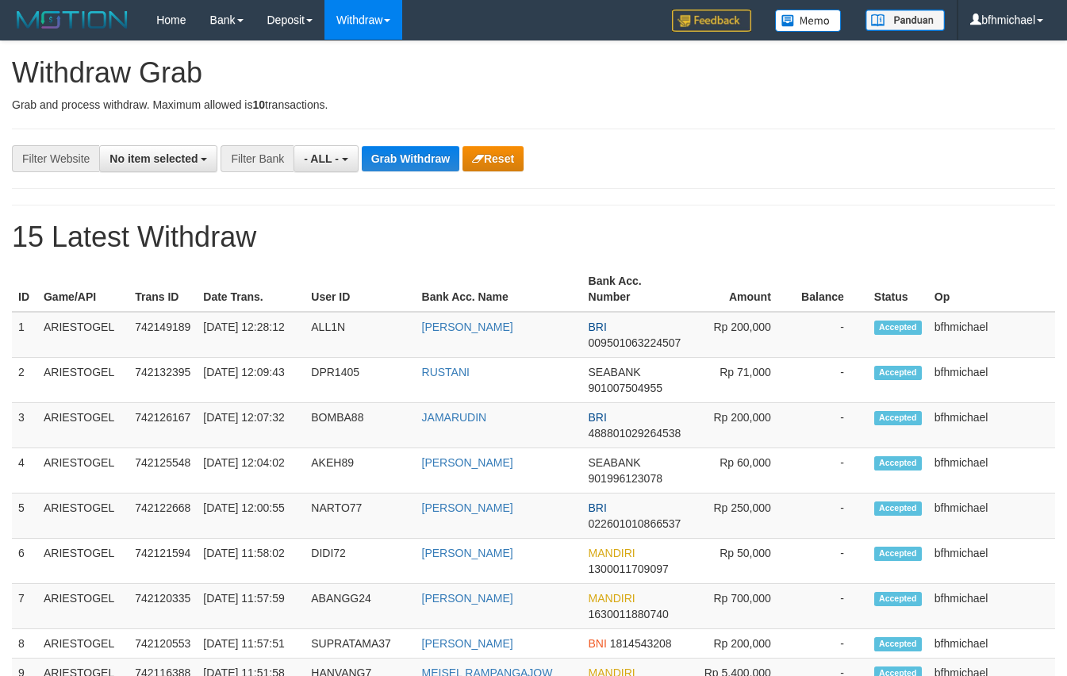
select select
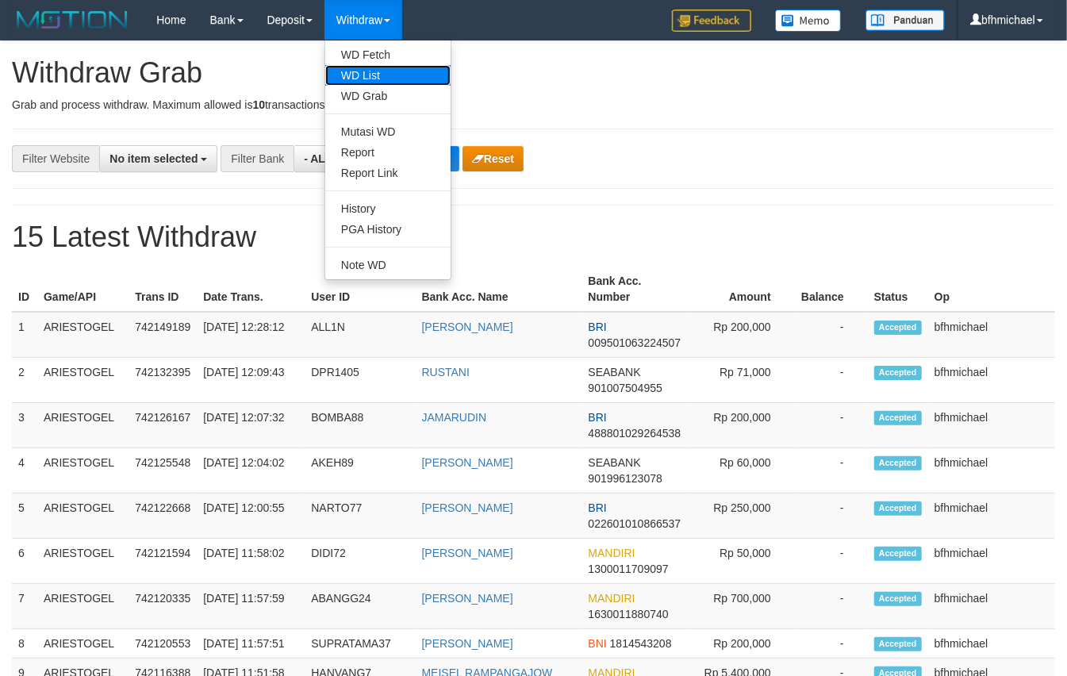
click at [370, 73] on link "WD List" at bounding box center [387, 75] width 125 height 21
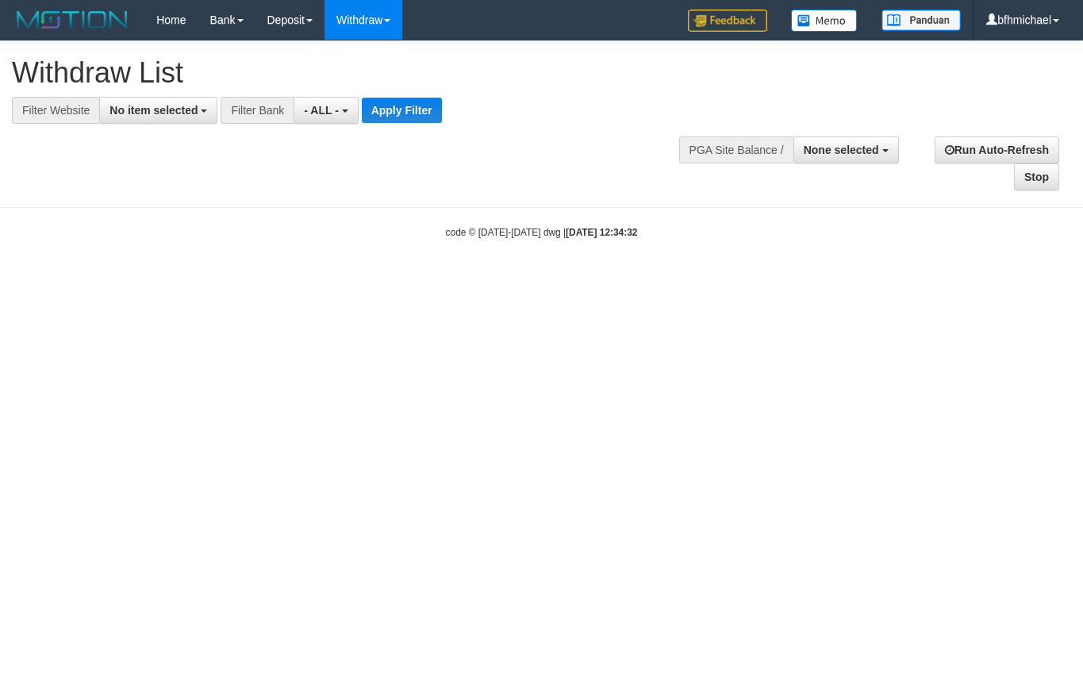
select select
click at [149, 116] on span "No item selected" at bounding box center [153, 110] width 88 height 13
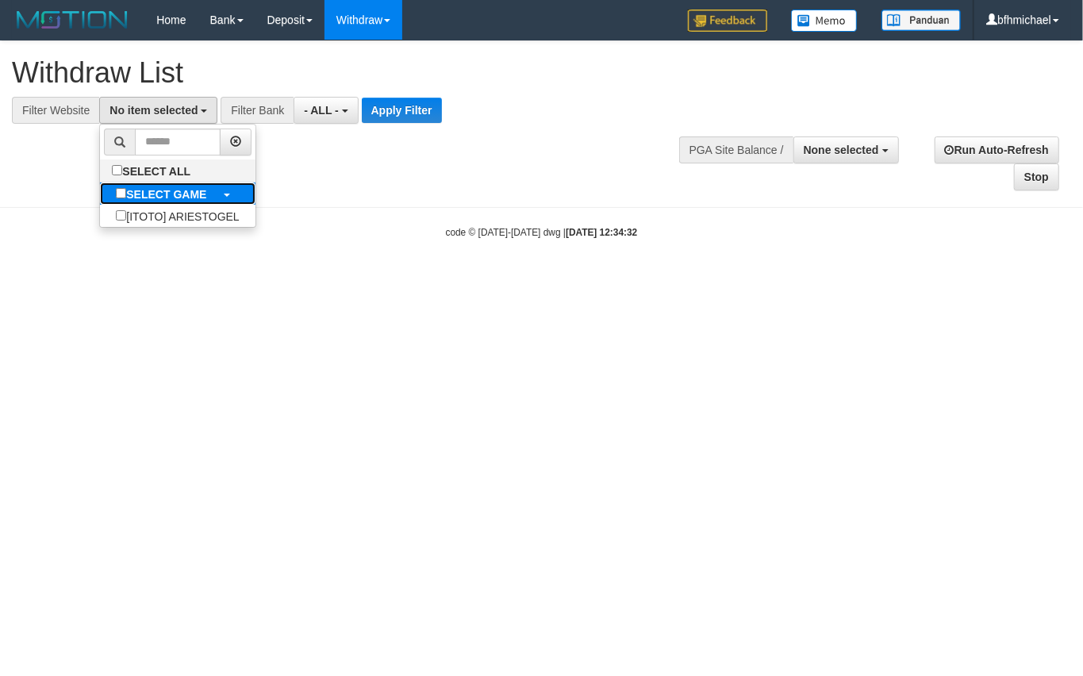
click at [159, 203] on label "SELECT GAME" at bounding box center [161, 193] width 122 height 22
select select "***"
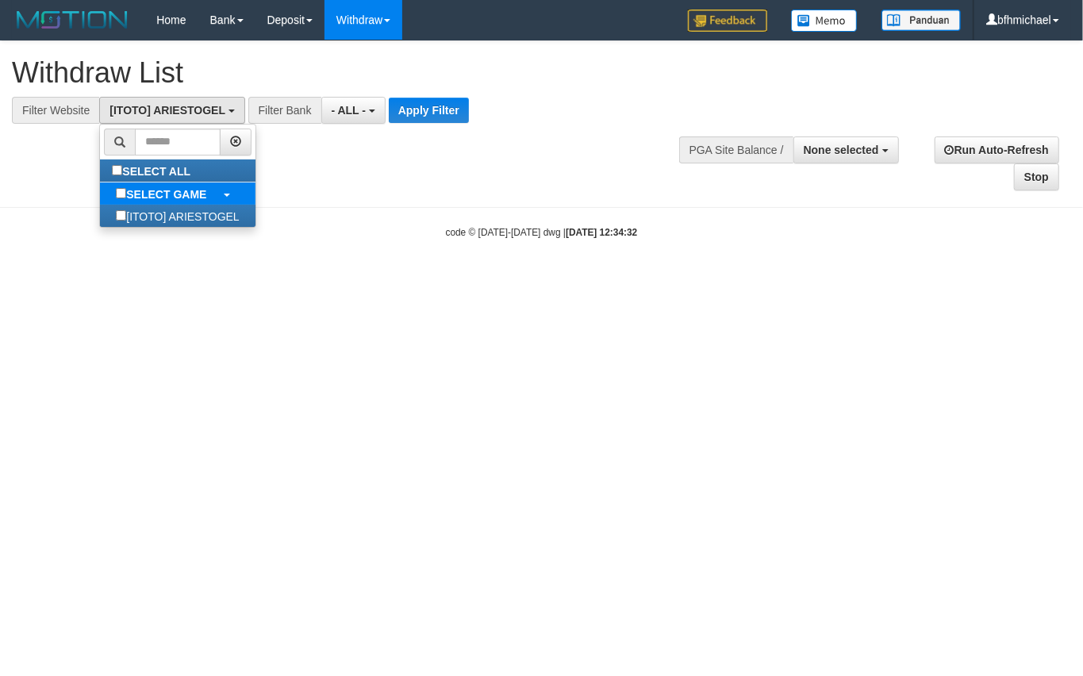
scroll to position [13, 0]
click at [416, 118] on button "Apply Filter" at bounding box center [429, 110] width 80 height 25
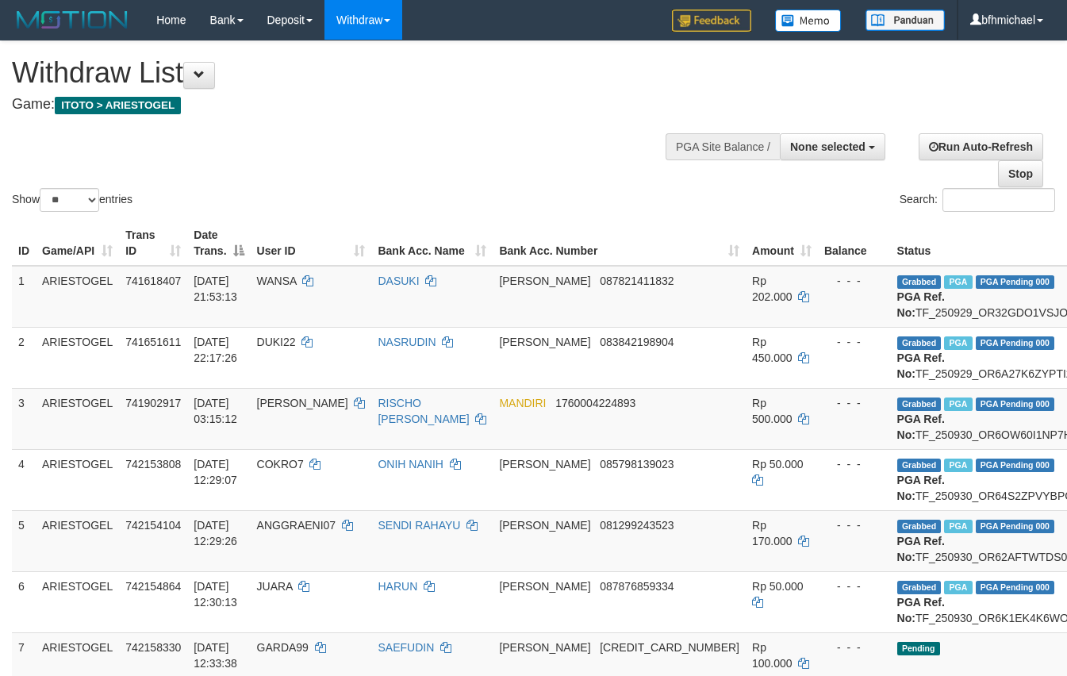
select select
select select "**"
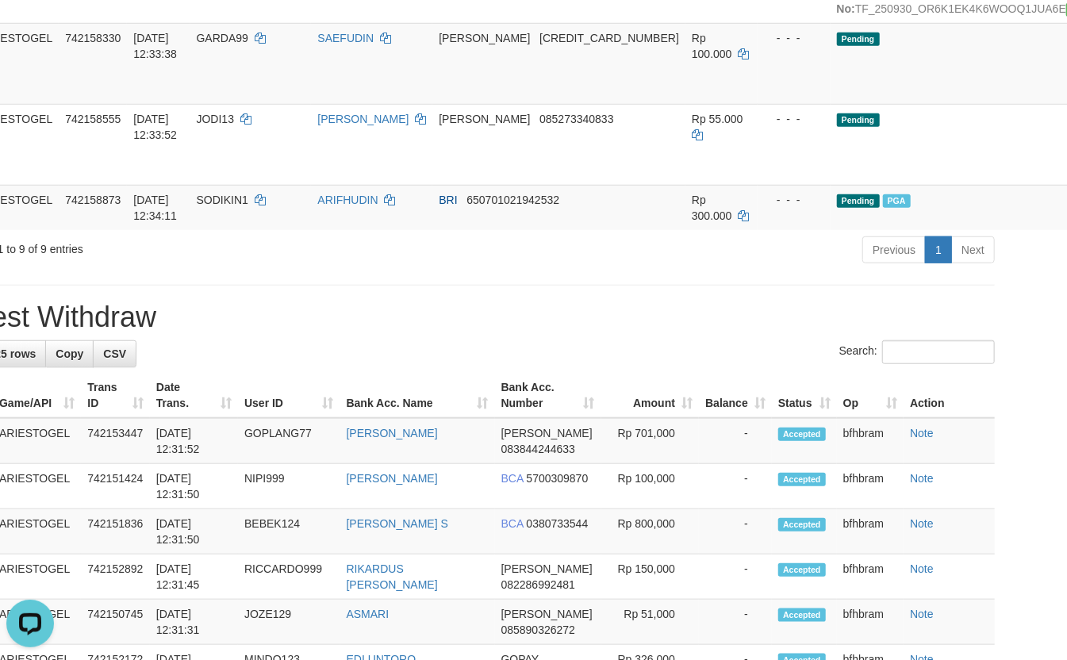
click at [324, 257] on div "Showing 1 to 9 of 9 entries" at bounding box center [162, 246] width 420 height 22
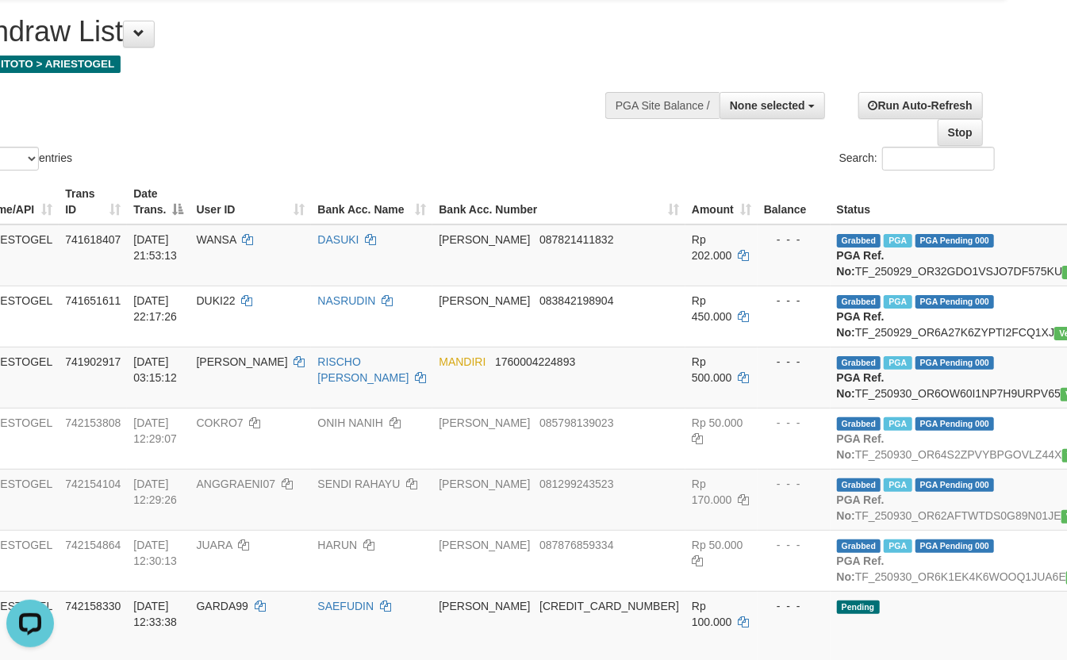
scroll to position [0, 60]
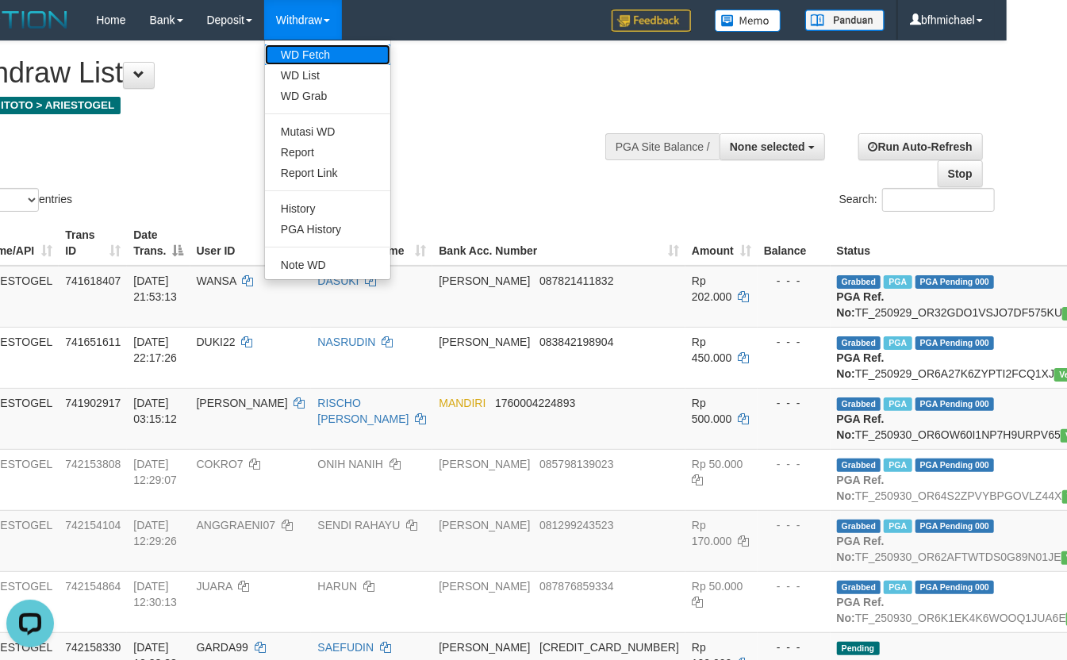
click at [306, 59] on link "WD Fetch" at bounding box center [327, 54] width 125 height 21
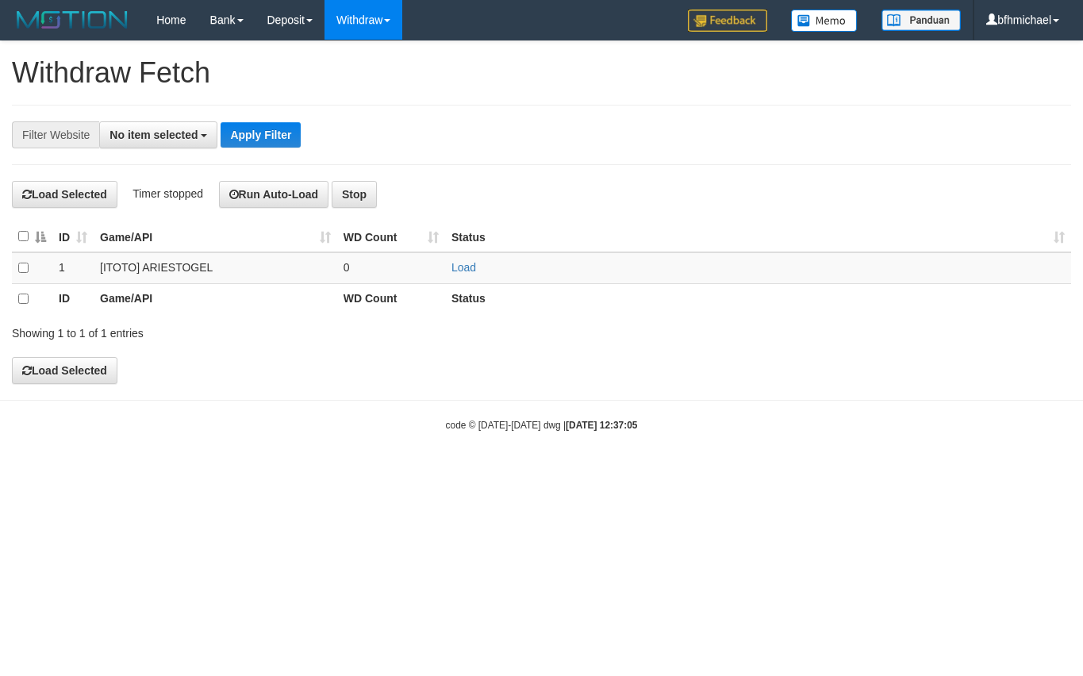
select select
click at [451, 266] on link "Load" at bounding box center [463, 267] width 25 height 13
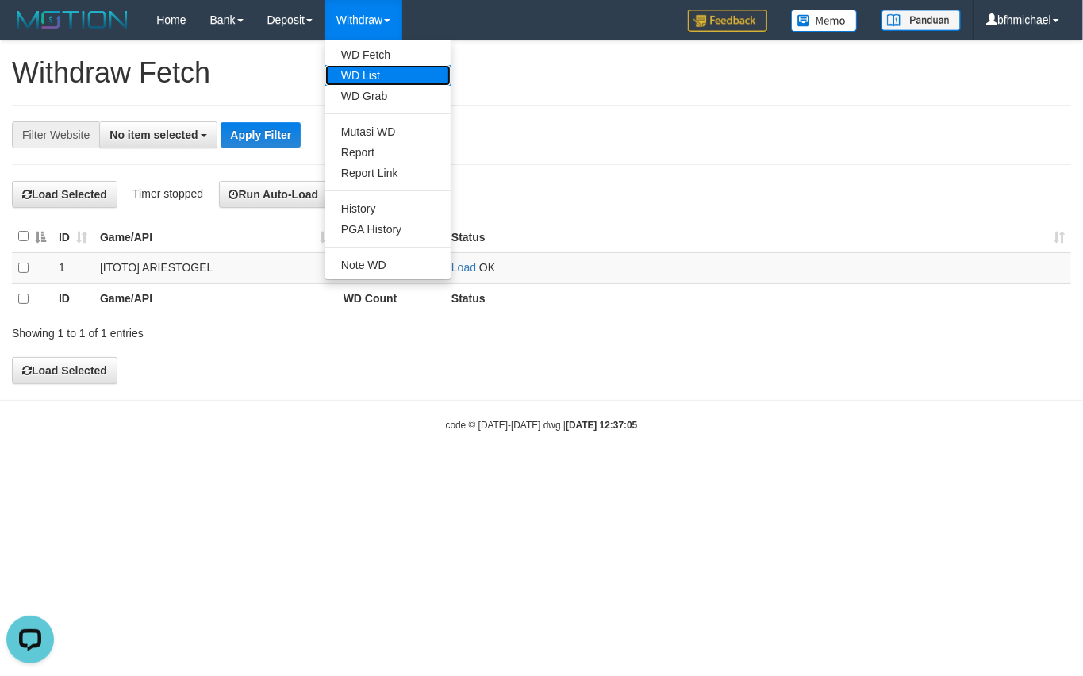
click at [370, 75] on link "WD List" at bounding box center [387, 75] width 125 height 21
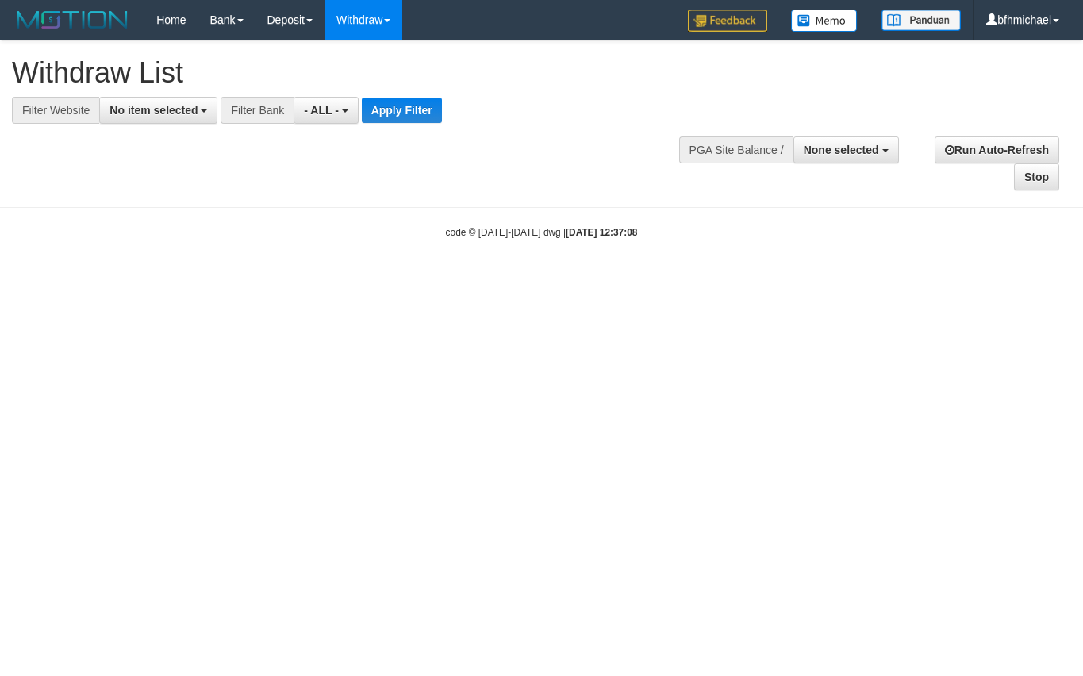
select select
click at [159, 118] on button "No item selected" at bounding box center [158, 110] width 118 height 27
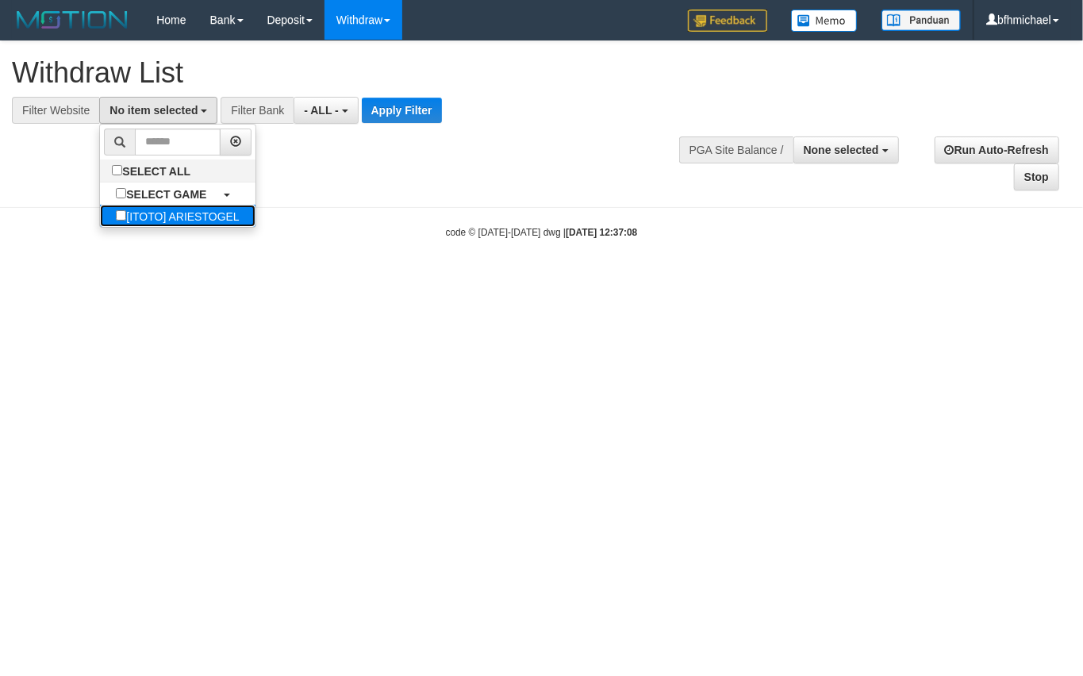
click at [167, 224] on label "[ITOTO] ARIESTOGEL" at bounding box center [177, 216] width 155 height 22
select select "***"
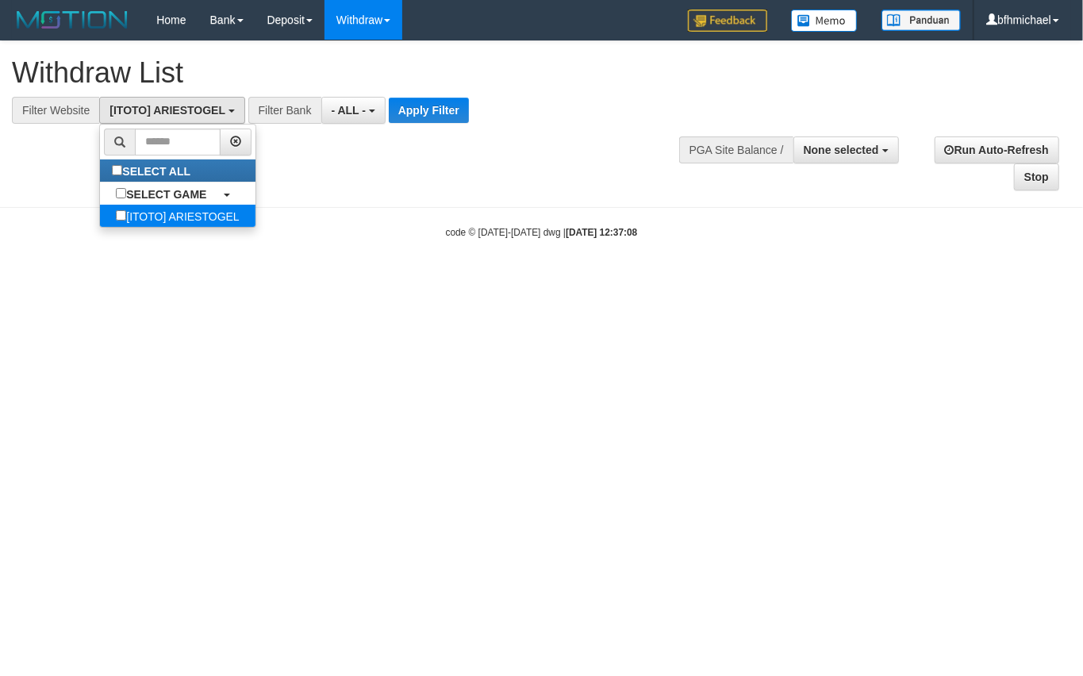
scroll to position [13, 0]
click at [452, 122] on button "Apply Filter" at bounding box center [429, 110] width 80 height 25
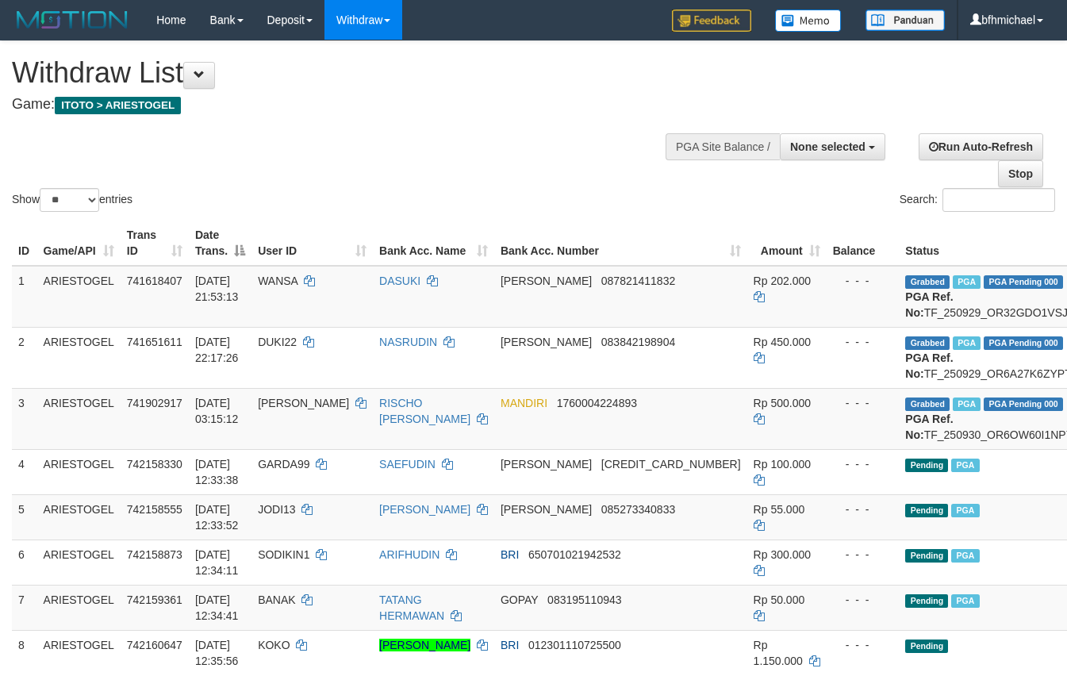
select select
select select "**"
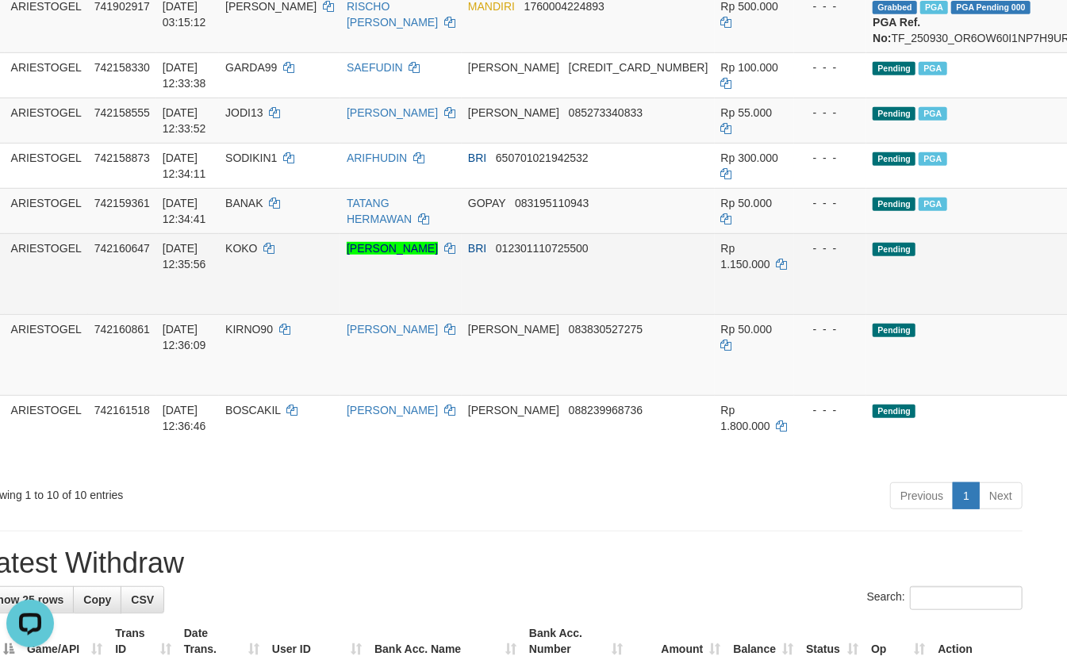
scroll to position [397, 48]
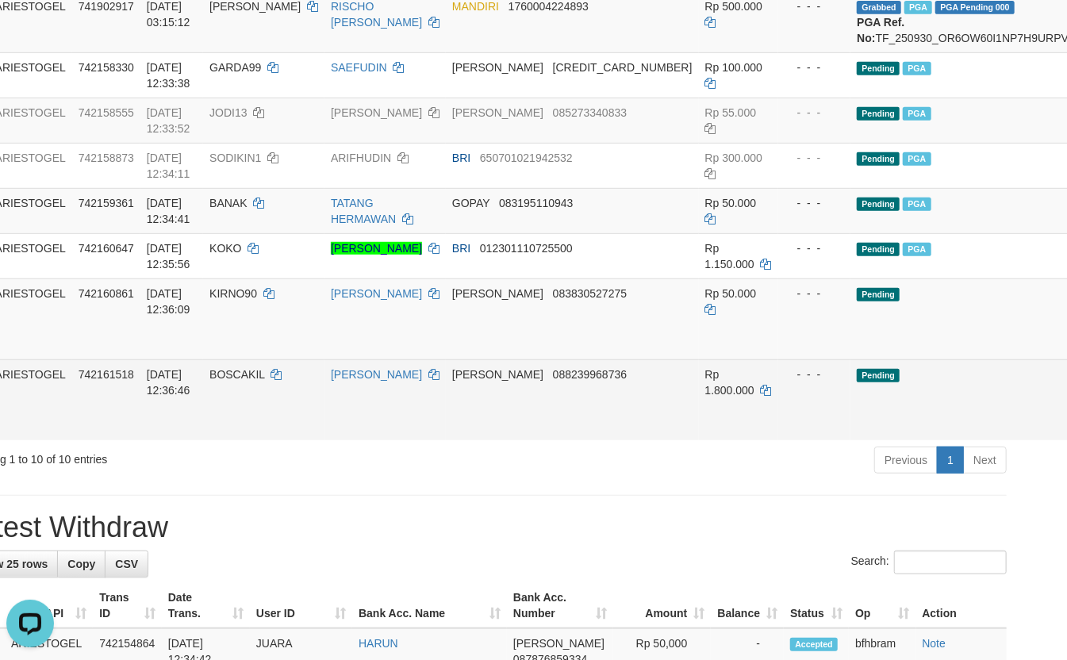
click at [11, 440] on td "ARIESTOGEL" at bounding box center [30, 399] width 83 height 81
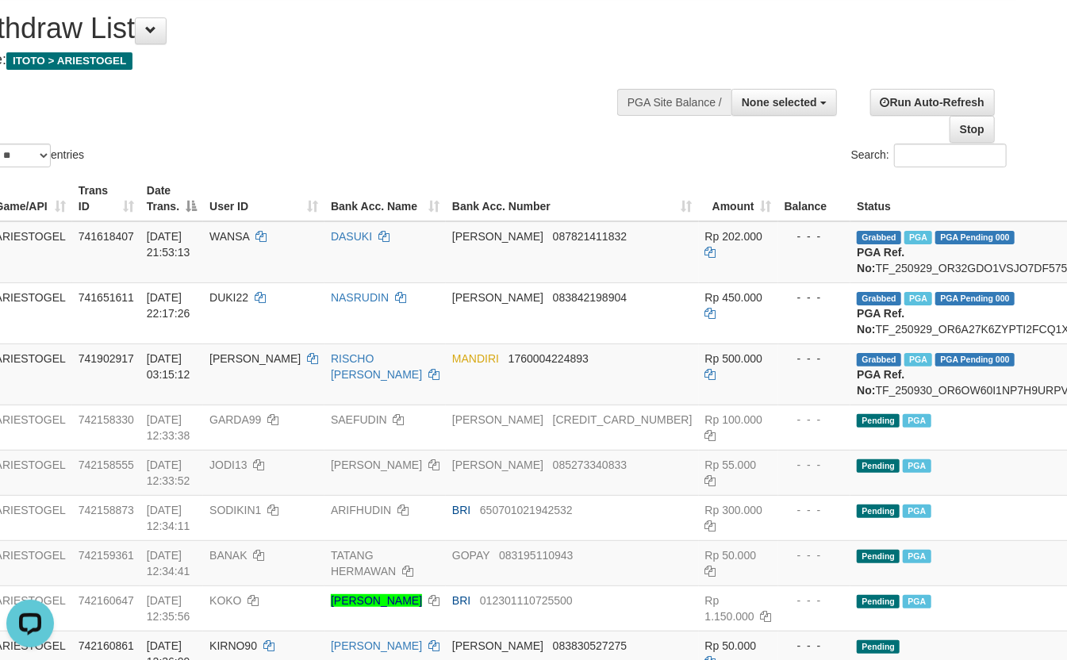
scroll to position [0, 48]
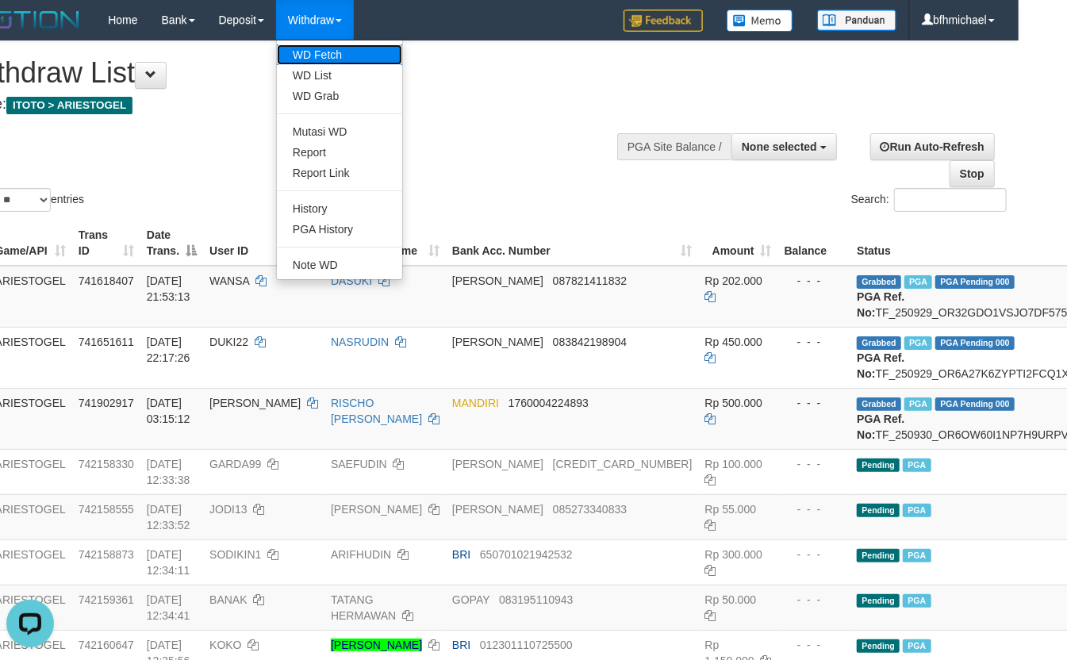
click at [318, 44] on link "WD Fetch" at bounding box center [339, 54] width 125 height 21
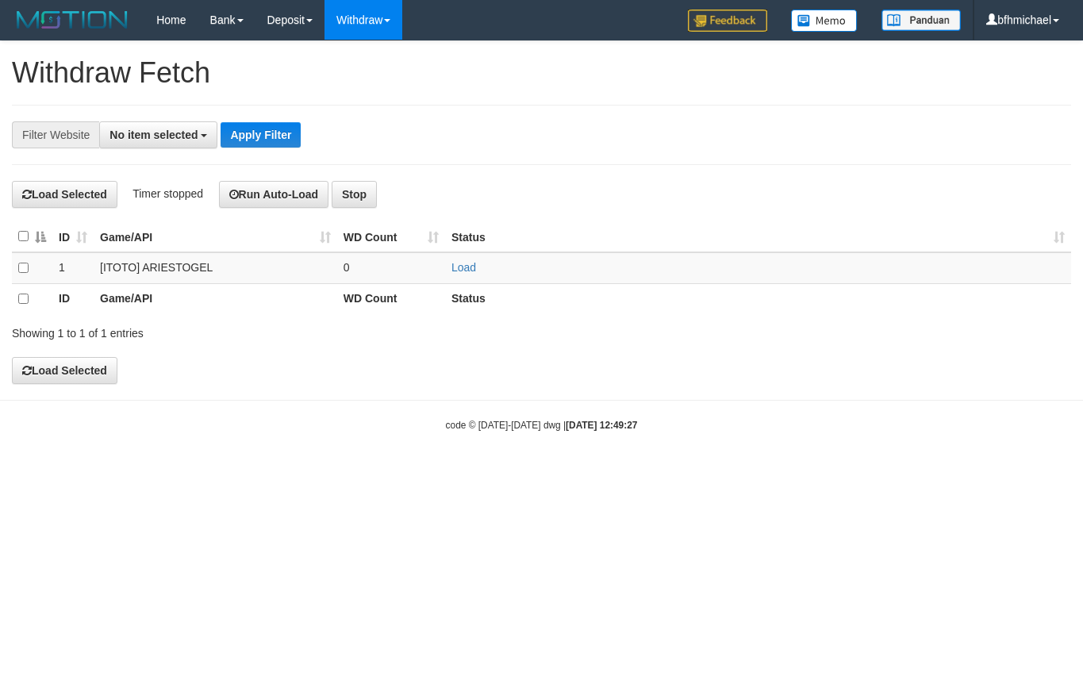
select select
click at [465, 268] on link "Load" at bounding box center [463, 267] width 25 height 13
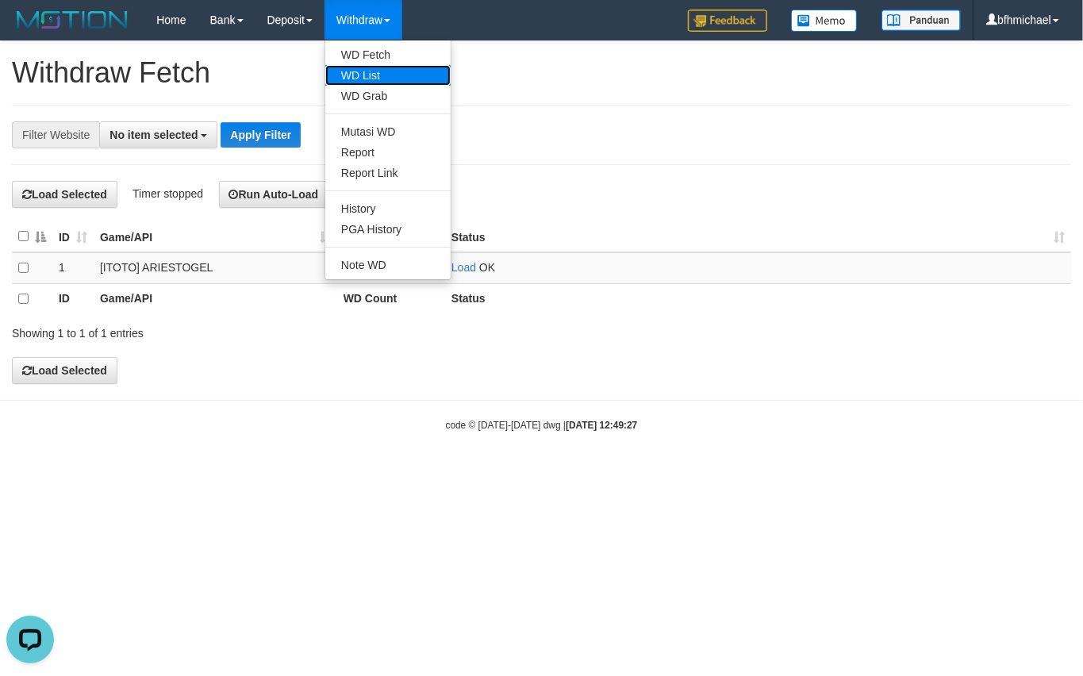
click at [374, 74] on link "WD List" at bounding box center [387, 75] width 125 height 21
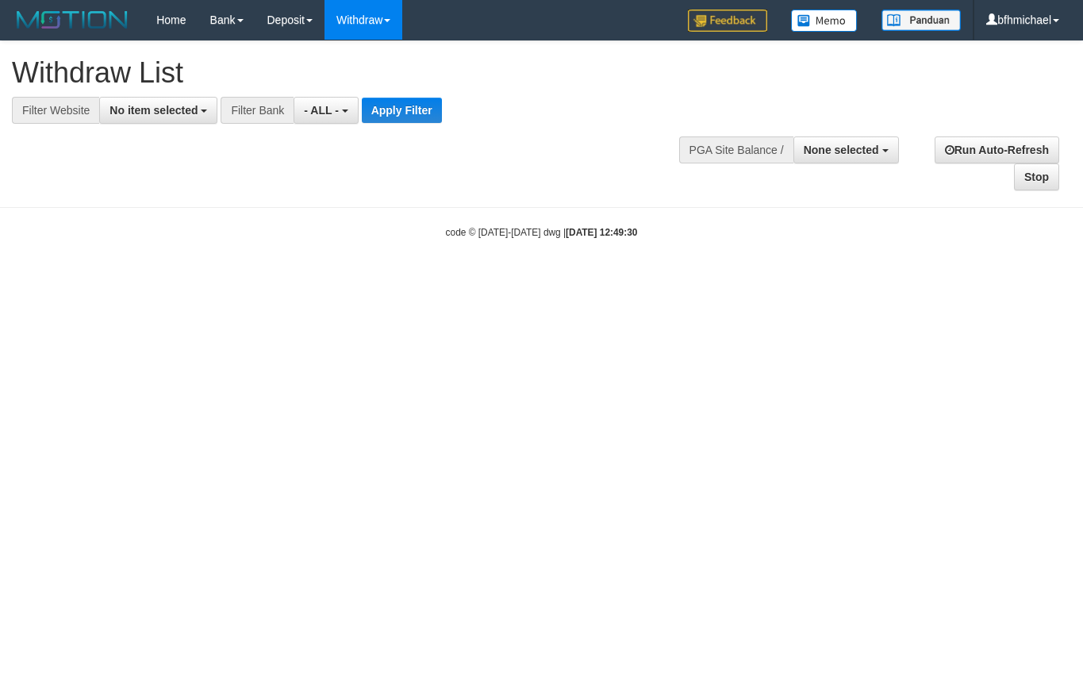
select select
click at [169, 106] on span "No item selected" at bounding box center [153, 110] width 88 height 13
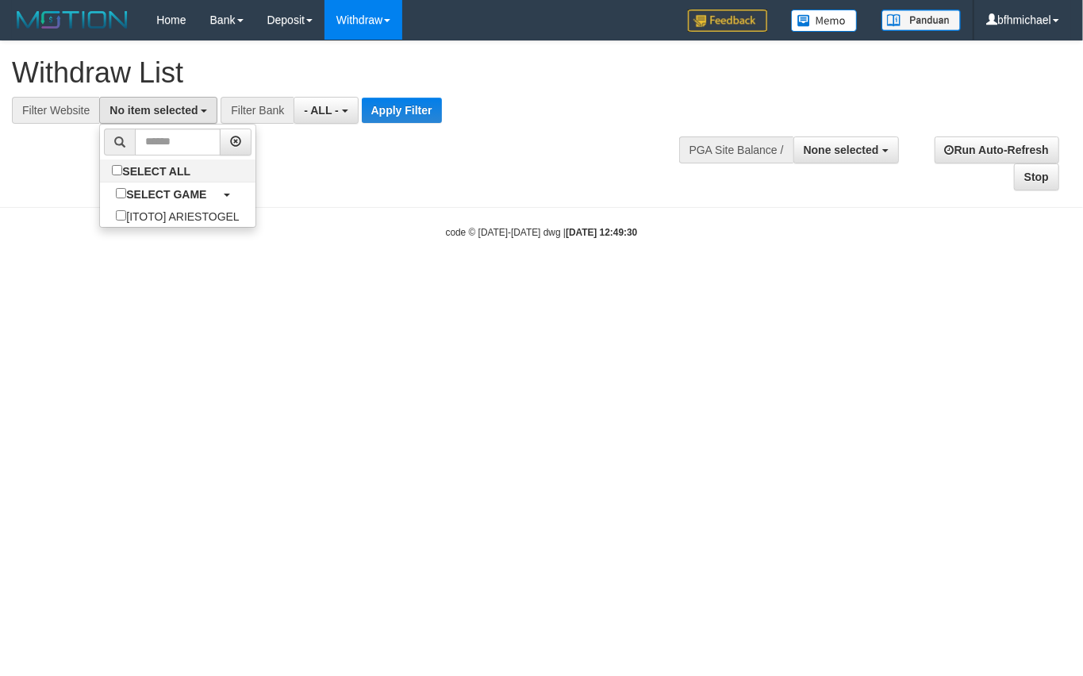
click at [166, 228] on ul "SELECT ALL SELECT GAME [ITOTO] ARIESTOGEL" at bounding box center [177, 176] width 156 height 104
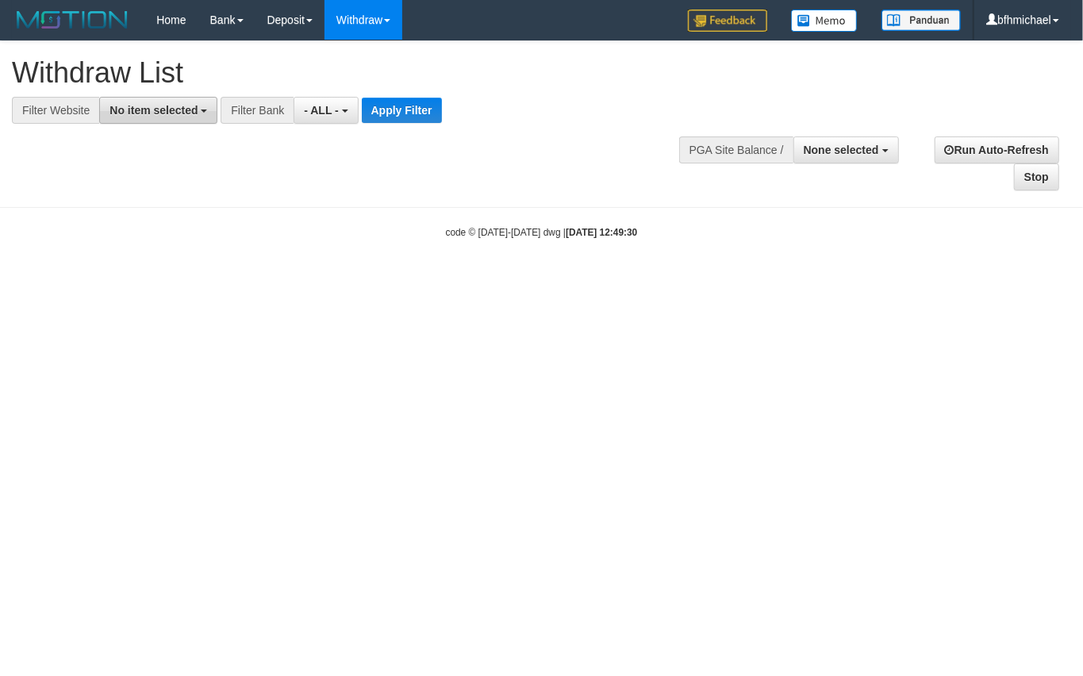
drag, startPoint x: 181, startPoint y: 103, endPoint x: 172, endPoint y: 203, distance: 100.3
click at [181, 105] on span "No item selected" at bounding box center [153, 110] width 88 height 13
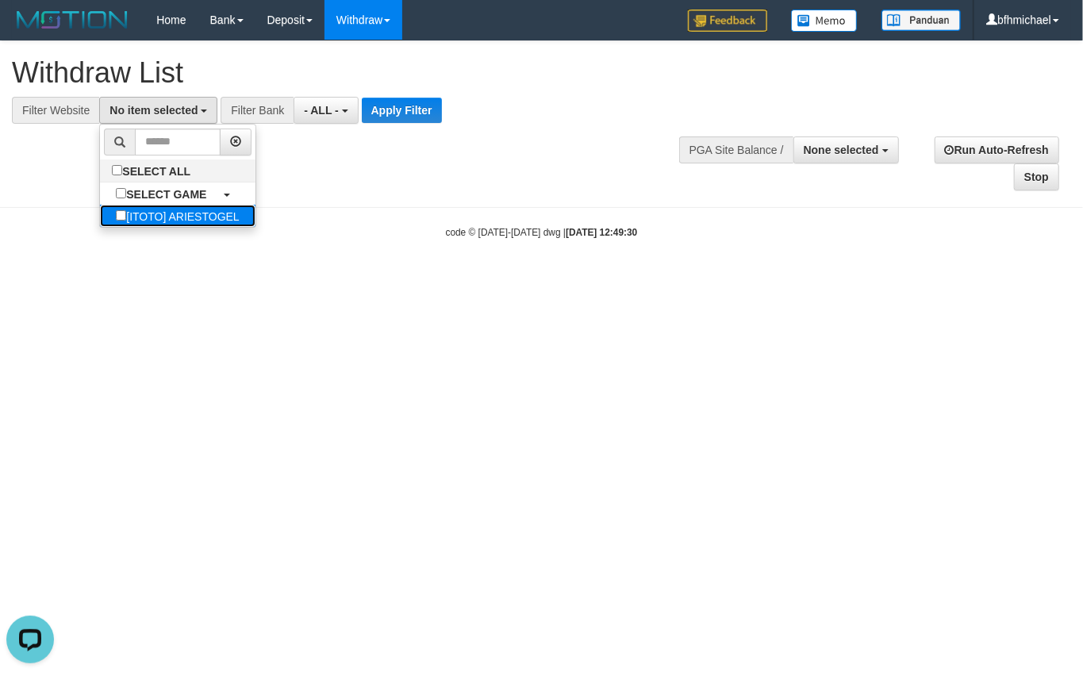
click at [169, 216] on label "[ITOTO] ARIESTOGEL" at bounding box center [177, 216] width 155 height 22
select select "***"
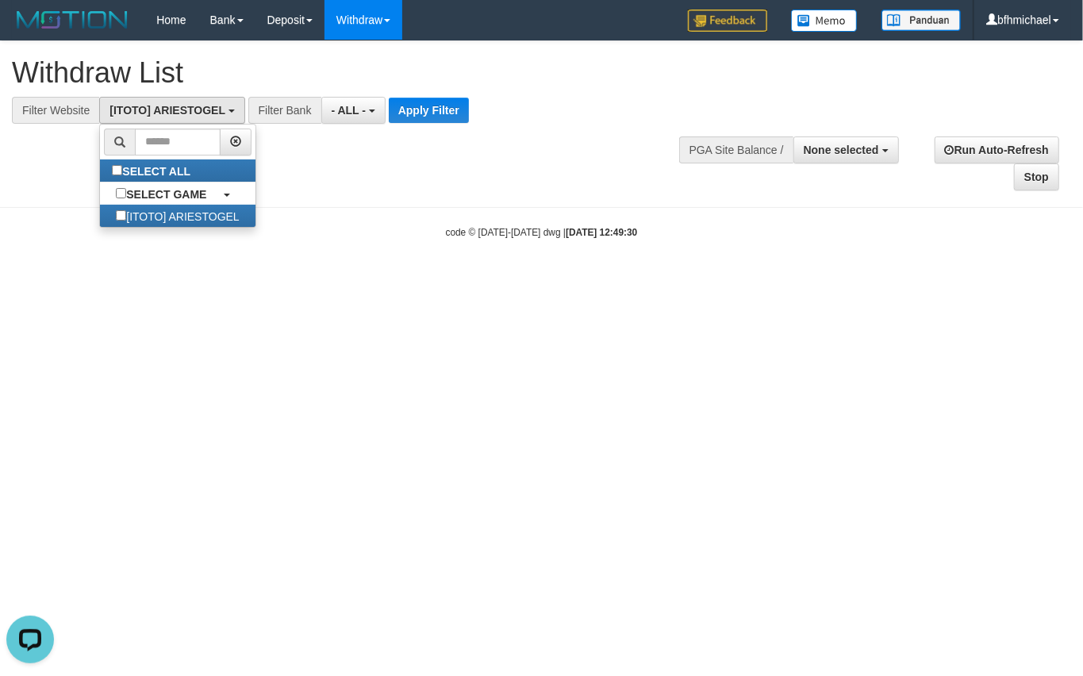
scroll to position [13, 0]
click at [419, 121] on button "Apply Filter" at bounding box center [429, 110] width 80 height 25
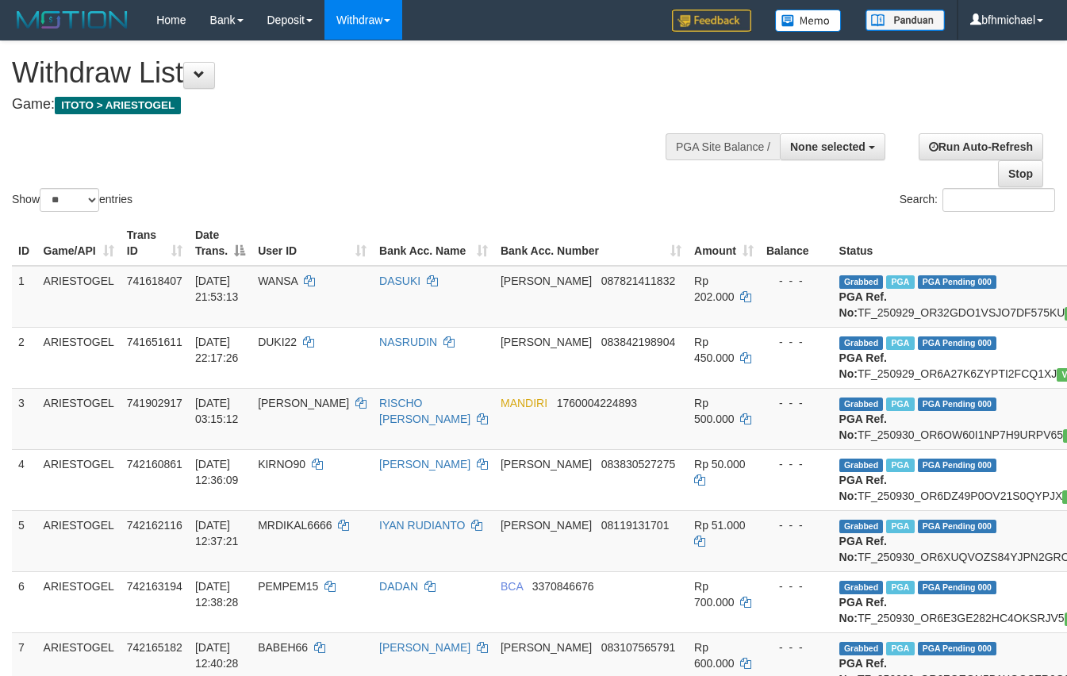
select select
select select "**"
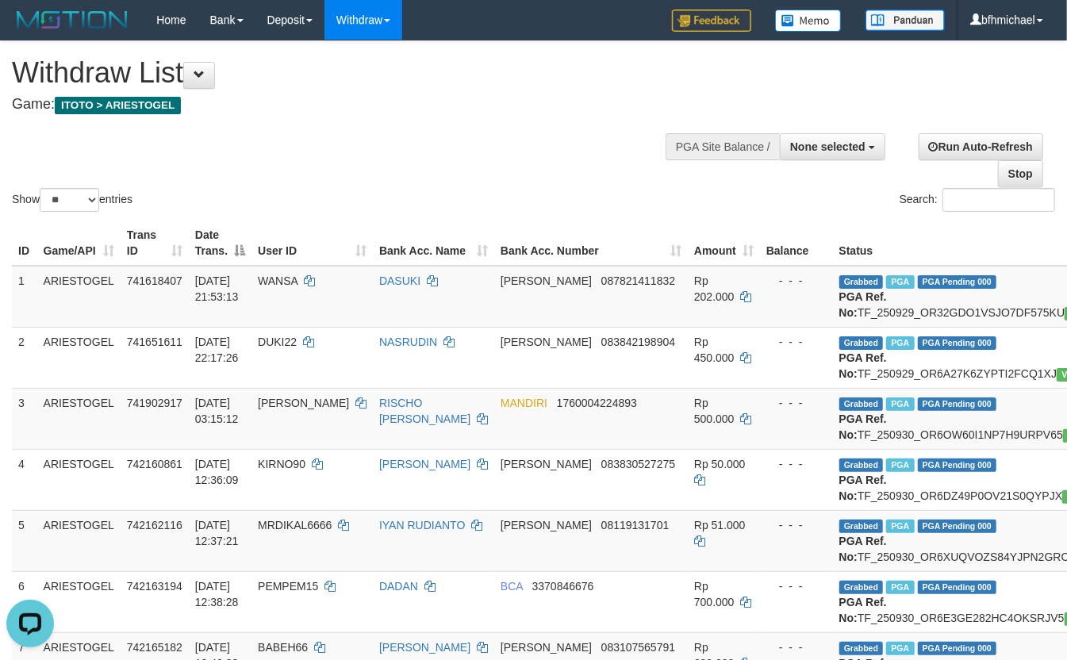
click at [368, 132] on div "Show ** ** ** *** entries Search:" at bounding box center [533, 128] width 1067 height 174
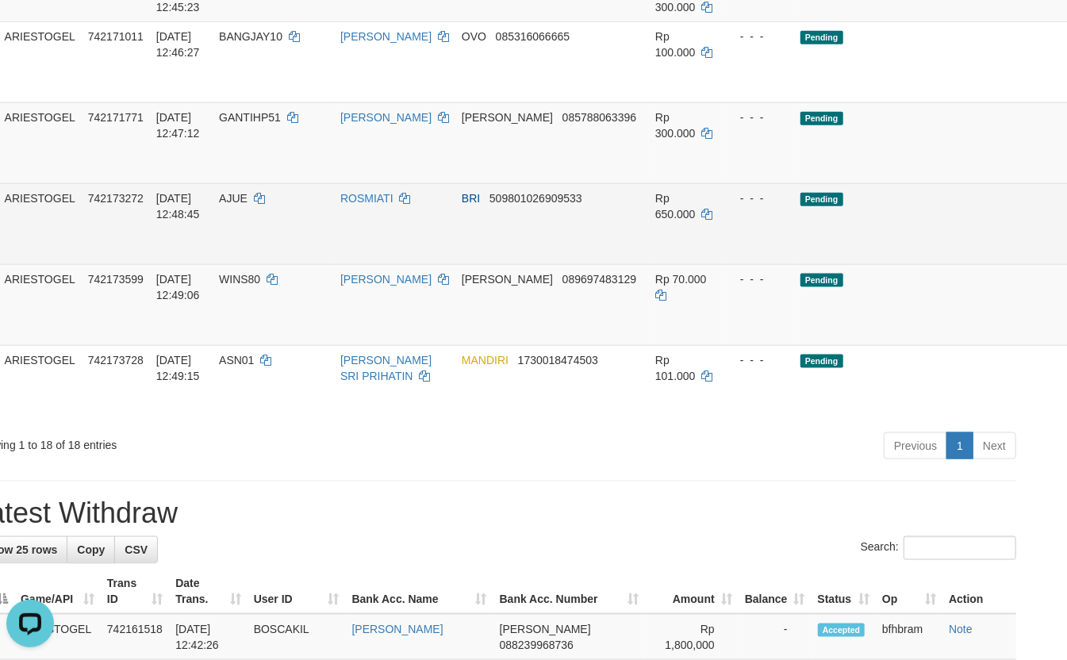
scroll to position [943, 77]
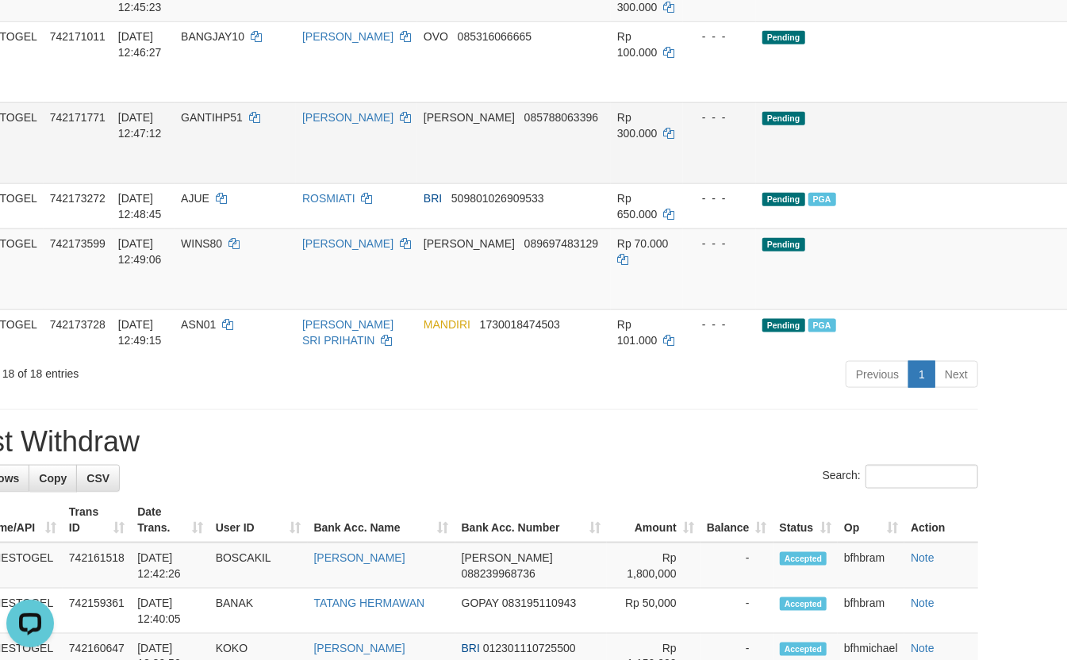
click at [378, 183] on td "[PERSON_NAME]" at bounding box center [356, 142] width 121 height 81
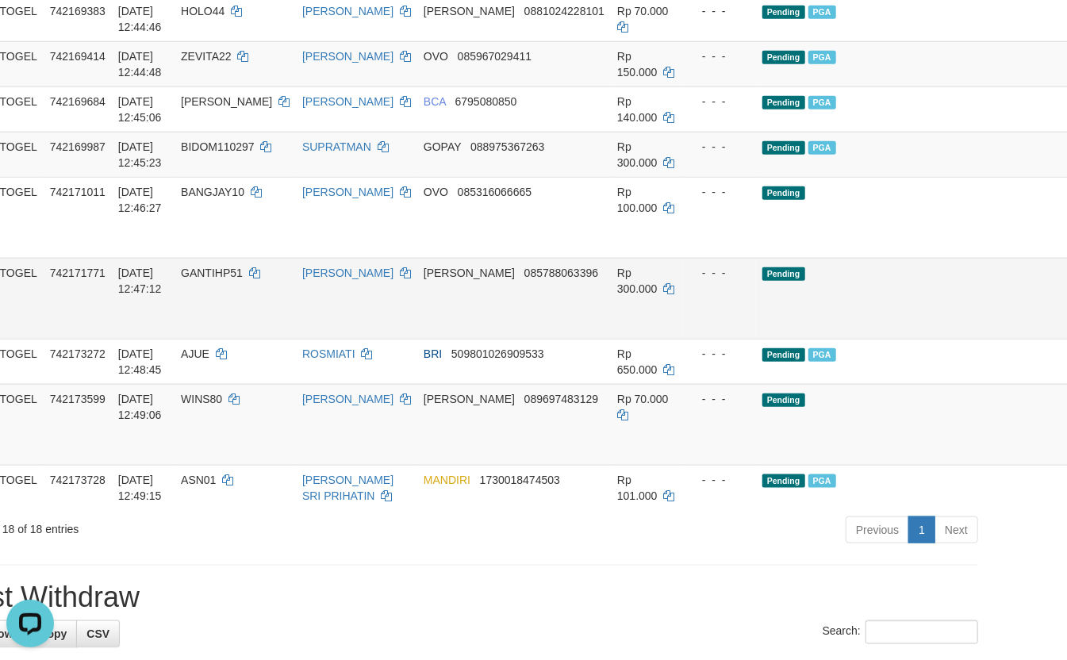
scroll to position [520, 77]
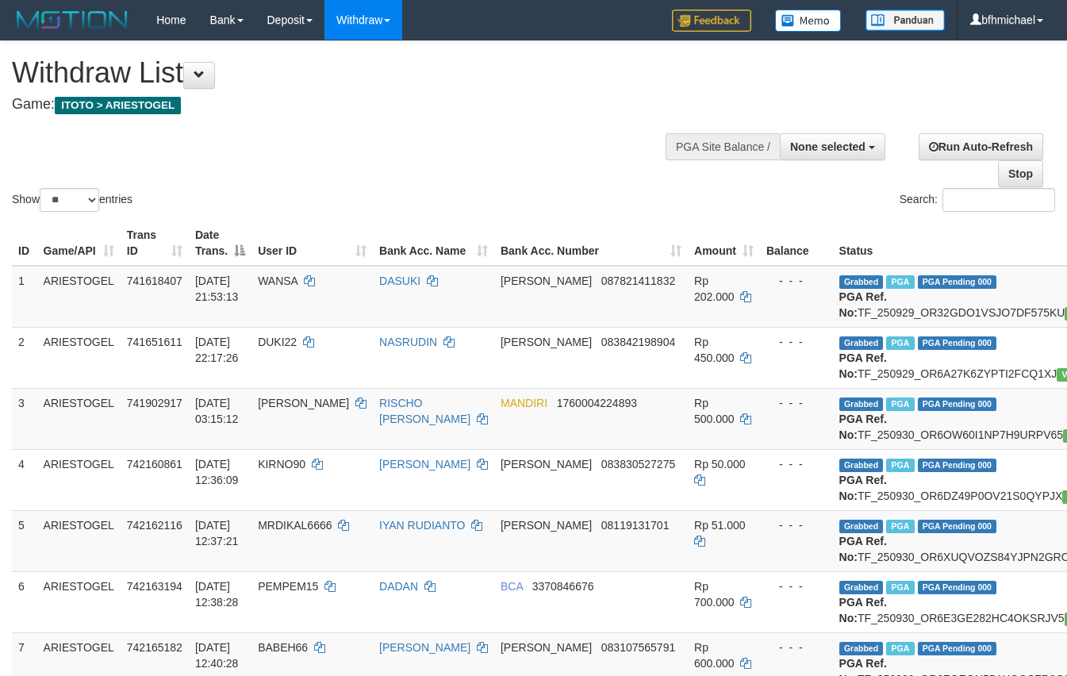
select select
select select "**"
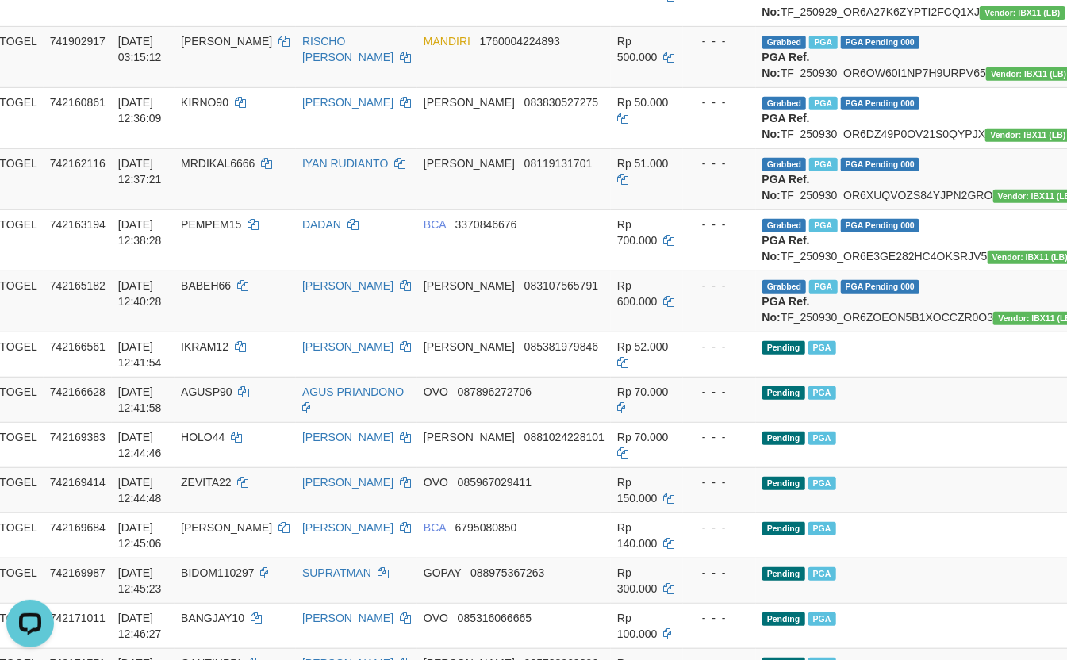
scroll to position [371, 77]
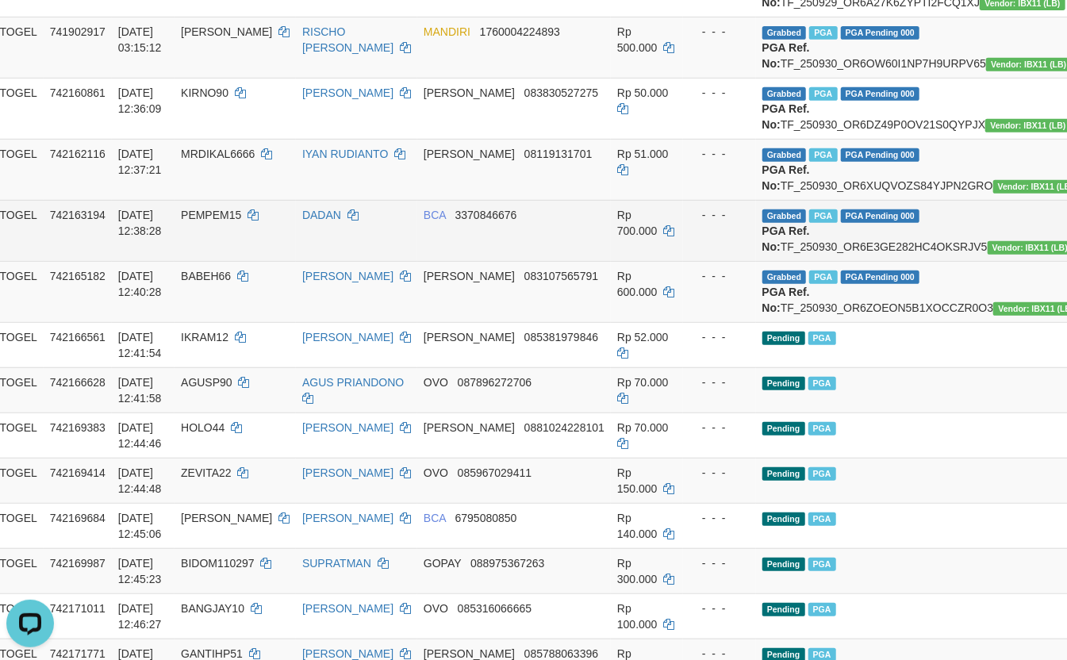
click at [683, 261] on td "- - -" at bounding box center [719, 230] width 73 height 61
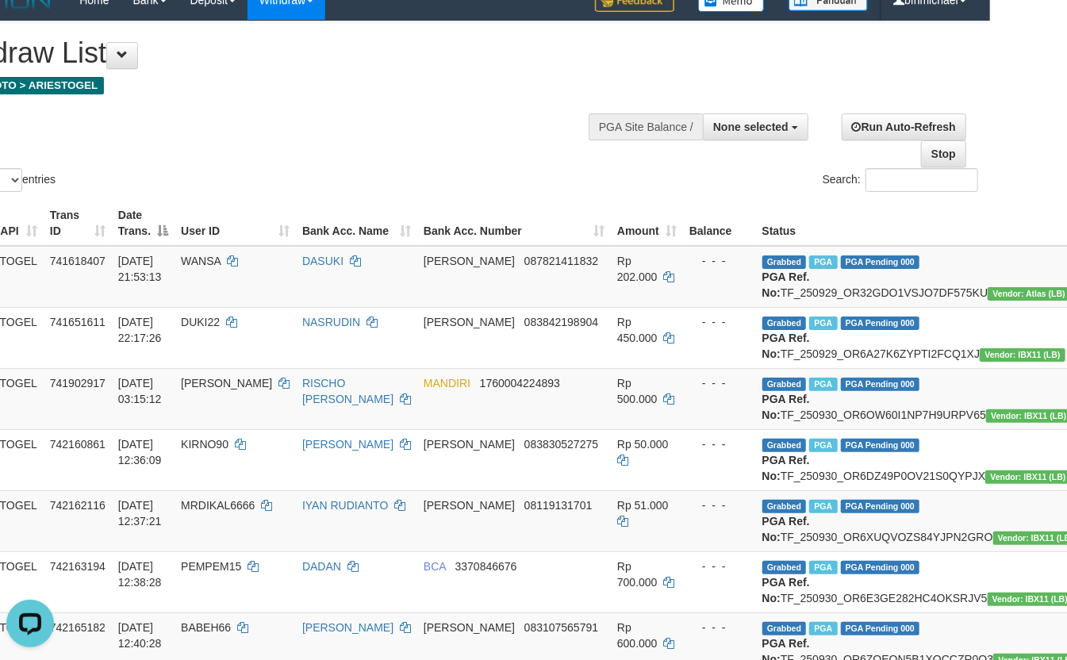
scroll to position [17, 77]
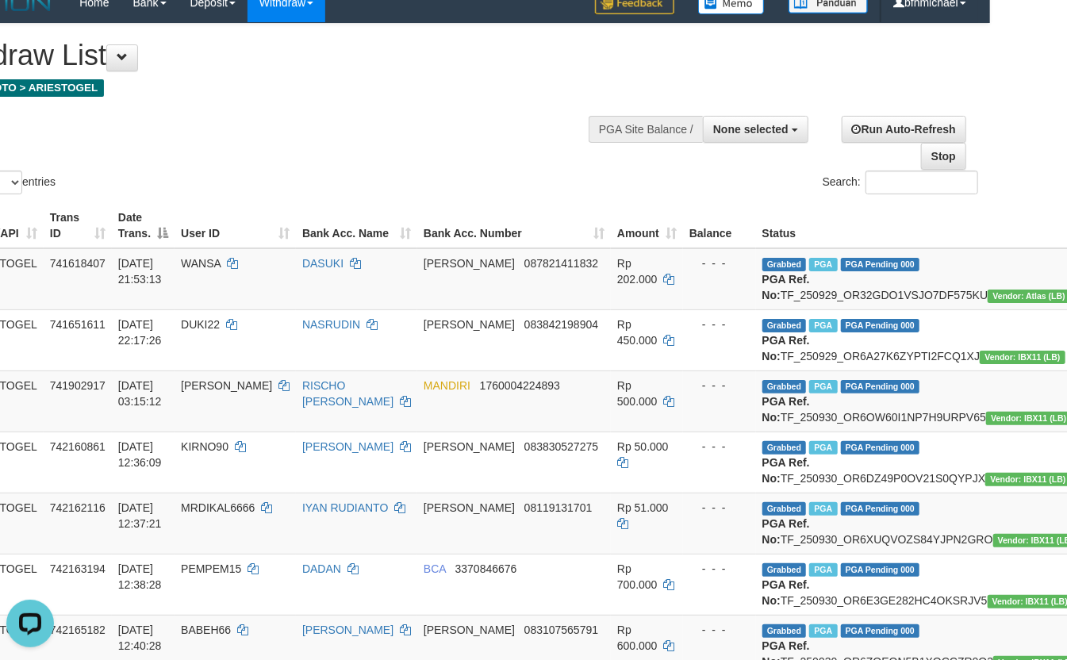
click at [311, 138] on div "Show ** ** ** *** entries Search:" at bounding box center [456, 111] width 1067 height 174
click at [319, 163] on div "Show ** ** ** *** entries Search:" at bounding box center [456, 111] width 1067 height 174
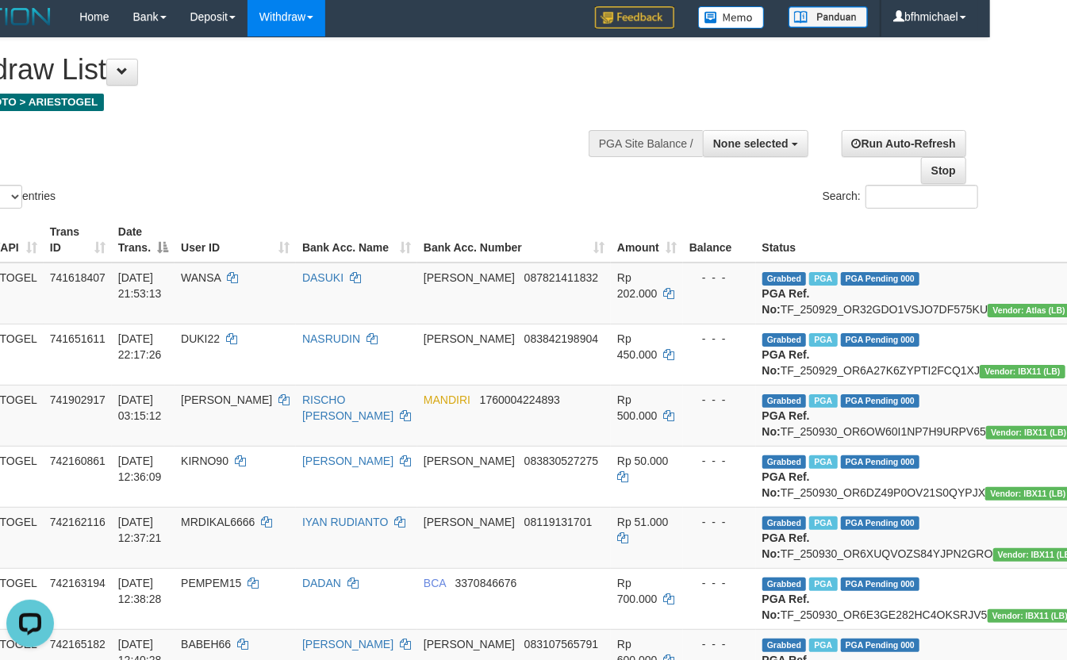
scroll to position [0, 77]
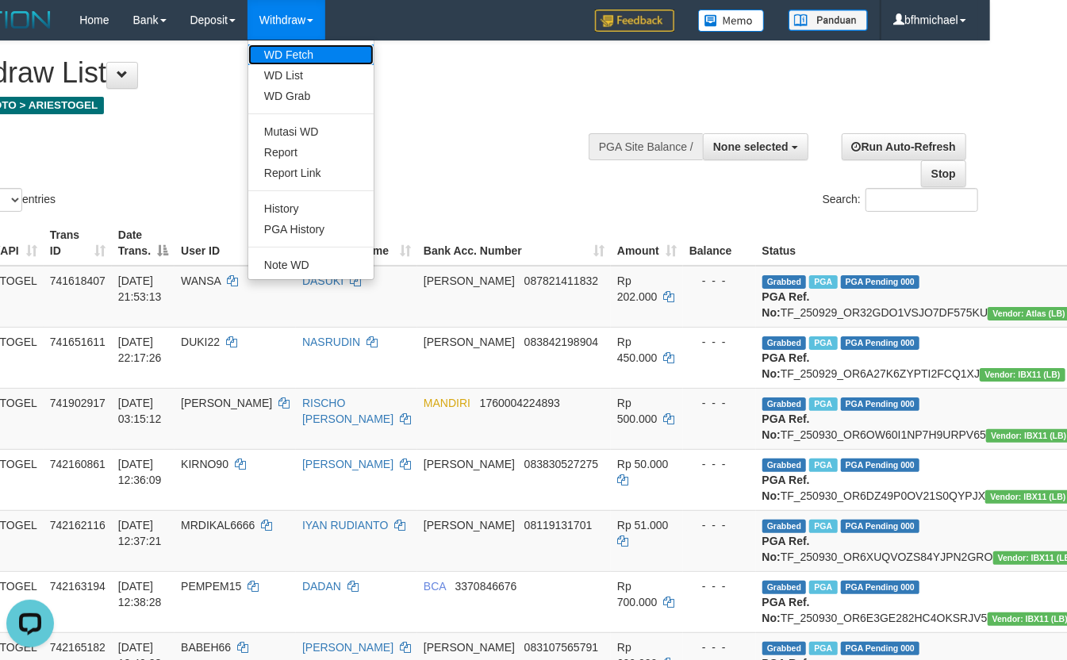
click at [305, 46] on link "WD Fetch" at bounding box center [310, 54] width 125 height 21
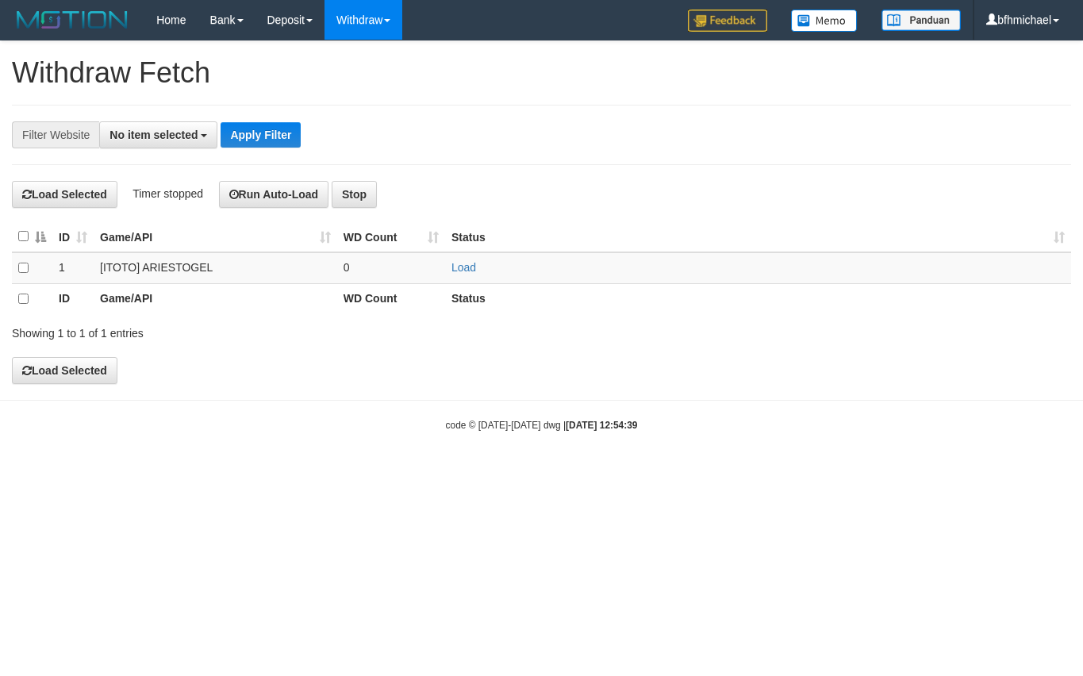
select select
click at [458, 270] on link "Load" at bounding box center [463, 267] width 25 height 13
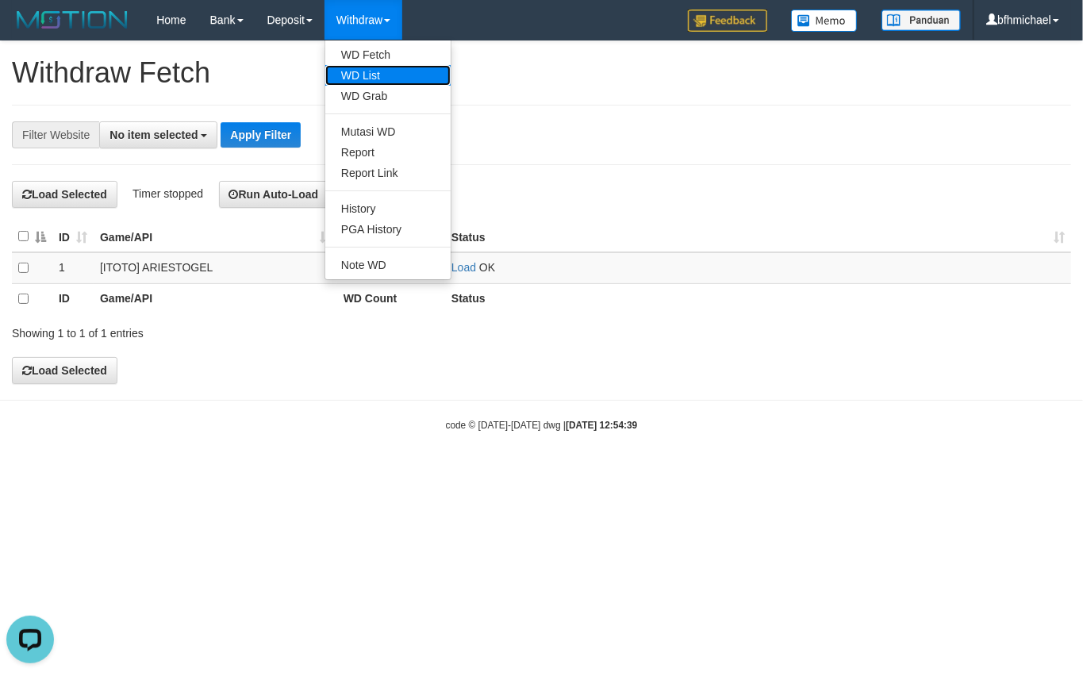
click at [388, 70] on link "WD List" at bounding box center [387, 75] width 125 height 21
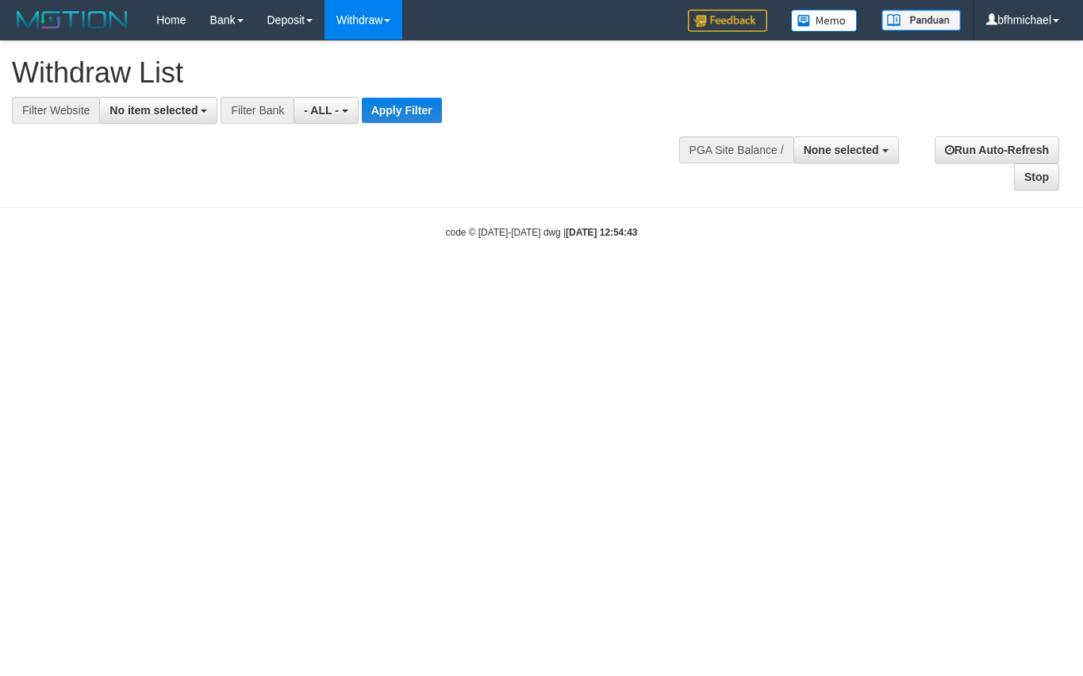
select select
click at [176, 109] on span "No item selected" at bounding box center [153, 110] width 88 height 13
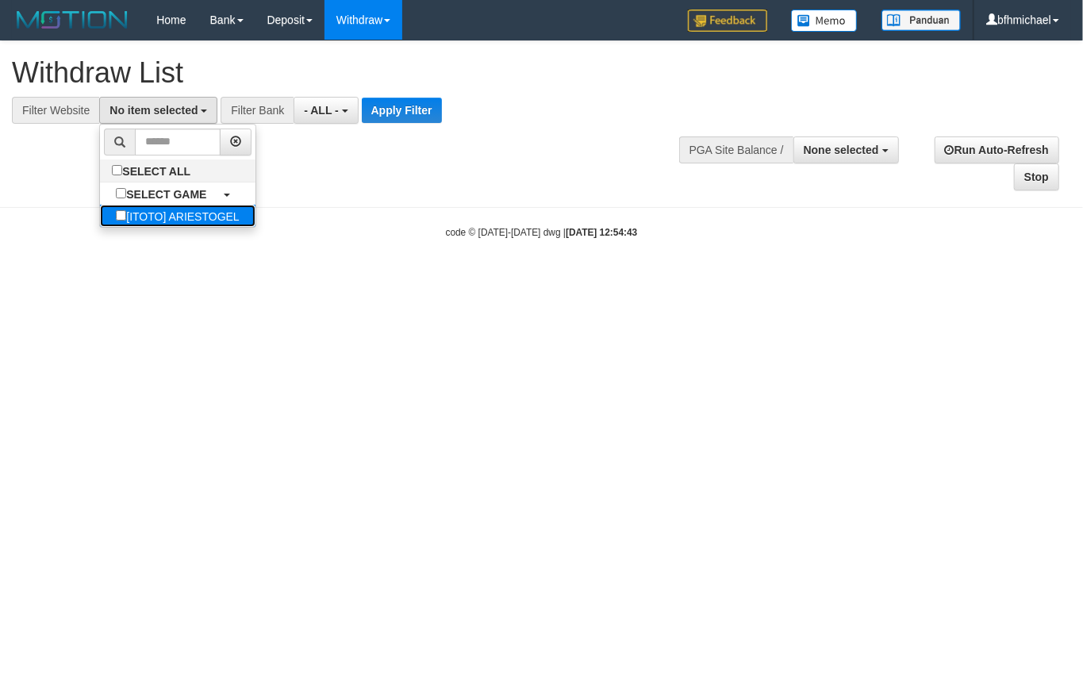
click at [163, 222] on label "[ITOTO] ARIESTOGEL" at bounding box center [177, 216] width 155 height 22
select select "***"
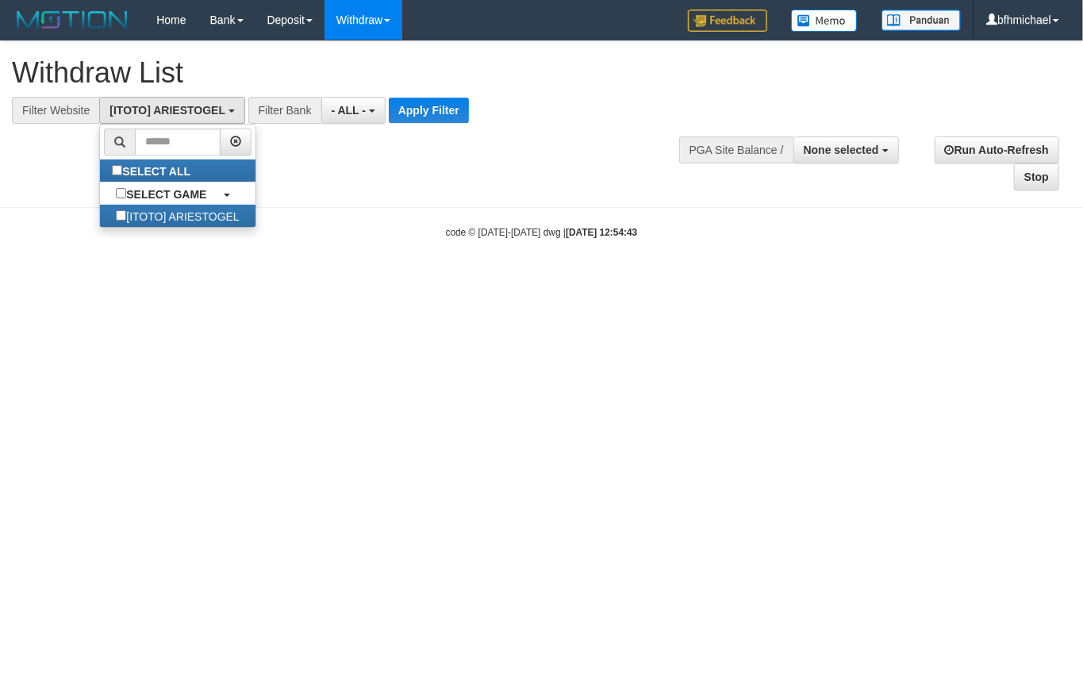
scroll to position [13, 0]
click at [436, 121] on button "Apply Filter" at bounding box center [429, 110] width 80 height 25
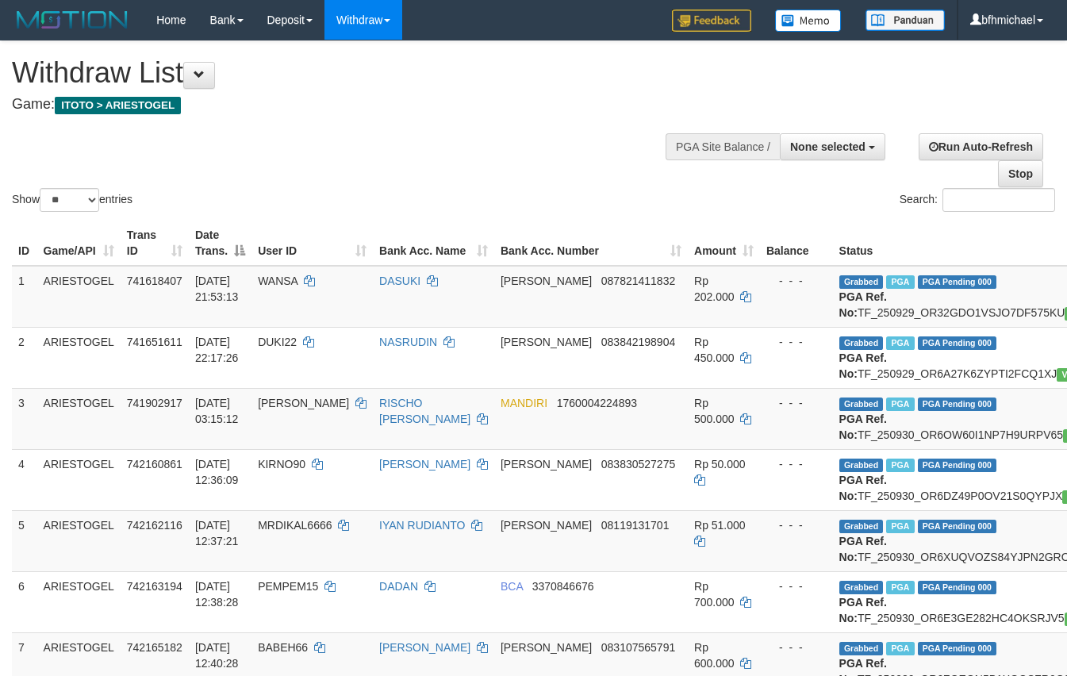
select select
select select "**"
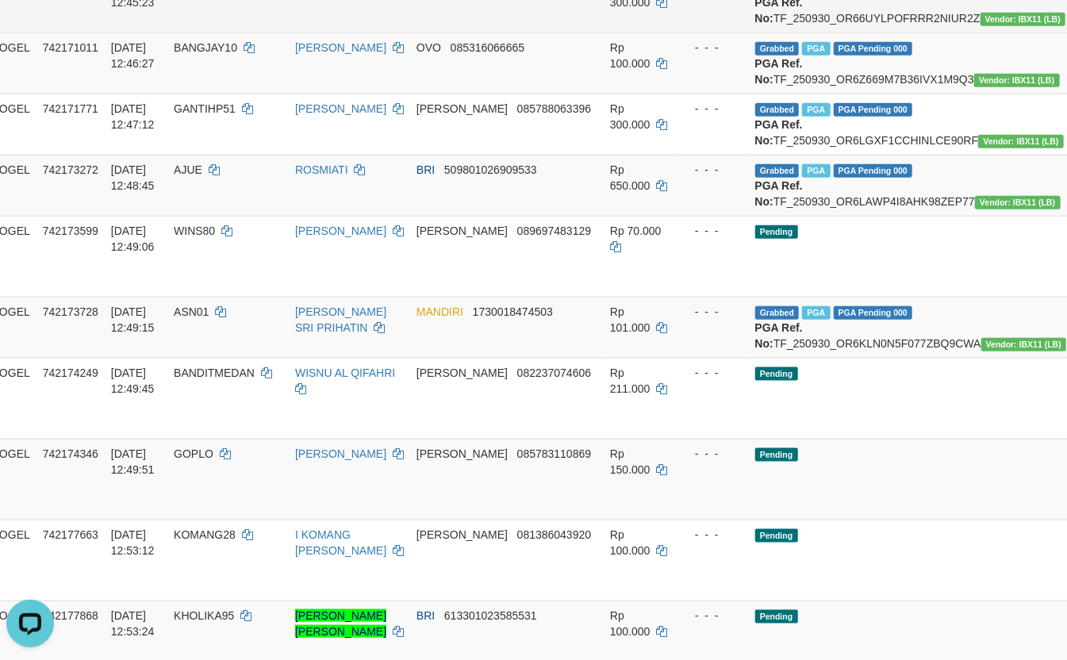
scroll to position [1128, 84]
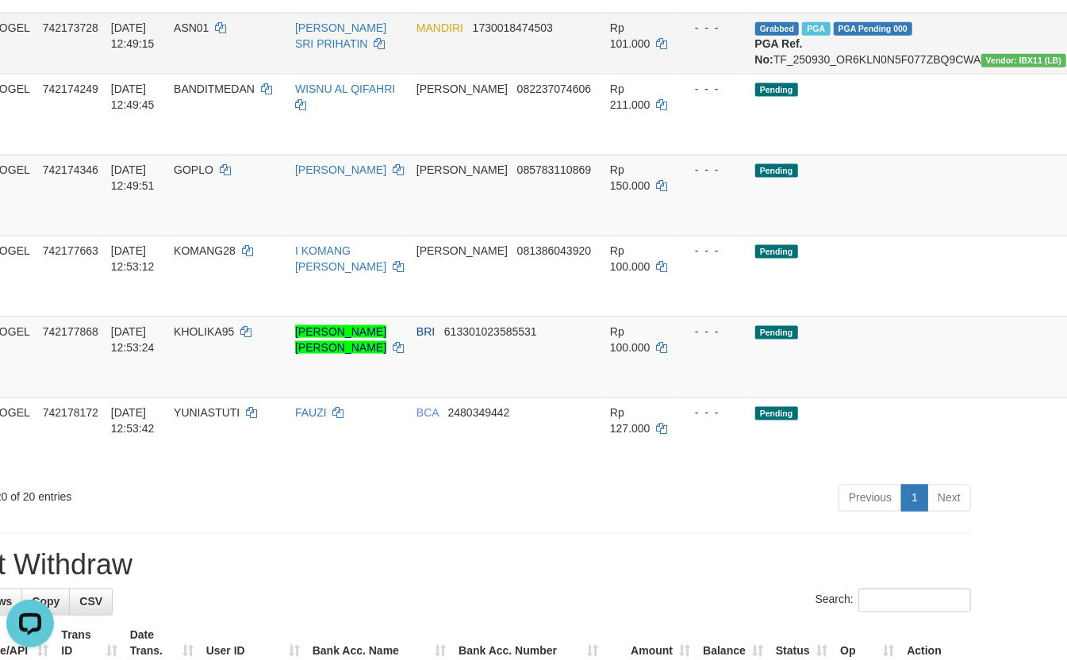
click at [389, 74] on td "[PERSON_NAME] SRI PRIHATIN" at bounding box center [349, 43] width 121 height 61
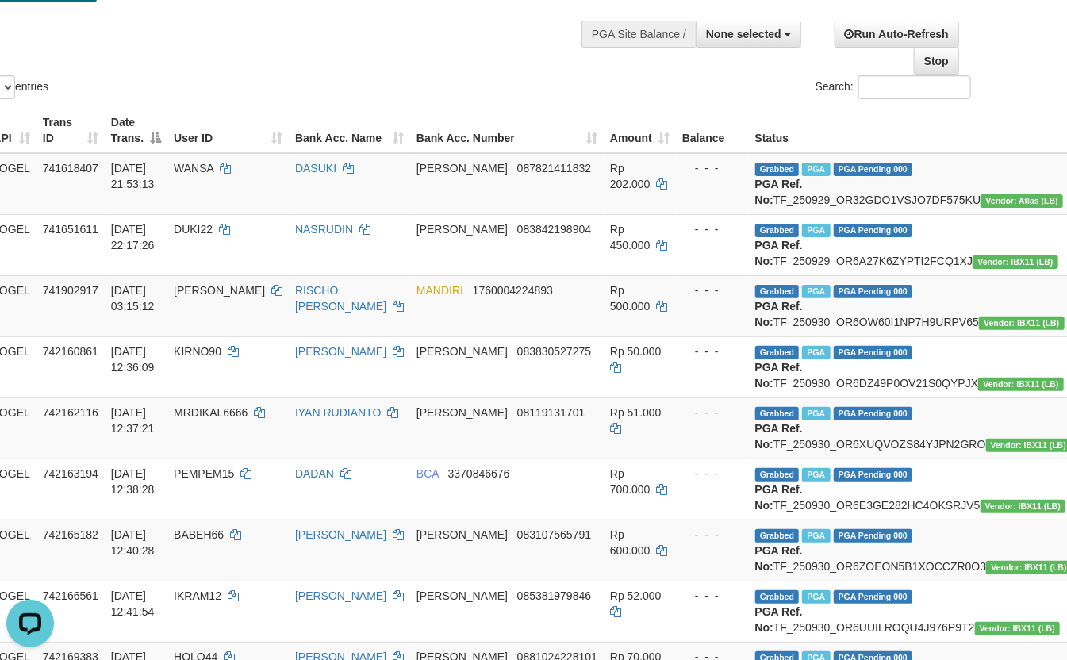
scroll to position [0, 84]
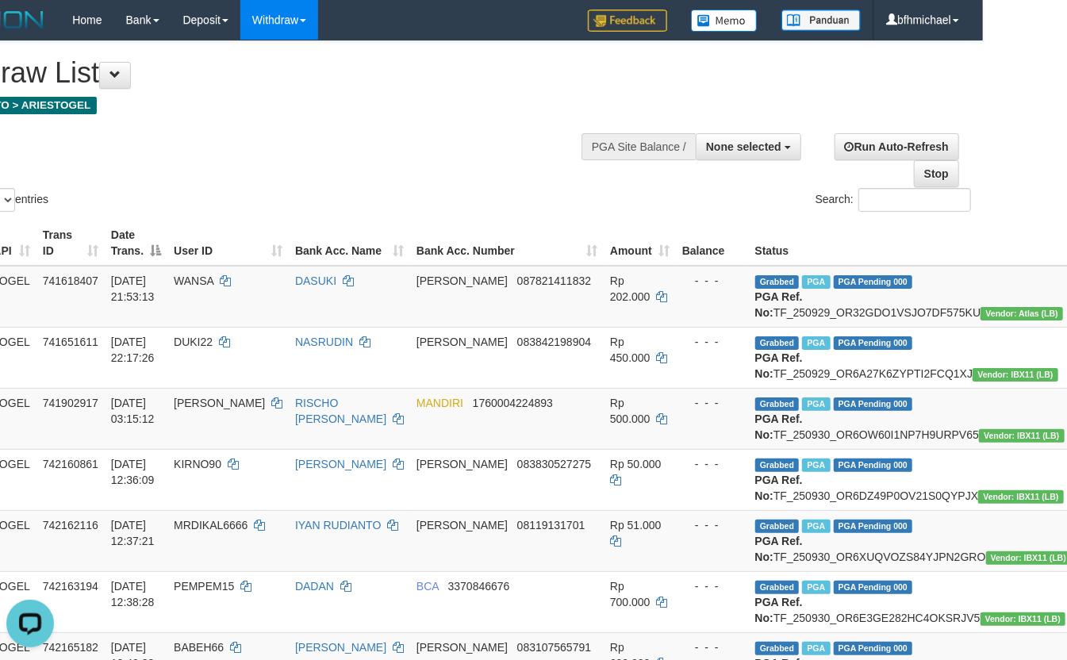
click at [368, 201] on div "Show ** ** ** *** entries Search:" at bounding box center [449, 128] width 1067 height 174
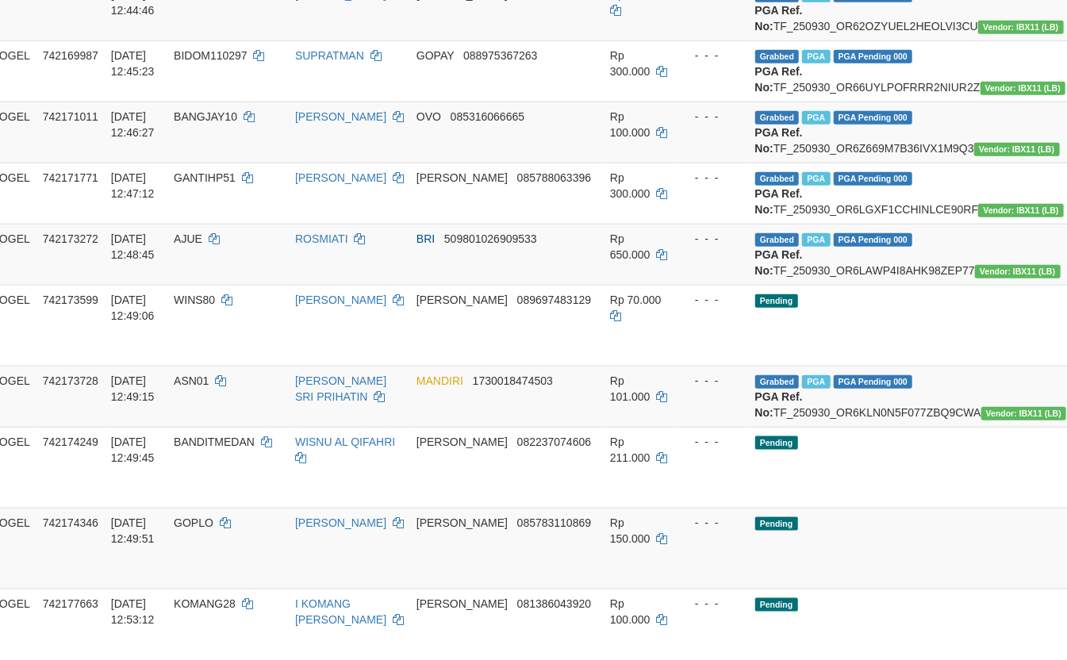
scroll to position [845, 84]
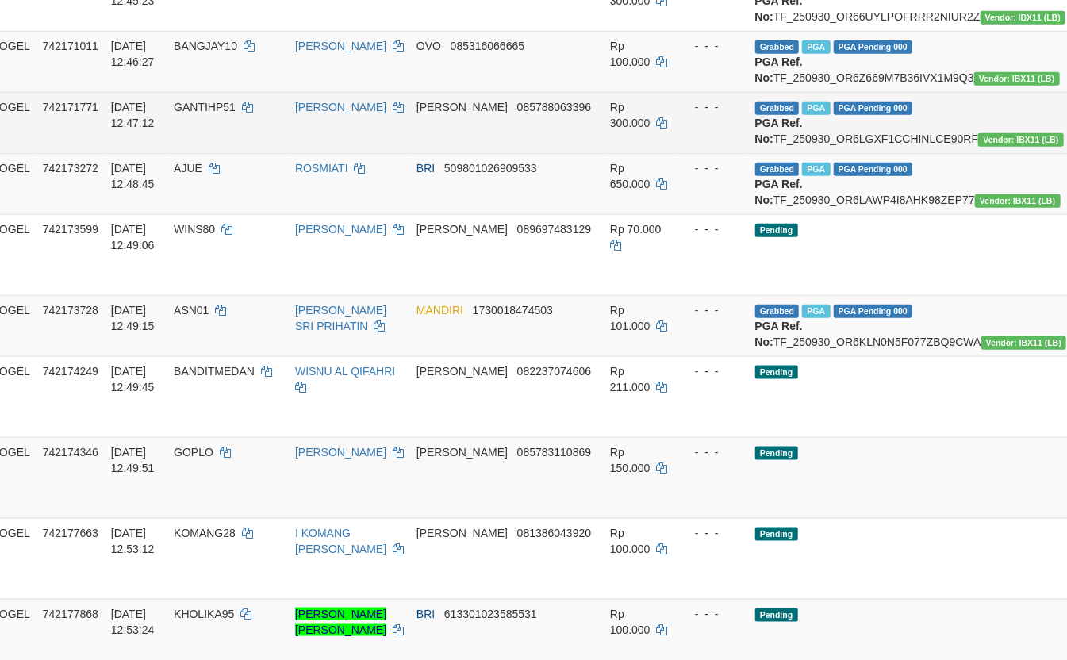
click at [470, 153] on td "[PERSON_NAME] 085788063396" at bounding box center [507, 122] width 194 height 61
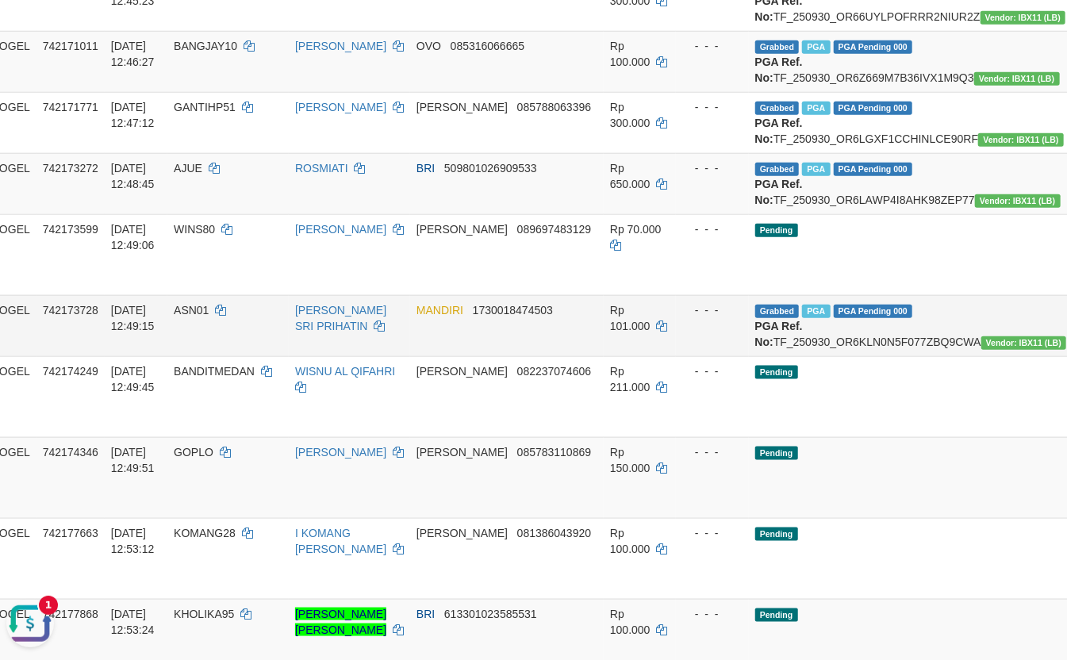
drag, startPoint x: 48, startPoint y: 618, endPoint x: 49, endPoint y: 1214, distance: 596.4
click at [48, 618] on button "Open LiveChat chat widget" at bounding box center [30, 623] width 48 height 48
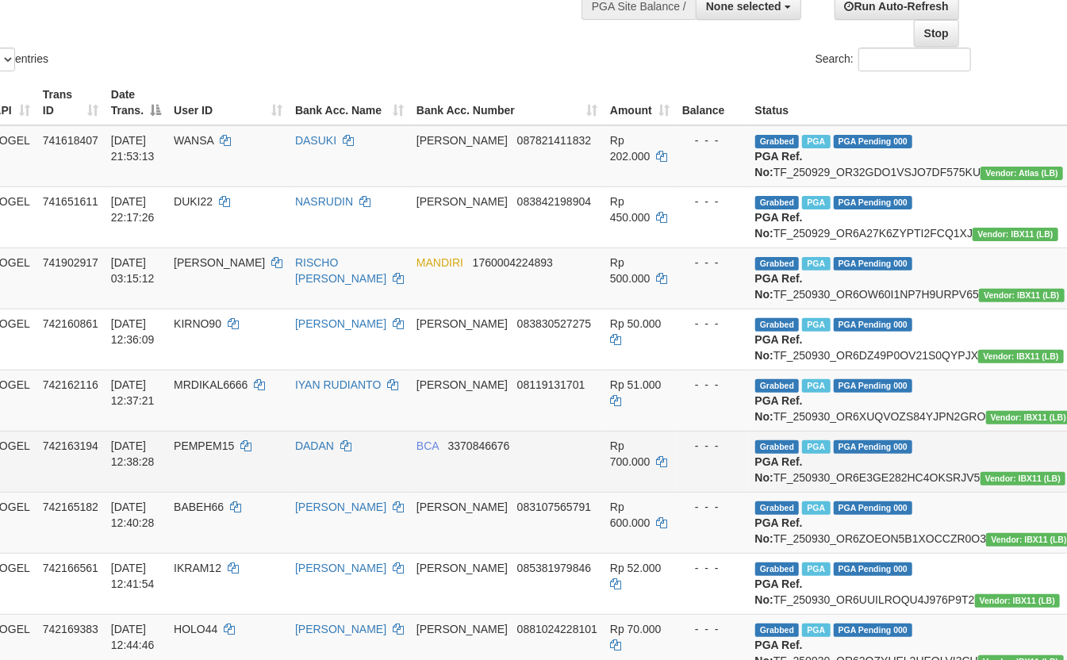
scroll to position [0, 84]
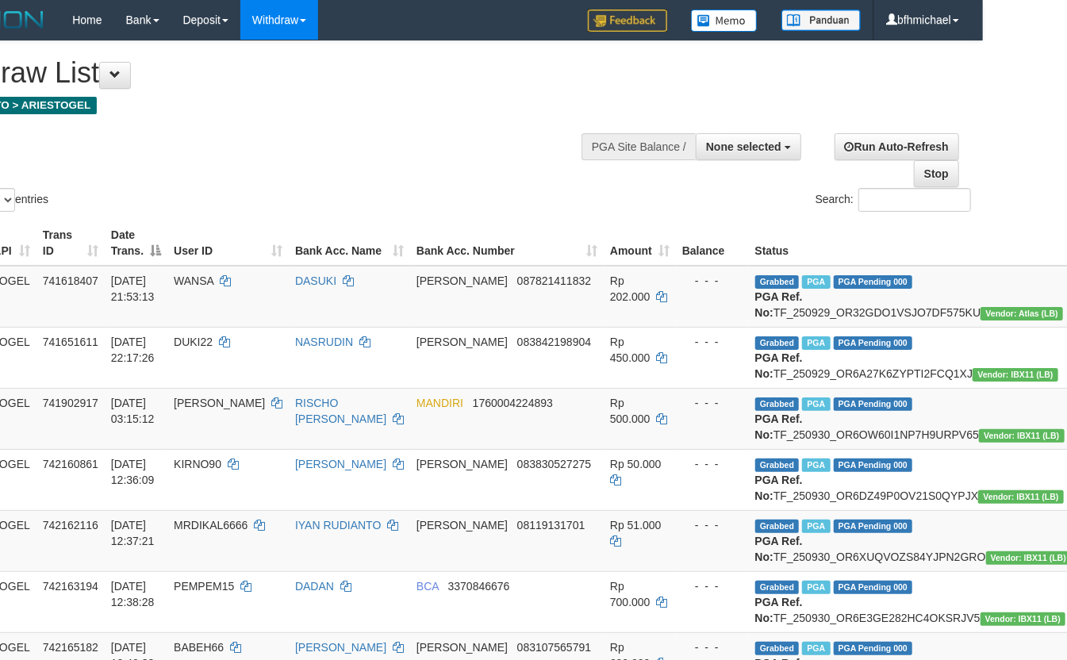
click at [385, 204] on div "Show ** ** ** *** entries" at bounding box center [183, 202] width 510 height 28
click at [759, 328] on td "Grabbed PGA PGA Pending 000 PGA Ref. No: TF_250929_OR32GDO1VSJO7DF575KU Vendor:…" at bounding box center [913, 297] width 329 height 62
copy td "TF_250929_OR32GDO1VSJO7DF575KU"
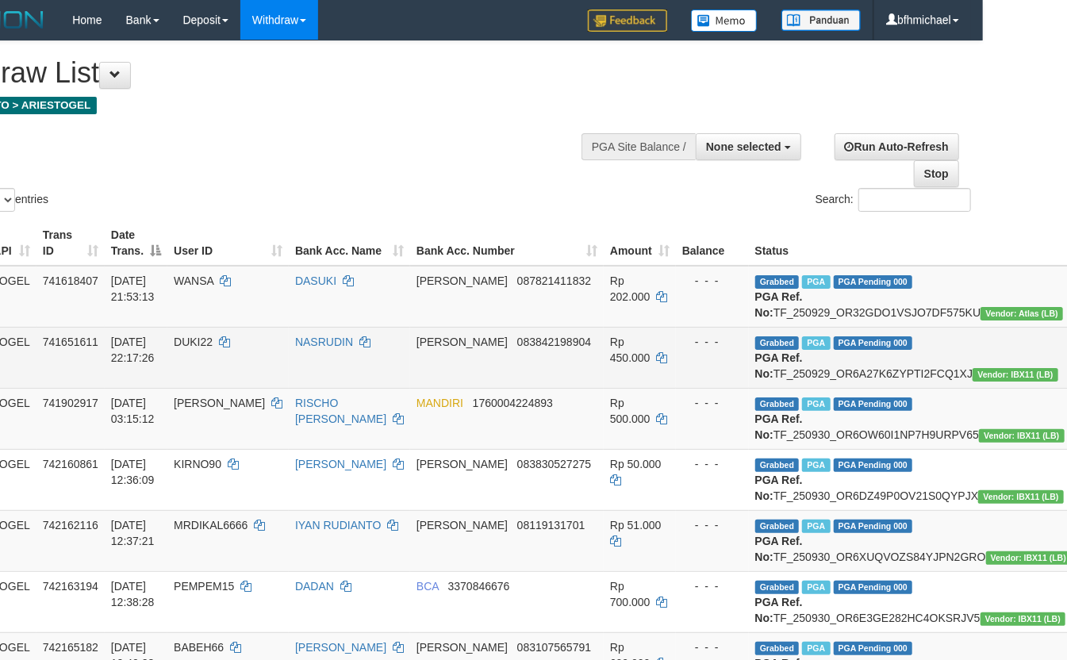
click at [749, 388] on td "Grabbed PGA PGA Pending 000 PGA Ref. No: TF_250929_OR6A27K6ZYPTI2FCQ1XJ Vendor:…" at bounding box center [913, 357] width 329 height 61
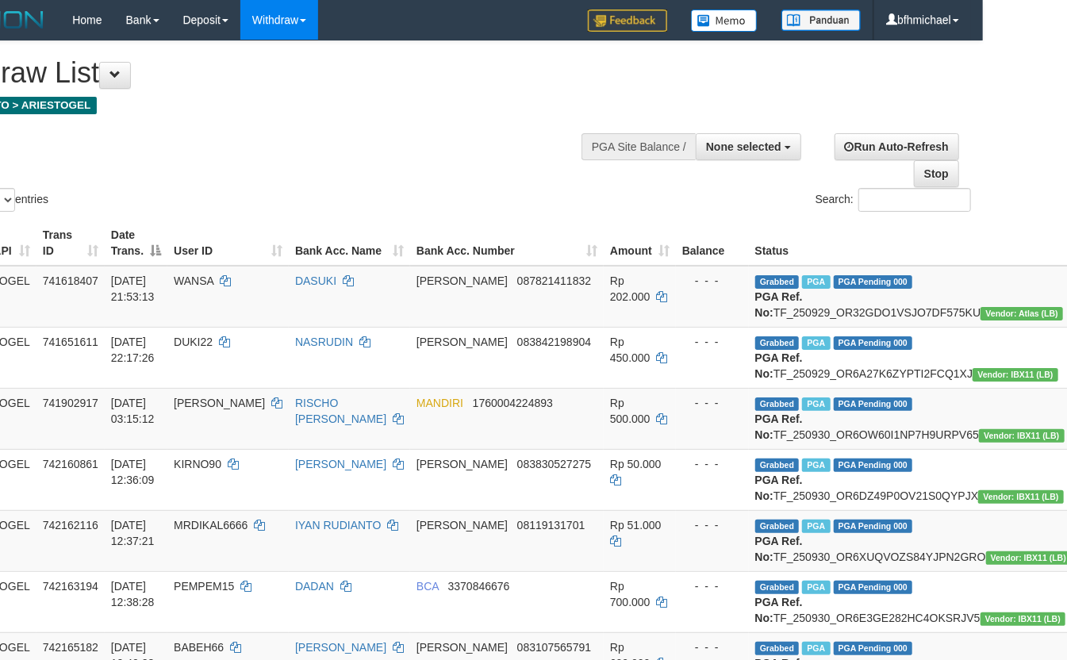
copy td "TF_250929_OR6A27K6ZYPTI2FCQ1XJ"
click at [749, 449] on td "Grabbed PGA PGA Pending 000 PGA Ref. No: TF_250930_OR6OW60I1NP7H9URPV65 Vendor:…" at bounding box center [913, 418] width 329 height 61
copy td "TF_250930_OR6OW60I1NP7H9URPV65"
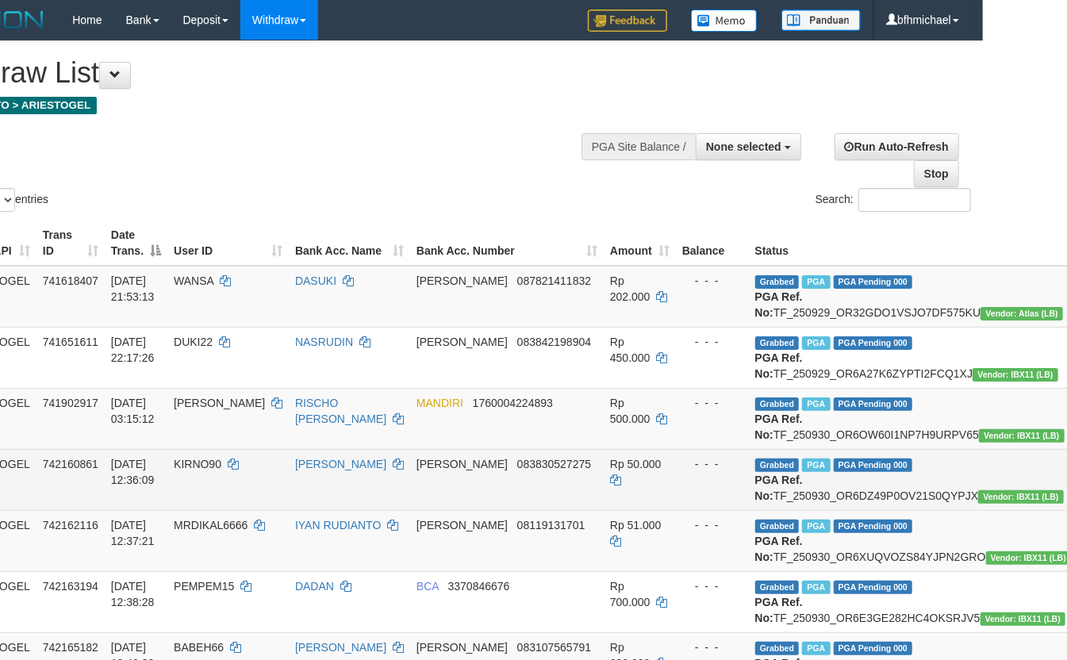
click at [749, 510] on td "Grabbed PGA PGA Pending 000 PGA Ref. No: TF_250930_OR6DZ49P0OV21S0QYPJX Vendor:…" at bounding box center [913, 479] width 329 height 61
copy td "TF_250930_OR6DZ49P0OV21S0QYPJX"
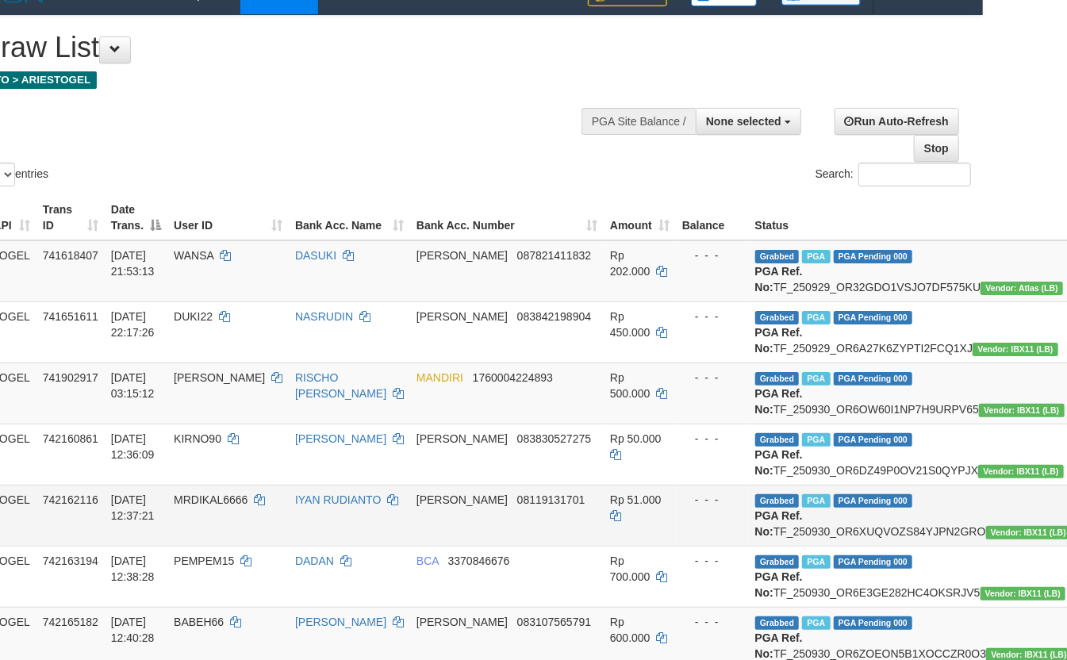
scroll to position [71, 84]
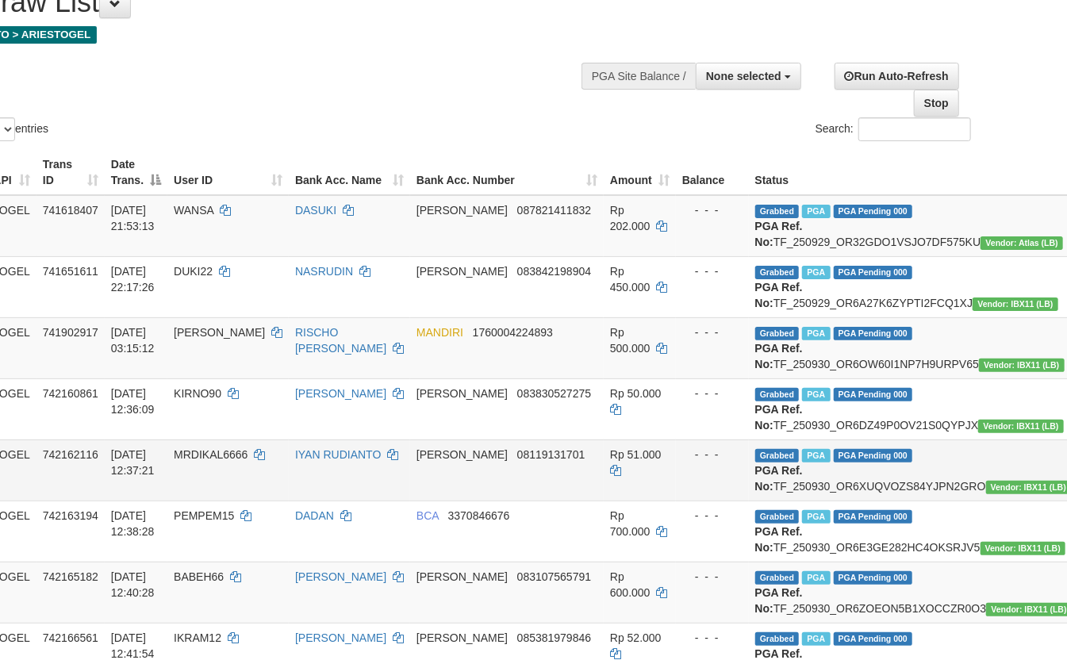
click at [787, 500] on td "Grabbed PGA PGA Pending 000 PGA Ref. No: TF_250930_OR6XUQVOZS84YJPN2GRO Vendor:…" at bounding box center [913, 469] width 329 height 61
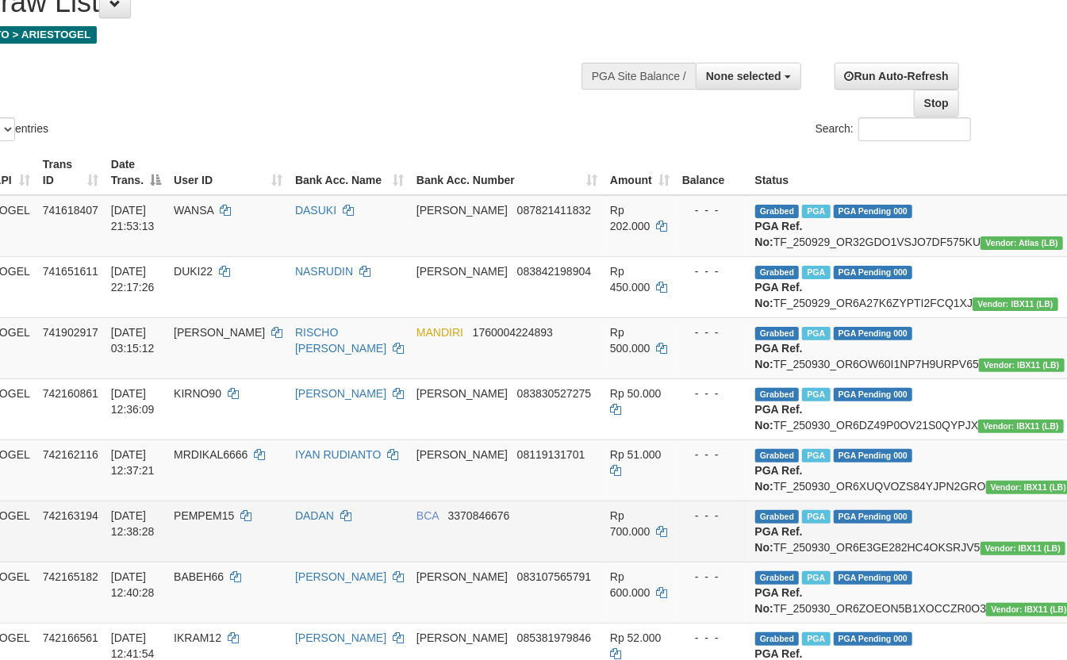
copy td "TF_250930_OR6XUQVOZS84YJPN2GRO"
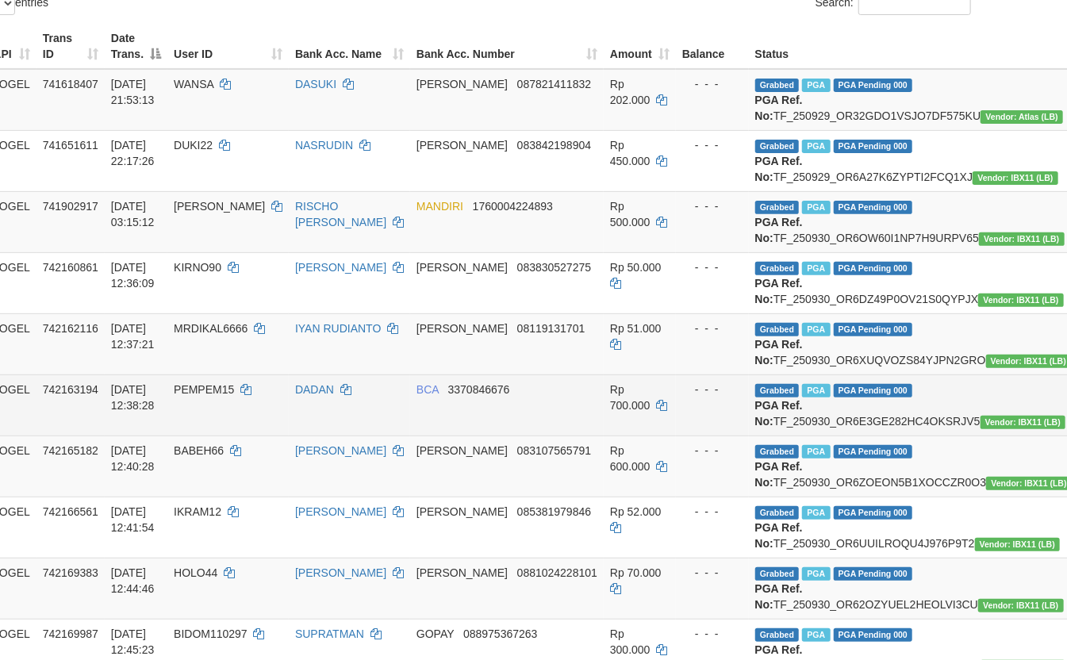
scroll to position [211, 84]
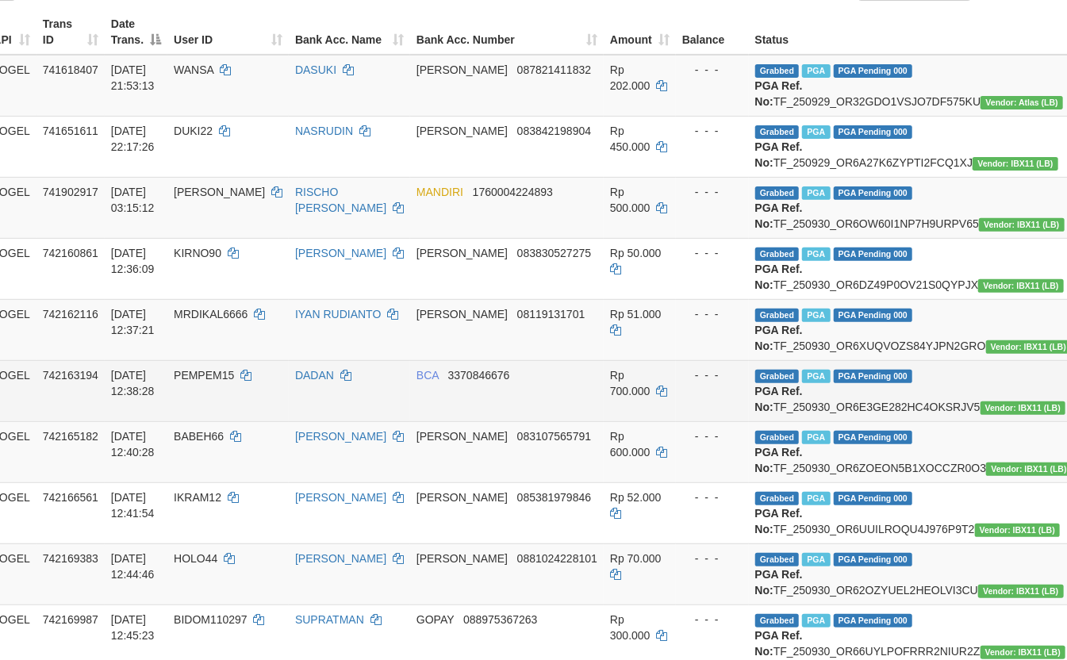
click at [788, 421] on td "Grabbed PGA PGA Pending 000 PGA Ref. No: TF_250930_OR6E3GE282HC4OKSRJV5 Vendor:…" at bounding box center [913, 390] width 329 height 61
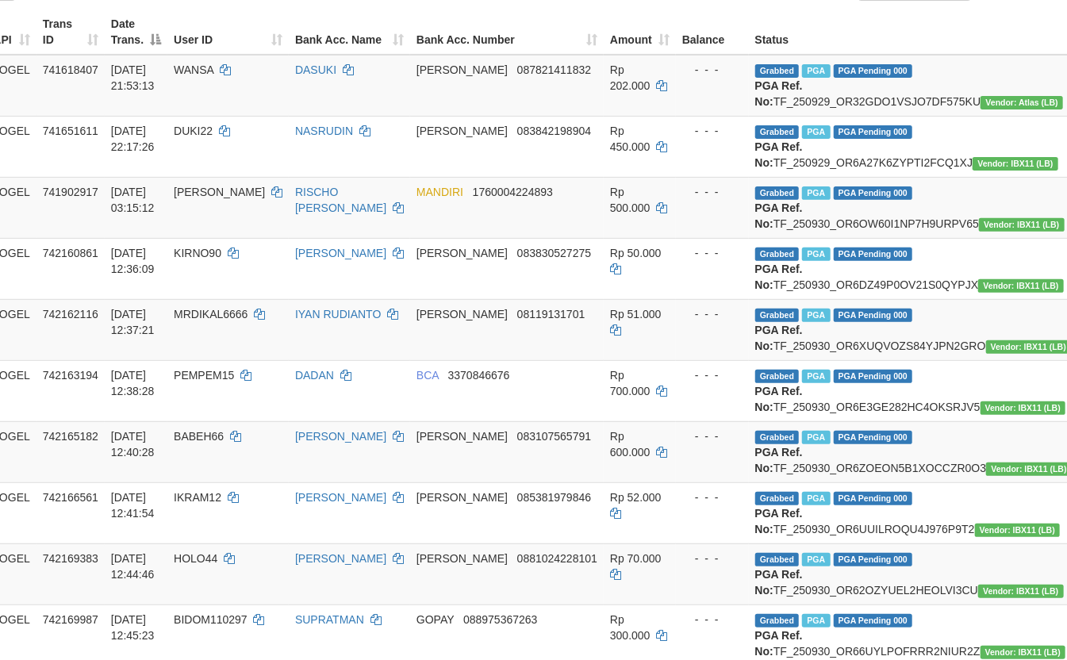
copy td "TF_250930_OR6E3GE282HC4OKSRJV5"
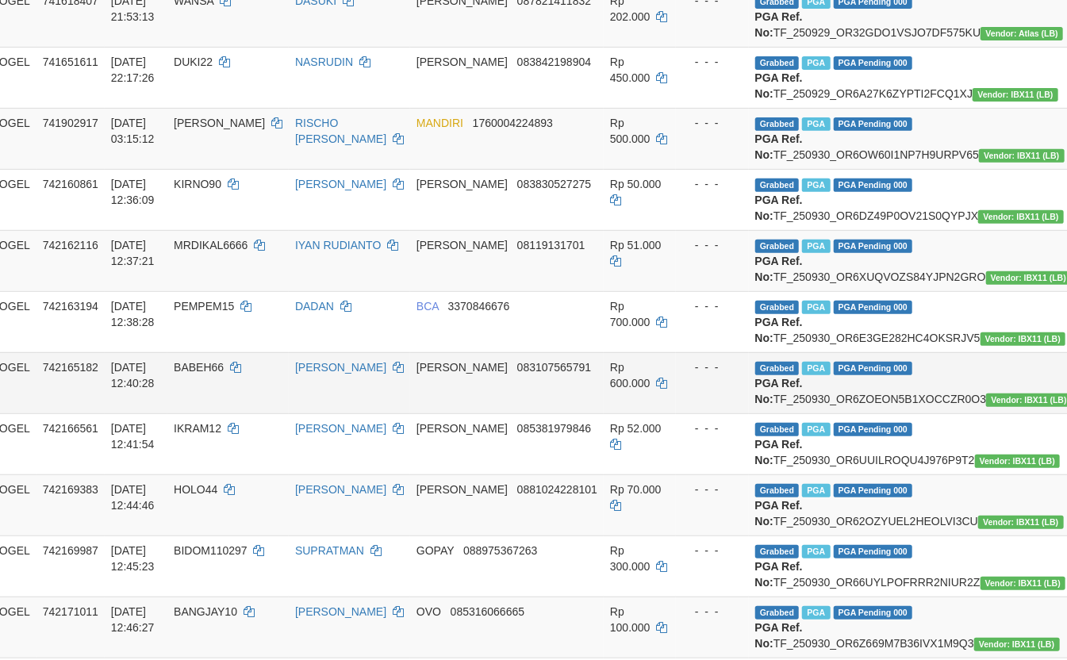
scroll to position [282, 84]
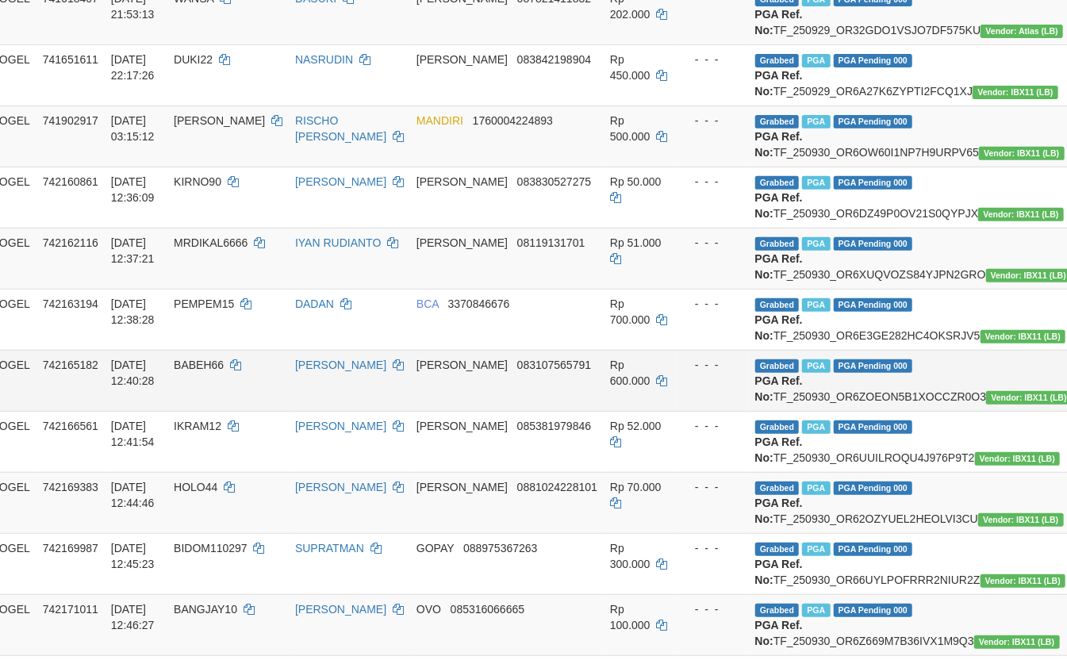
click at [750, 411] on td "Grabbed PGA PGA Pending 000 PGA Ref. No: TF_250930_OR6ZOEON5B1XOCCZR0O3 Vendor:…" at bounding box center [913, 380] width 329 height 61
copy td "TF_250930_OR6ZOEON5B1XOCCZR0O3"
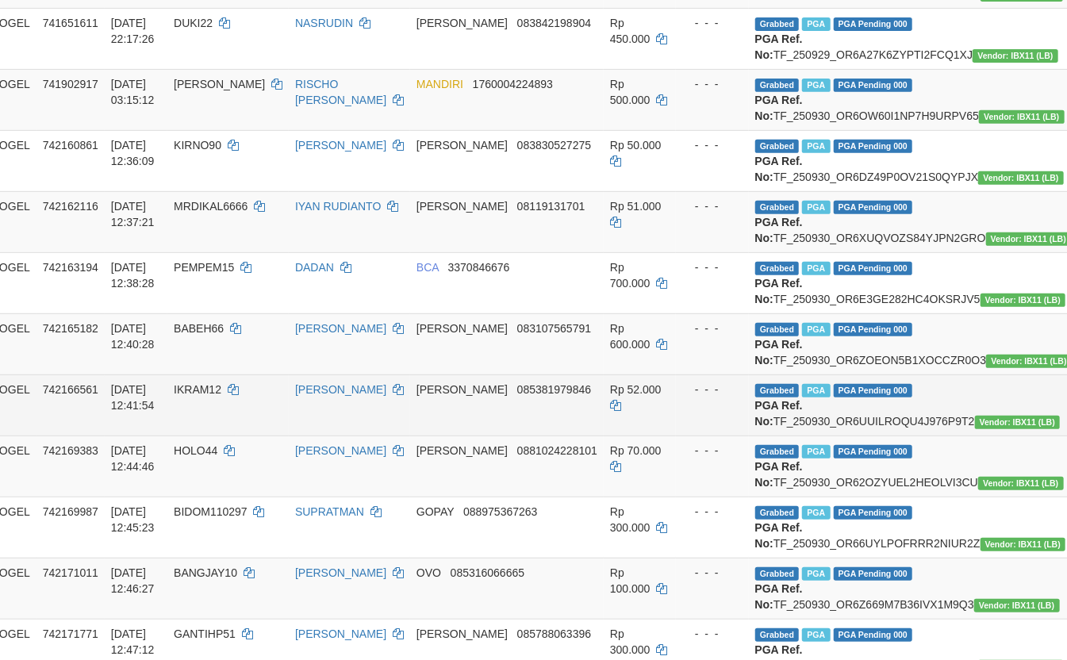
scroll to position [352, 84]
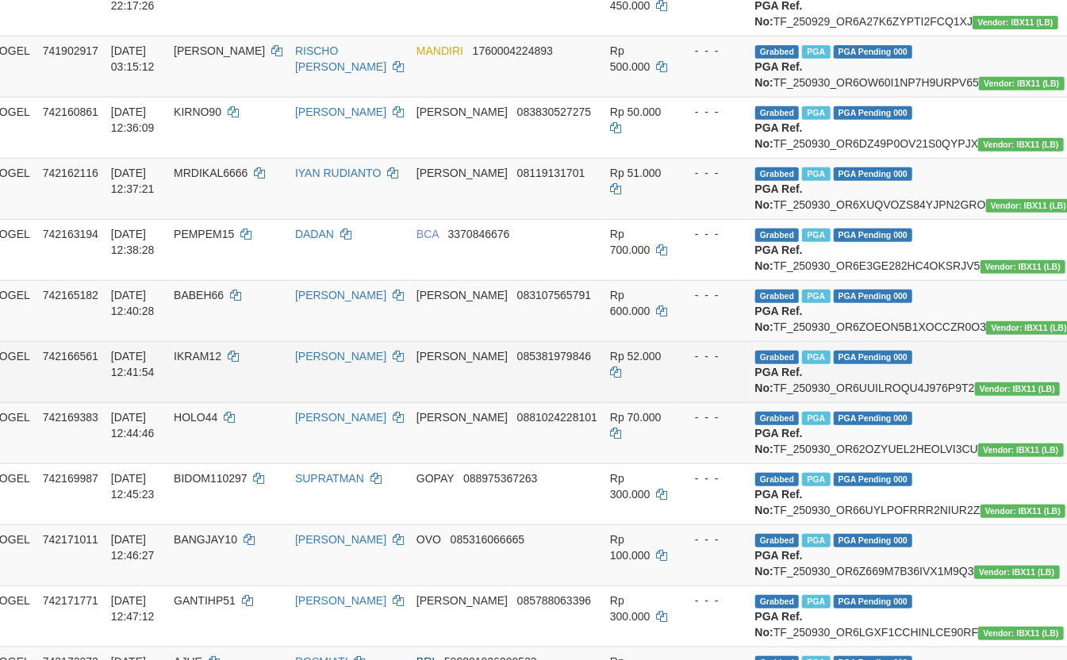
click at [749, 402] on td "Grabbed PGA PGA Pending 000 PGA Ref. No: TF_250930_OR6UUILROQU4J976P9T2 Vendor:…" at bounding box center [913, 371] width 329 height 61
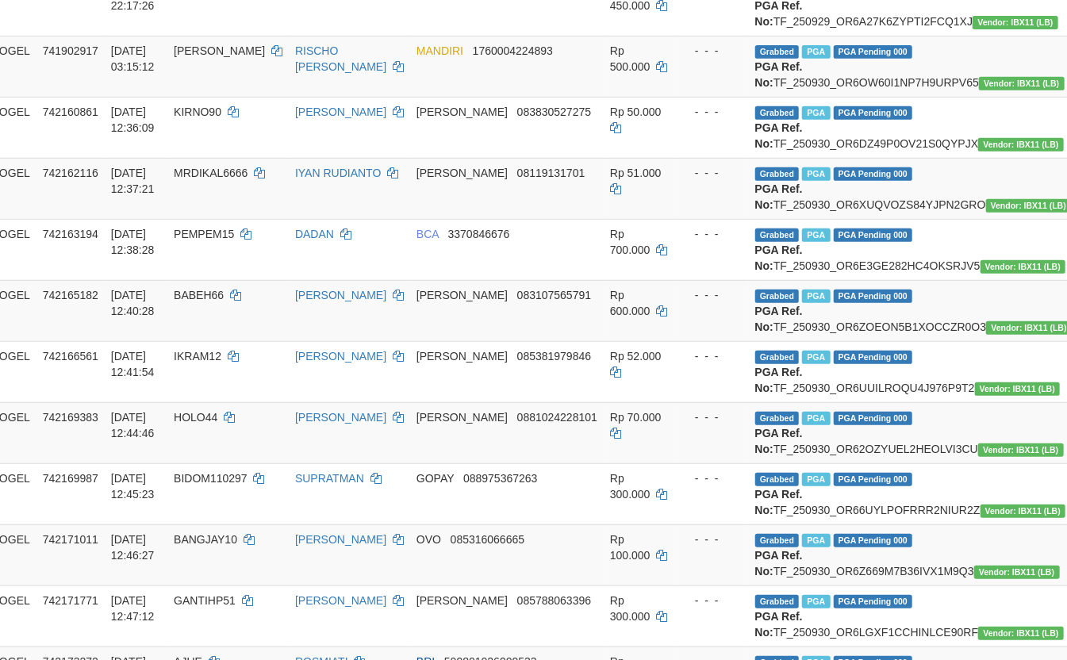
copy td "TF_250930_OR6UUILROQU4J976P9T2"
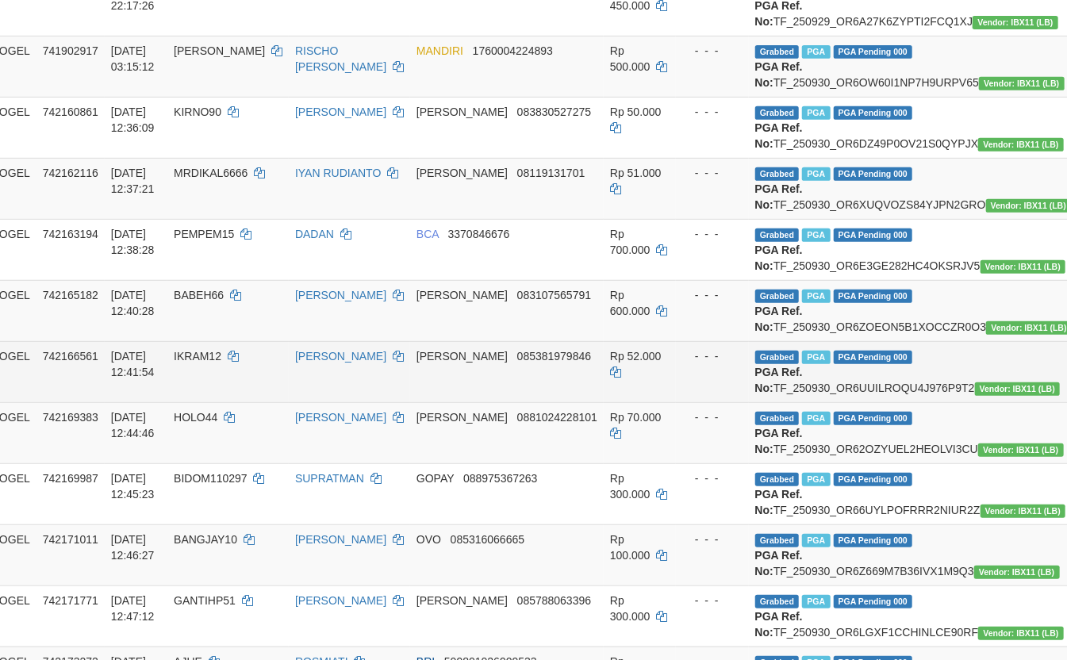
click at [873, 402] on td "Grabbed PGA PGA Pending 000 PGA Ref. No: TF_250930_OR6UUILROQU4J976P9T2 Vendor:…" at bounding box center [913, 371] width 329 height 61
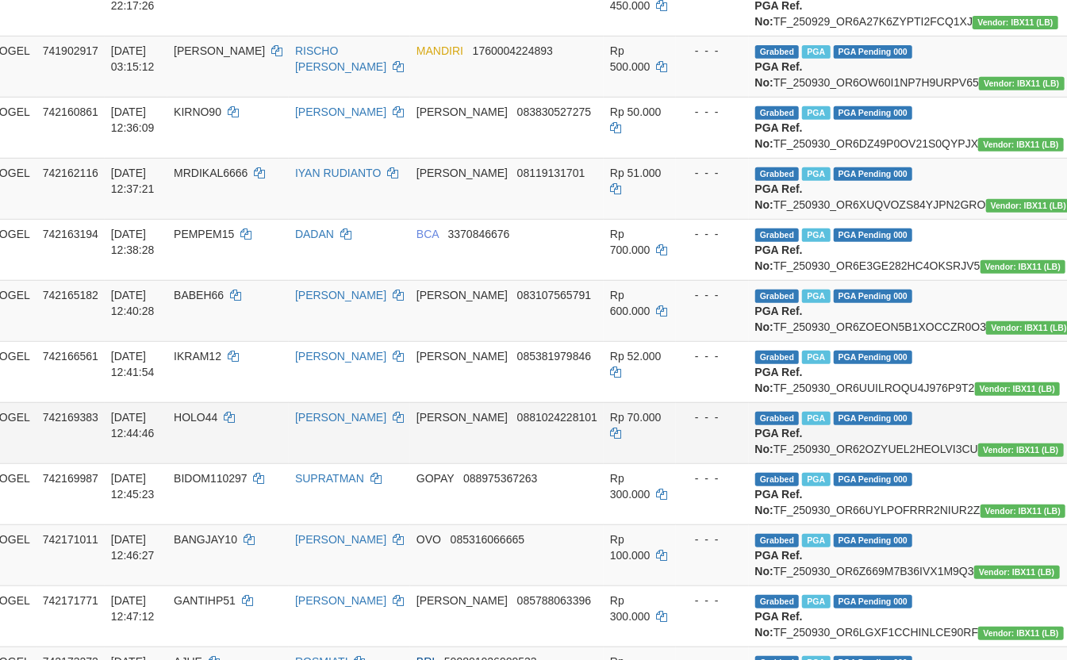
click at [792, 463] on td "Grabbed PGA PGA Pending 000 PGA Ref. No: TF_250930_OR62OZYUEL2HEOLVI3CU Vendor:…" at bounding box center [913, 432] width 329 height 61
copy td "TF_250930_OR62OZYUEL2HEOLVI3CU"
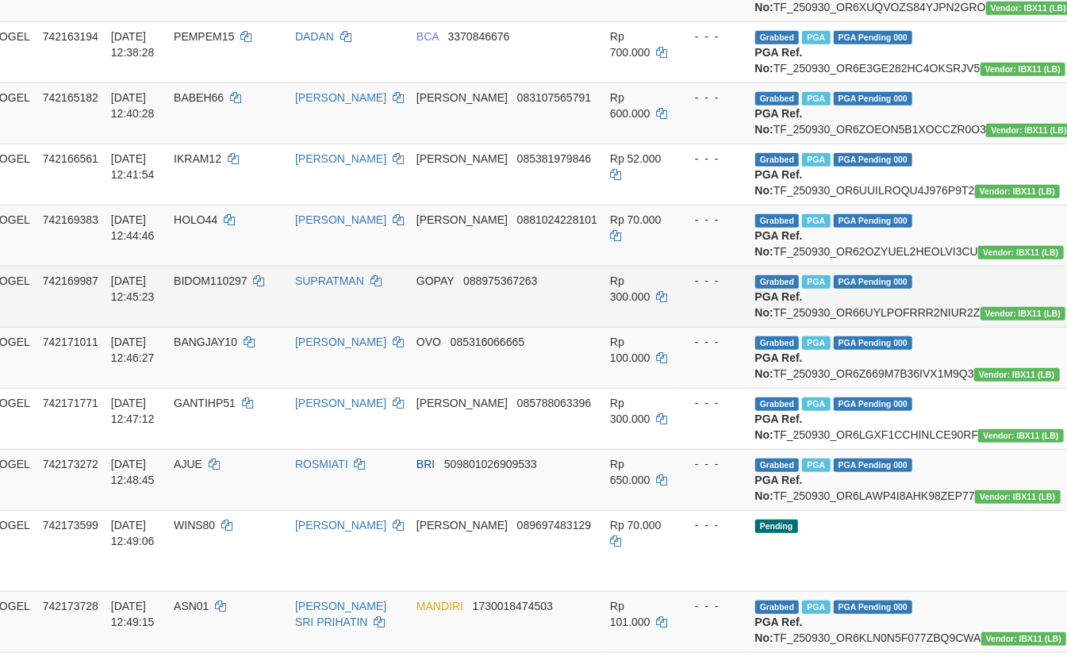
scroll to position [563, 84]
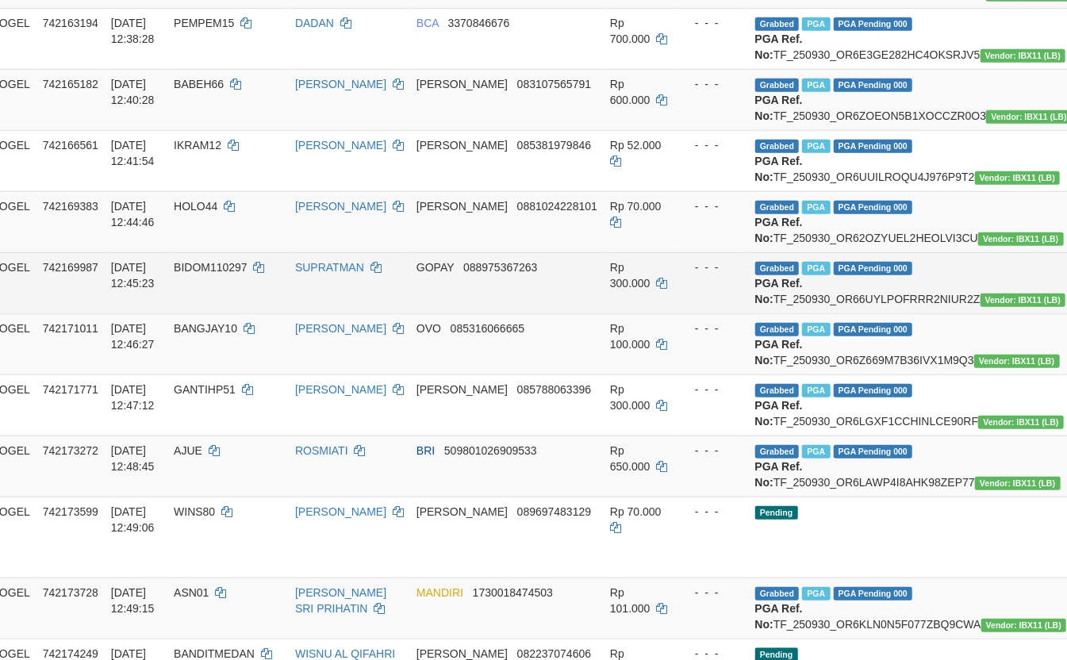
click at [793, 313] on td "Grabbed PGA PGA Pending 000 PGA Ref. No: TF_250930_OR66UYLPOFRRR2NIUR2Z Vendor:…" at bounding box center [913, 282] width 329 height 61
copy td "TF_250930_OR66UYLPOFRRR2NIUR2Z"
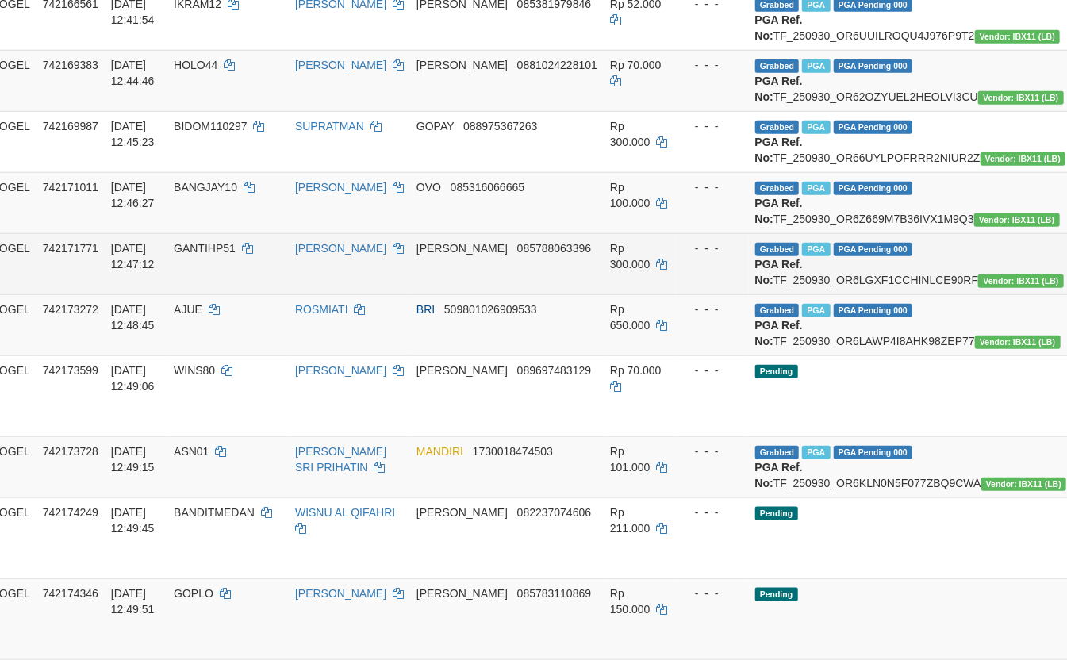
scroll to position [705, 84]
click at [772, 293] on td "Grabbed PGA PGA Pending 000 PGA Ref. No: TF_250930_OR6LGXF1CCHINLCE90RF Vendor:…" at bounding box center [913, 262] width 329 height 61
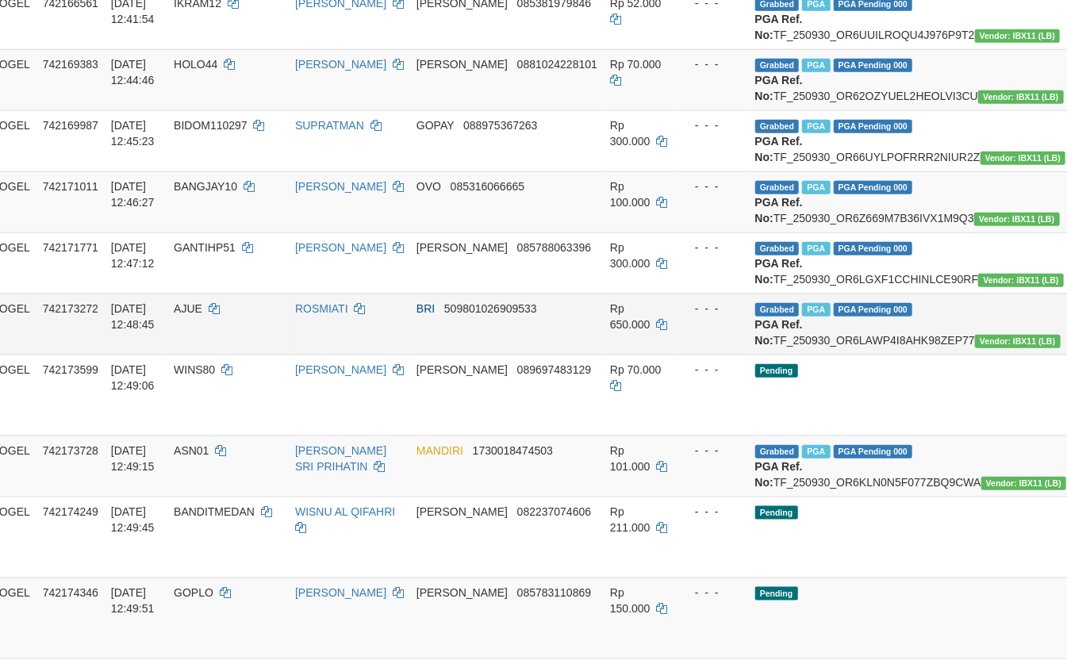
click at [749, 355] on td "Grabbed PGA PGA Pending 000 PGA Ref. No: TF_250930_OR6LAWP4I8AHK98ZEP77 Vendor:…" at bounding box center [913, 323] width 329 height 61
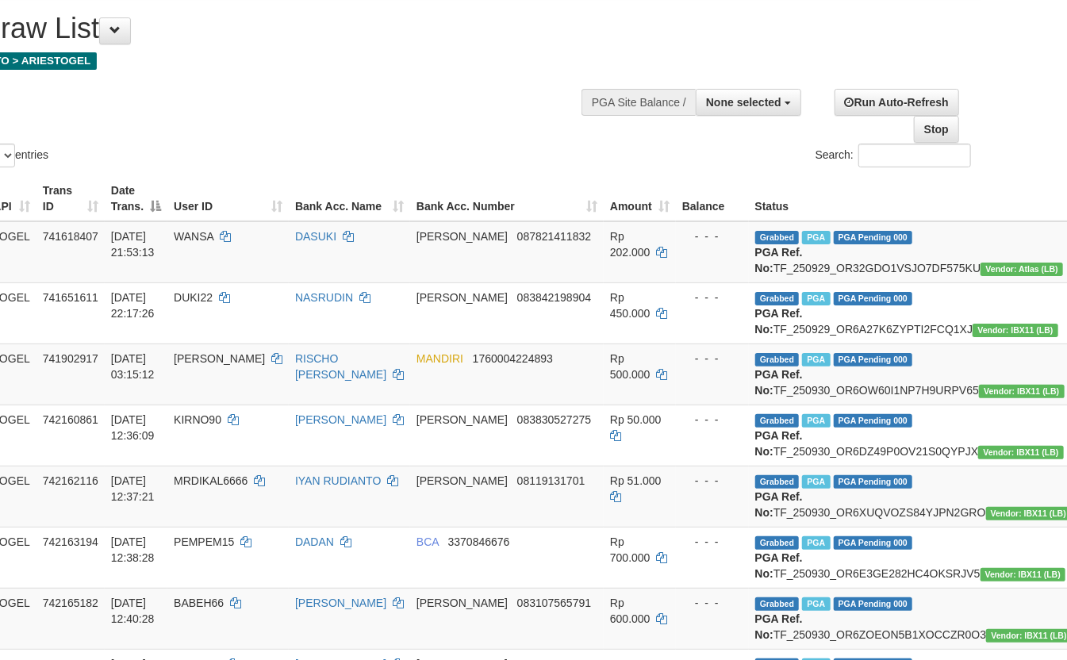
scroll to position [0, 84]
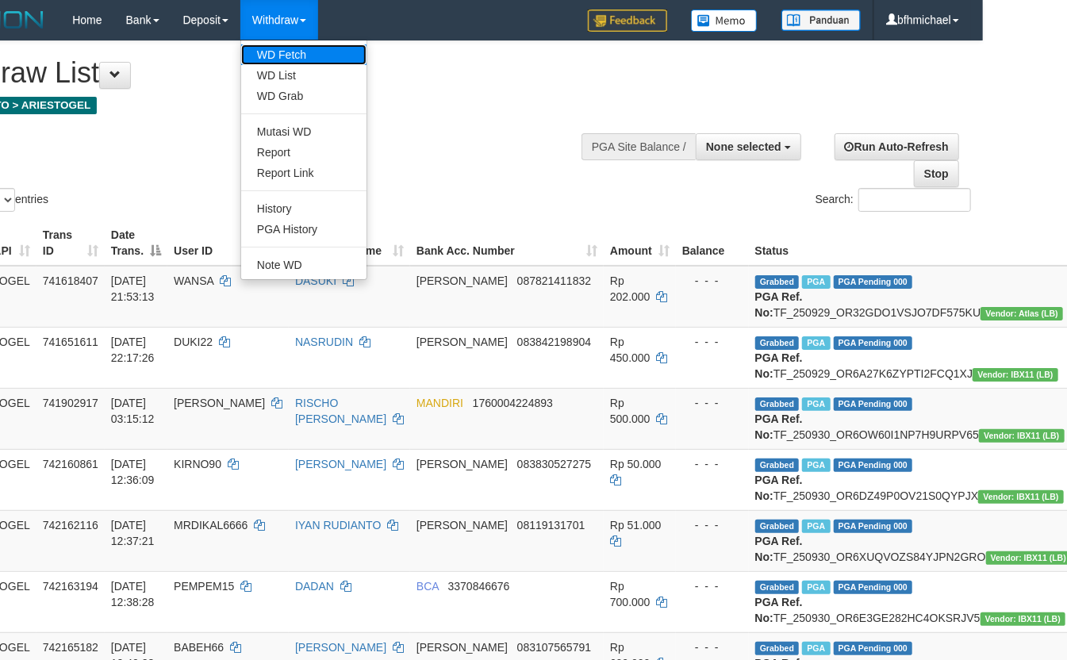
click at [324, 52] on link "WD Fetch" at bounding box center [303, 54] width 125 height 21
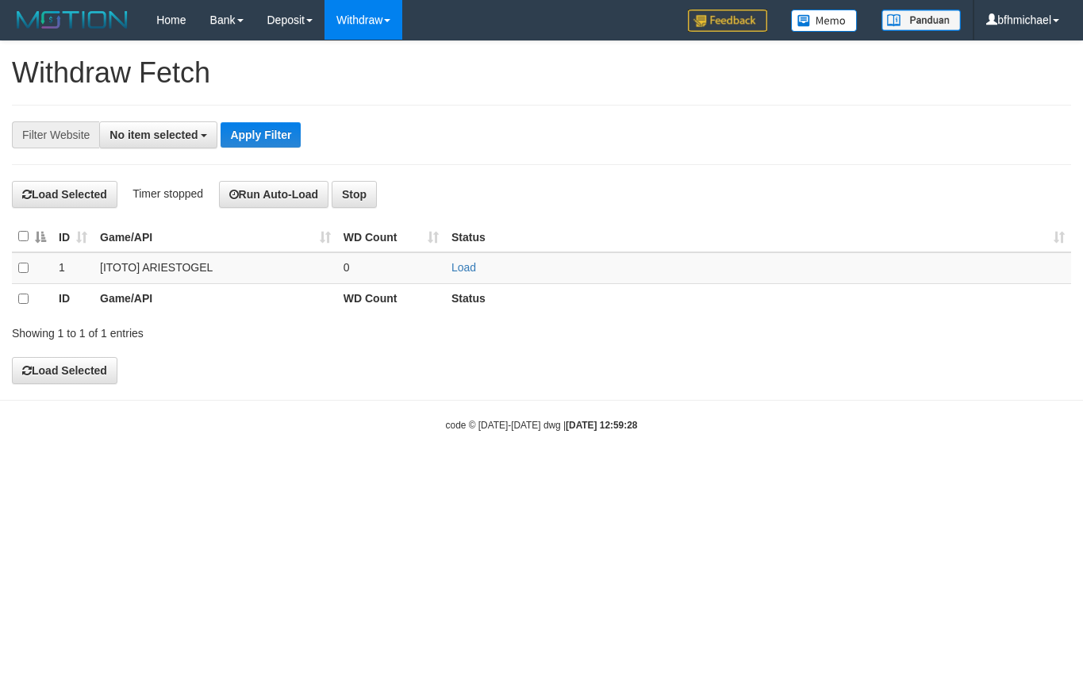
select select
click at [467, 271] on link "Load" at bounding box center [463, 267] width 25 height 13
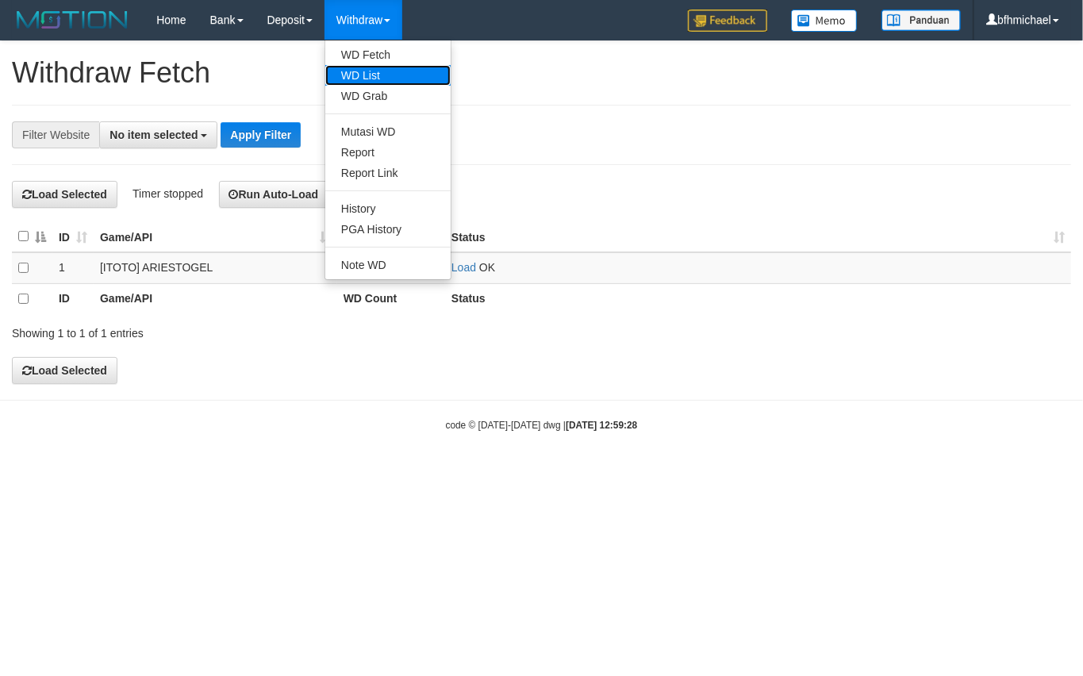
click at [388, 79] on link "WD List" at bounding box center [387, 75] width 125 height 21
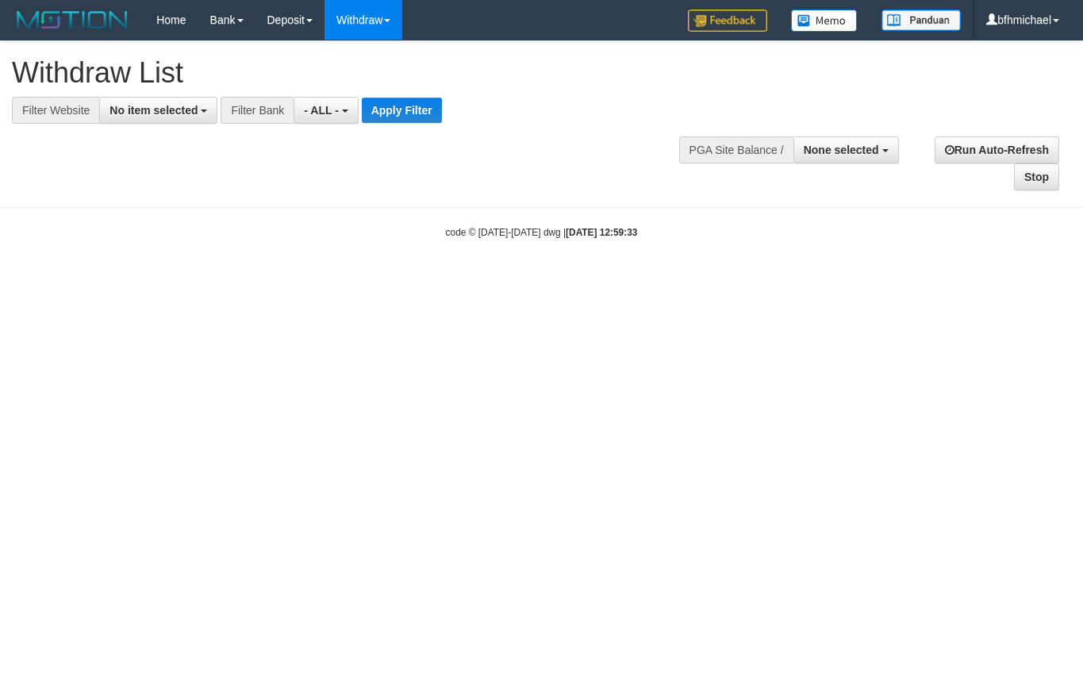
select select
click at [116, 114] on span "No item selected" at bounding box center [153, 110] width 88 height 13
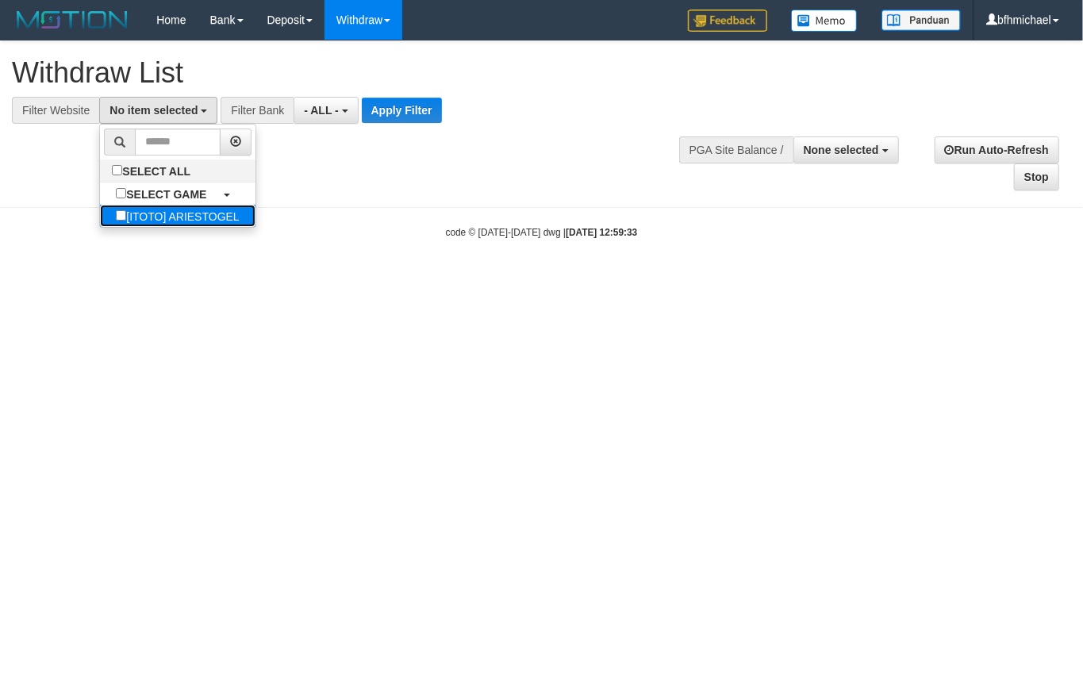
drag, startPoint x: 144, startPoint y: 213, endPoint x: 240, endPoint y: 206, distance: 96.2
click at [146, 213] on label "[ITOTO] ARIESTOGEL" at bounding box center [177, 216] width 155 height 22
select select "***"
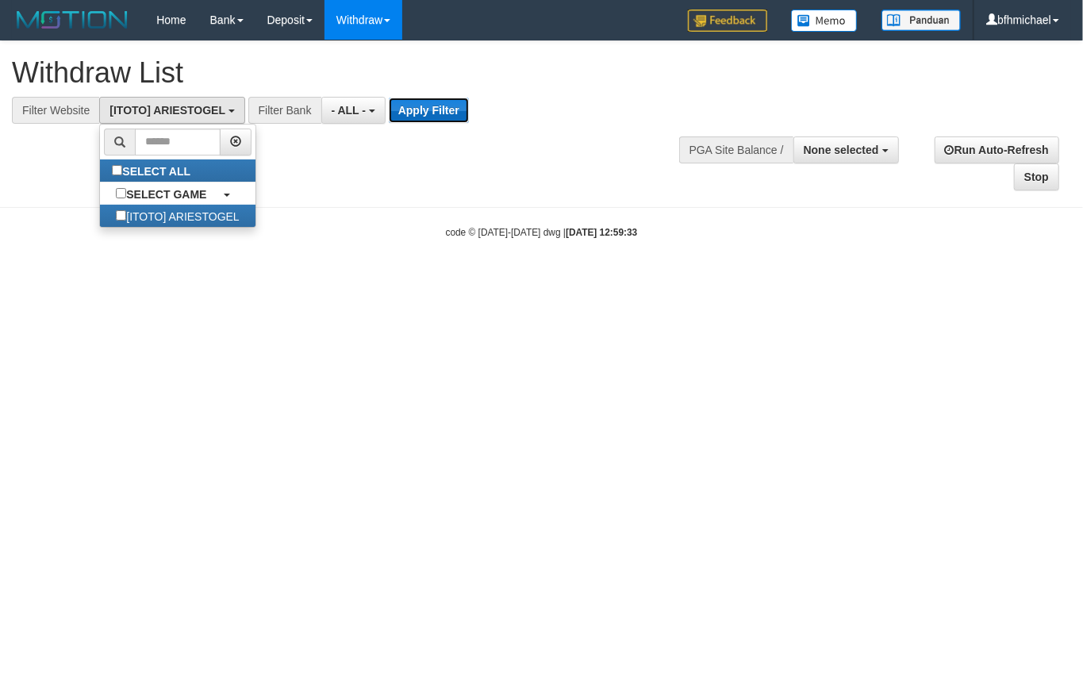
click at [447, 112] on button "Apply Filter" at bounding box center [429, 110] width 80 height 25
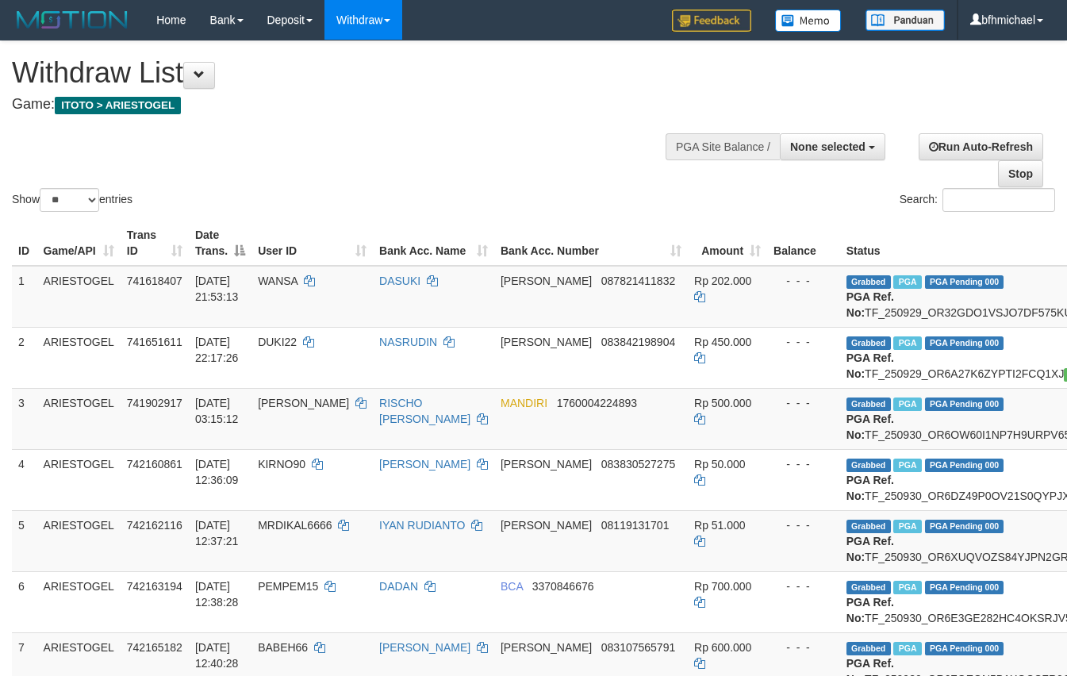
select select
select select "**"
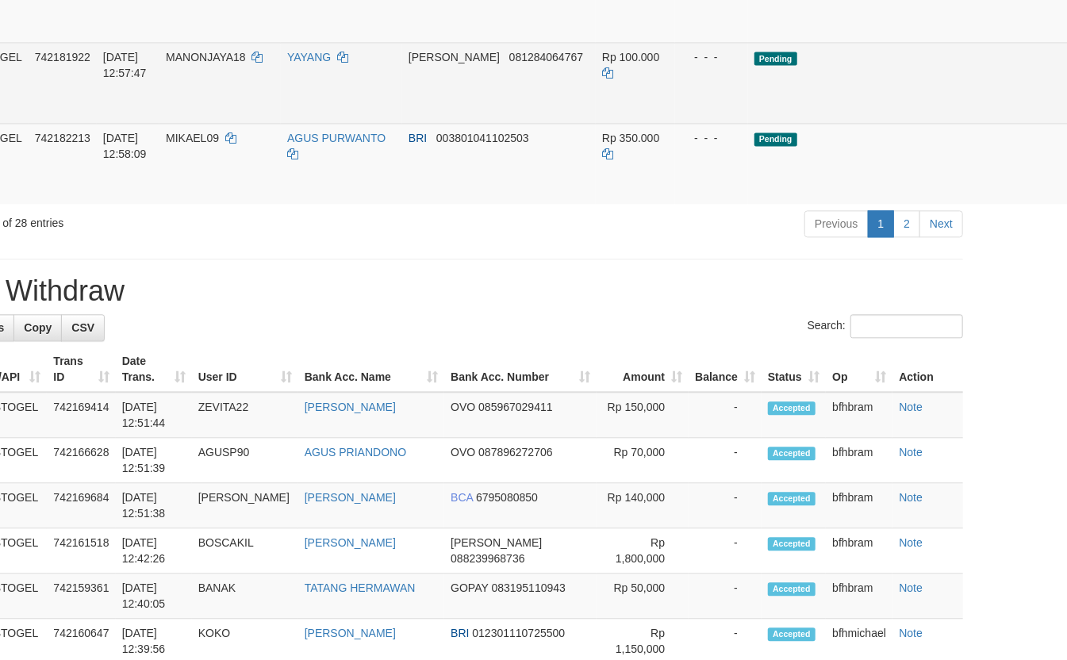
scroll to position [1664, 92]
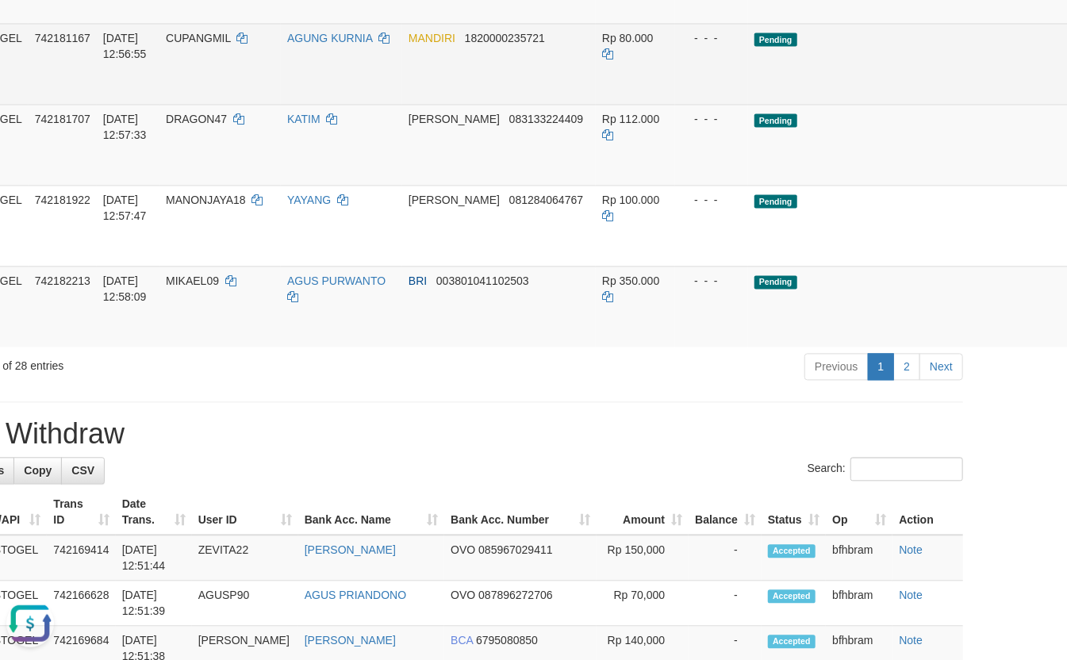
click at [819, 104] on td "Pending" at bounding box center [912, 63] width 329 height 81
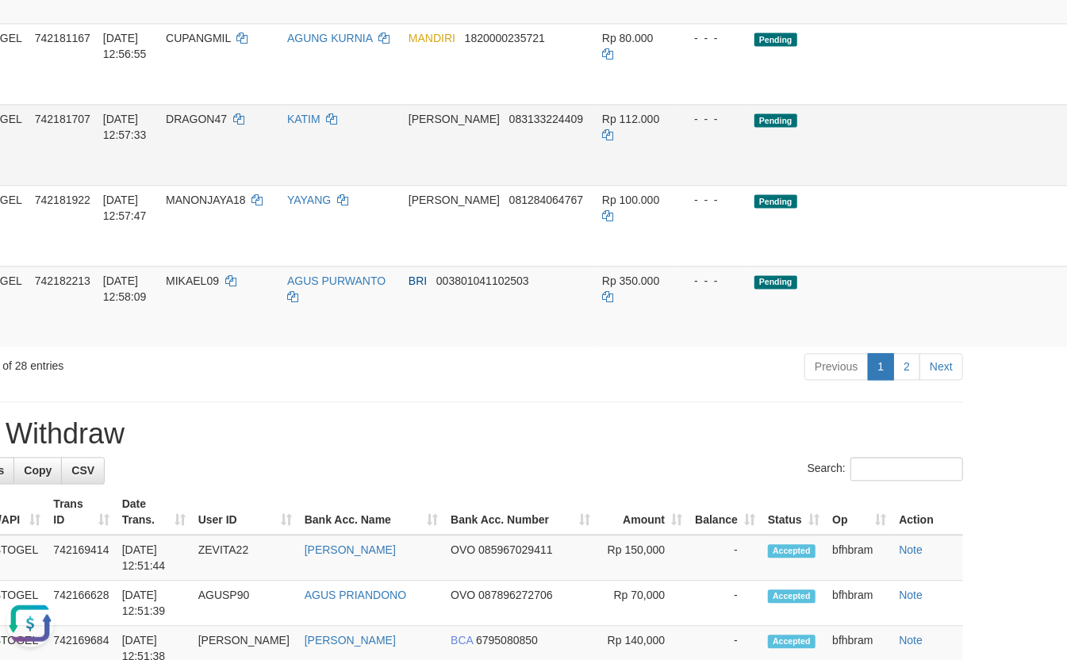
click at [325, 185] on td "KATIM" at bounding box center [341, 144] width 121 height 81
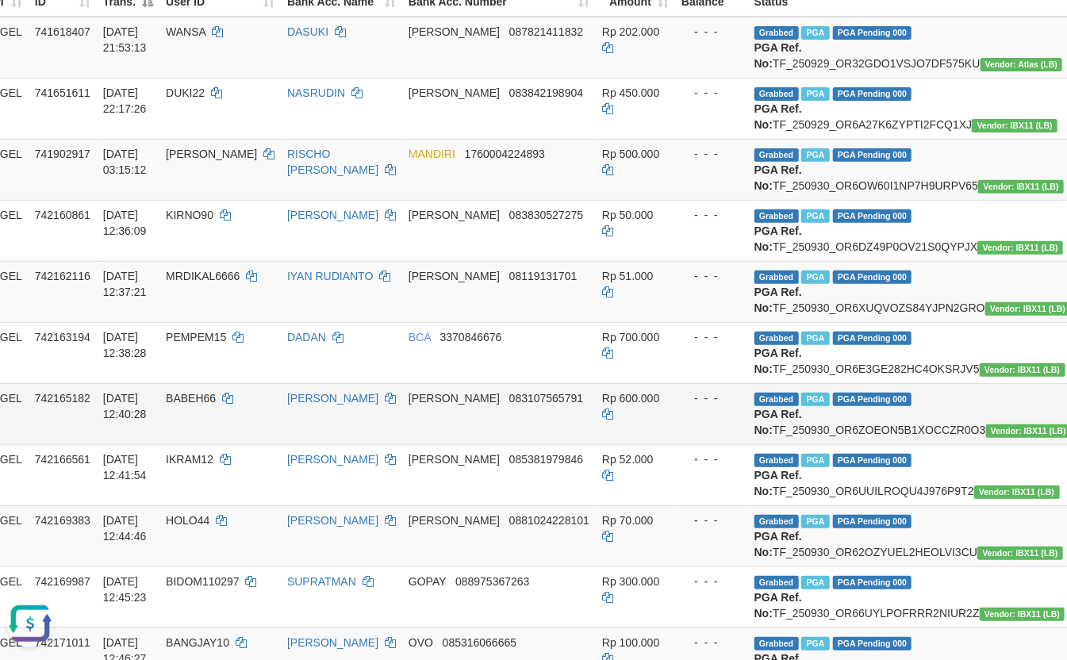
scroll to position [0, 92]
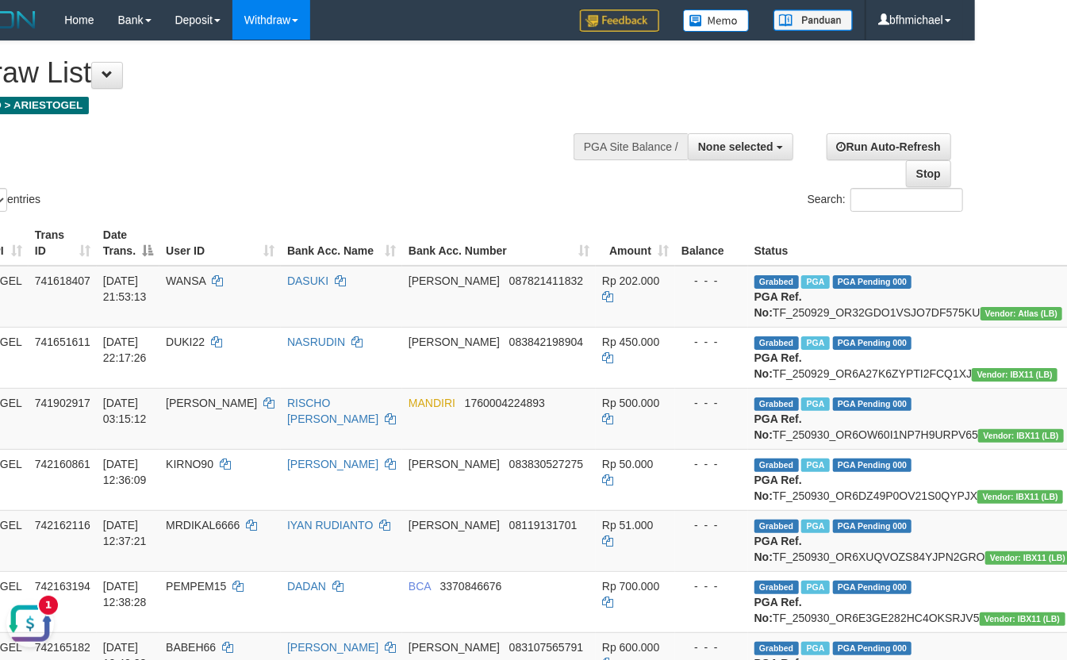
click at [23, 616] on button "Open LiveChat chat widget" at bounding box center [30, 623] width 48 height 48
click at [375, 168] on div "Show ** ** ** *** entries Search:" at bounding box center [441, 128] width 1067 height 174
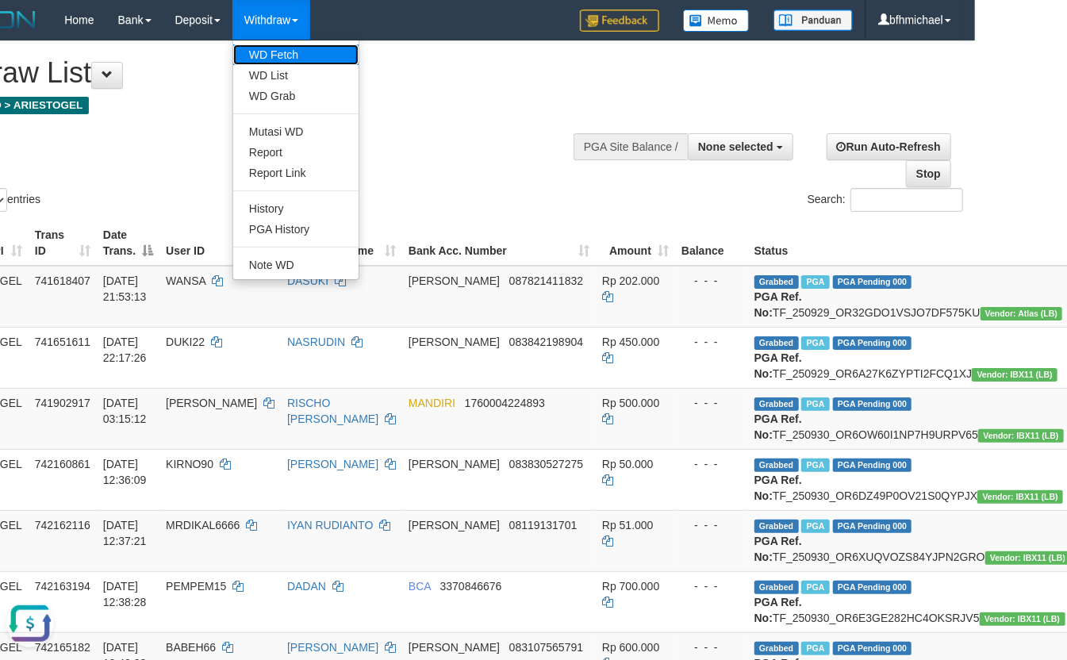
click at [279, 55] on link "WD Fetch" at bounding box center [295, 54] width 125 height 21
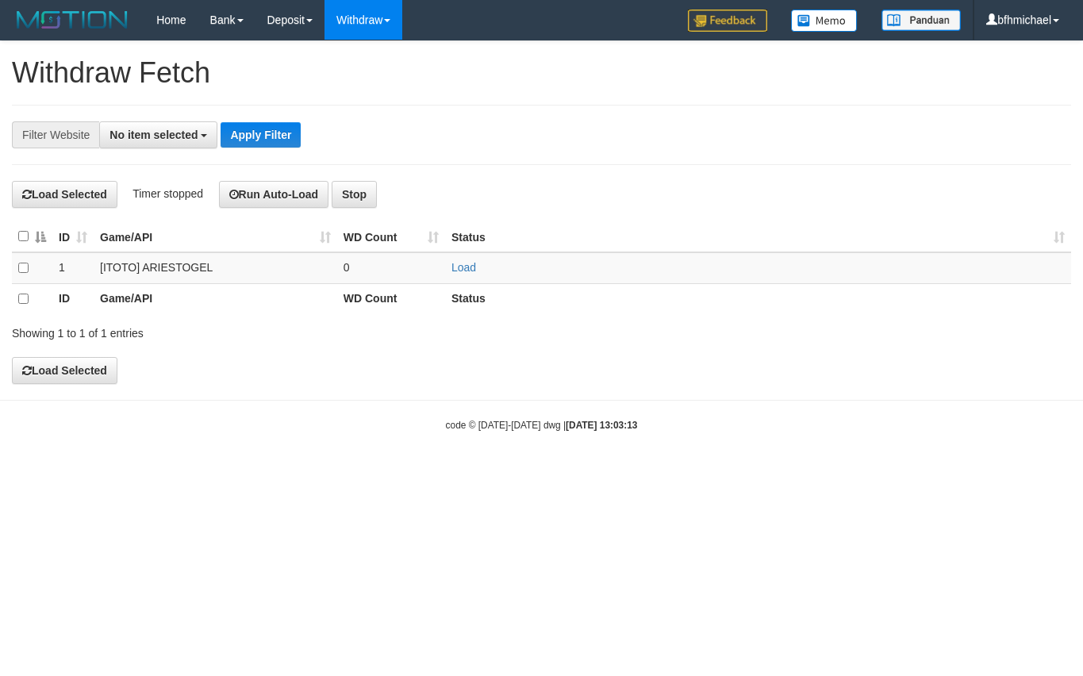
select select
click at [463, 257] on td "Load" at bounding box center [758, 268] width 626 height 32
drag, startPoint x: 461, startPoint y: 260, endPoint x: 458, endPoint y: 270, distance: 10.0
click at [458, 268] on td "Load" at bounding box center [758, 268] width 626 height 32
click at [457, 270] on link "Load" at bounding box center [463, 267] width 25 height 13
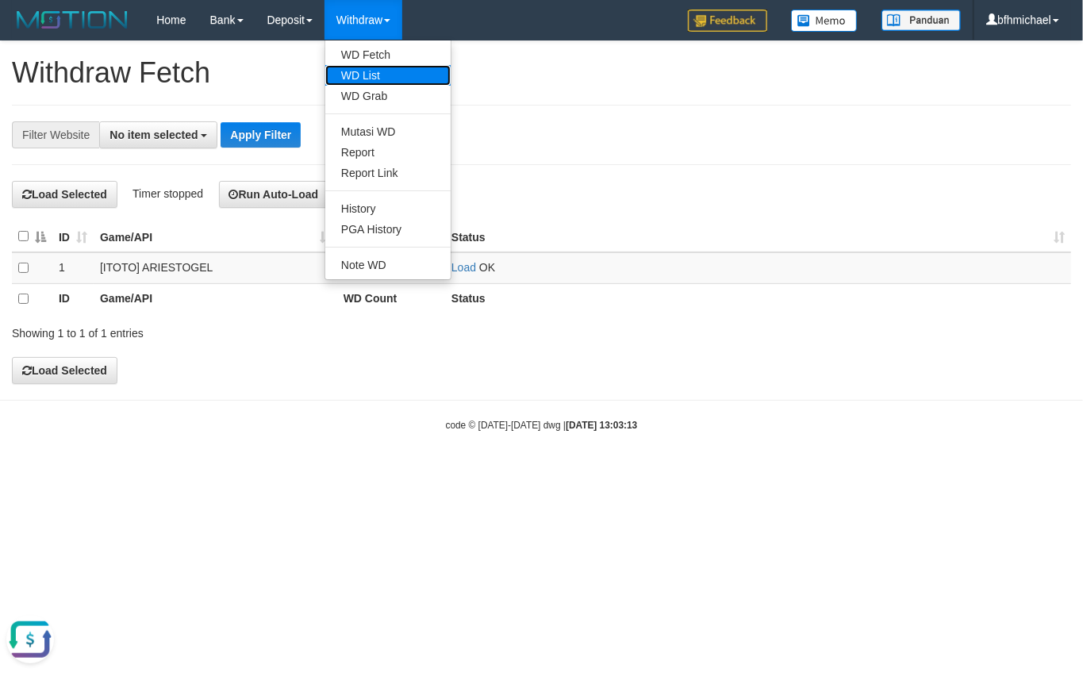
click at [356, 75] on link "WD List" at bounding box center [387, 75] width 125 height 21
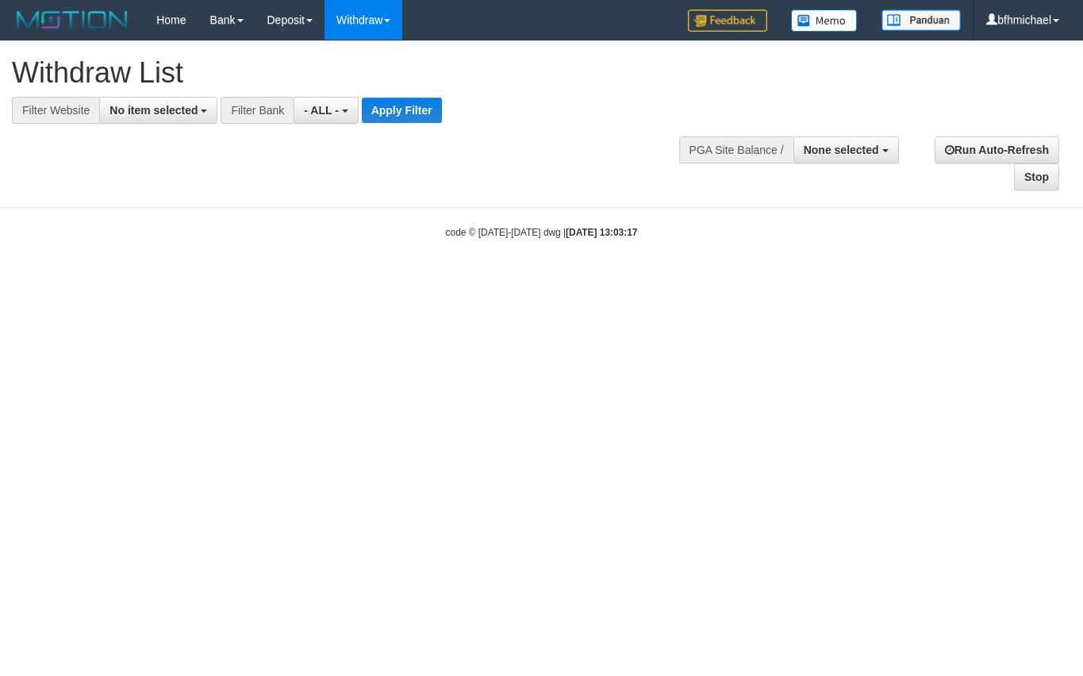
select select
click at [155, 119] on button "No item selected" at bounding box center [158, 110] width 118 height 27
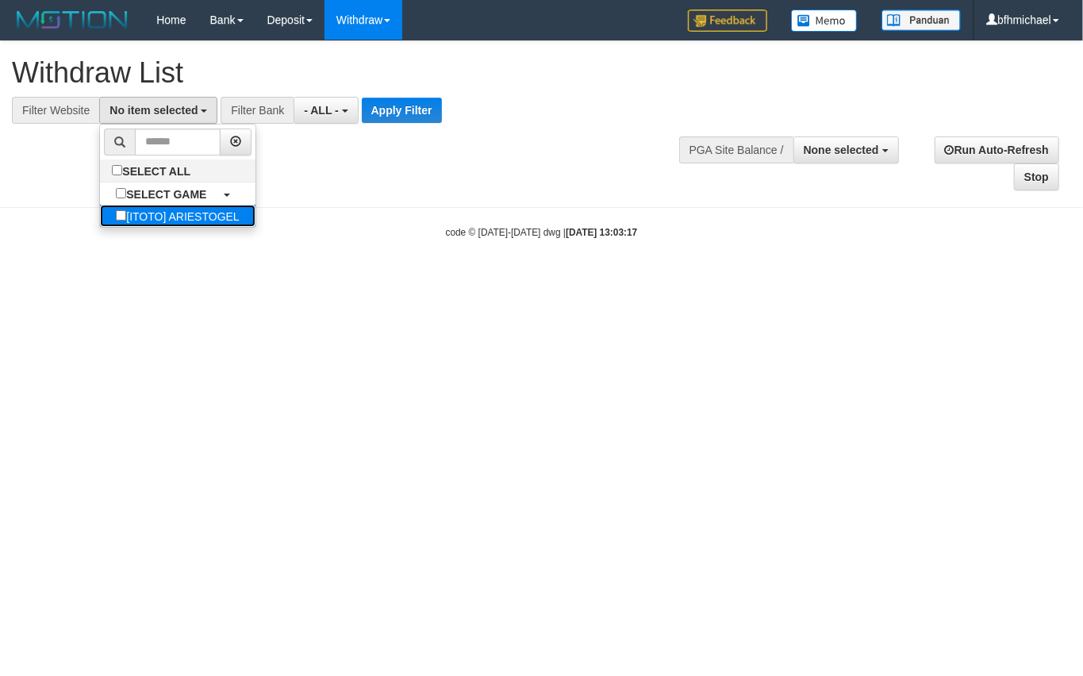
click at [159, 210] on label "[ITOTO] ARIESTOGEL" at bounding box center [177, 216] width 155 height 22
select select "***"
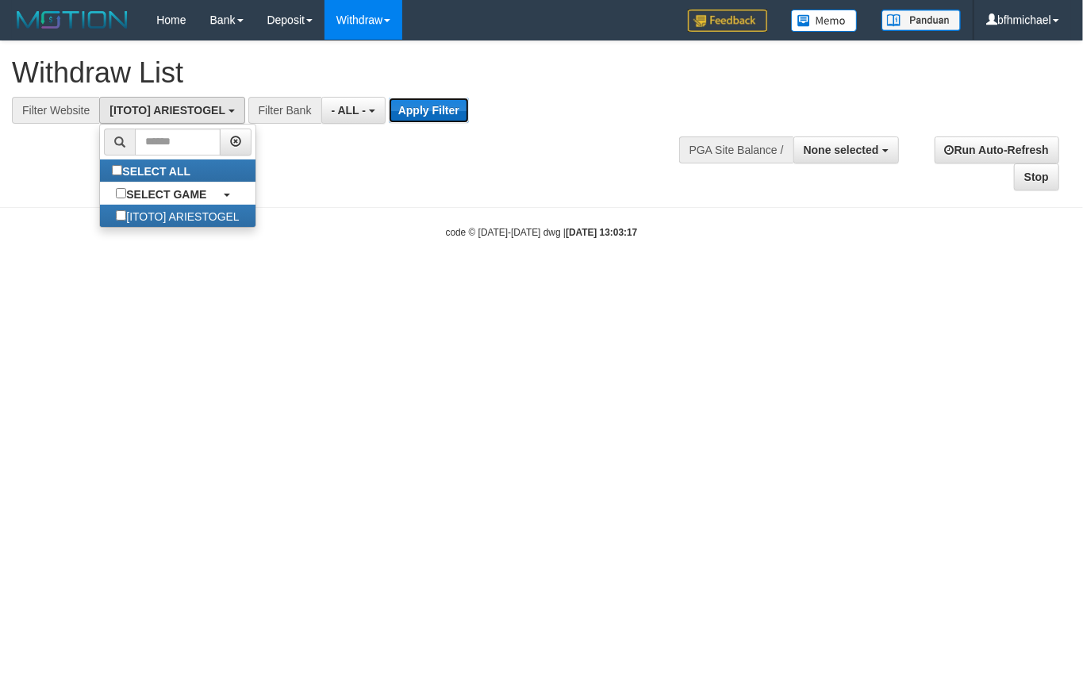
click at [406, 109] on button "Apply Filter" at bounding box center [429, 110] width 80 height 25
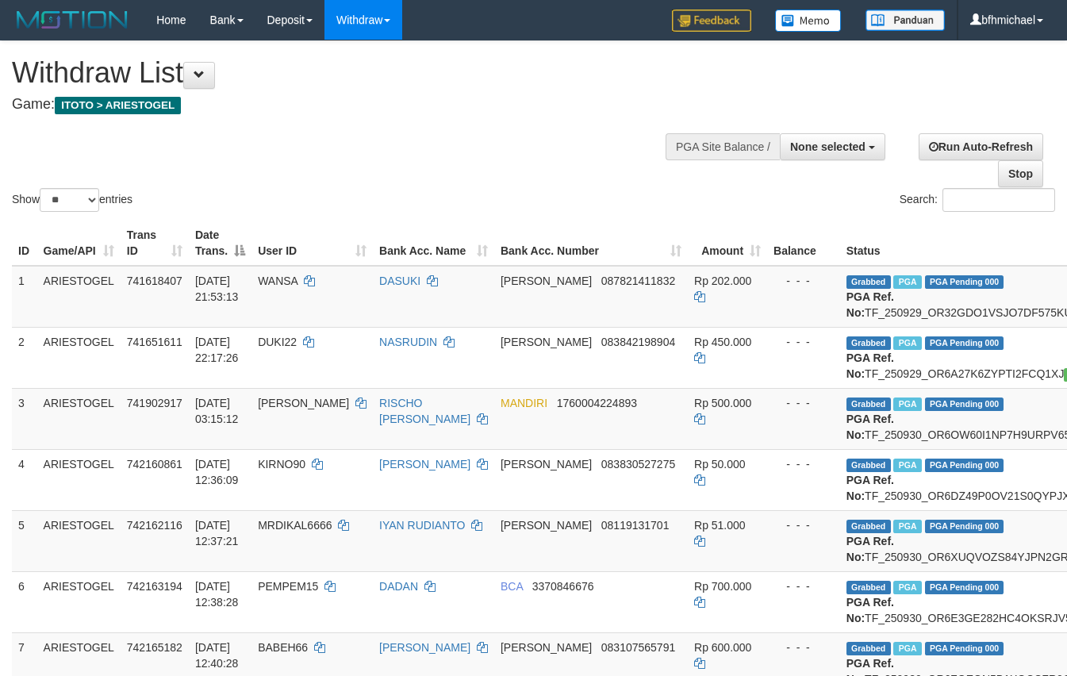
select select
select select "**"
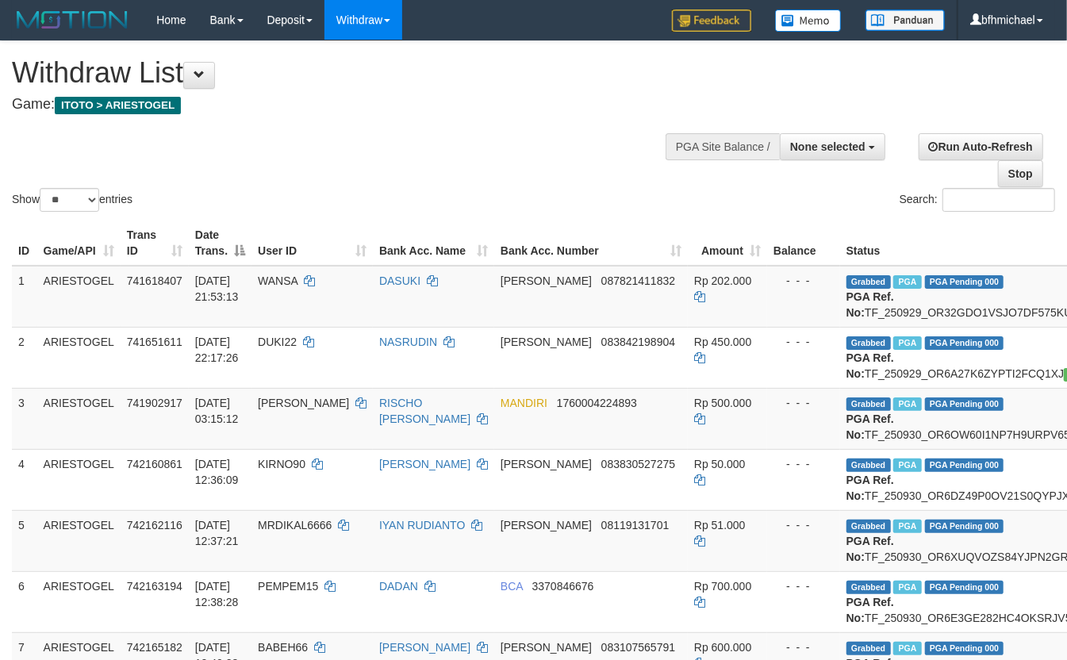
click at [249, 147] on div "Show ** ** ** *** entries Search:" at bounding box center [533, 128] width 1067 height 174
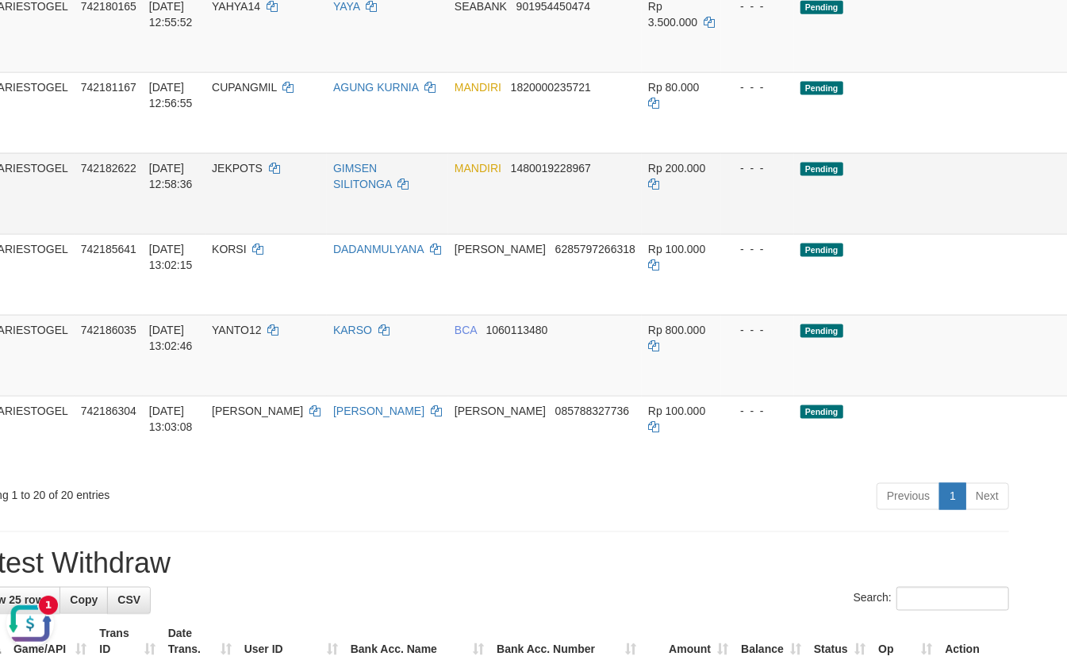
scroll to position [1129, 95]
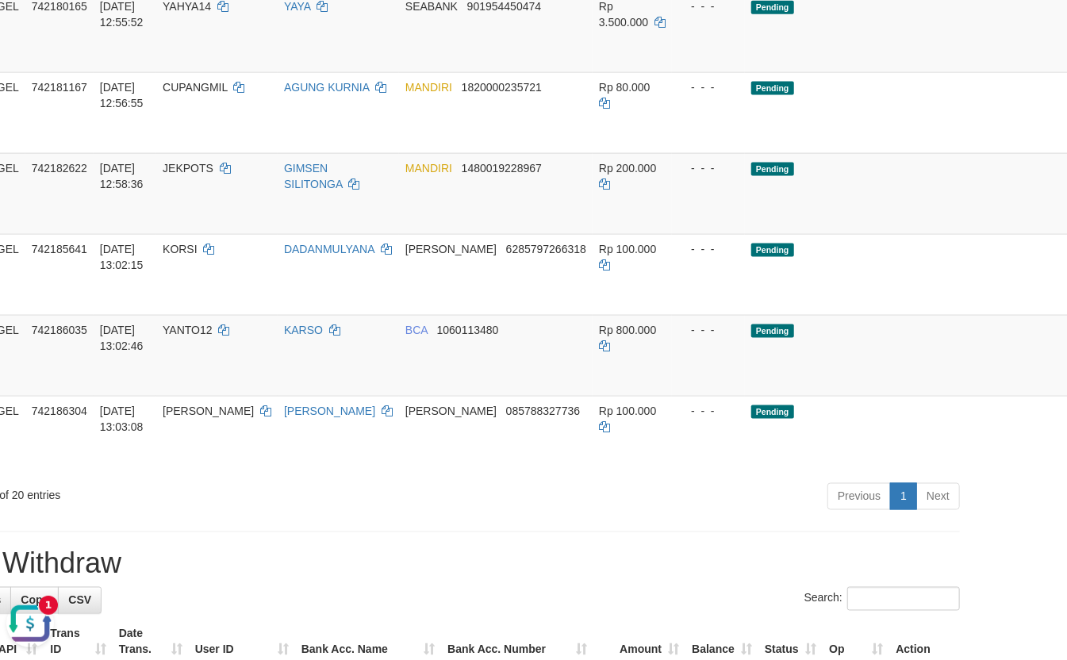
click at [27, 629] on button "Open LiveChat chat widget" at bounding box center [30, 623] width 48 height 48
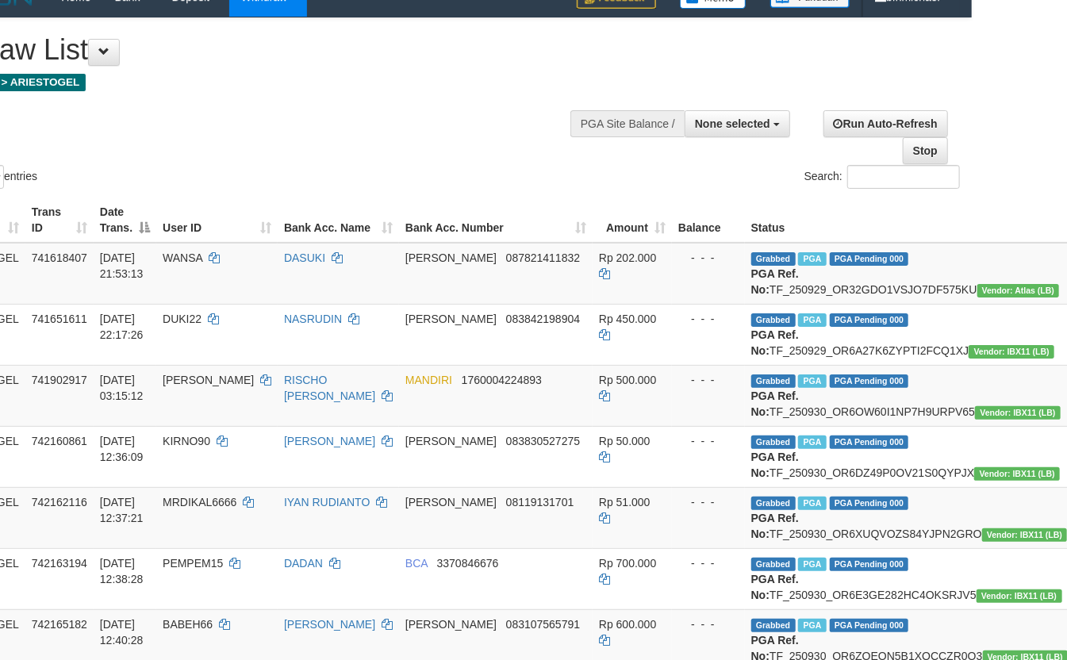
scroll to position [1, 95]
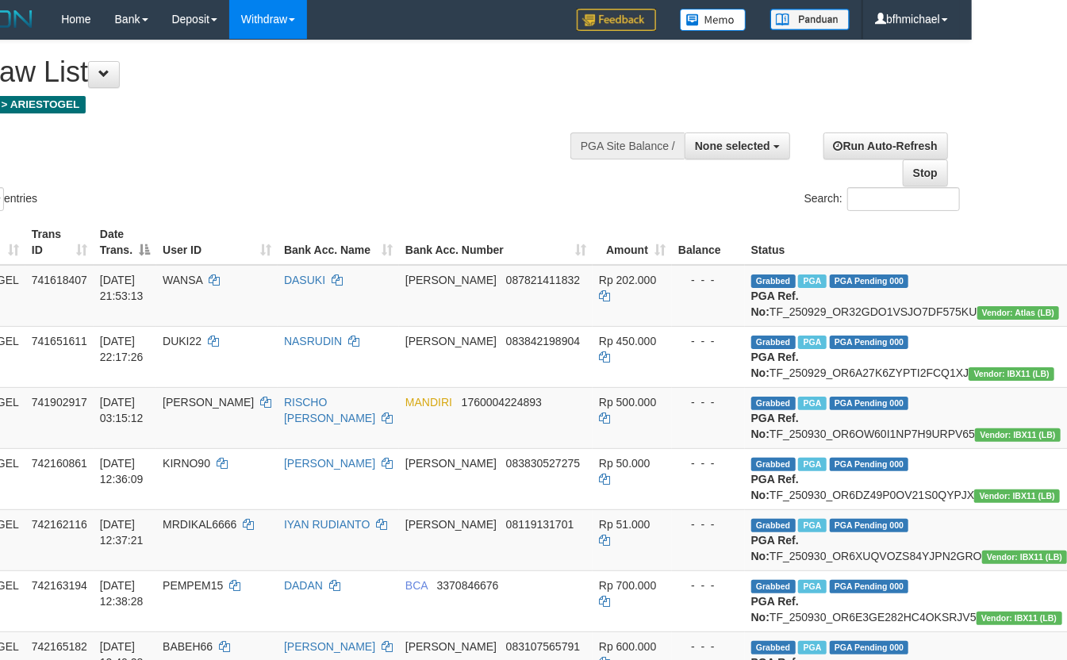
click at [692, 205] on div "Search:" at bounding box center [706, 201] width 510 height 28
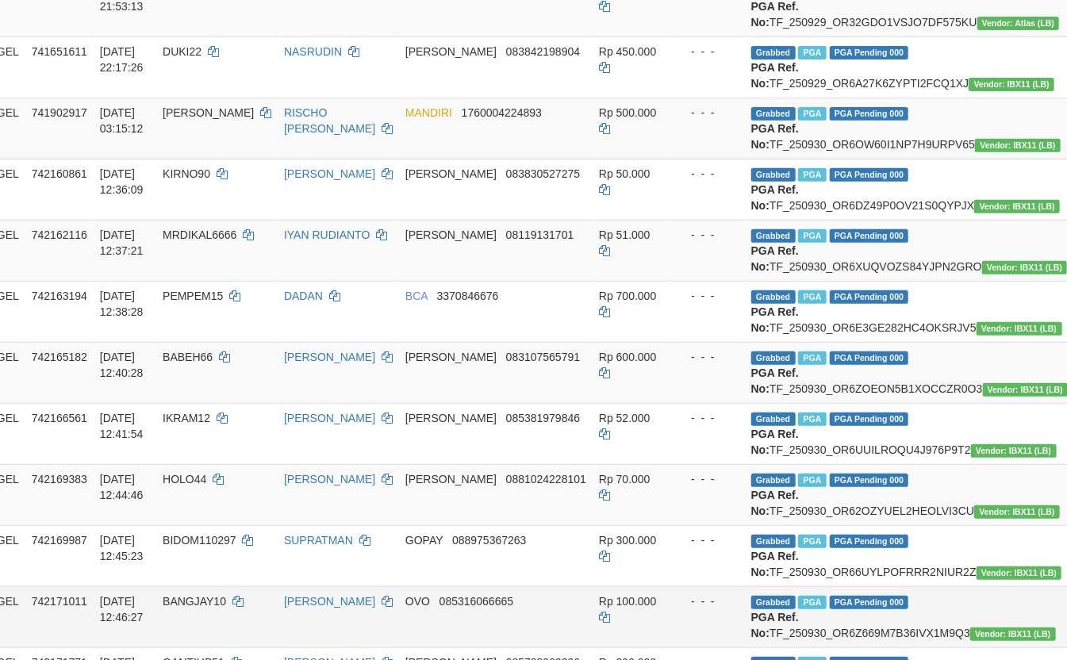
scroll to position [283, 95]
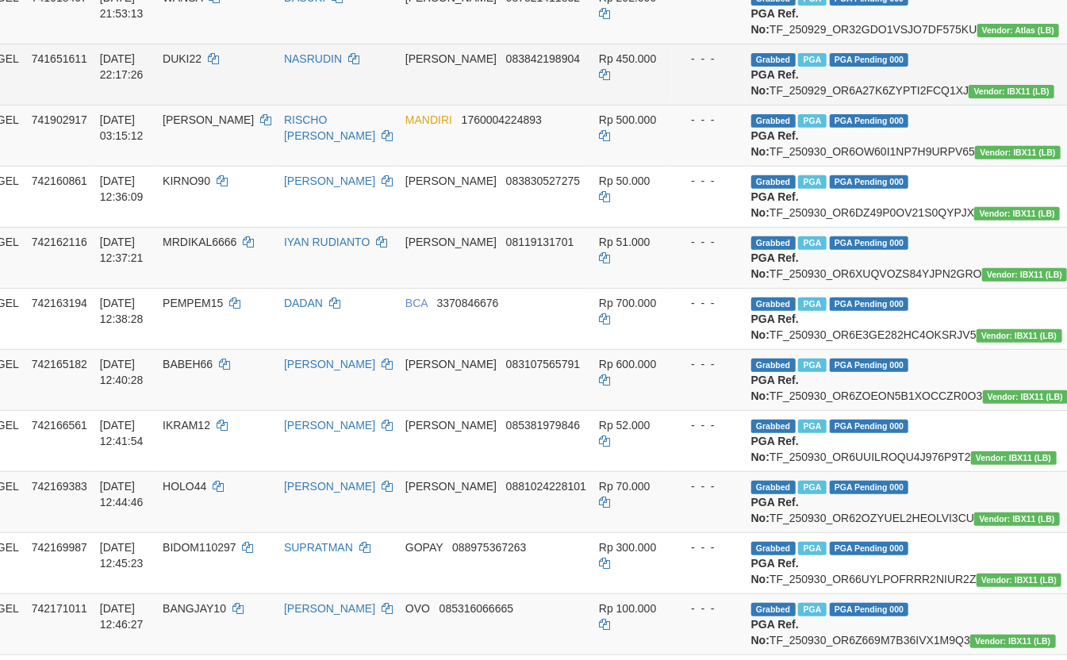
click at [352, 105] on td "NASRUDIN" at bounding box center [338, 74] width 121 height 61
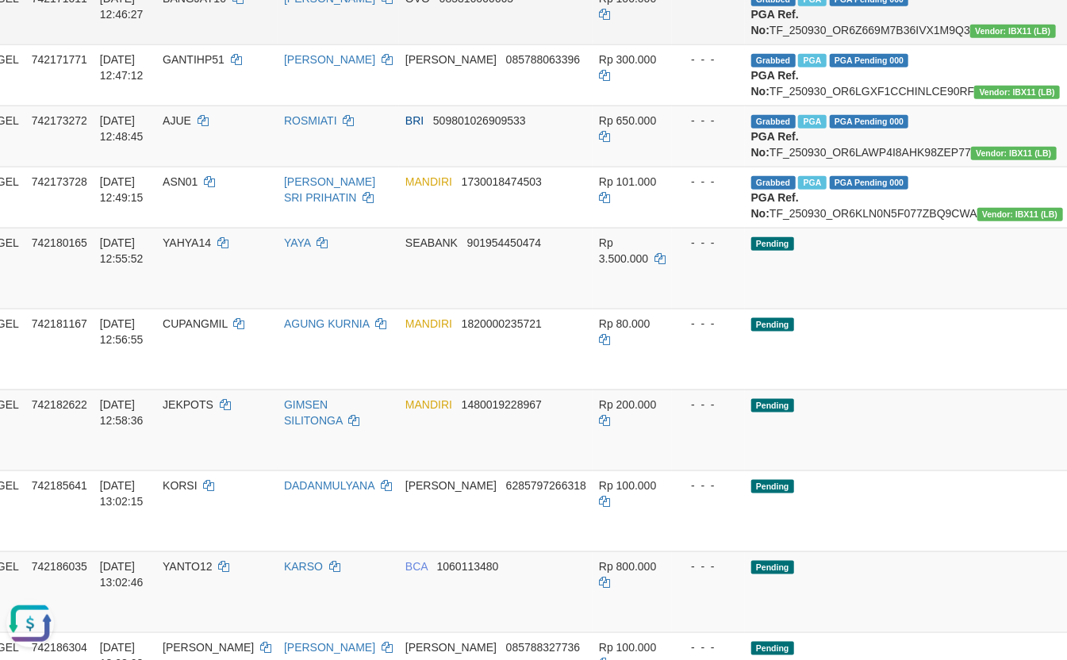
click at [327, 44] on td "HARRY ROJALI" at bounding box center [338, 13] width 121 height 61
click at [278, 167] on td "ROSMIATI" at bounding box center [338, 135] width 121 height 61
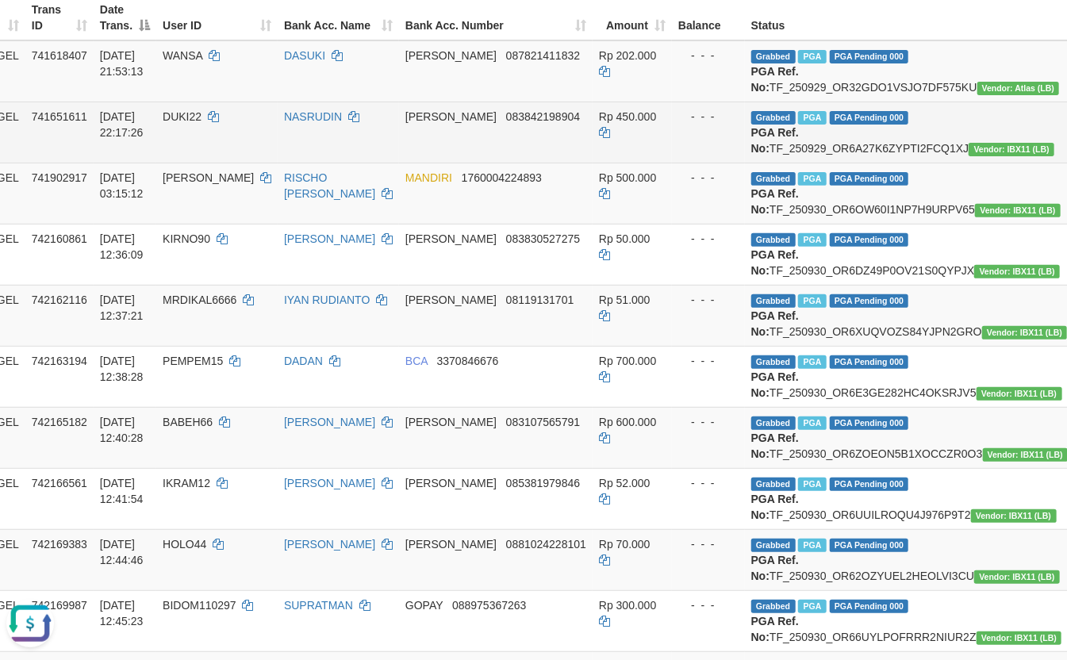
scroll to position [0, 95]
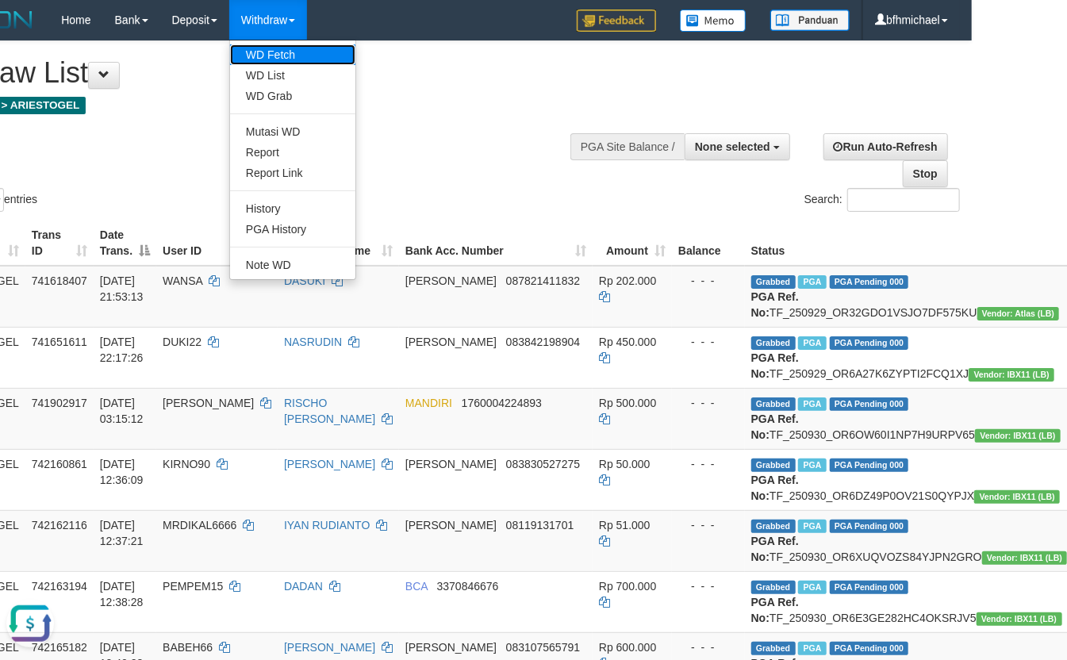
click at [280, 56] on link "WD Fetch" at bounding box center [292, 54] width 125 height 21
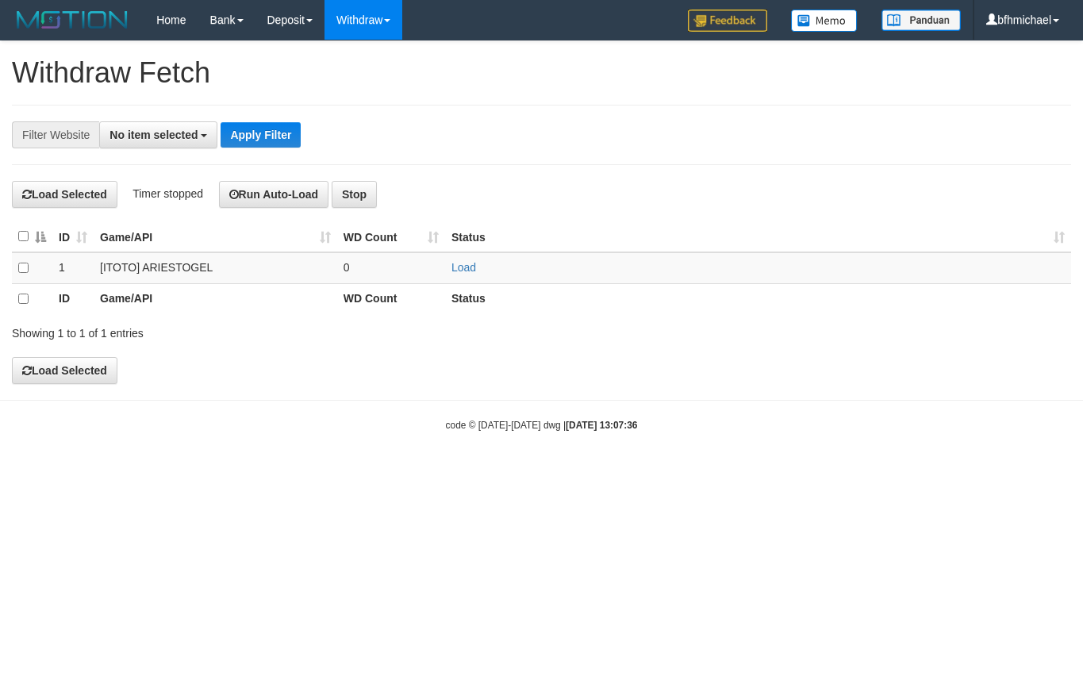
select select
click at [462, 267] on link "Load" at bounding box center [463, 267] width 25 height 13
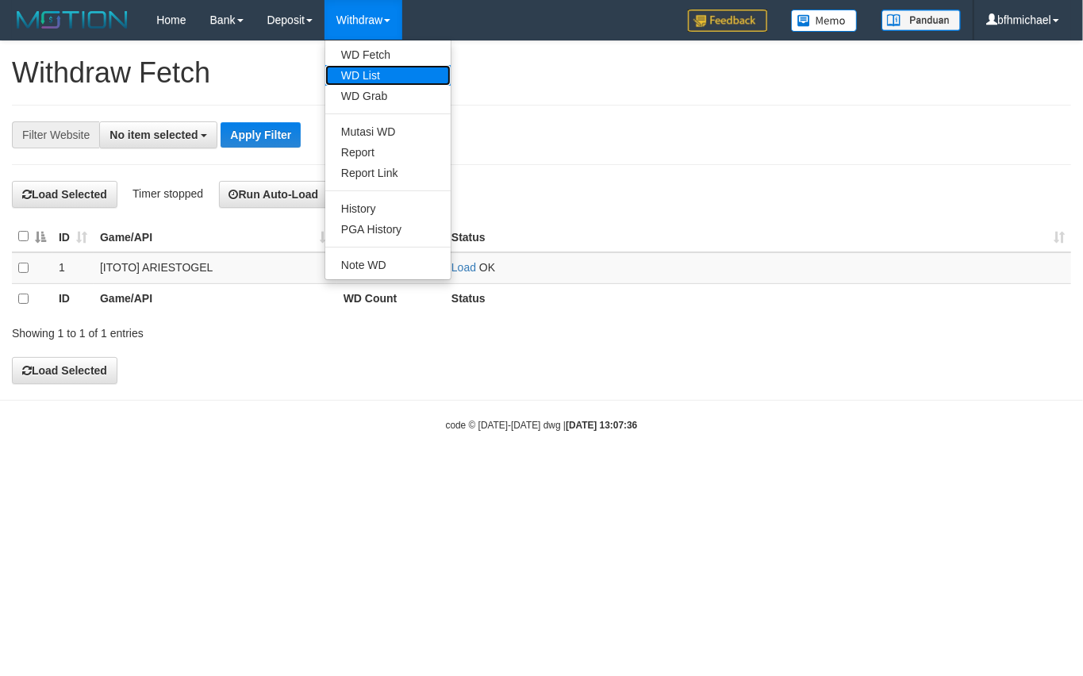
click at [378, 67] on link "WD List" at bounding box center [387, 75] width 125 height 21
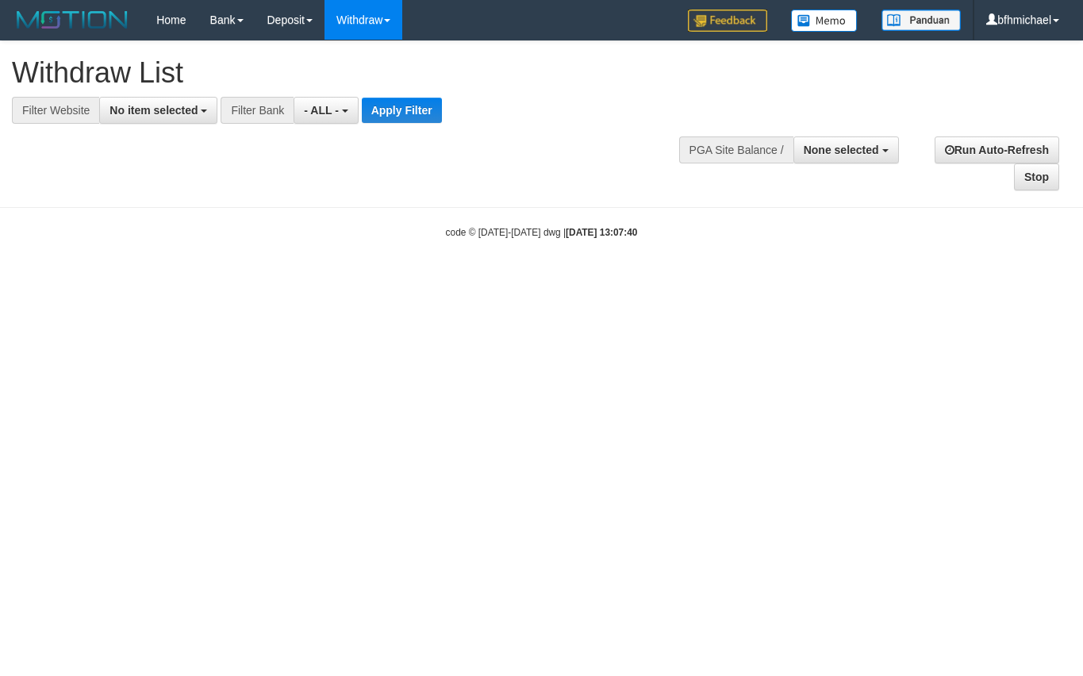
select select
click at [150, 114] on span "No item selected" at bounding box center [153, 110] width 88 height 13
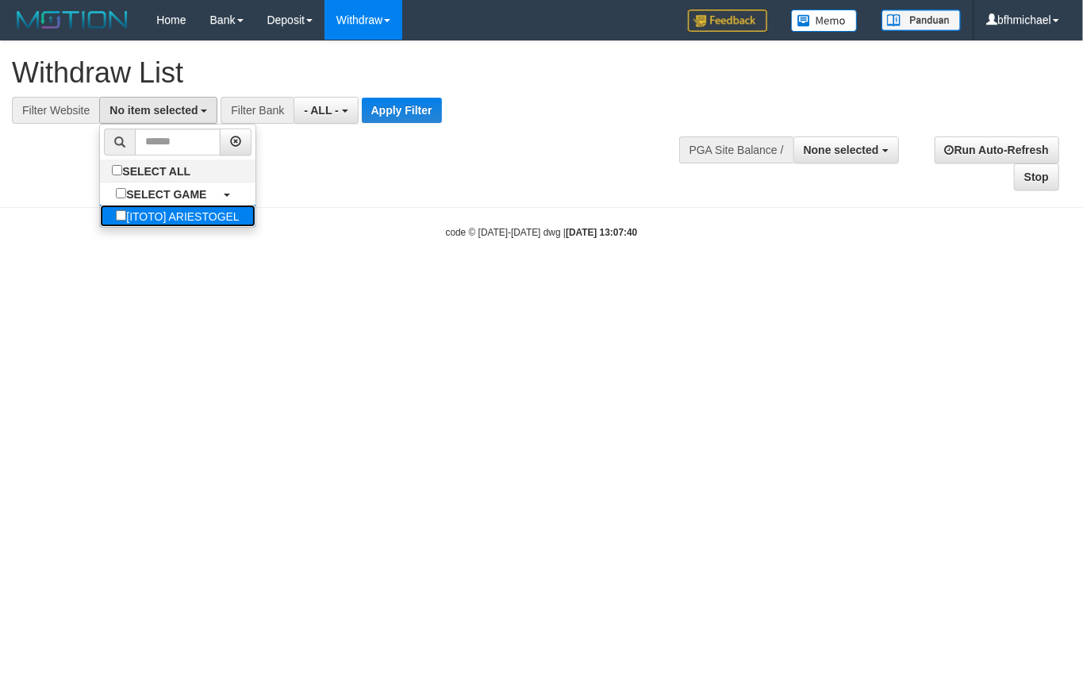
drag, startPoint x: 144, startPoint y: 217, endPoint x: 240, endPoint y: 188, distance: 99.4
click at [146, 217] on label "[ITOTO] ARIESTOGEL" at bounding box center [177, 216] width 155 height 22
select select "***"
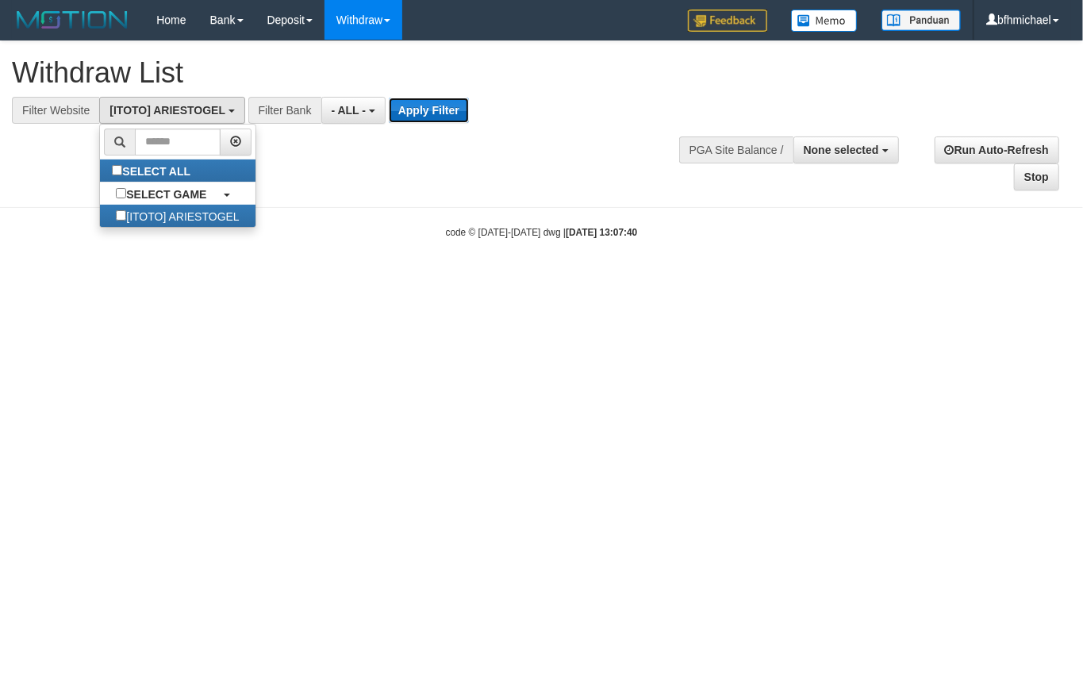
click at [419, 106] on button "Apply Filter" at bounding box center [429, 110] width 80 height 25
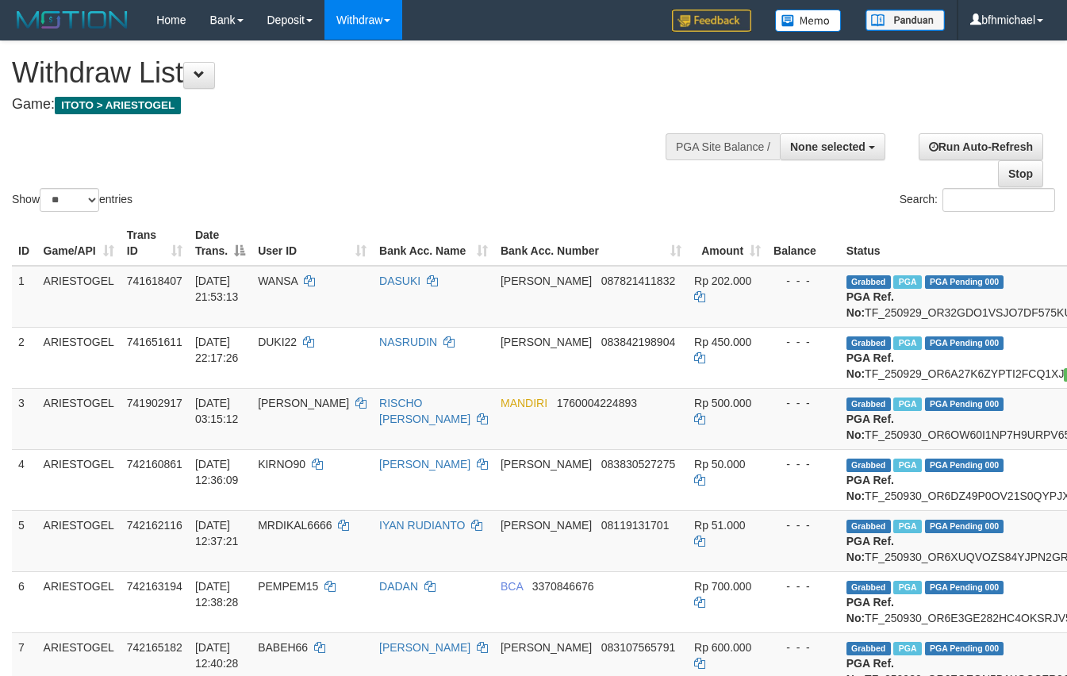
select select
select select "**"
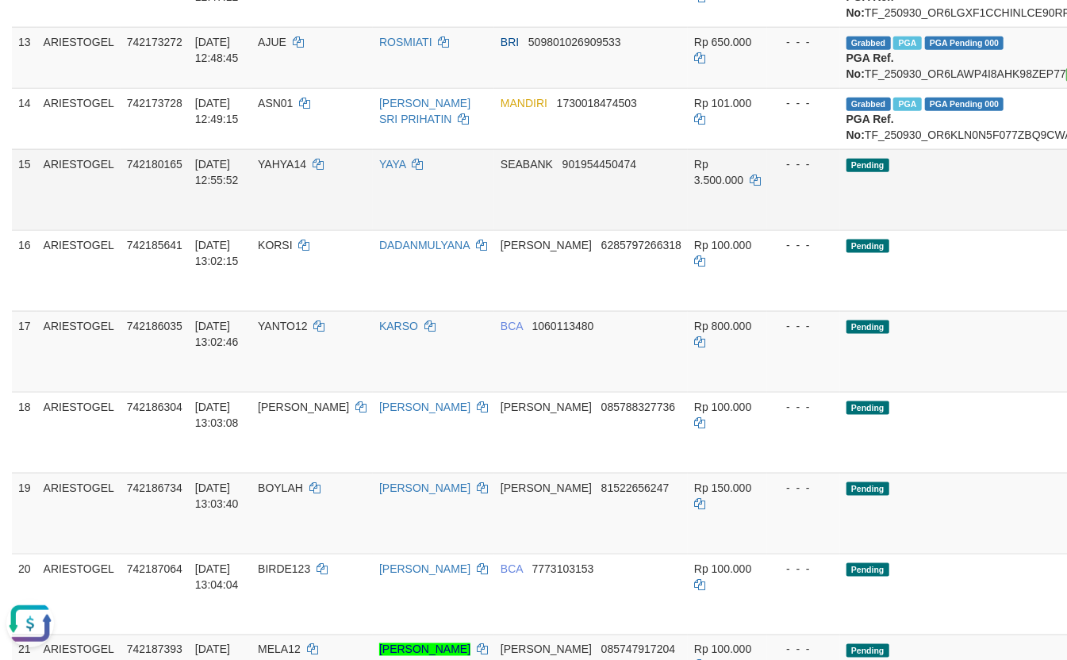
scroll to position [987, 0]
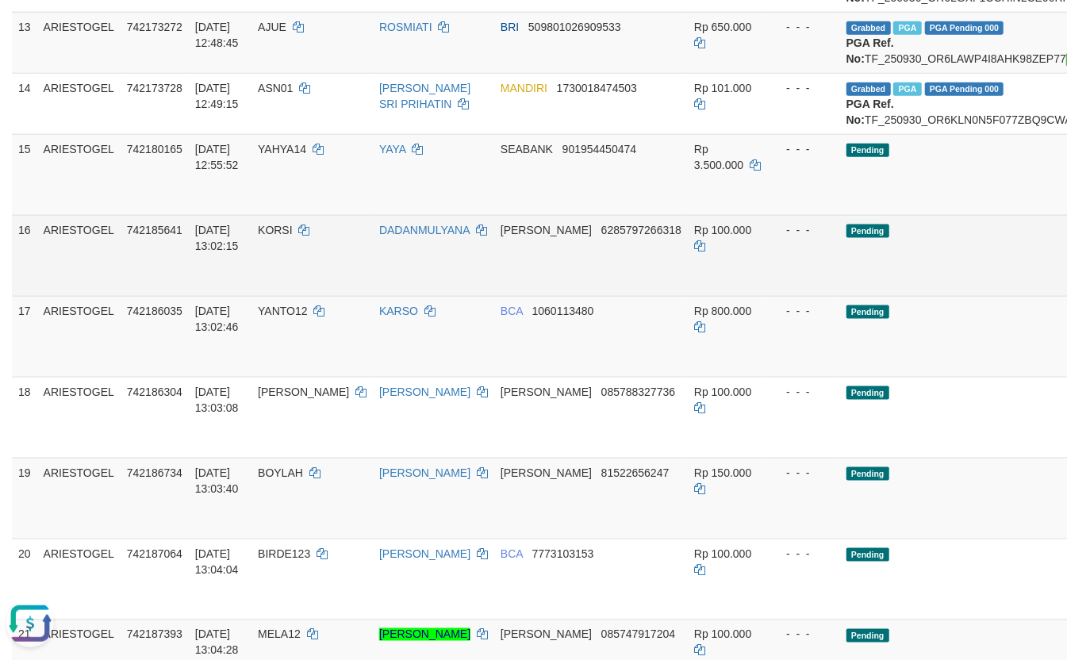
click at [933, 296] on td "Pending" at bounding box center [1004, 255] width 329 height 81
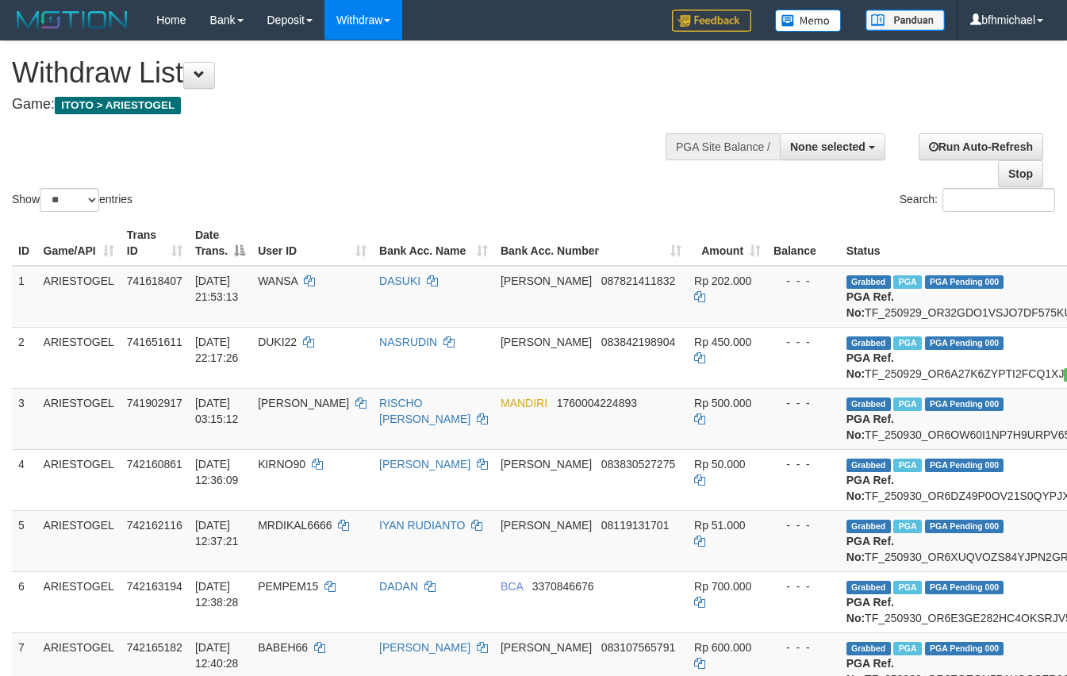
select select
select select "**"
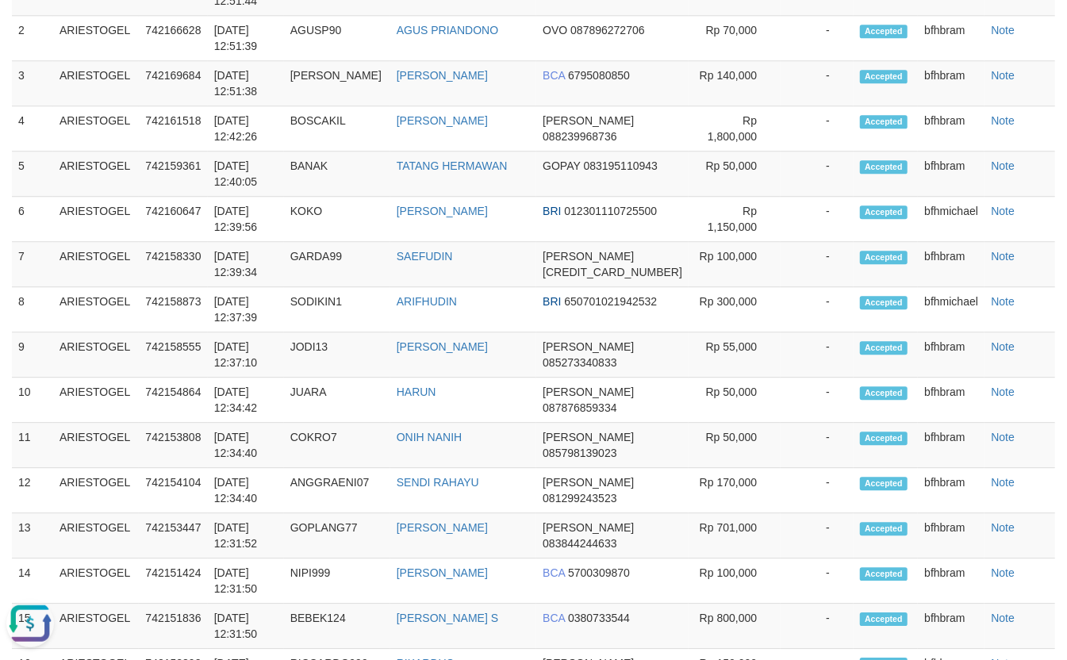
click at [48, 615] on button "Open LiveChat chat widget" at bounding box center [30, 623] width 48 height 48
drag, startPoint x: 381, startPoint y: 132, endPoint x: 365, endPoint y: 137, distance: 16.8
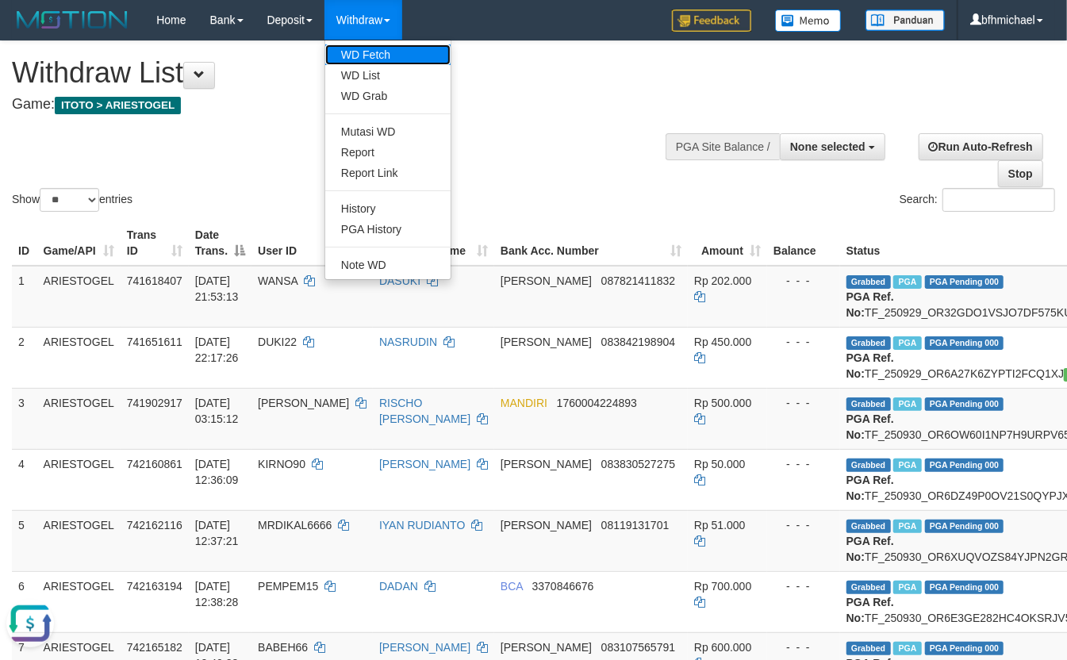
click at [378, 61] on link "WD Fetch" at bounding box center [387, 54] width 125 height 21
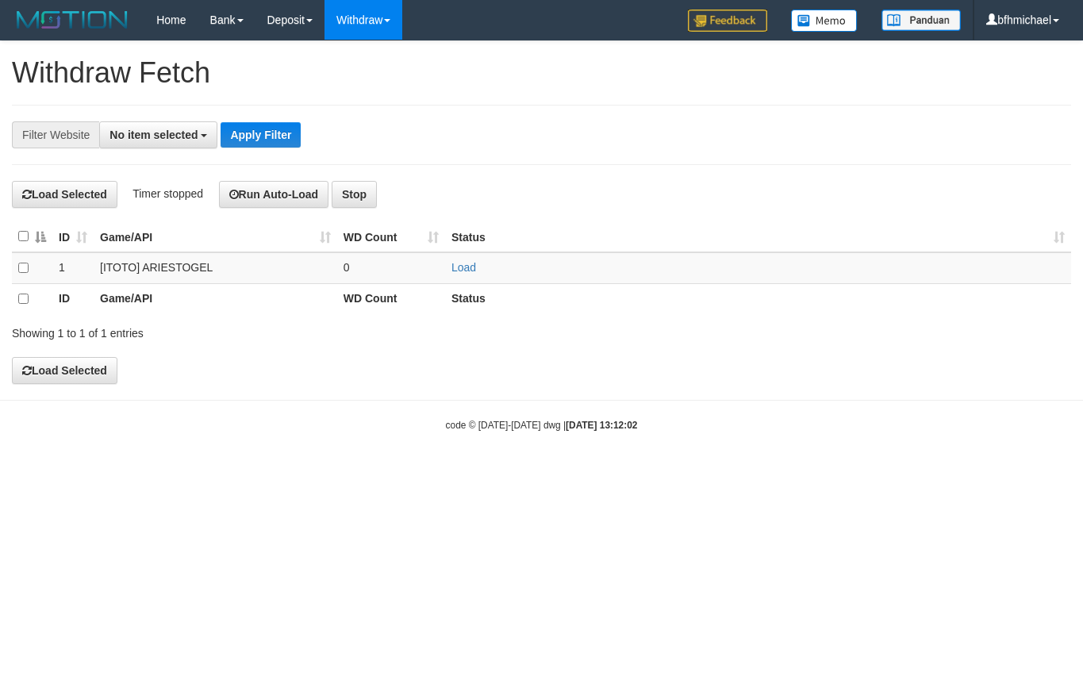
select select
drag, startPoint x: 465, startPoint y: 258, endPoint x: 465, endPoint y: 276, distance: 18.2
click at [465, 261] on td "Load" at bounding box center [758, 268] width 626 height 32
click at [465, 276] on td "Load" at bounding box center [758, 268] width 626 height 32
click at [468, 261] on link "Load" at bounding box center [463, 267] width 25 height 13
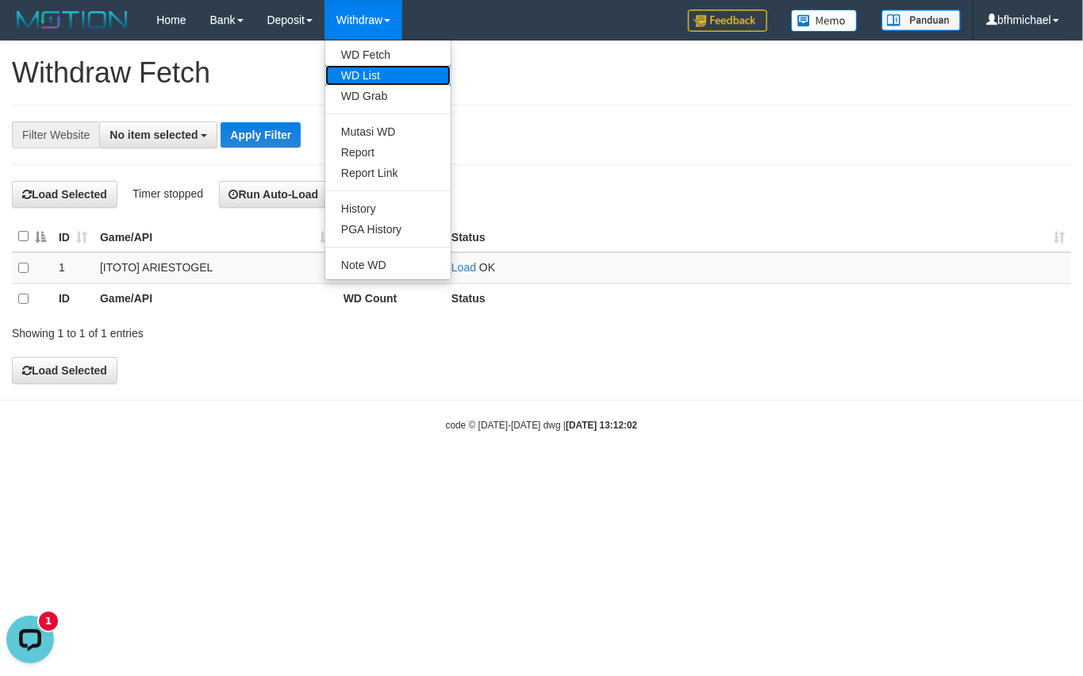
click at [363, 71] on link "WD List" at bounding box center [387, 75] width 125 height 21
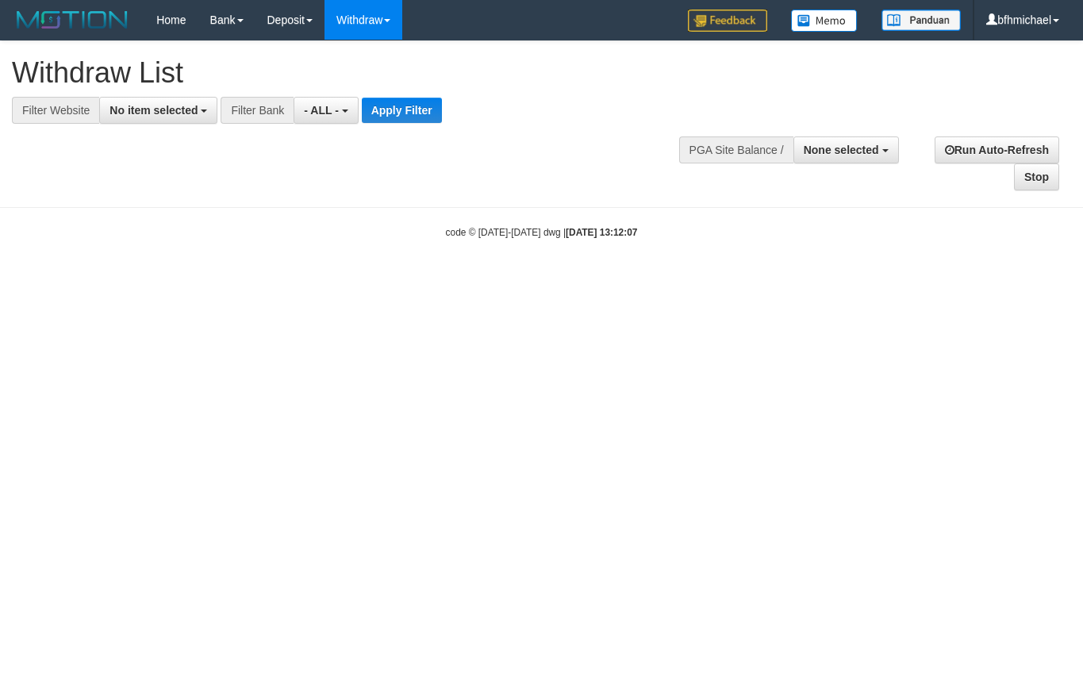
select select
click at [167, 109] on span "No item selected" at bounding box center [153, 110] width 88 height 13
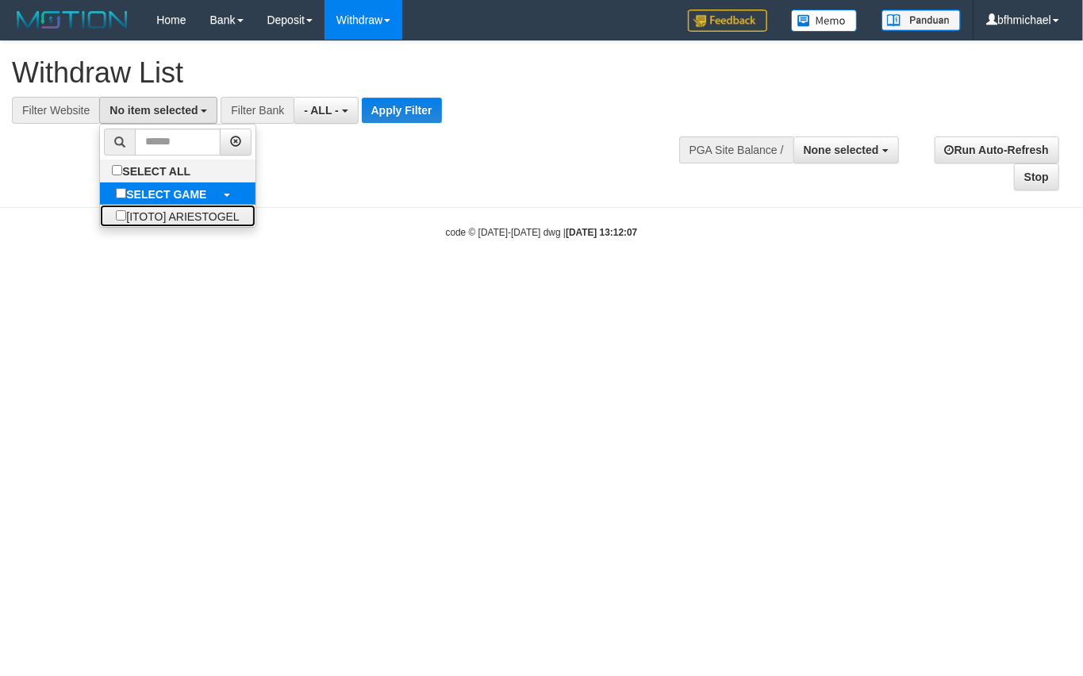
click at [168, 210] on label "[ITOTO] ARIESTOGEL" at bounding box center [177, 216] width 155 height 22
select select "***"
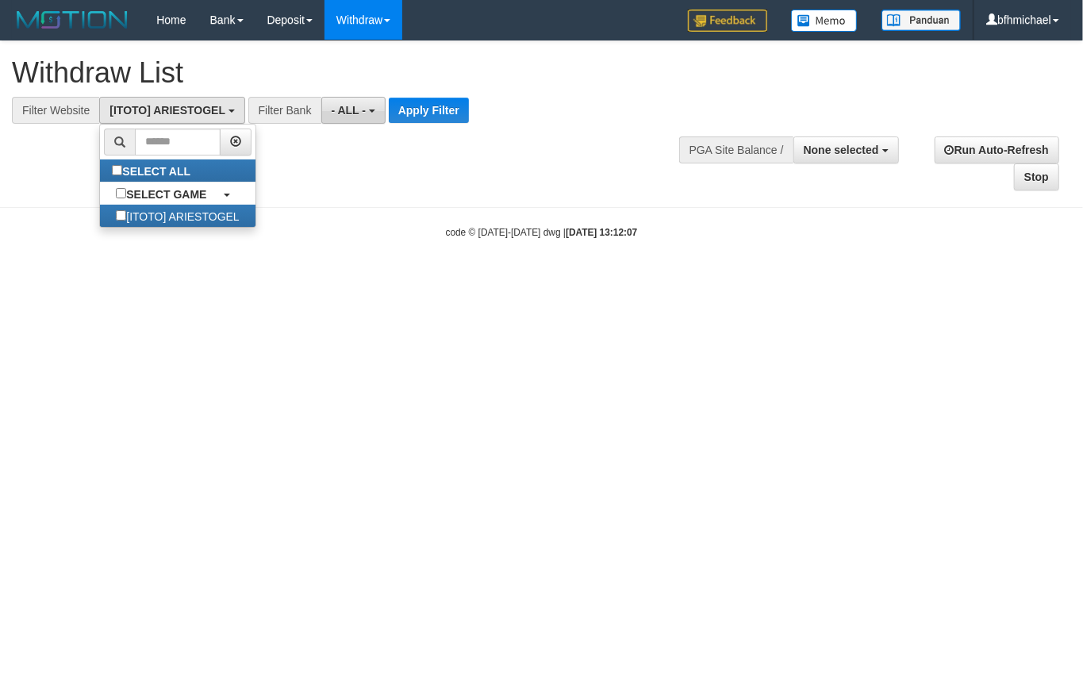
scroll to position [13, 0]
drag, startPoint x: 416, startPoint y: 102, endPoint x: 595, endPoint y: 197, distance: 202.2
click at [419, 105] on button "Apply Filter" at bounding box center [429, 110] width 80 height 25
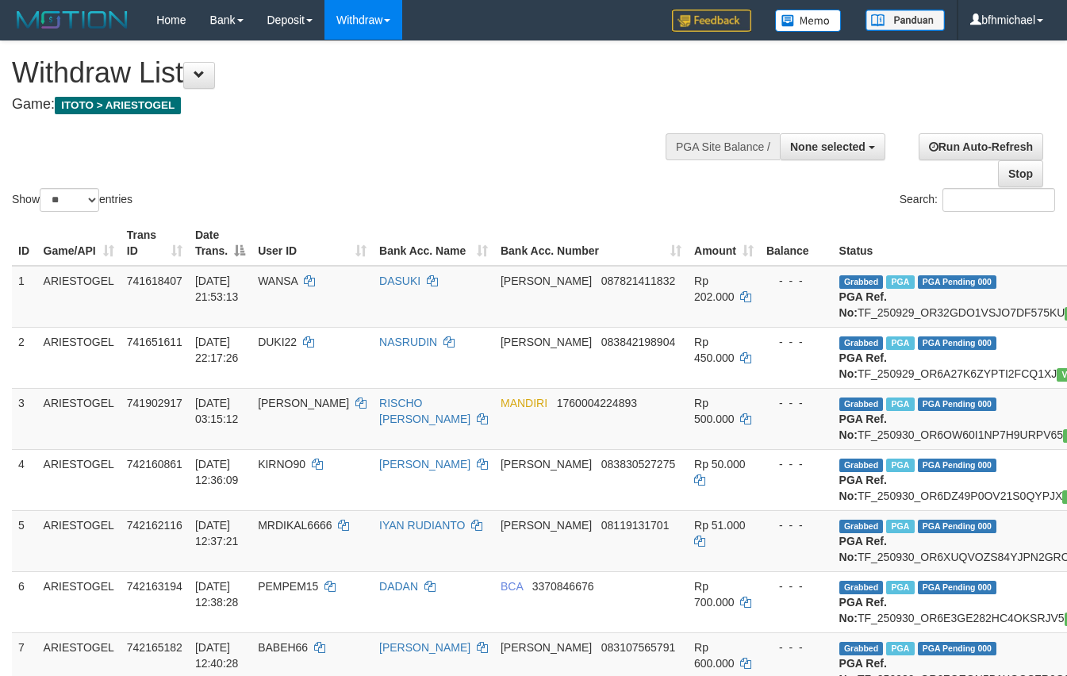
select select
select select "**"
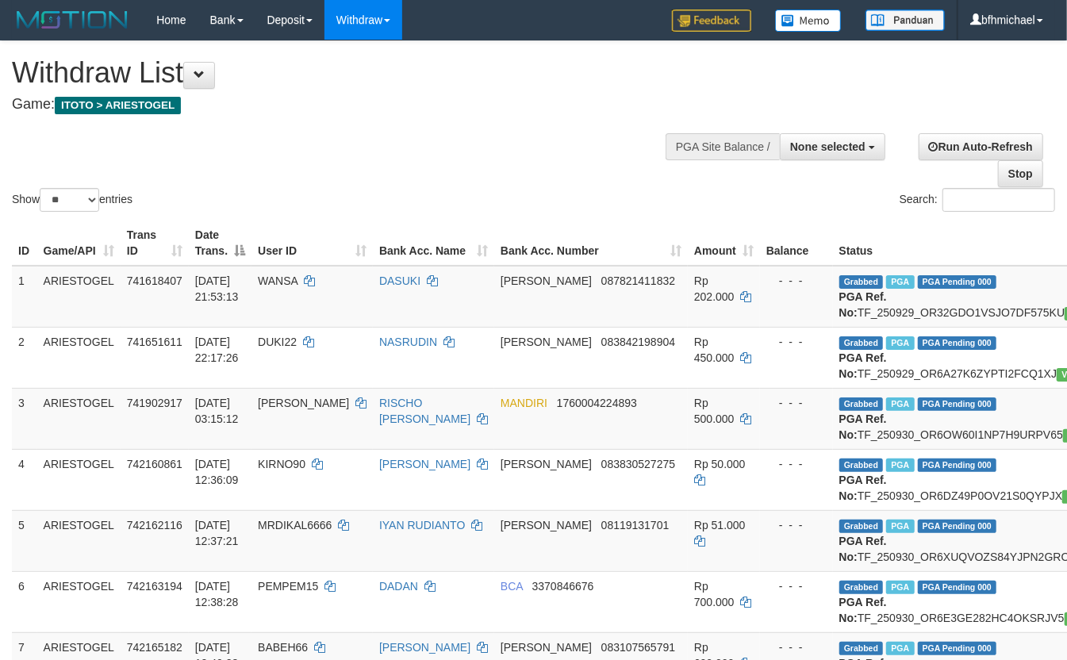
click at [392, 151] on div "Show ** ** ** *** entries Search:" at bounding box center [533, 128] width 1067 height 174
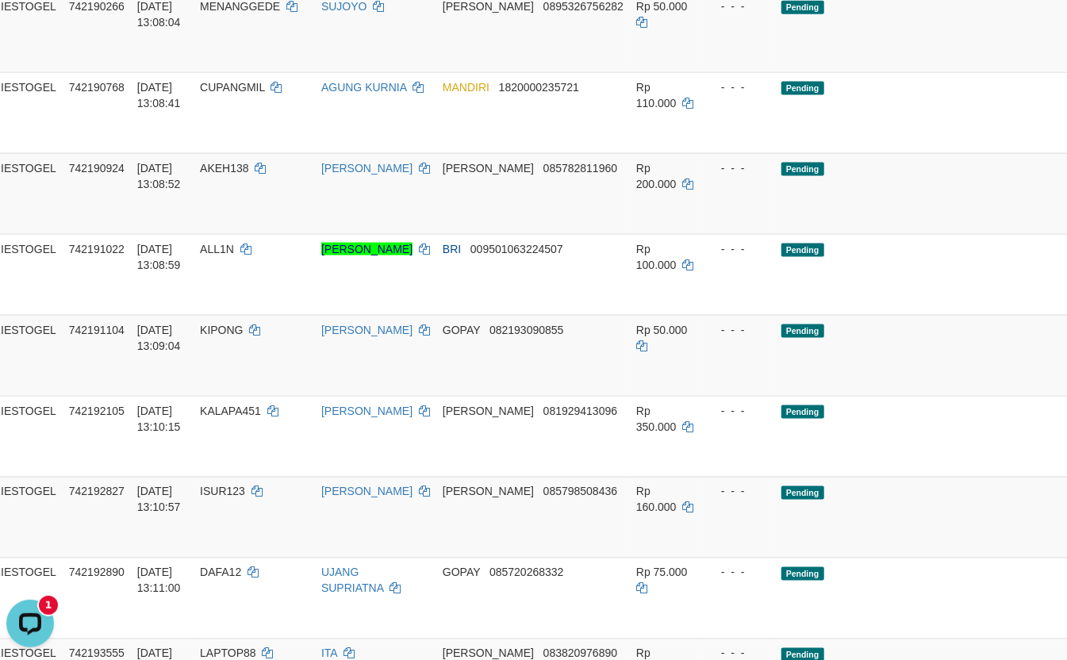
scroll to position [1129, 73]
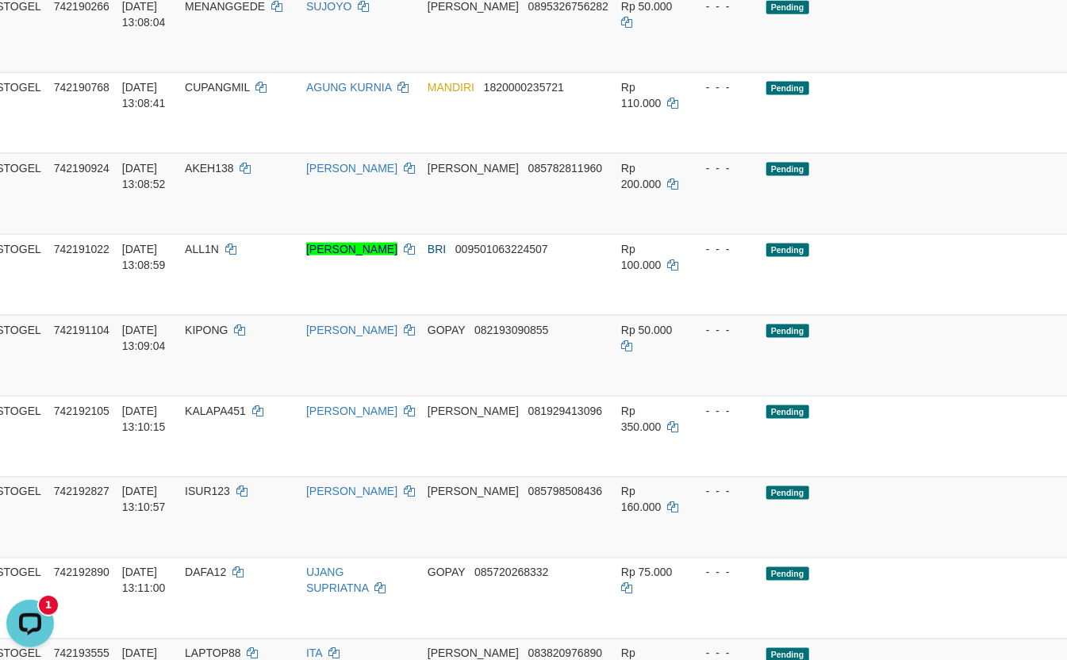
click at [11, 234] on td "ARIESTOGEL" at bounding box center [5, 193] width 83 height 81
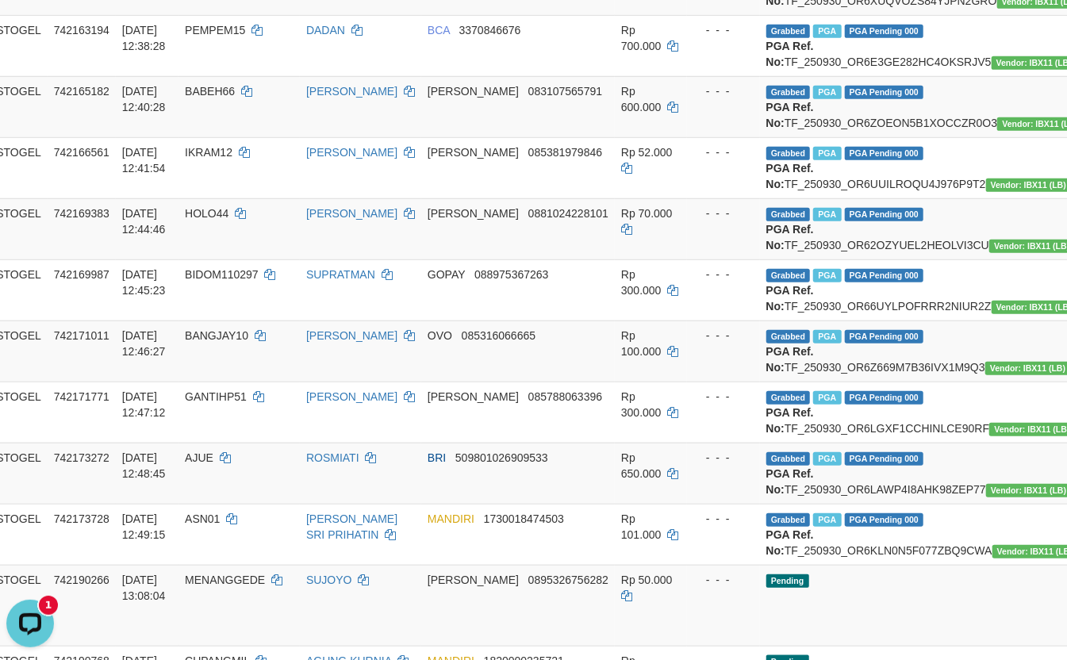
scroll to position [566, 73]
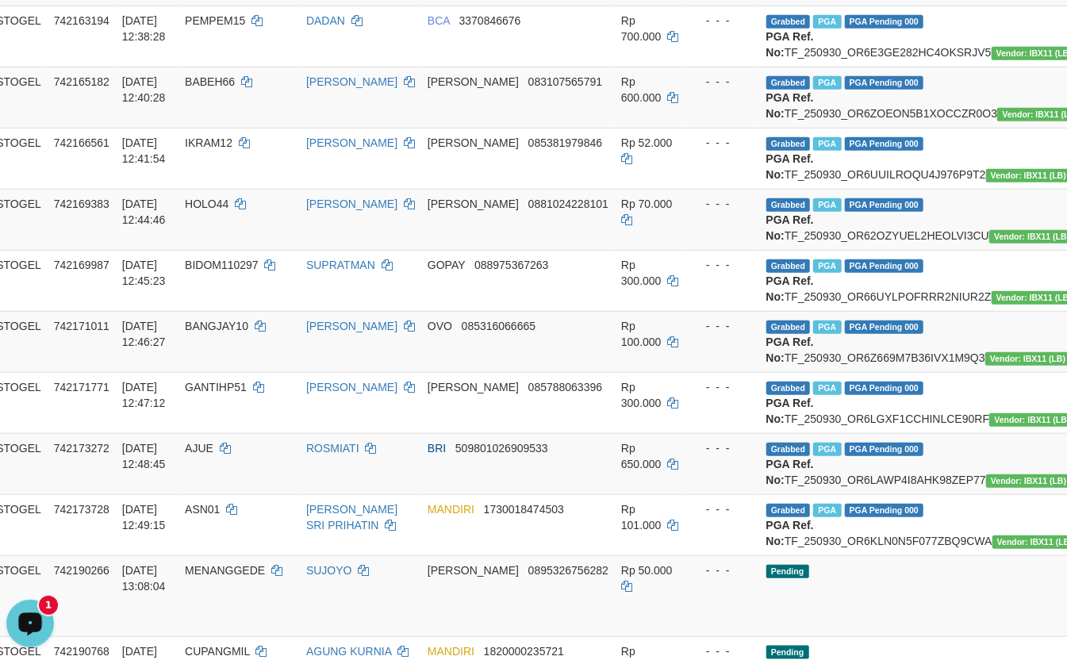
click at [30, 638] on button "Open LiveChat chat widget" at bounding box center [30, 623] width 48 height 48
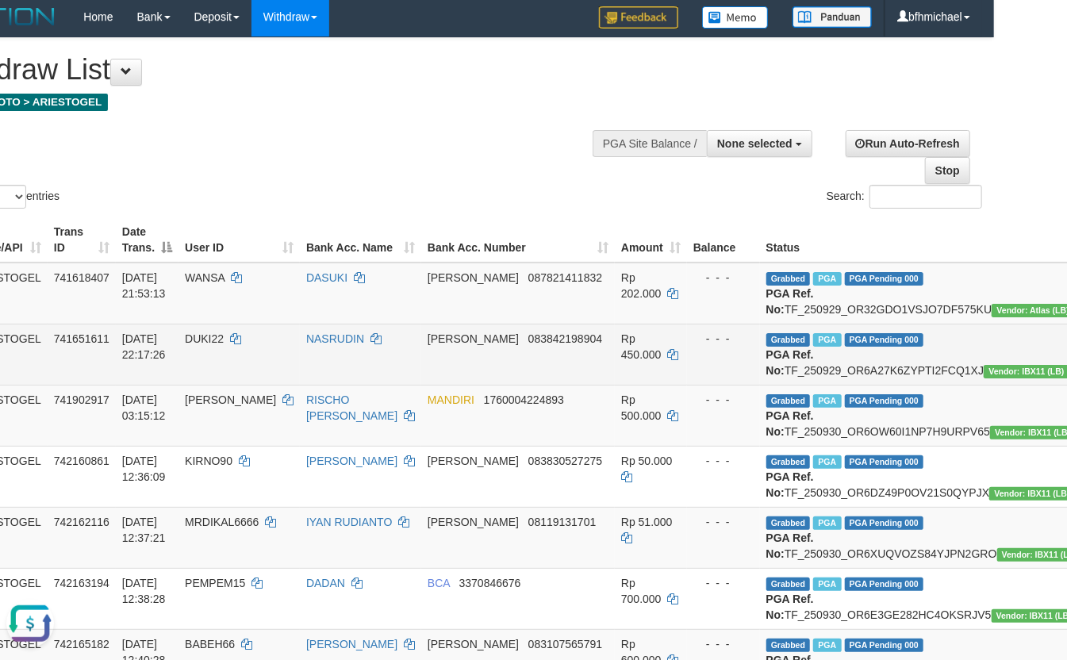
scroll to position [0, 73]
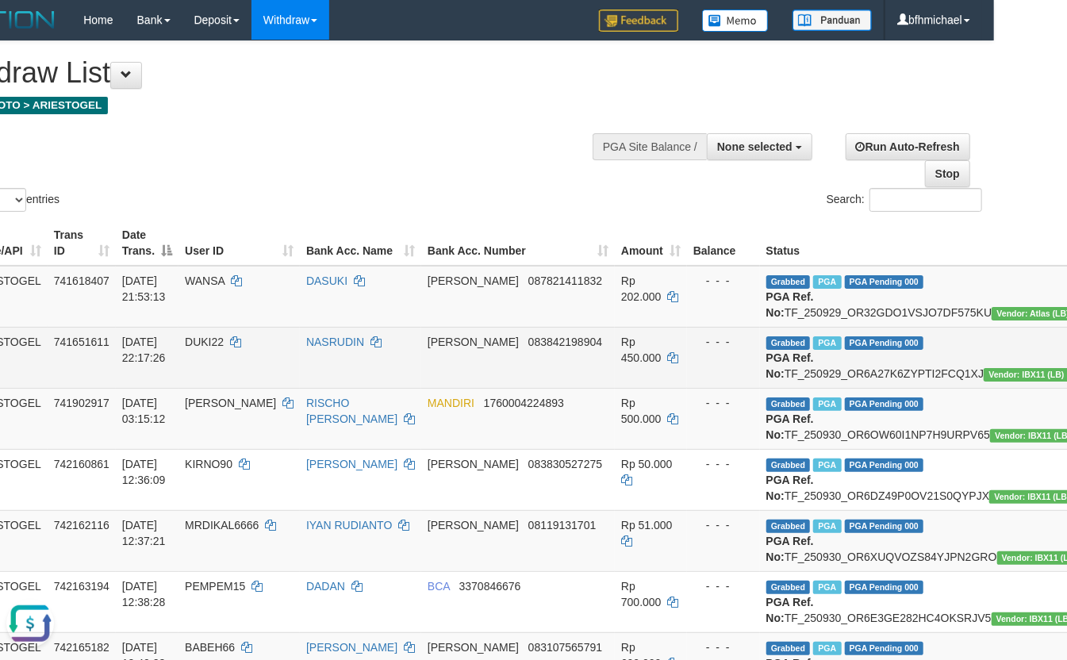
click at [11, 388] on td "ARIESTOGEL" at bounding box center [5, 357] width 83 height 61
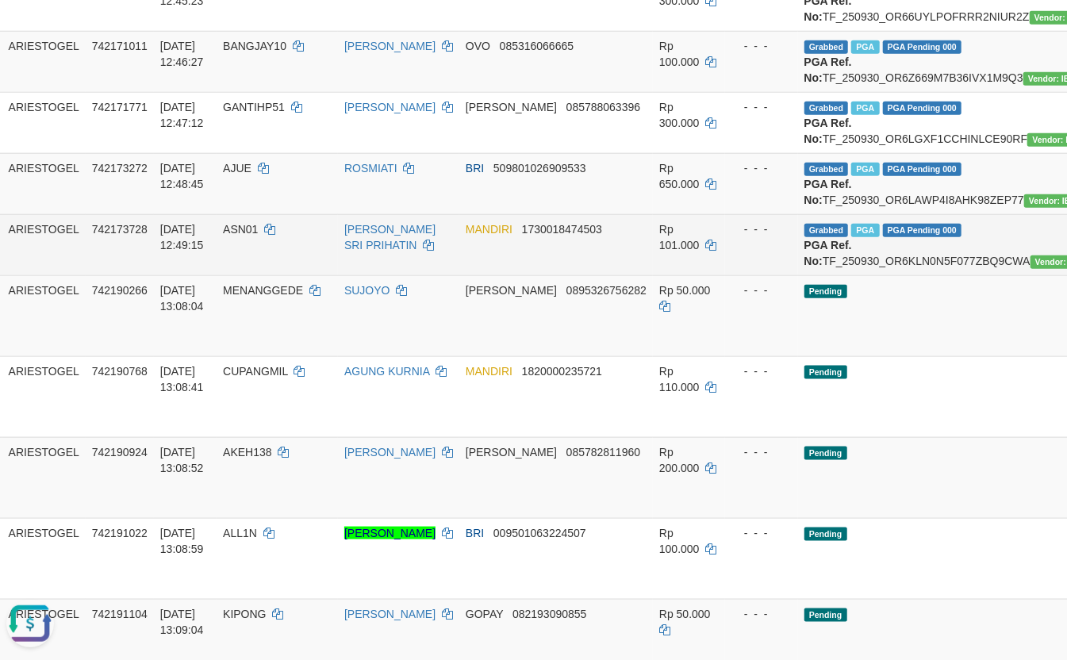
scroll to position [845, 0]
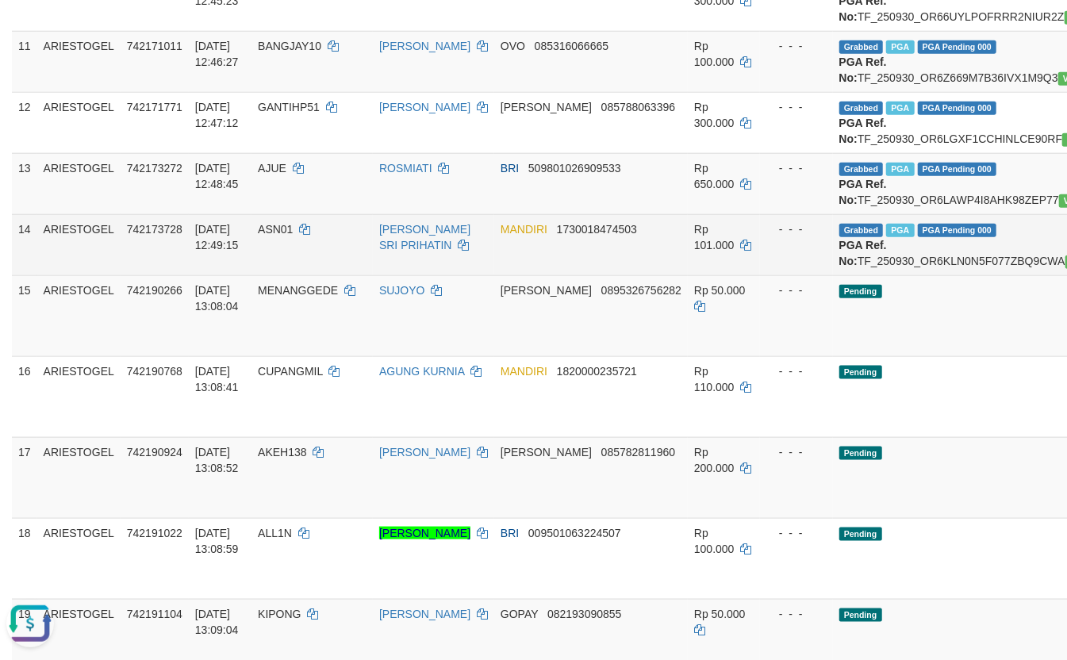
click at [12, 275] on td "14" at bounding box center [24, 244] width 25 height 61
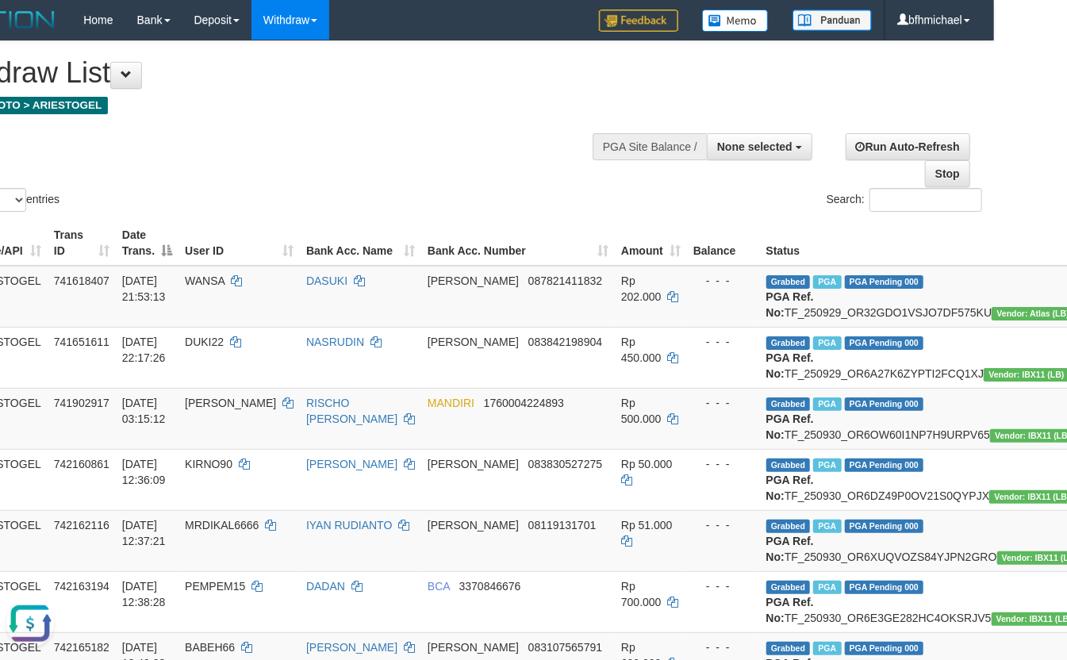
scroll to position [493, 73]
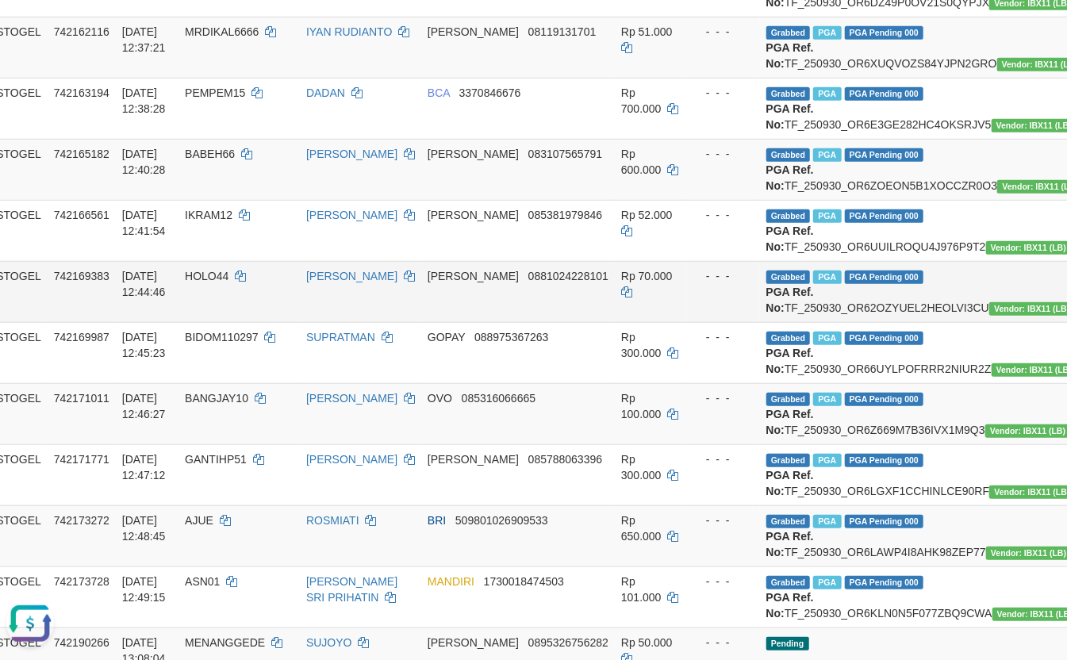
click at [201, 322] on td "HOLO44" at bounding box center [238, 291] width 121 height 61
drag, startPoint x: 357, startPoint y: 382, endPoint x: 289, endPoint y: 477, distance: 116.0
click at [357, 261] on td "AHMAD SUMANTRI" at bounding box center [360, 230] width 121 height 61
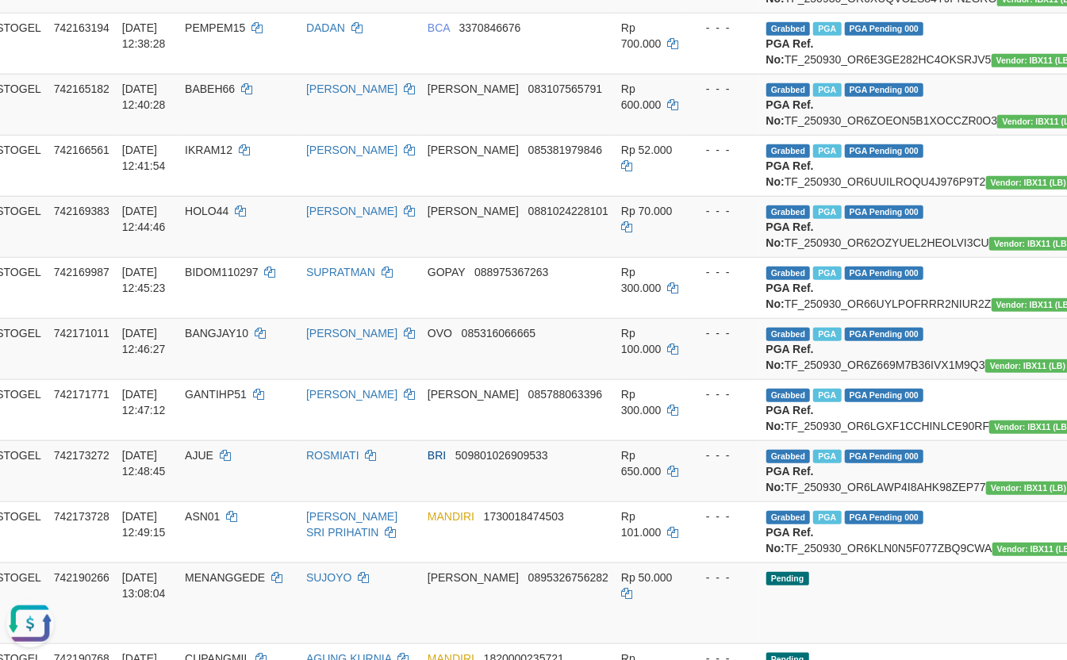
scroll to position [563, 73]
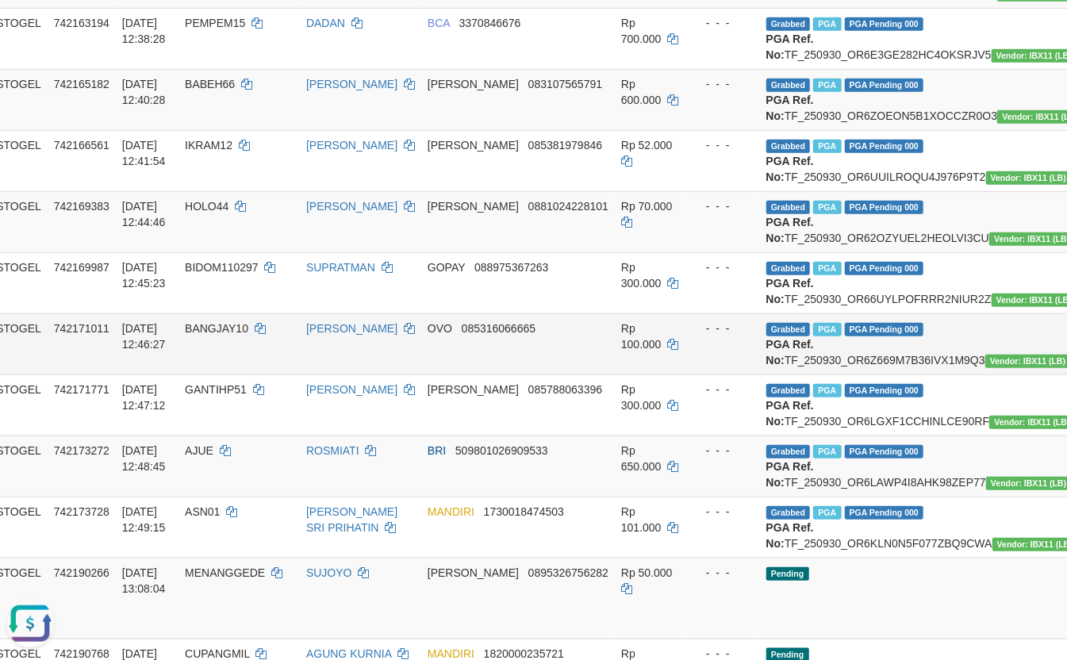
click at [289, 374] on td "BANGJAY10" at bounding box center [238, 343] width 121 height 61
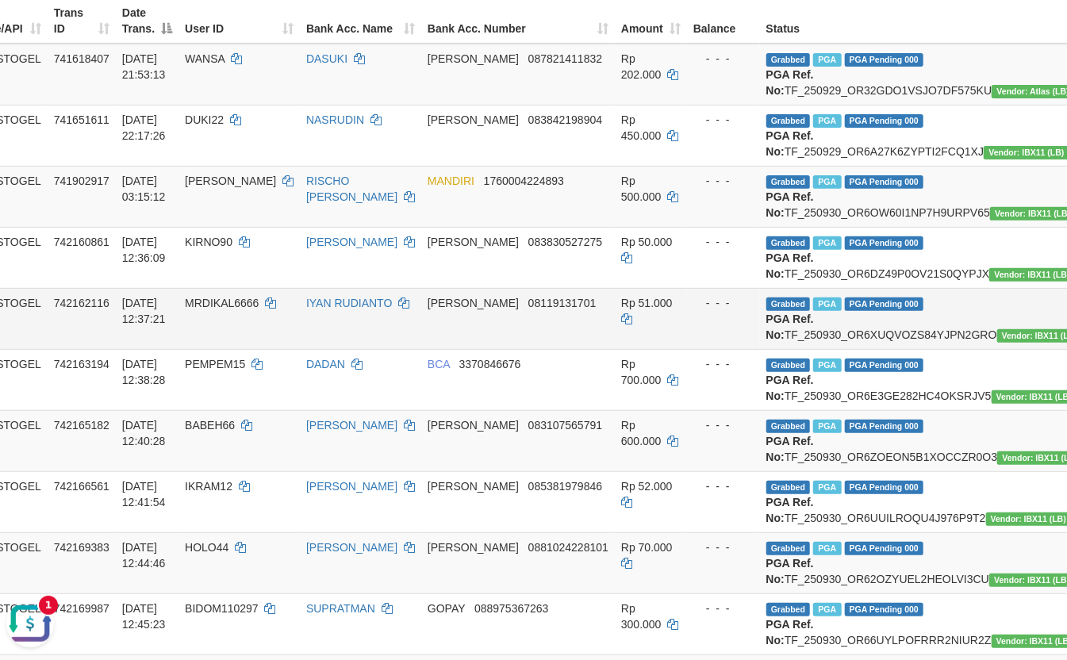
scroll to position [211, 73]
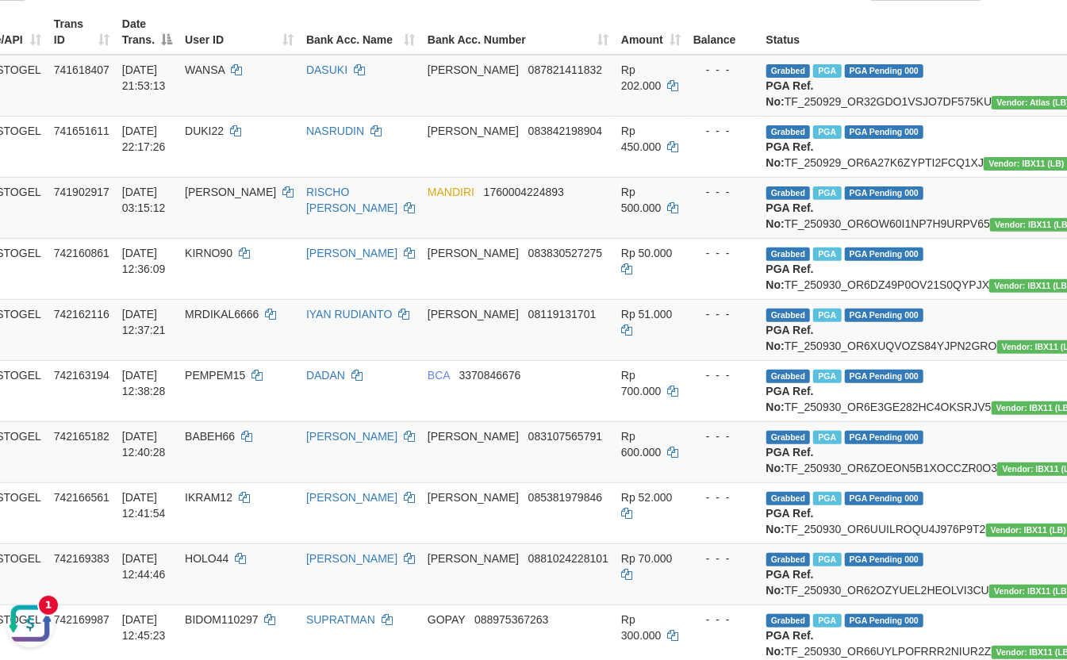
drag, startPoint x: 39, startPoint y: 622, endPoint x: 517, endPoint y: 1107, distance: 681.4
click at [39, 622] on button "Open LiveChat chat widget" at bounding box center [30, 623] width 48 height 48
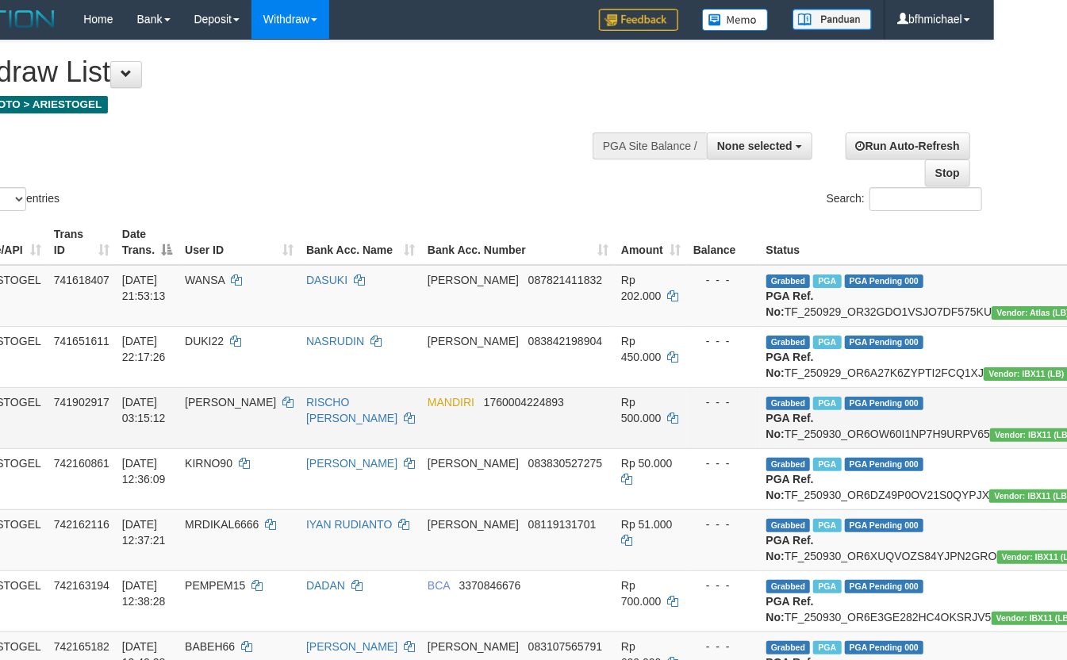
scroll to position [0, 73]
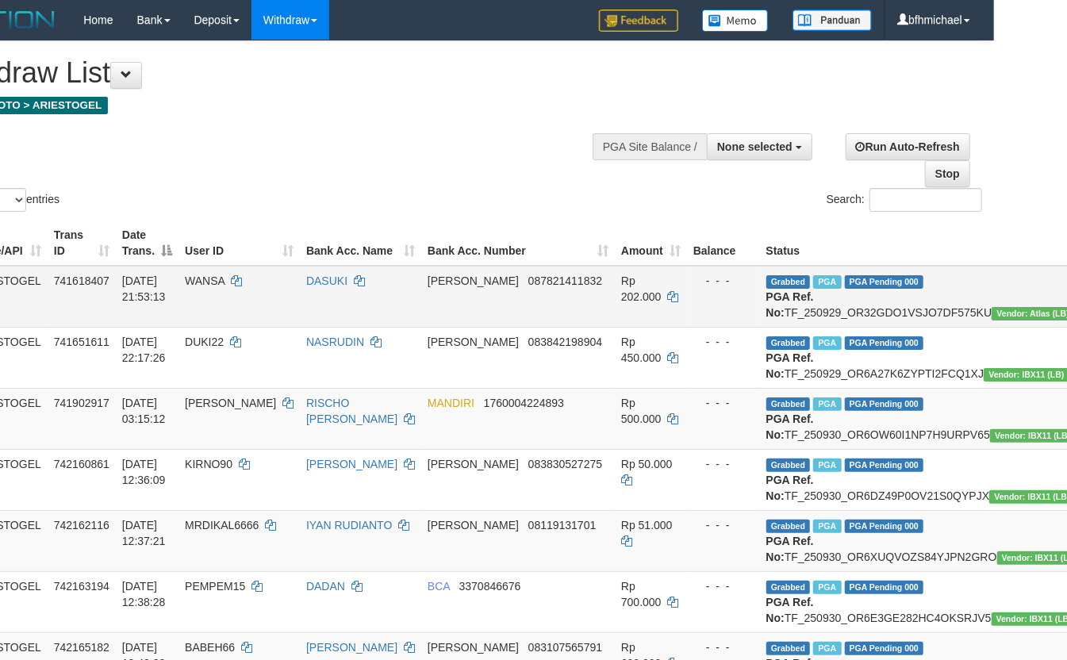
click at [769, 321] on td "Grabbed PGA PGA Pending 000 PGA Ref. No: TF_250929_OR32GDO1VSJO7DF575KU Vendor:…" at bounding box center [924, 297] width 329 height 62
click at [766, 324] on td "Grabbed PGA PGA Pending 000 PGA Ref. No: TF_250929_OR32GDO1VSJO7DF575KU Vendor:…" at bounding box center [924, 297] width 329 height 62
copy td "TF_250929_OR32GDO1VSJO7DF575KU"
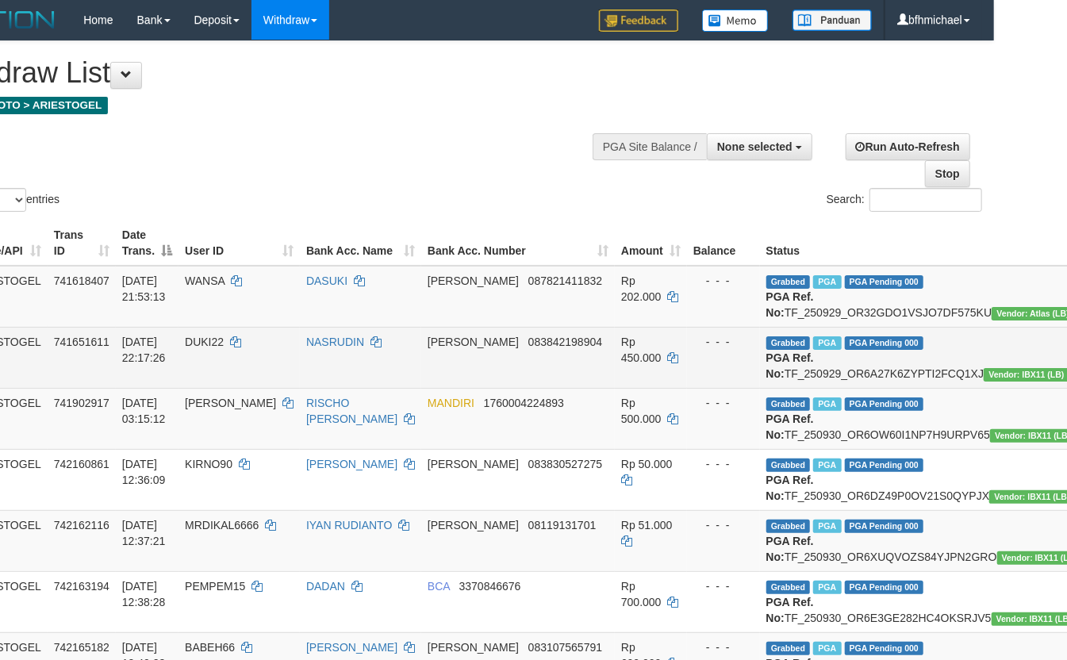
click at [794, 388] on td "Grabbed PGA PGA Pending 000 PGA Ref. No: TF_250929_OR6A27K6ZYPTI2FCQ1XJ Vendor:…" at bounding box center [924, 357] width 329 height 61
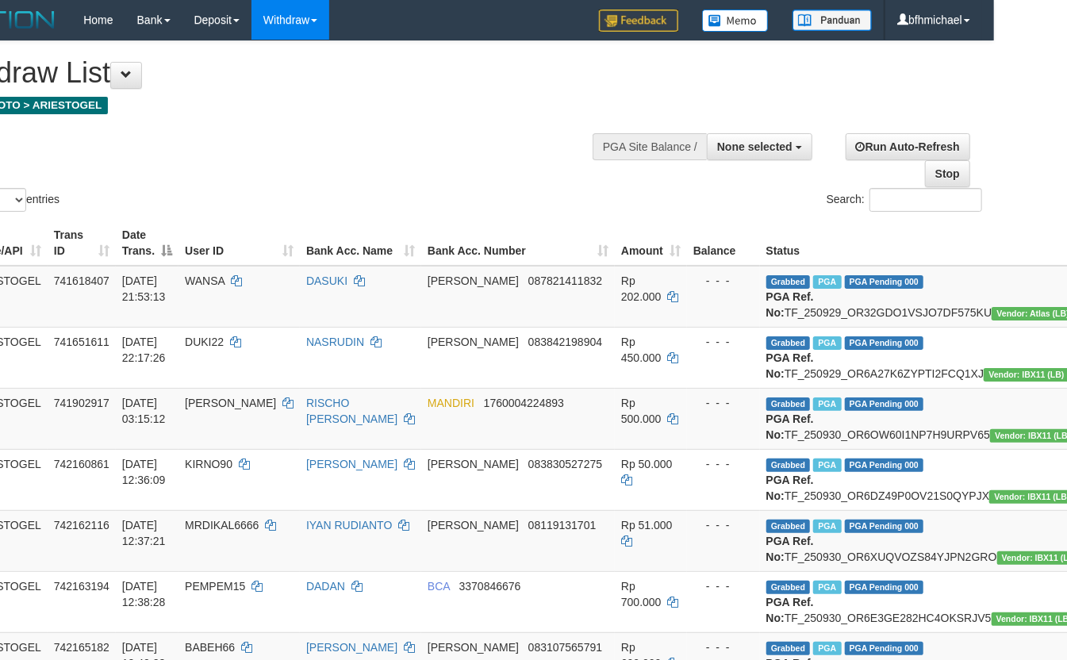
copy td "TF_250929_OR6A27K6ZYPTI2FCQ1XJ"
click at [760, 449] on td "Grabbed PGA PGA Pending 000 PGA Ref. No: TF_250930_OR6OW60I1NP7H9URPV65 Vendor:…" at bounding box center [924, 418] width 329 height 61
copy td "TF_250930_OR6OW60I1NP7H9URPV65"
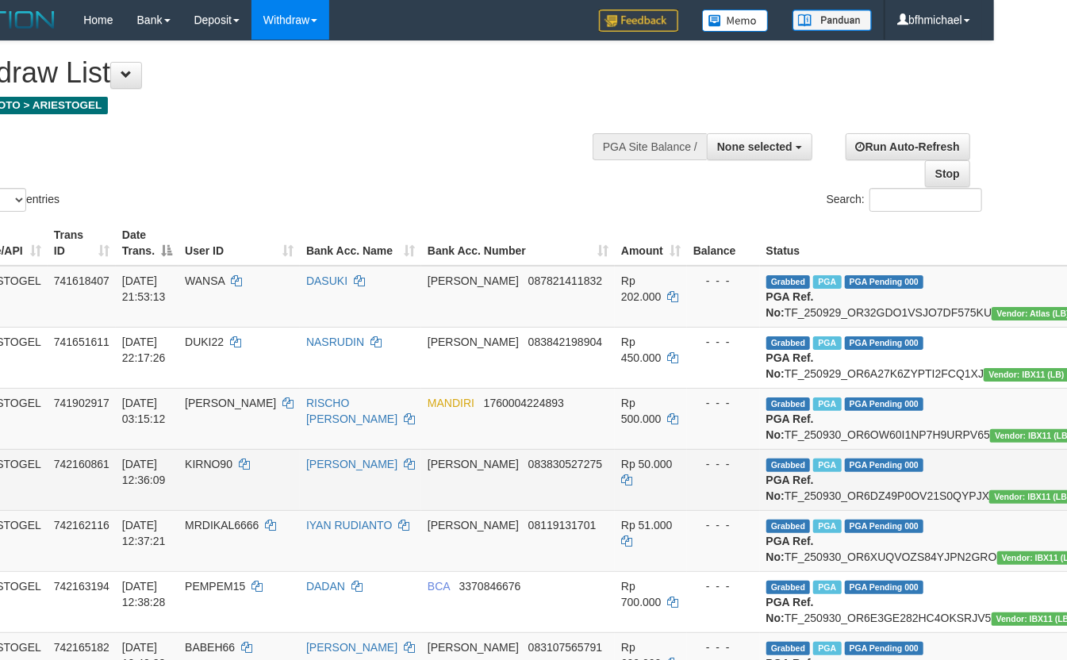
click at [769, 510] on td "Grabbed PGA PGA Pending 000 PGA Ref. No: TF_250930_OR6DZ49P0OV21S0QYPJX Vendor:…" at bounding box center [924, 479] width 329 height 61
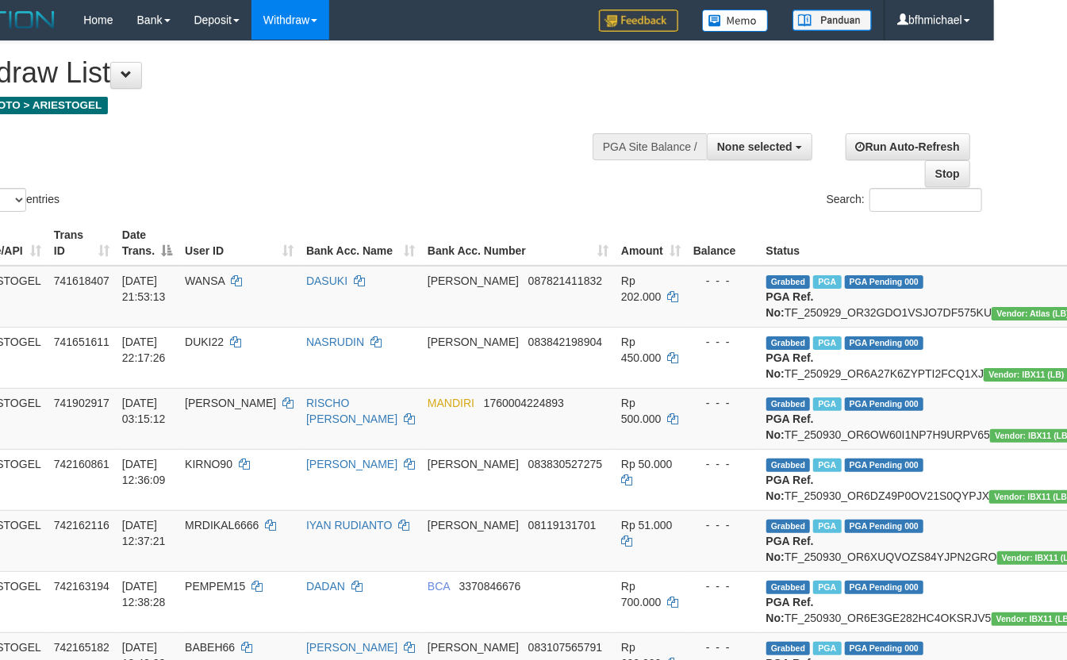
copy td "TF_250930_OR6DZ49P0OV21S0QYPJX"
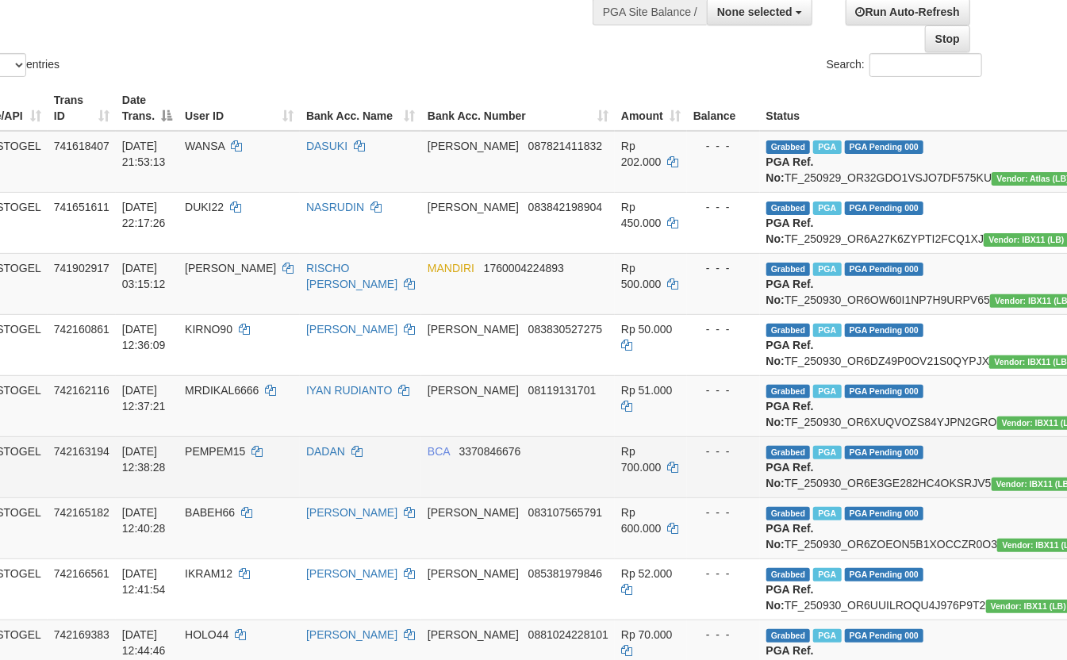
scroll to position [140, 73]
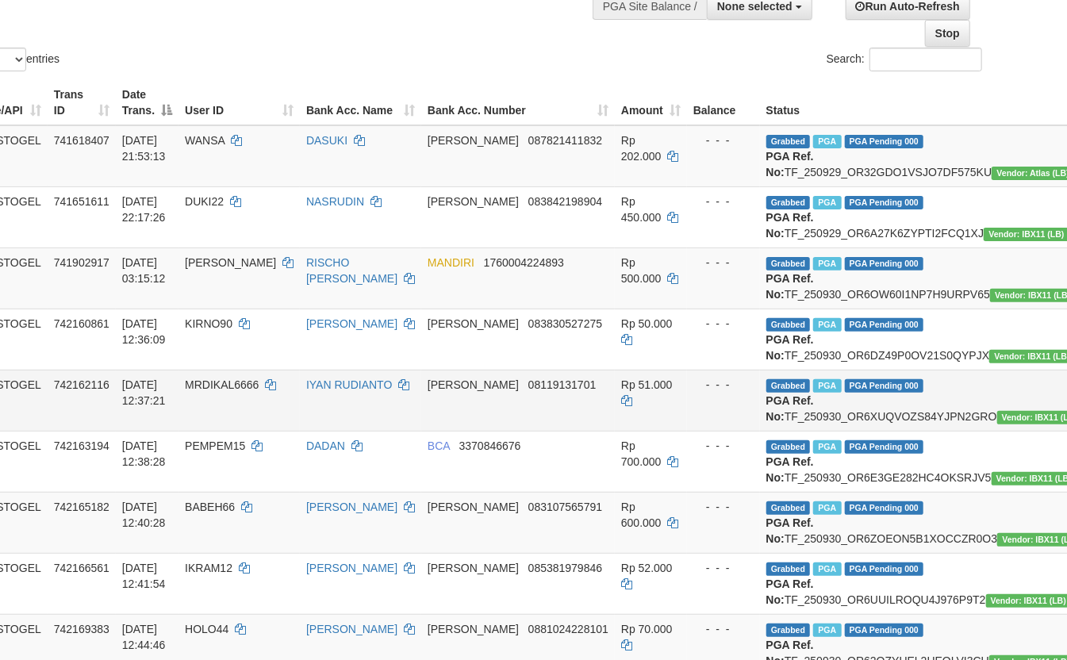
click at [771, 431] on td "Grabbed PGA PGA Pending 000 PGA Ref. No: TF_250930_OR6XUQVOZS84YJPN2GRO Vendor:…" at bounding box center [924, 400] width 329 height 61
copy td "TF_250930_OR6XUQVOZS84YJPN2GRO"
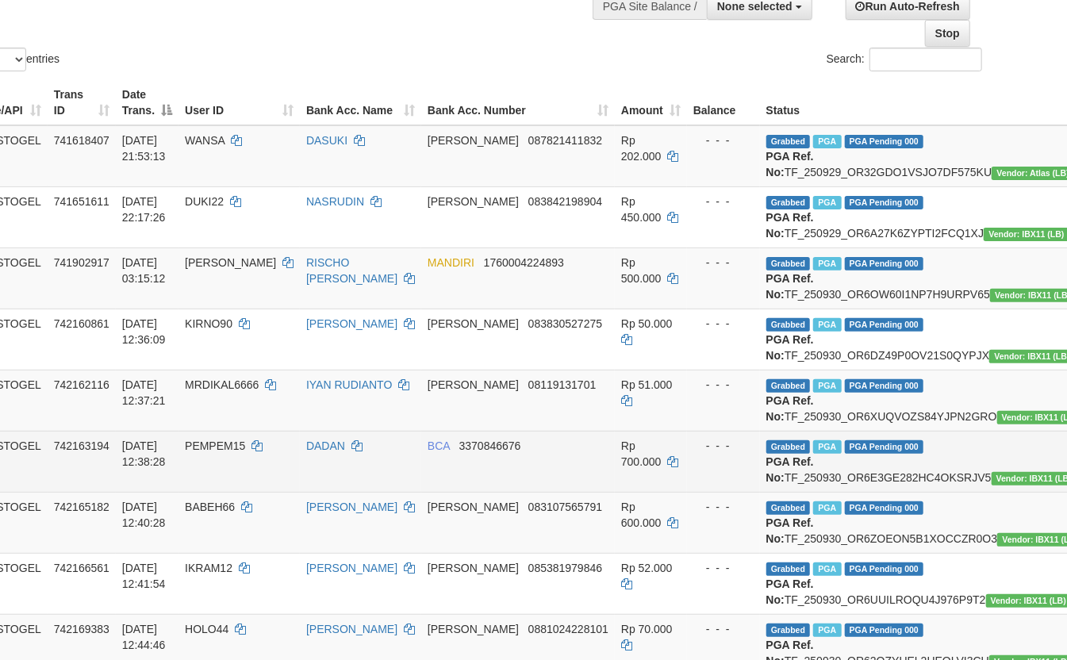
click at [772, 492] on td "Grabbed PGA PGA Pending 000 PGA Ref. No: TF_250930_OR6E3GE282HC4OKSRJV5 Vendor:…" at bounding box center [924, 461] width 329 height 61
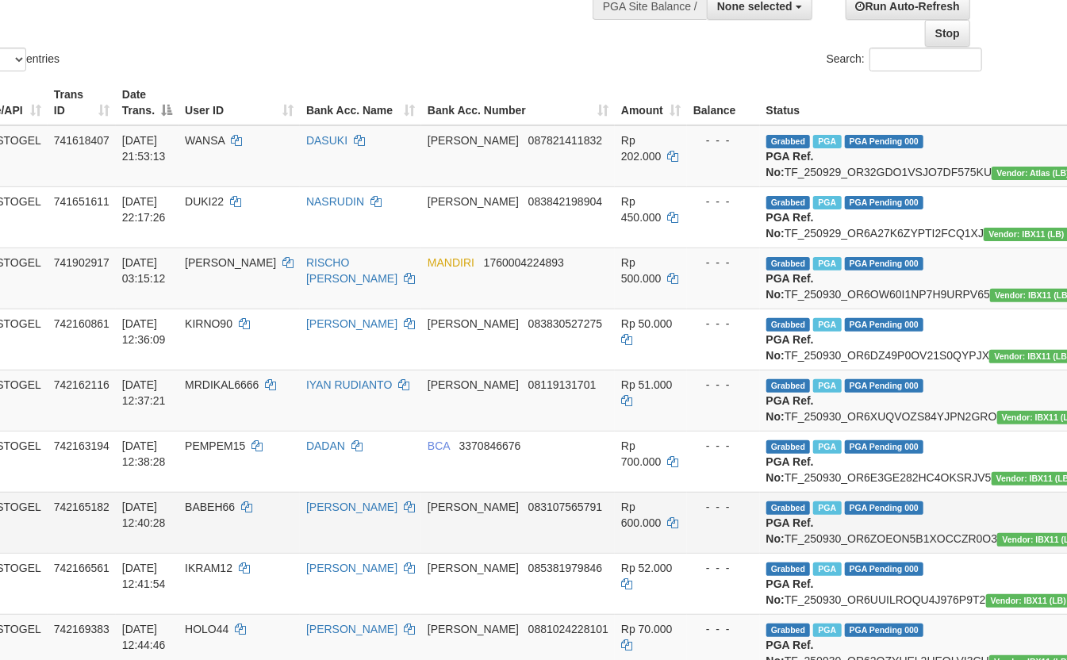
copy td "TF_250930_OR6E3GE282HC4OKSRJV5"
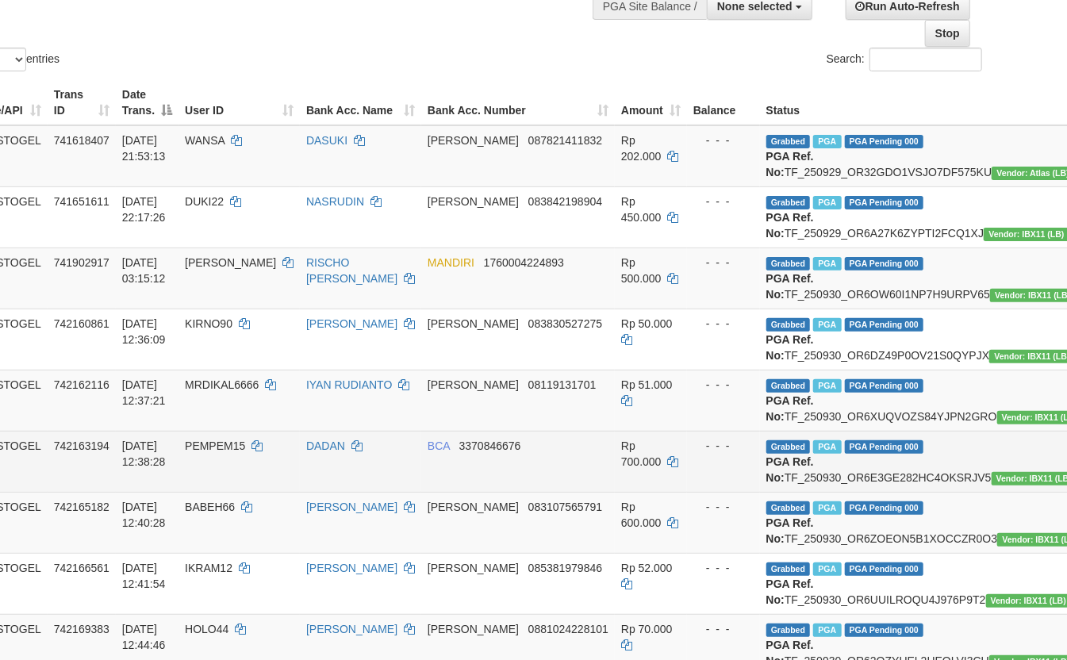
scroll to position [282, 73]
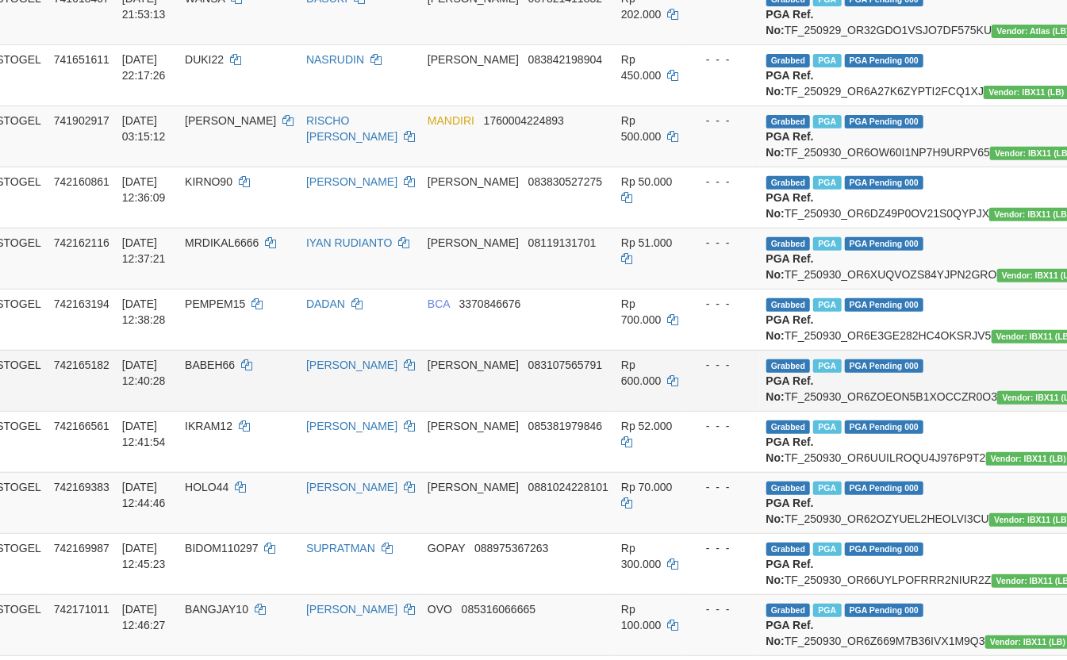
click at [760, 411] on td "Grabbed PGA PGA Pending 000 PGA Ref. No: TF_250930_OR6ZOEON5B1XOCCZR0O3 Vendor:…" at bounding box center [924, 380] width 329 height 61
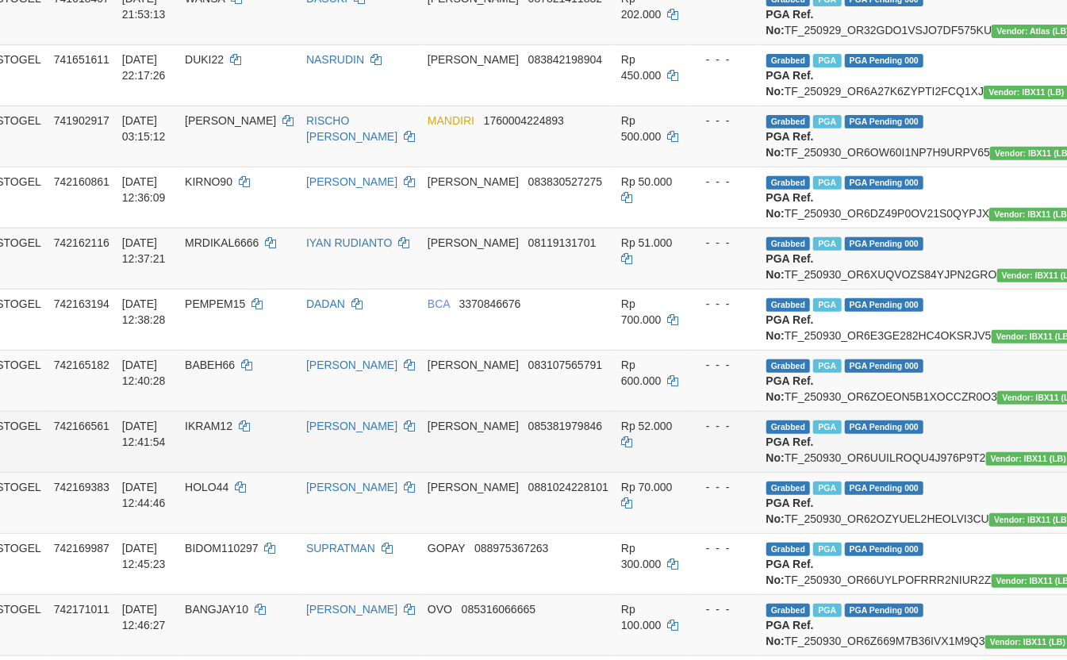
copy td "TF_250930_OR6ZOEON5B1XOCCZR0O3"
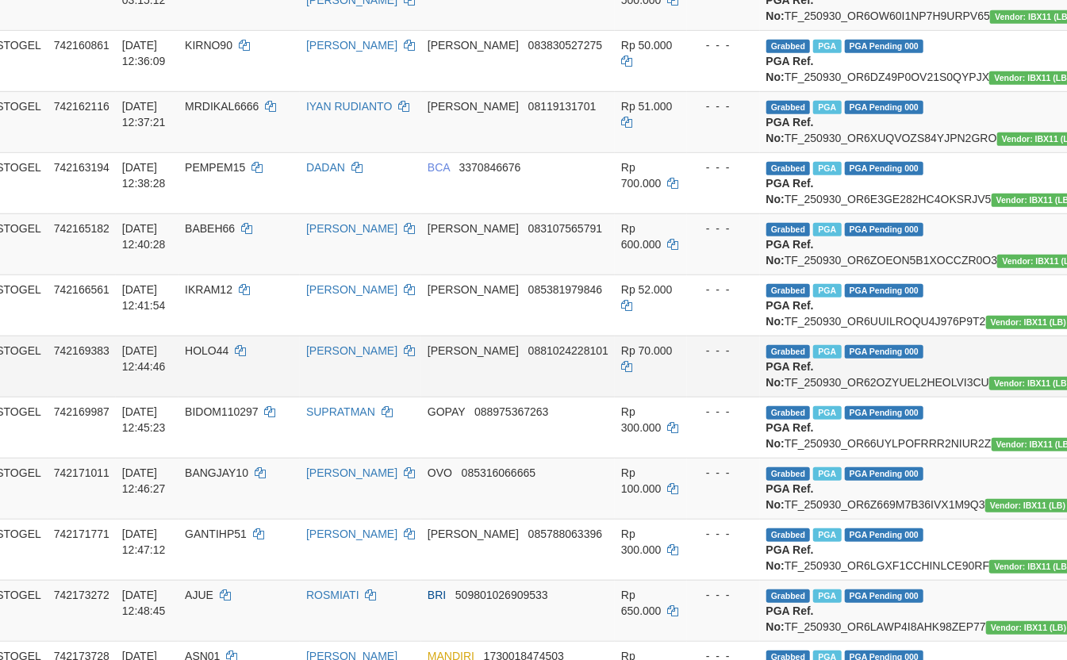
scroll to position [423, 73]
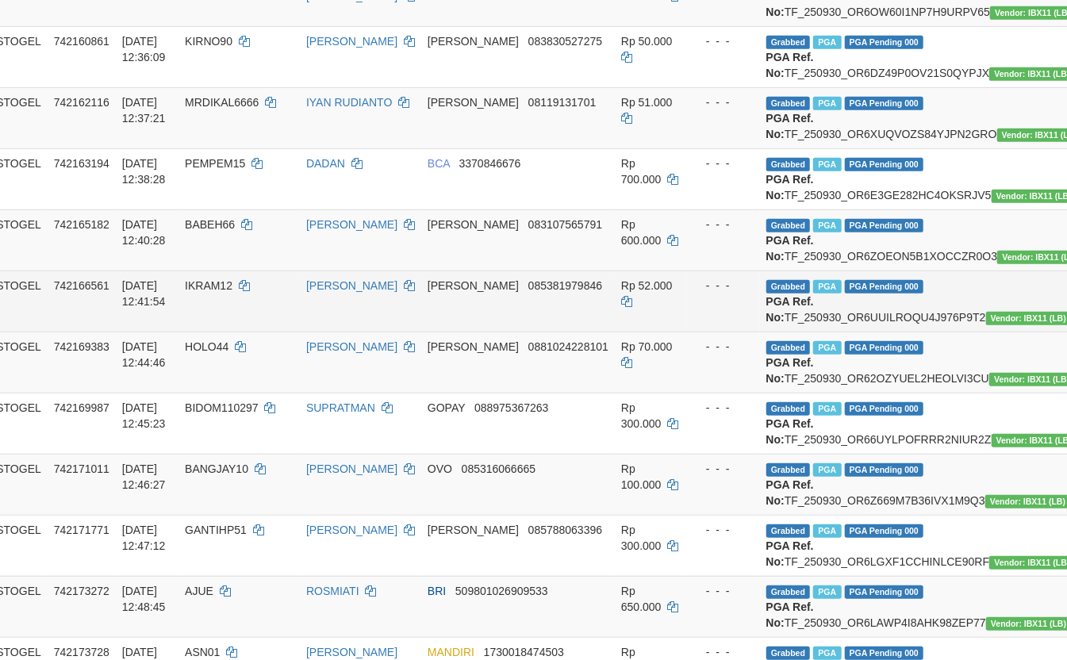
click at [795, 332] on td "Grabbed PGA PGA Pending 000 PGA Ref. No: TF_250930_OR6UUILROQU4J976P9T2 Vendor:…" at bounding box center [924, 300] width 329 height 61
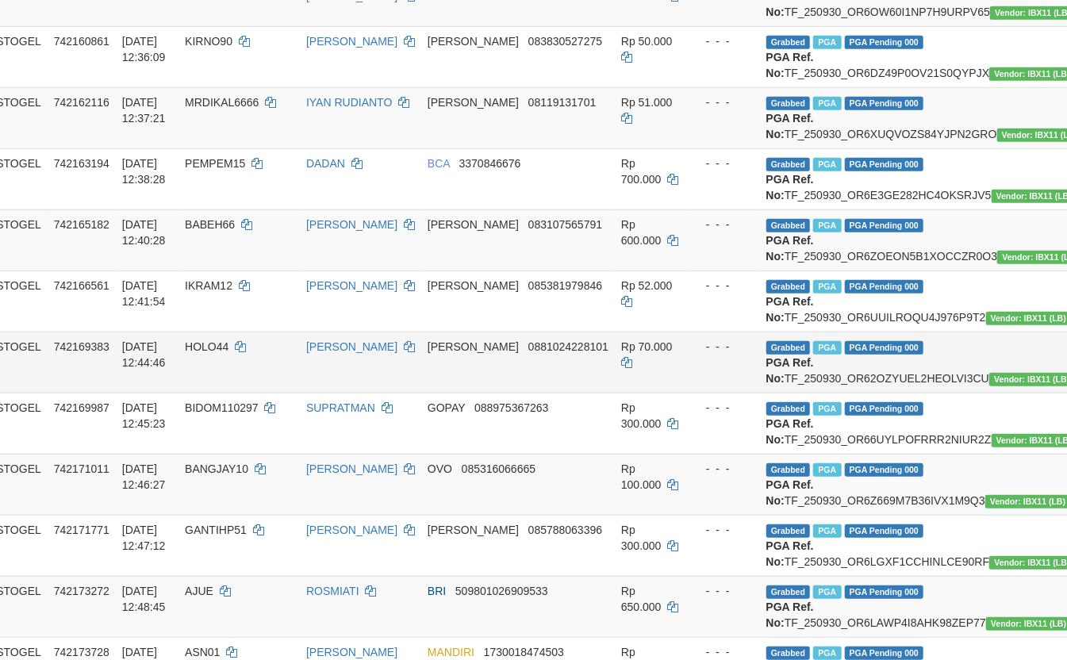
copy td "TF_250930_OR6UUILROQU4J976P9T2"
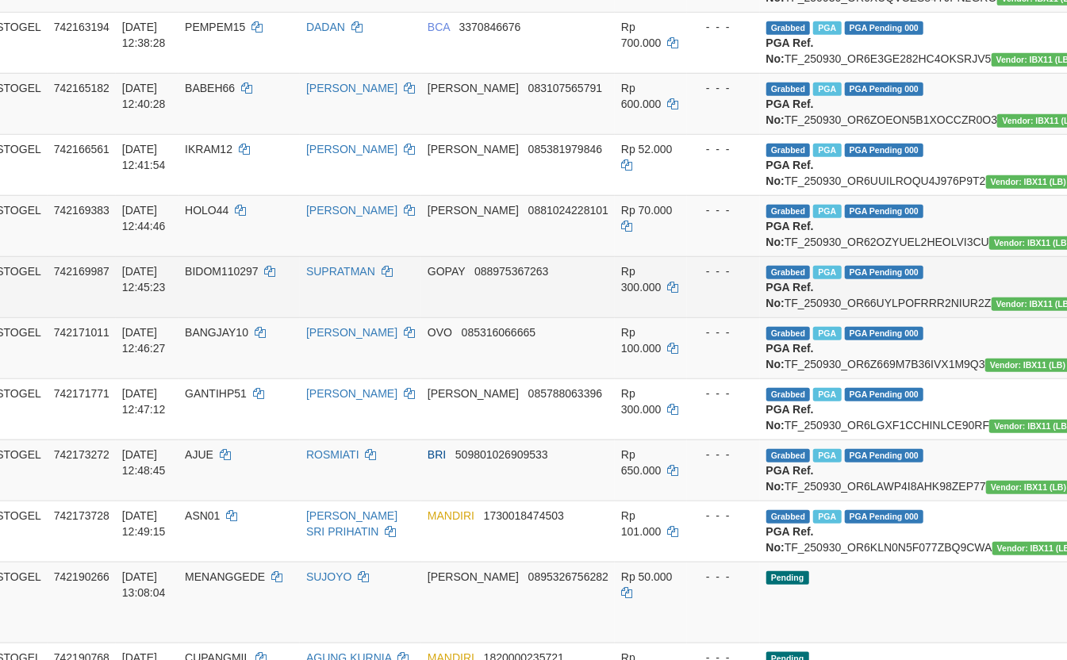
scroll to position [563, 73]
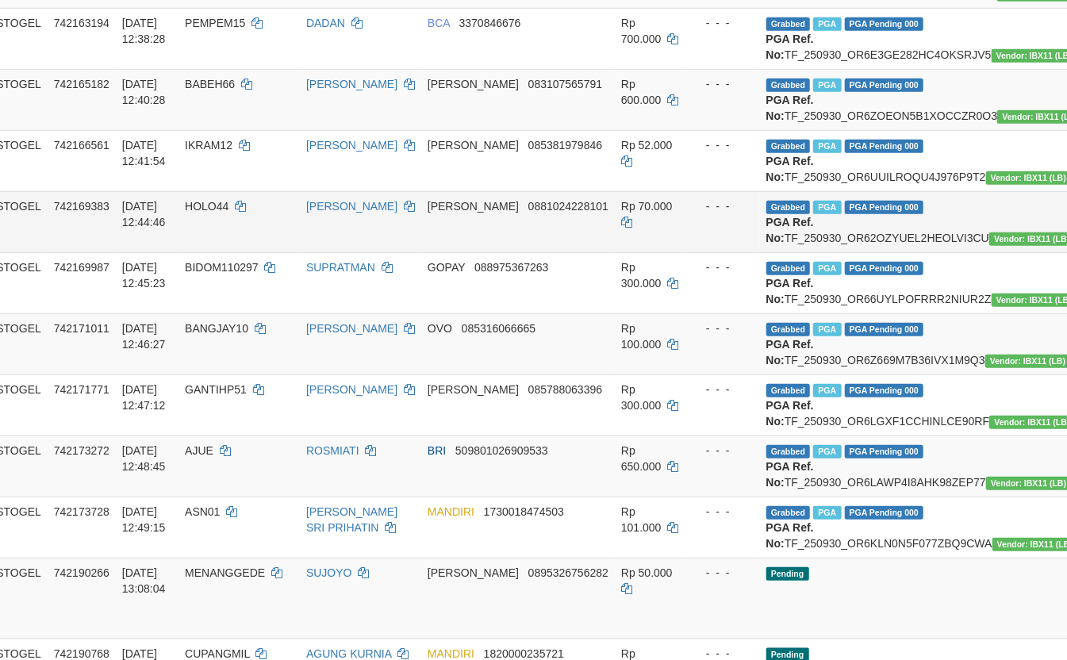
click at [822, 252] on td "Grabbed PGA PGA Pending 000 PGA Ref. No: TF_250930_OR62OZYUEL2HEOLVI3CU Vendor:…" at bounding box center [924, 221] width 329 height 61
drag, startPoint x: 822, startPoint y: 385, endPoint x: 385, endPoint y: 527, distance: 459.5
click at [820, 252] on td "Grabbed PGA PGA Pending 000 PGA Ref. No: TF_250930_OR62OZYUEL2HEOLVI3CU Vendor:…" at bounding box center [924, 221] width 329 height 61
copy td "TF_250930_OR62OZYUEL2HEOLVI3CU"
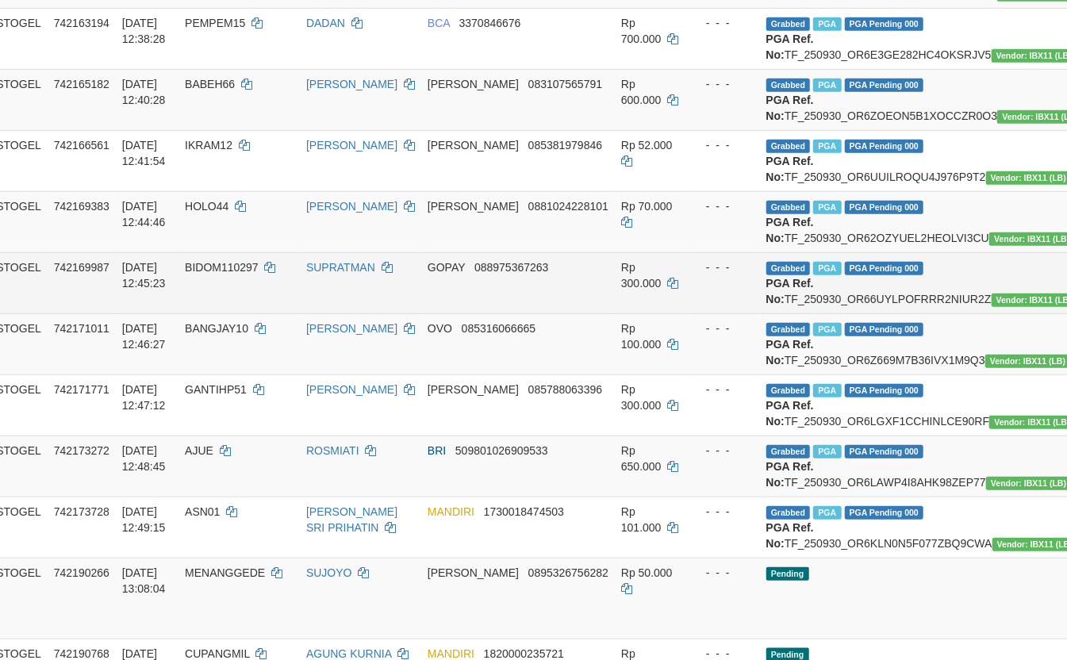
click at [801, 313] on td "Grabbed PGA PGA Pending 000 PGA Ref. No: TF_250930_OR66UYLPOFRRR2NIUR2Z Vendor:…" at bounding box center [924, 282] width 329 height 61
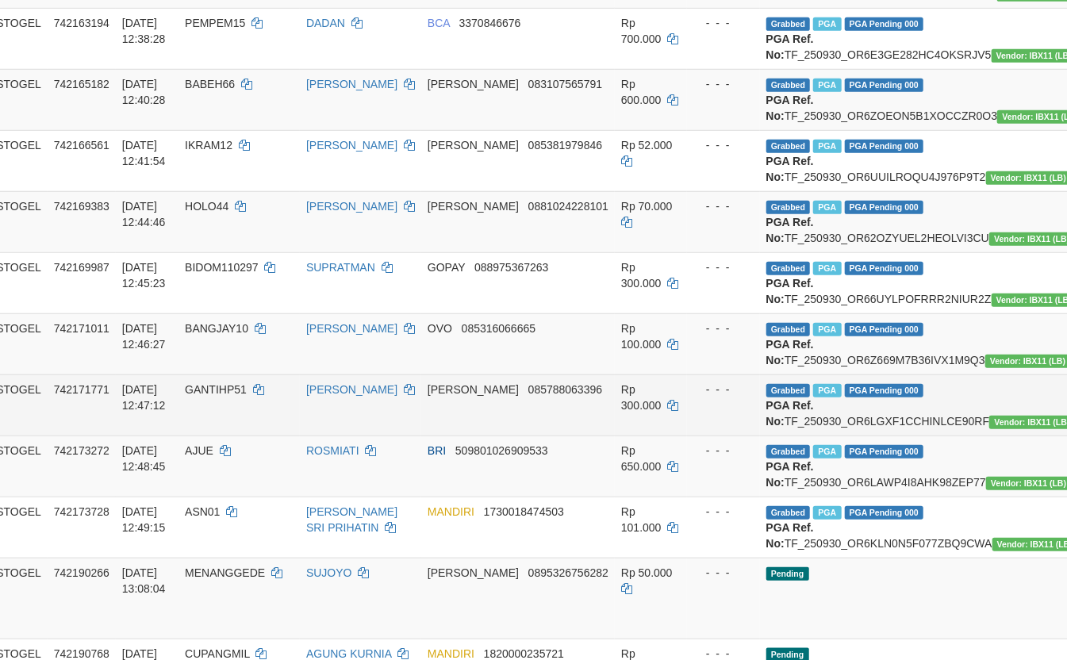
copy td "TF_250930_OR66UYLPOFRRR2NIUR2Z"
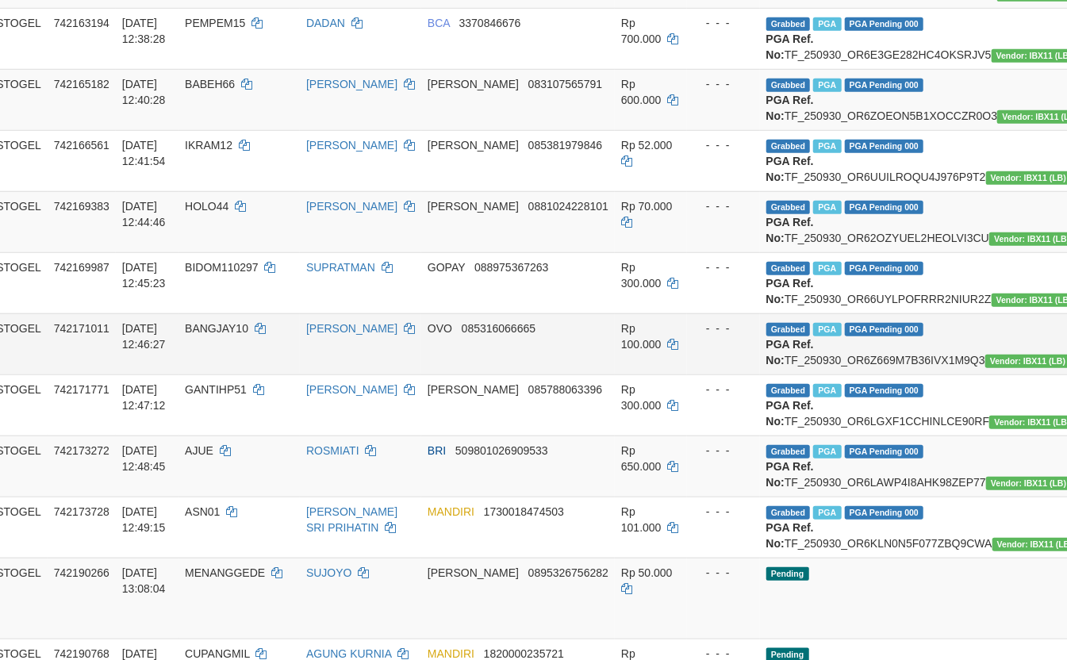
click at [762, 374] on td "Grabbed PGA PGA Pending 000 PGA Ref. No: TF_250930_OR6Z669M7B36IVX1M9Q3 Vendor:…" at bounding box center [924, 343] width 329 height 61
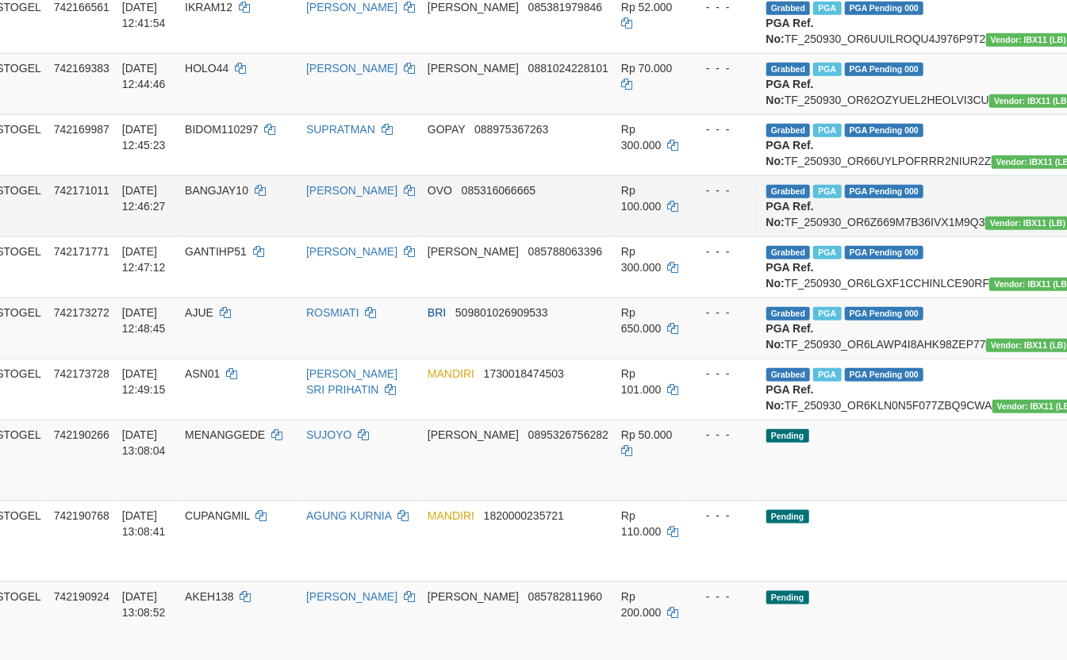
scroll to position [705, 73]
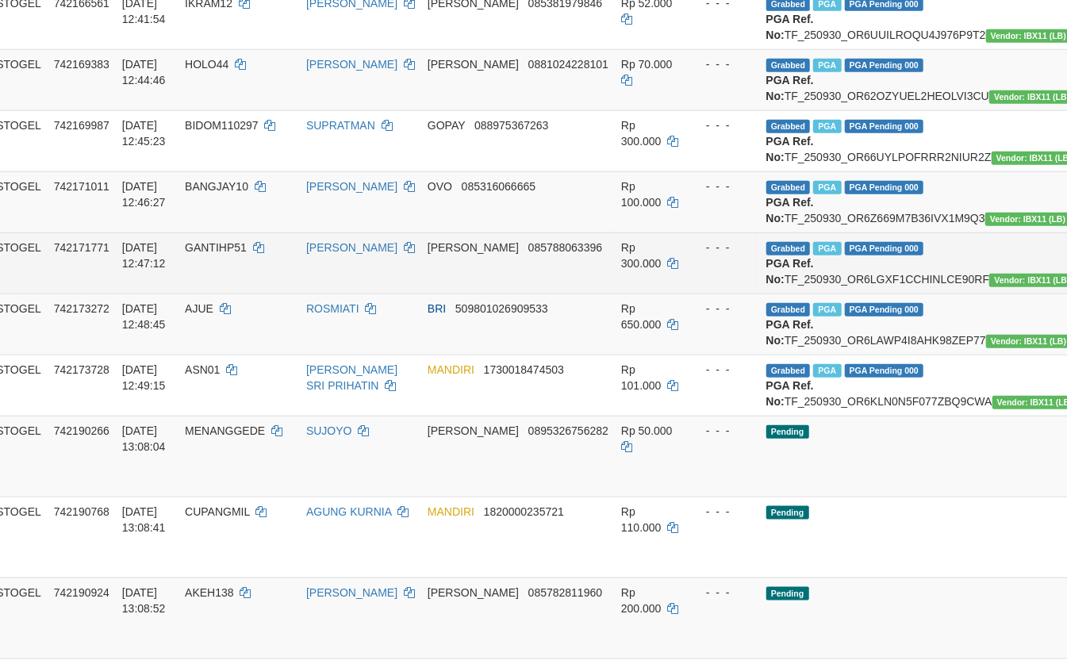
click at [760, 293] on td "Grabbed PGA PGA Pending 000 PGA Ref. No: TF_250930_OR6LGXF1CCHINLCE90RF Vendor:…" at bounding box center [924, 262] width 329 height 61
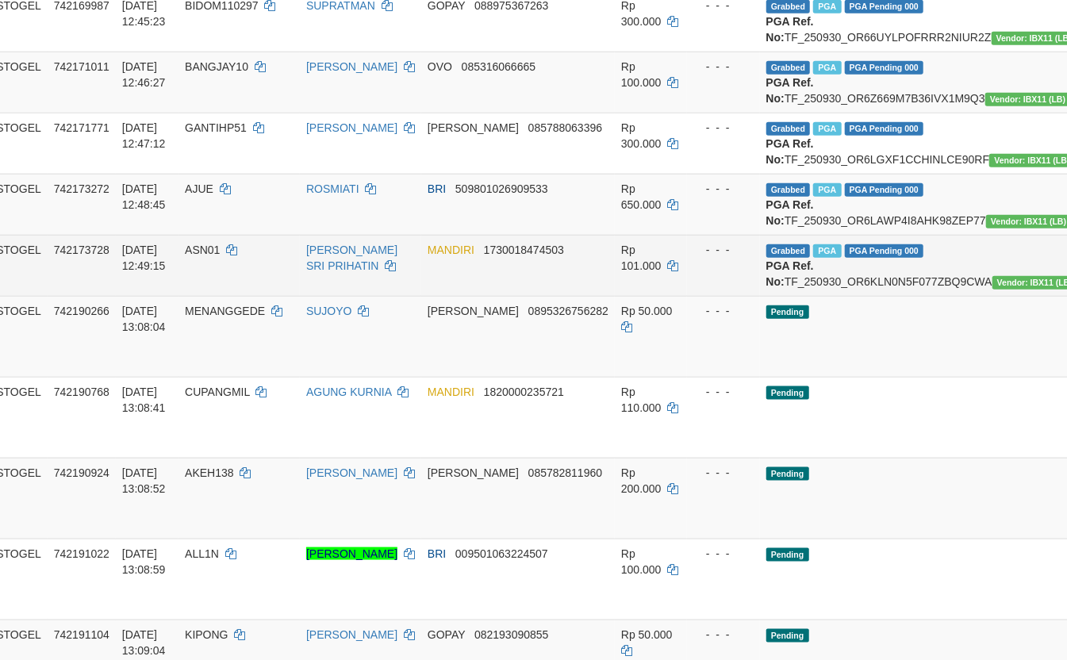
scroll to position [845, 73]
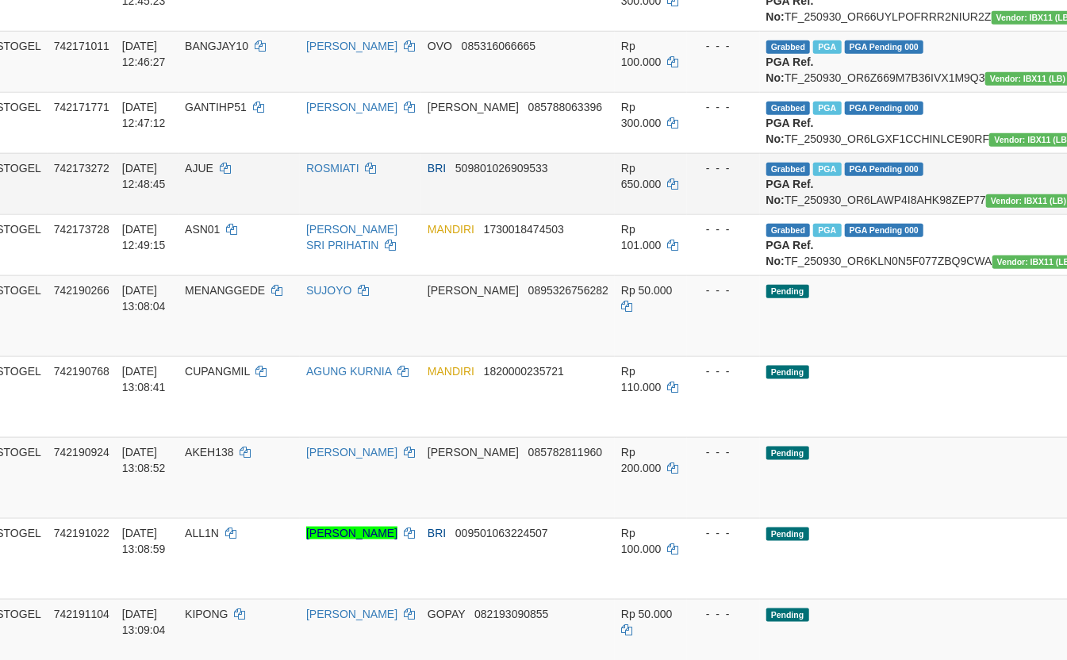
click at [849, 214] on td "Grabbed PGA PGA Pending 000 PGA Ref. No: TF_250930_OR6LAWP4I8AHK98ZEP77 Vendor:…" at bounding box center [924, 183] width 329 height 61
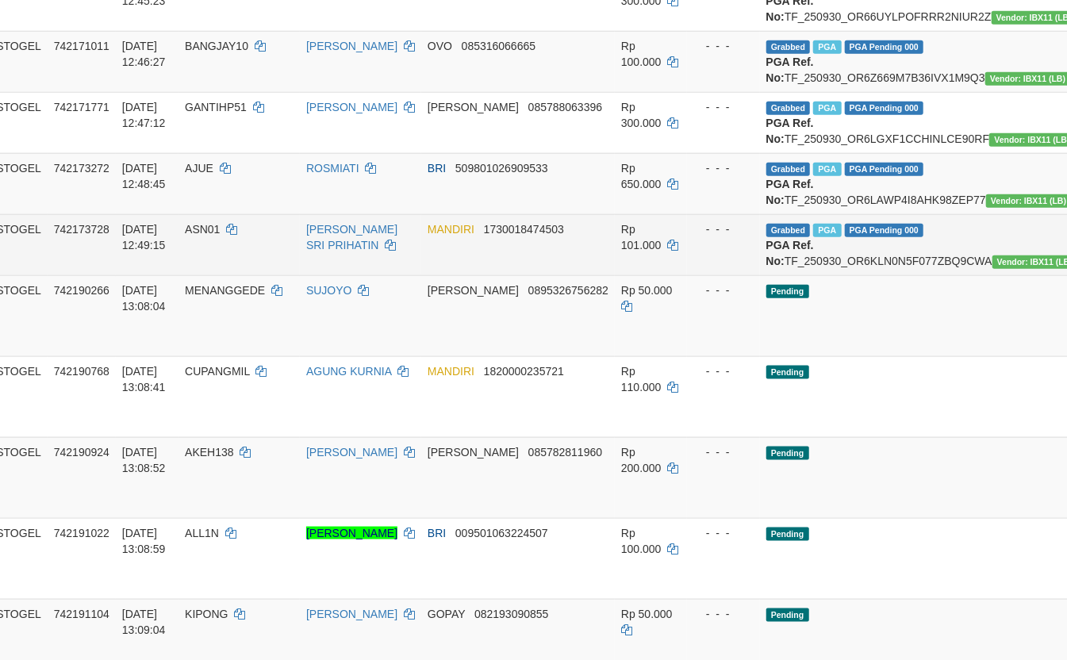
click at [785, 275] on td "Grabbed PGA PGA Pending 000 PGA Ref. No: TF_250930_OR6KLN0N5F077ZBQ9CWA Vendor:…" at bounding box center [924, 244] width 329 height 61
click at [780, 275] on td "Grabbed PGA PGA Pending 000 PGA Ref. No: TF_250930_OR6KLN0N5F077ZBQ9CWA Vendor:…" at bounding box center [924, 244] width 329 height 61
click at [788, 275] on td "Grabbed PGA PGA Pending 000 PGA Ref. No: TF_250930_OR6KLN0N5F077ZBQ9CWA Vendor:…" at bounding box center [924, 244] width 329 height 61
click at [793, 275] on td "Grabbed PGA PGA Pending 000 PGA Ref. No: TF_250930_OR6KLN0N5F077ZBQ9CWA Vendor:…" at bounding box center [924, 244] width 329 height 61
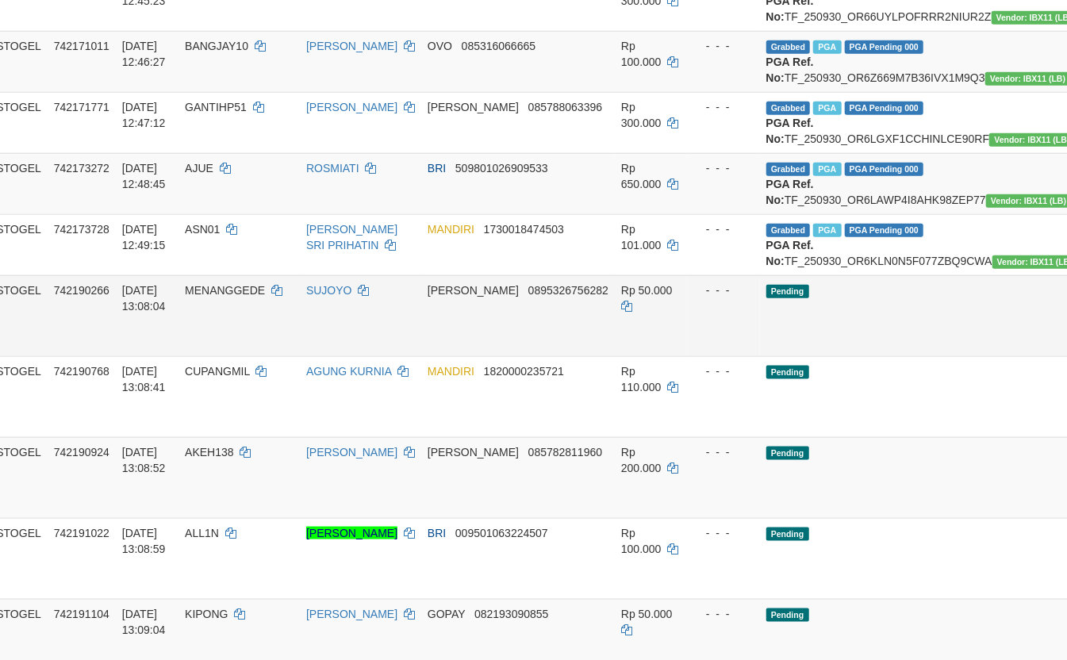
click at [893, 356] on td "Pending" at bounding box center [924, 315] width 329 height 81
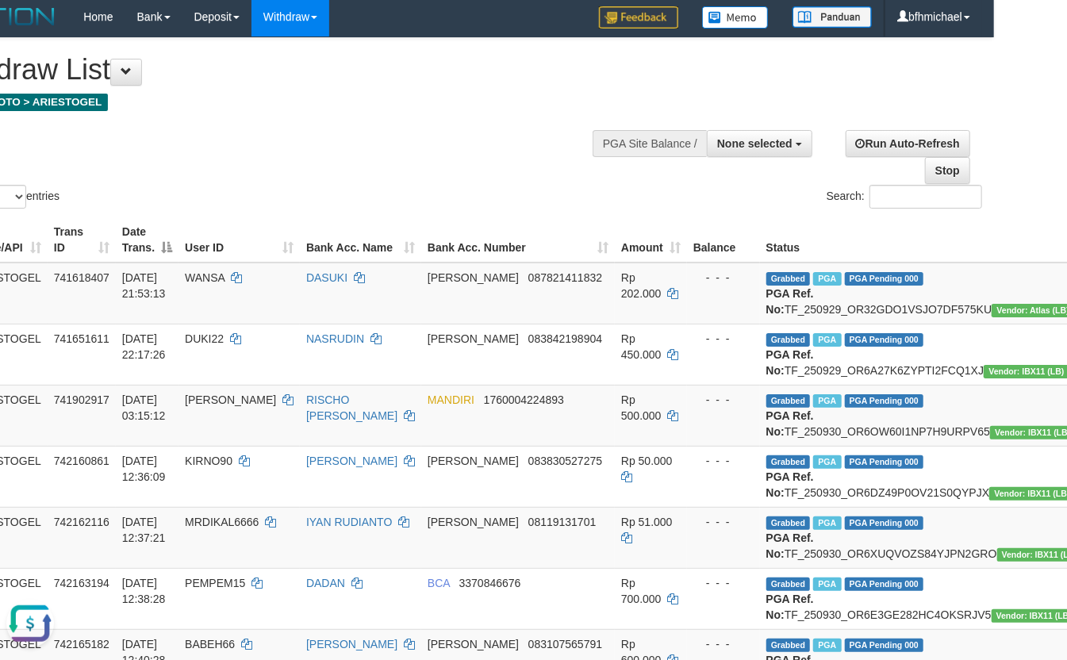
scroll to position [0, 73]
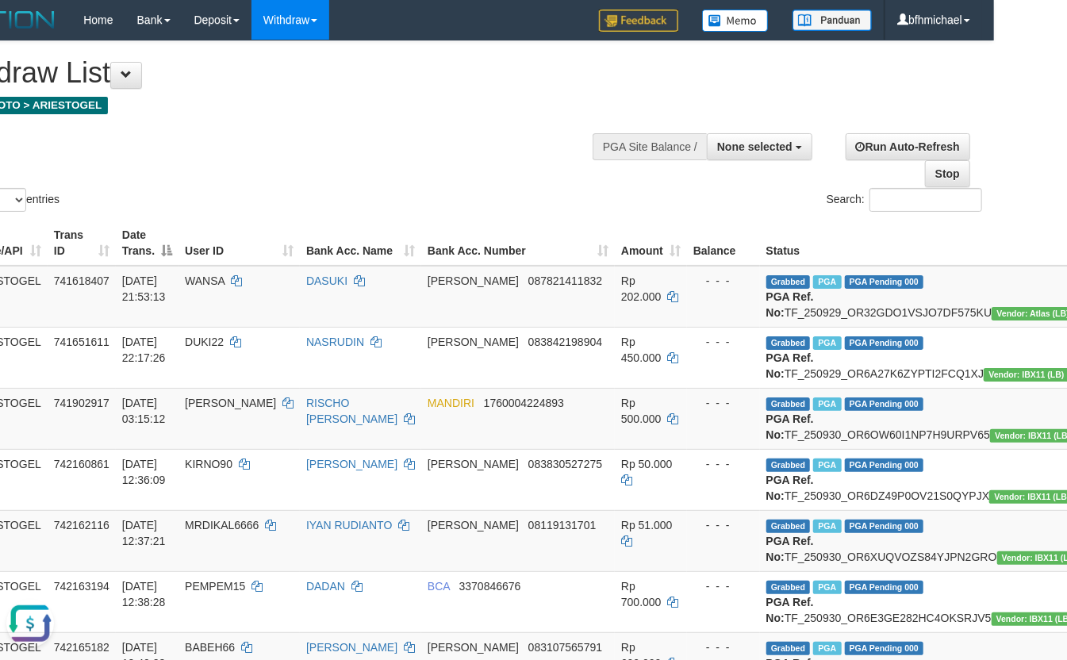
click at [300, 166] on div "Show ** ** ** *** entries Search:" at bounding box center [460, 128] width 1067 height 174
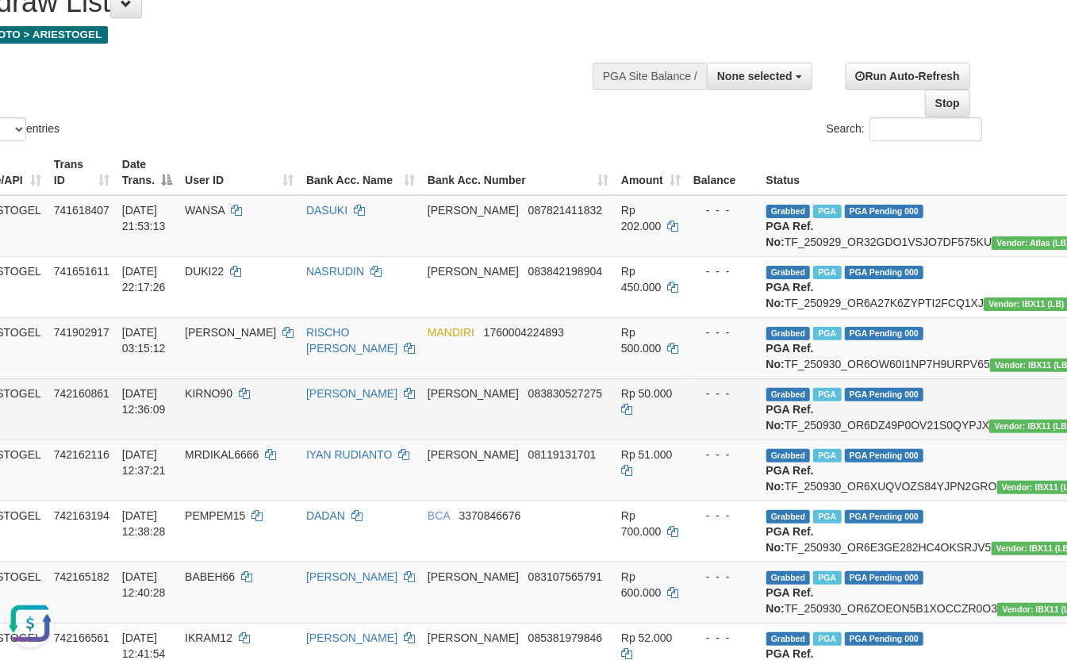
scroll to position [140, 73]
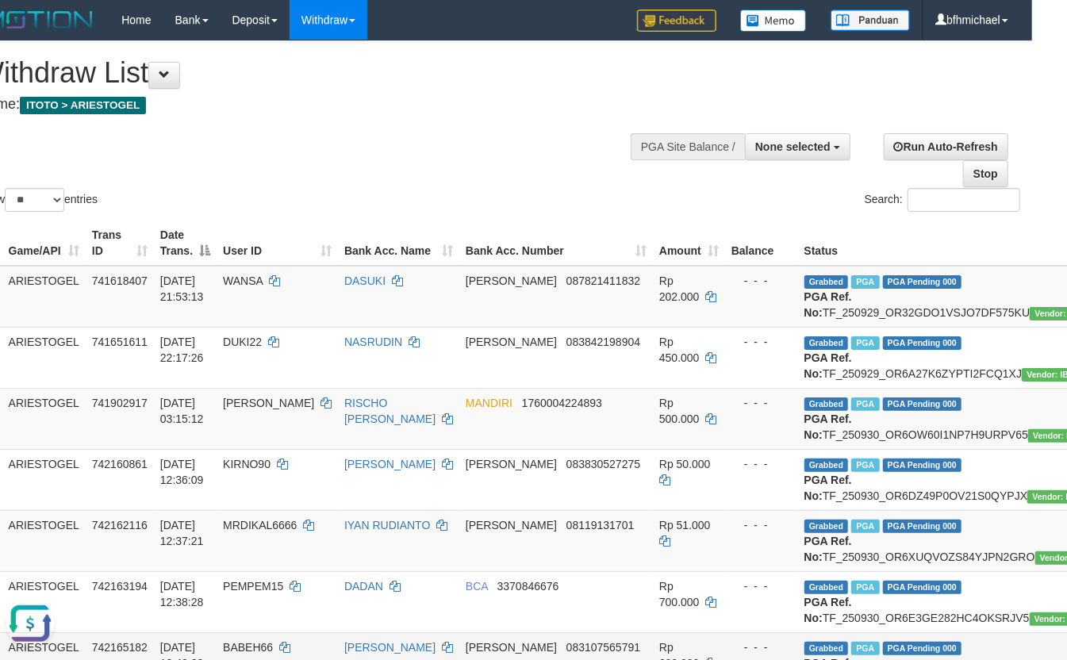
scroll to position [0, 0]
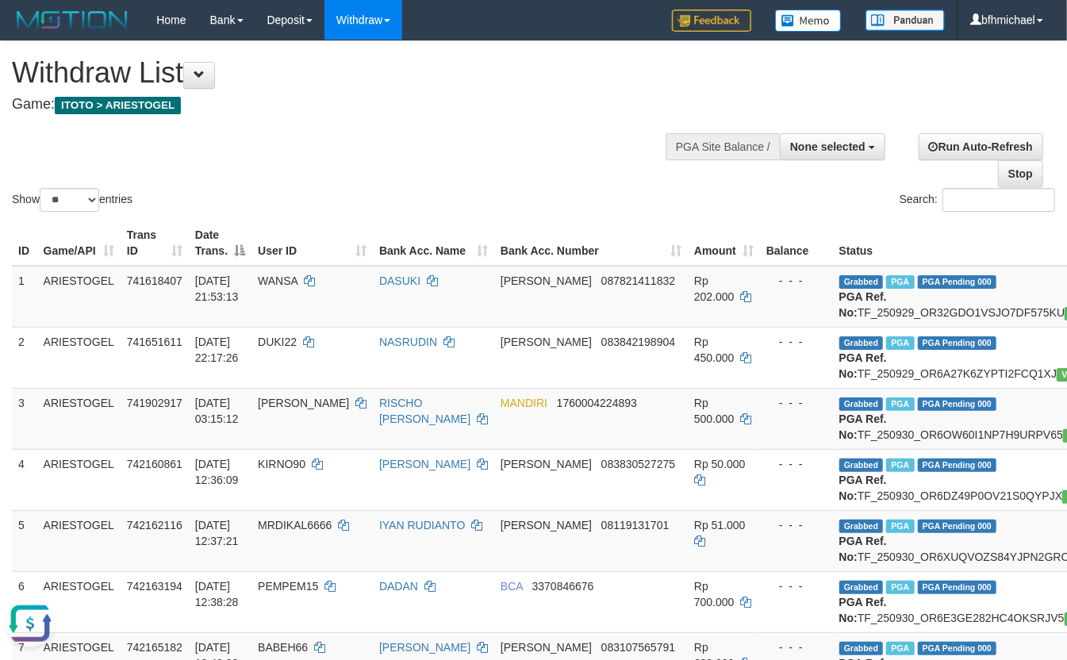
click at [318, 169] on div "Show ** ** ** *** entries Search:" at bounding box center [533, 128] width 1067 height 174
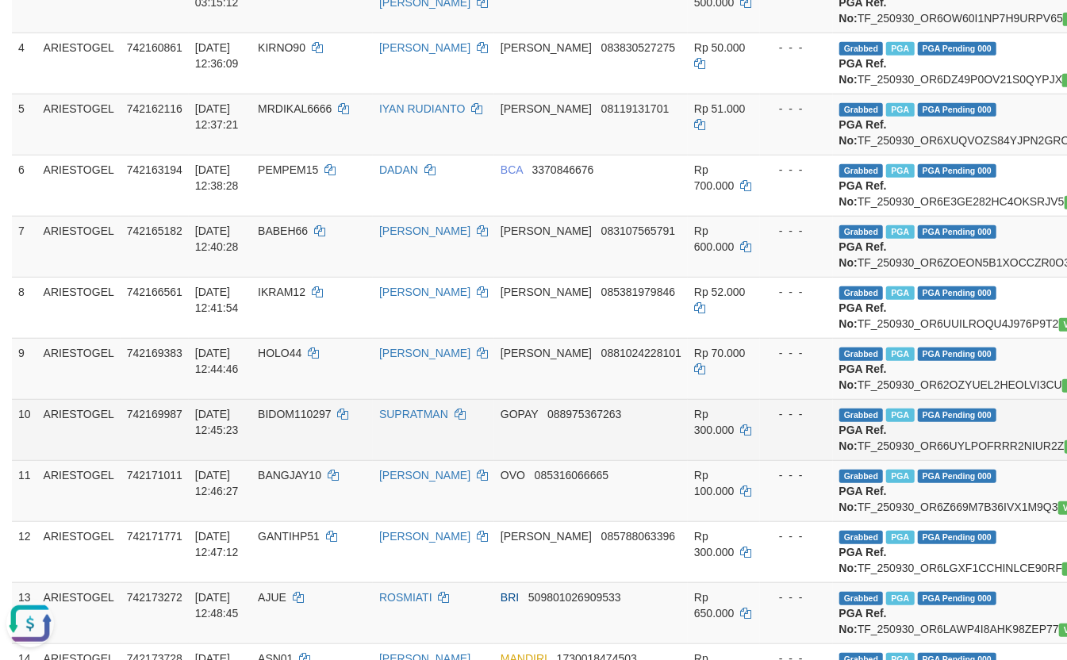
scroll to position [423, 0]
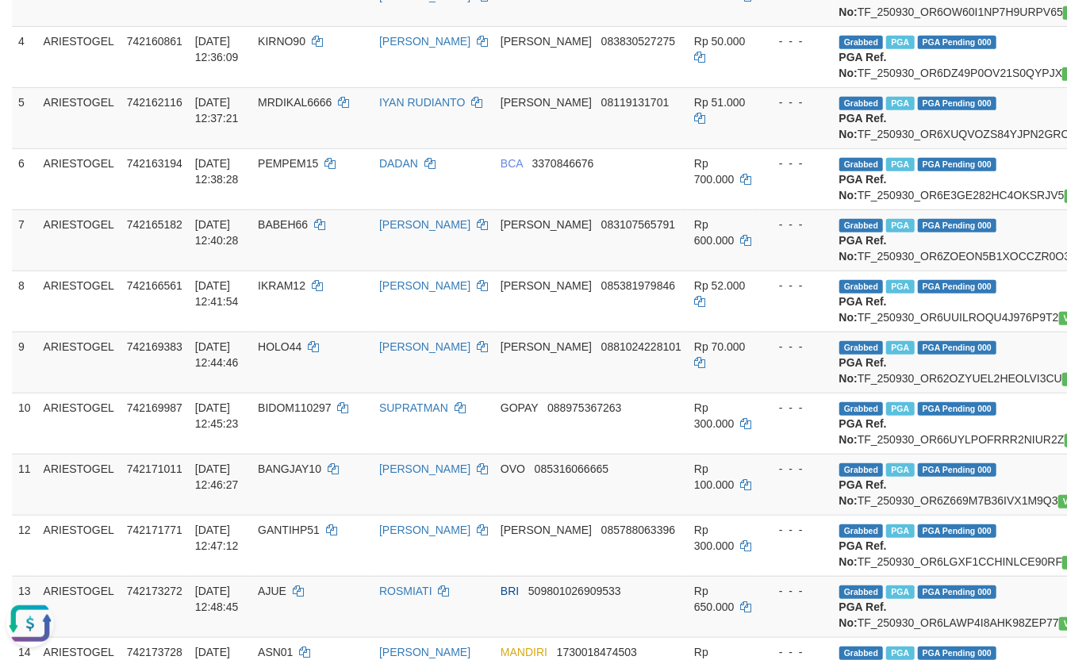
click at [17, 606] on button "Open LiveChat chat widget" at bounding box center [30, 623] width 48 height 48
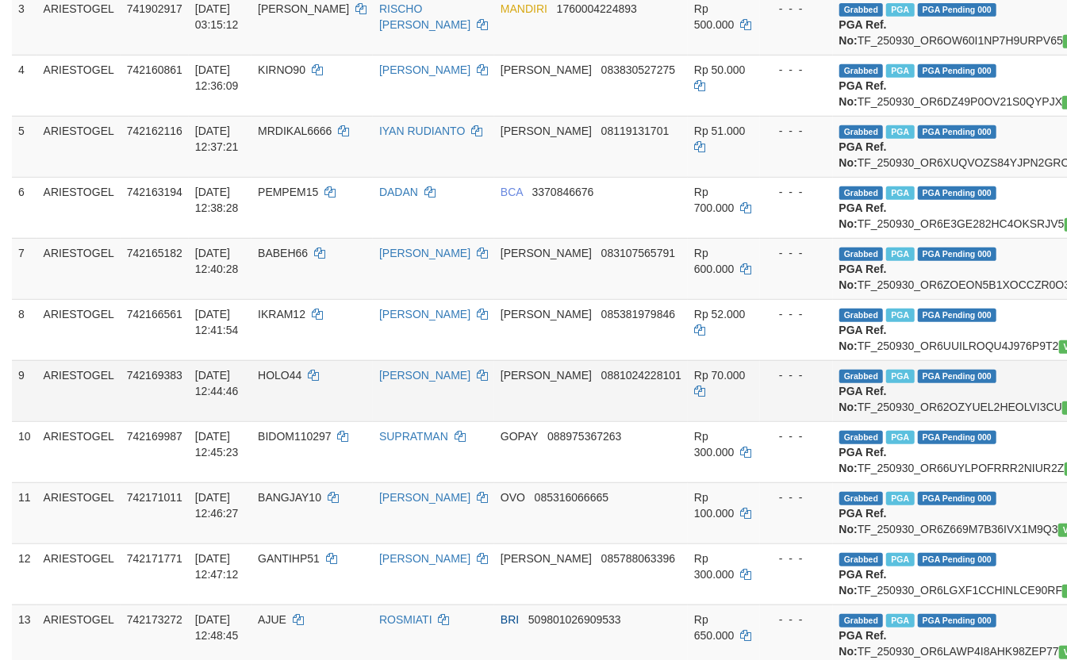
scroll to position [140, 0]
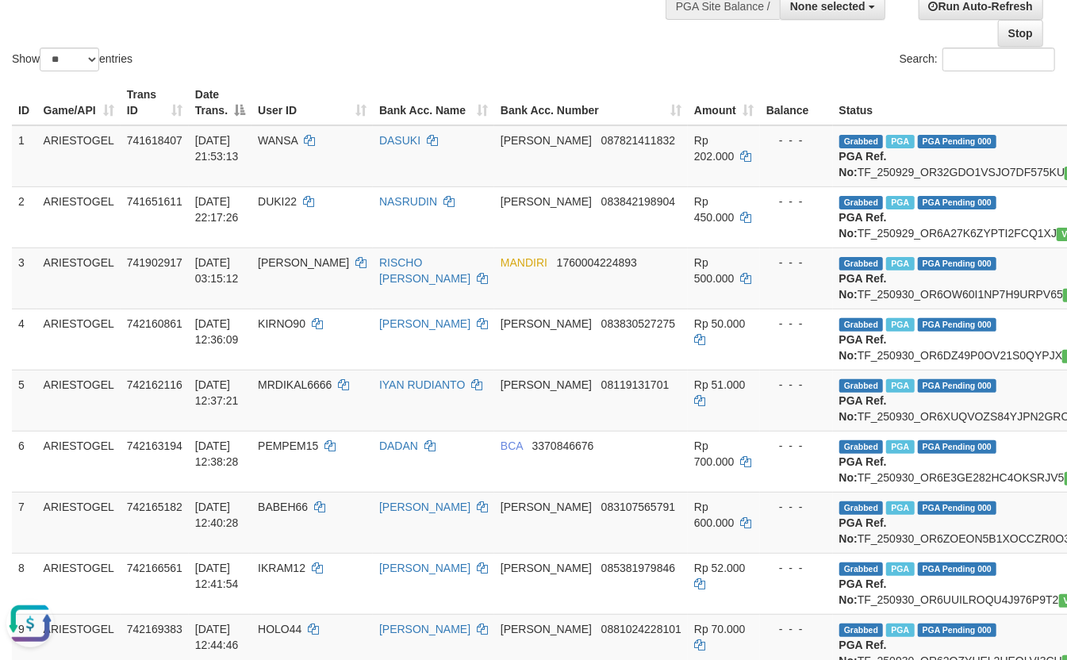
drag, startPoint x: 340, startPoint y: 48, endPoint x: 347, endPoint y: 42, distance: 8.4
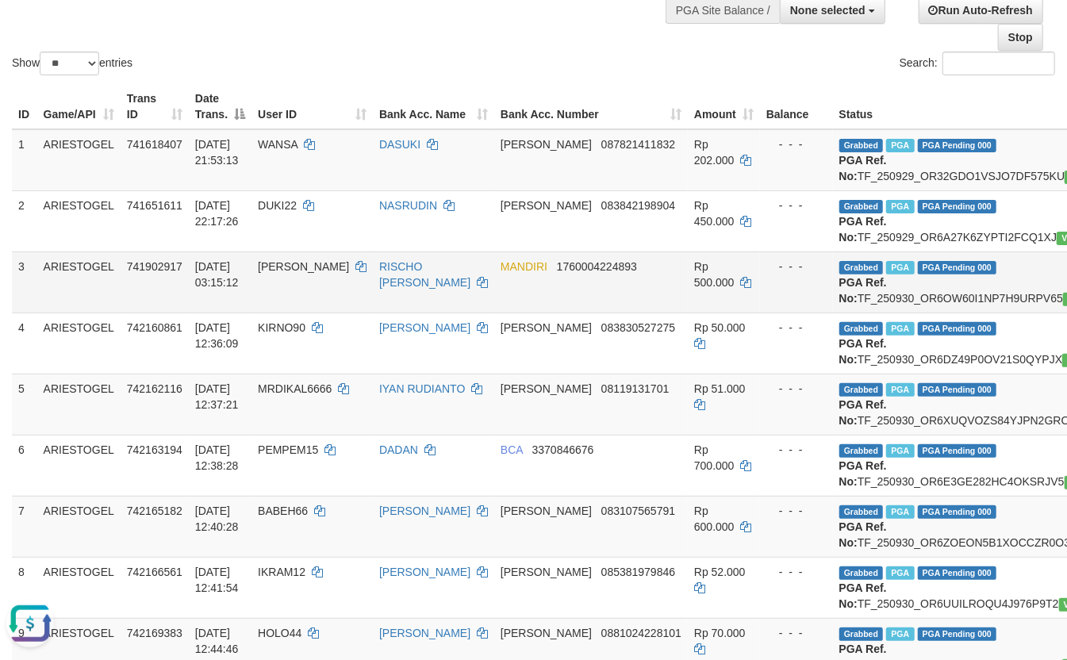
scroll to position [0, 0]
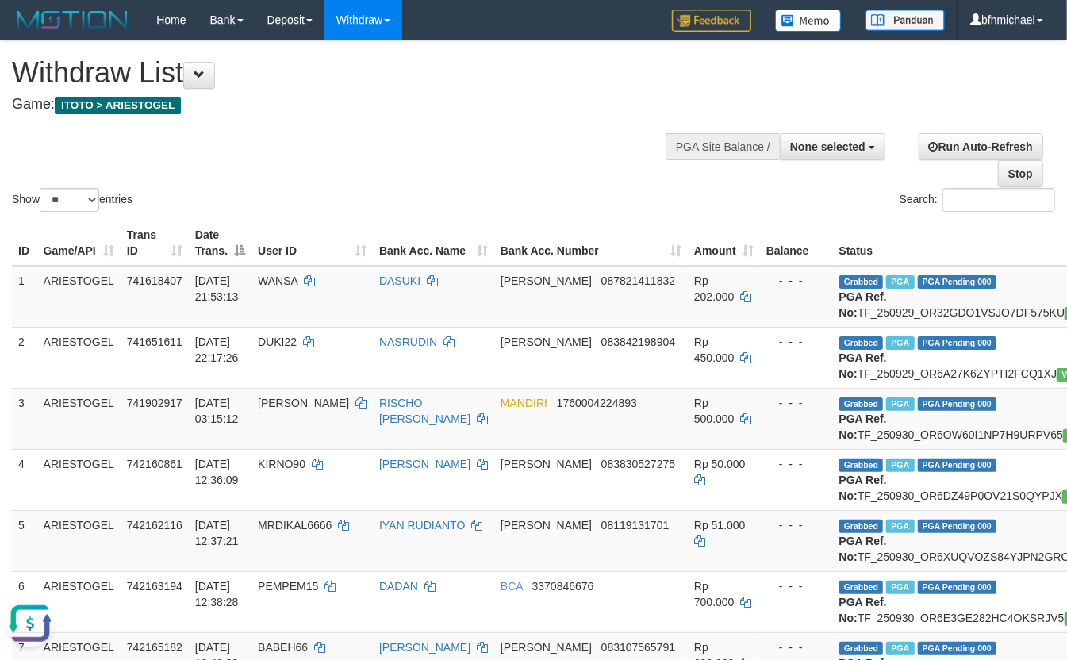
click at [36, 615] on button "Open LiveChat chat widget" at bounding box center [30, 623] width 48 height 48
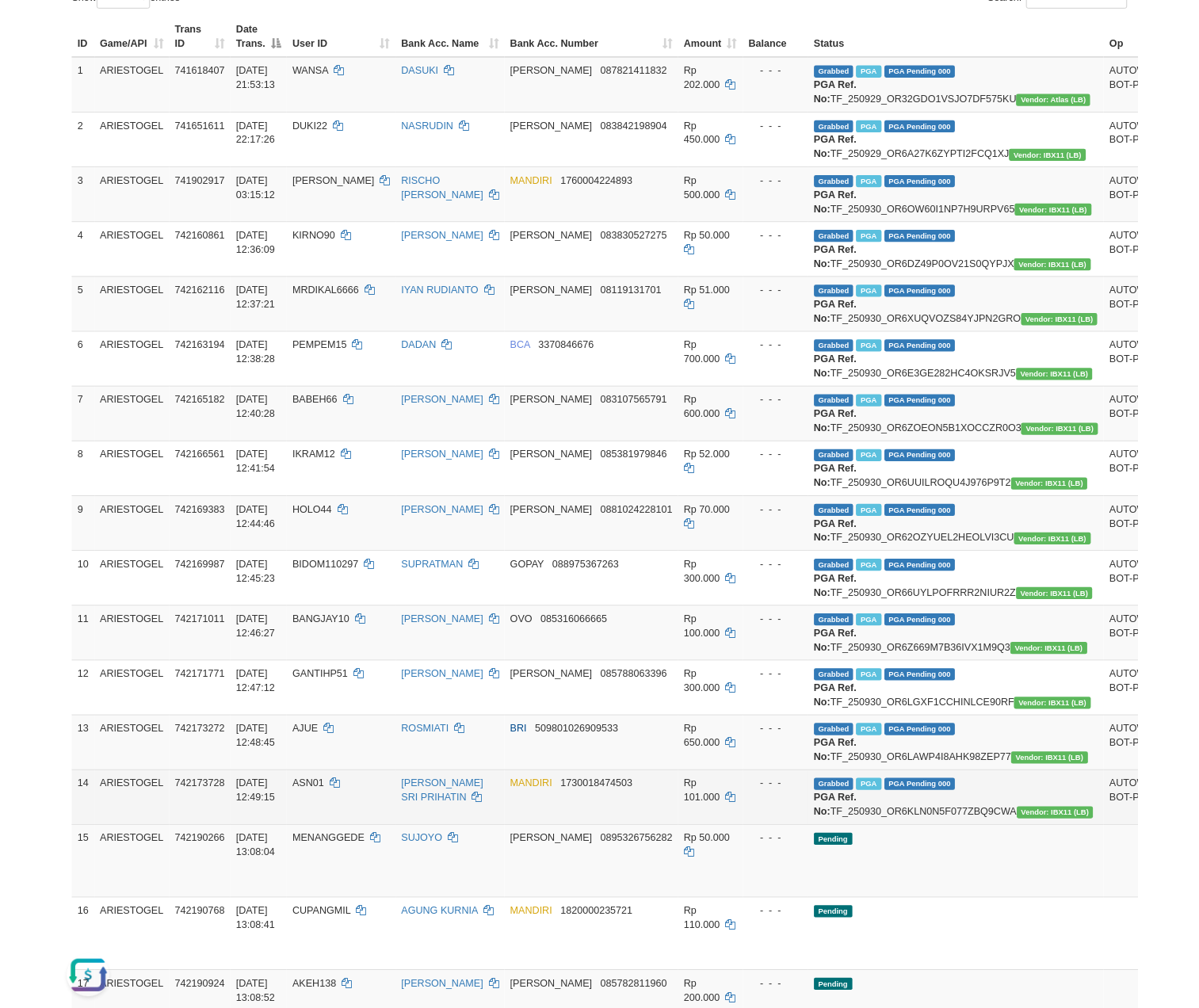
scroll to position [338, 0]
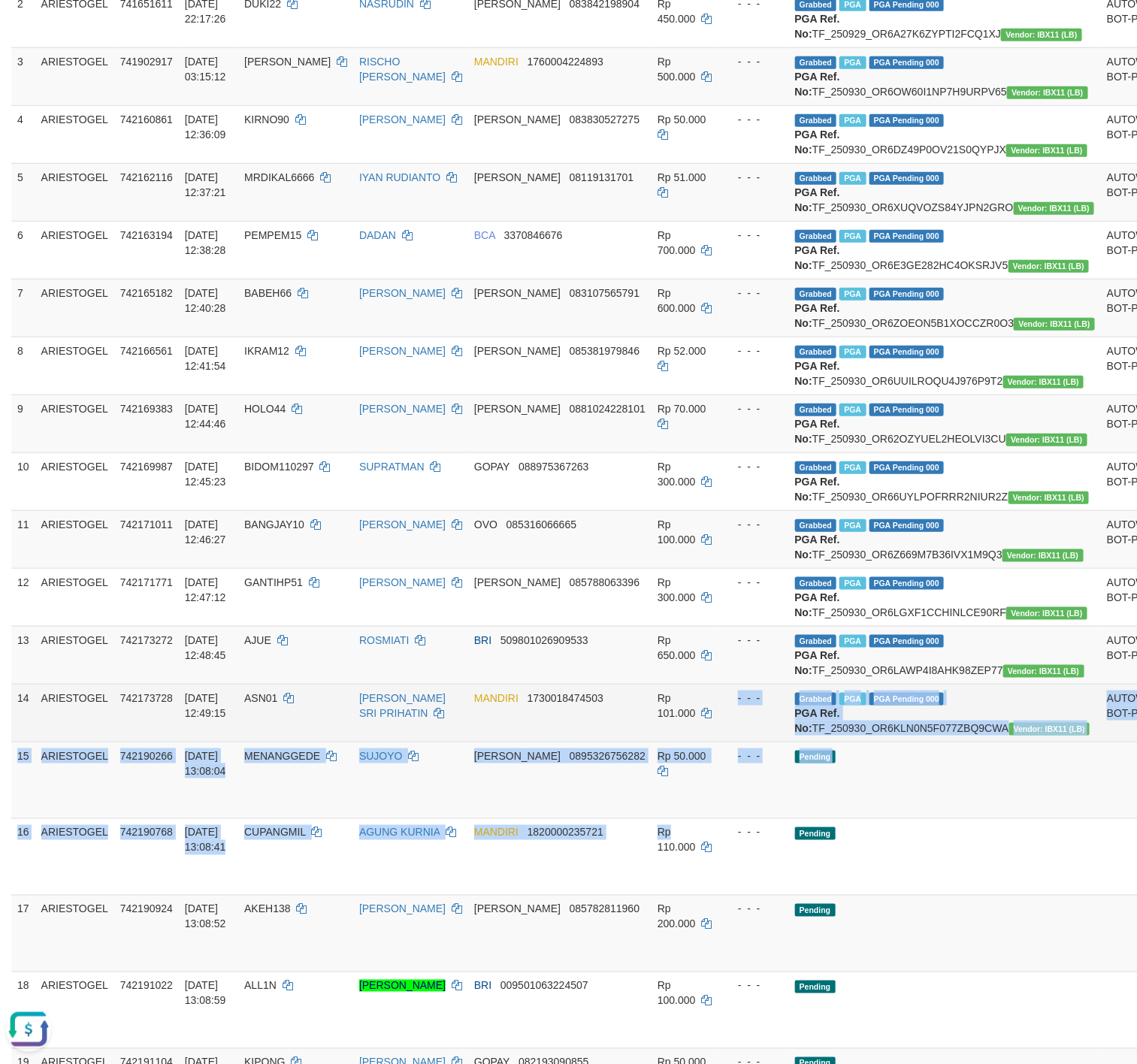
click at [634, 640] on tbody "1 ARIESTOGEL 741618407 29/09/2025 21:53:13 WANSA DASUKI DANA 087821411832 Rp 20…" at bounding box center [624, 758] width 1226 height 1653
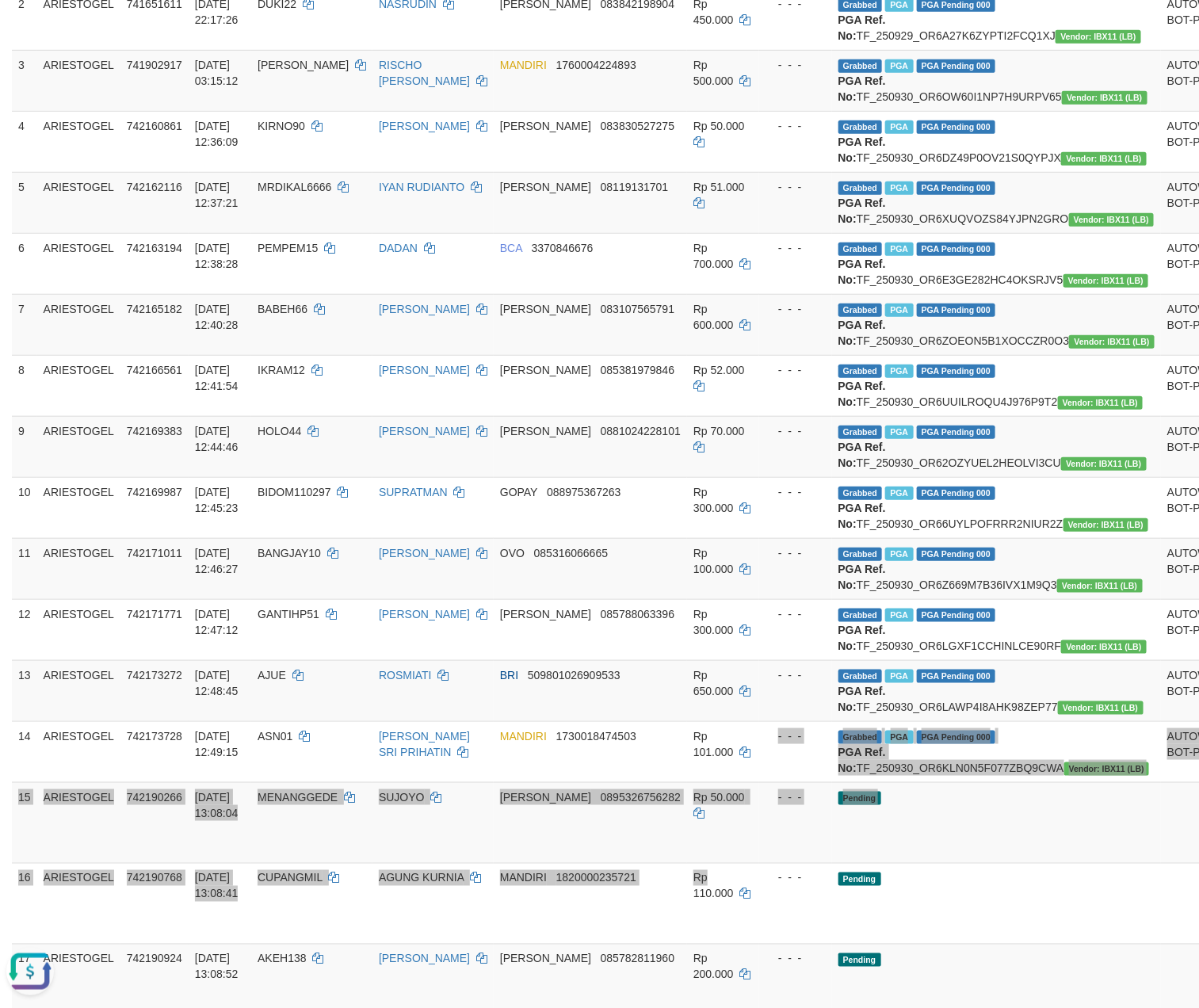
click at [33, 674] on button "Open LiveChat chat widget" at bounding box center [30, 971] width 48 height 48
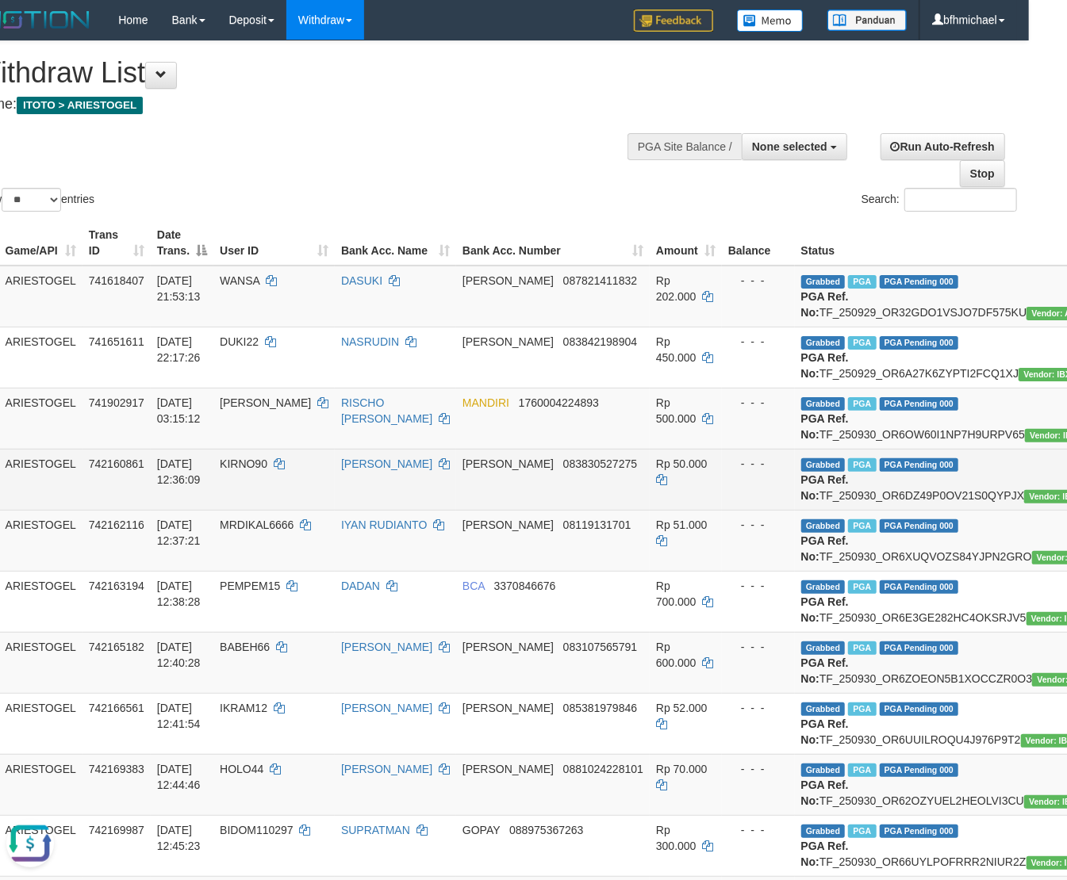
scroll to position [0, 73]
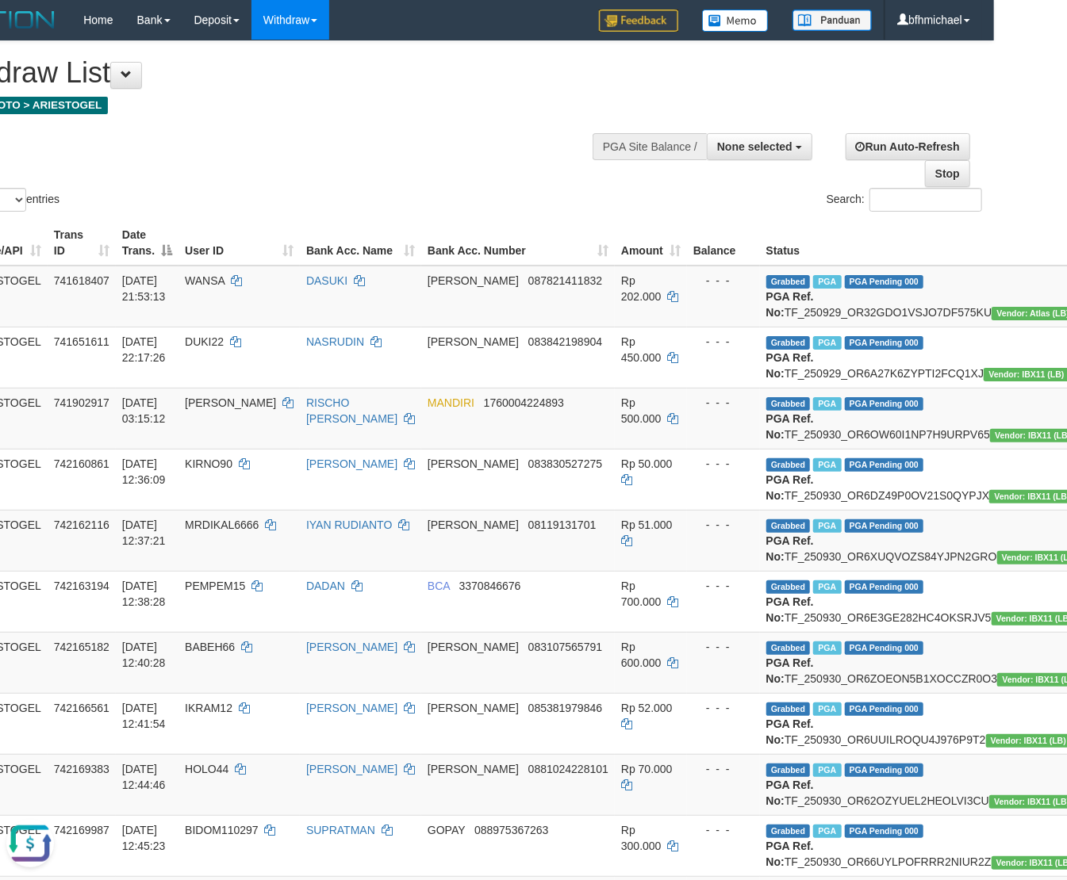
click at [21, 675] on button "Open LiveChat chat widget" at bounding box center [30, 843] width 48 height 48
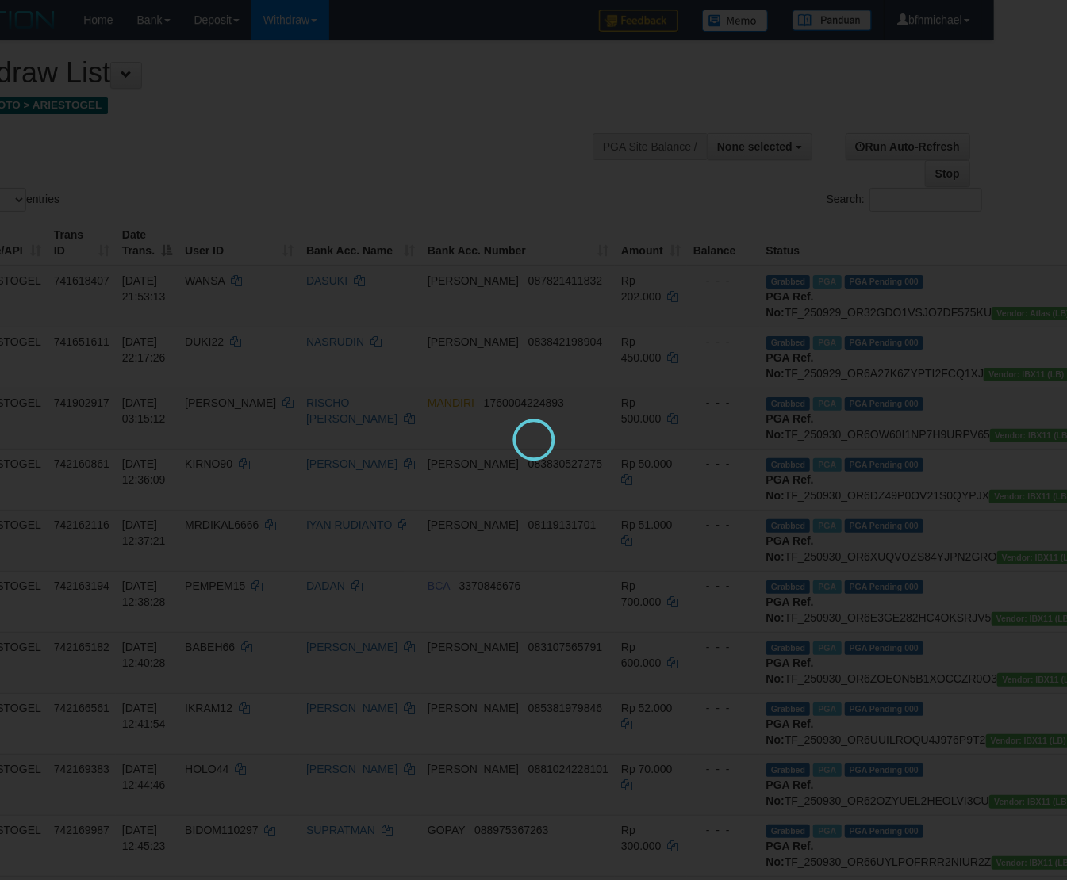
scroll to position [0, 0]
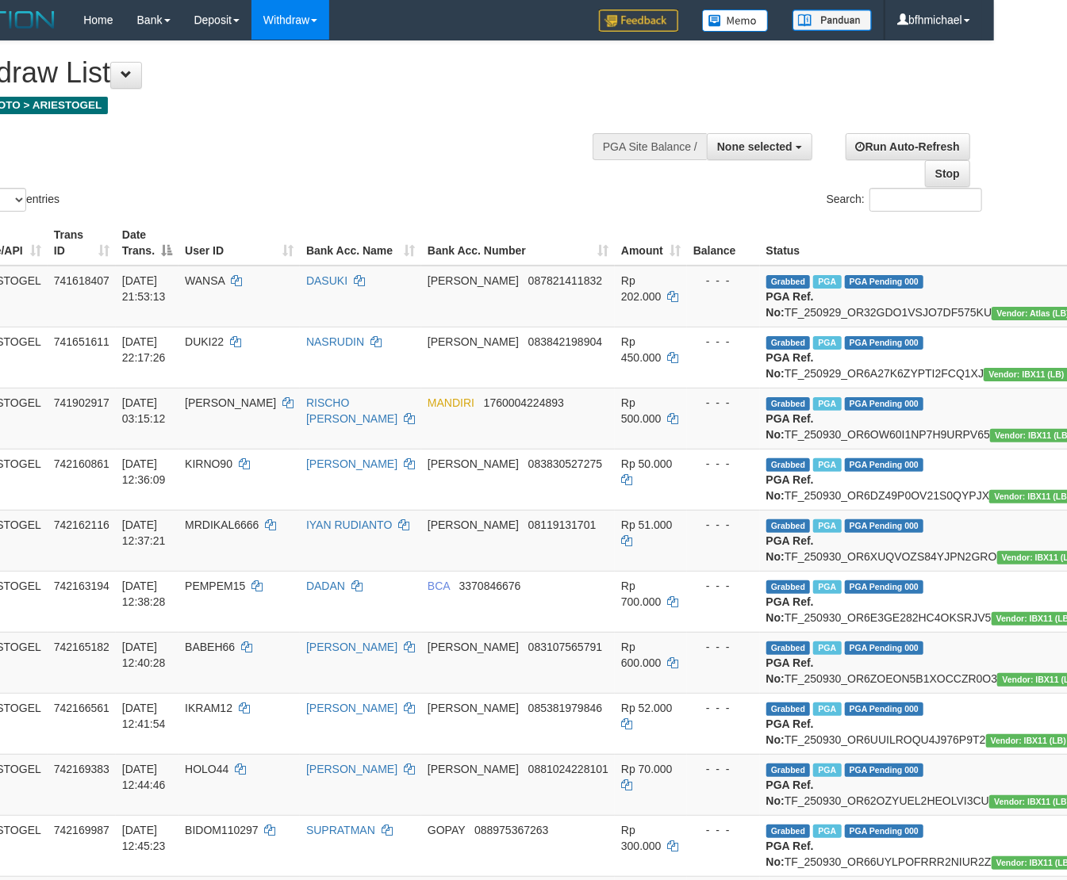
click at [562, 200] on div "Show ** ** ** *** entries Search:" at bounding box center [460, 128] width 1067 height 174
click at [33, 675] on button "Open LiveChat chat widget" at bounding box center [30, 843] width 48 height 48
click at [357, 194] on div "Show ** ** ** *** entries Search:" at bounding box center [460, 128] width 1067 height 174
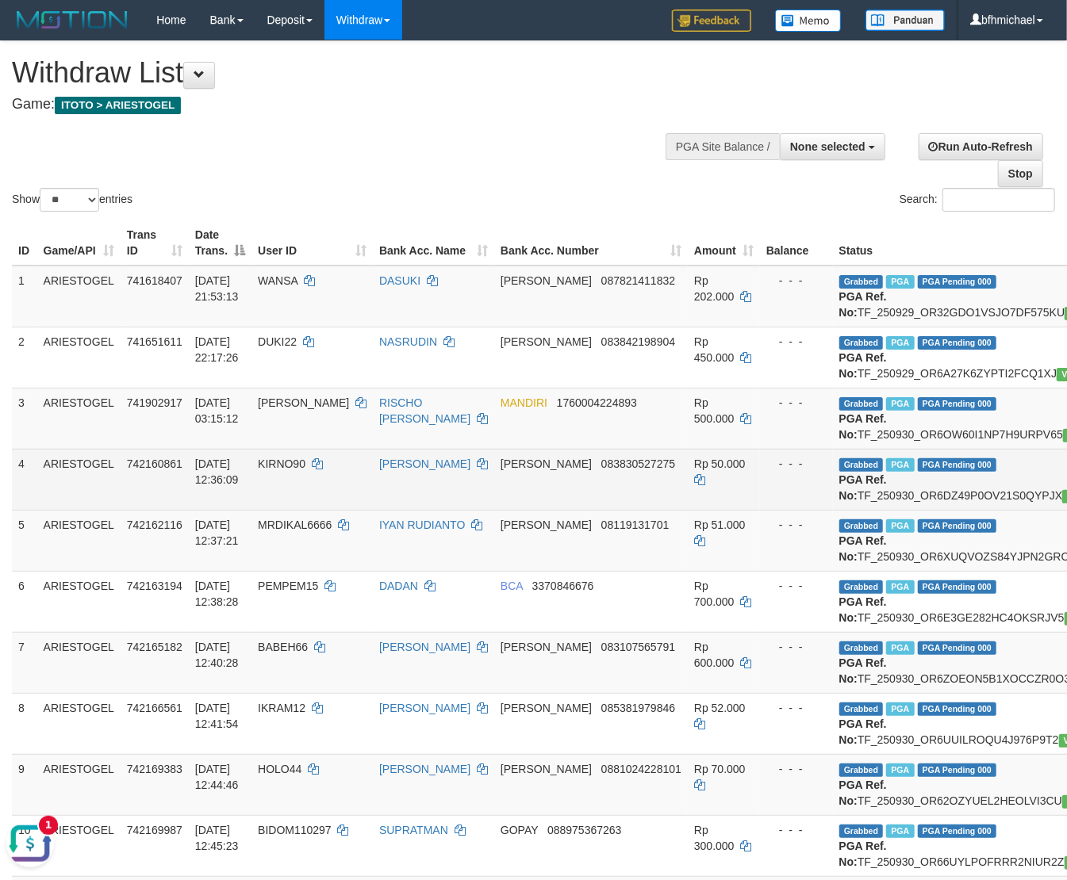
click at [861, 510] on td "Grabbed PGA PGA Pending 000 PGA Ref. No: TF_250930_OR6DZ49P0OV21S0QYPJX Vendor:…" at bounding box center [997, 479] width 329 height 61
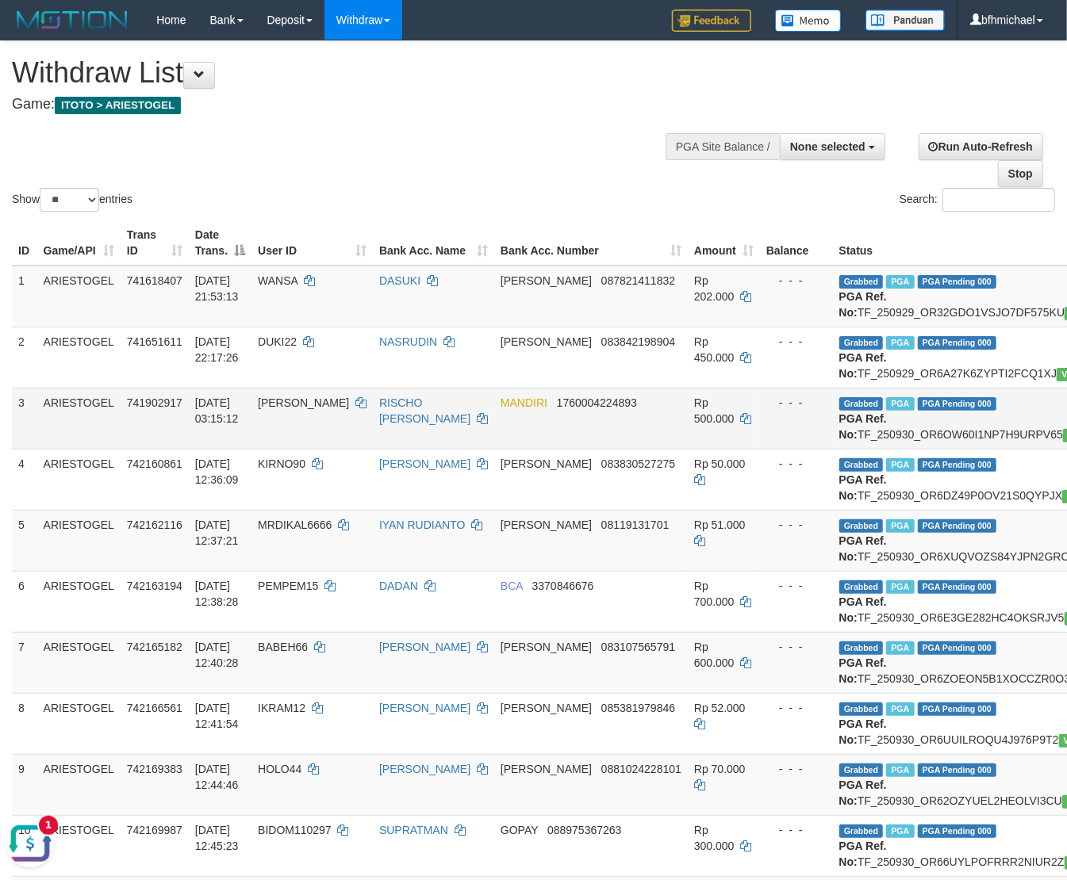
click at [236, 449] on td "30/09/2025 03:15:12" at bounding box center [220, 418] width 63 height 61
click at [833, 571] on td "Grabbed PGA PGA Pending 000 PGA Ref. No: TF_250930_OR6XUQVOZS84YJPN2GRO Vendor:…" at bounding box center [997, 540] width 329 height 61
click at [338, 449] on td "ALFREDO" at bounding box center [311, 418] width 121 height 61
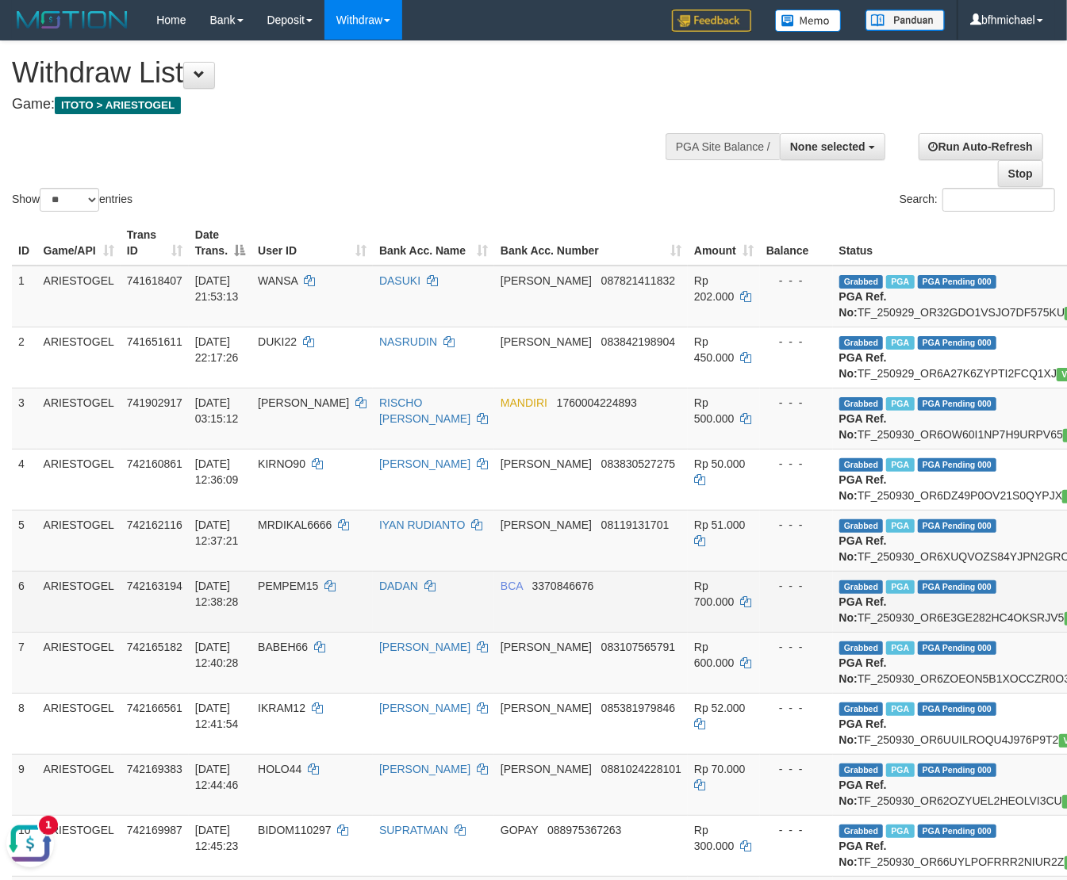
click at [848, 632] on td "Grabbed PGA PGA Pending 000 PGA Ref. No: TF_250930_OR6E3GE282HC4OKSRJV5 Vendor:…" at bounding box center [997, 601] width 329 height 61
click at [852, 632] on td "Grabbed PGA PGA Pending 000 PGA Ref. No: TF_250930_OR6E3GE282HC4OKSRJV5 Vendor:…" at bounding box center [997, 601] width 329 height 61
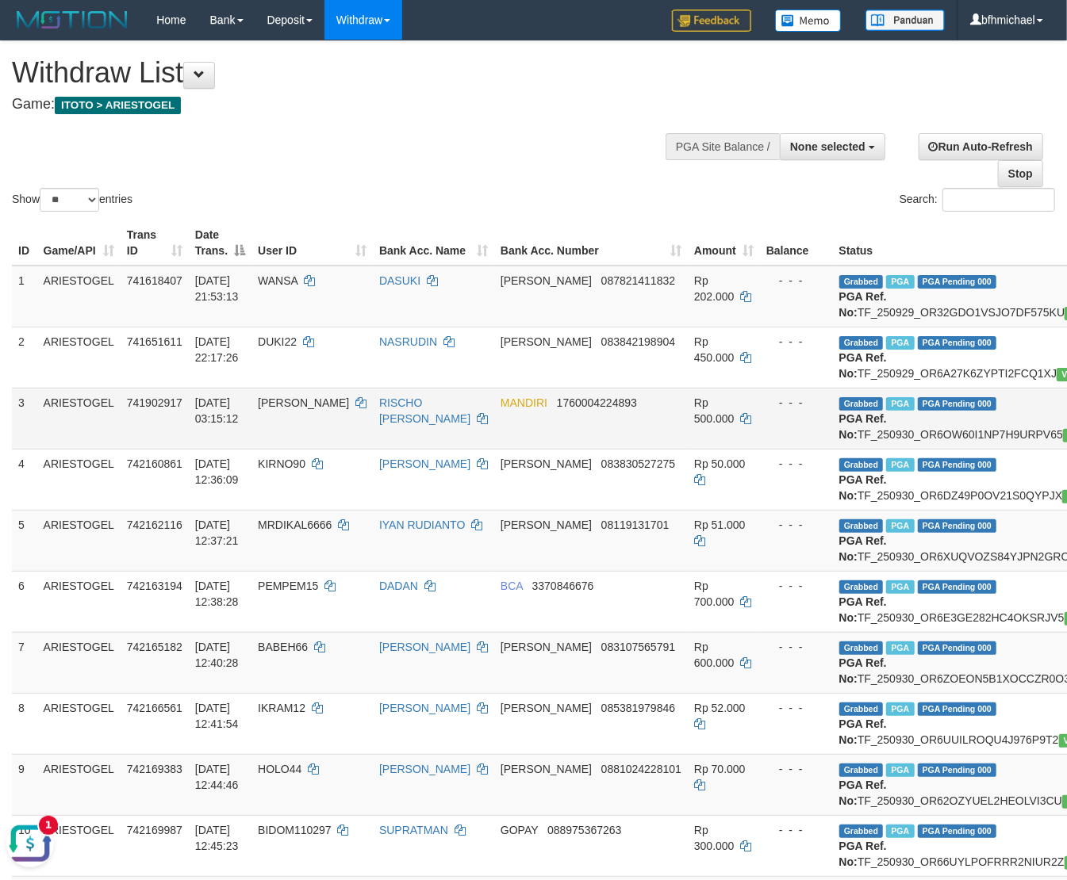
click at [337, 449] on td "ALFREDO" at bounding box center [311, 418] width 121 height 61
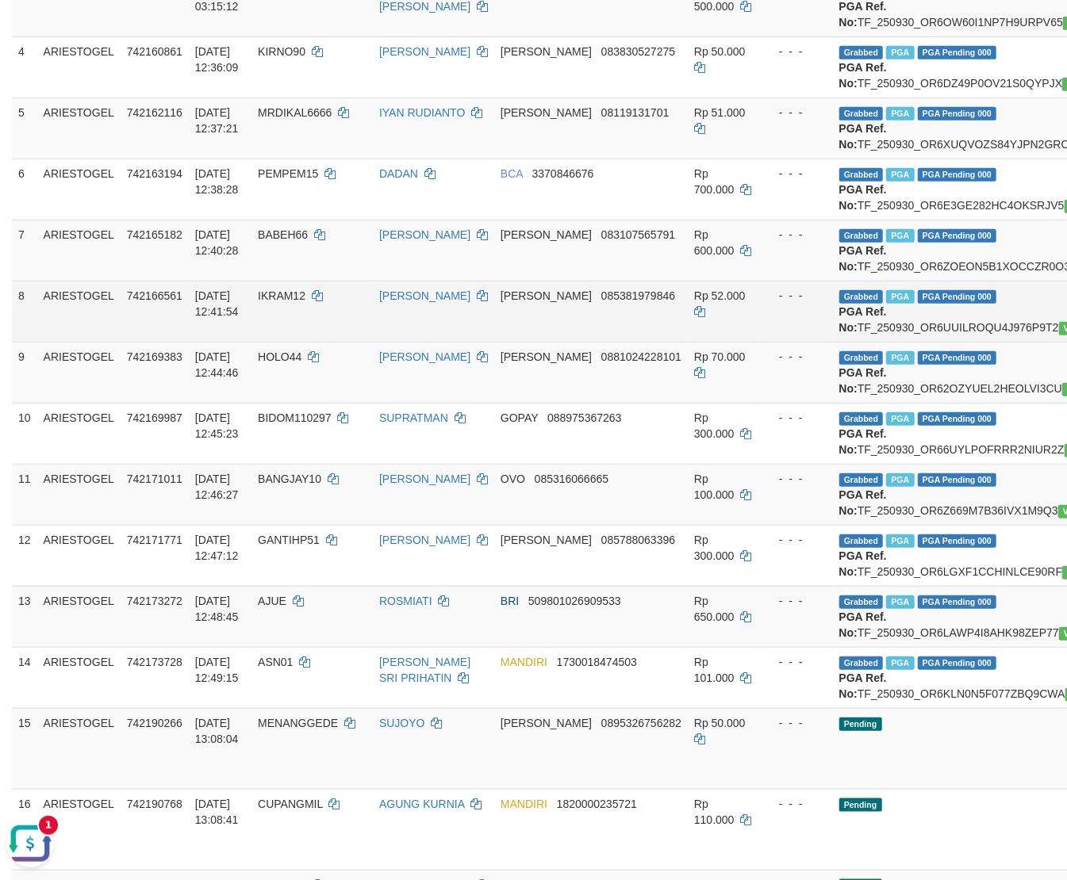
scroll to position [423, 0]
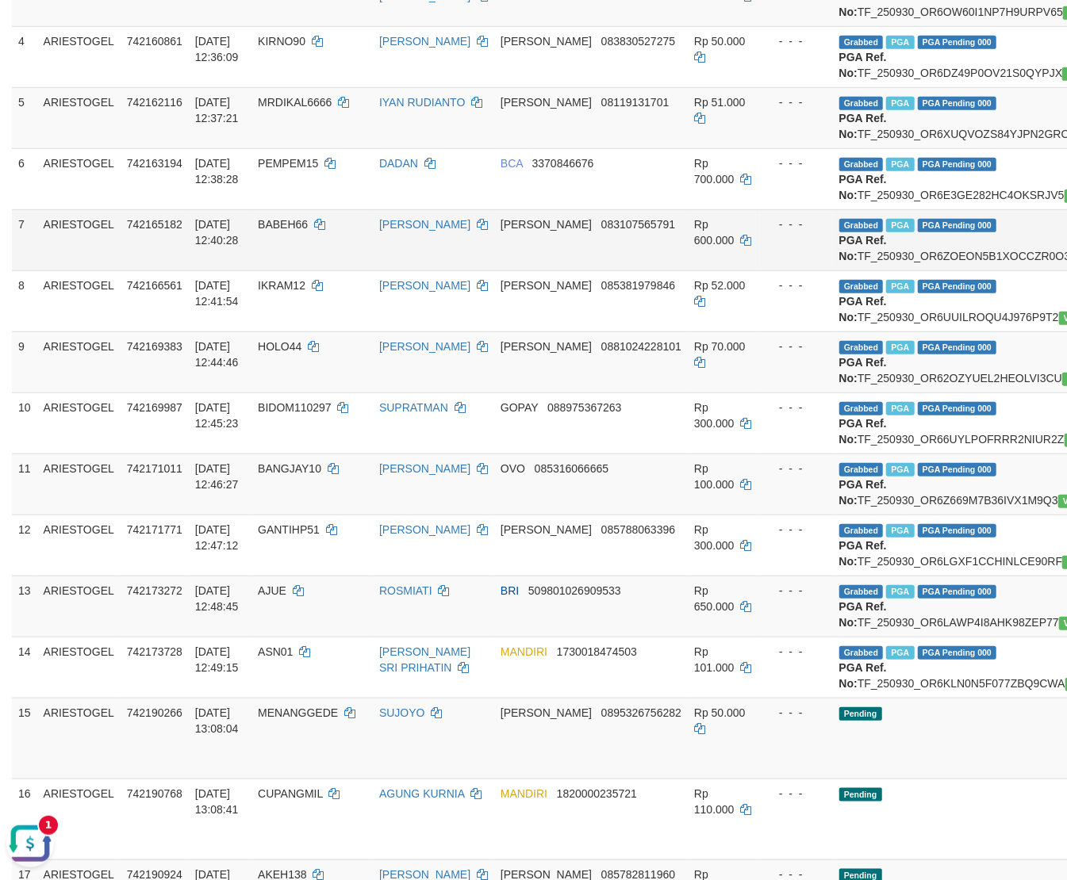
click at [842, 270] on td "Grabbed PGA PGA Pending 000 PGA Ref. No: TF_250930_OR6ZOEON5B1XOCCZR0O3 Vendor:…" at bounding box center [997, 239] width 329 height 61
click at [354, 270] on td "BABEH66" at bounding box center [311, 239] width 121 height 61
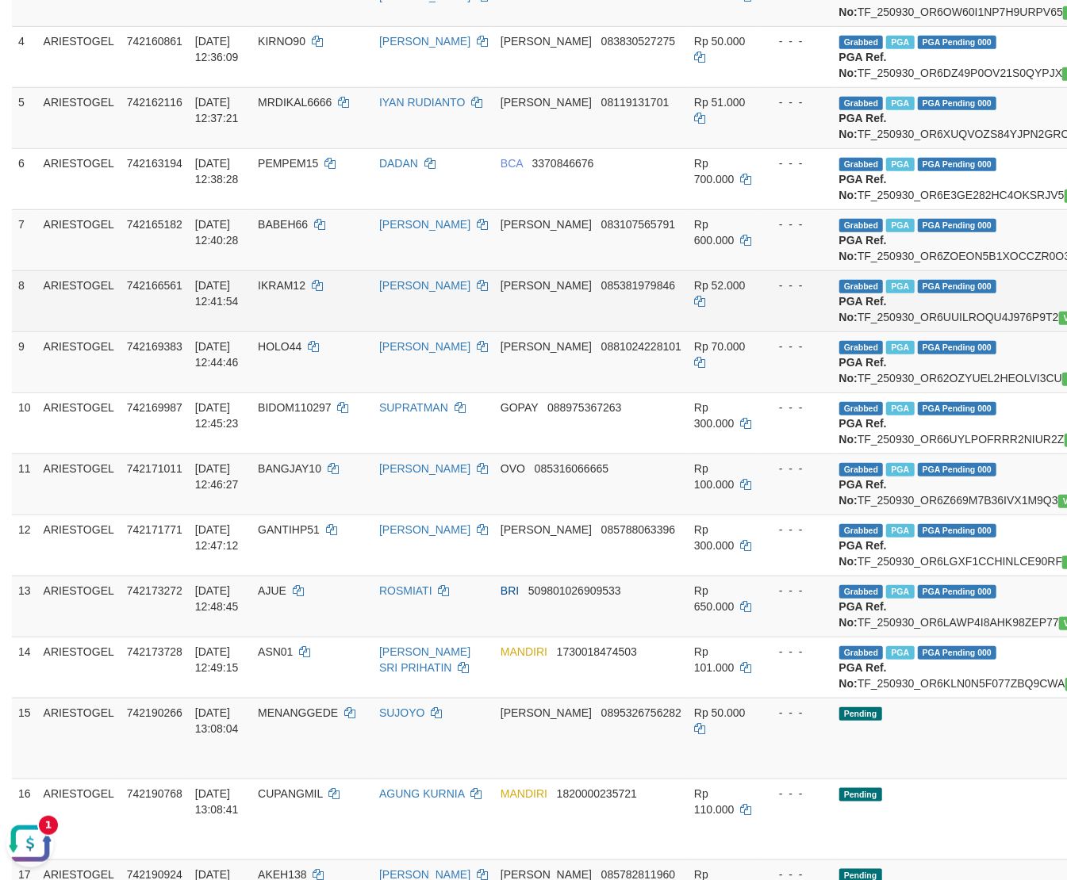
click at [833, 332] on td "Grabbed PGA PGA Pending 000 PGA Ref. No: TF_250930_OR6UUILROQU4J976P9T2 Vendor:…" at bounding box center [997, 300] width 329 height 61
click at [321, 332] on td "IKRAM12" at bounding box center [311, 300] width 121 height 61
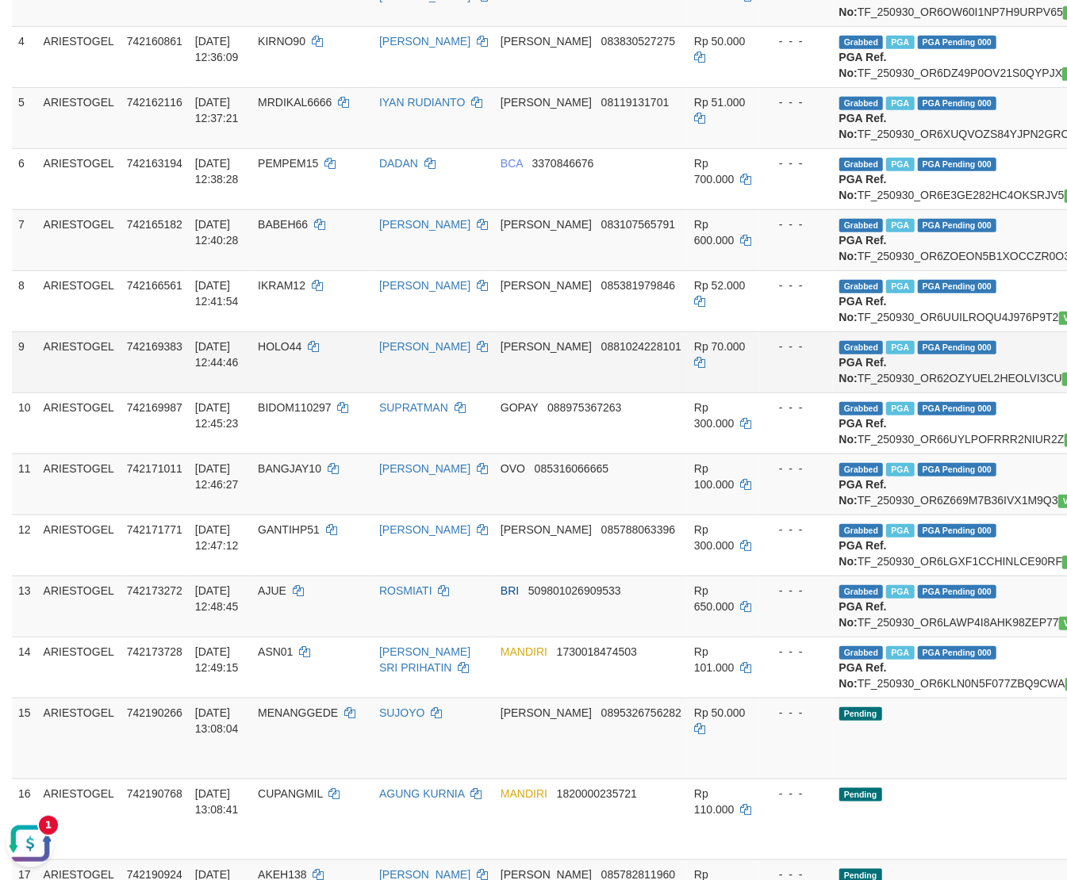
click at [833, 393] on td "Grabbed PGA PGA Pending 000 PGA Ref. No: TF_250930_OR62OZYUEL2HEOLVI3CU Vendor:…" at bounding box center [997, 362] width 329 height 61
click at [351, 393] on td "HOLO44" at bounding box center [311, 362] width 121 height 61
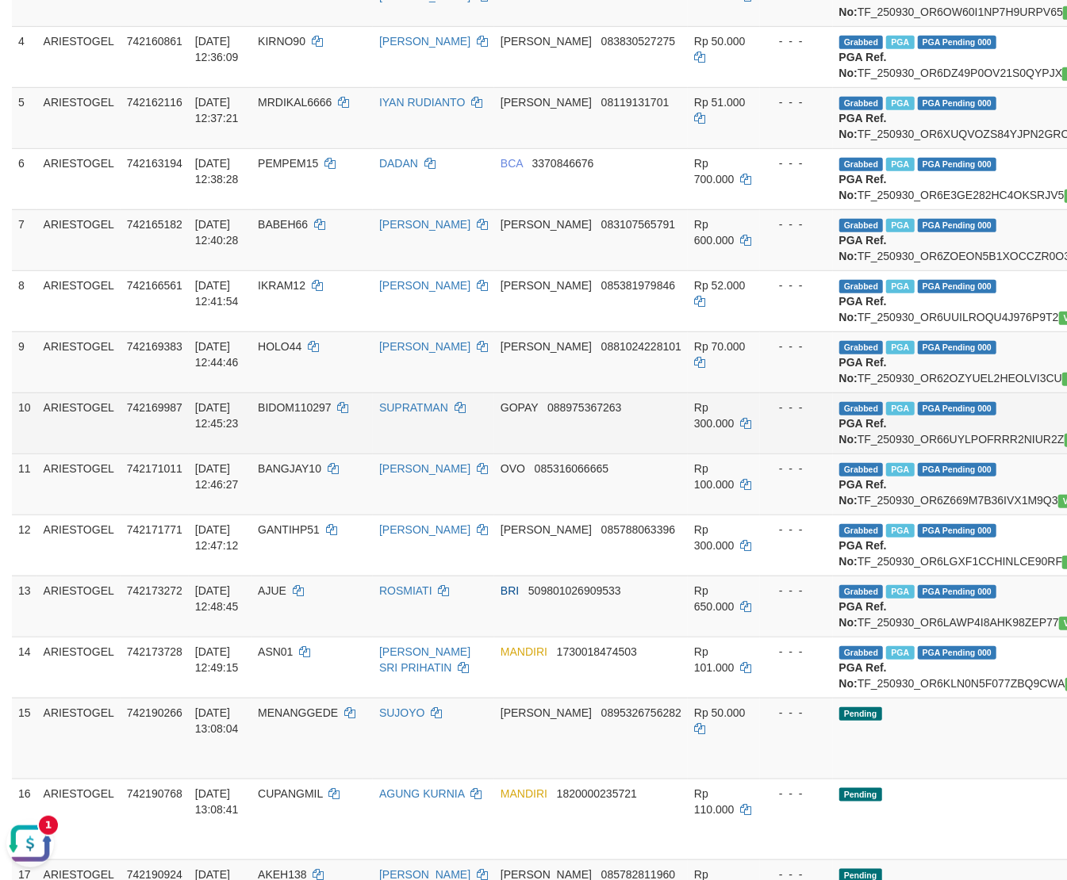
click at [833, 454] on td "Grabbed PGA PGA Pending 000 PGA Ref. No: TF_250930_OR66UYLPOFRRR2NIUR2Z Vendor:…" at bounding box center [997, 423] width 329 height 61
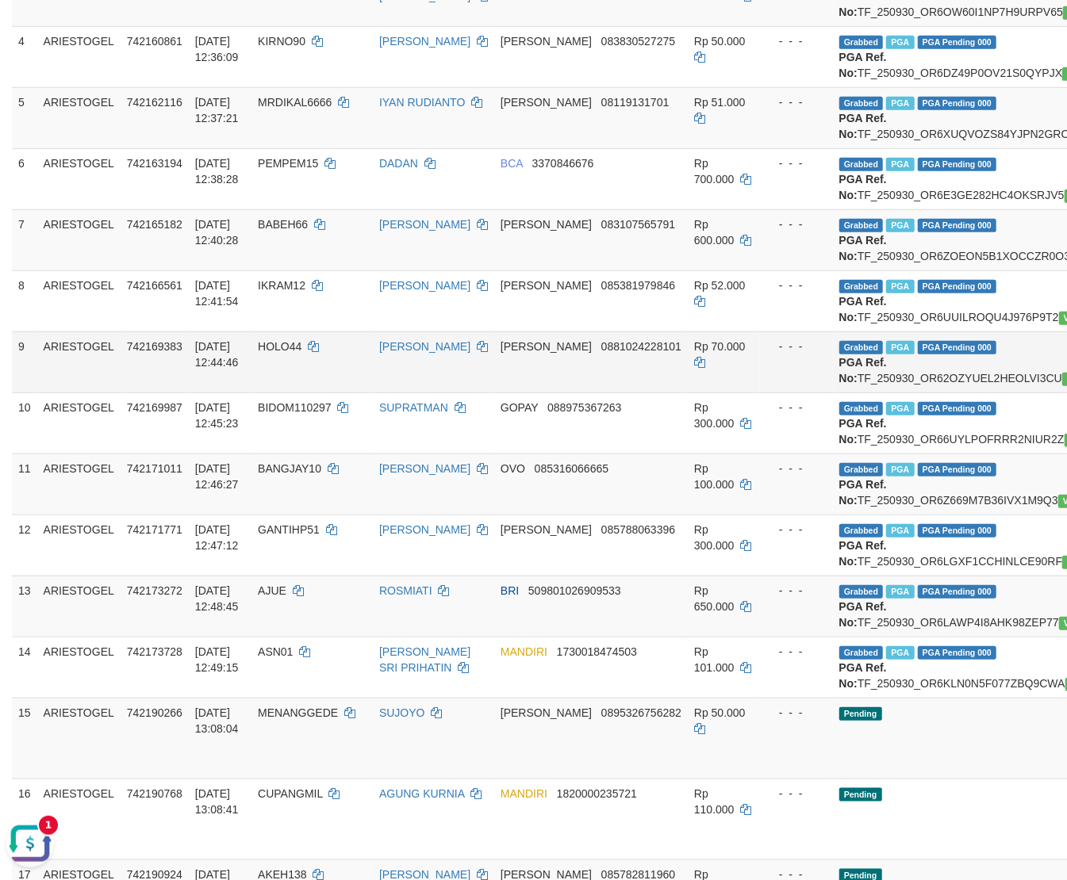
click at [373, 393] on td "UMAR" at bounding box center [433, 362] width 121 height 61
click at [833, 515] on td "Grabbed PGA PGA Pending 000 PGA Ref. No: TF_250930_OR6Z669M7B36IVX1M9Q3 Vendor:…" at bounding box center [997, 484] width 329 height 61
click at [373, 393] on td "UMAR" at bounding box center [433, 362] width 121 height 61
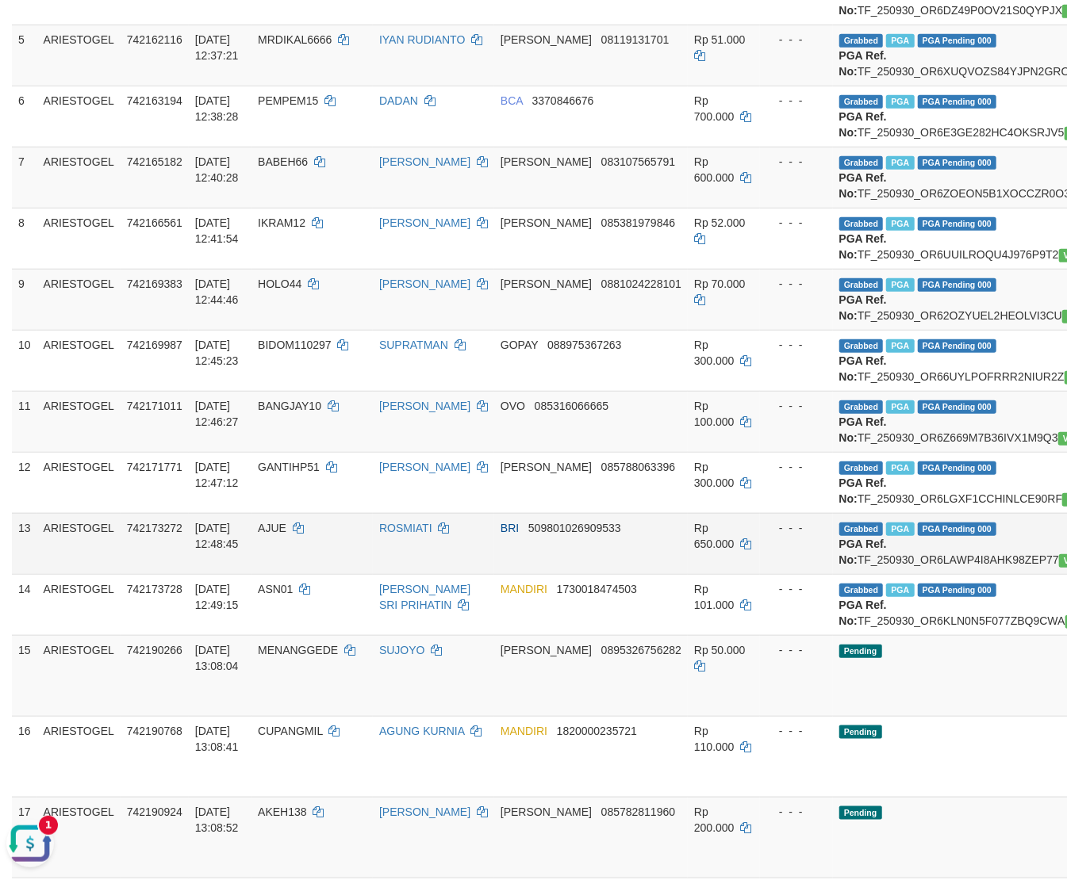
scroll to position [705, 0]
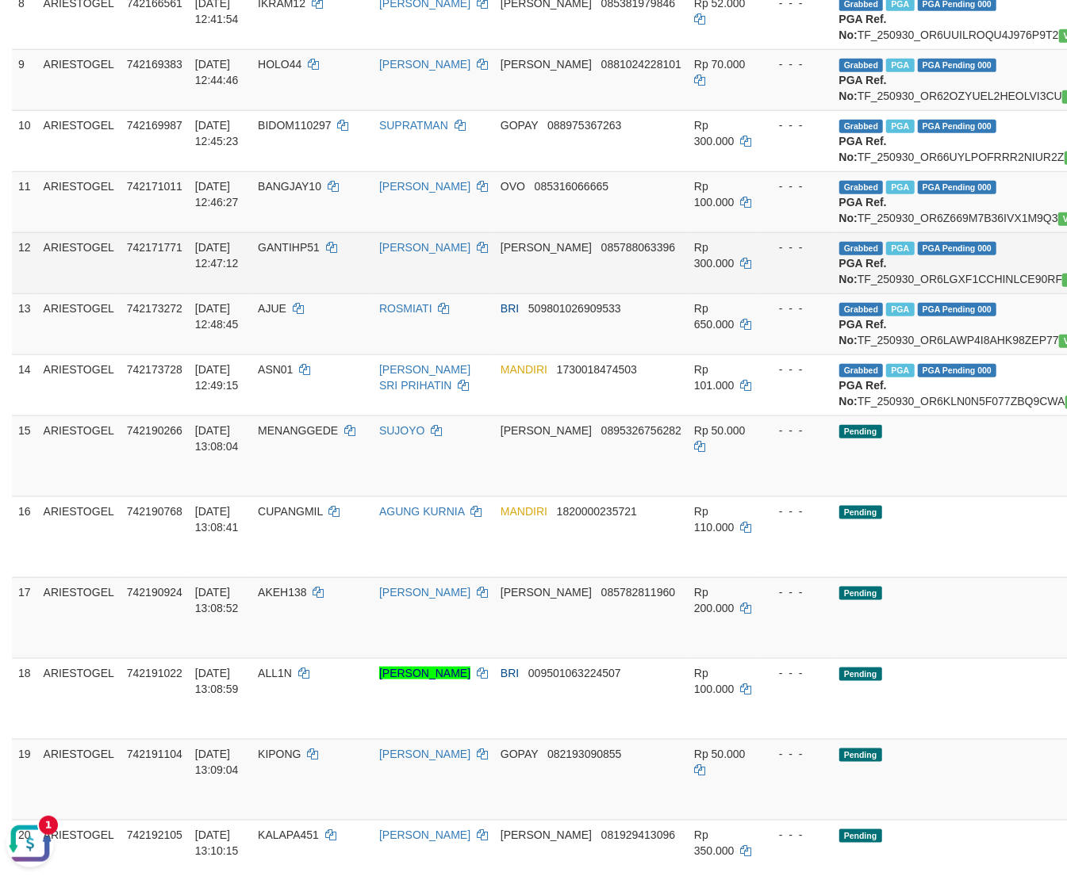
click at [833, 293] on td "Grabbed PGA PGA Pending 000 PGA Ref. No: TF_250930_OR6LGXF1CCHINLCE90RF Vendor:…" at bounding box center [997, 262] width 329 height 61
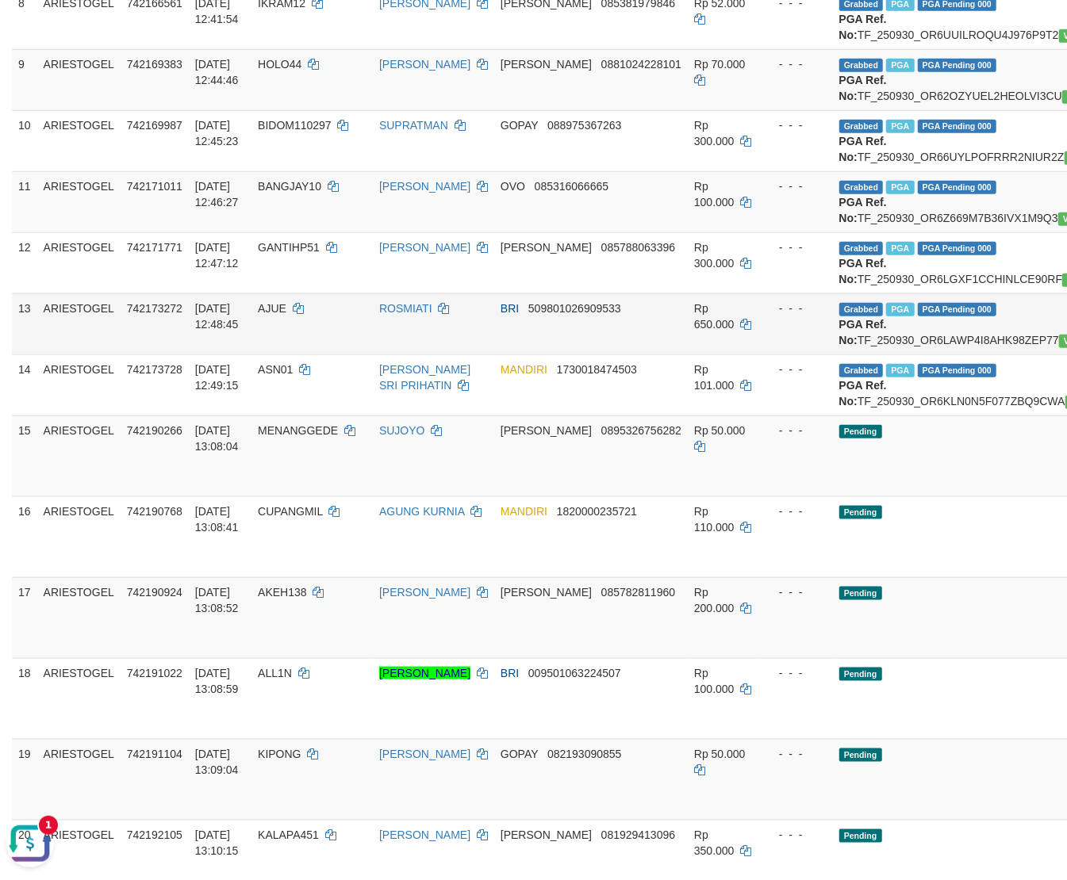
click at [328, 355] on td "AJUE" at bounding box center [311, 323] width 121 height 61
click at [848, 355] on td "Grabbed PGA PGA Pending 000 PGA Ref. No: TF_250930_OR6LAWP4I8AHK98ZEP77 Vendor:…" at bounding box center [997, 323] width 329 height 61
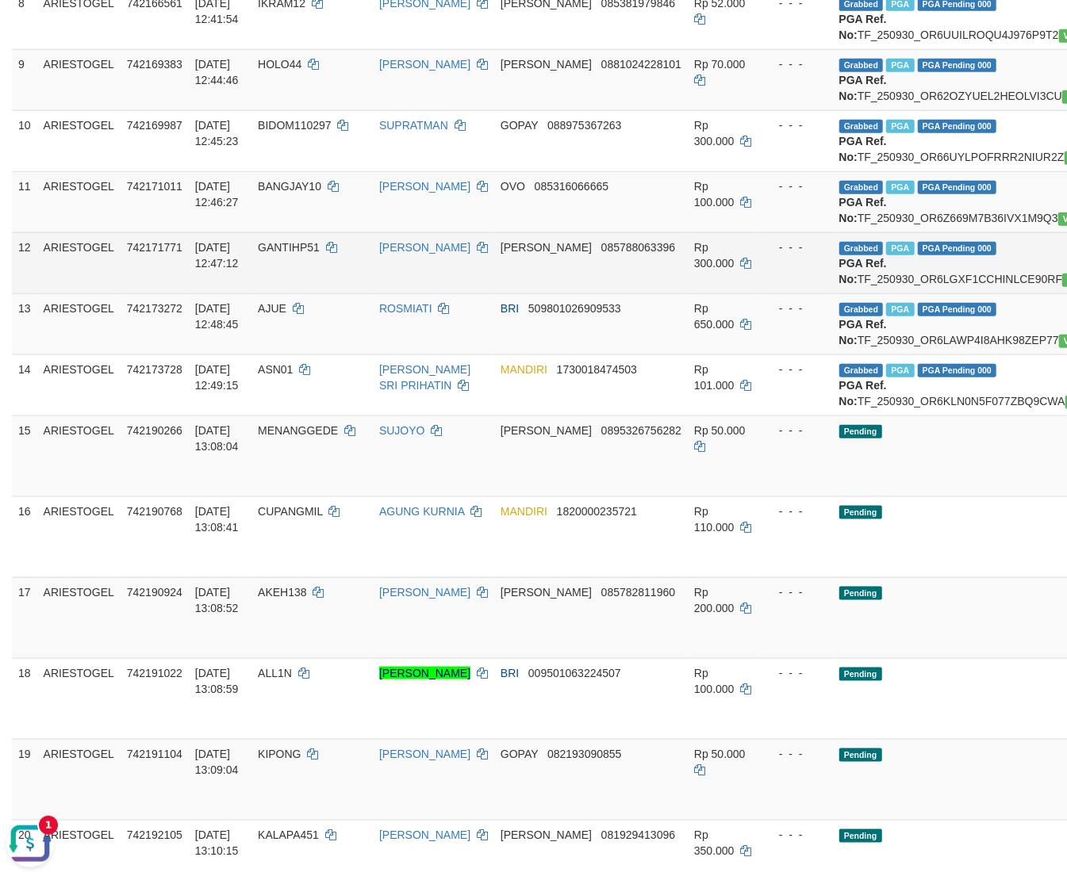
click at [347, 293] on td "GANTIHP51" at bounding box center [311, 262] width 121 height 61
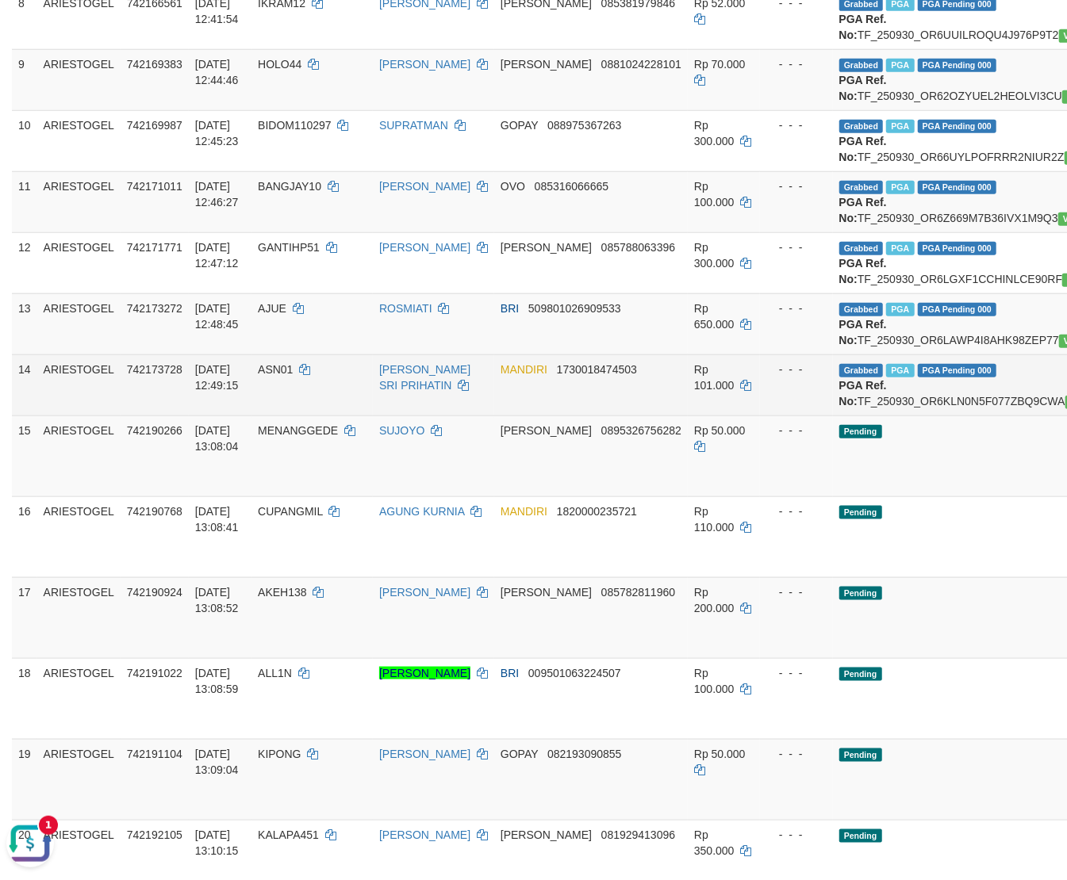
click at [861, 416] on td "Grabbed PGA PGA Pending 000 PGA Ref. No: TF_250930_OR6KLN0N5F077ZBQ9CWA Vendor:…" at bounding box center [997, 385] width 329 height 61
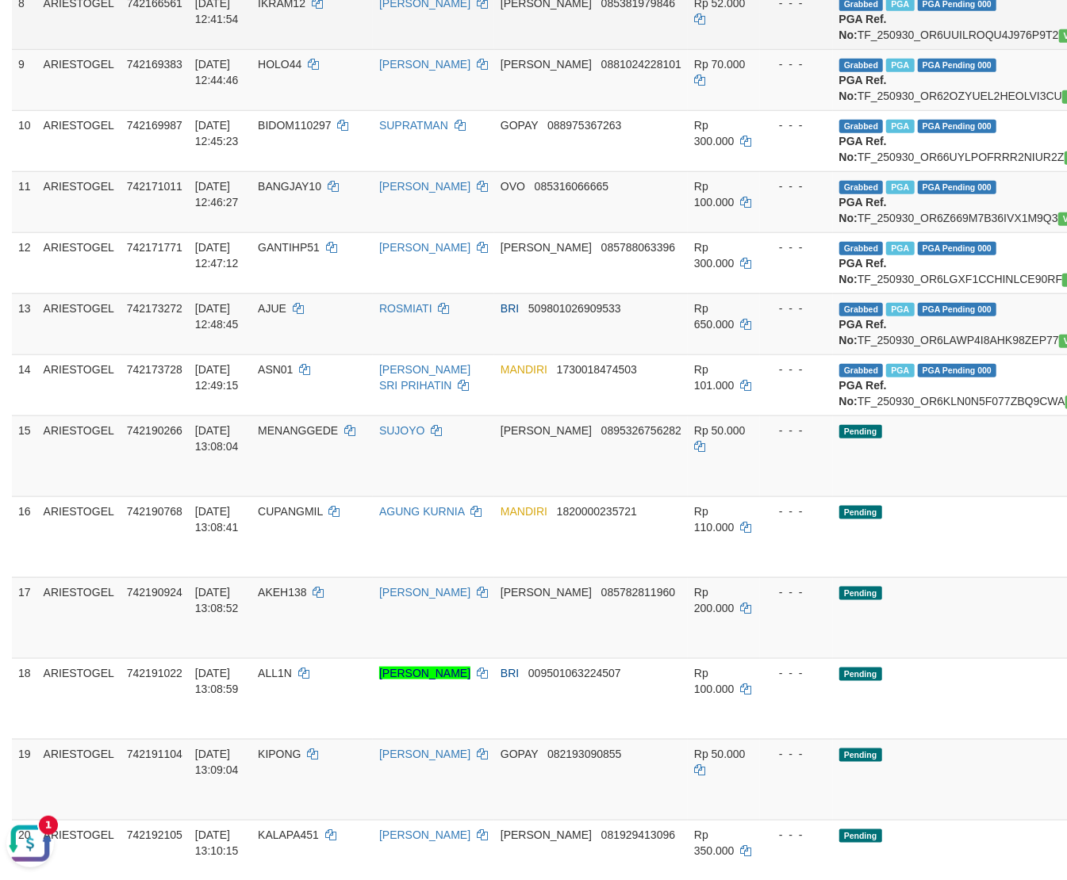
click at [336, 49] on td "IKRAM12" at bounding box center [311, 18] width 121 height 61
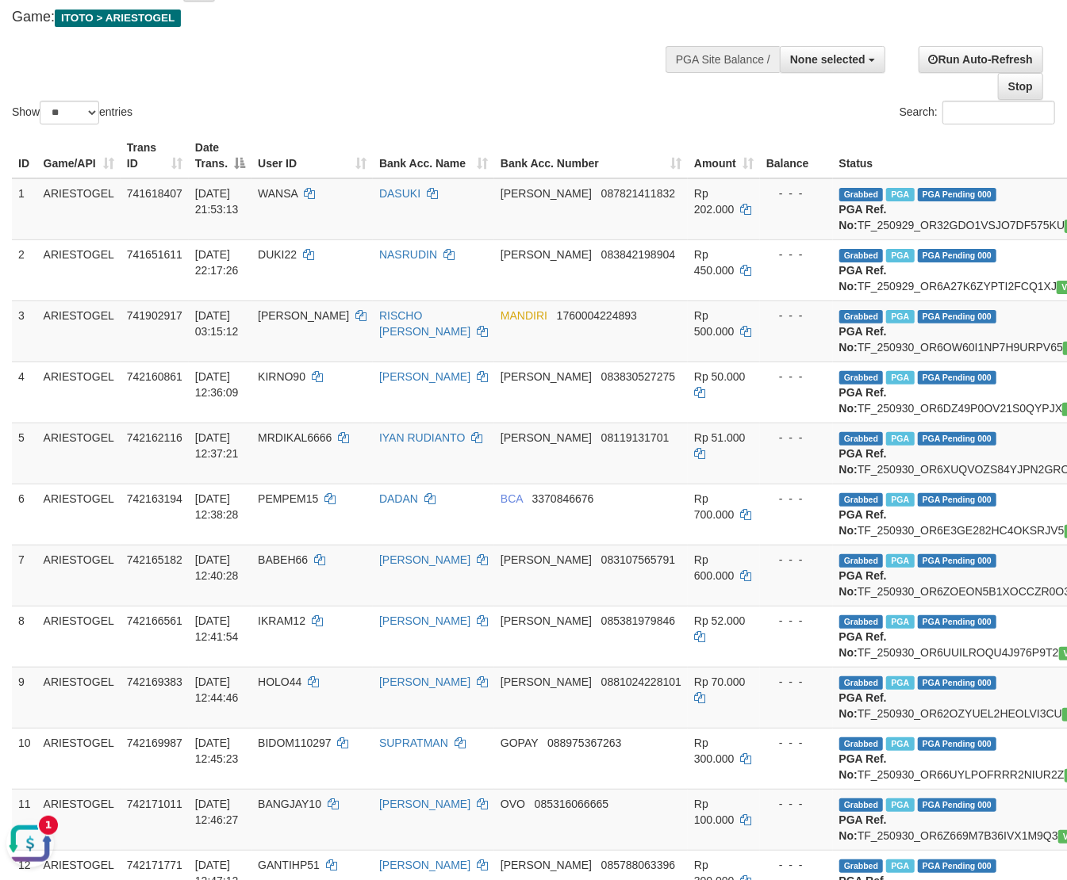
click at [359, 67] on div "Show ** ** ** *** entries Search:" at bounding box center [533, 41] width 1067 height 174
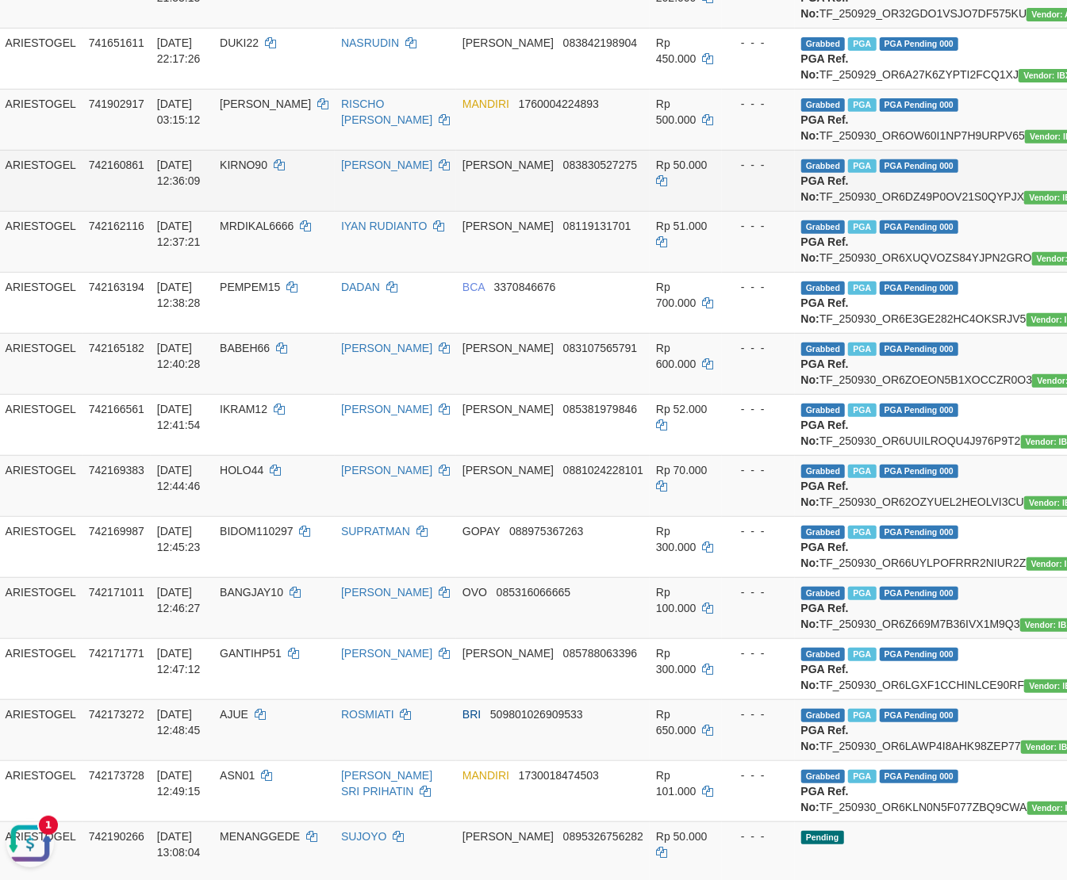
scroll to position [299, 73]
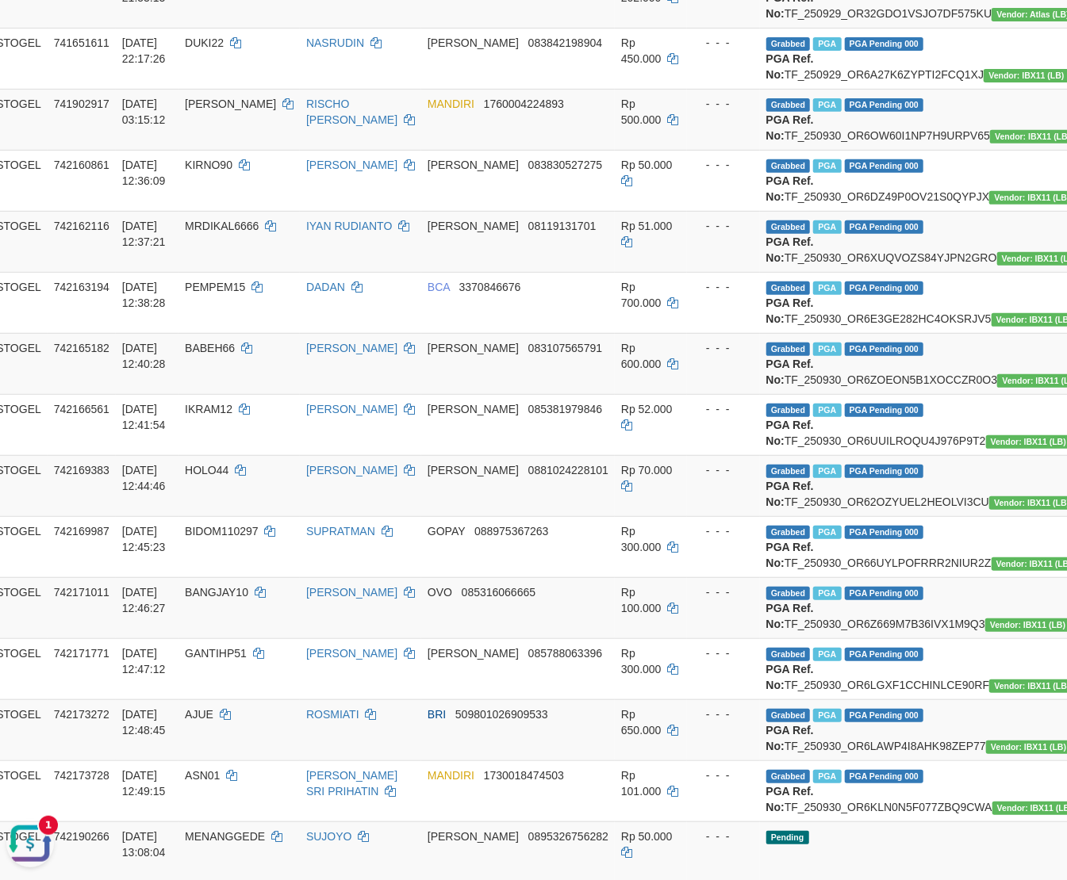
click at [30, 675] on button "Open LiveChat chat widget" at bounding box center [30, 843] width 48 height 48
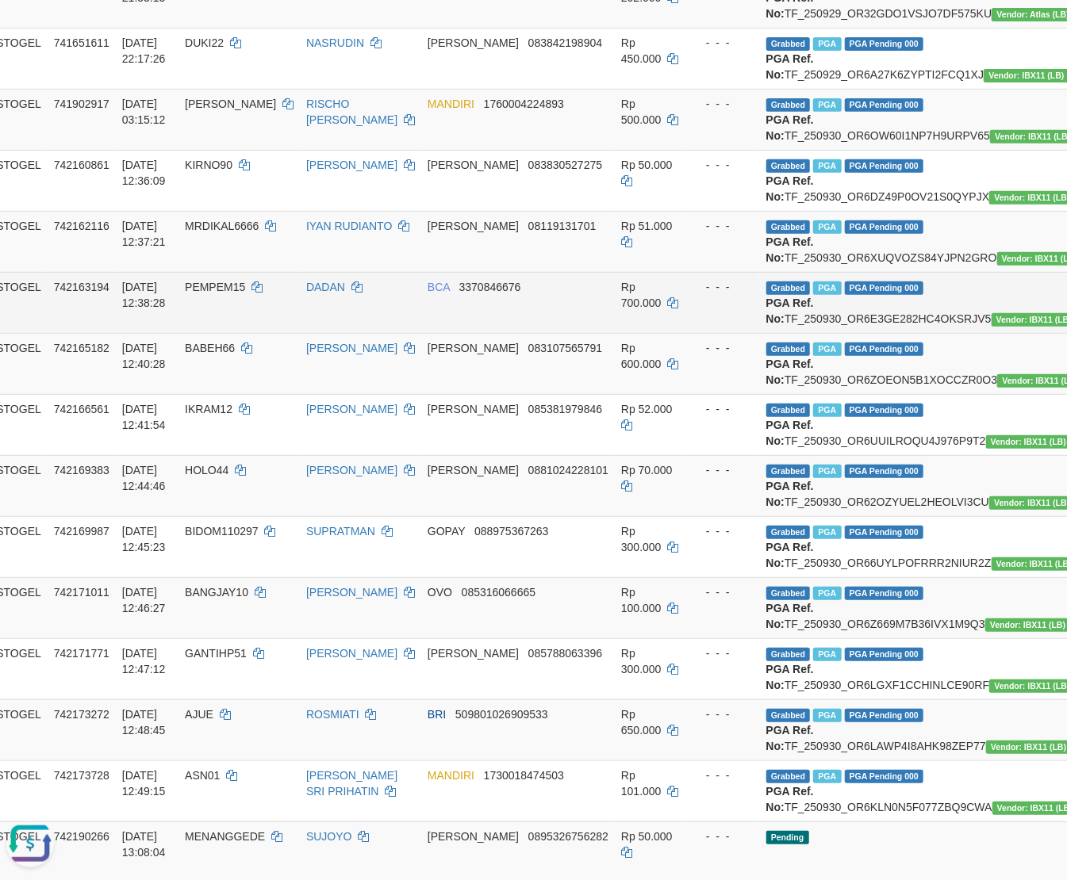
click at [324, 333] on td "DADAN" at bounding box center [360, 302] width 121 height 61
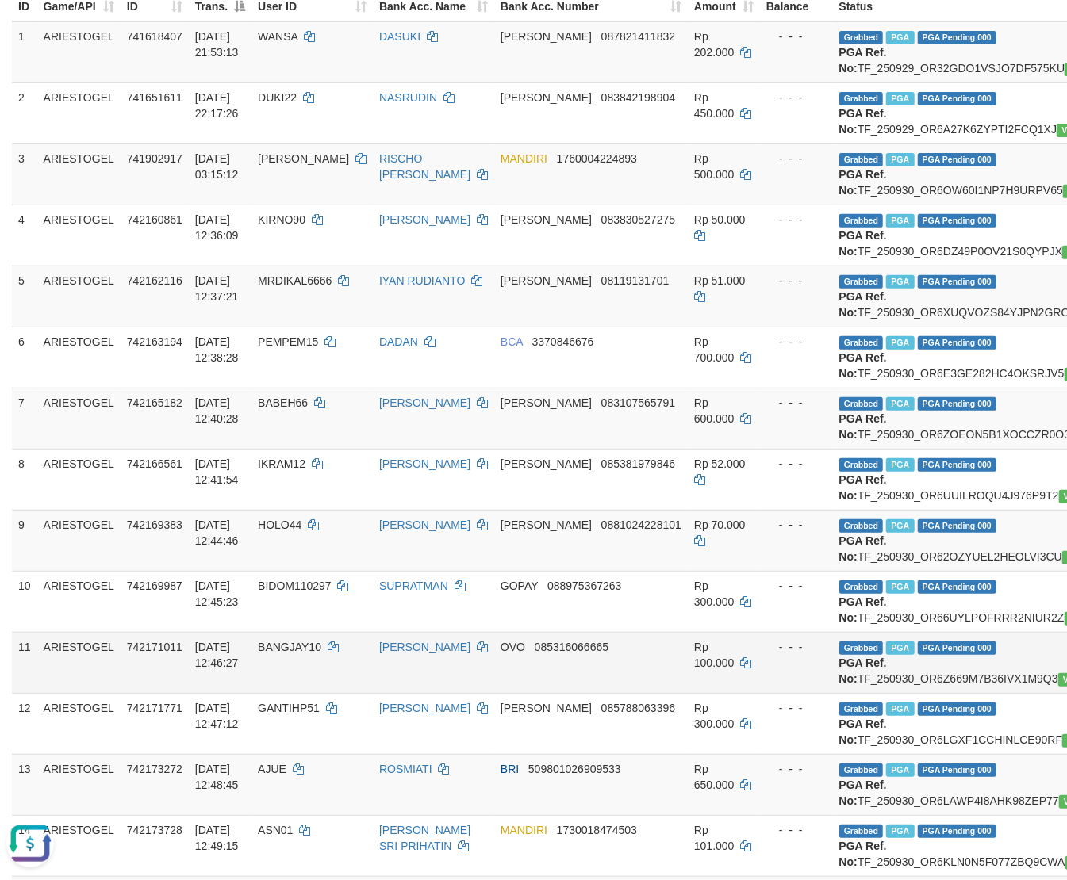
scroll to position [0, 0]
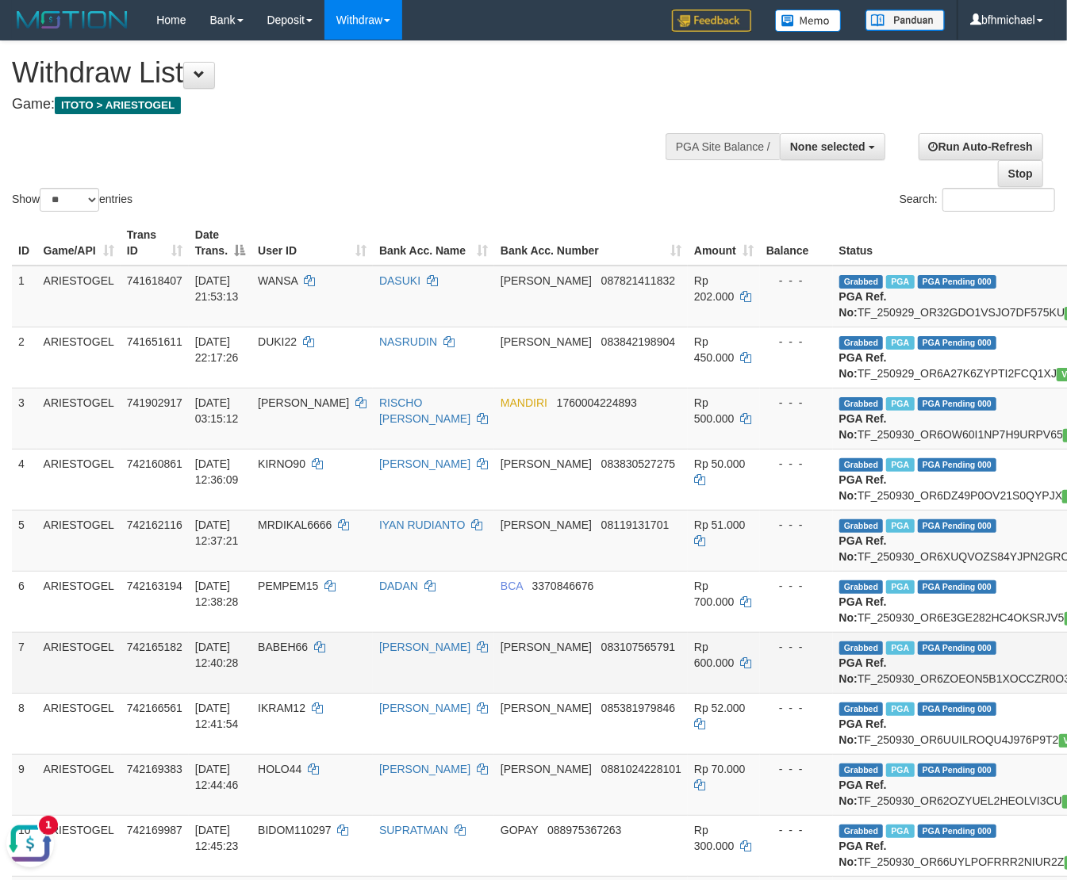
click at [17, 675] on td "7" at bounding box center [24, 662] width 25 height 61
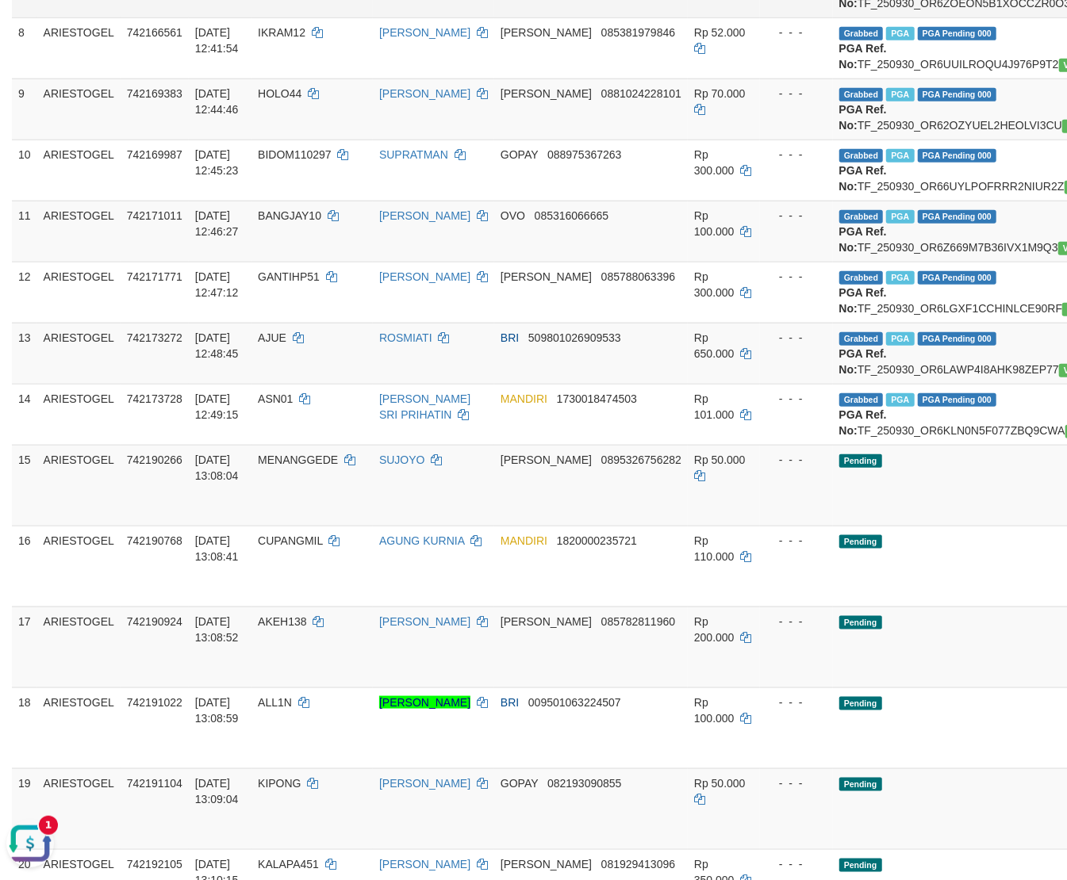
scroll to position [705, 0]
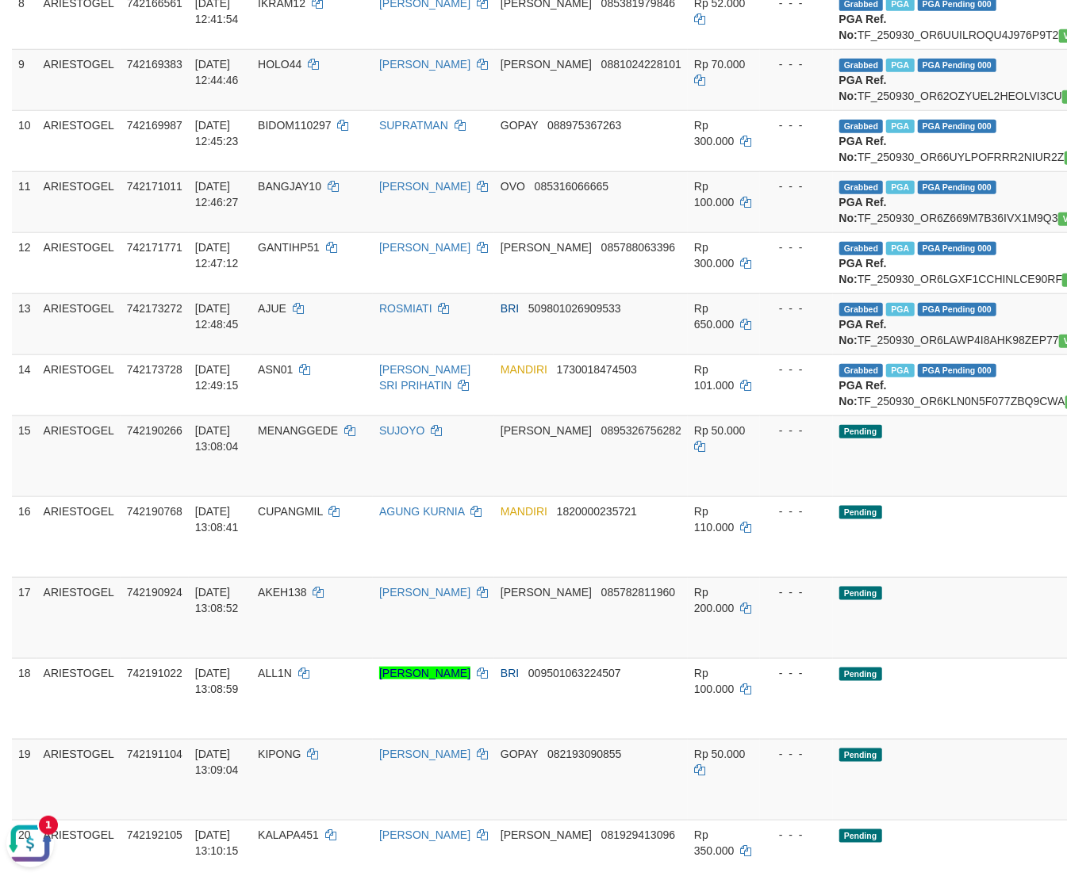
click at [24, 675] on button "Open LiveChat chat widget" at bounding box center [30, 843] width 48 height 48
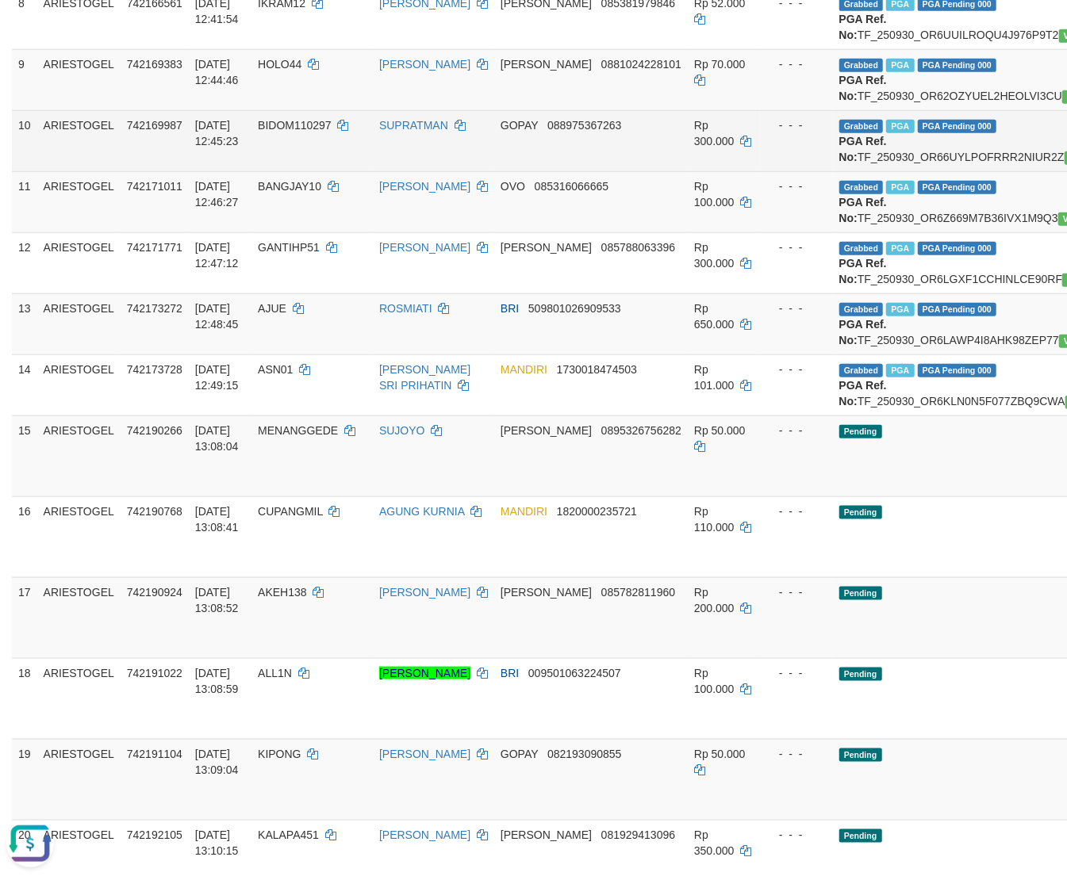
click at [338, 171] on td "BIDOM110297" at bounding box center [311, 140] width 121 height 61
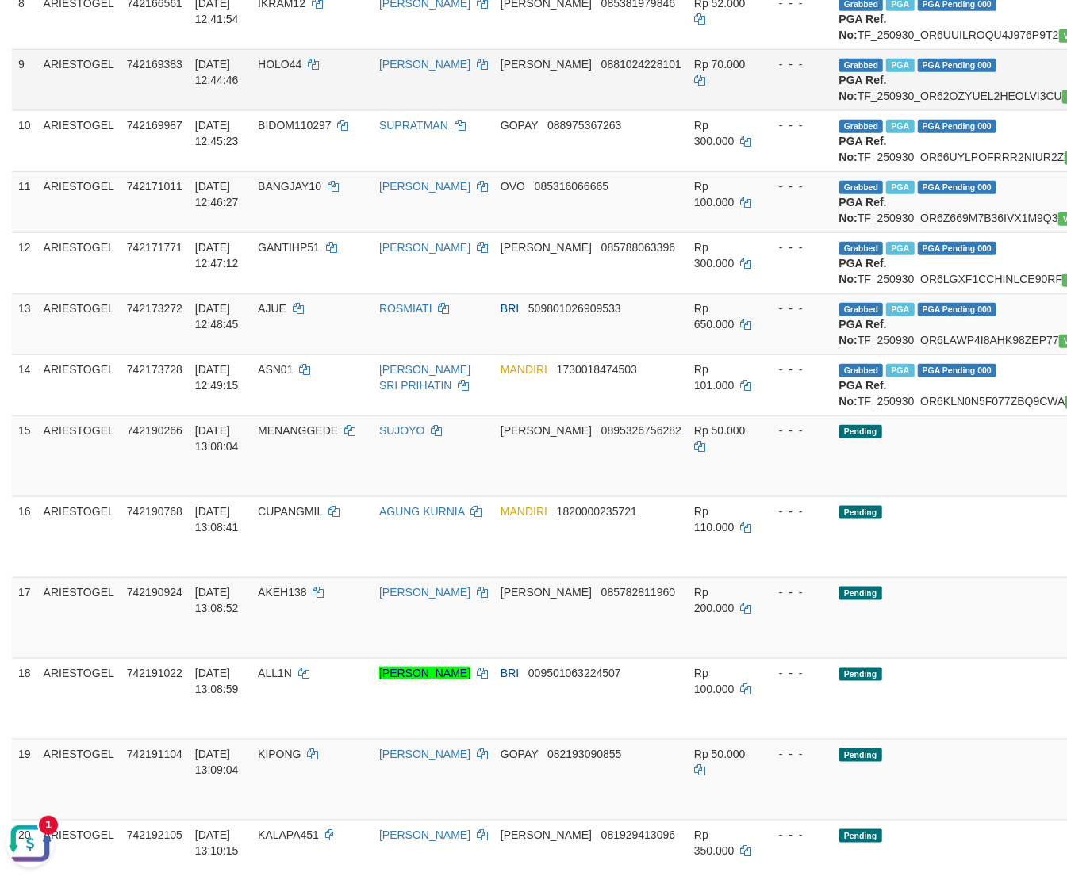
click at [292, 110] on td "HOLO44" at bounding box center [311, 79] width 121 height 61
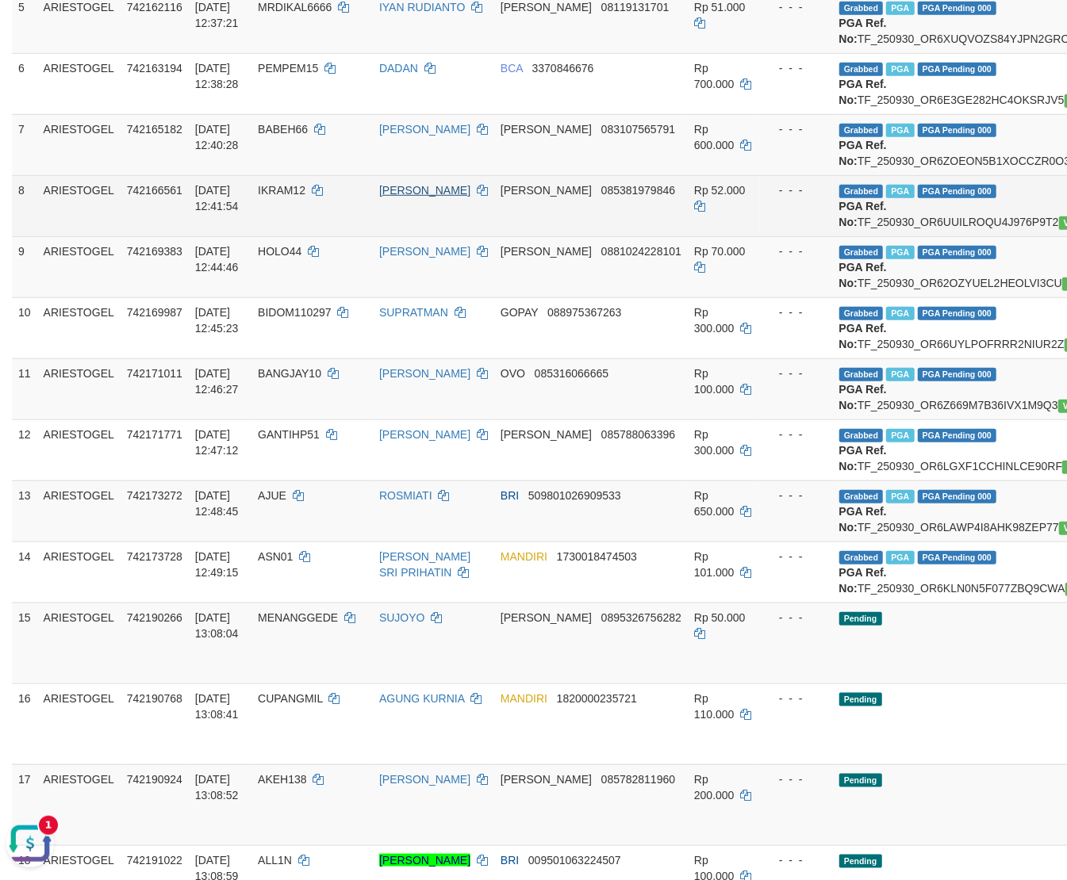
scroll to position [493, 0]
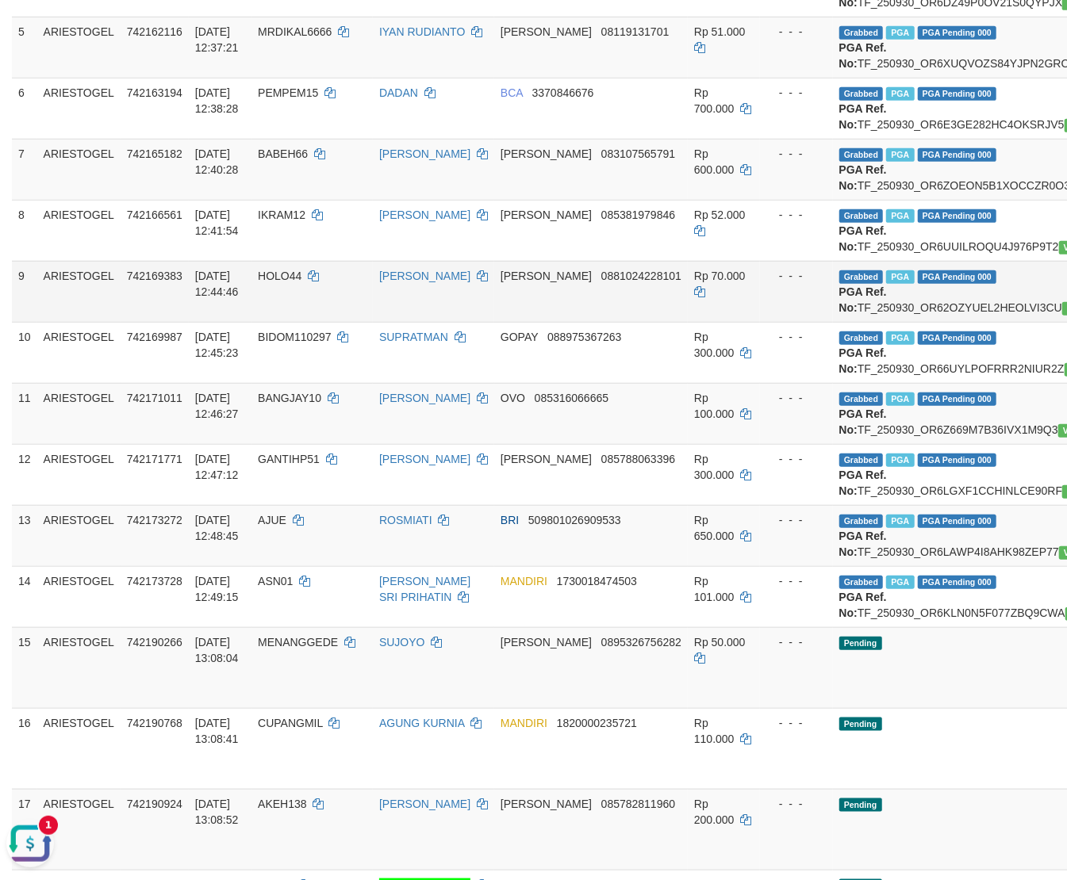
click at [373, 322] on td "UMAR" at bounding box center [433, 291] width 121 height 61
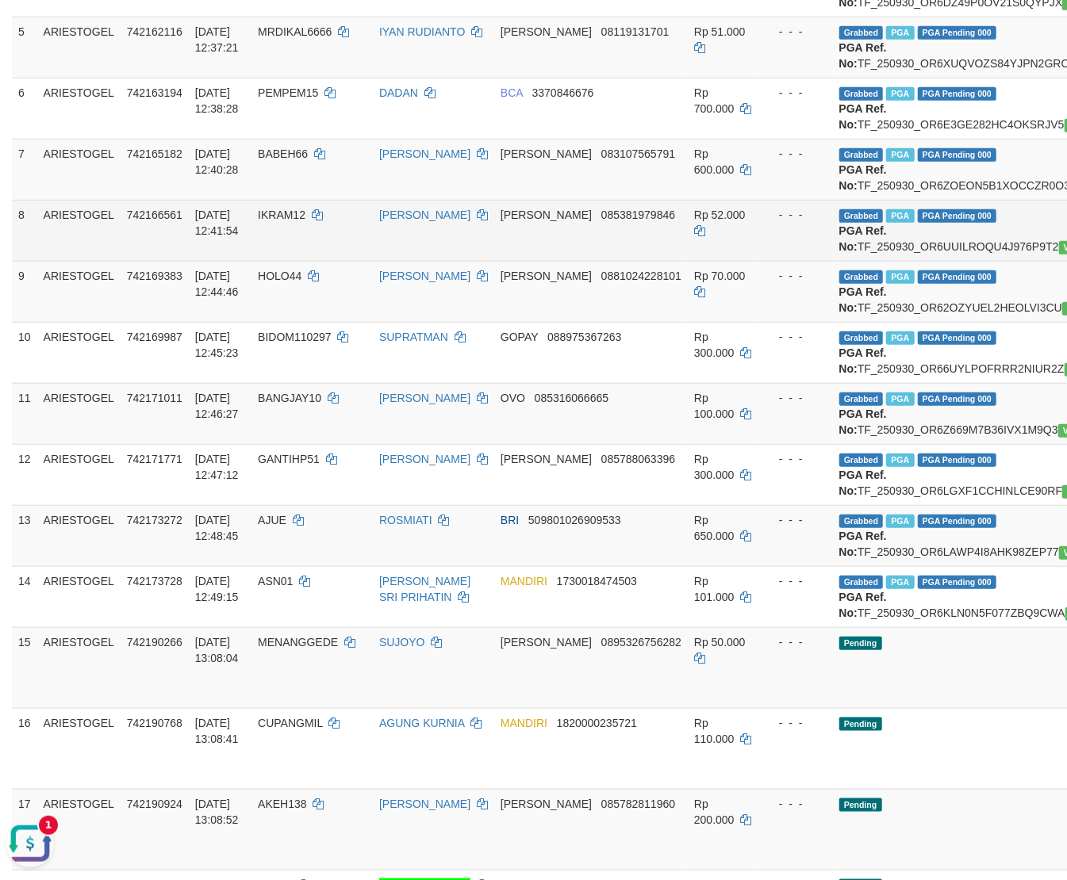
click at [833, 261] on td "Grabbed PGA PGA Pending 000 PGA Ref. No: TF_250930_OR6UUILROQU4J976P9T2 Vendor:…" at bounding box center [997, 230] width 329 height 61
click at [278, 261] on td "IKRAM12" at bounding box center [311, 230] width 121 height 61
click at [903, 261] on td "Grabbed PGA PGA Pending 000 PGA Ref. No: TF_250930_OR6UUILROQU4J976P9T2 Vendor:…" at bounding box center [997, 230] width 329 height 61
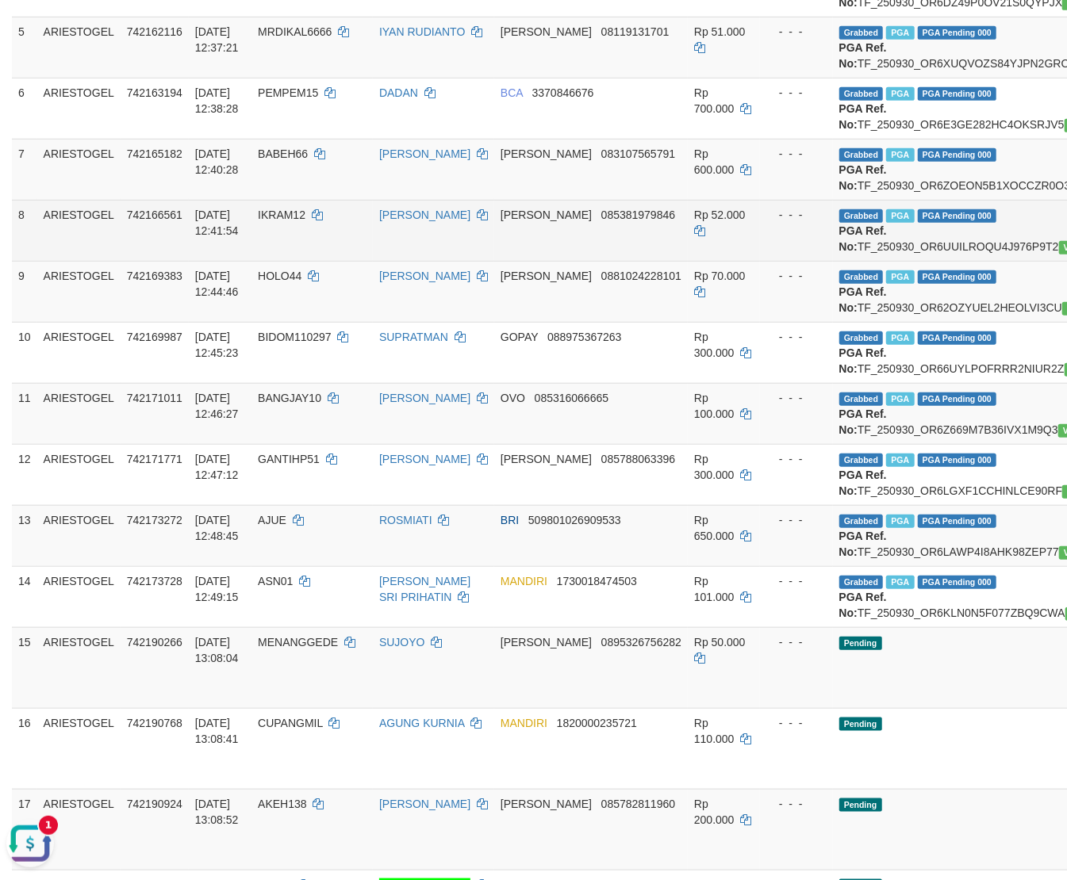
click at [320, 261] on td "IKRAM12" at bounding box center [311, 230] width 121 height 61
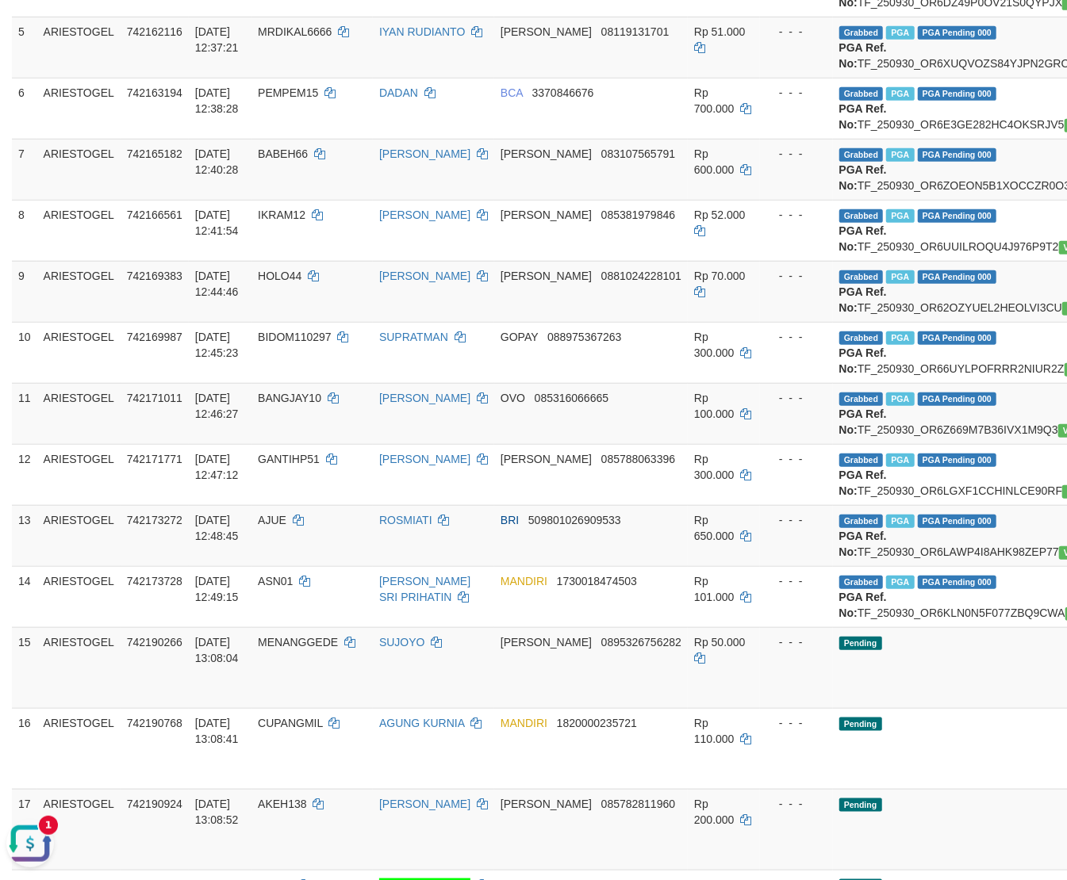
click at [23, 675] on button "Open LiveChat chat widget" at bounding box center [30, 843] width 48 height 48
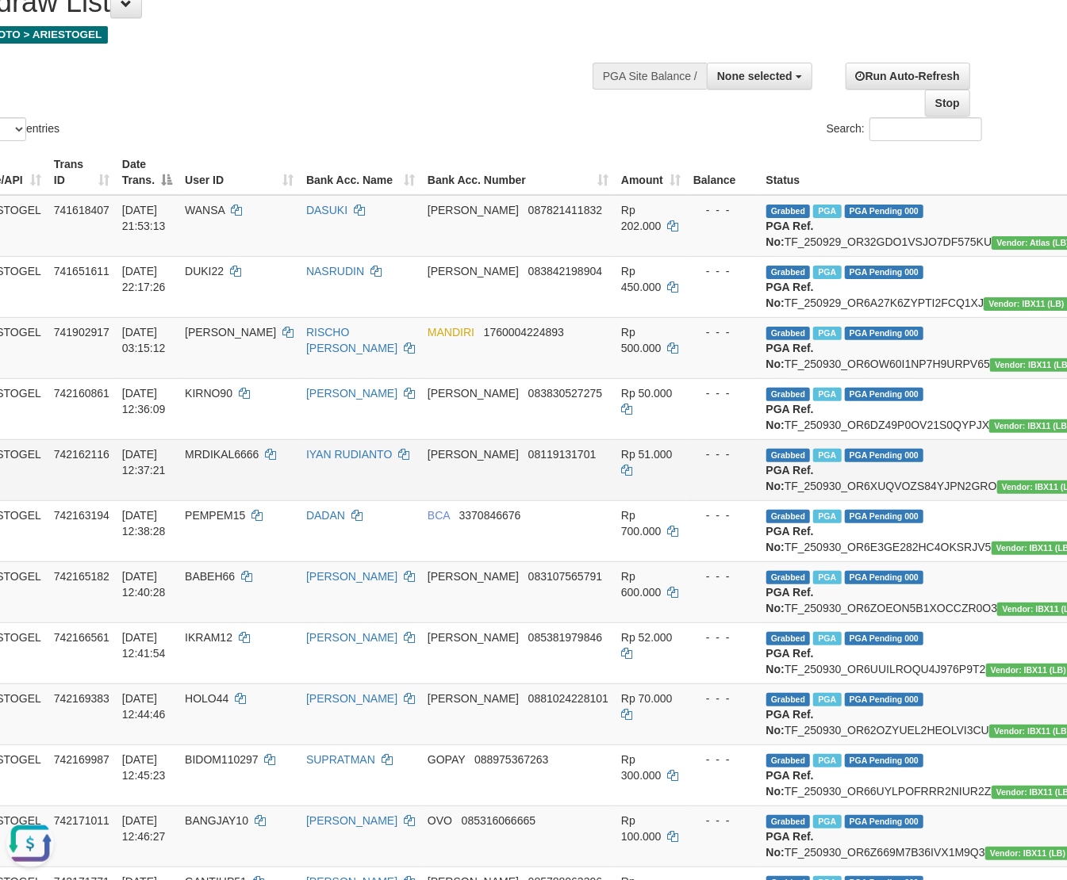
scroll to position [0, 73]
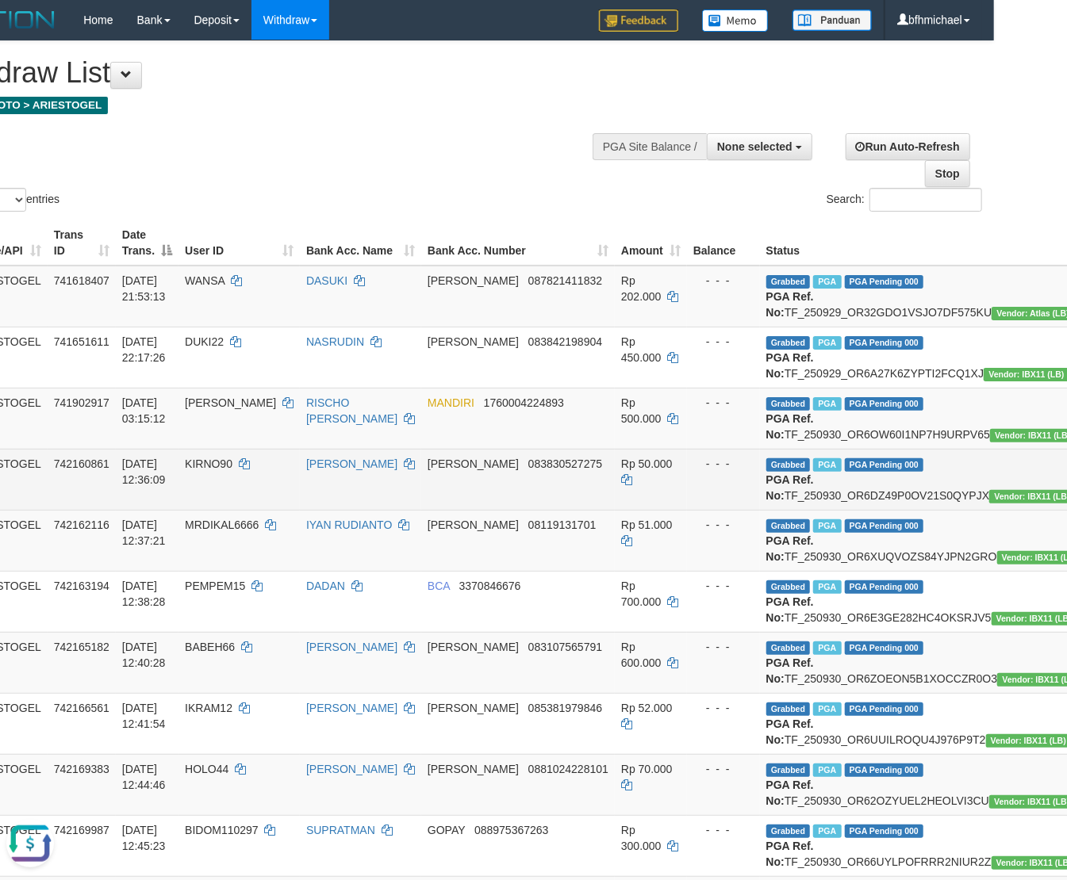
click at [35, 510] on td "ARIESTOGEL" at bounding box center [5, 479] width 83 height 61
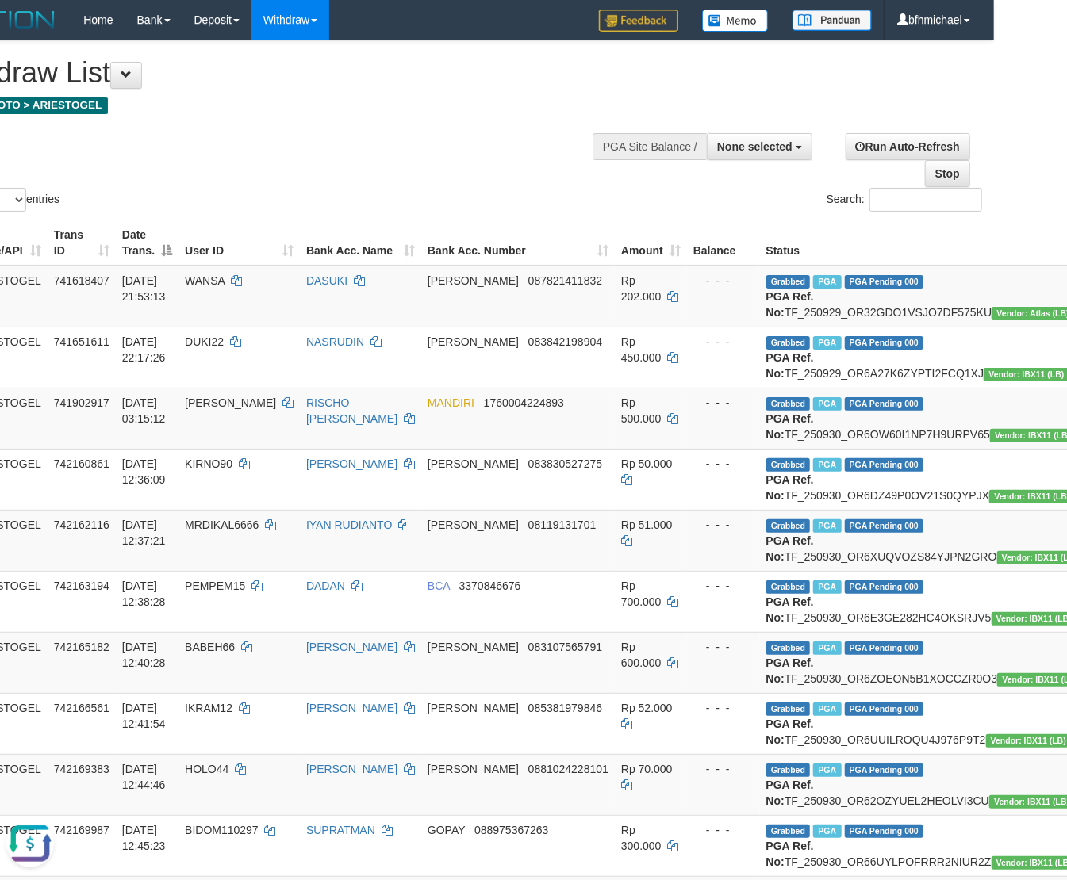
click at [613, 194] on div "Show ** ** ** *** entries Search:" at bounding box center [460, 128] width 1067 height 174
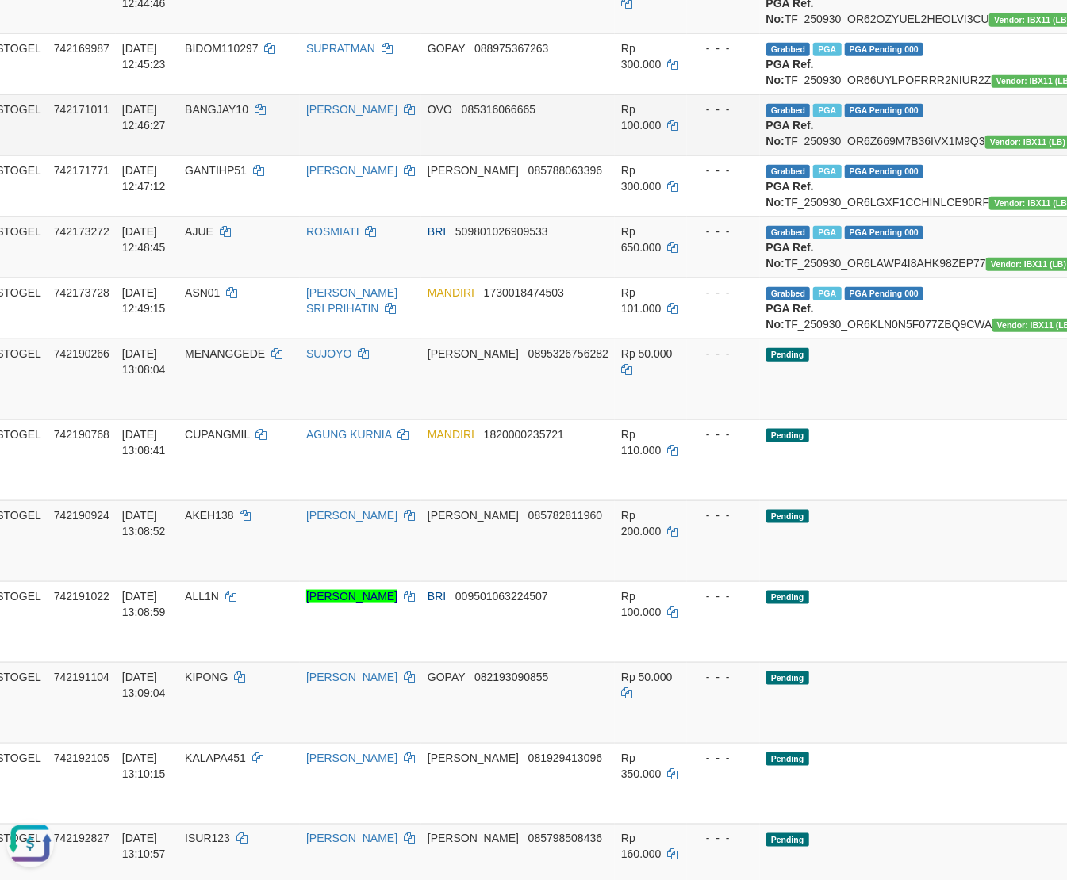
click at [687, 155] on td "- - -" at bounding box center [723, 124] width 73 height 61
click at [895, 420] on td "Pending" at bounding box center [924, 379] width 329 height 81
click at [366, 155] on td "HARRY ROJALI" at bounding box center [360, 124] width 121 height 61
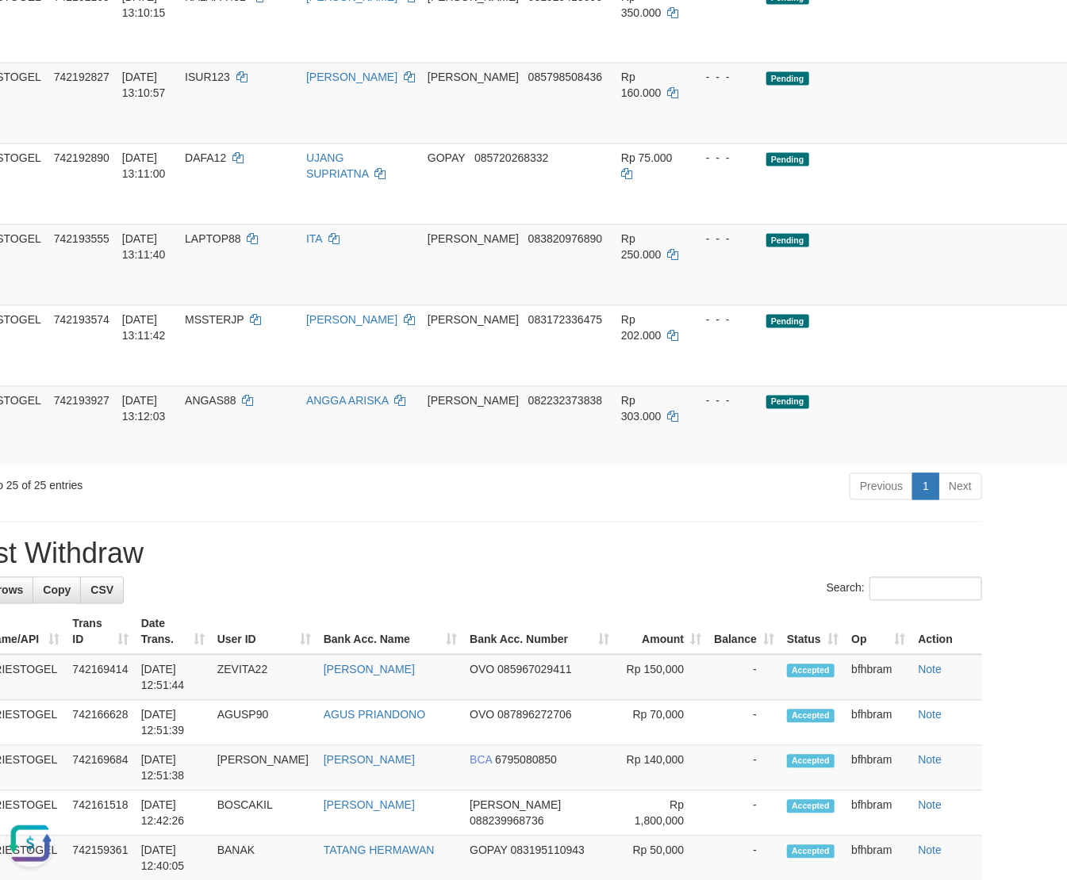
scroll to position [1769, 73]
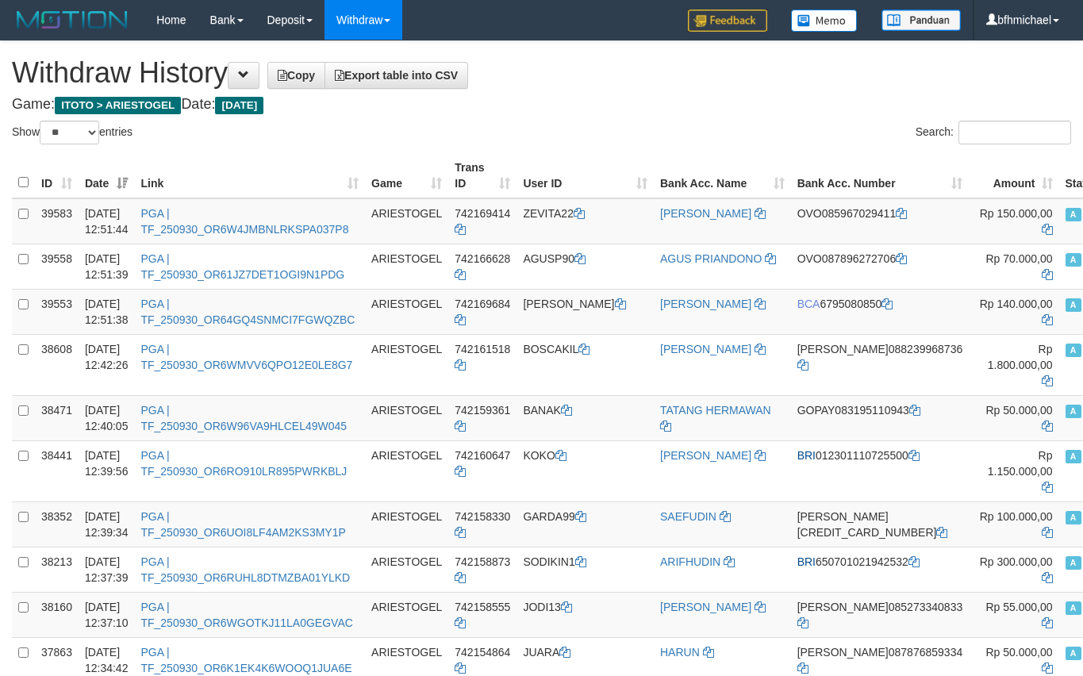
select select "**"
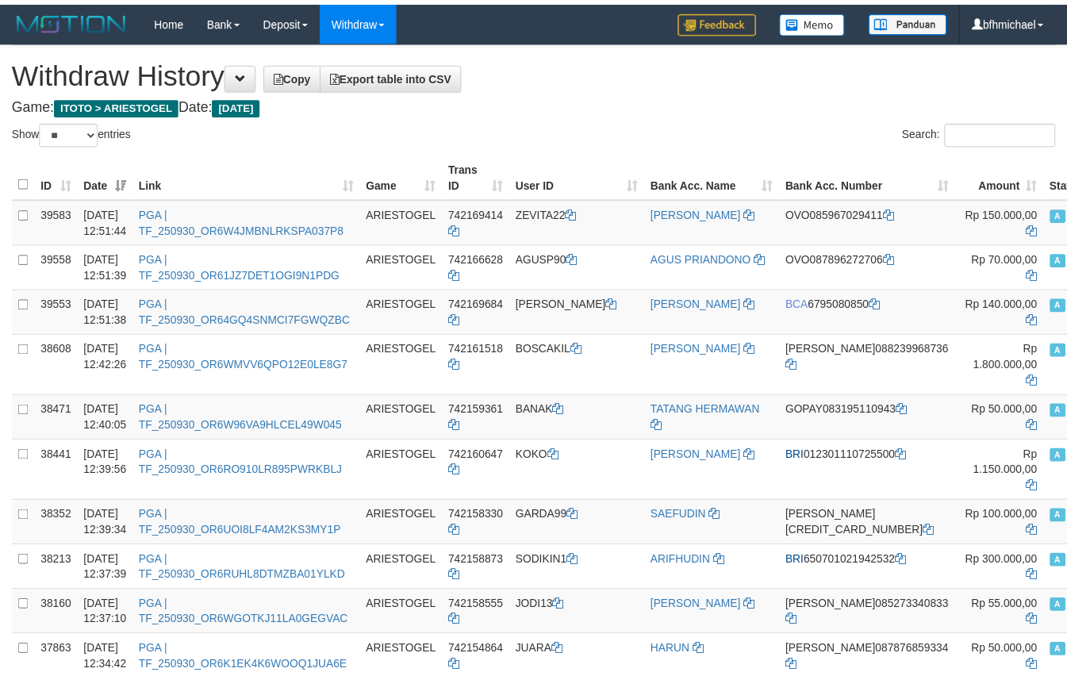
scroll to position [1968, 0]
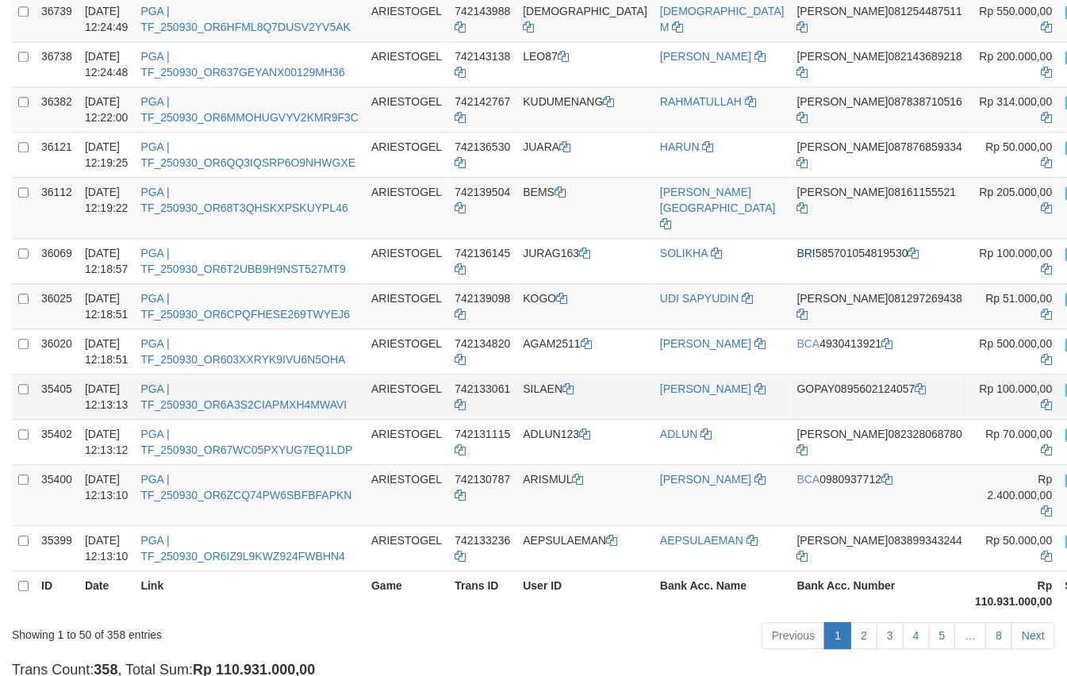
click at [328, 419] on td "PGA | TF_250930_OR6A3S2CIAPMXH4MWAVI" at bounding box center [249, 396] width 231 height 45
click at [25, 640] on icon "Open LiveChat chat widget" at bounding box center [30, 638] width 15 height 10
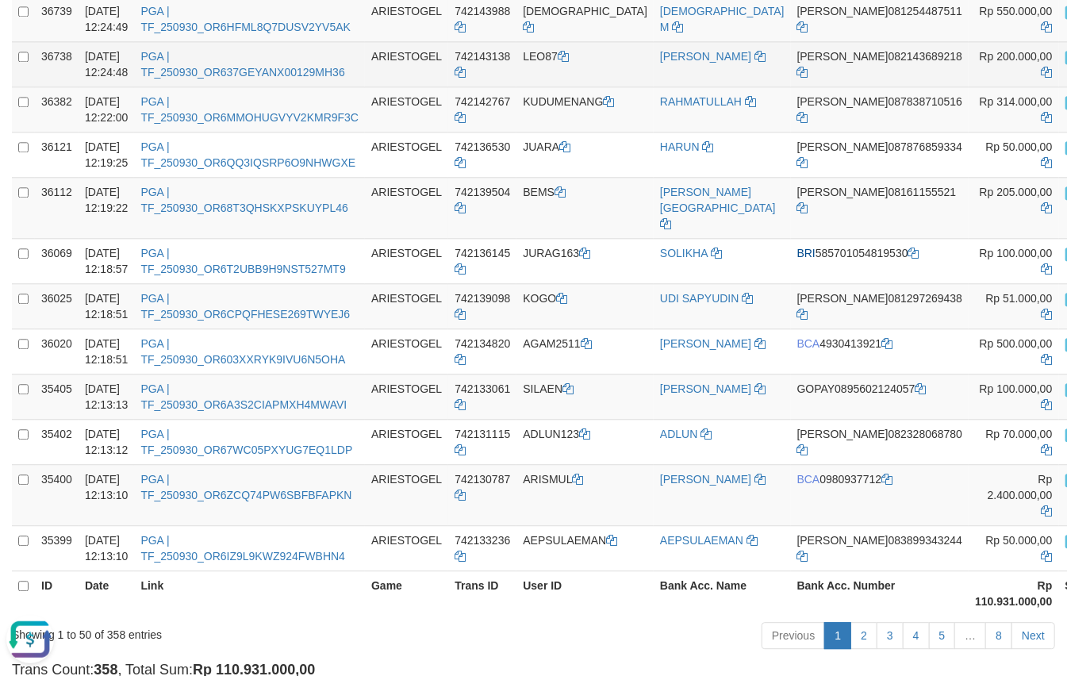
click at [356, 86] on td "PGA | TF_250930_OR637GEYANX00129MH36" at bounding box center [249, 63] width 231 height 45
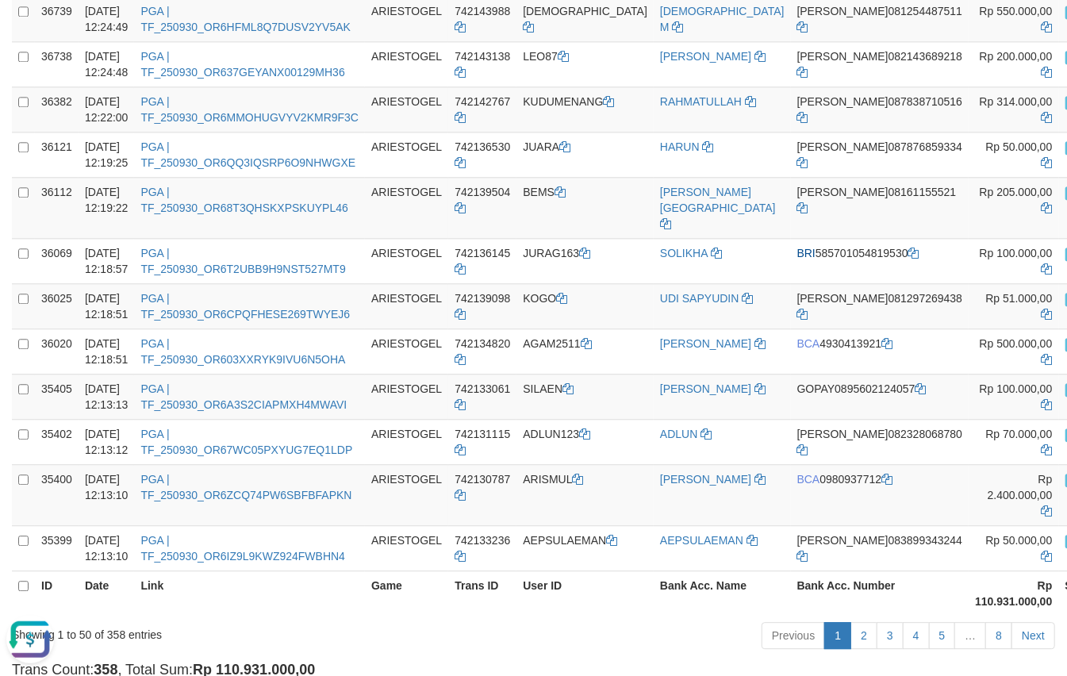
click at [17, 640] on button "Open LiveChat chat widget" at bounding box center [30, 639] width 48 height 48
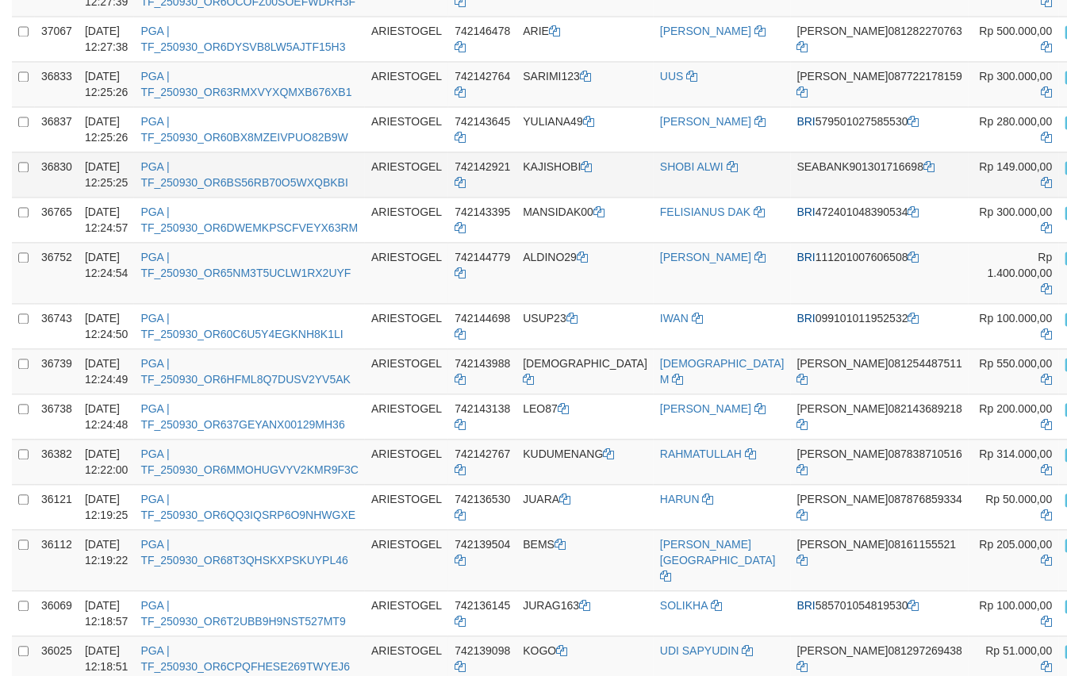
click at [791, 197] on td "SEABANK 901301716698" at bounding box center [880, 173] width 178 height 45
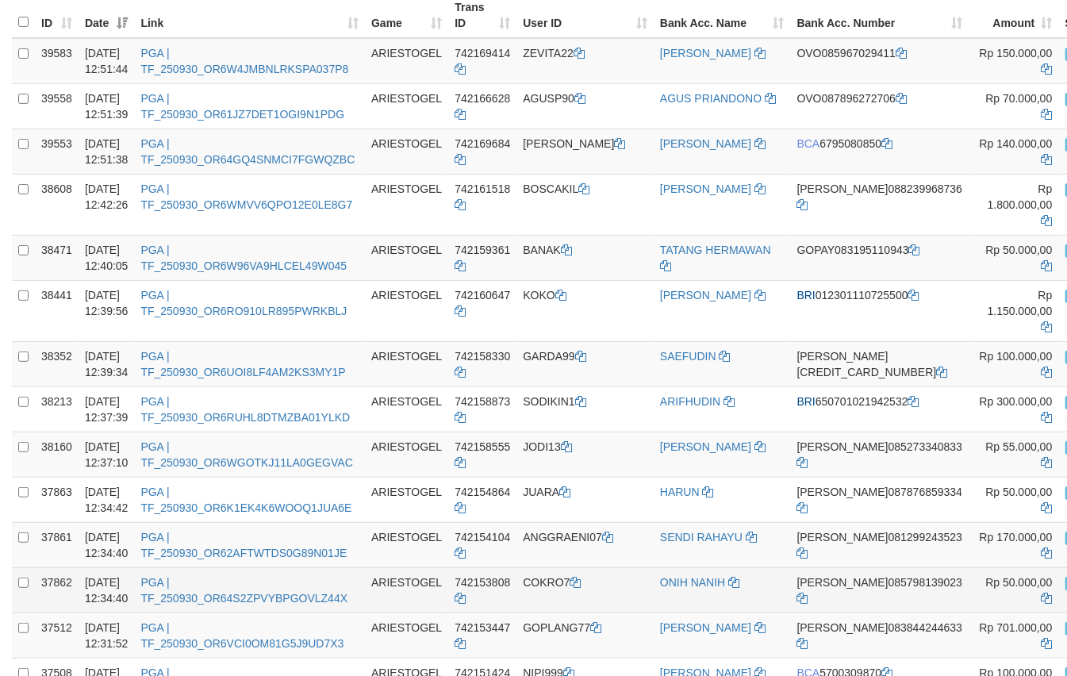
scroll to position [0, 0]
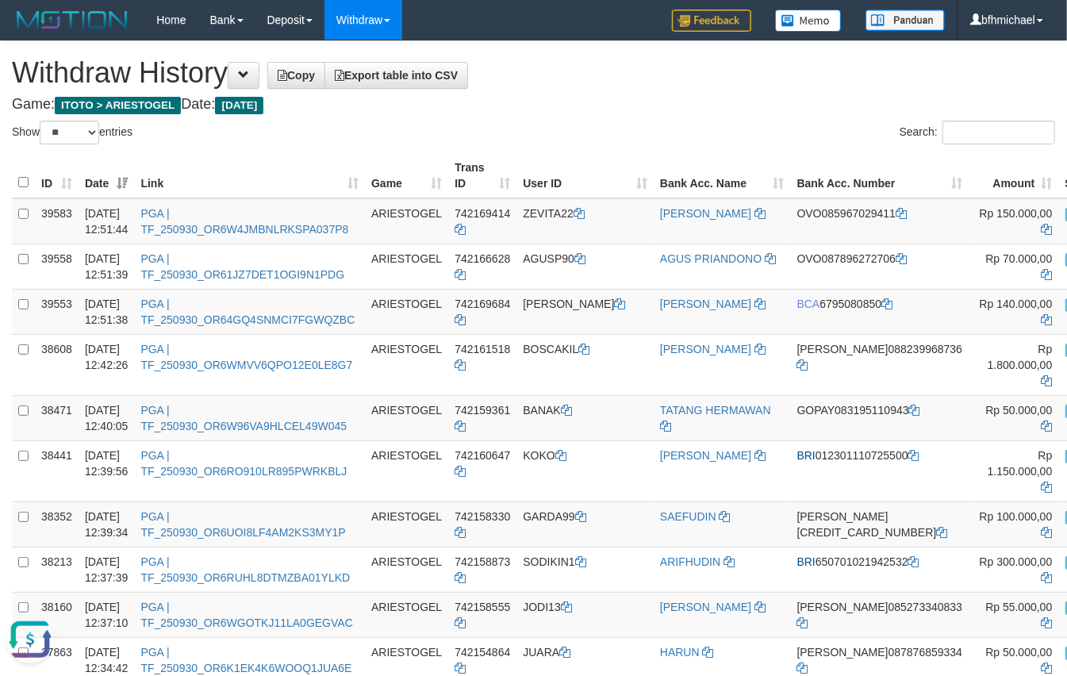
click at [612, 87] on h1 "Withdraw History Copy Export table into CSV" at bounding box center [533, 73] width 1043 height 32
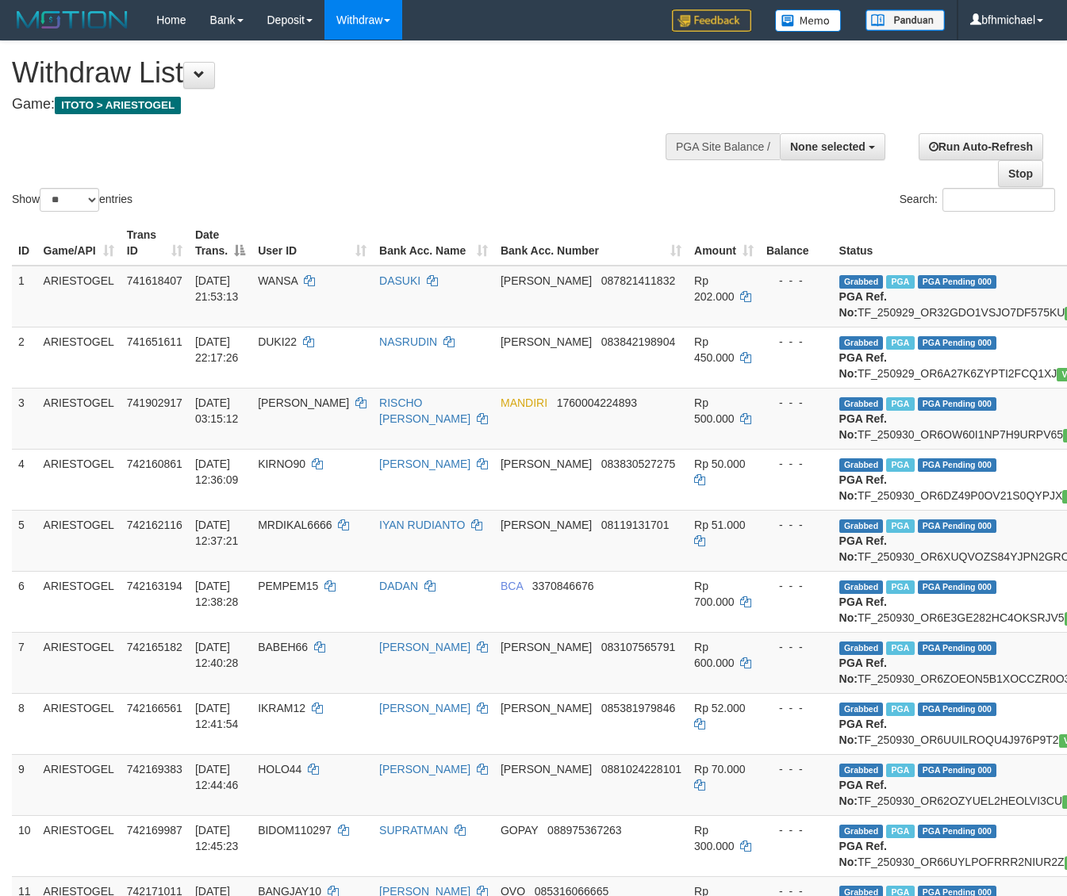
select select
select select "**"
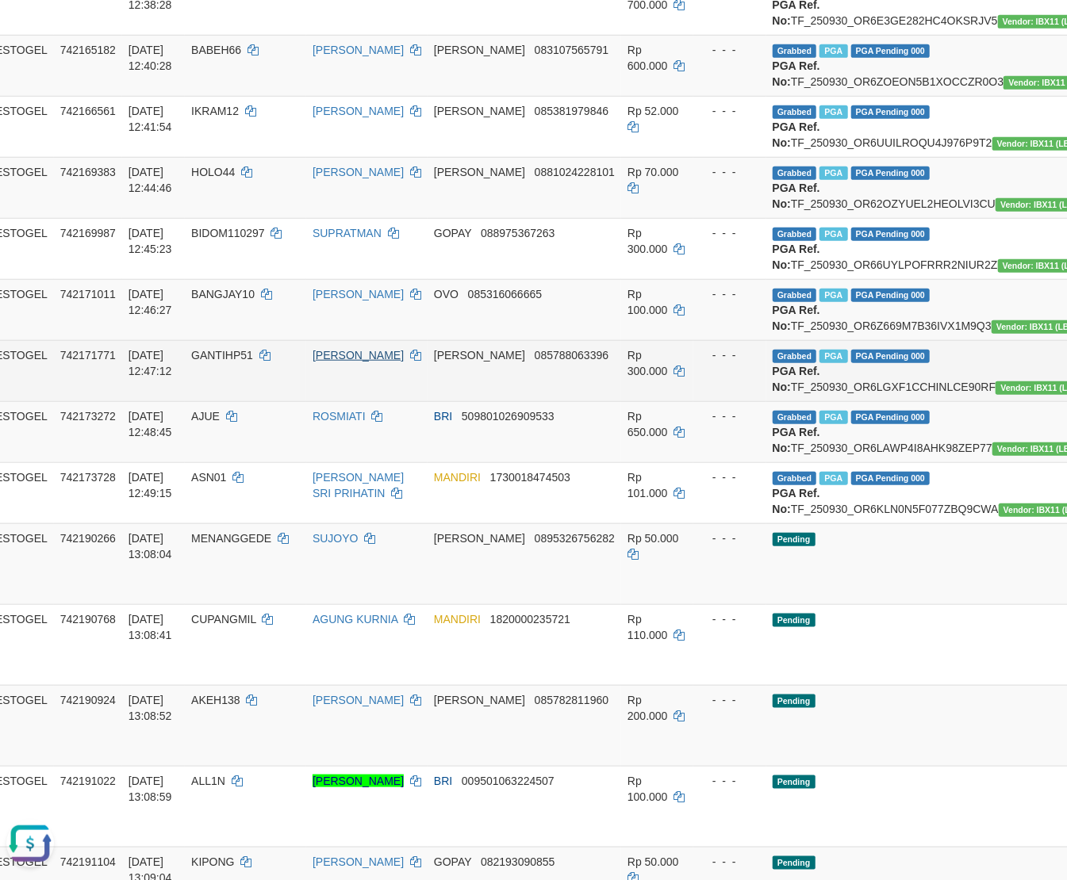
scroll to position [563, 67]
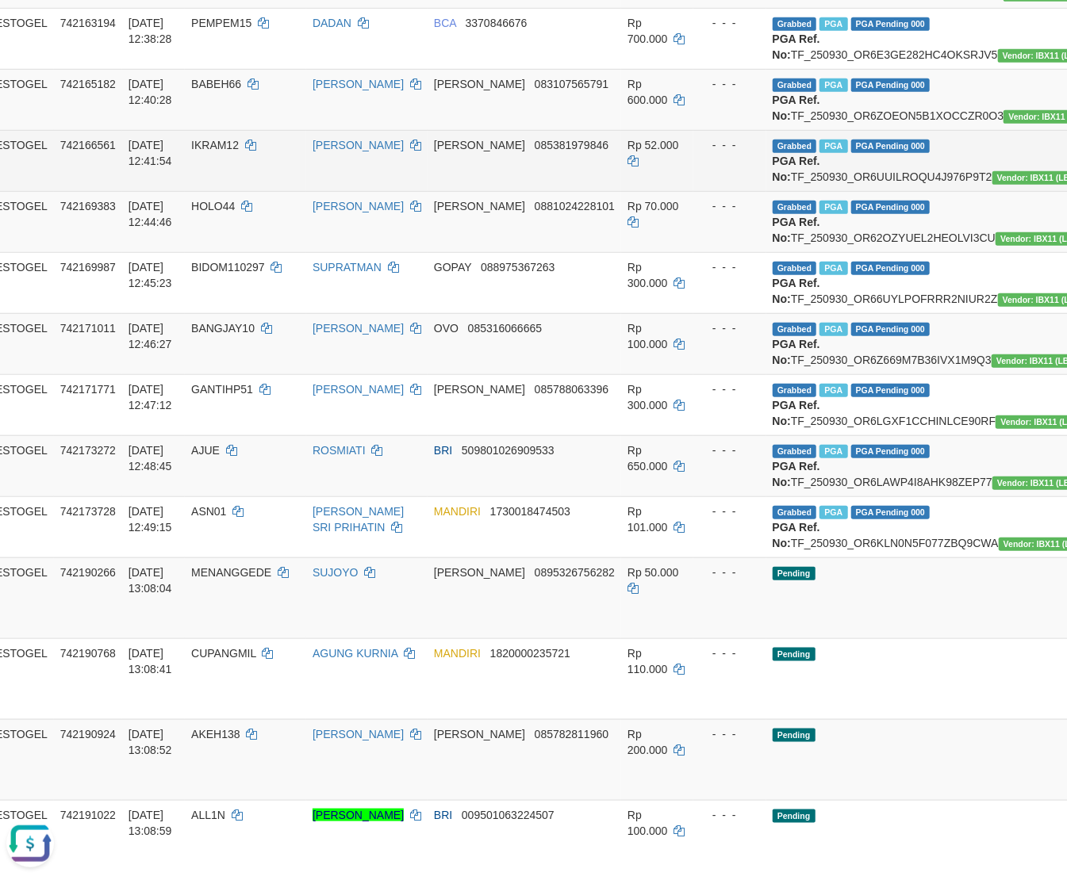
click at [777, 191] on td "Grabbed PGA PGA Pending 000 PGA Ref. No: TF_250930_OR6UUILROQU4J976P9T2 Vendor:…" at bounding box center [930, 160] width 329 height 61
copy td "TF_250930_OR6UUILROQU4J976P9T2"
click at [777, 191] on td "Grabbed PGA PGA Pending 000 PGA Ref. No: TF_250930_OR6UUILROQU4J976P9T2 Vendor:…" at bounding box center [930, 160] width 329 height 61
click at [876, 191] on td "Grabbed PGA PGA Pending 000 PGA Ref. No: TF_250930_OR6UUILROQU4J976P9T2 Vendor:…" at bounding box center [930, 160] width 329 height 61
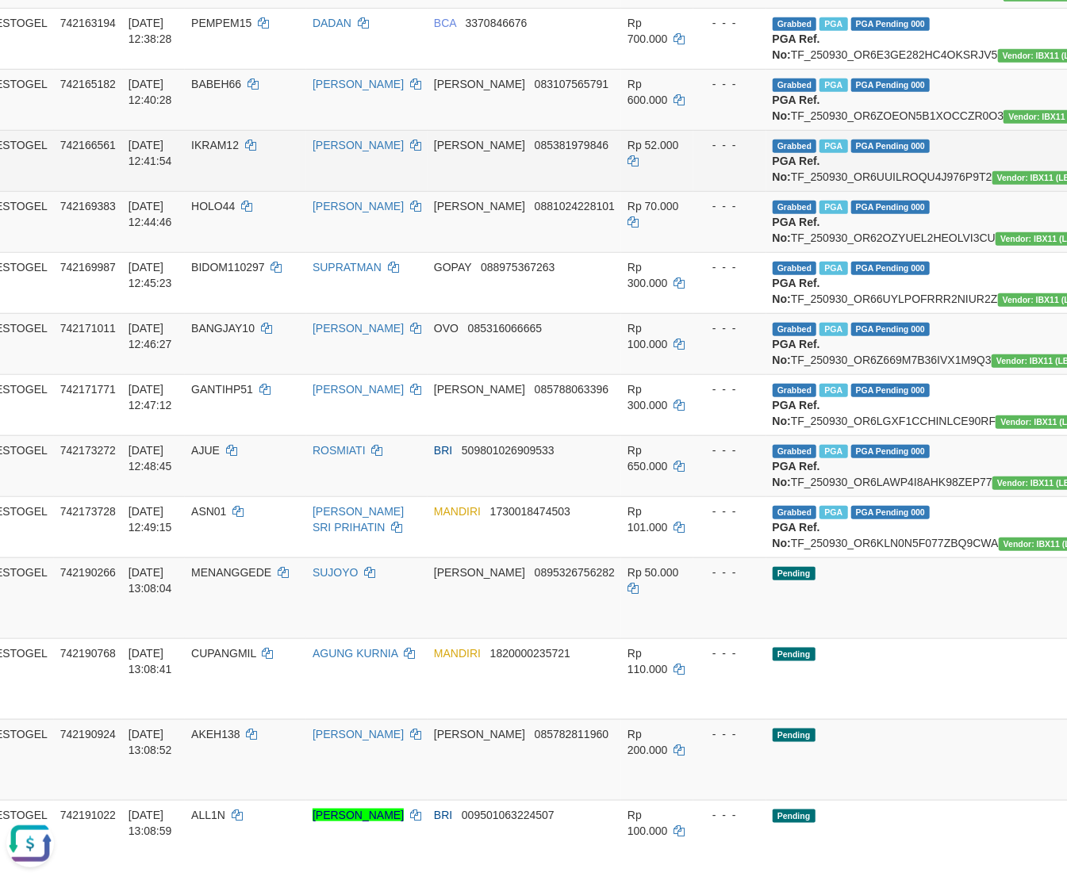
click at [876, 191] on td "Grabbed PGA PGA Pending 000 PGA Ref. No: TF_250930_OR6UUILROQU4J976P9T2 Vendor:…" at bounding box center [930, 160] width 329 height 61
click at [865, 191] on td "Grabbed PGA PGA Pending 000 PGA Ref. No: TF_250930_OR6UUILROQU4J976P9T2 Vendor:…" at bounding box center [930, 160] width 329 height 61
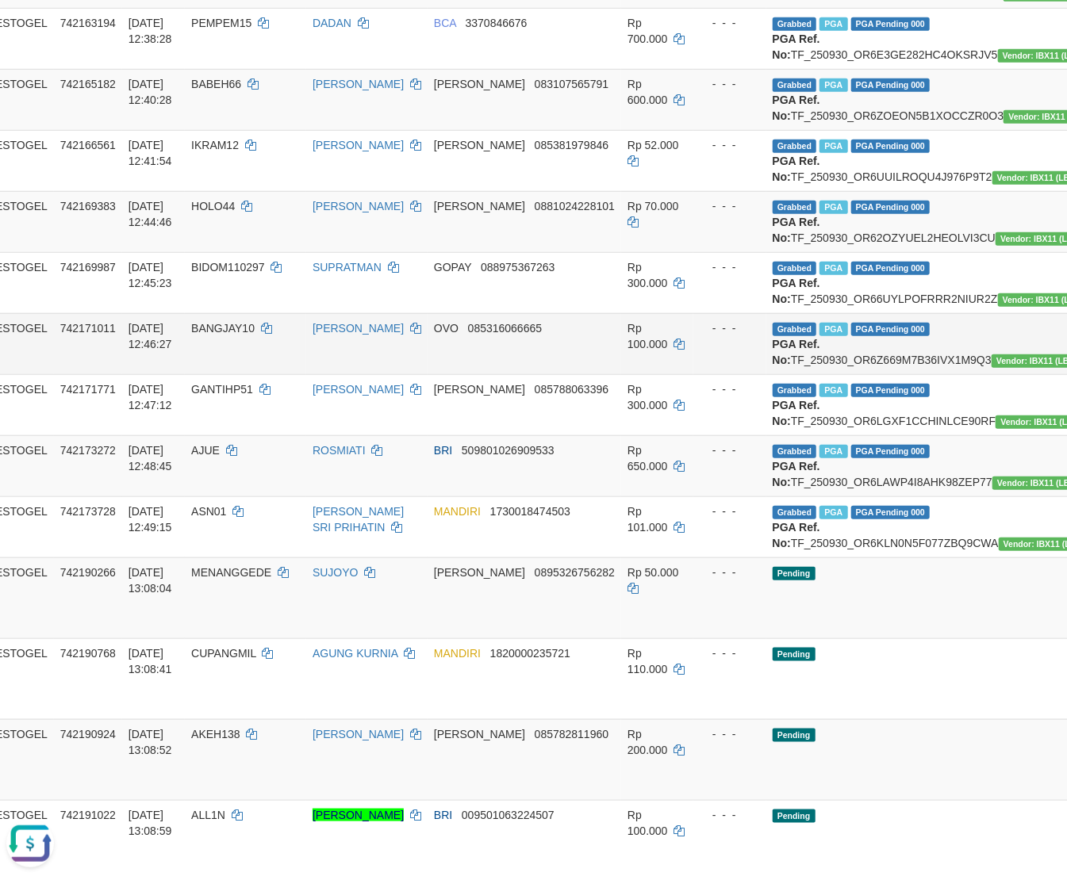
click at [39, 374] on td "ARIESTOGEL" at bounding box center [12, 343] width 83 height 61
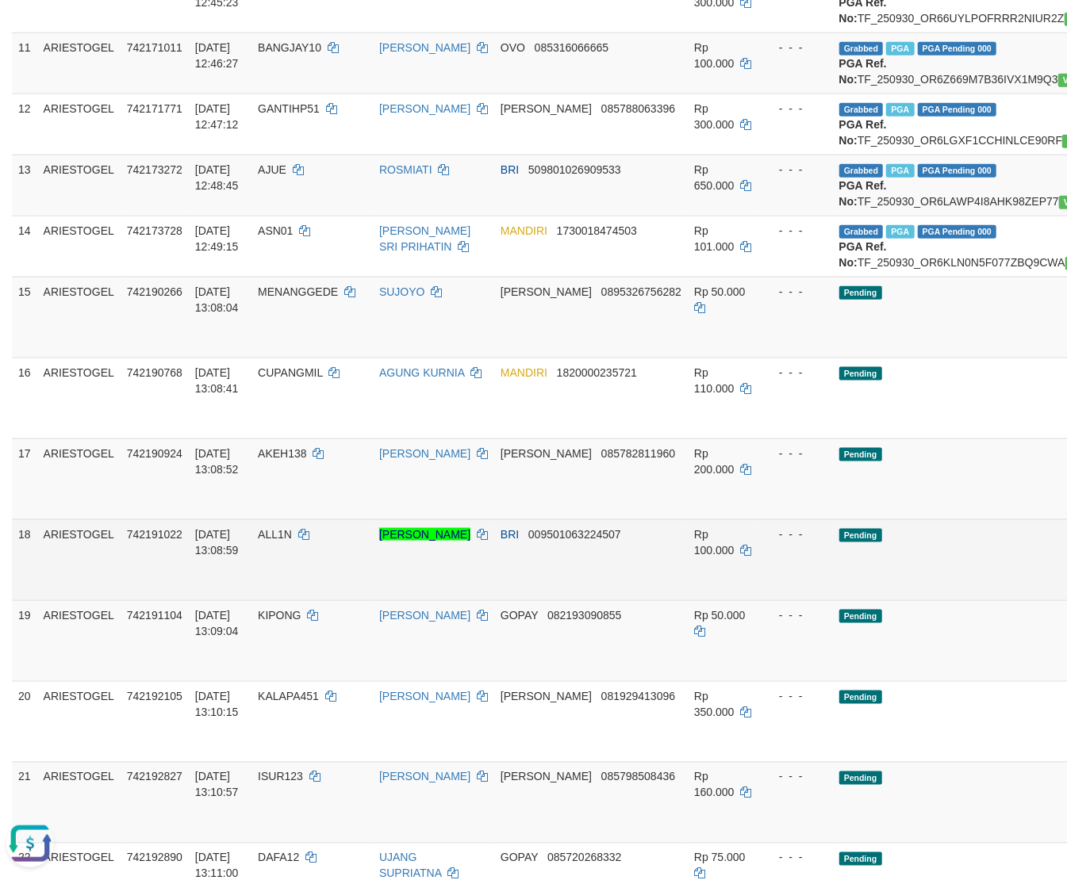
scroll to position [845, 0]
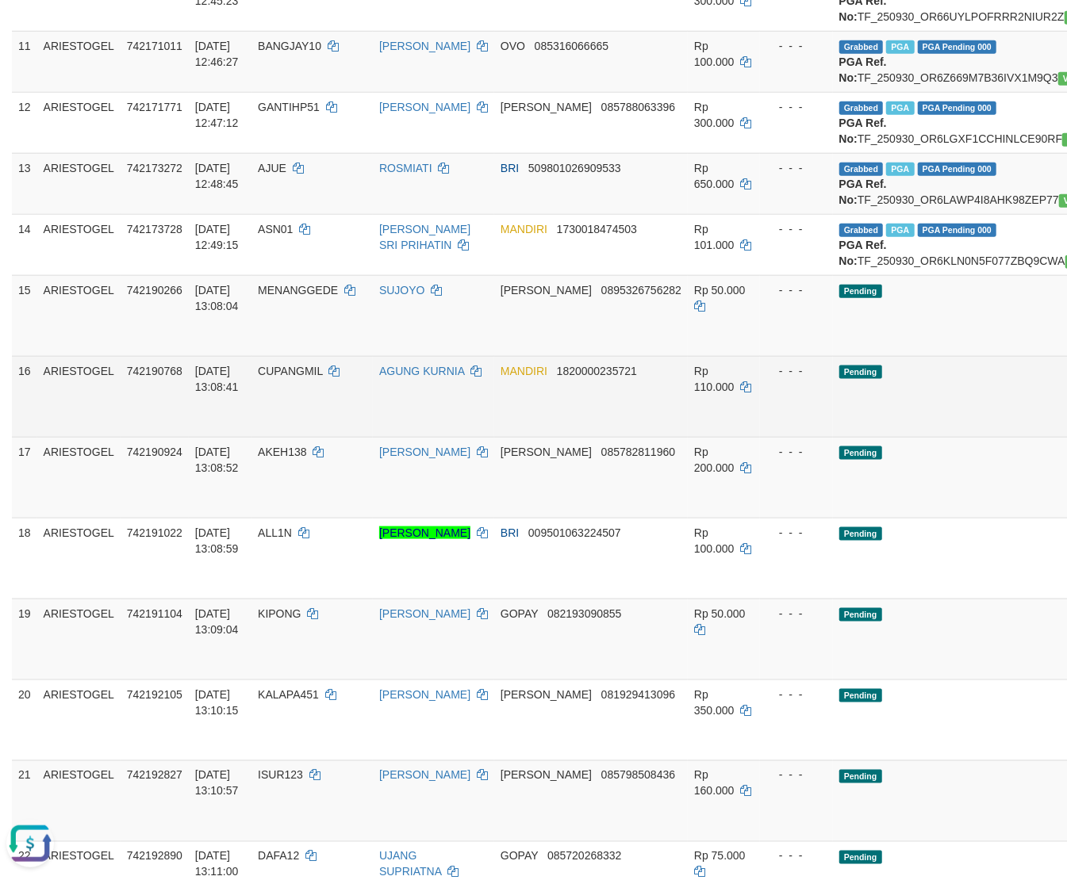
click at [289, 437] on td "CUPANGMIL" at bounding box center [311, 396] width 121 height 81
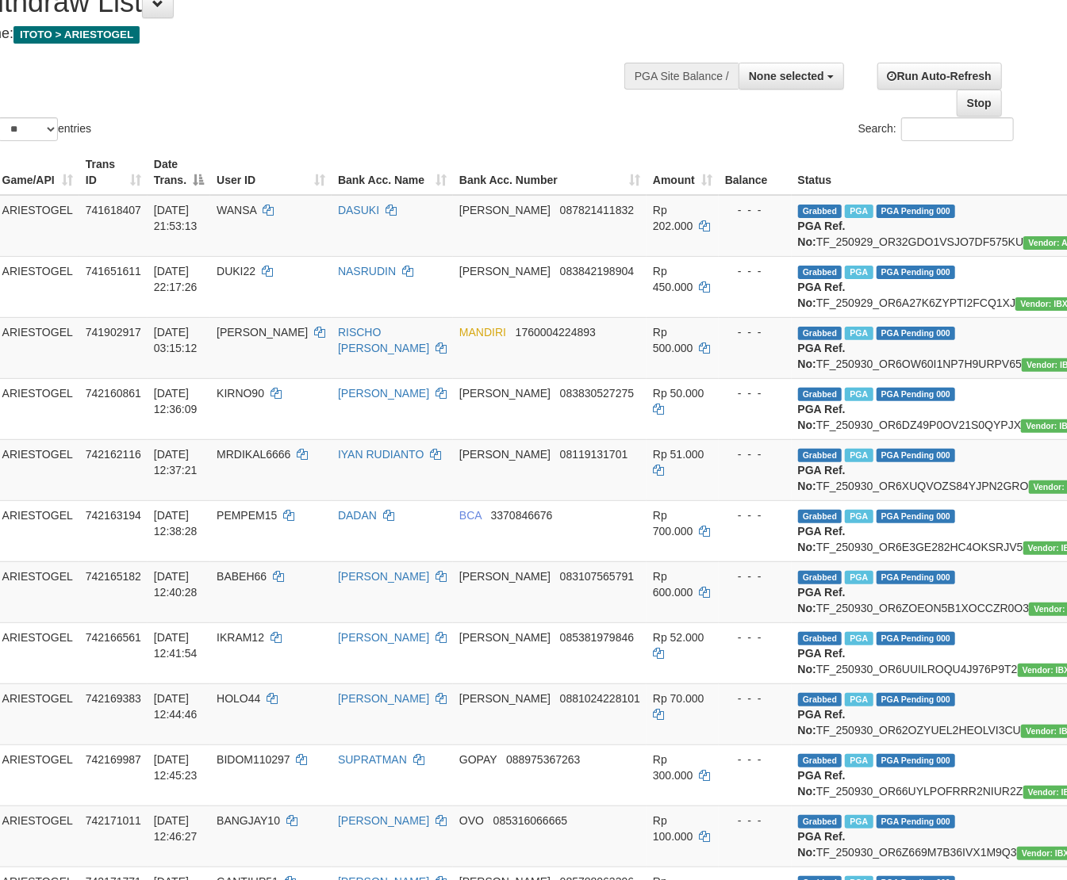
scroll to position [71, 73]
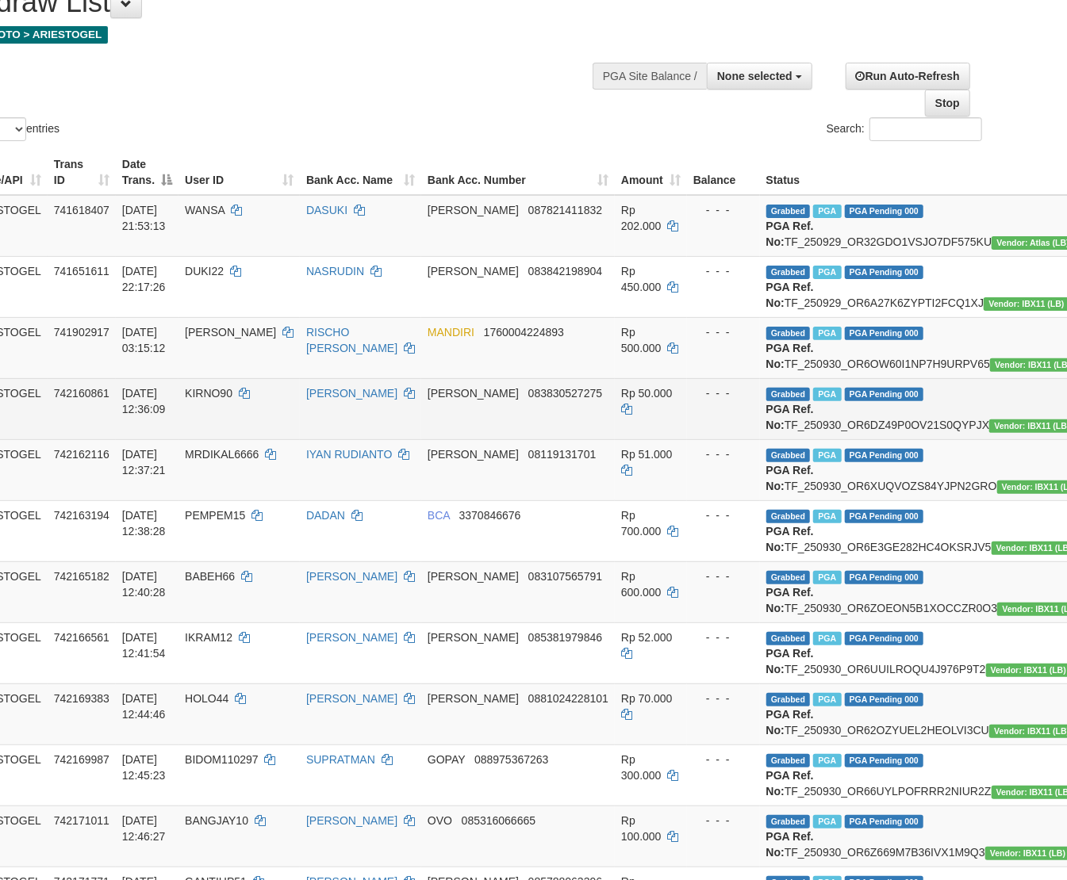
click at [421, 439] on td "DANA 083830527275" at bounding box center [518, 408] width 194 height 61
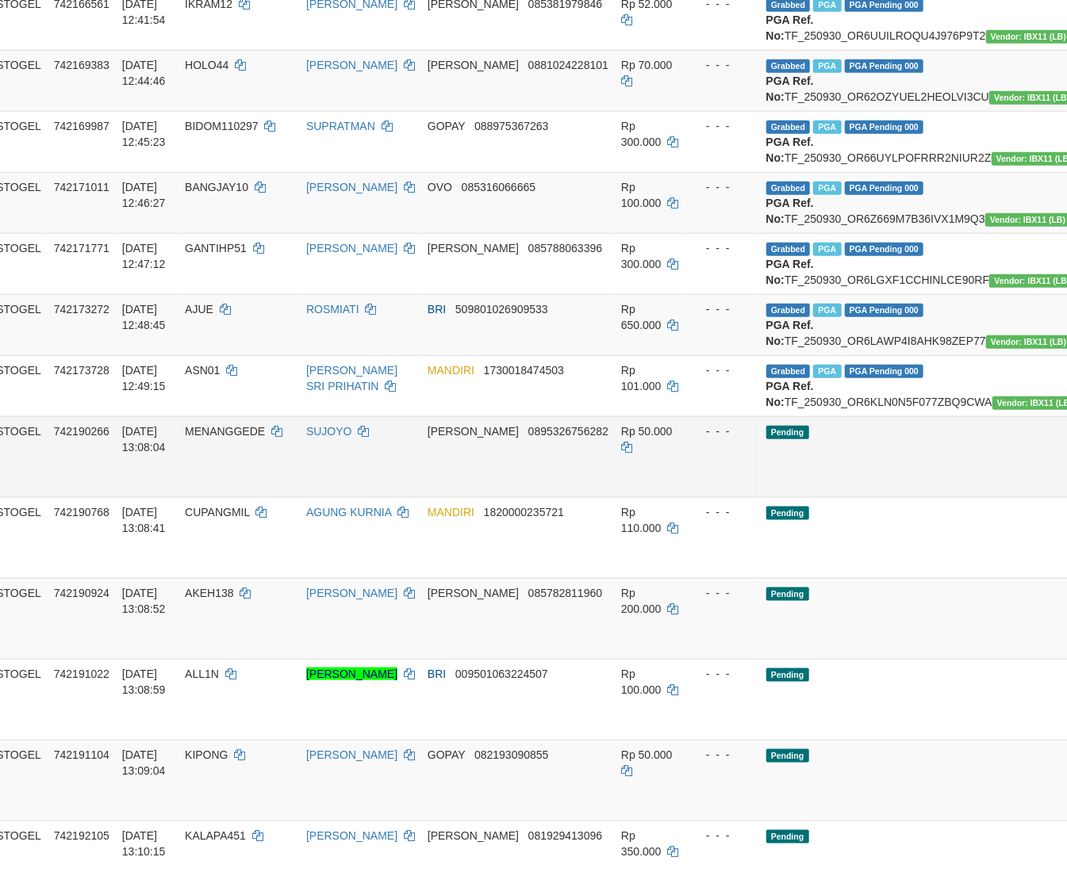
scroll to position [705, 73]
click at [36, 835] on button "Open LiveChat chat widget" at bounding box center [30, 843] width 48 height 48
click at [33, 839] on button "Open LiveChat chat widget" at bounding box center [30, 843] width 48 height 48
click at [33, 848] on button "Open LiveChat chat widget" at bounding box center [30, 843] width 48 height 48
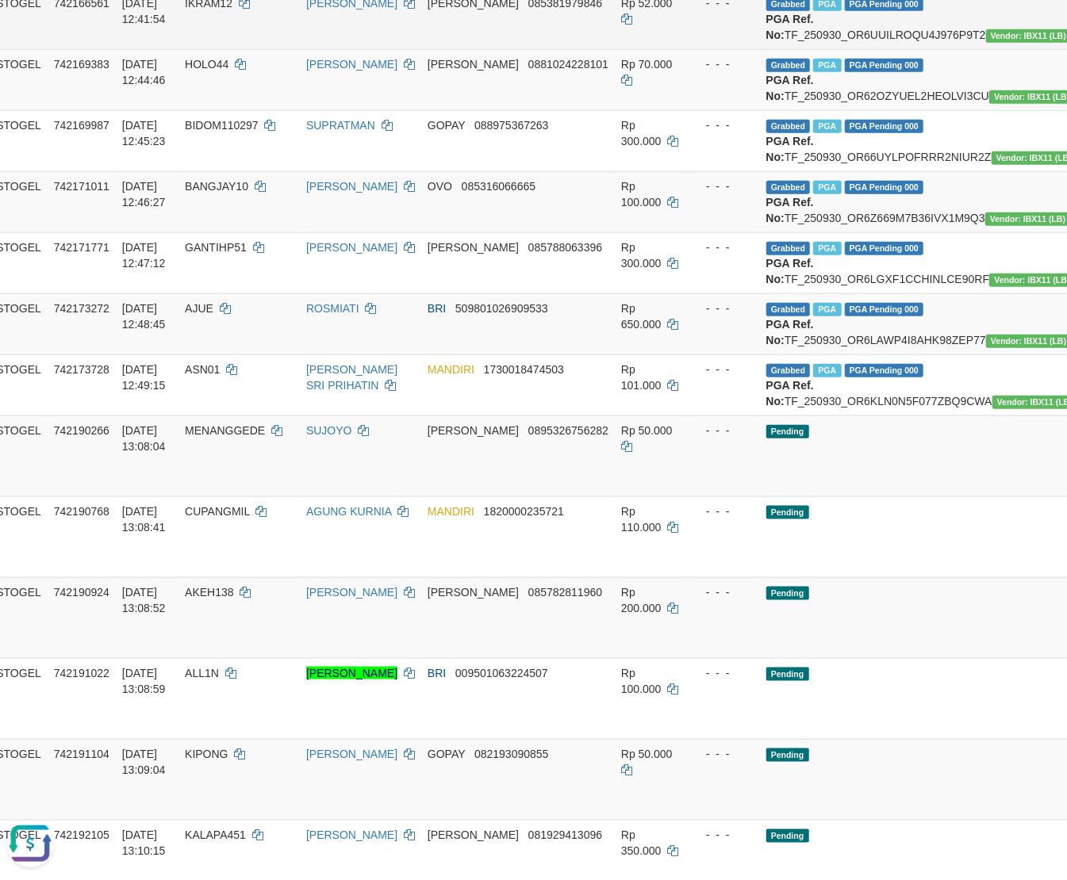
click at [471, 49] on td "DANA 085381979846" at bounding box center [518, 18] width 194 height 61
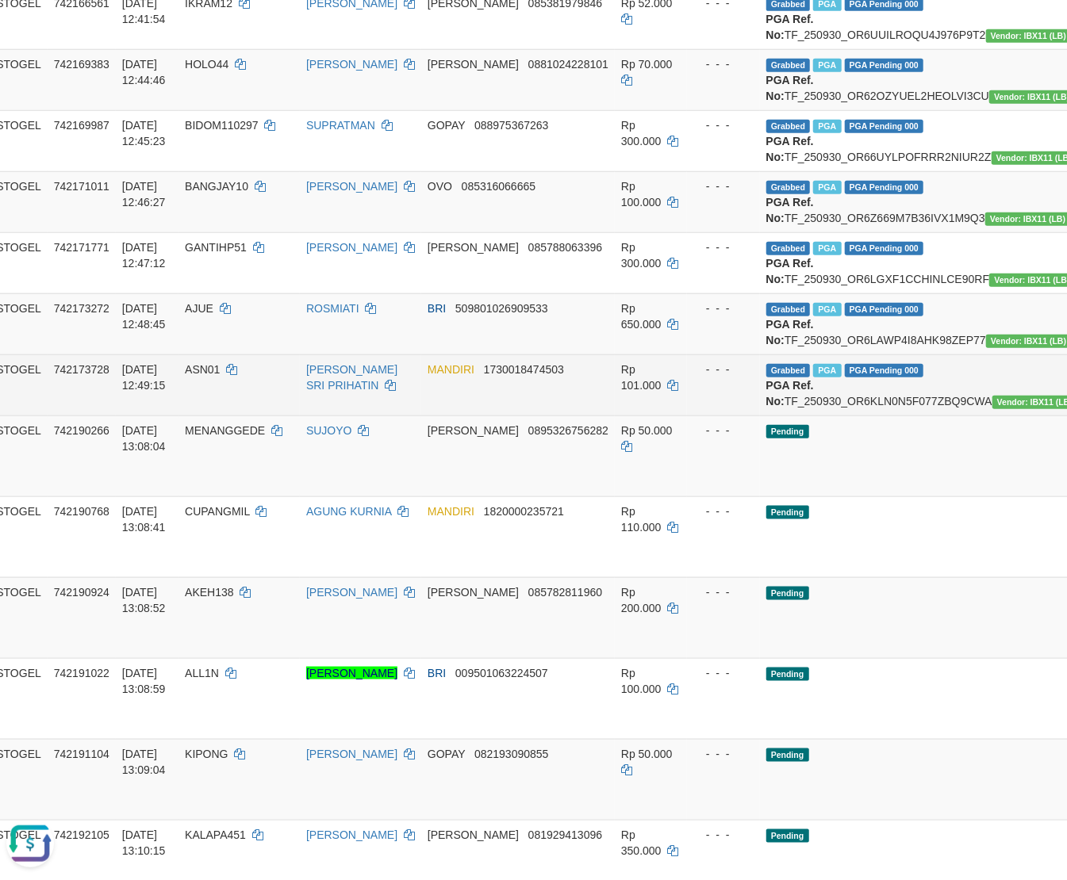
click at [23, 416] on td "ARIESTOGEL" at bounding box center [5, 385] width 83 height 61
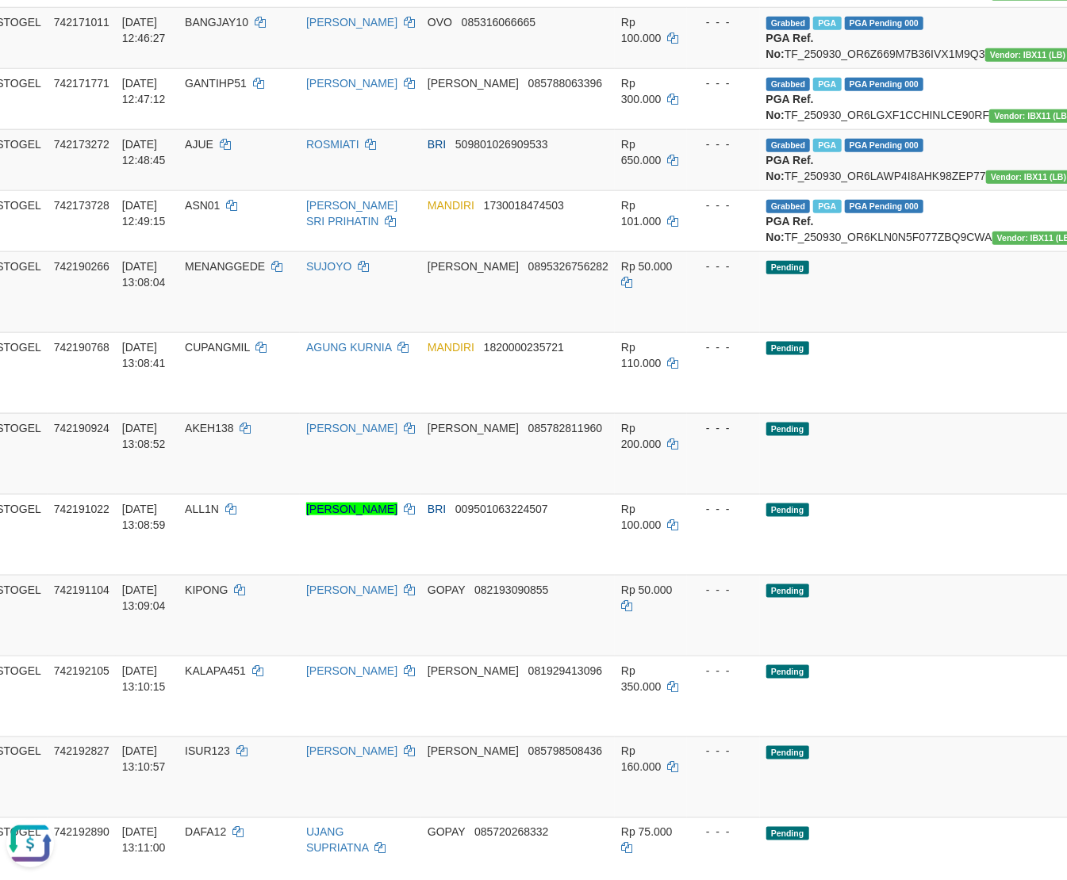
scroll to position [917, 73]
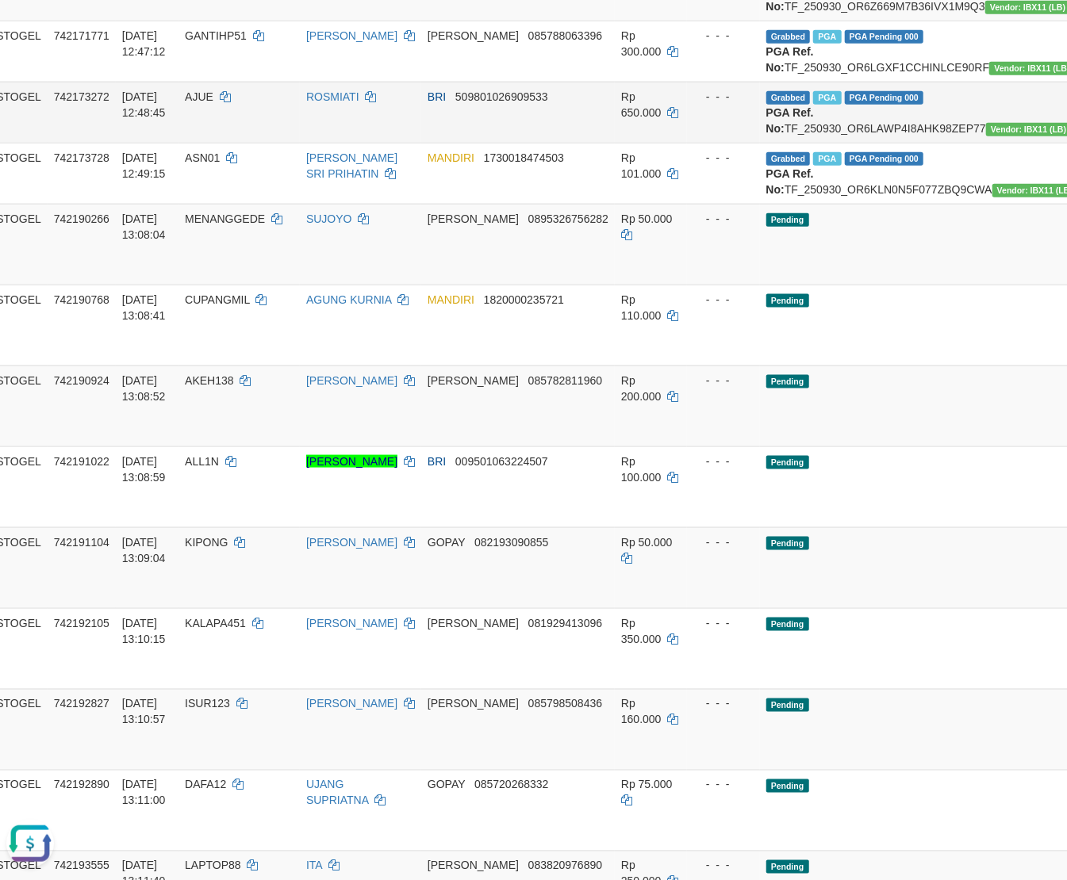
click at [17, 143] on td "ARIESTOGEL" at bounding box center [5, 112] width 83 height 61
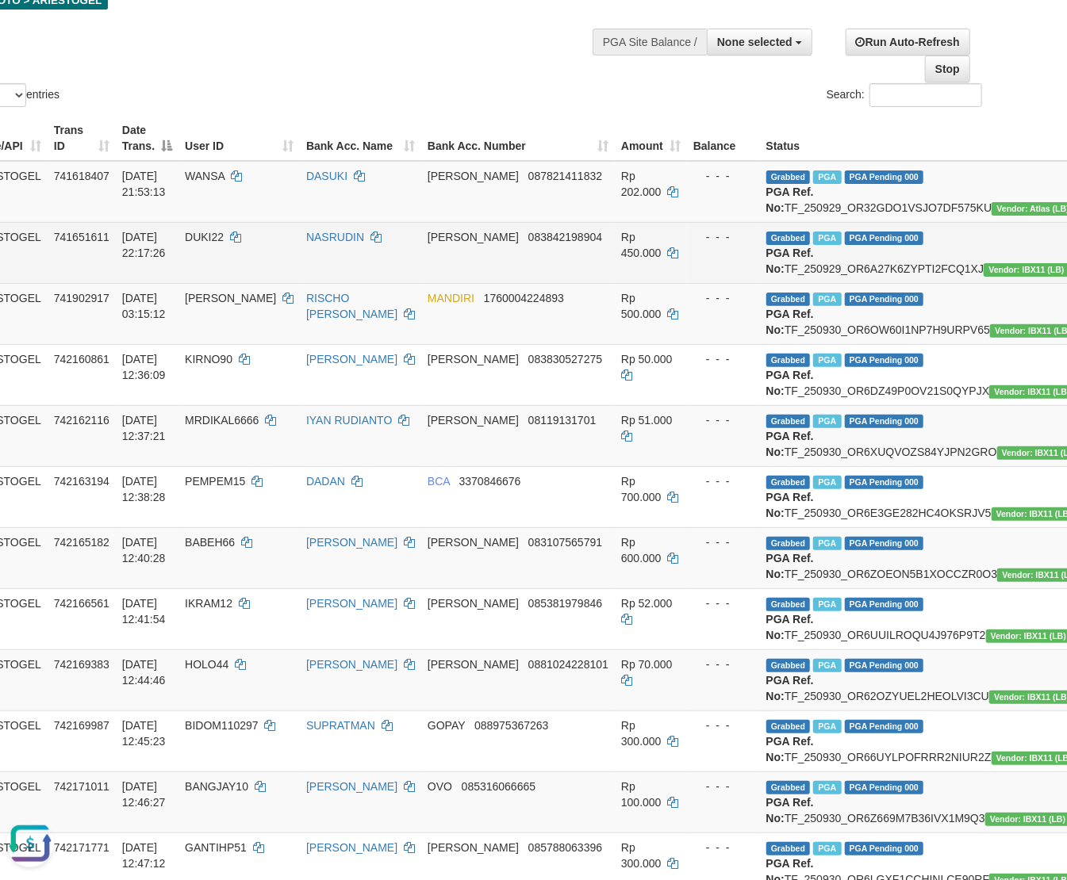
scroll to position [0, 73]
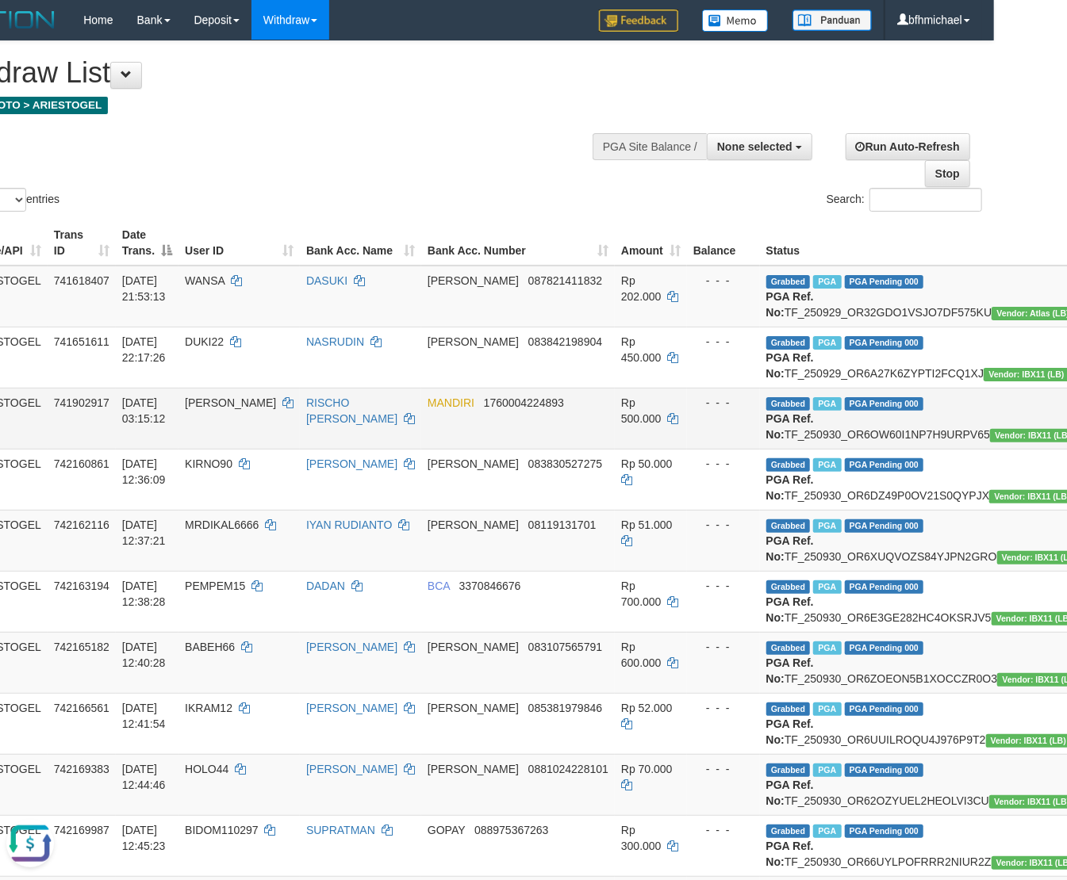
click at [23, 449] on td "ARIESTOGEL" at bounding box center [5, 418] width 83 height 61
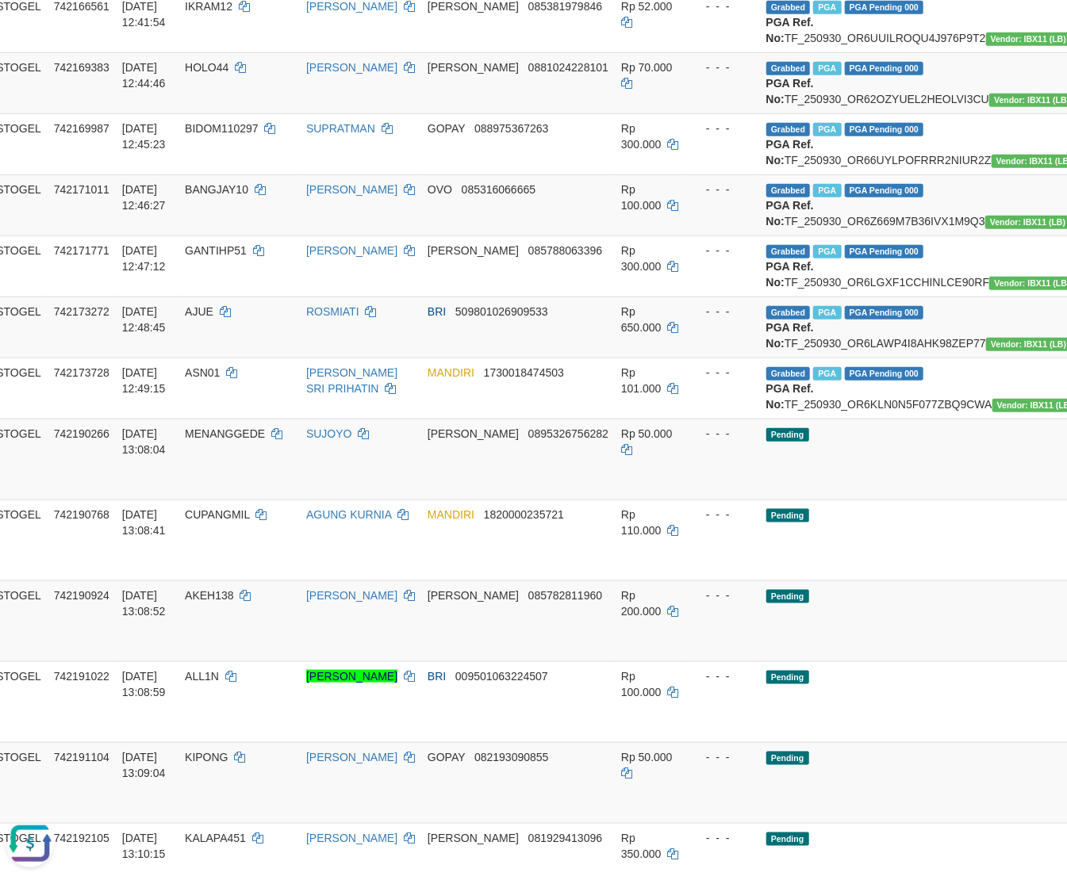
scroll to position [705, 73]
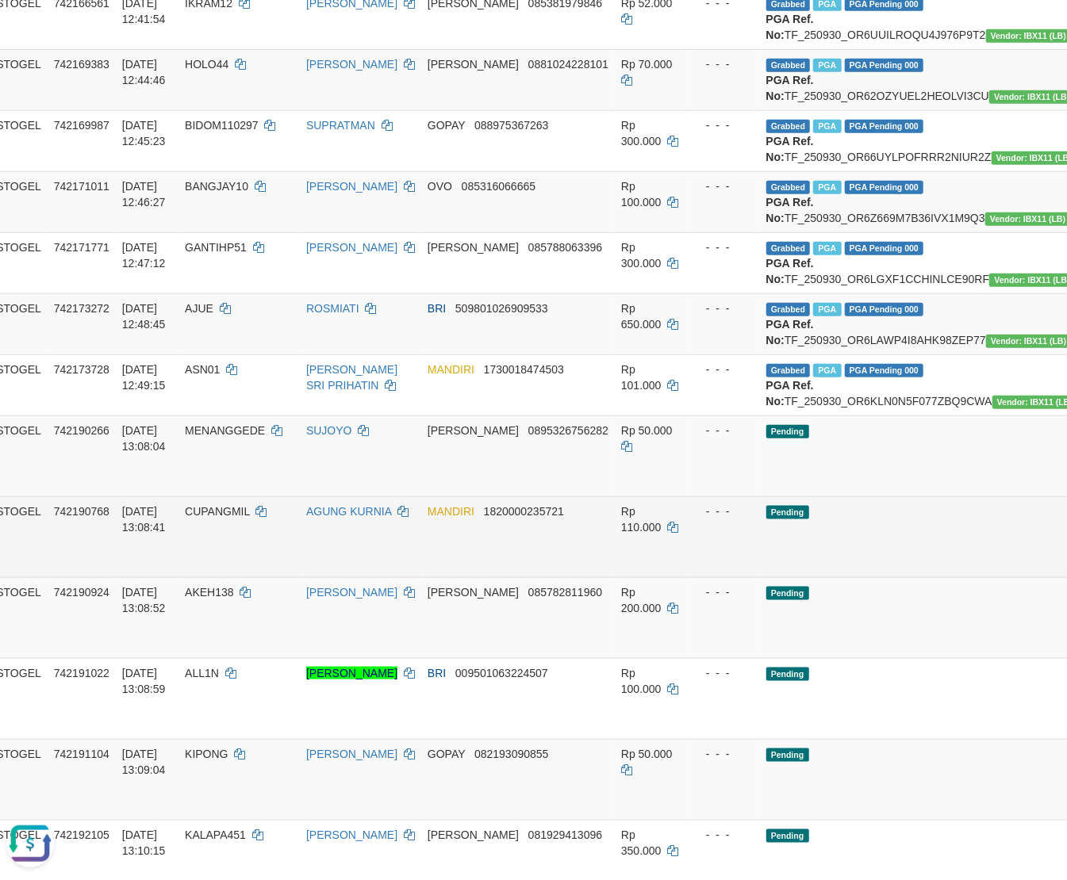
click at [163, 577] on td "30/09/2025 13:08:41" at bounding box center [147, 537] width 63 height 81
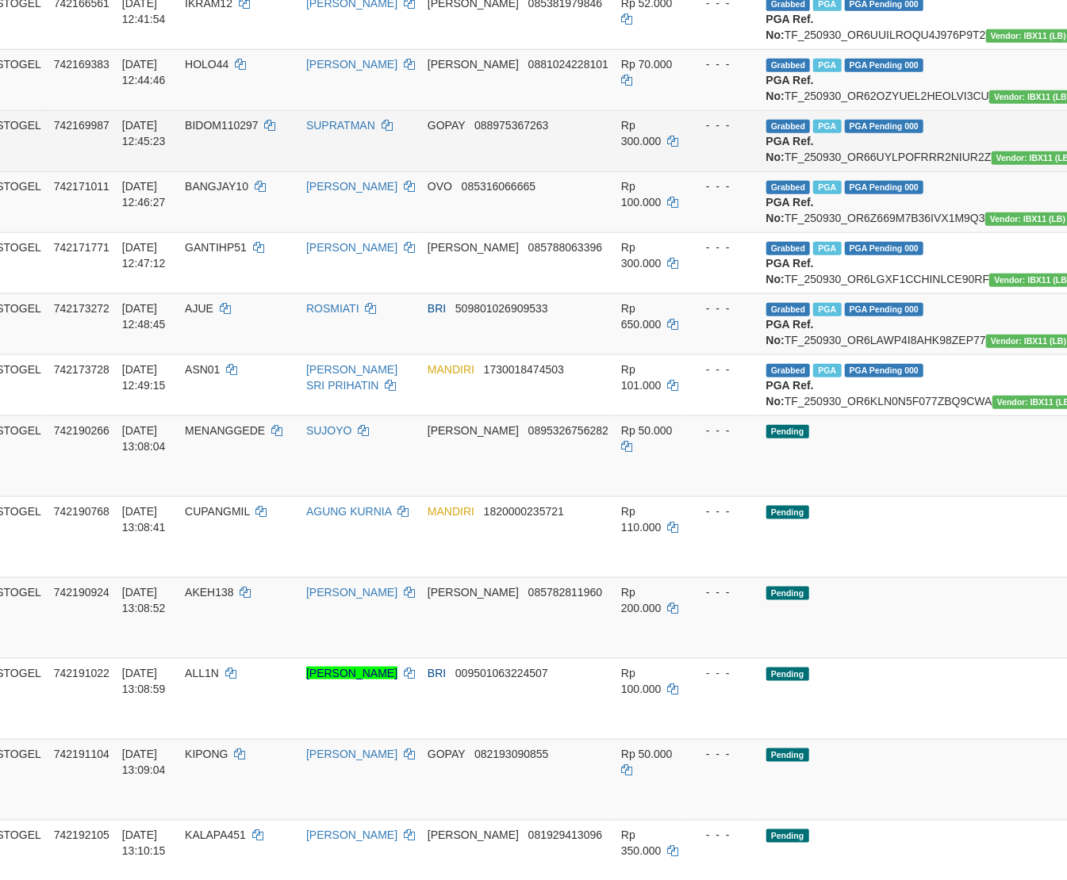
click at [445, 171] on td "GOPAY 088975367263" at bounding box center [518, 140] width 194 height 61
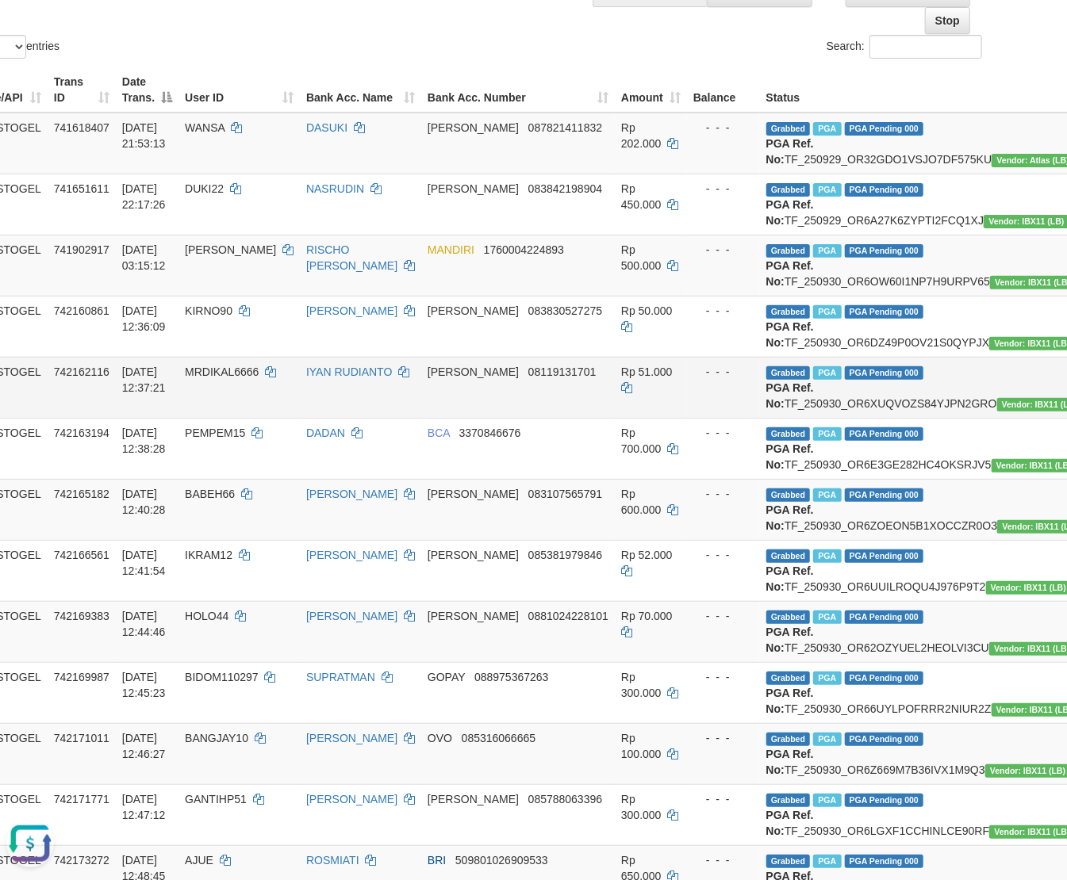
scroll to position [0, 73]
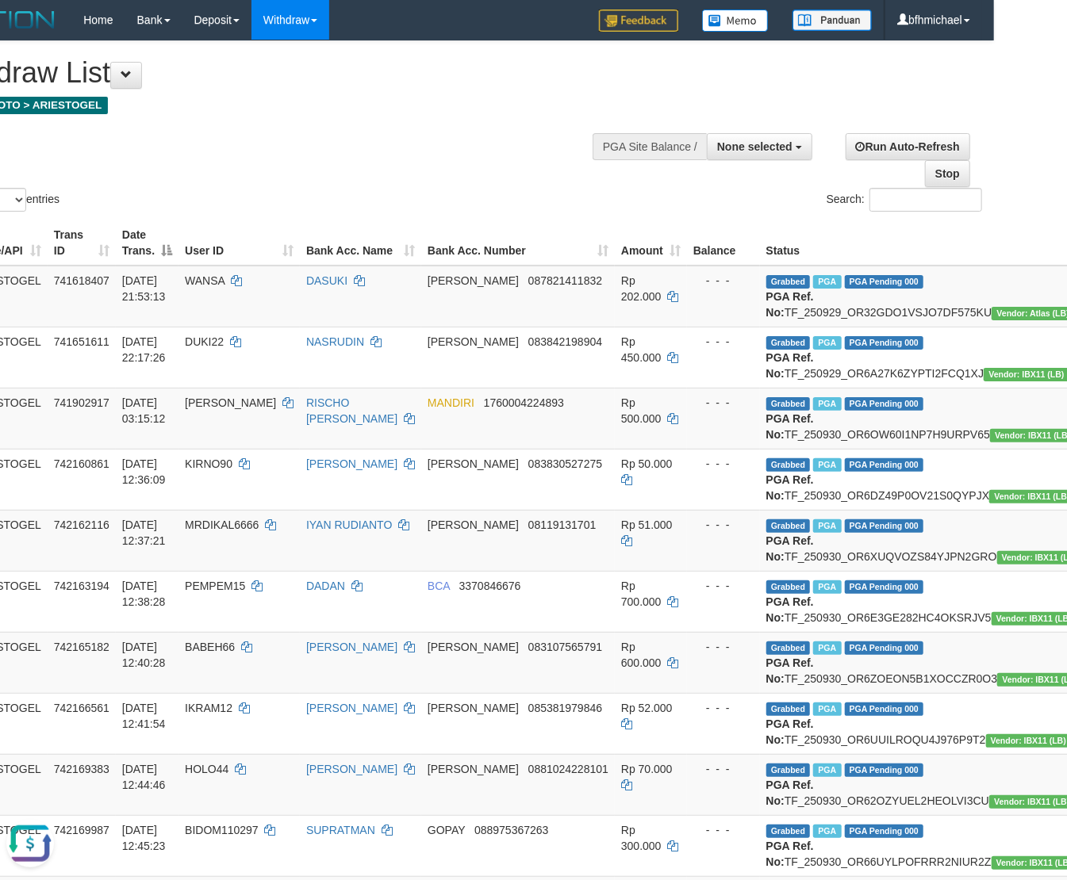
click at [474, 163] on div "Show ** ** ** *** entries Search:" at bounding box center [460, 128] width 1067 height 174
click at [35, 836] on button "Open LiveChat chat widget" at bounding box center [30, 843] width 48 height 48
click at [489, 201] on div "Show ** ** ** *** entries Search:" at bounding box center [460, 128] width 1067 height 174
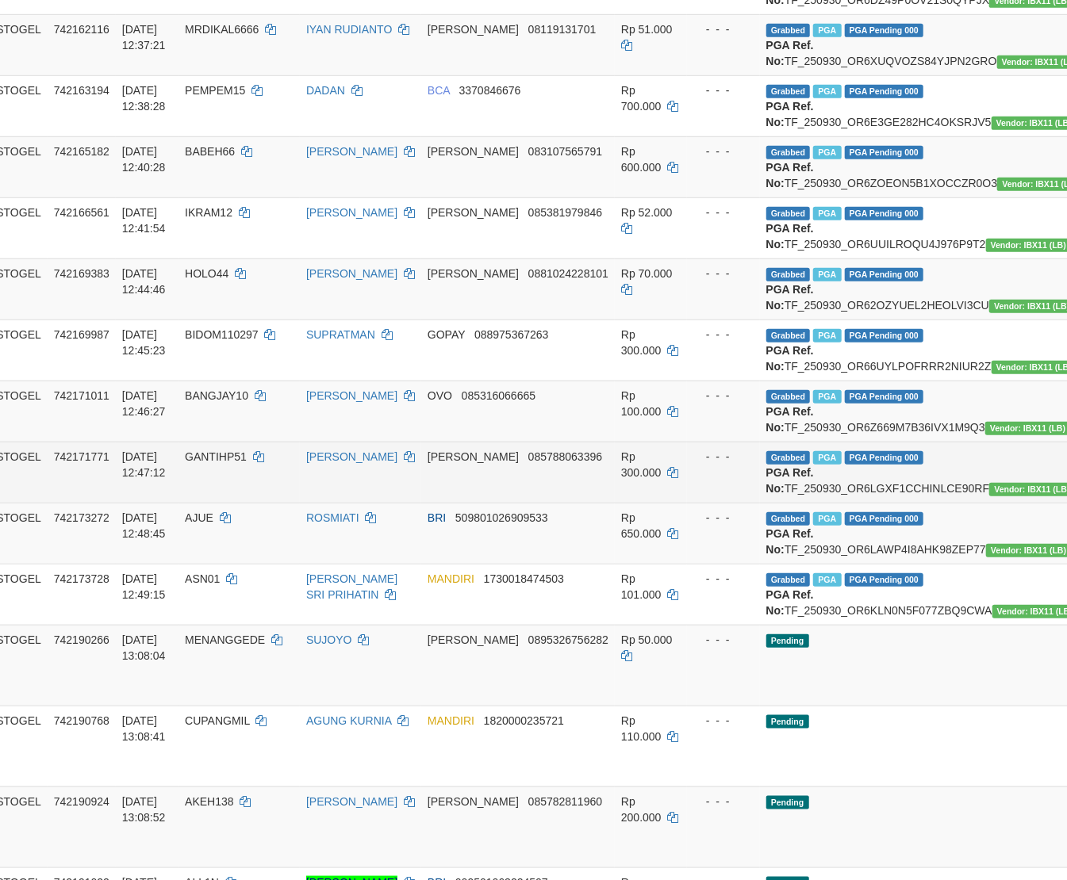
scroll to position [493, 73]
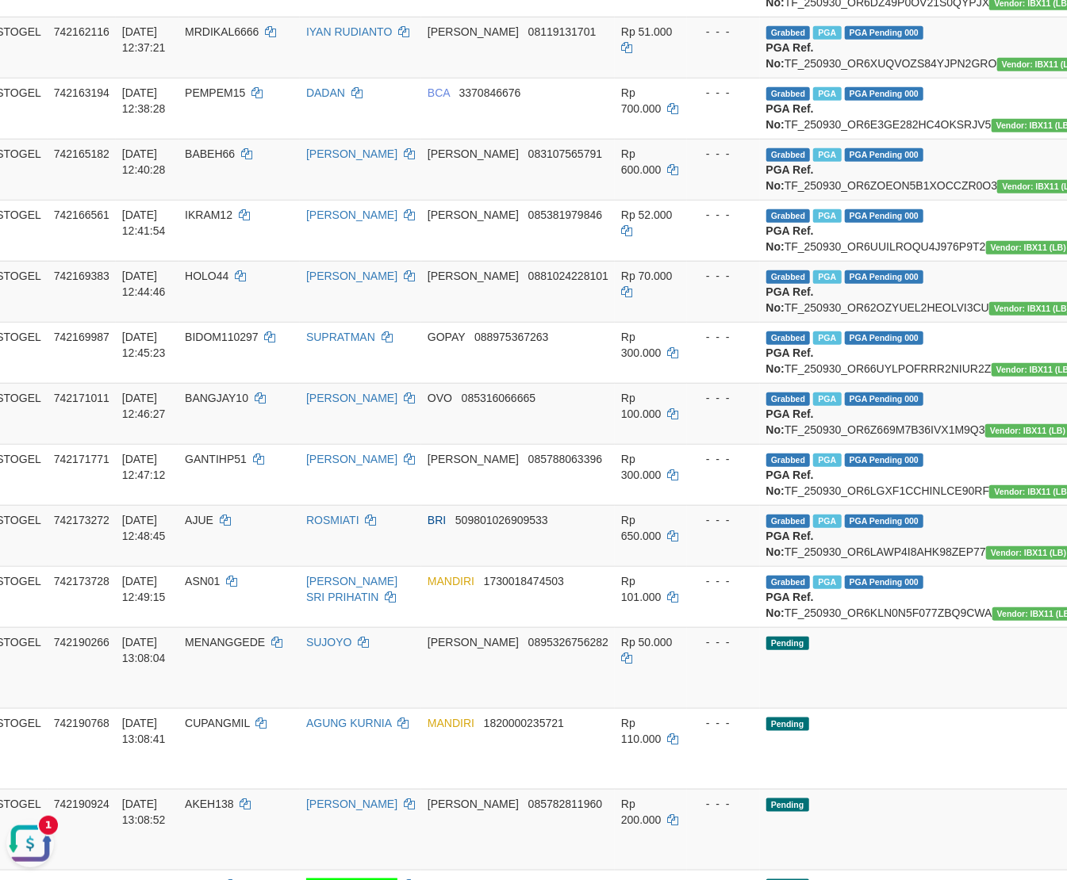
click at [21, 827] on button "Open LiveChat chat widget" at bounding box center [30, 843] width 48 height 48
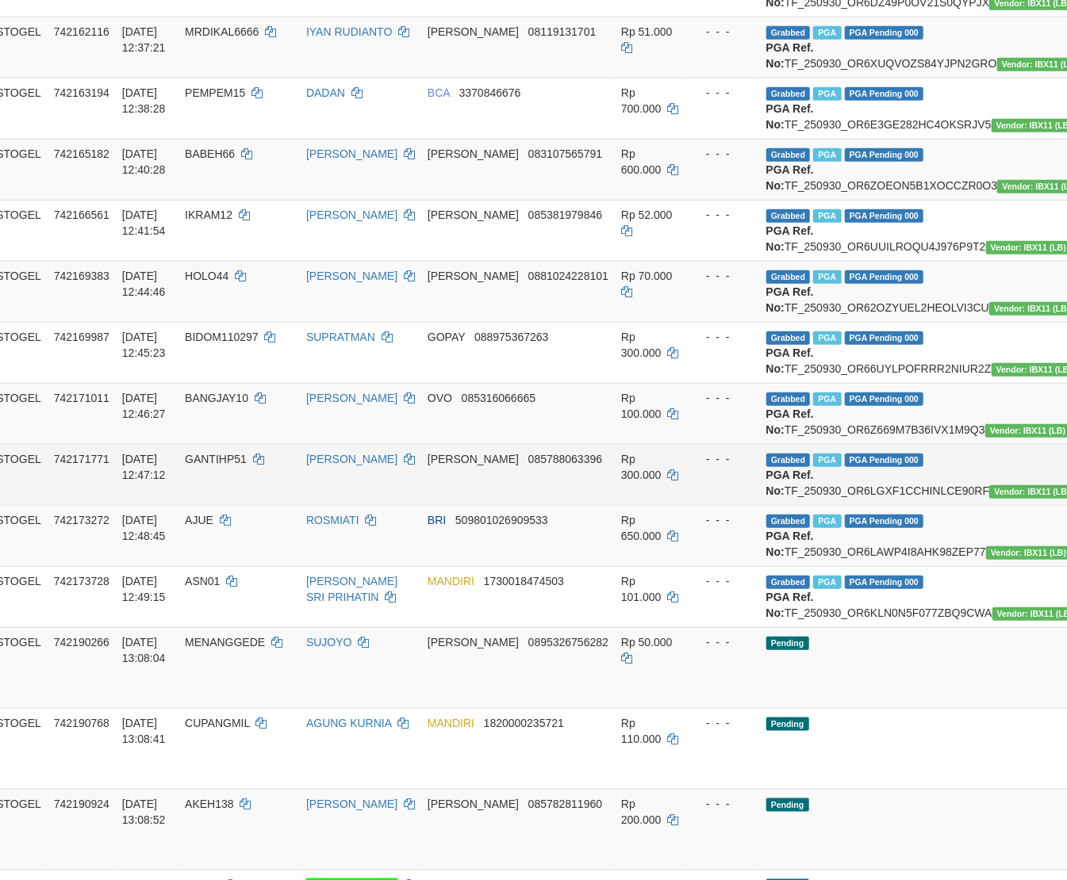
click at [621, 481] on span "Rp 300.000" at bounding box center [641, 467] width 40 height 29
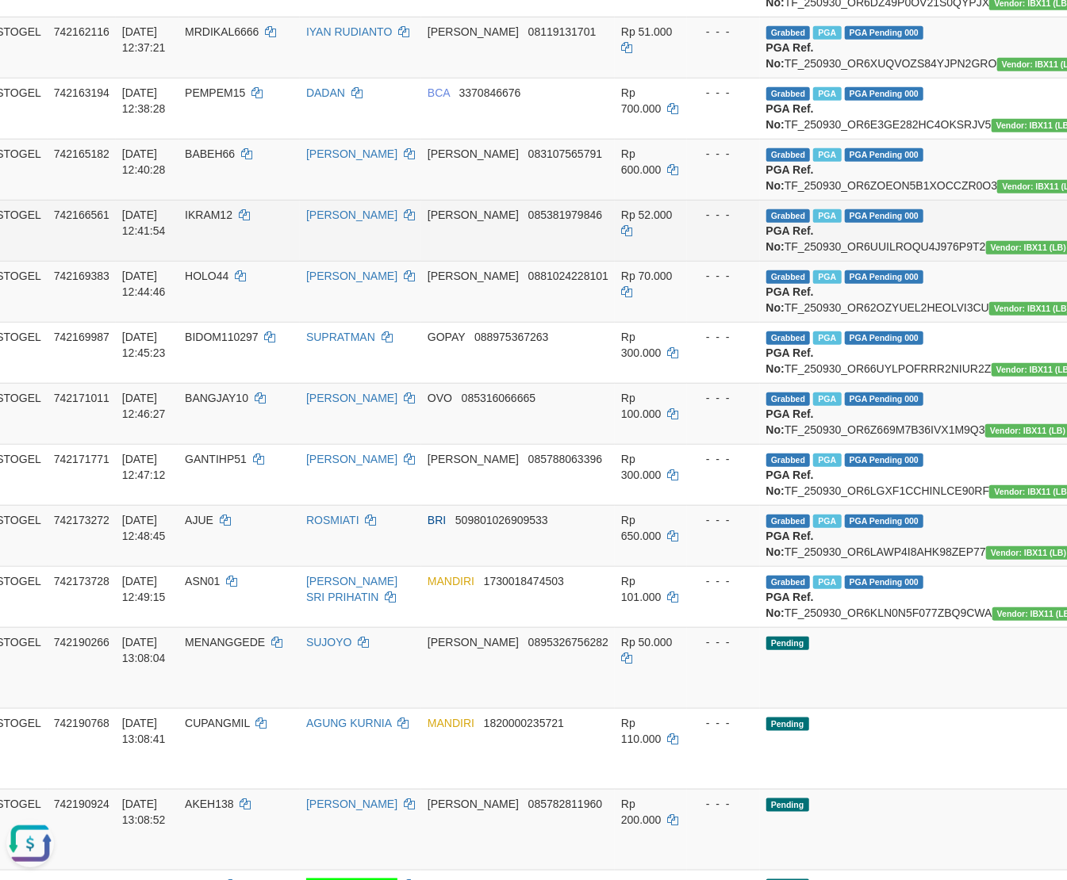
click at [524, 261] on td "DANA 085381979846" at bounding box center [518, 230] width 194 height 61
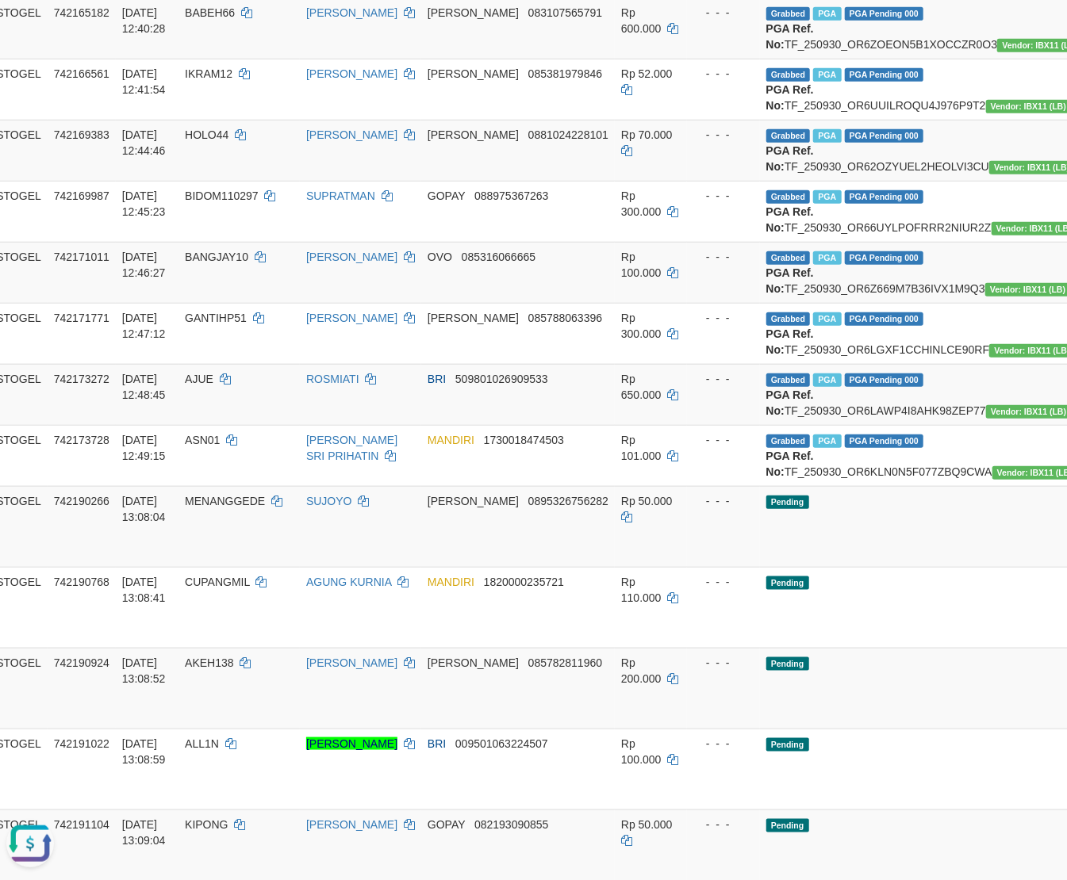
scroll to position [211, 73]
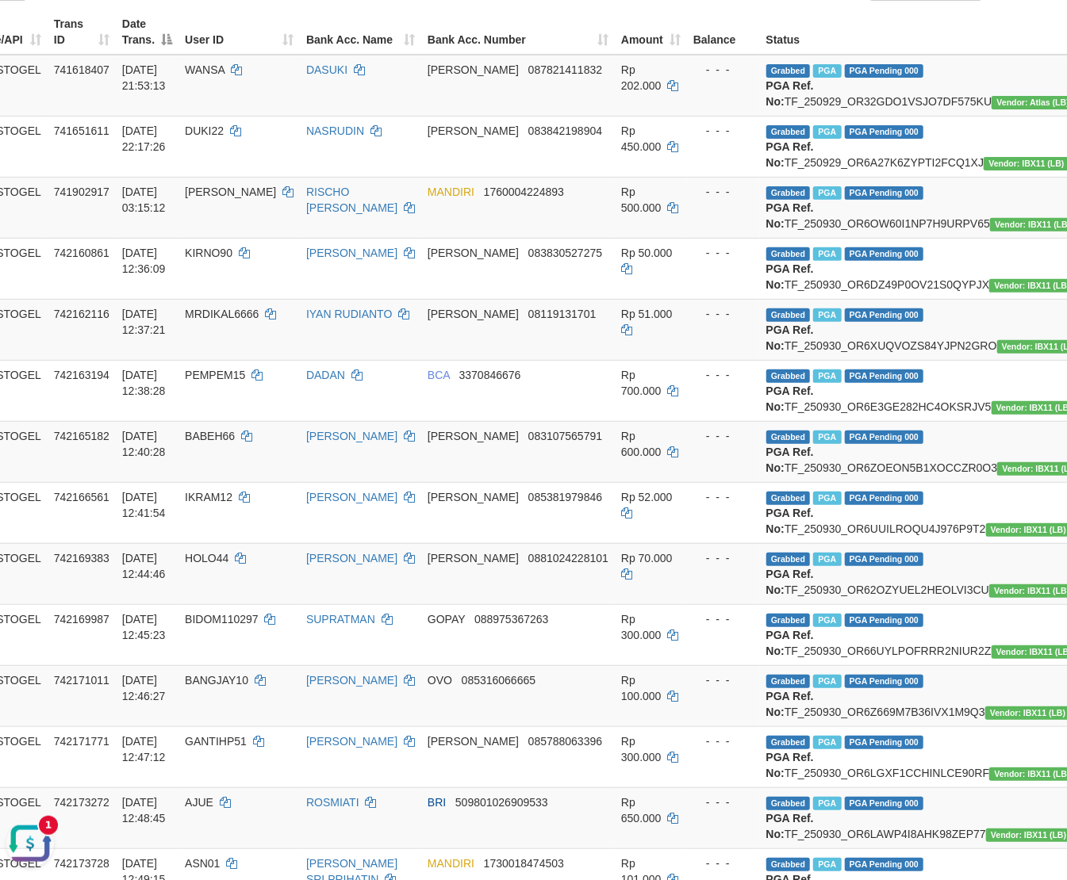
click at [17, 823] on button "Open LiveChat chat widget" at bounding box center [30, 843] width 48 height 48
click at [531, 360] on td "DANA 08119131701" at bounding box center [518, 329] width 194 height 61
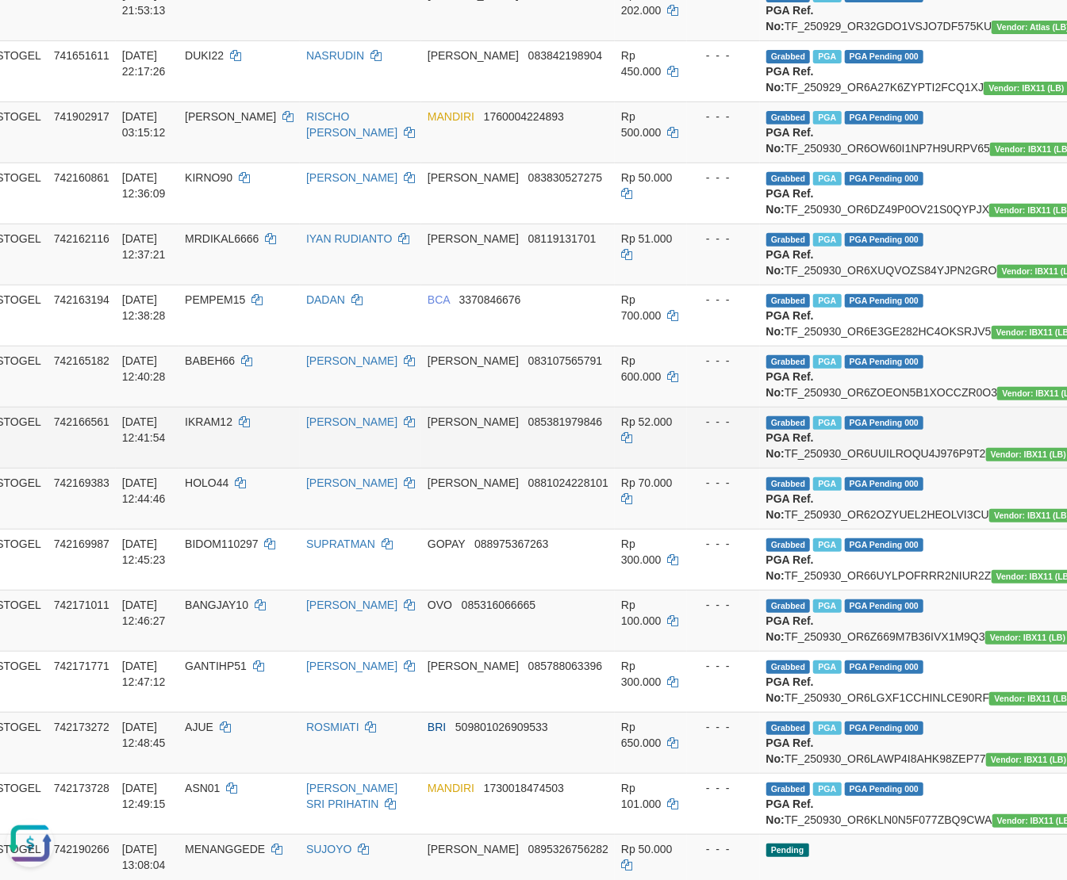
scroll to position [282, 73]
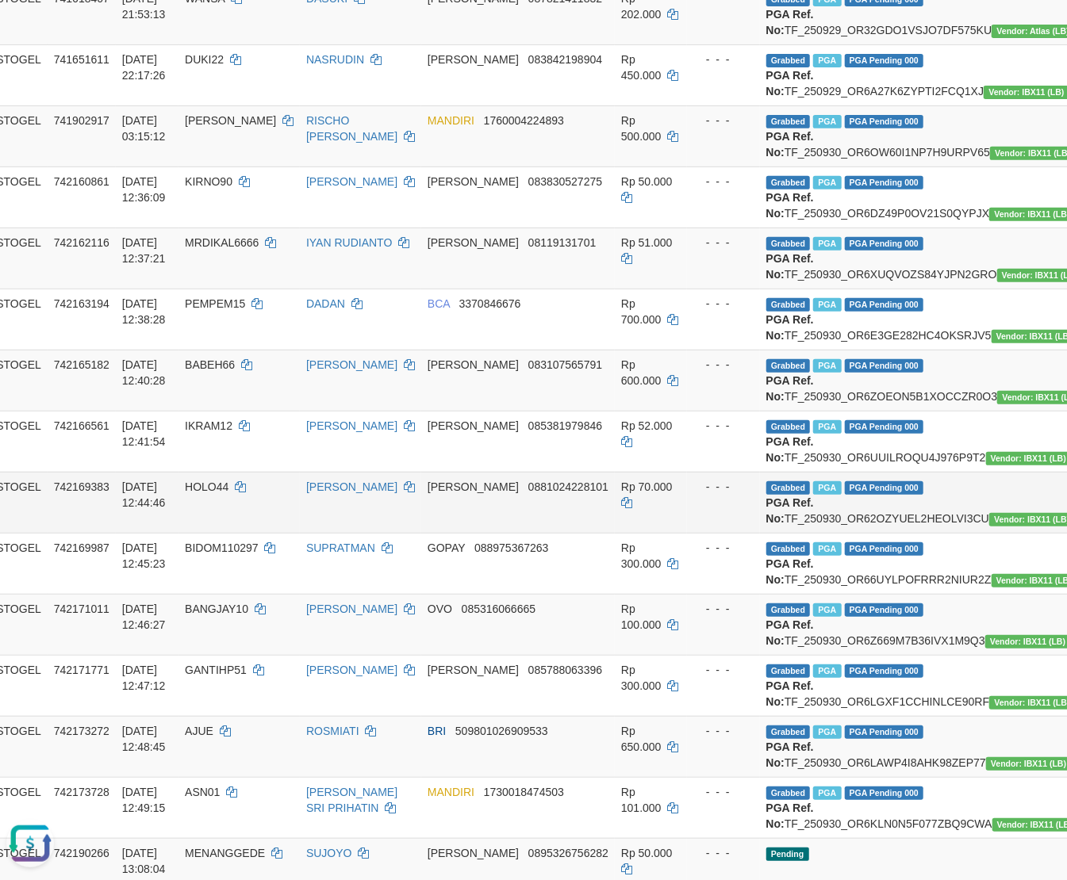
click at [19, 533] on td "ARIESTOGEL" at bounding box center [5, 502] width 83 height 61
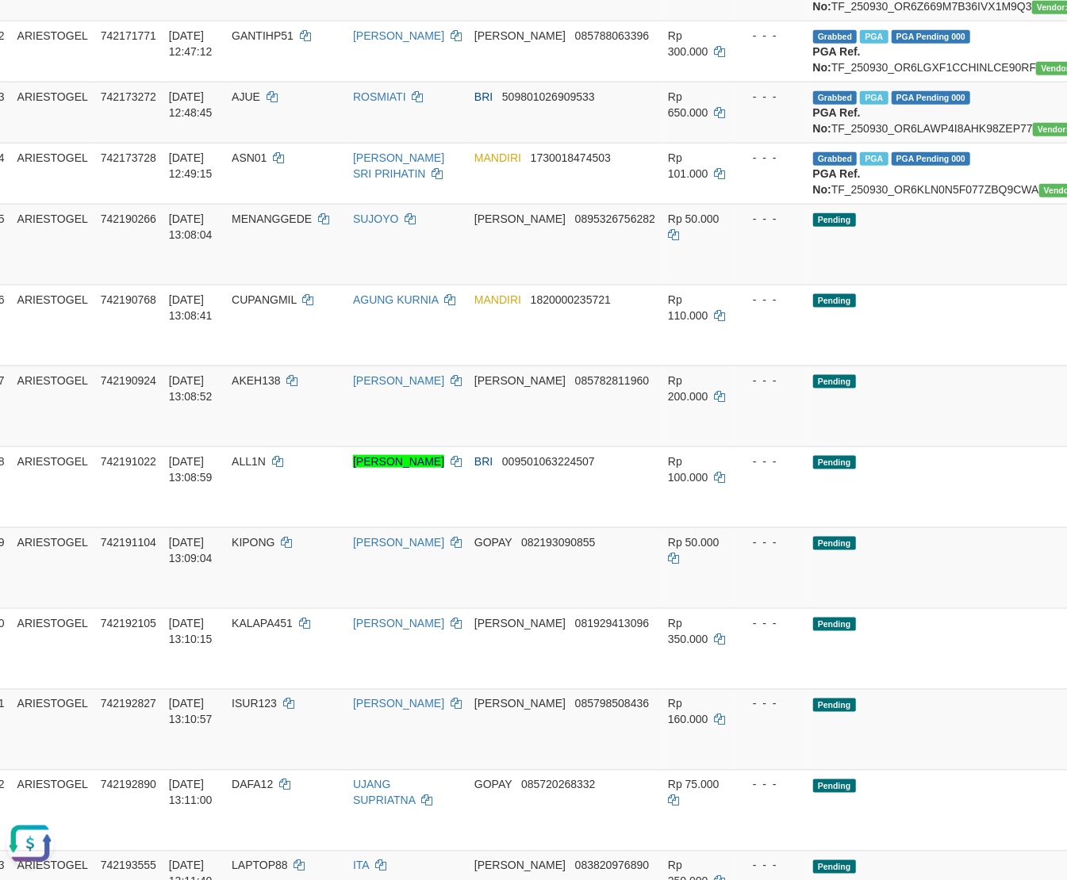
scroll to position [917, 0]
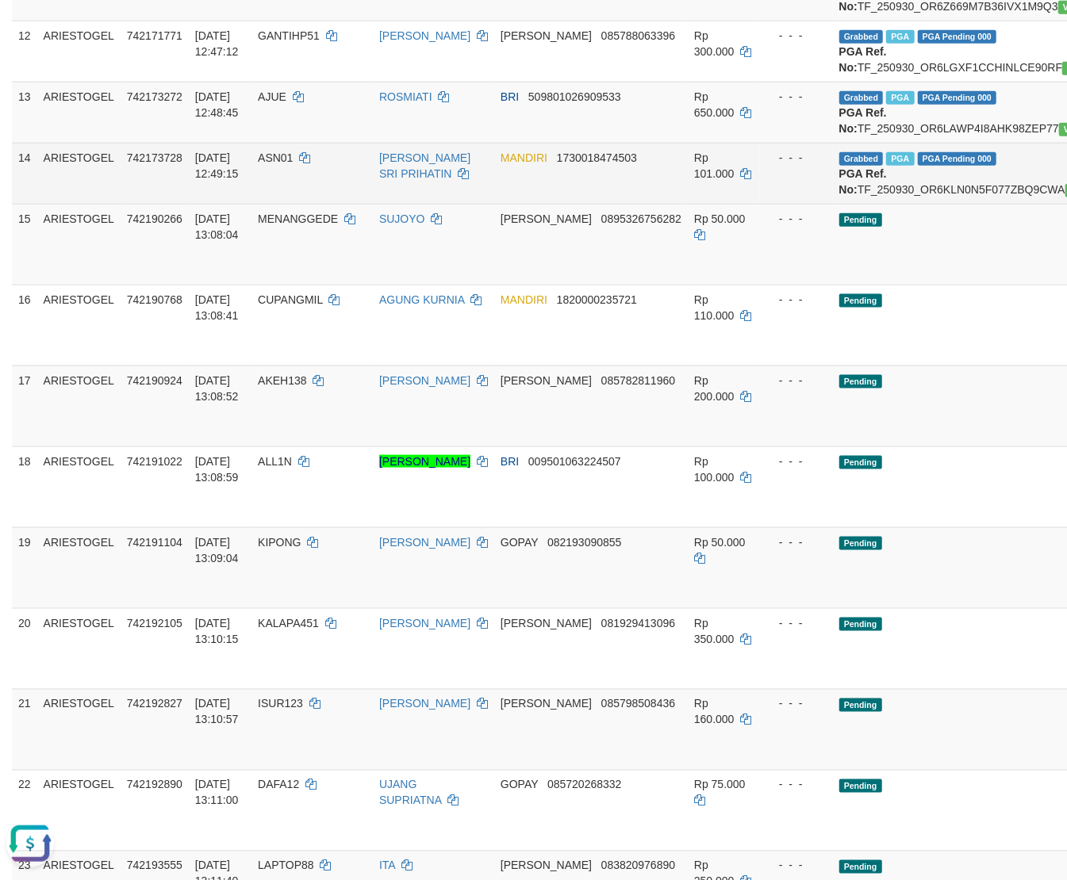
click at [534, 204] on td "MANDIRI 1730018474503" at bounding box center [591, 173] width 194 height 61
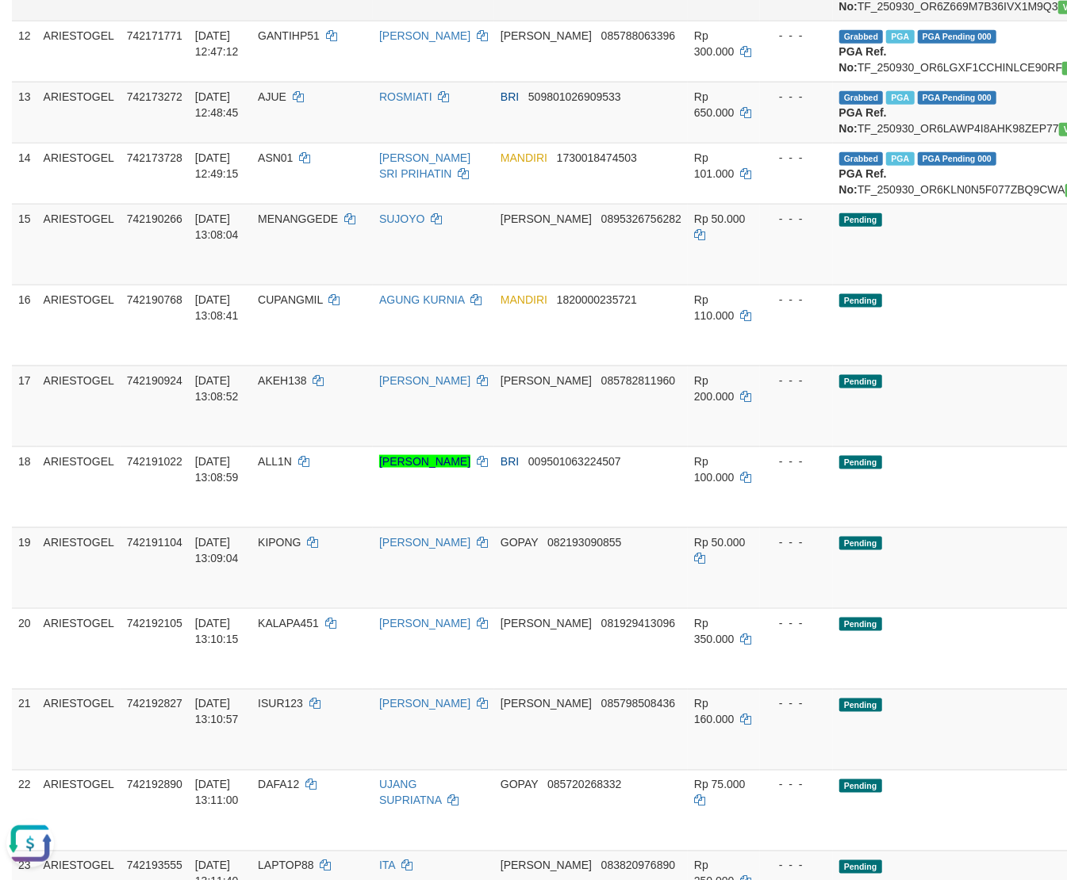
drag, startPoint x: 470, startPoint y: 171, endPoint x: 480, endPoint y: 171, distance: 9.5
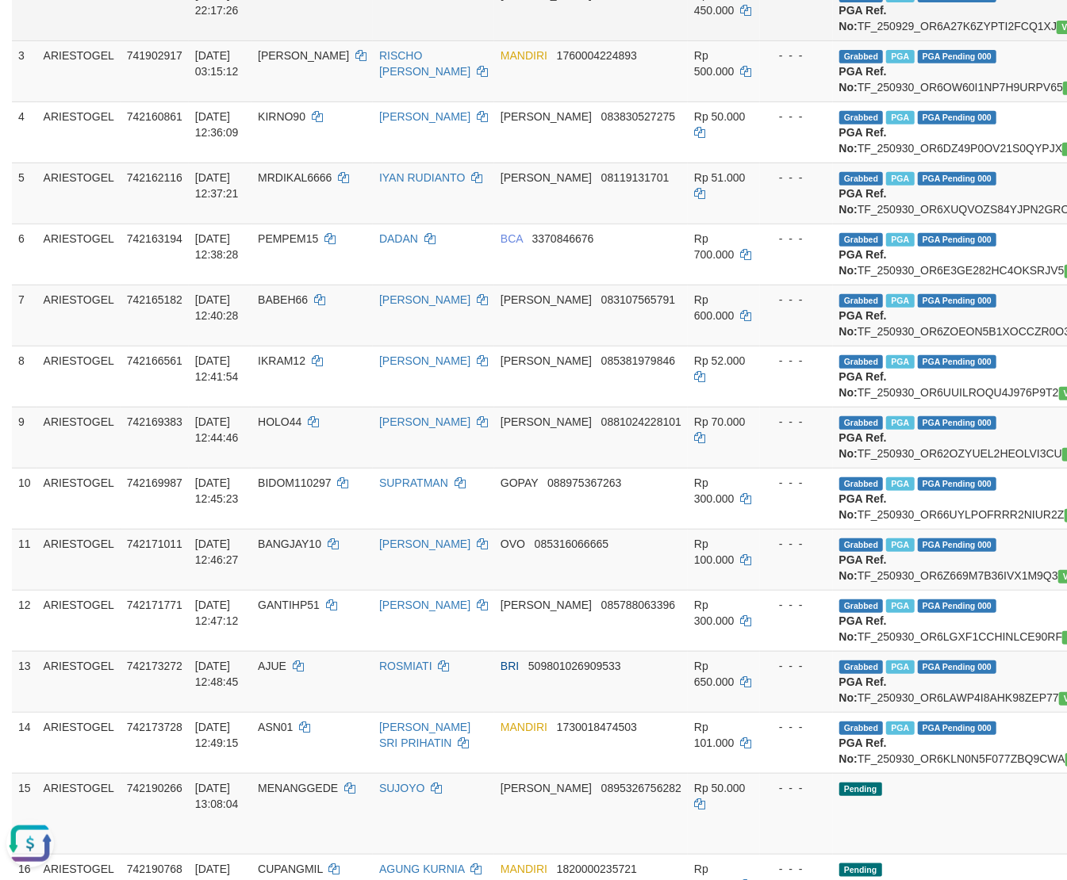
scroll to position [71, 0]
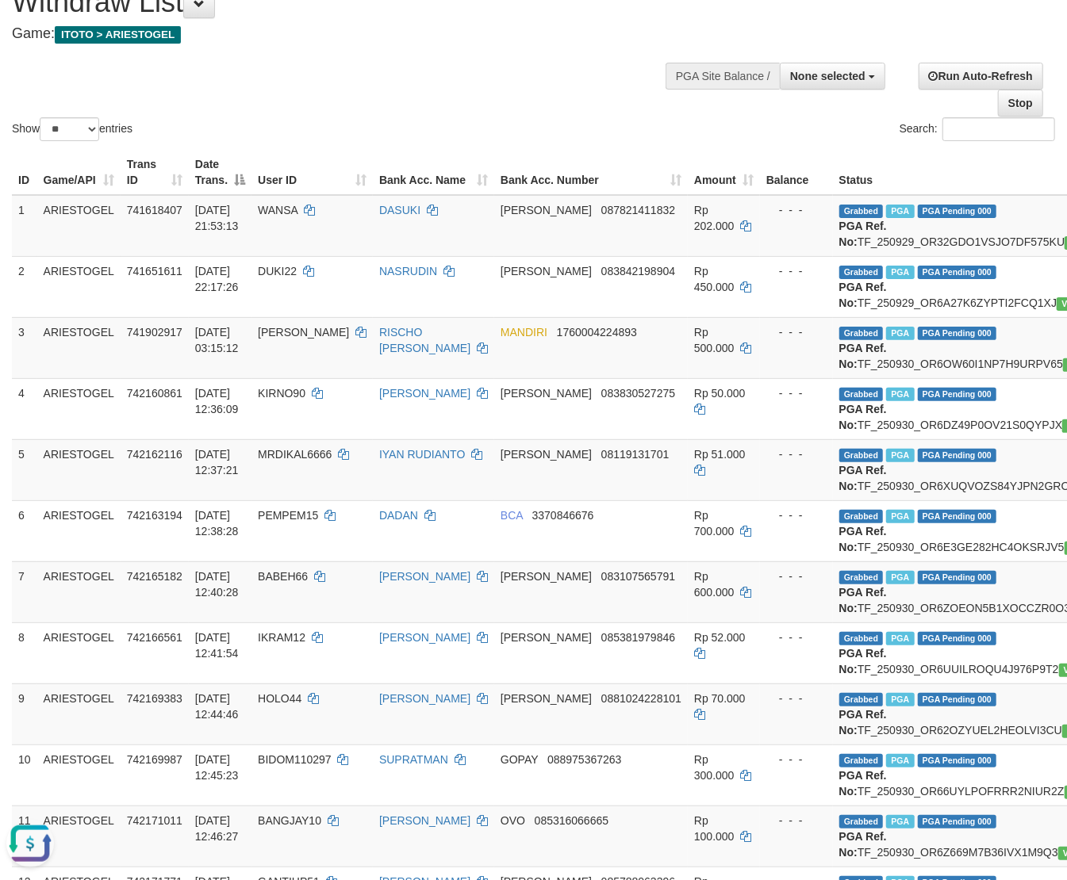
click at [503, 122] on div "Show ** ** ** *** entries Search:" at bounding box center [533, 58] width 1067 height 174
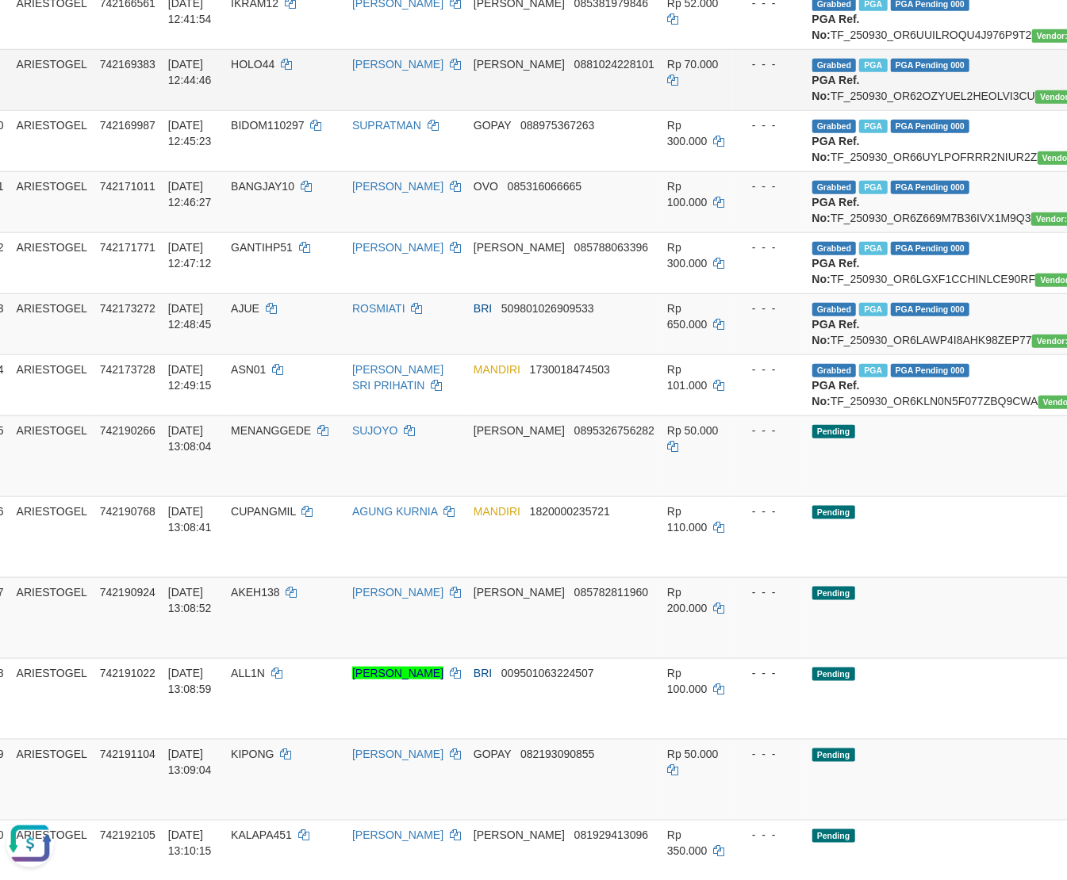
scroll to position [705, 0]
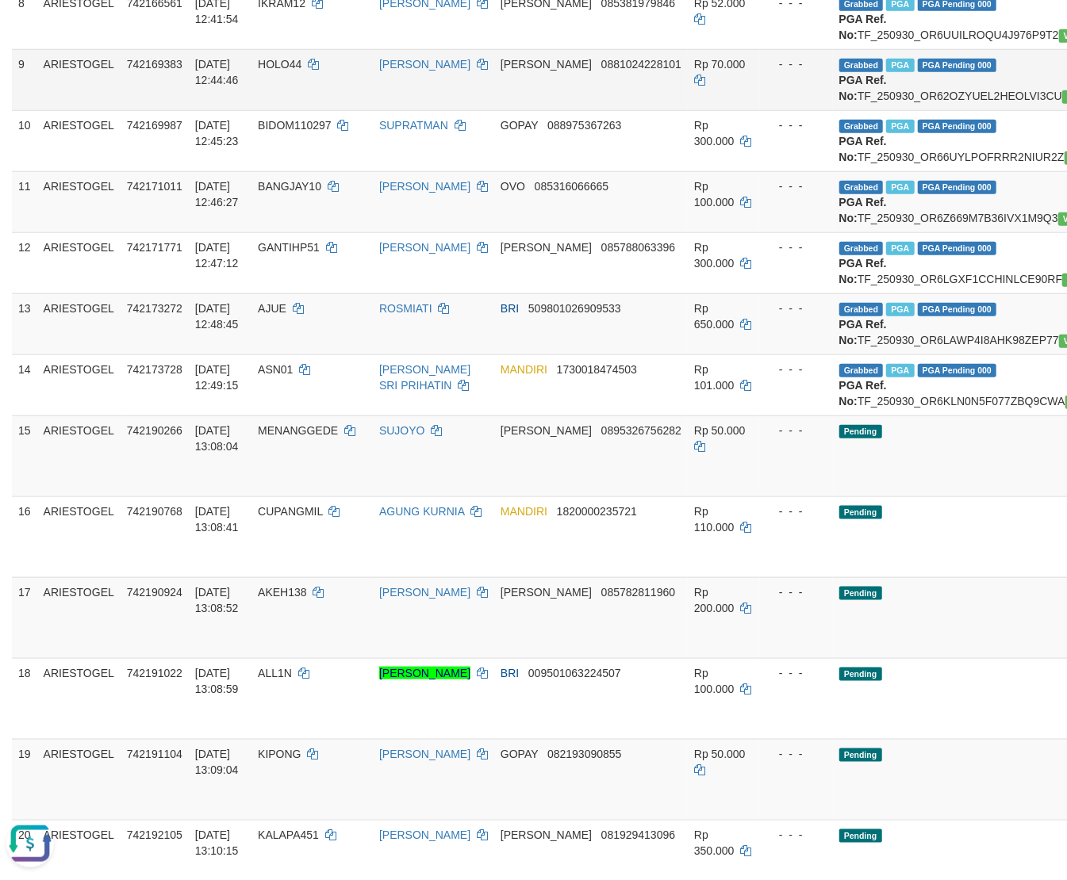
click at [516, 110] on td "DANA 0881024228101" at bounding box center [591, 79] width 194 height 61
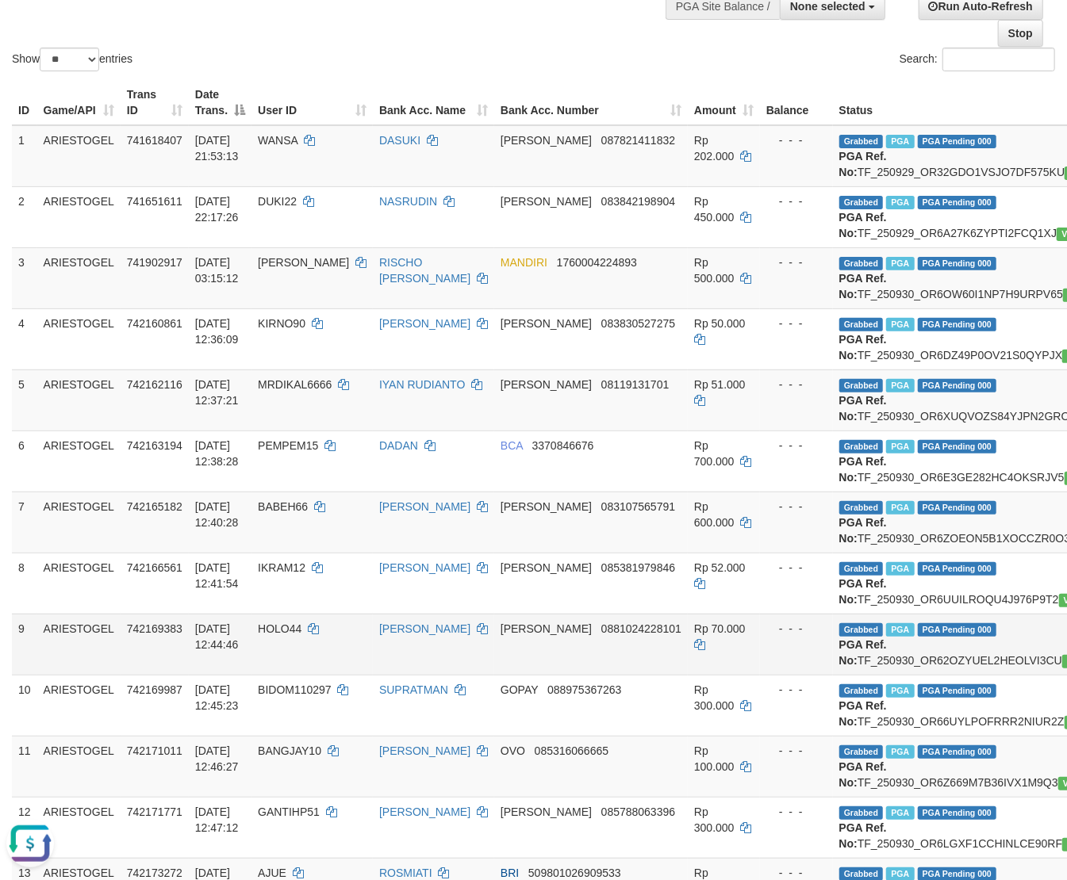
scroll to position [0, 0]
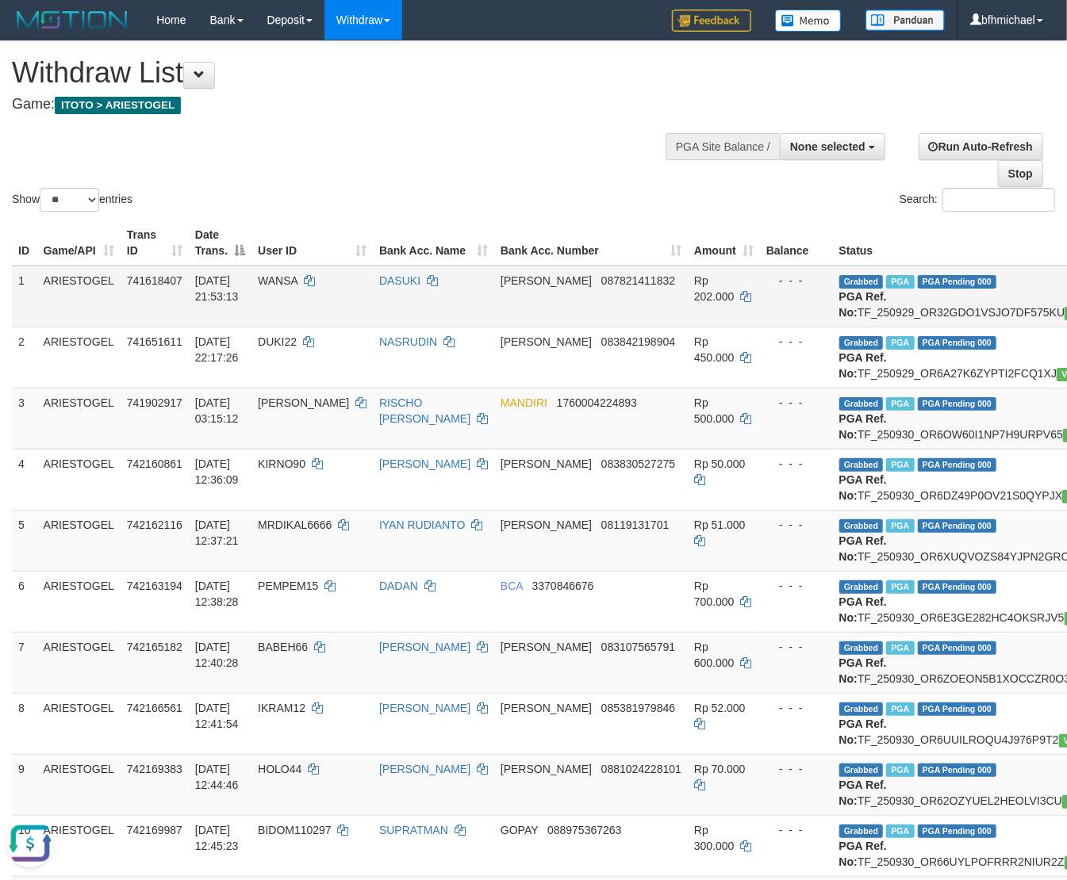
click at [21, 309] on td "1" at bounding box center [24, 297] width 25 height 62
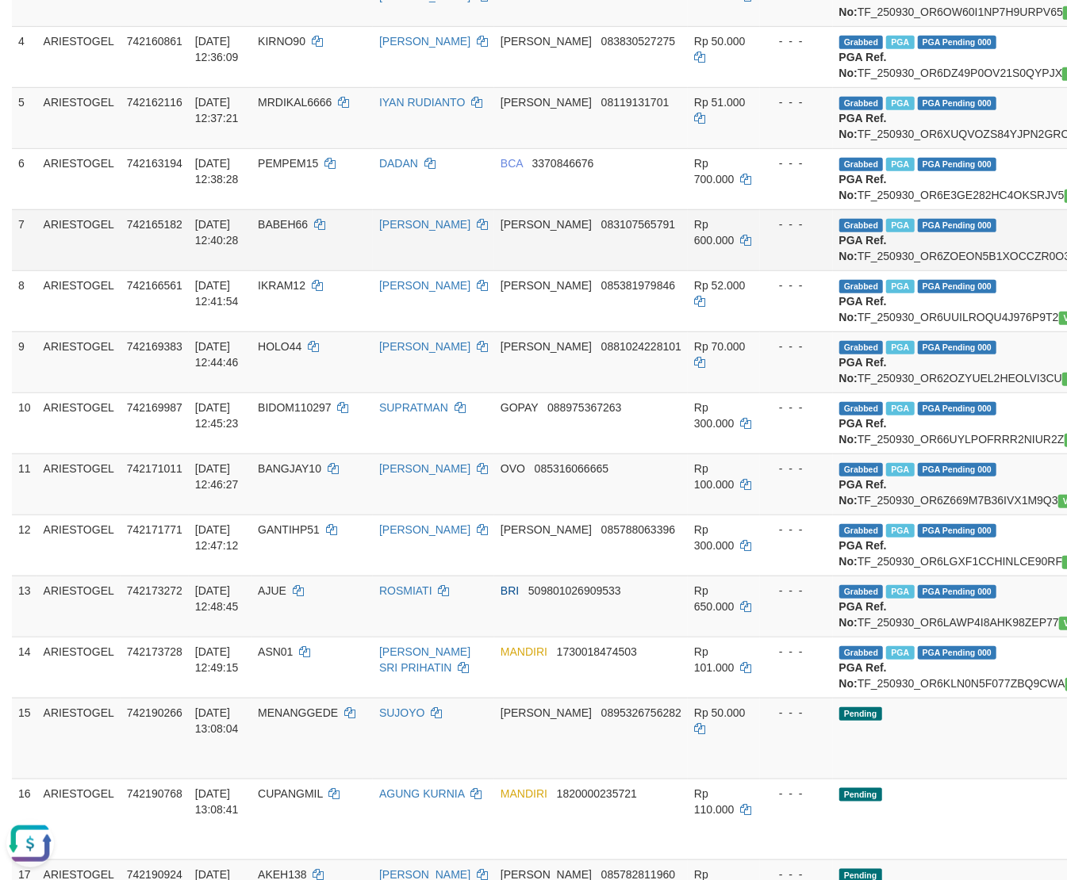
scroll to position [423, 73]
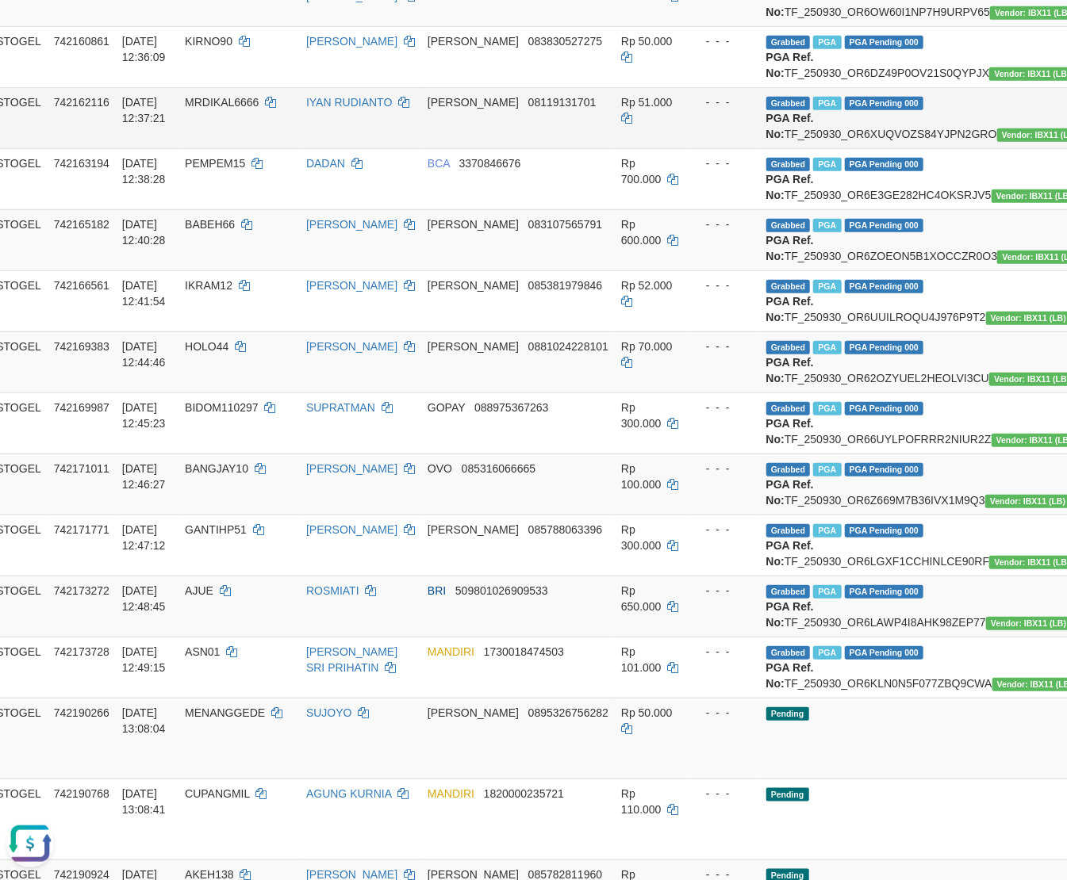
click at [390, 148] on td "IYAN RUDIANTO" at bounding box center [360, 117] width 121 height 61
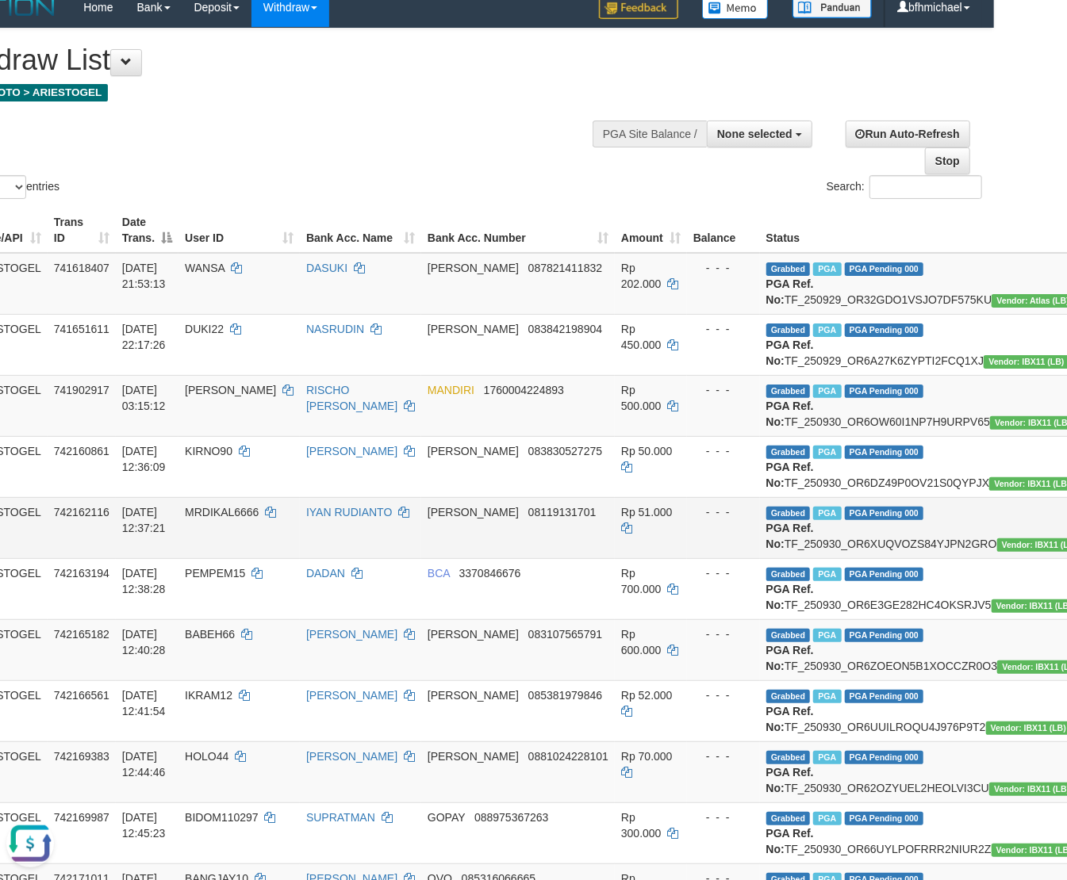
scroll to position [0, 73]
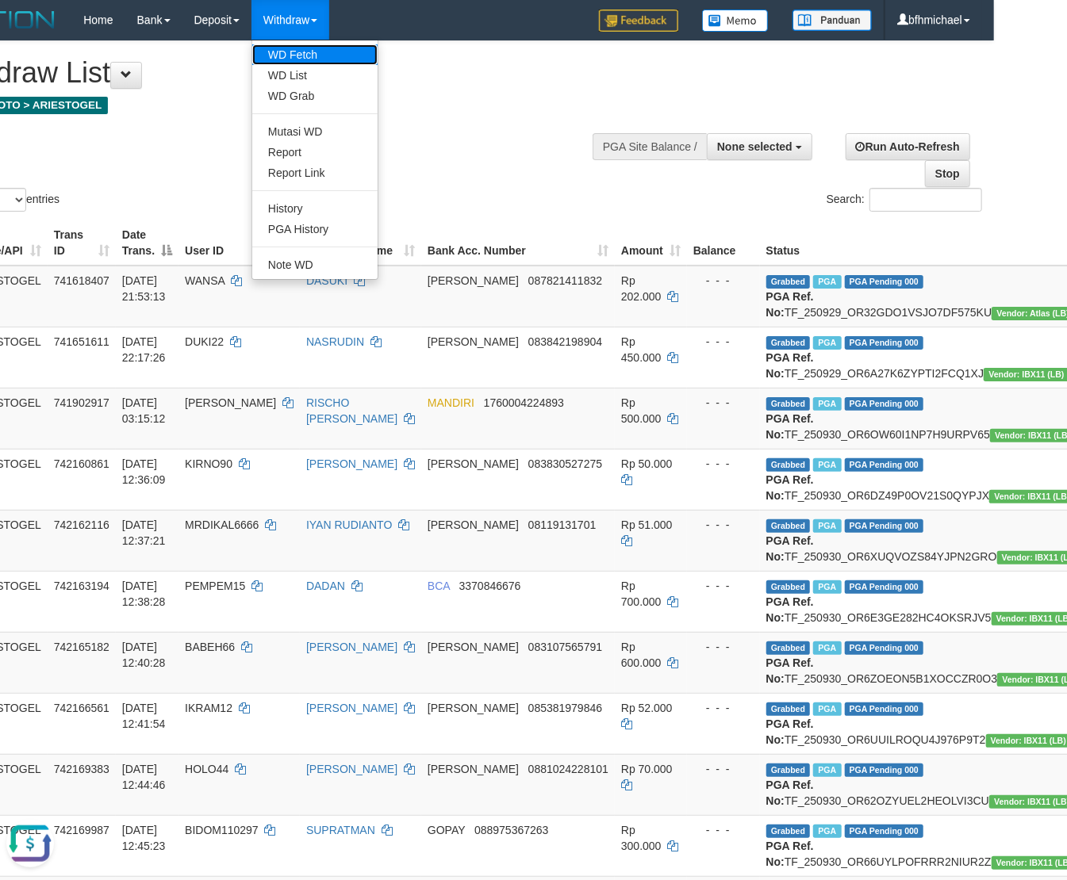
click at [309, 51] on link "WD Fetch" at bounding box center [314, 54] width 125 height 21
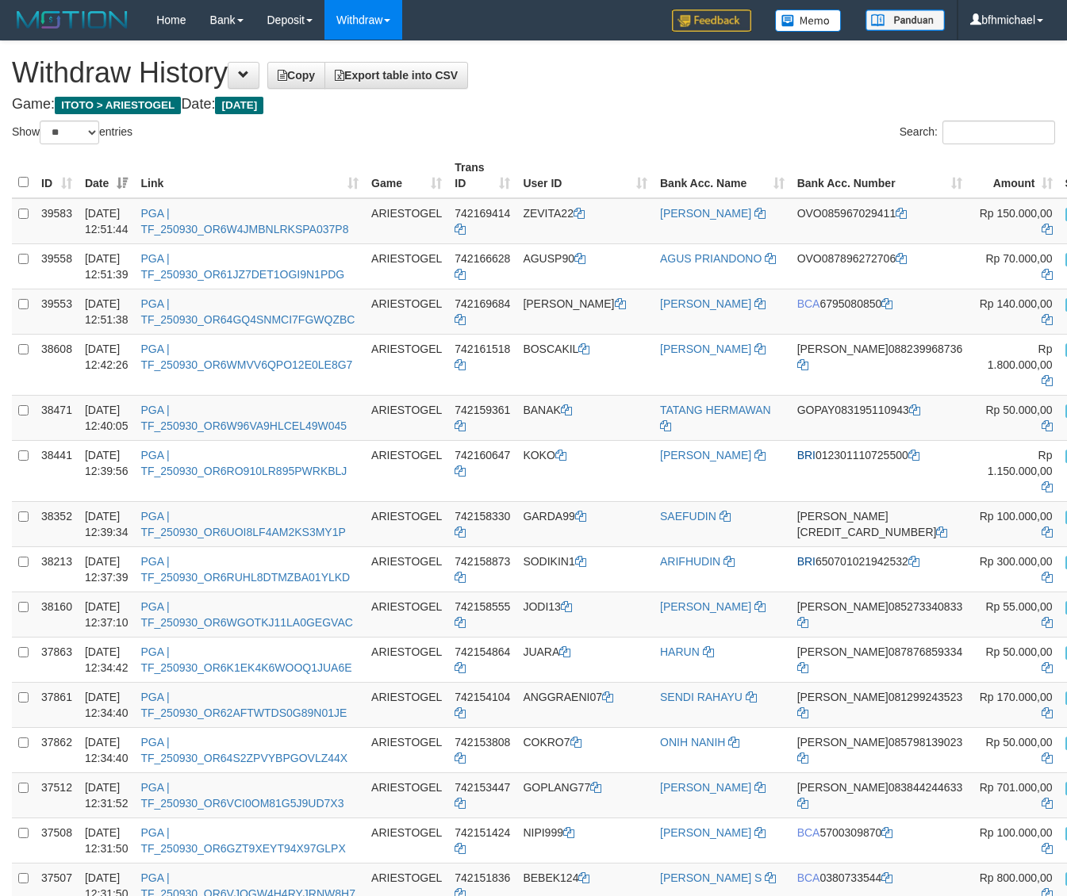
select select "**"
click at [29, 845] on button "Open LiveChat chat widget" at bounding box center [30, 859] width 48 height 48
click at [448, 546] on td "ARIESTOGEL" at bounding box center [406, 523] width 83 height 45
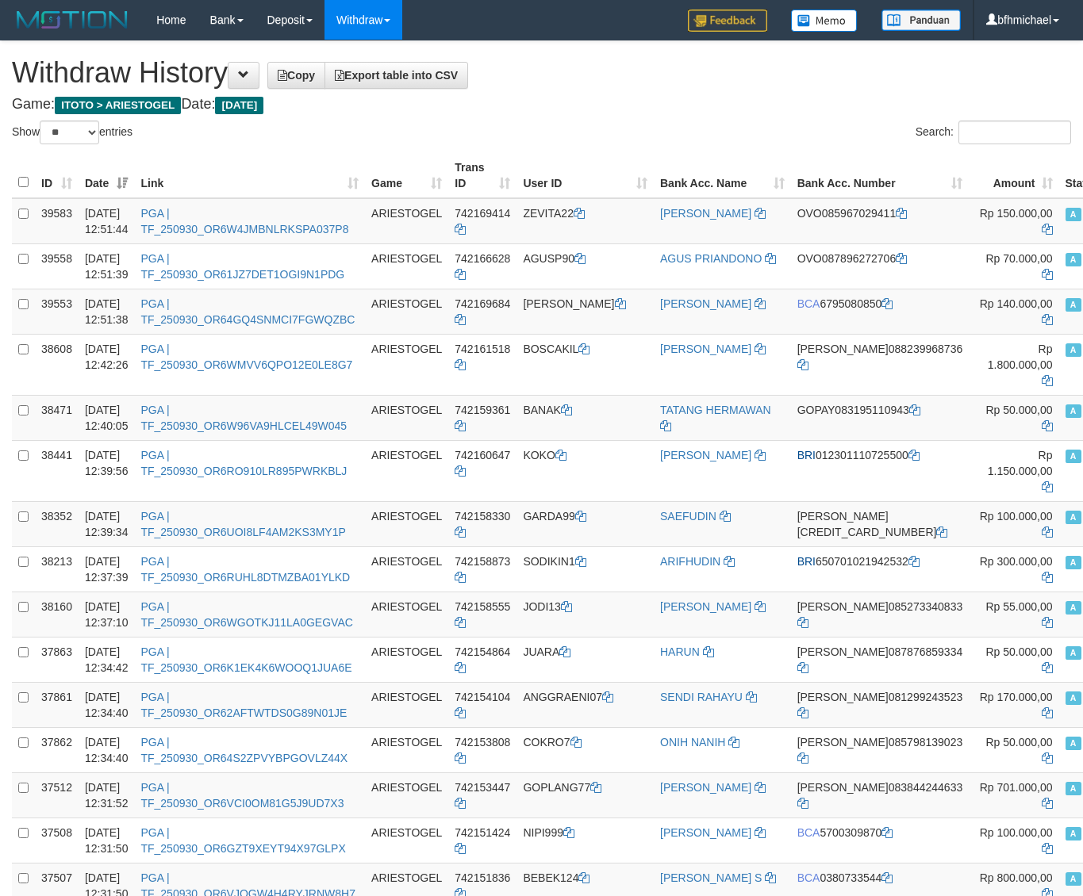
select select "**"
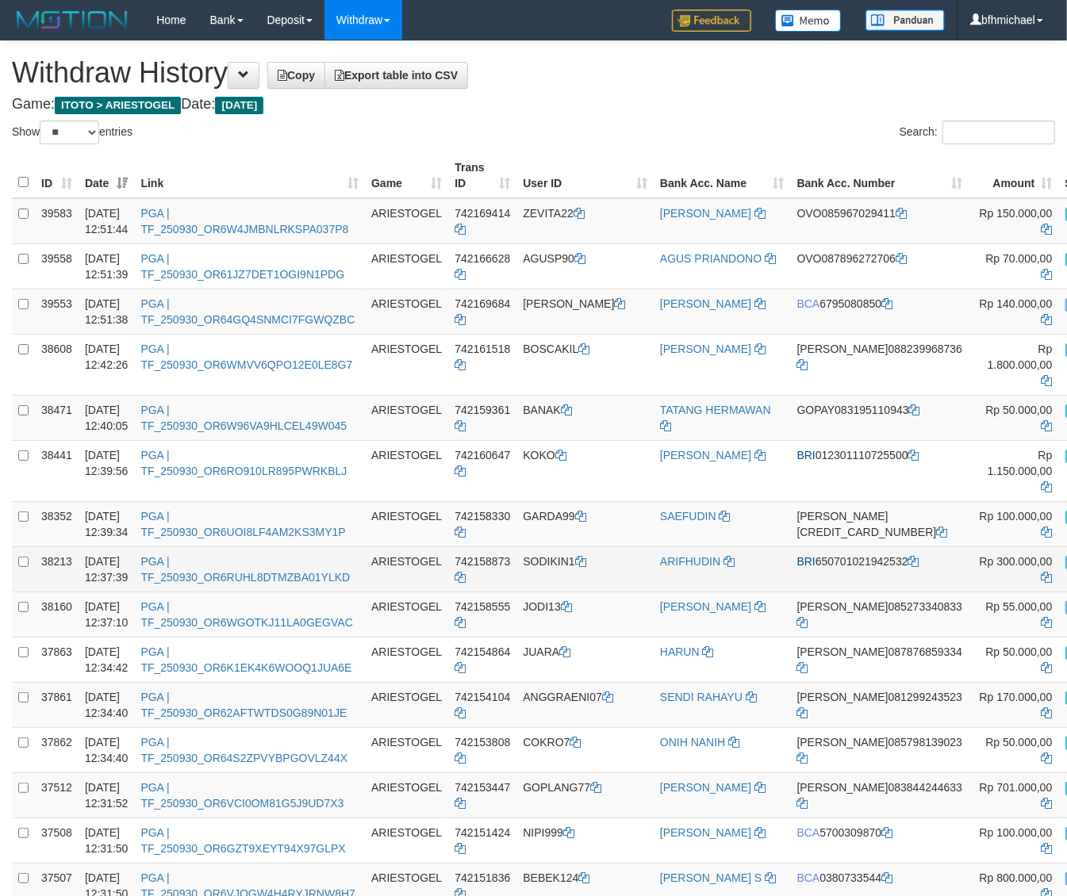
click at [682, 588] on td "ARIFHUDIN" at bounding box center [722, 568] width 137 height 45
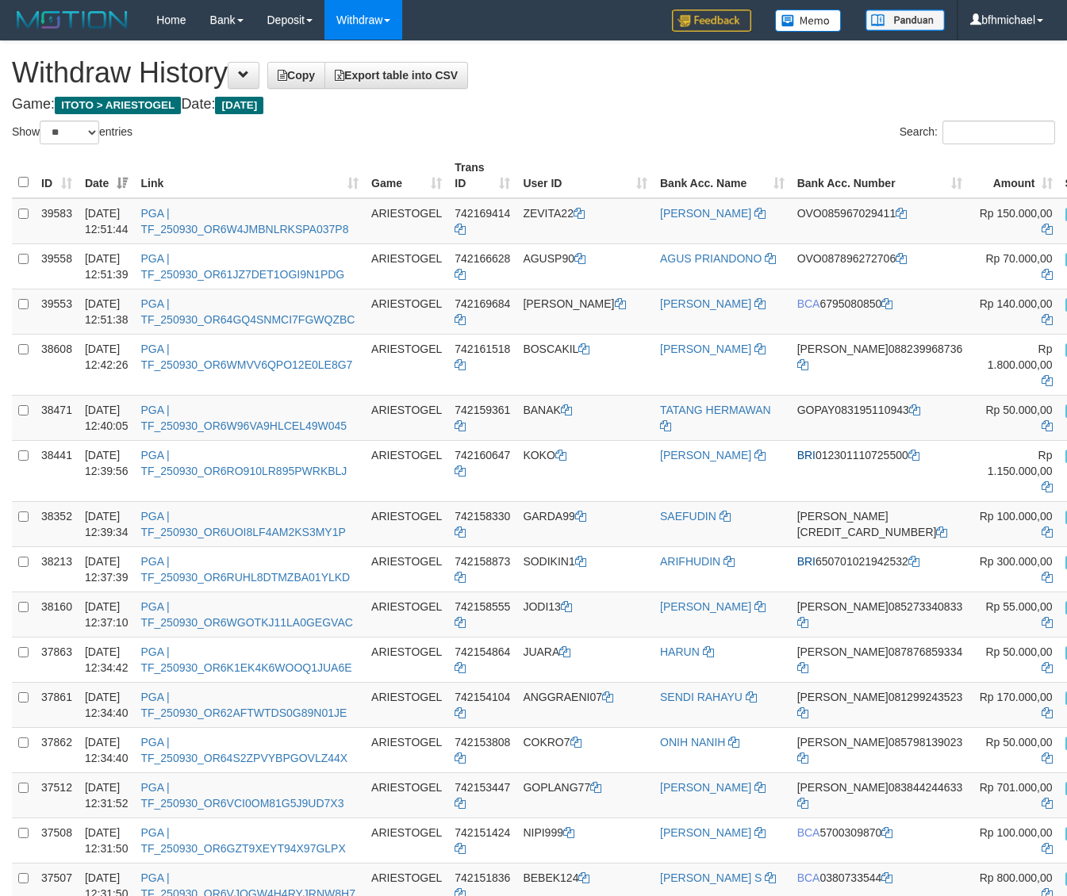
select select "**"
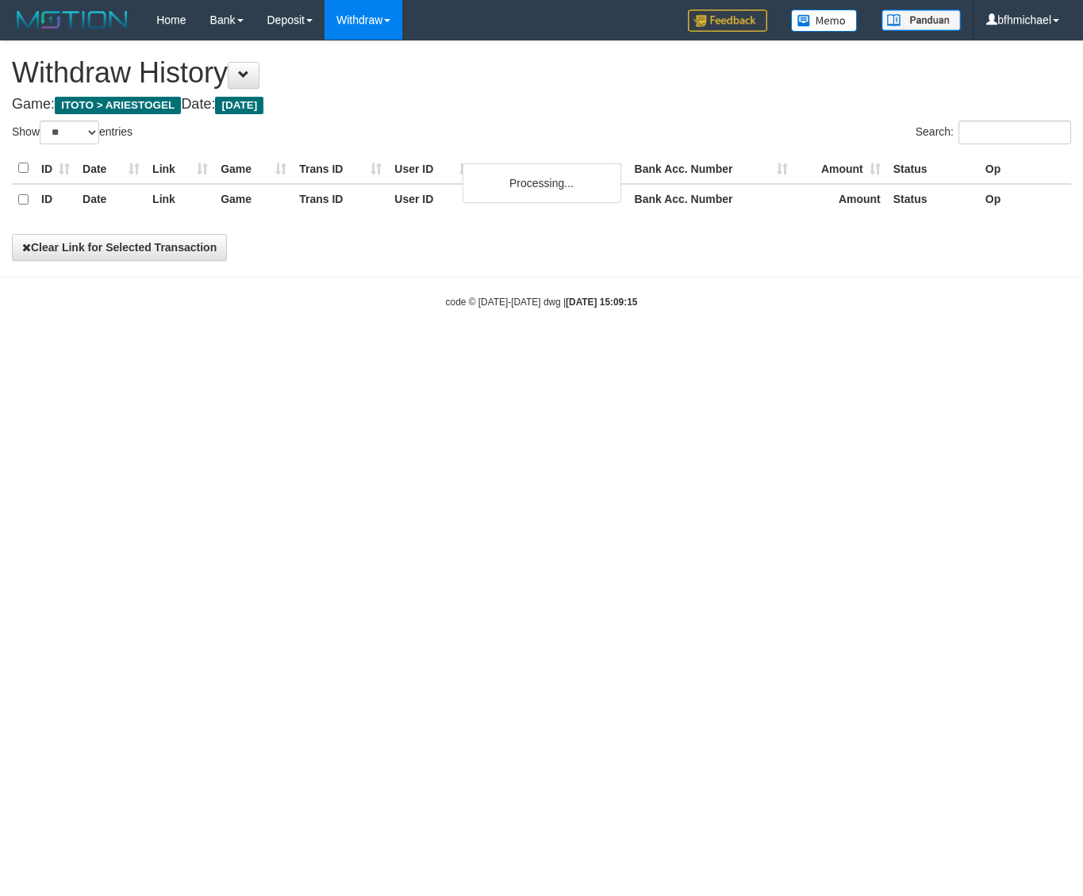
select select "**"
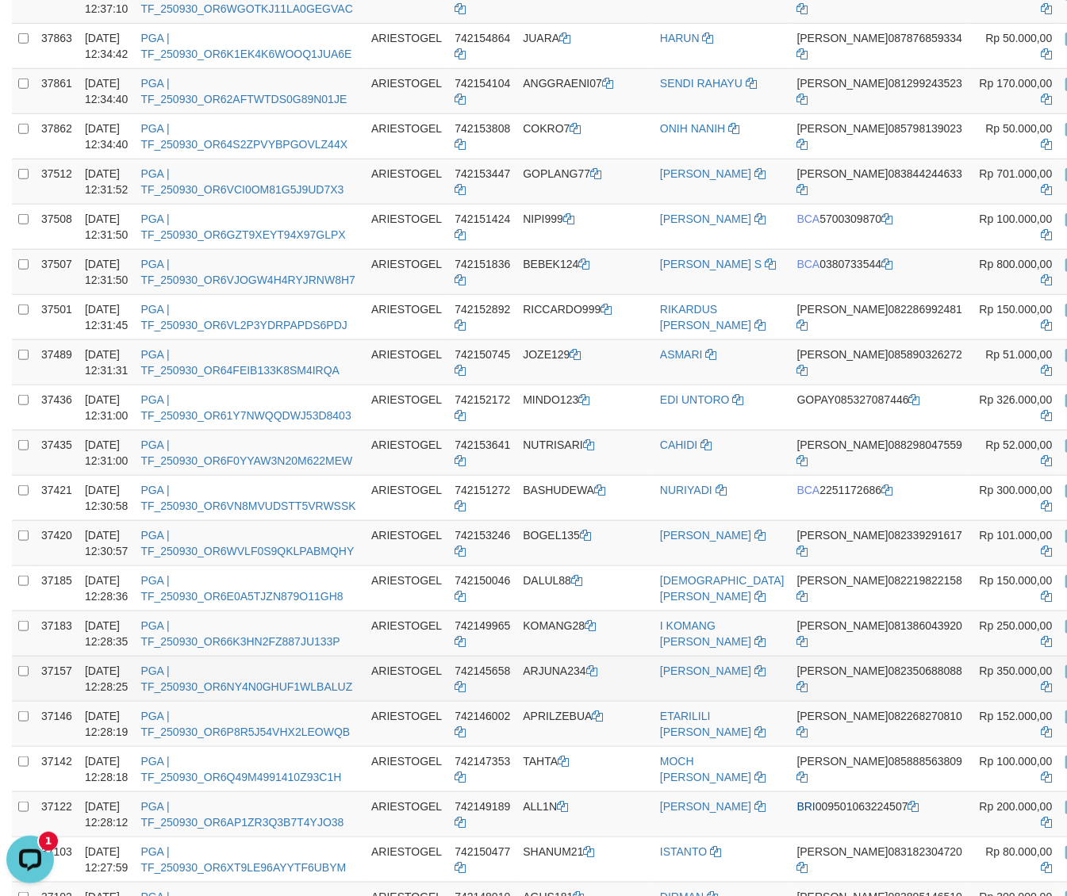
scroll to position [775, 0]
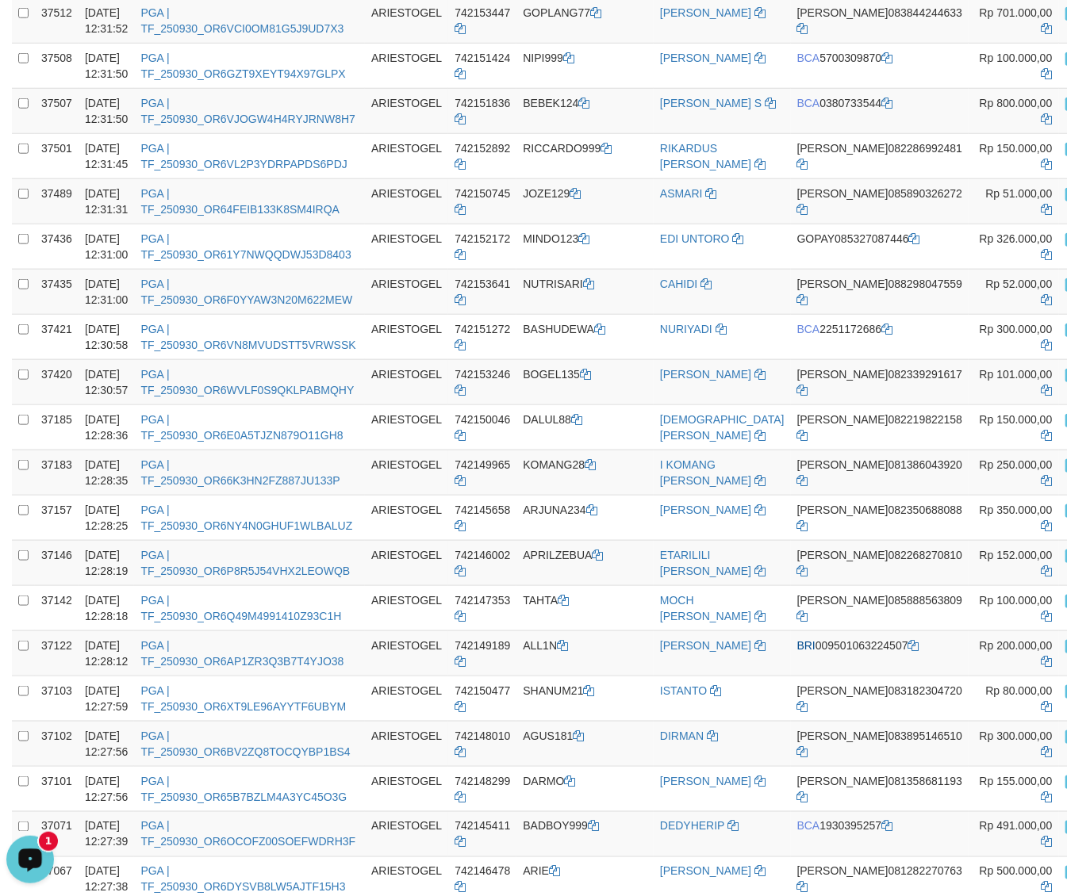
click at [36, 875] on button "Open LiveChat chat widget" at bounding box center [30, 859] width 48 height 48
click at [695, 585] on td "ETARILILI [PERSON_NAME]" at bounding box center [722, 562] width 137 height 45
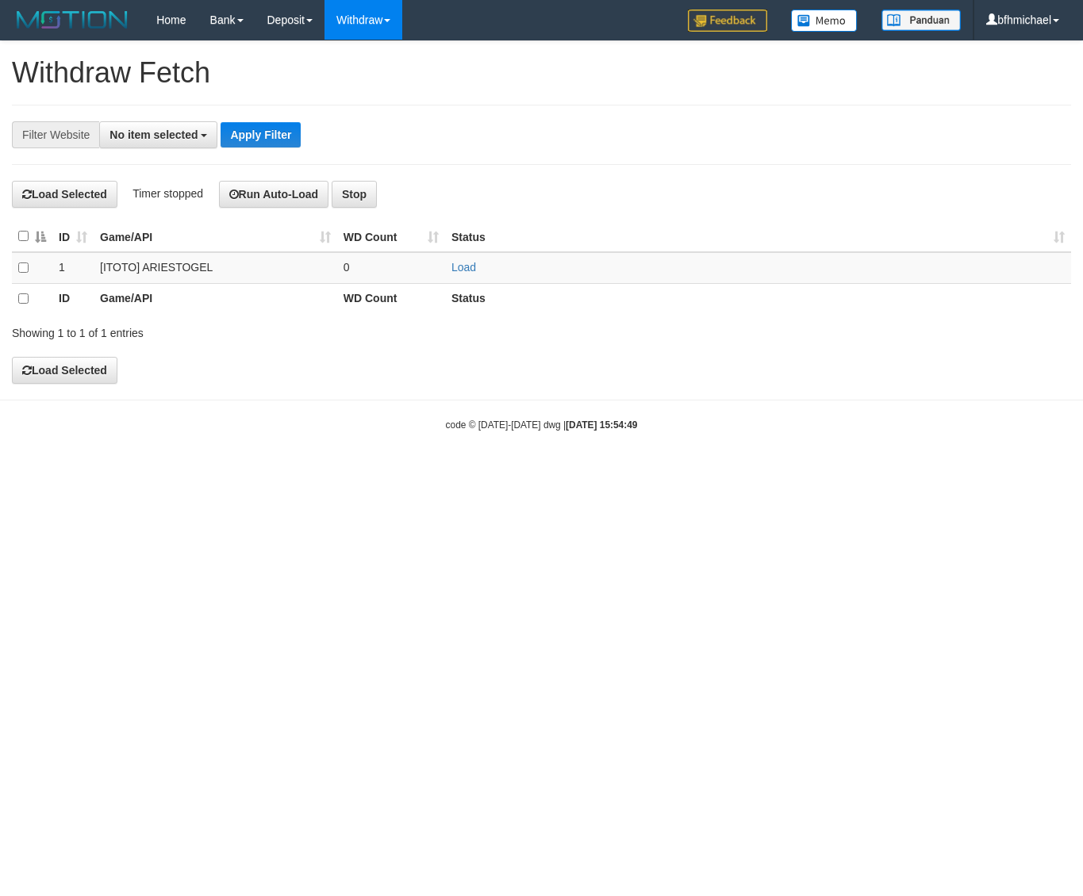
select select
click at [466, 267] on link "Load" at bounding box center [463, 267] width 25 height 13
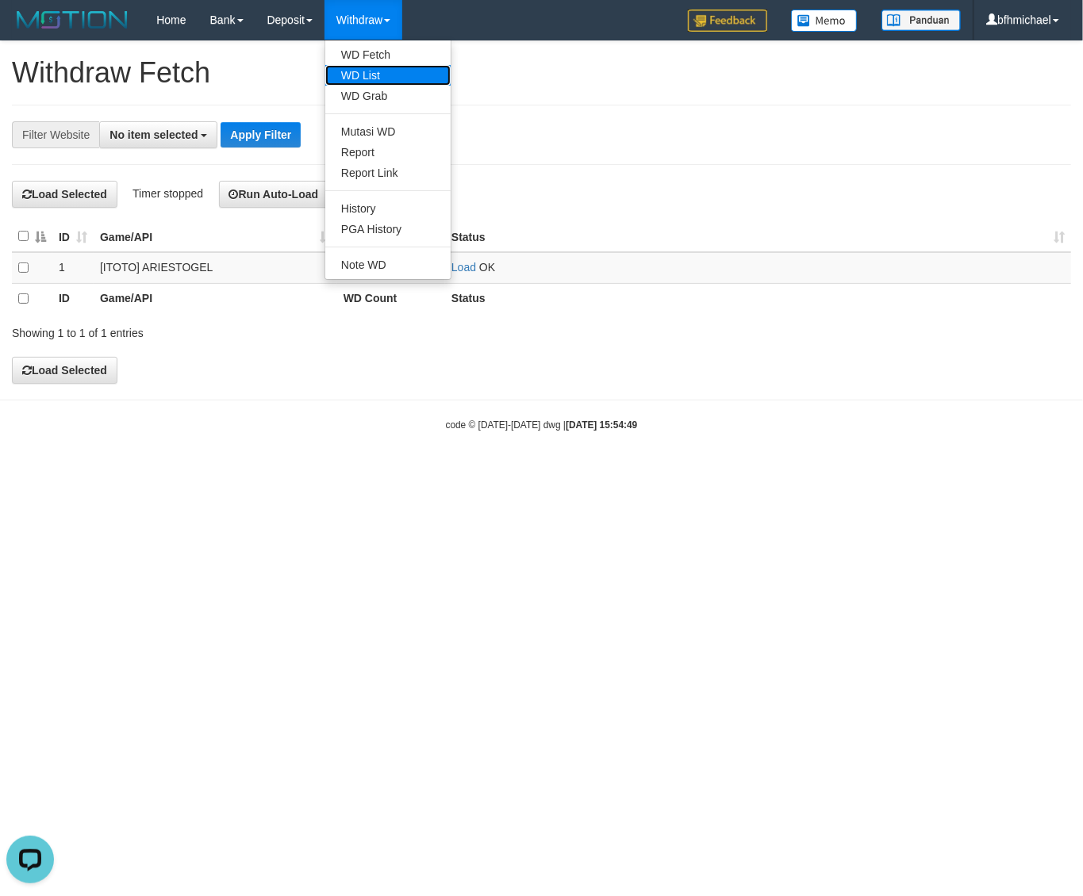
click at [369, 81] on link "WD List" at bounding box center [387, 75] width 125 height 21
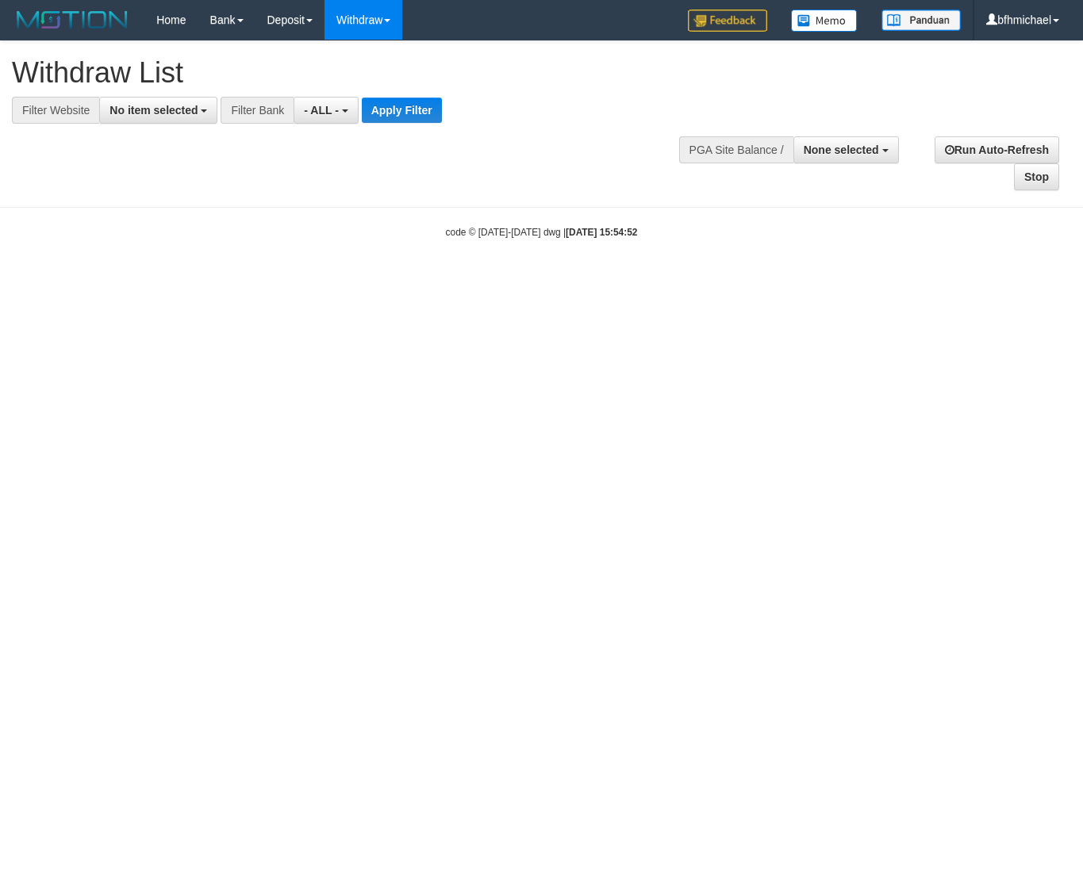
select select
click at [147, 121] on button "No item selected" at bounding box center [158, 110] width 118 height 27
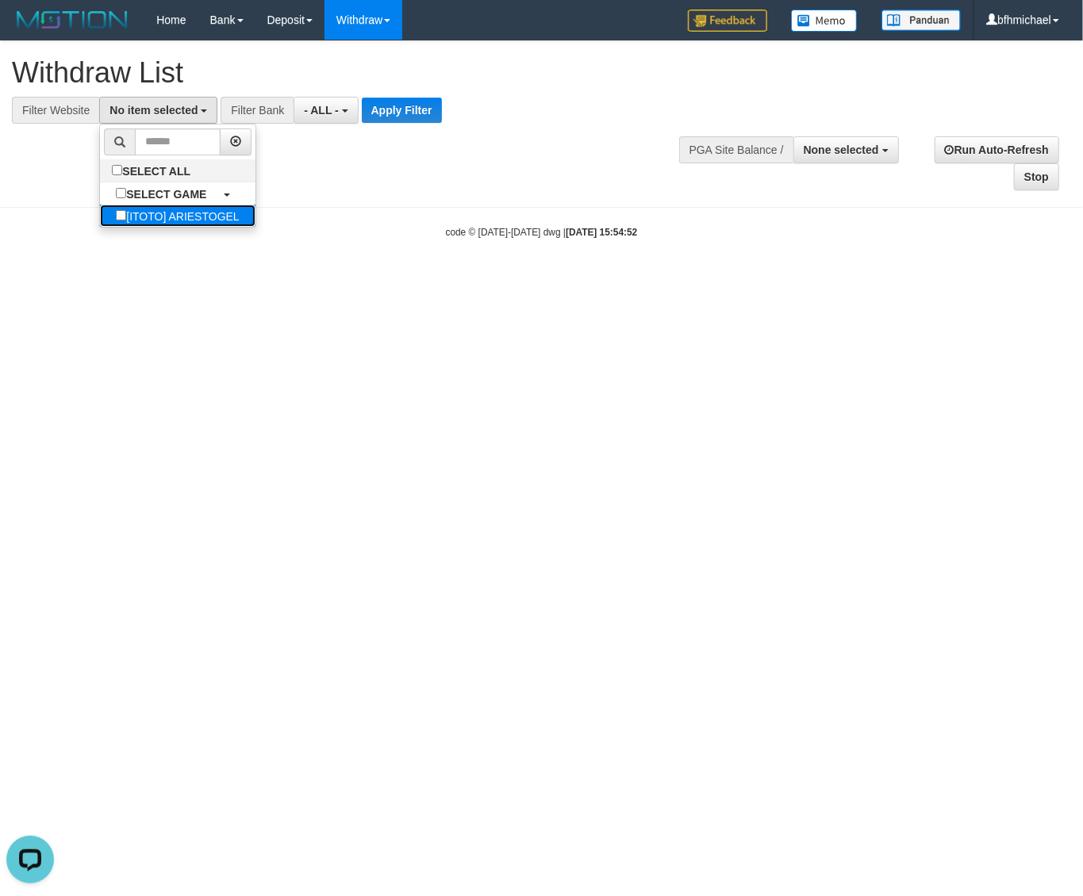
click at [194, 213] on label "[ITOTO] ARIESTOGEL" at bounding box center [177, 216] width 155 height 22
select select "***"
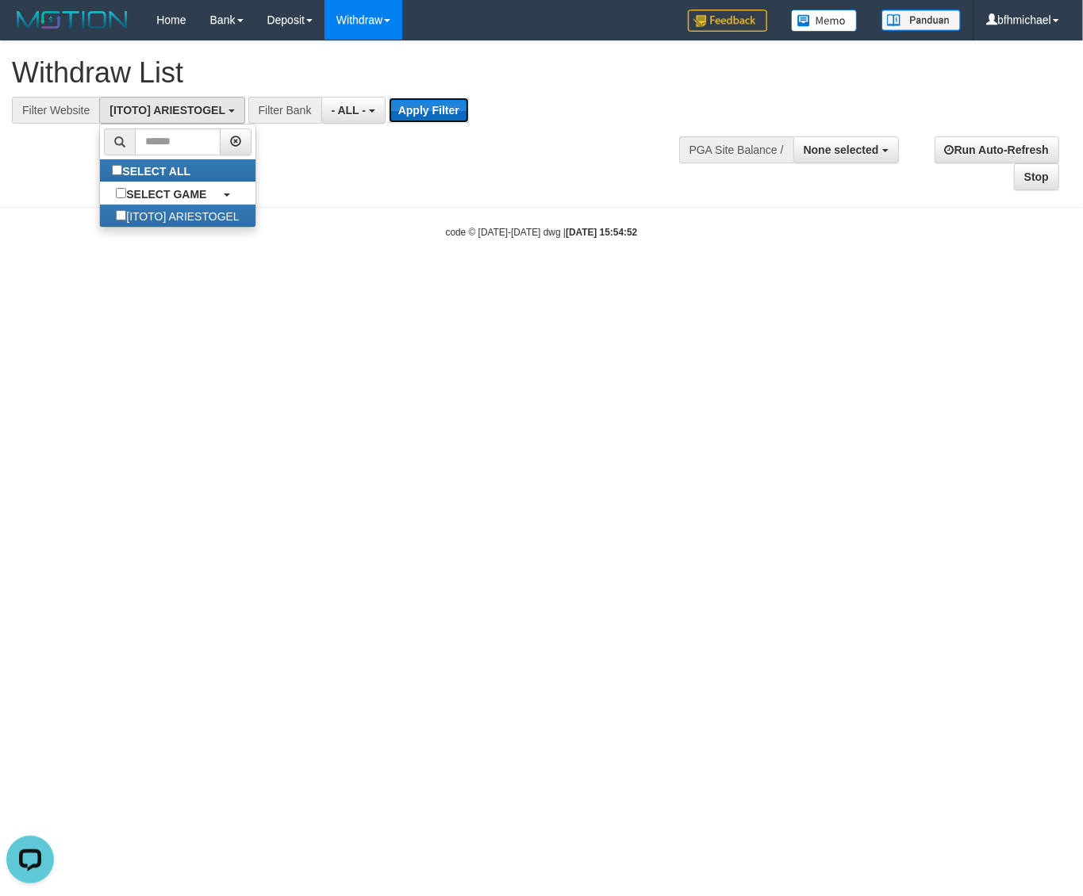
click at [412, 109] on button "Apply Filter" at bounding box center [429, 110] width 80 height 25
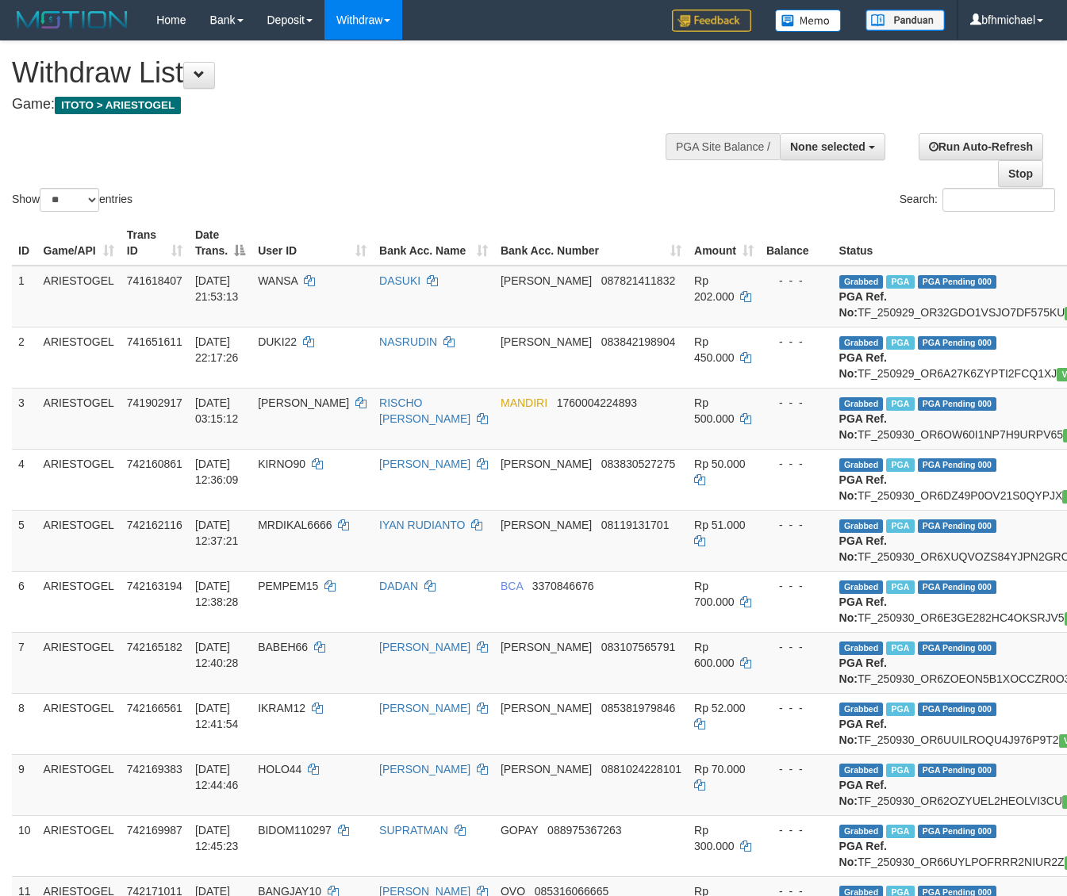
select select
select select "**"
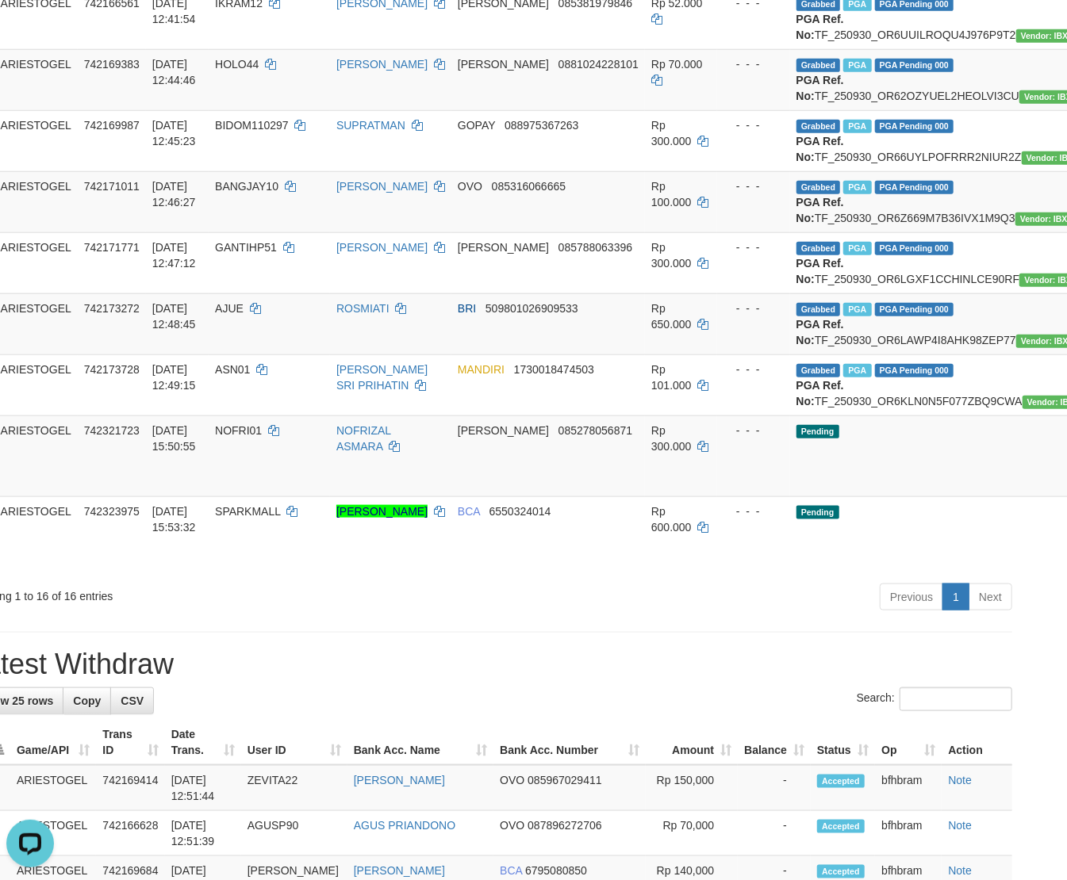
scroll to position [705, 67]
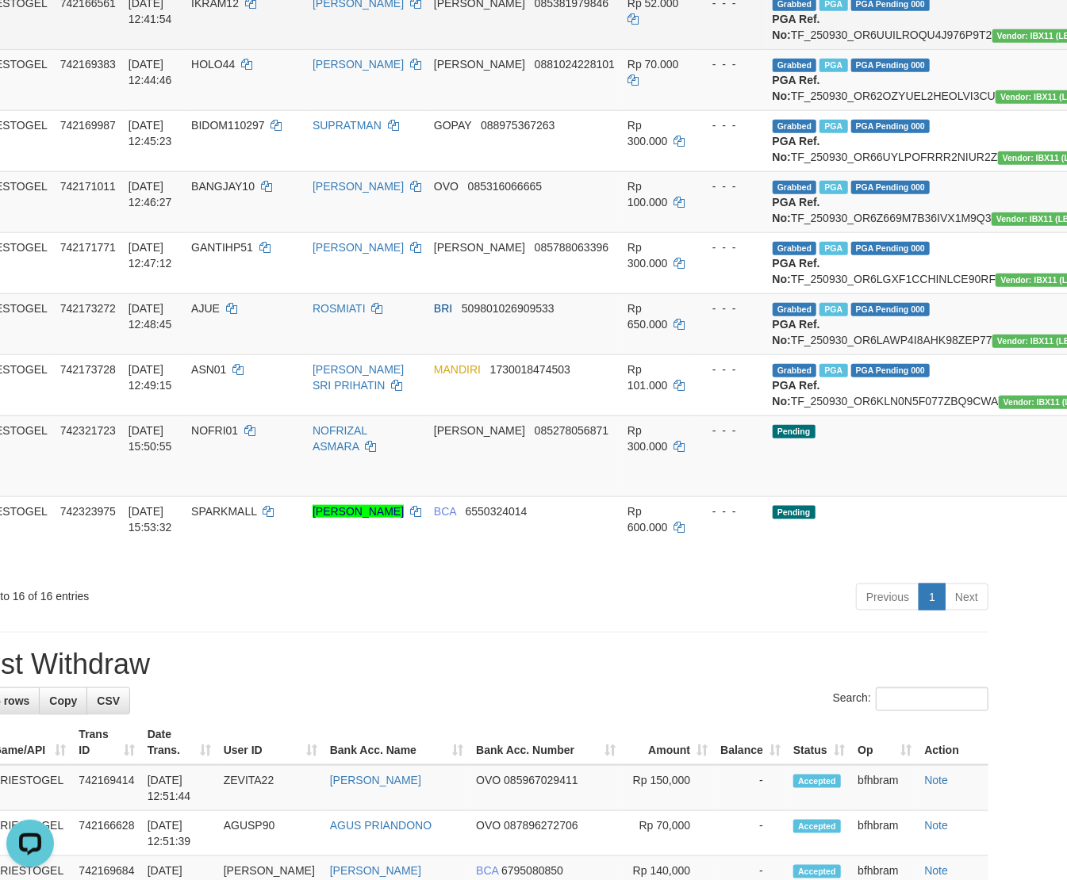
click at [474, 49] on td "[PERSON_NAME] 085381979846" at bounding box center [525, 18] width 194 height 61
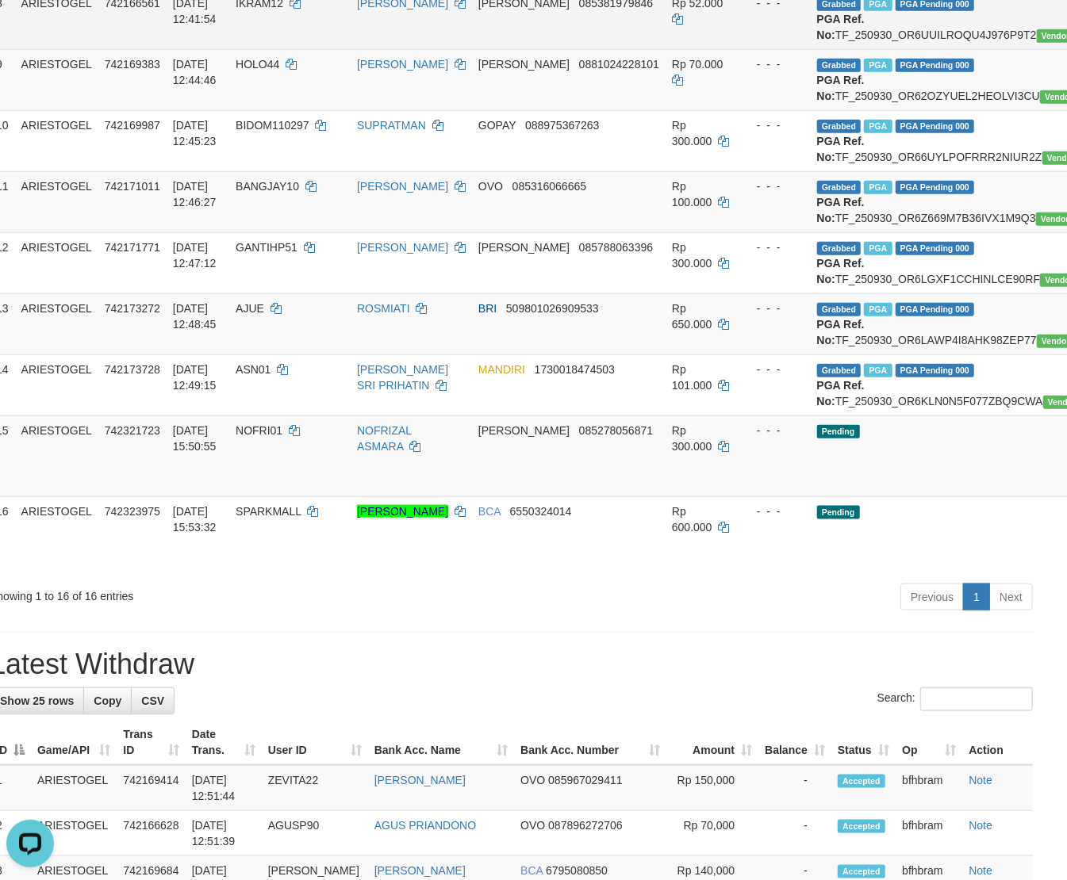
scroll to position [705, 0]
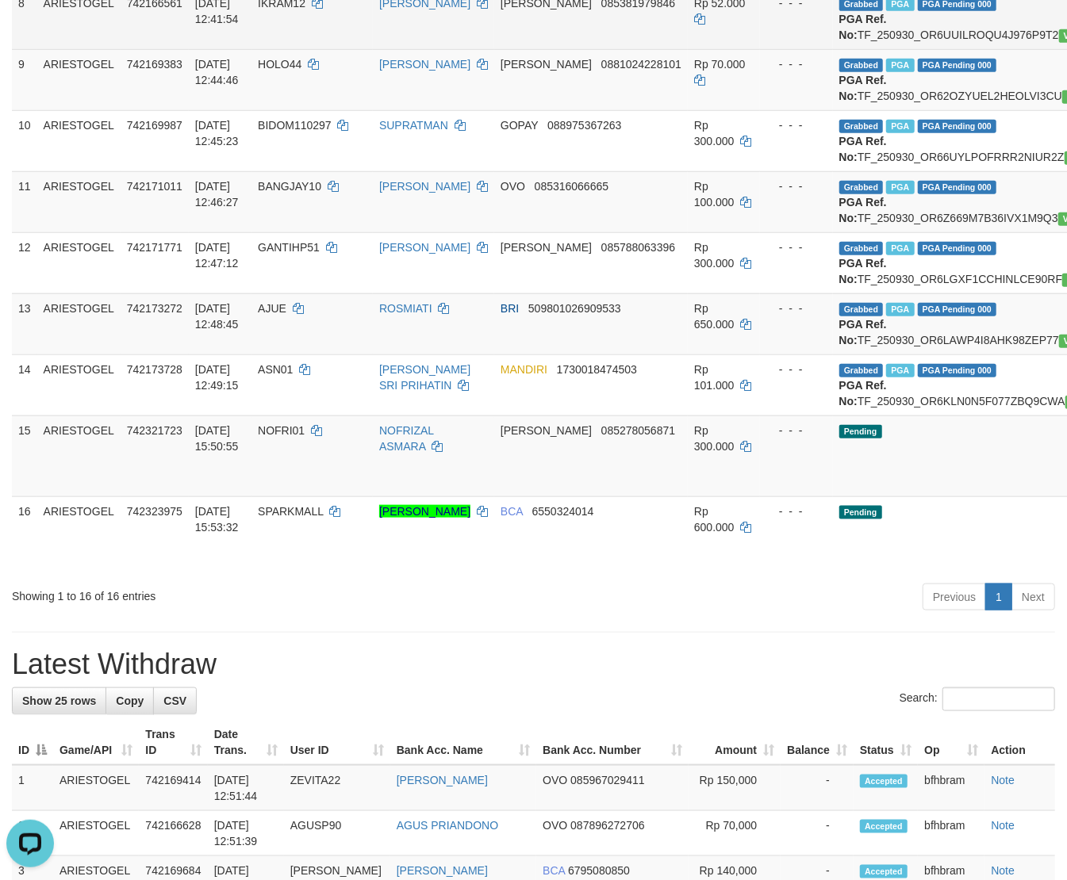
click at [374, 49] on td "[PERSON_NAME]" at bounding box center [433, 18] width 121 height 61
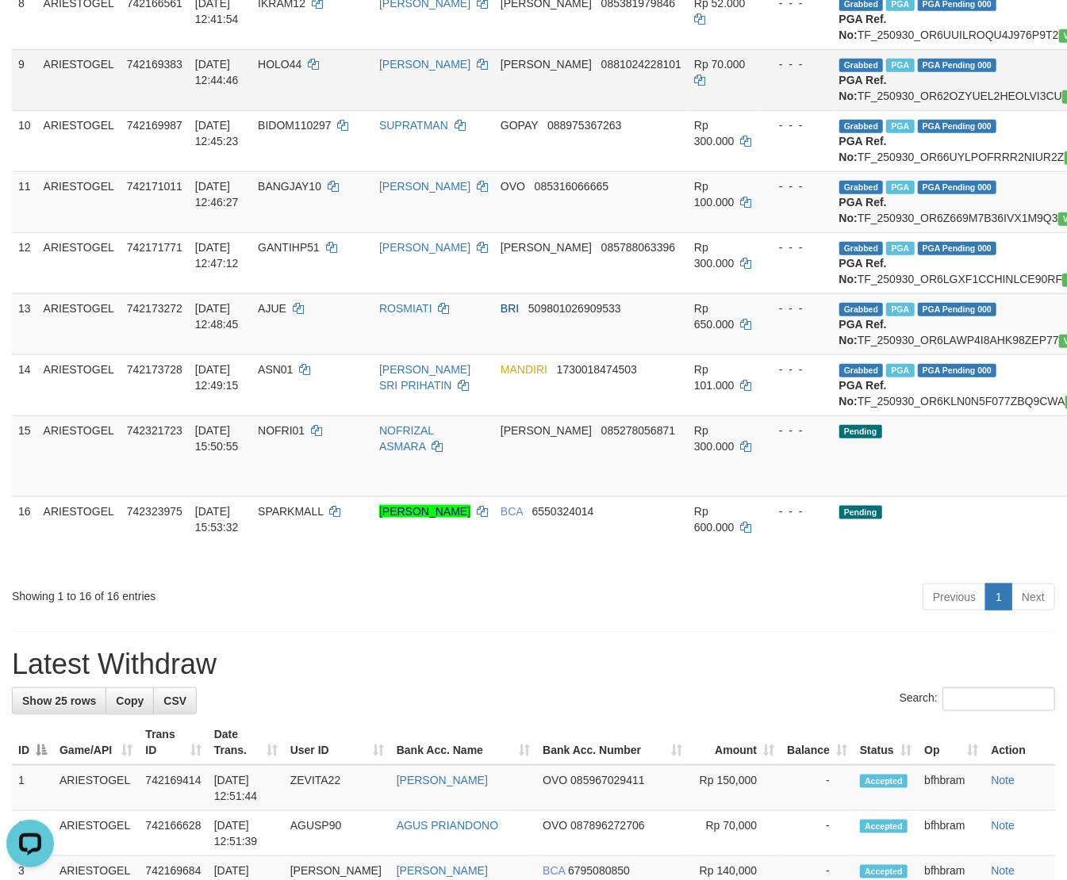
drag, startPoint x: 311, startPoint y: 175, endPoint x: 362, endPoint y: 203, distance: 57.9
click at [311, 49] on td "IKRAM12" at bounding box center [311, 18] width 121 height 61
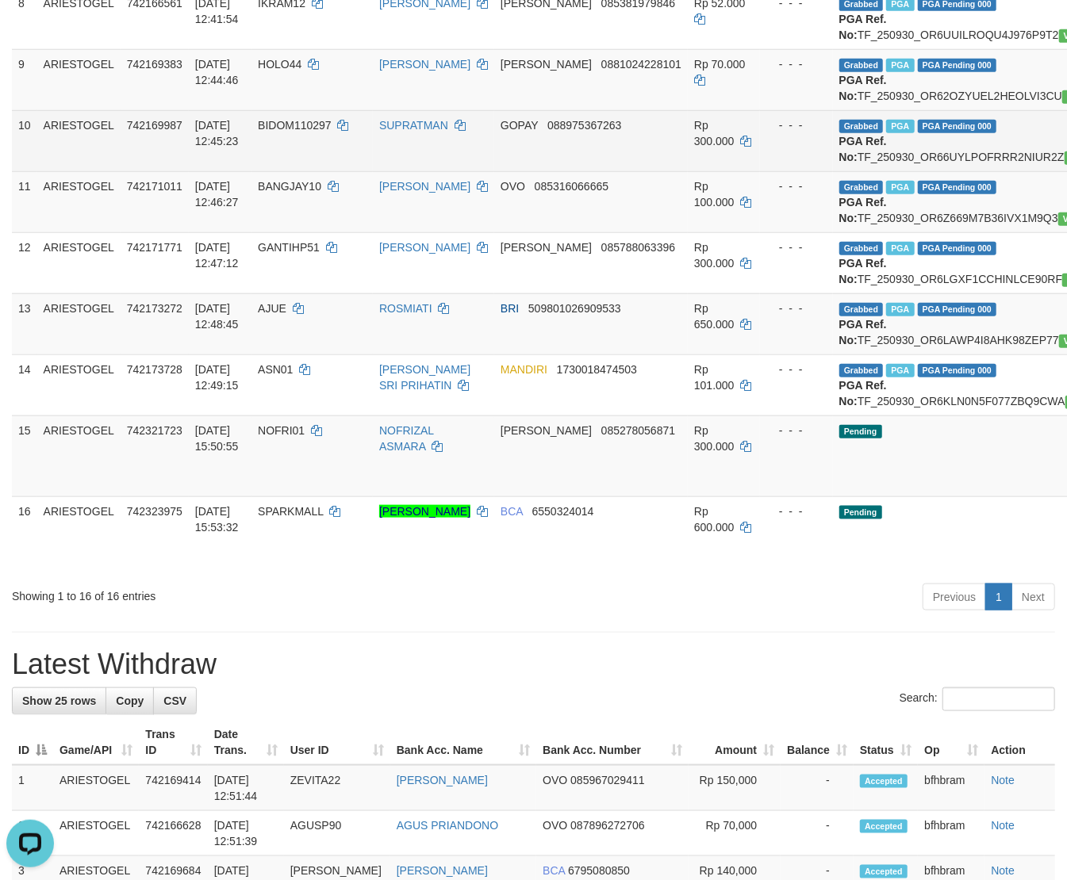
click at [404, 171] on td "SUPRATMAN" at bounding box center [433, 140] width 121 height 61
click at [523, 171] on td "GOPAY 088975367263" at bounding box center [591, 140] width 194 height 61
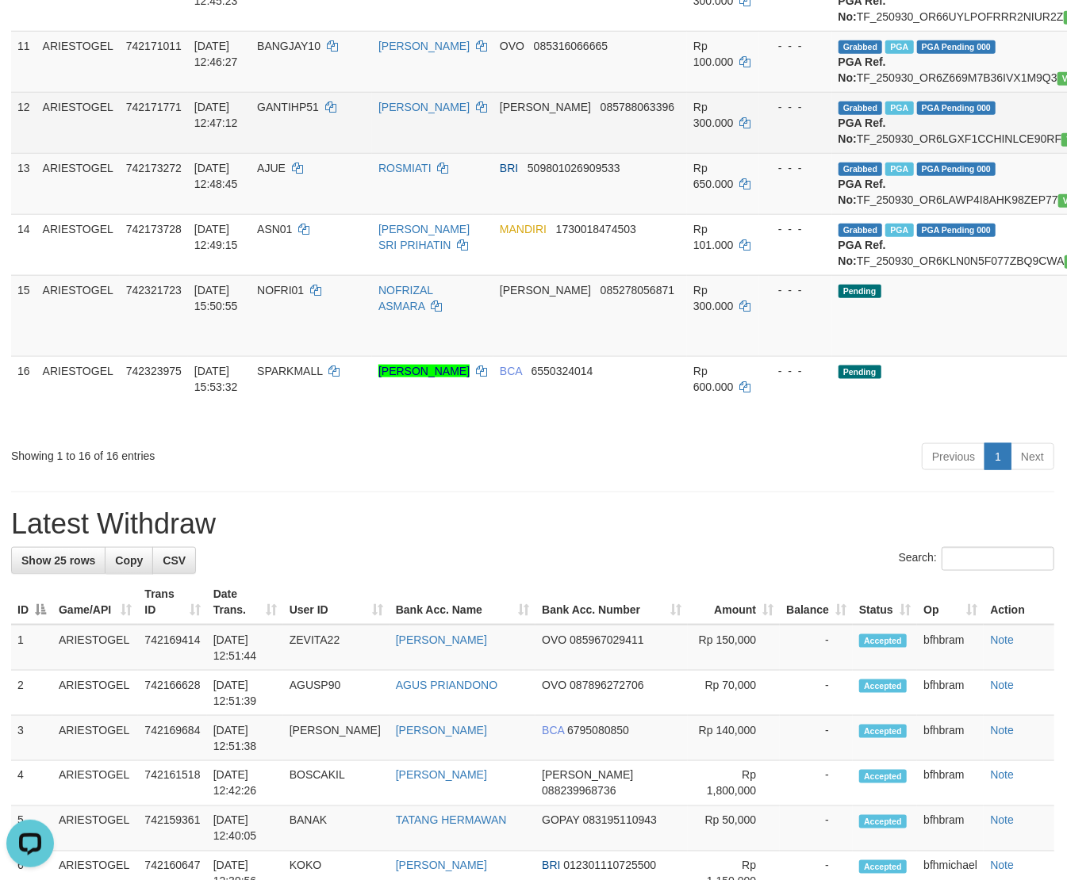
scroll to position [845, 0]
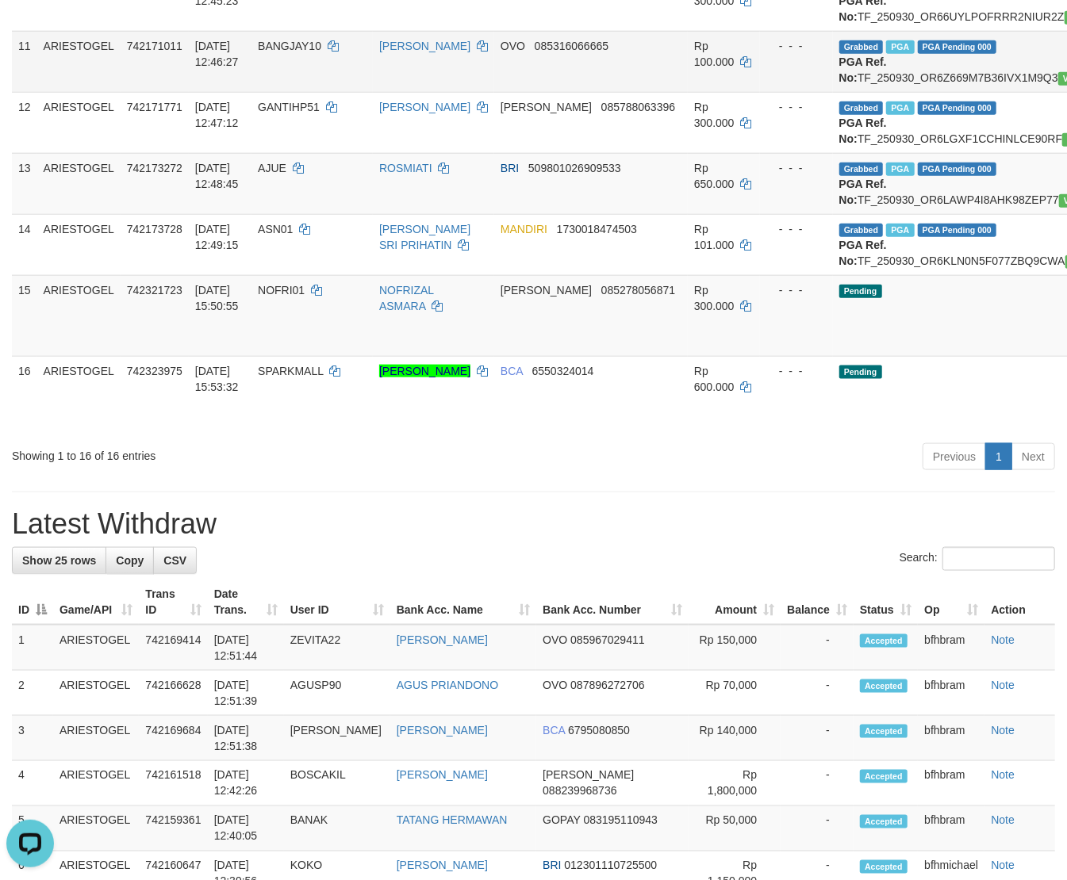
click at [500, 52] on span "OVO" at bounding box center [512, 46] width 25 height 13
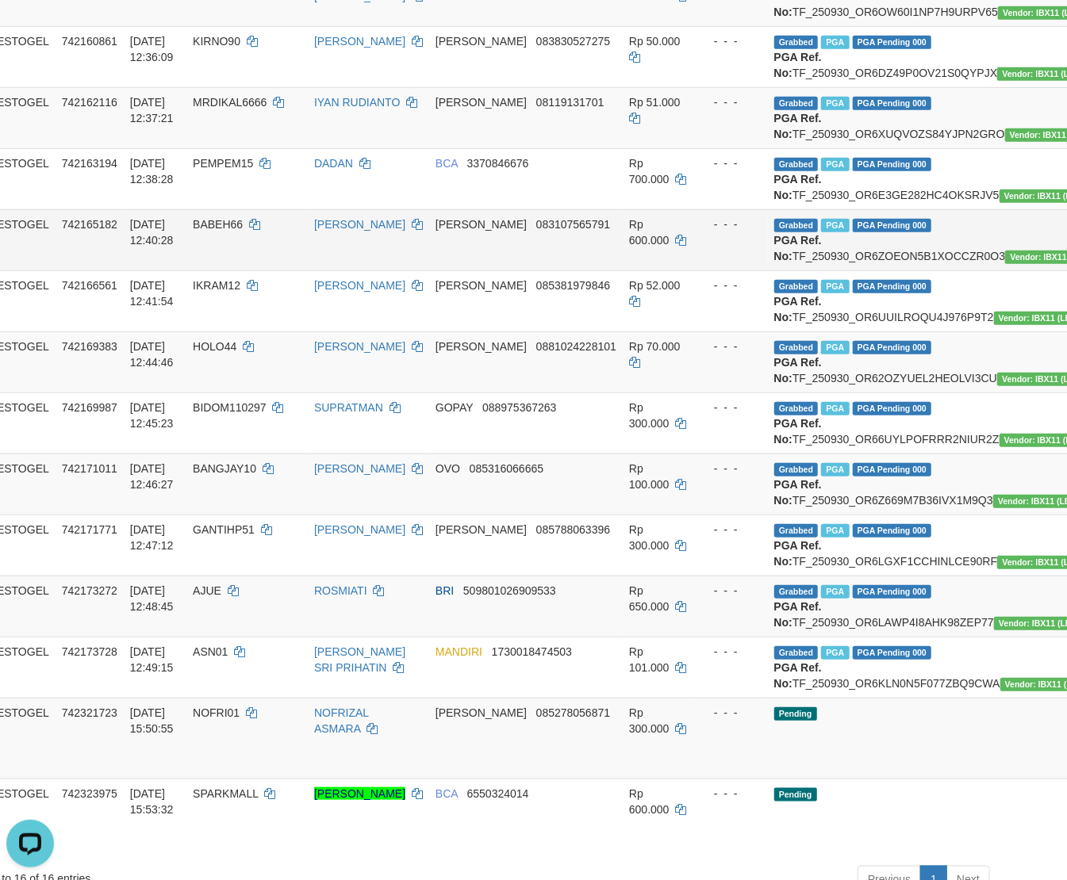
scroll to position [423, 67]
click at [502, 148] on td "[PERSON_NAME] 08119131701" at bounding box center [525, 117] width 194 height 61
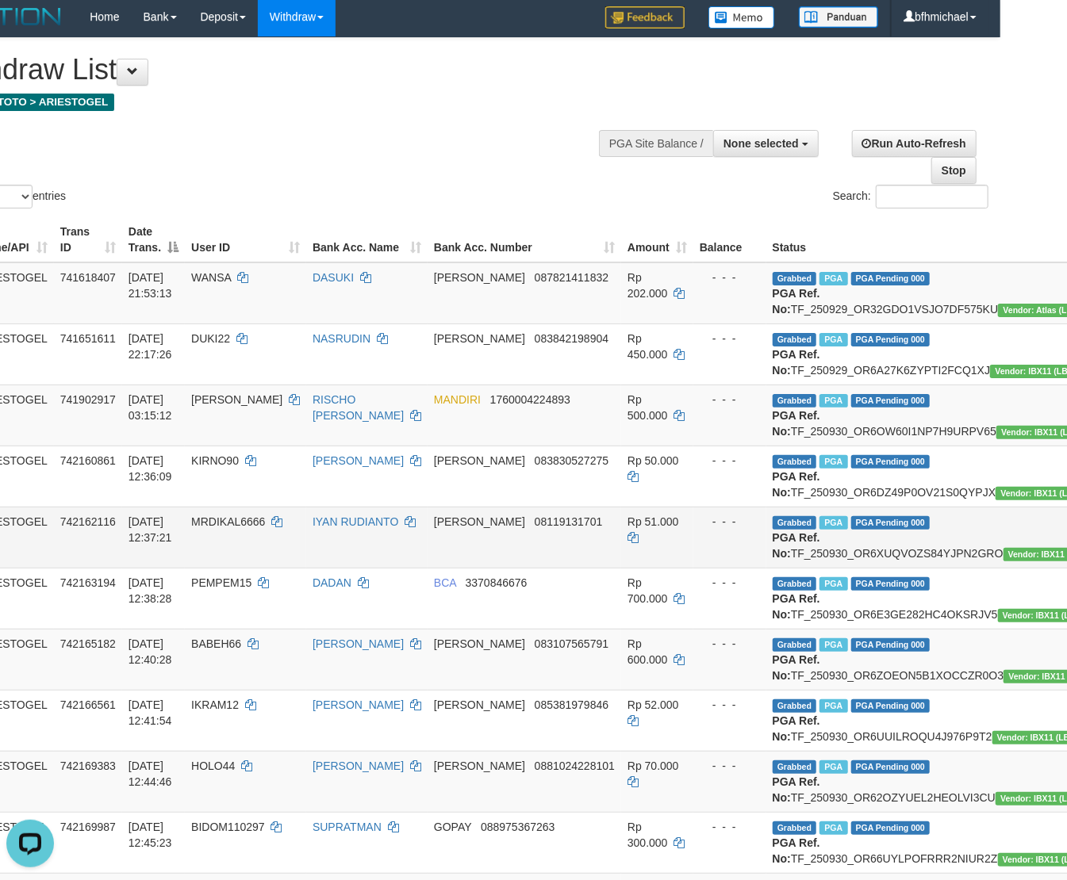
scroll to position [0, 67]
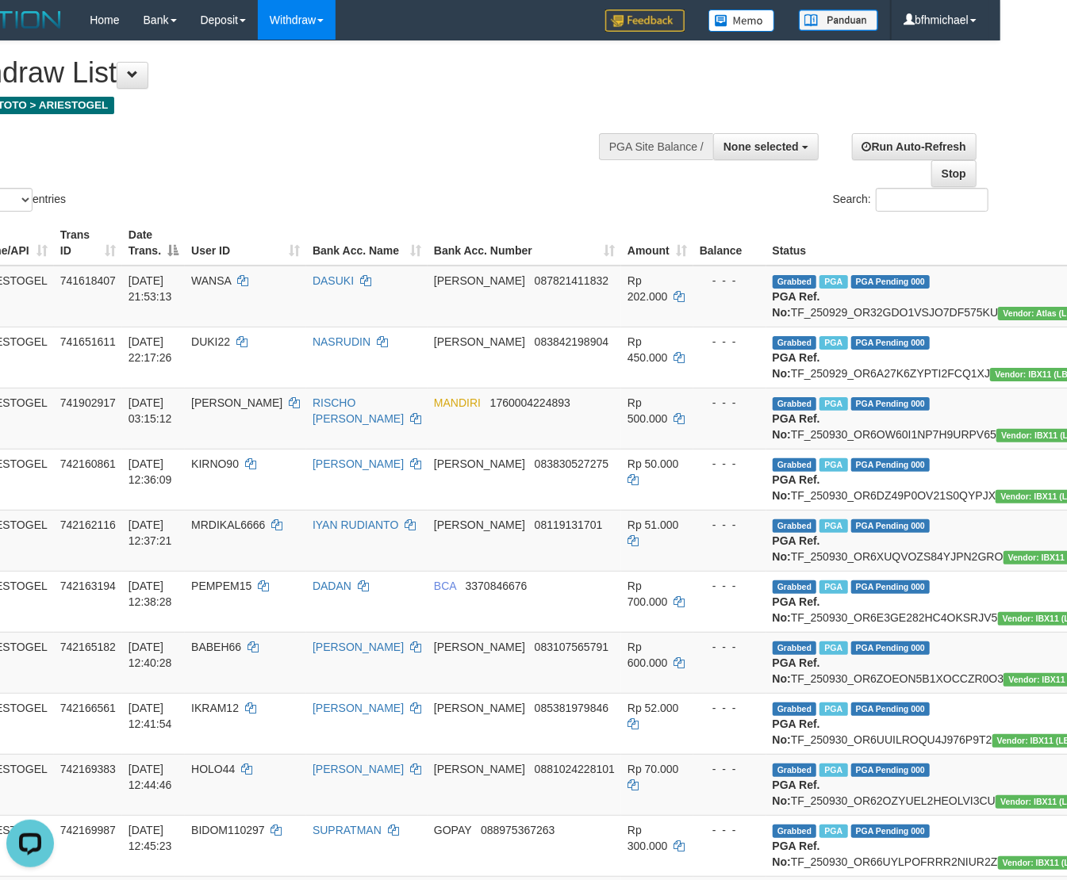
click at [413, 197] on div "Show ** ** ** *** entries Search:" at bounding box center [466, 128] width 1067 height 174
click at [360, 144] on div "Show ** ** ** *** entries Search:" at bounding box center [466, 128] width 1067 height 174
click at [347, 134] on div "Show ** ** ** *** entries Search:" at bounding box center [466, 128] width 1067 height 174
click at [338, 109] on h4 "Game: ITOTO > ARIESTOGEL" at bounding box center [287, 105] width 684 height 16
click at [480, 160] on div "Show ** ** ** *** entries Search:" at bounding box center [466, 128] width 1067 height 174
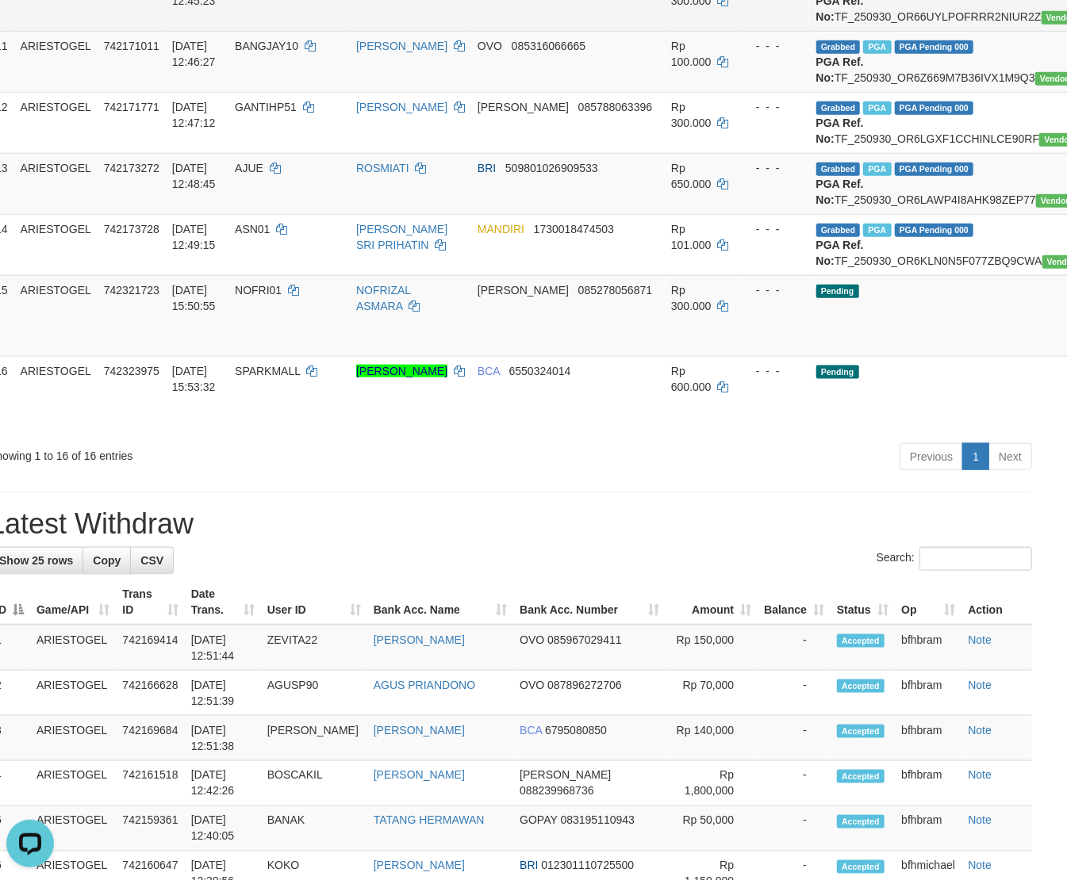
scroll to position [845, 0]
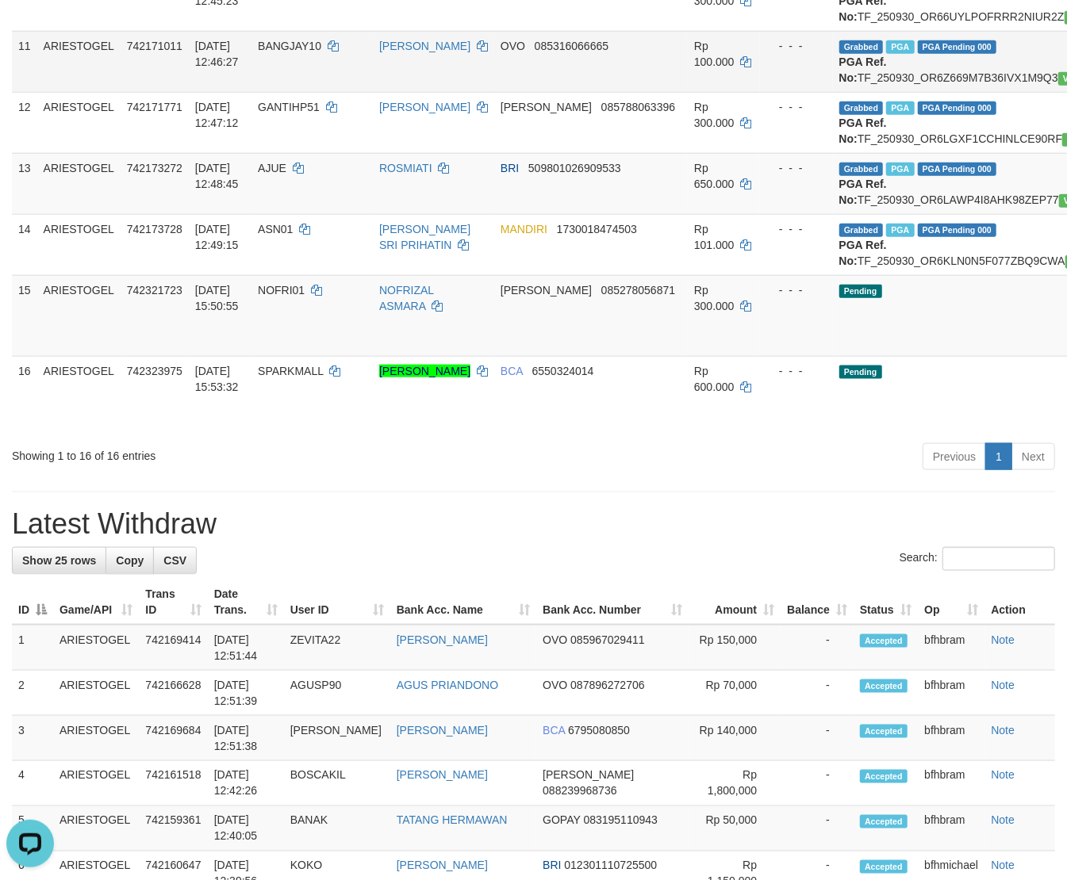
click at [520, 92] on td "OVO 085316066665" at bounding box center [591, 61] width 194 height 61
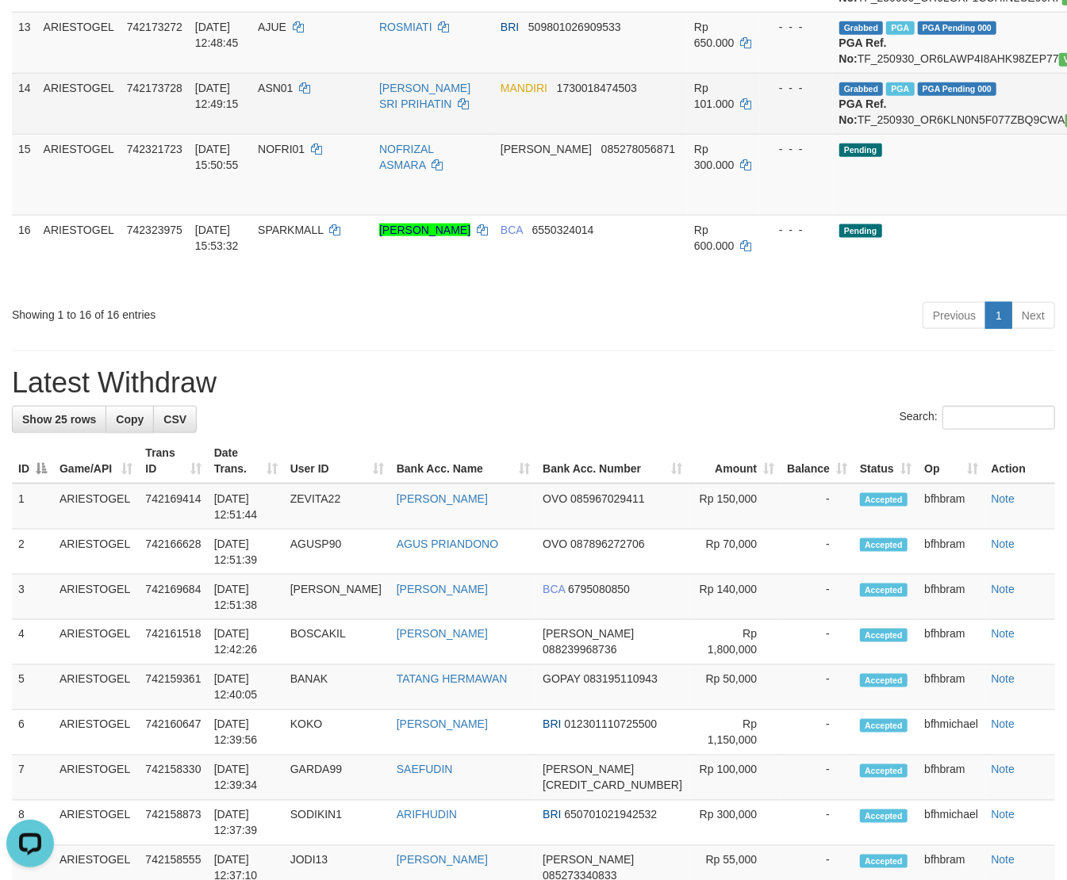
scroll to position [987, 67]
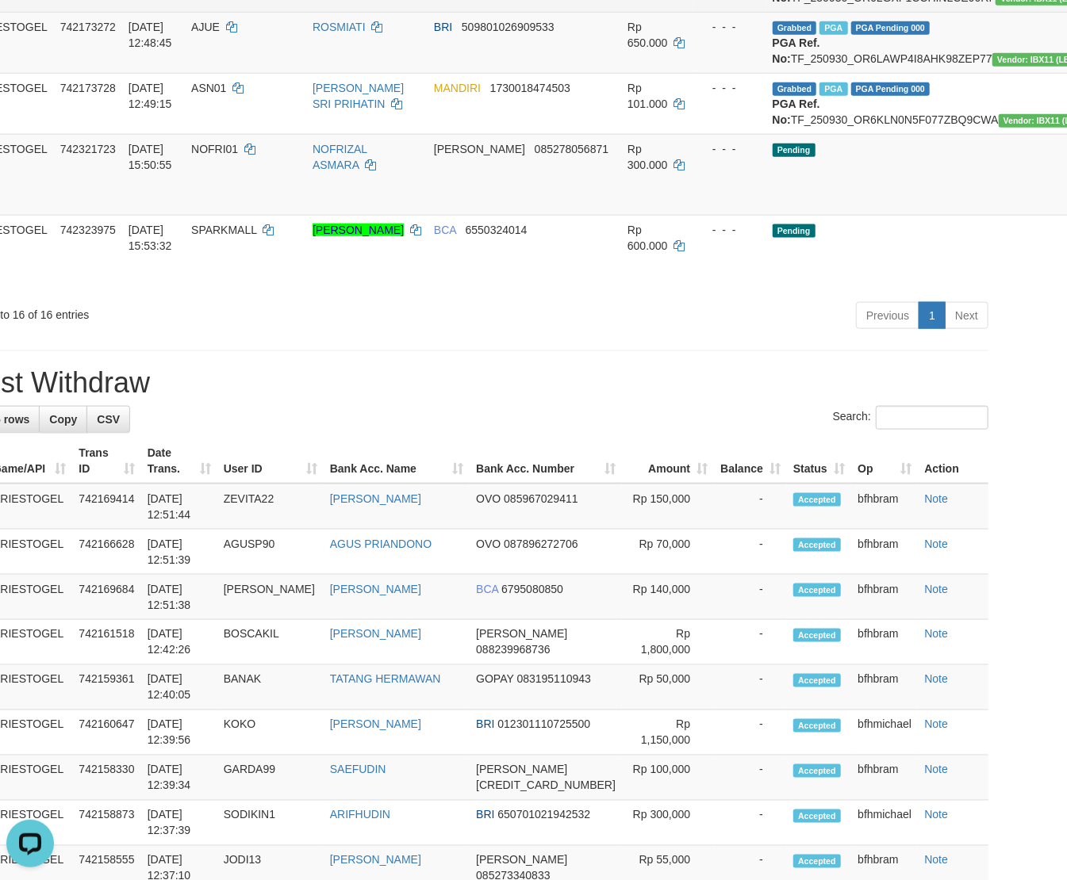
click at [538, 73] on td "BRI 509801026909533" at bounding box center [525, 42] width 194 height 61
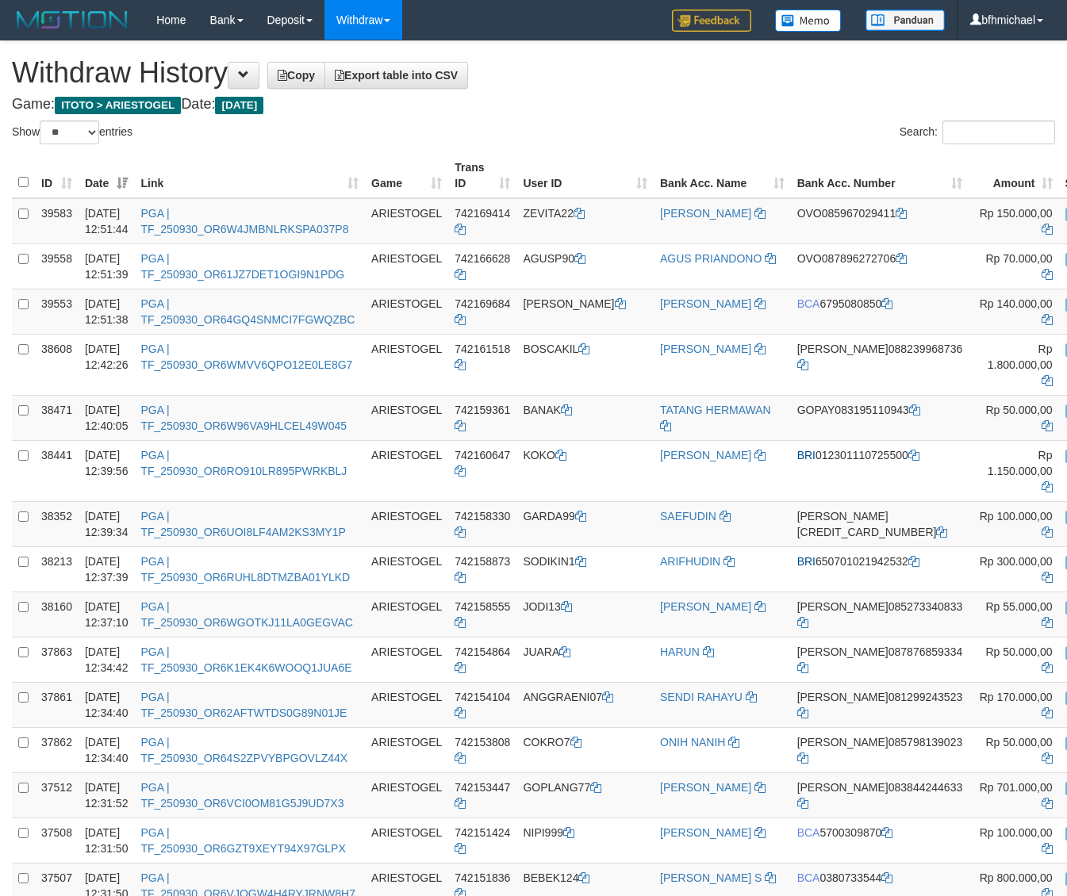
select select "**"
